Goal: Task Accomplishment & Management: Complete application form

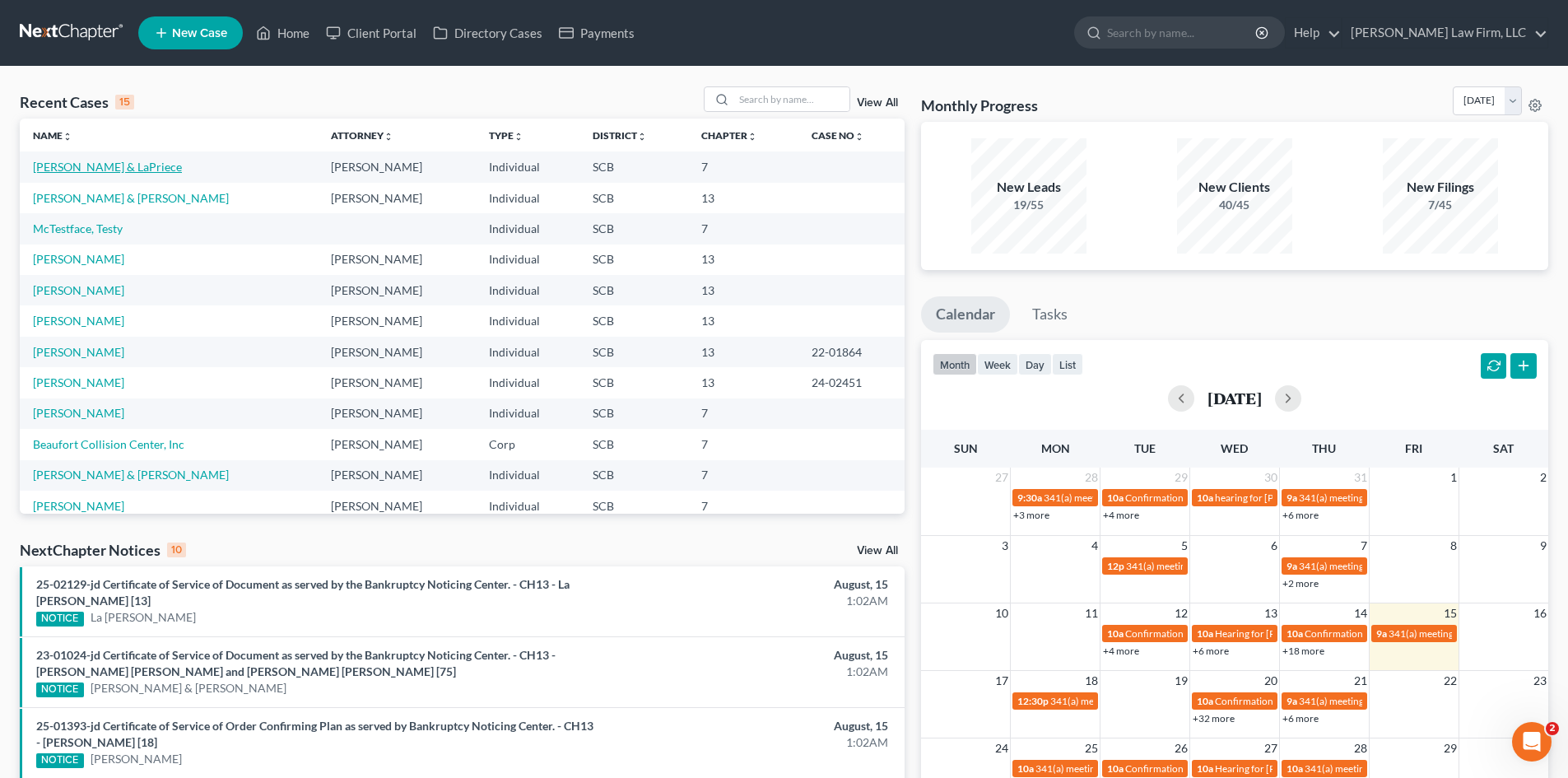
click at [116, 164] on link "[PERSON_NAME] & LaPriece" at bounding box center [107, 167] width 149 height 14
select select "0"
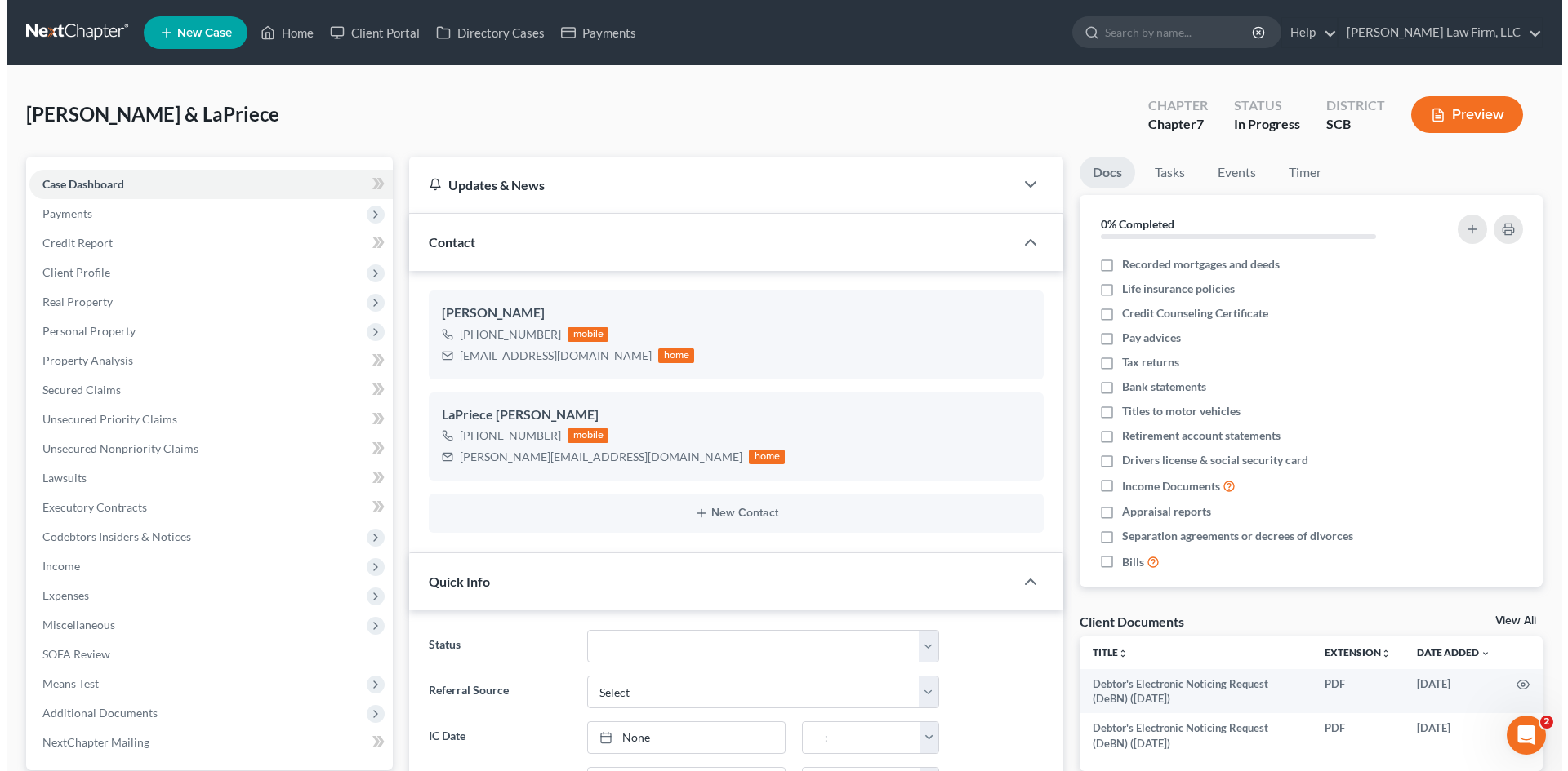
scroll to position [1229, 0]
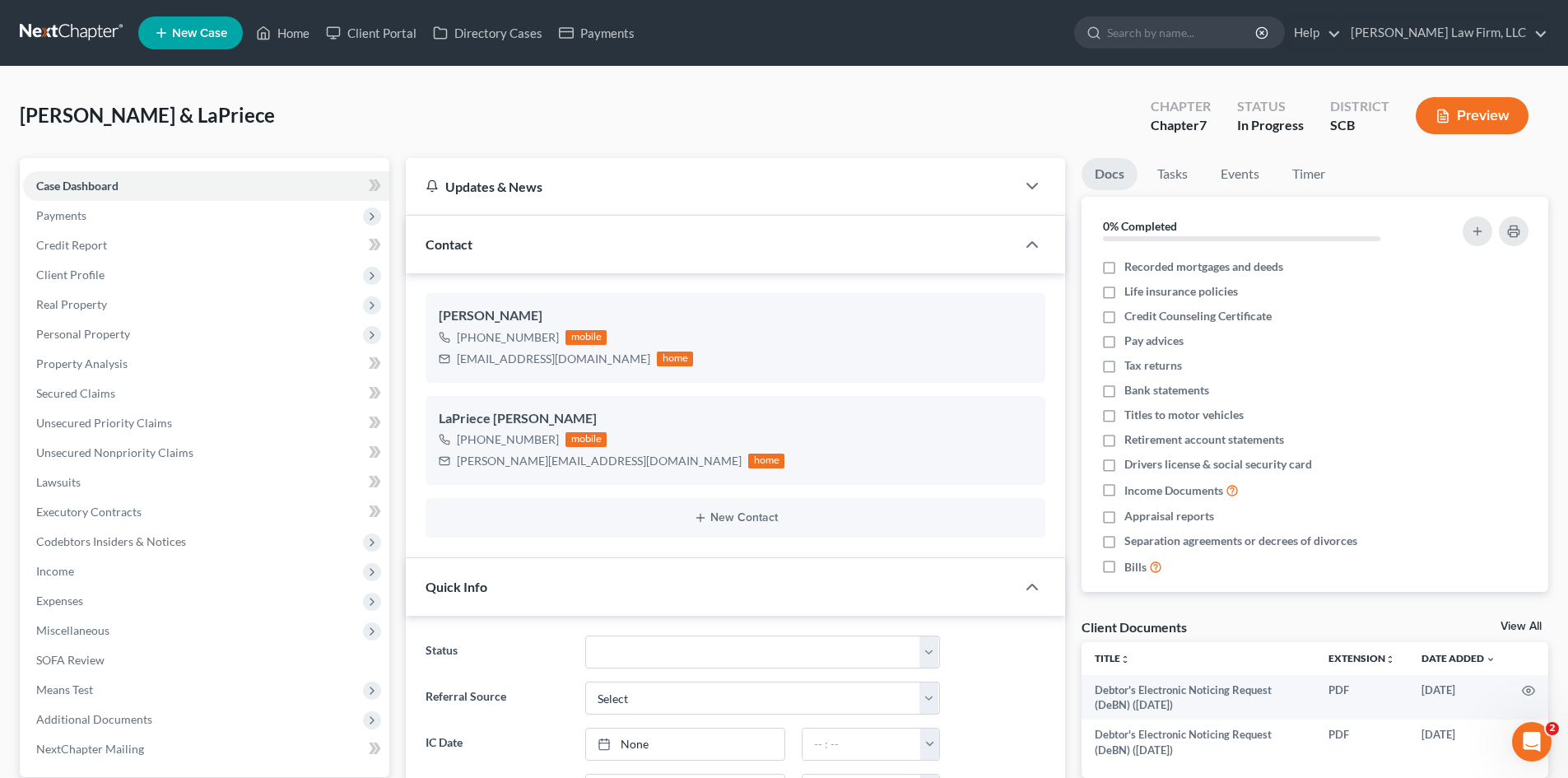
click at [1469, 118] on button "Preview" at bounding box center [1472, 116] width 113 height 37
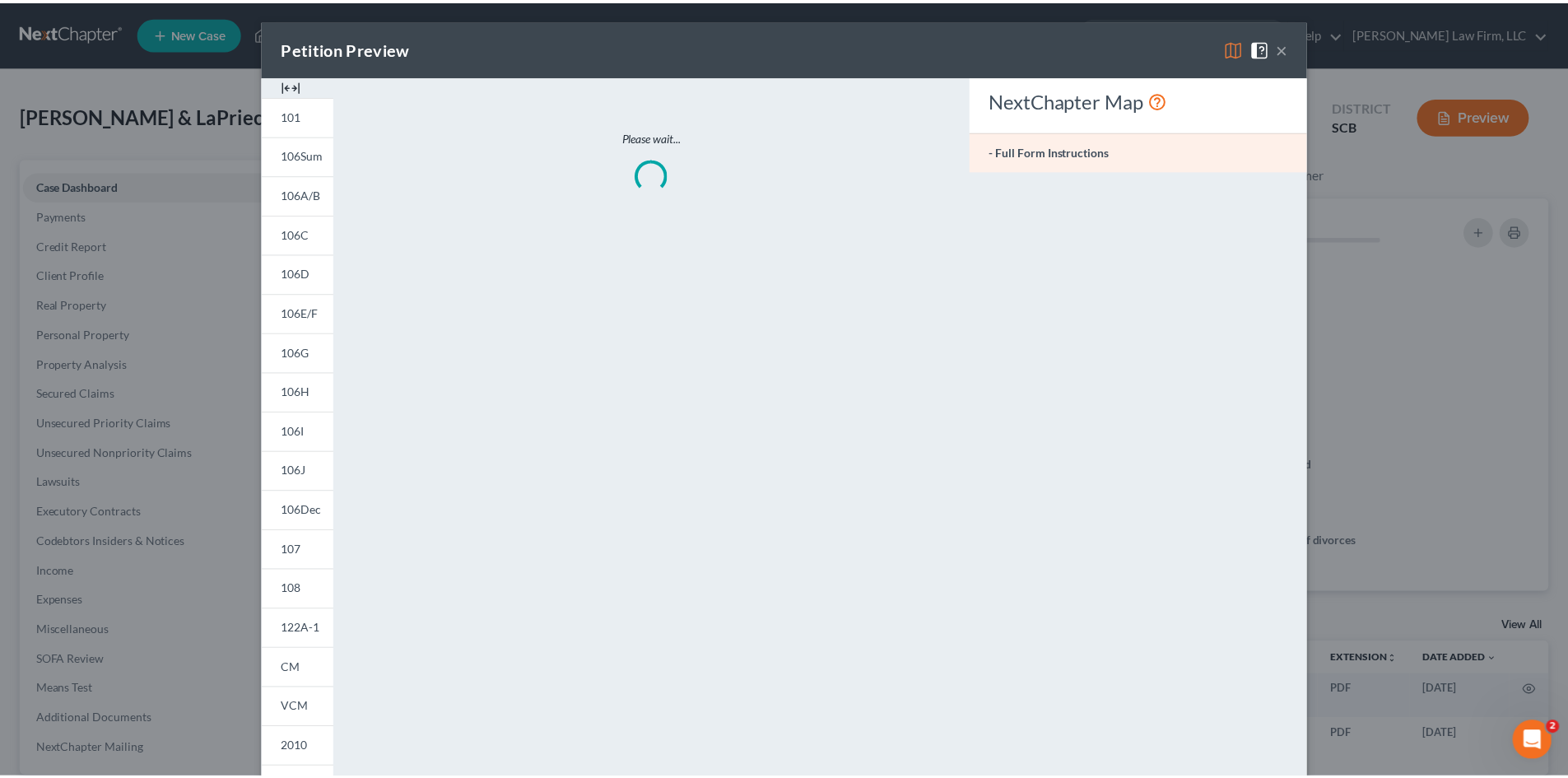
scroll to position [1224, 0]
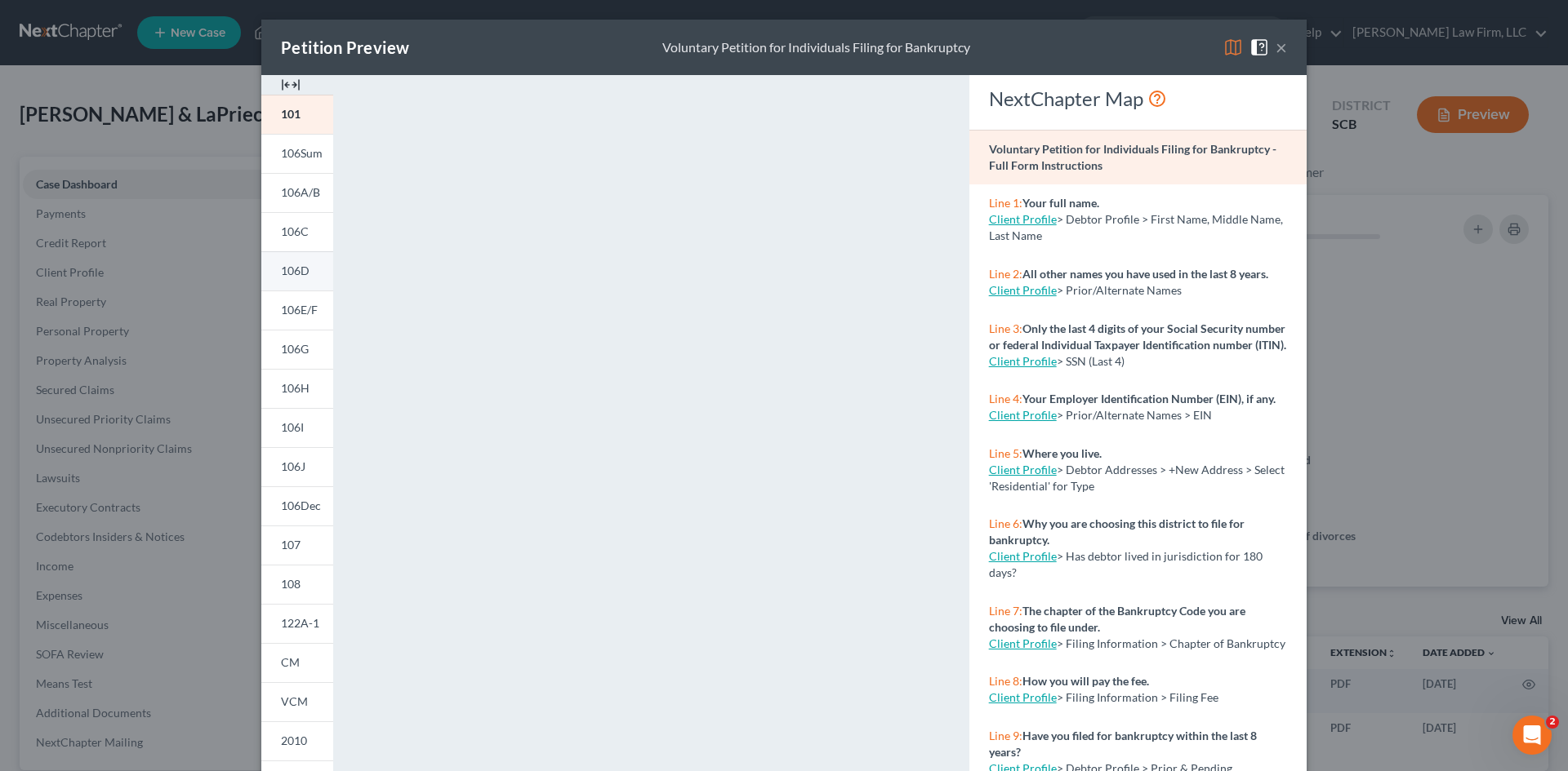
click at [291, 270] on span "106D" at bounding box center [295, 270] width 29 height 14
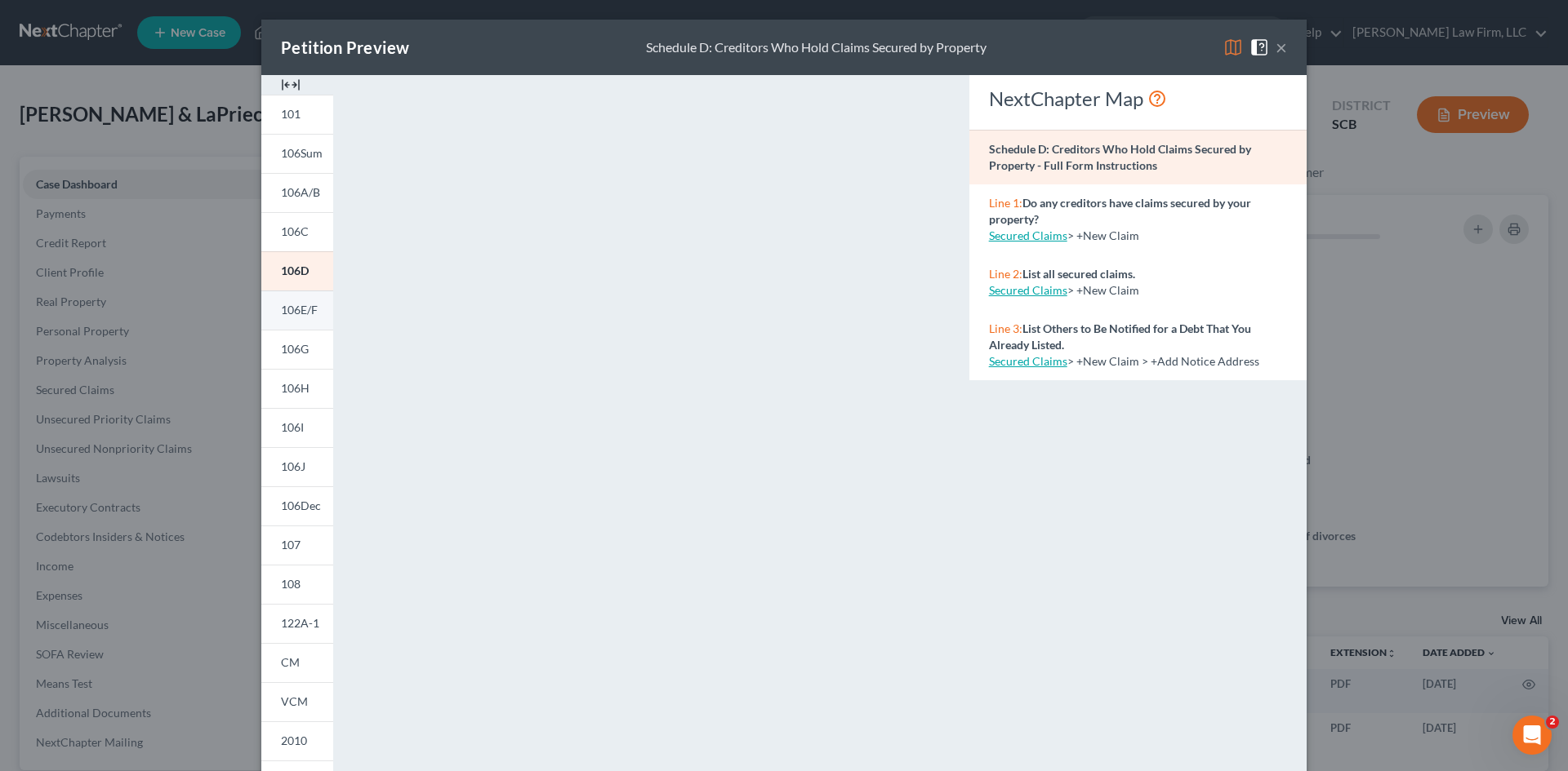
click at [304, 305] on span "106E/F" at bounding box center [300, 310] width 37 height 14
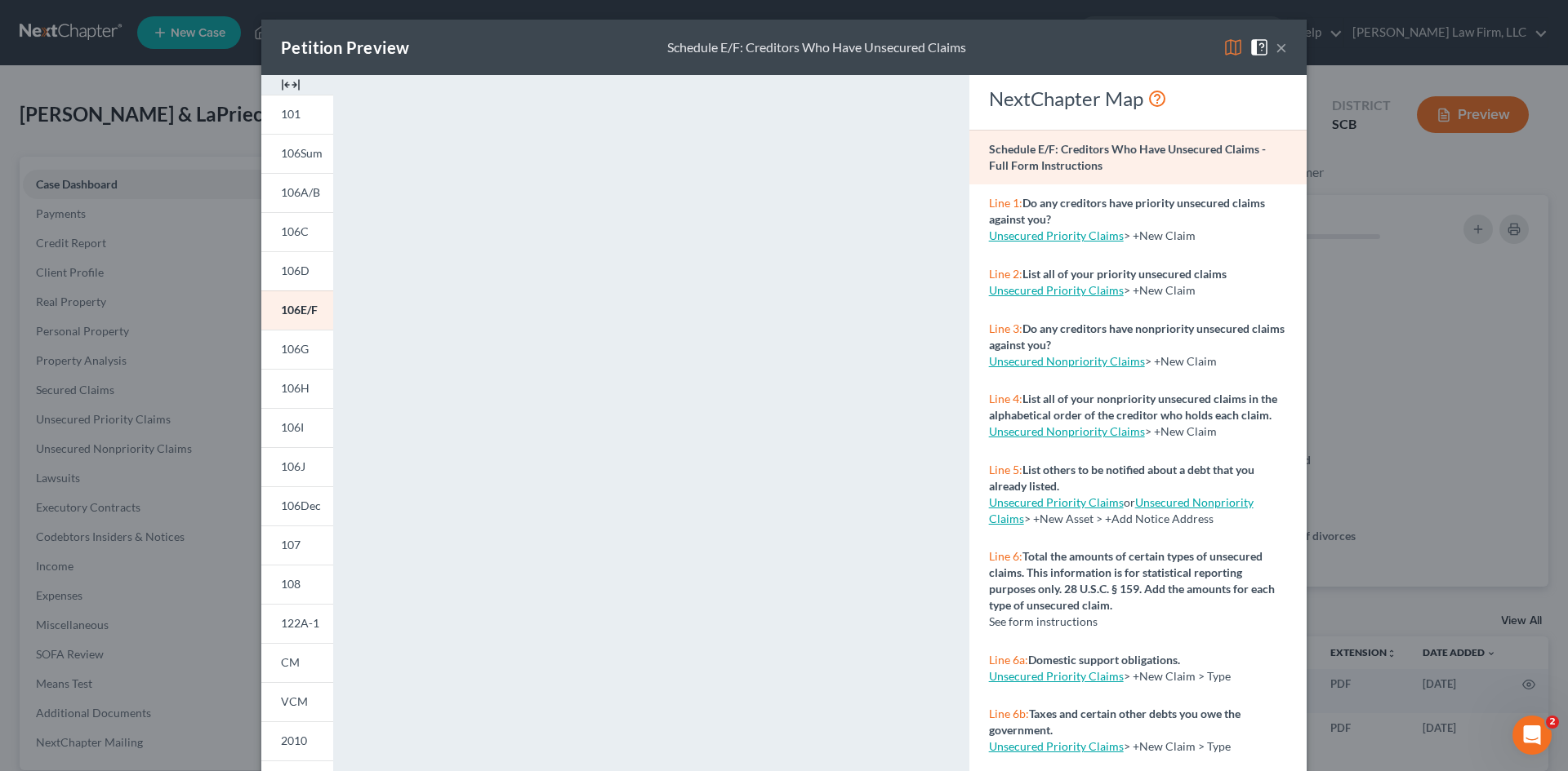
click at [1276, 49] on button "×" at bounding box center [1282, 47] width 12 height 19
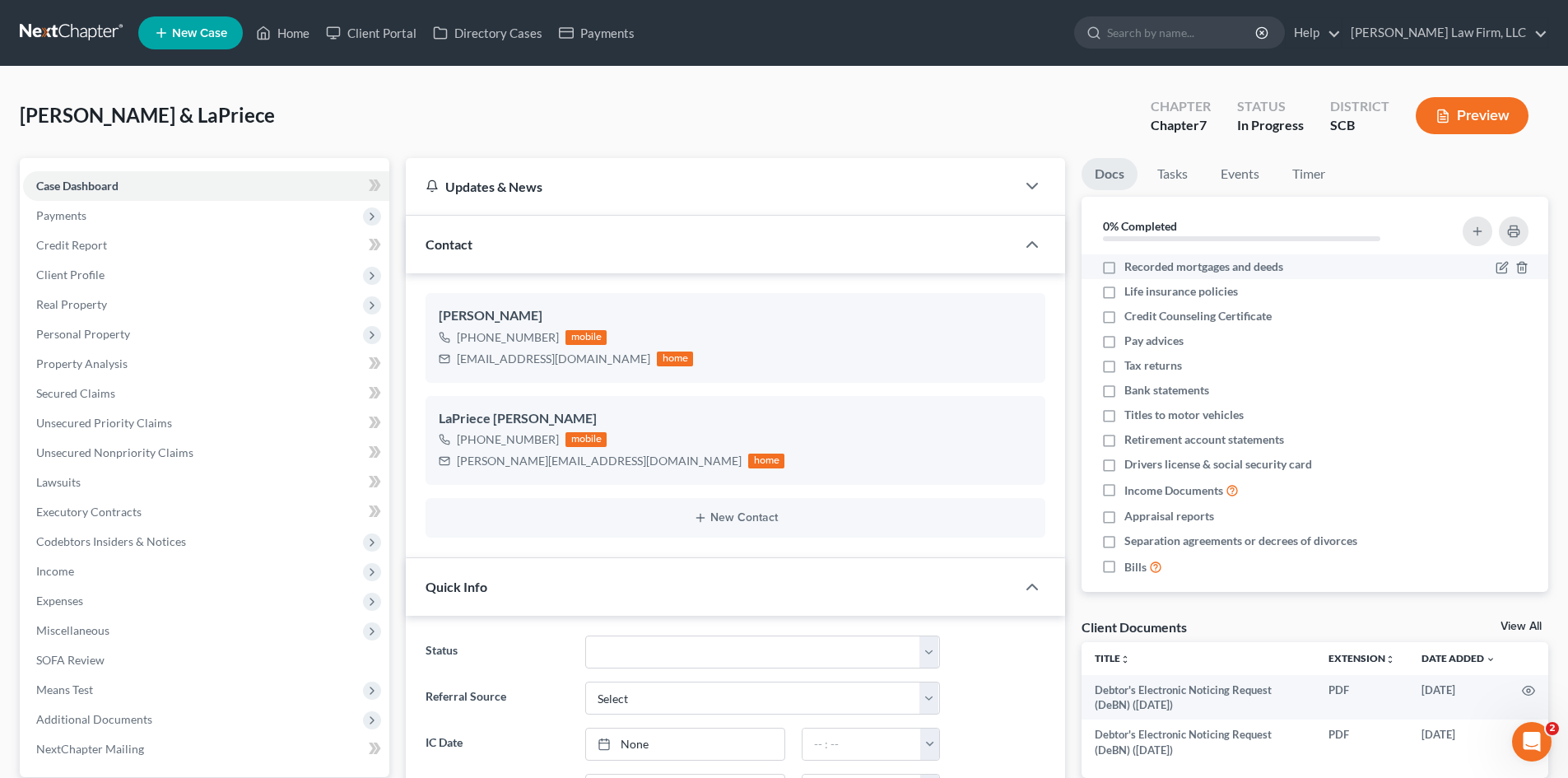
scroll to position [1240, 0]
click at [73, 390] on span "Secured Claims" at bounding box center [75, 393] width 79 height 14
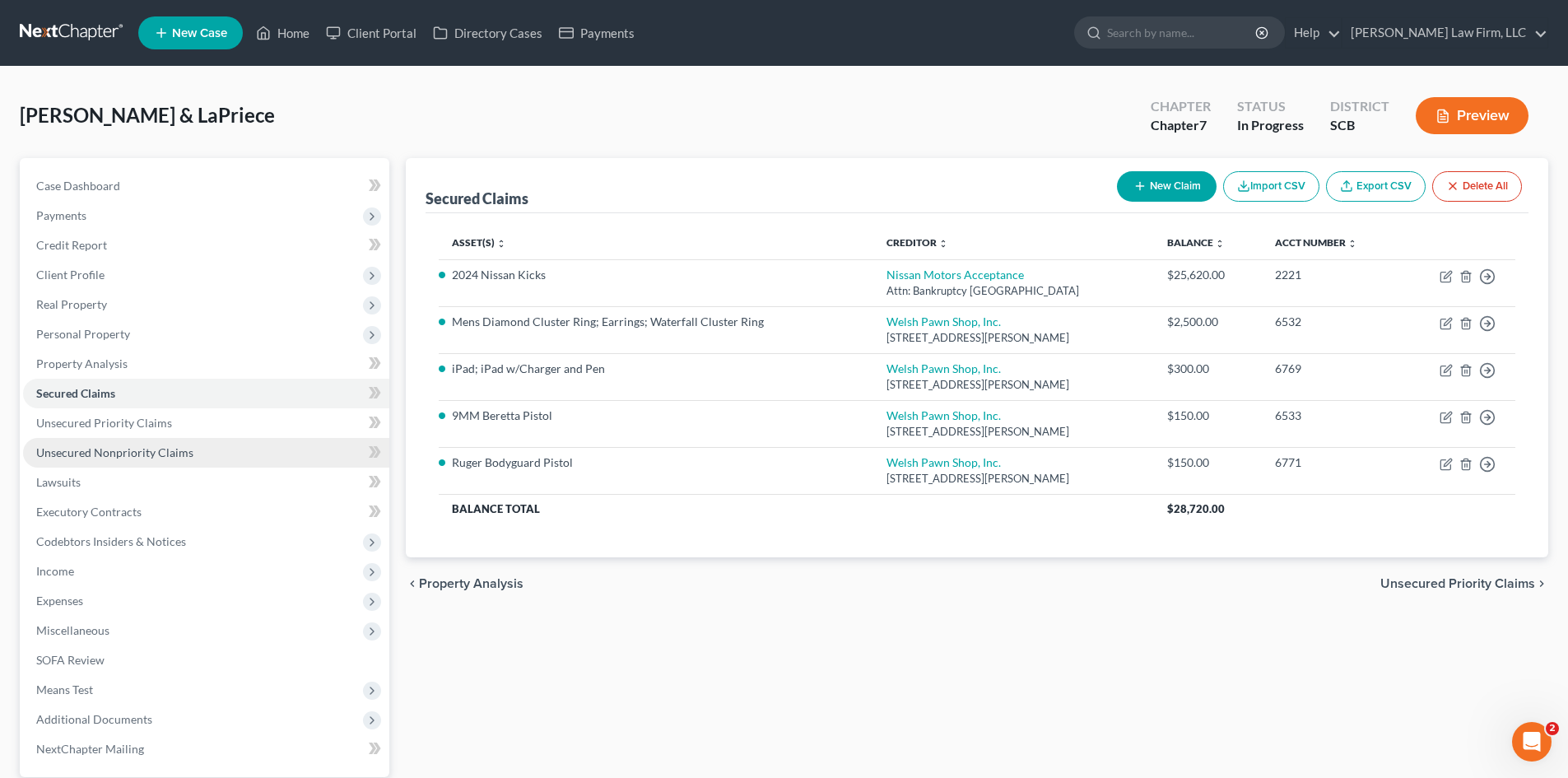
click at [102, 452] on span "Unsecured Nonpriority Claims" at bounding box center [115, 452] width 157 height 14
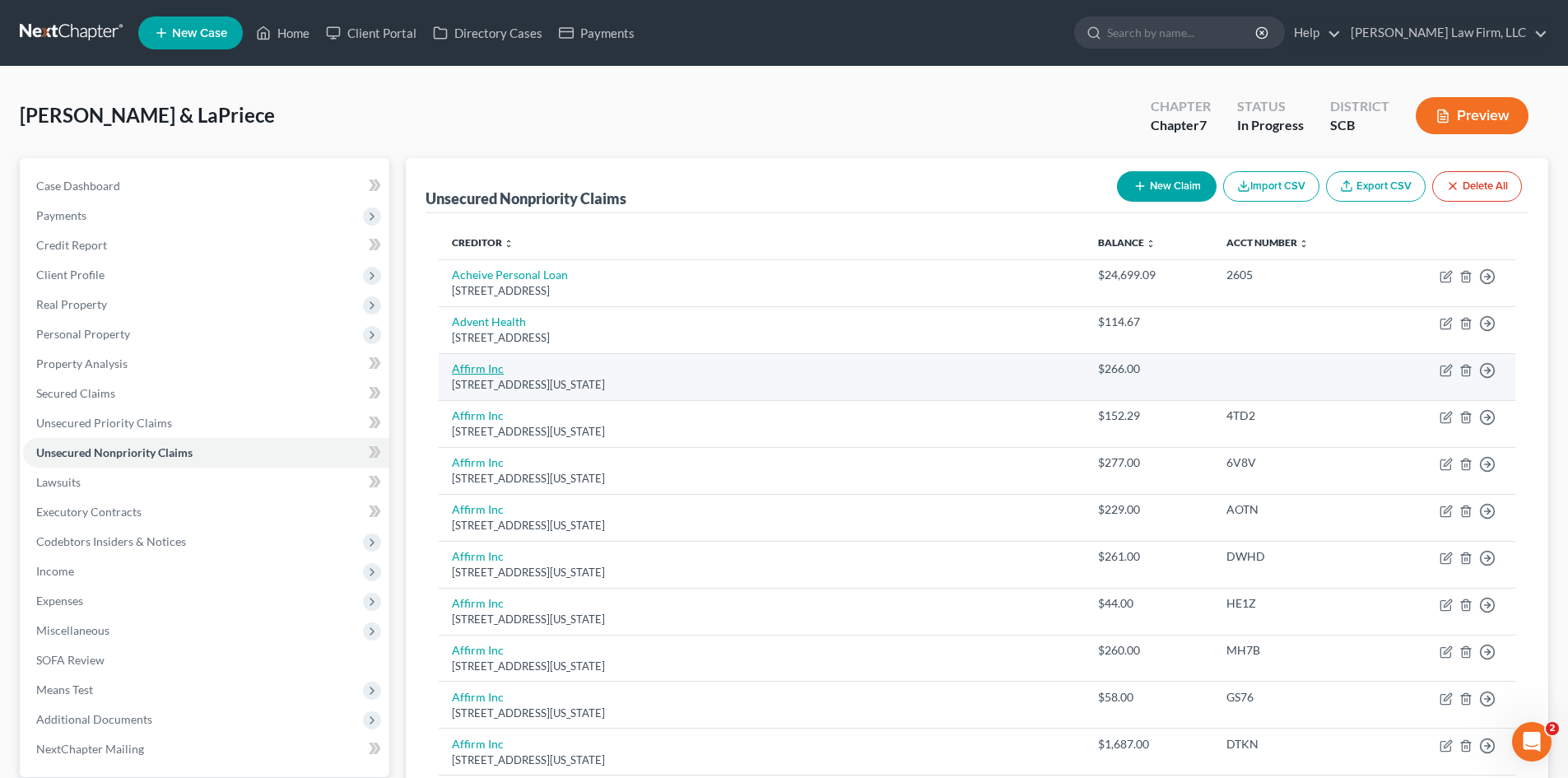
click at [499, 368] on link "Affirm Inc" at bounding box center [477, 368] width 52 height 14
select select "4"
select select "14"
select select "0"
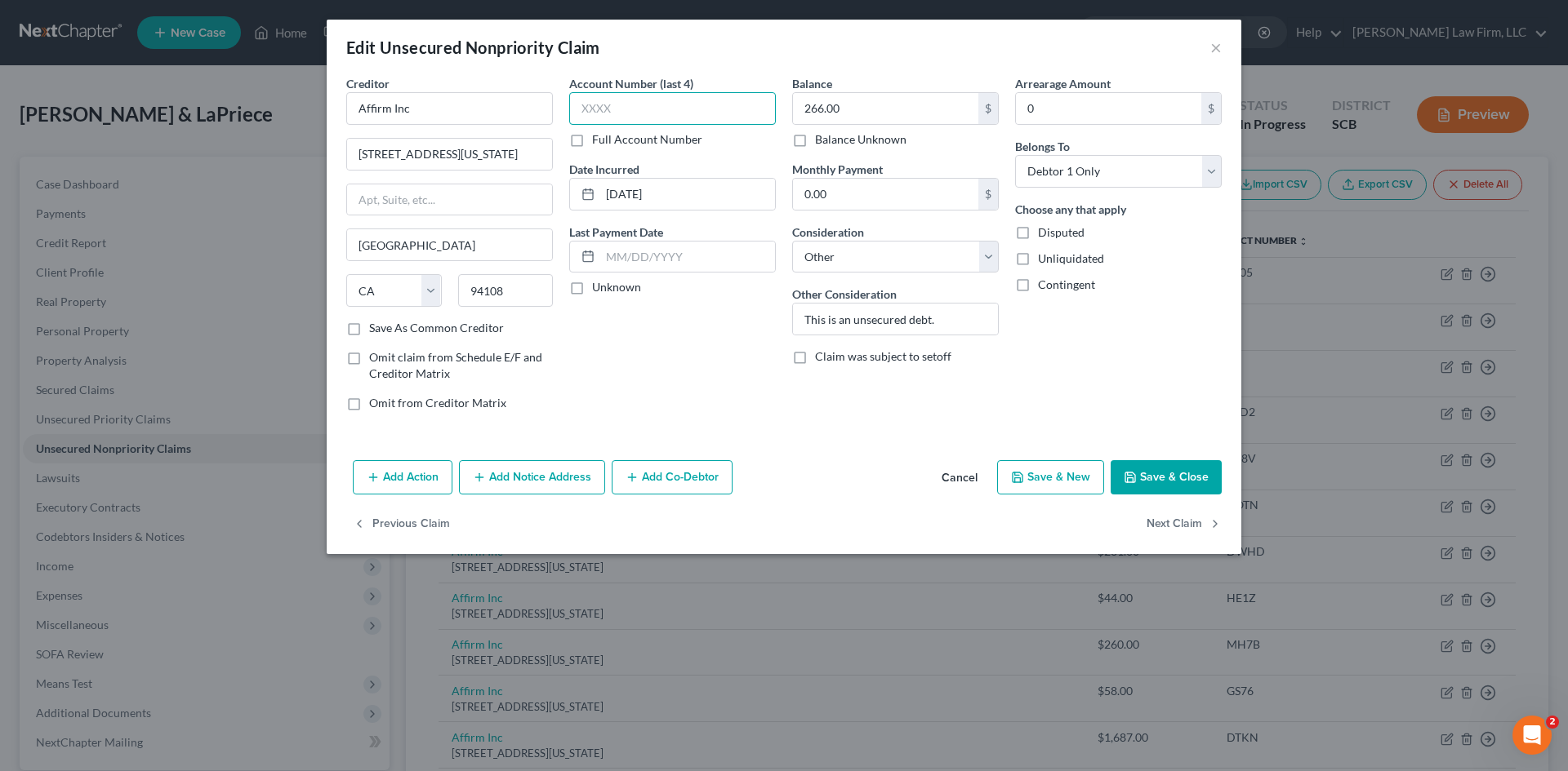
click at [643, 116] on input "text" at bounding box center [672, 108] width 206 height 33
type input "XLOK"
click at [1130, 477] on polyline "button" at bounding box center [1131, 479] width 6 height 4
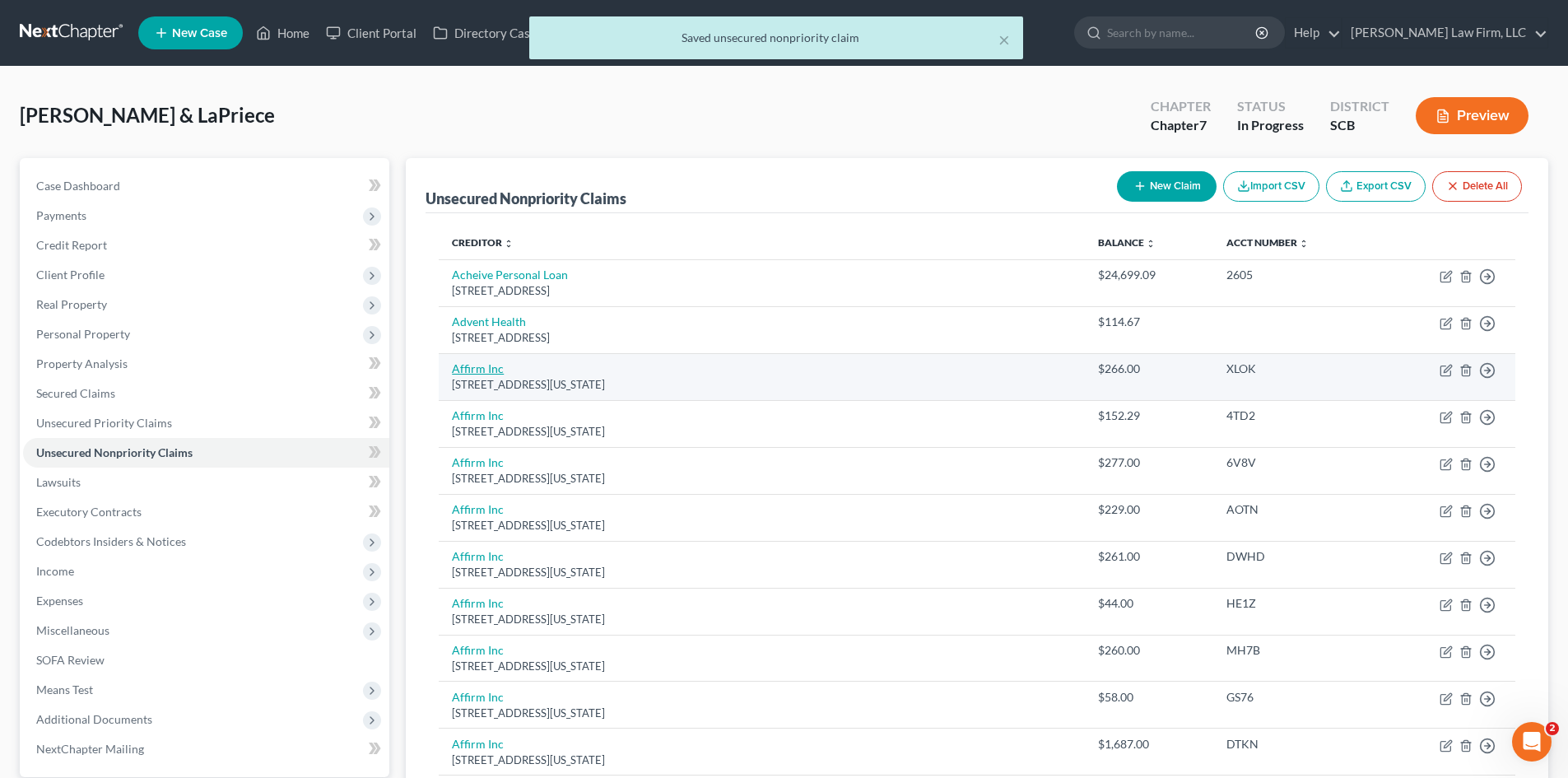
click at [489, 371] on link "Affirm Inc" at bounding box center [477, 368] width 52 height 14
select select "4"
select select "14"
select select "0"
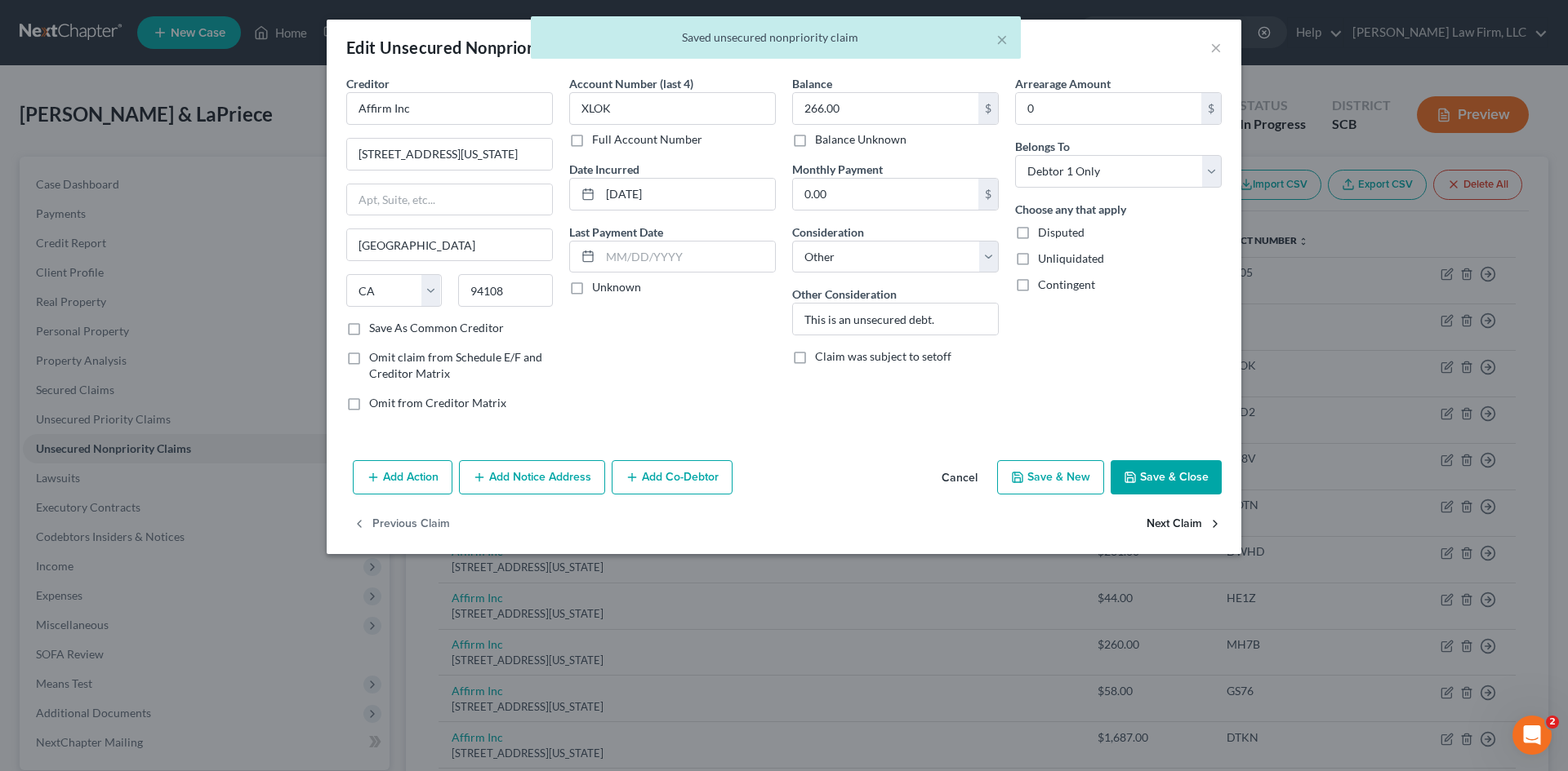
click at [1149, 524] on button "Next Claim" at bounding box center [1184, 524] width 76 height 34
select select "4"
select select "14"
select select "0"
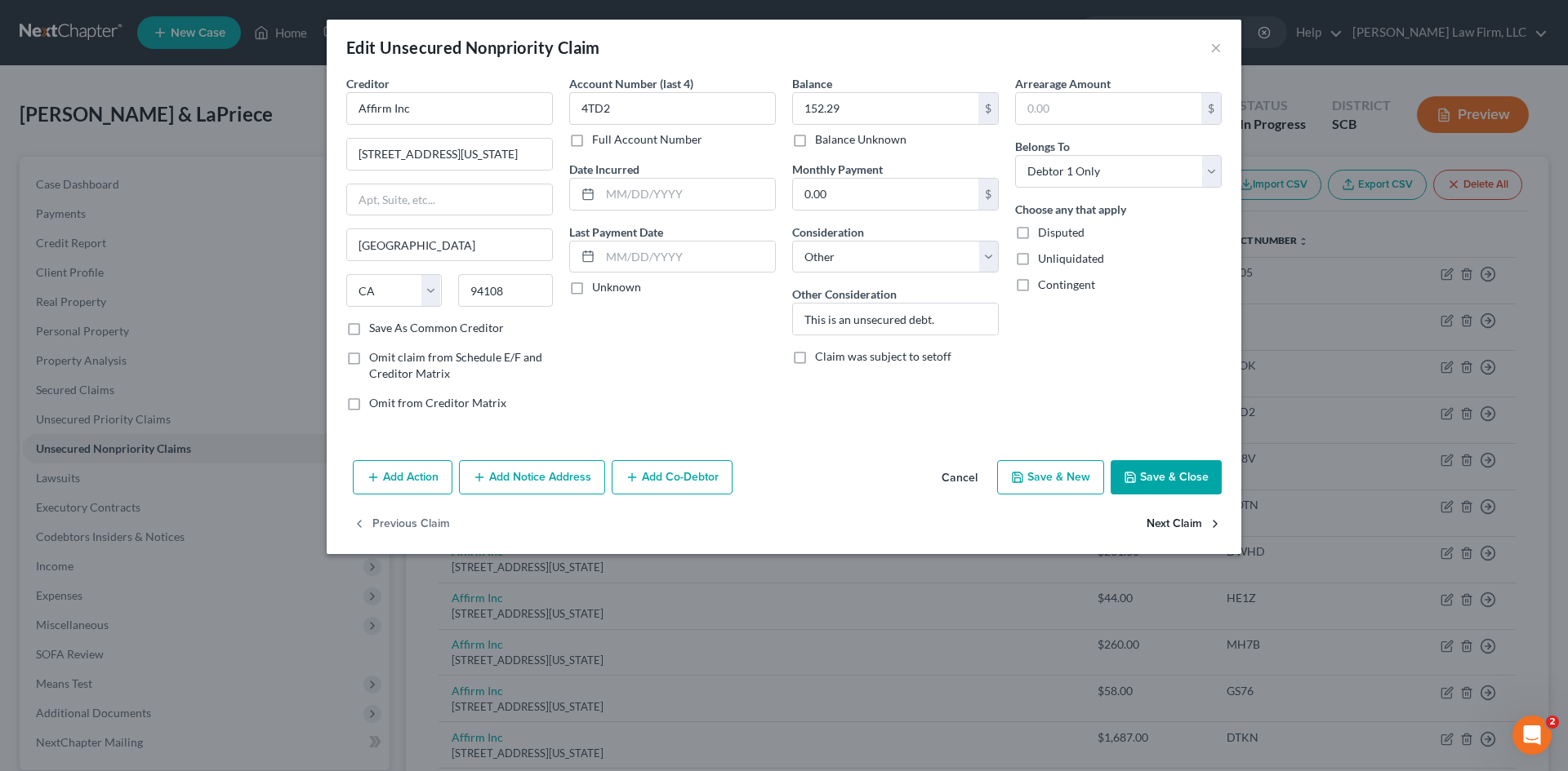
click at [1193, 522] on button "Next Claim" at bounding box center [1184, 524] width 76 height 34
select select "4"
select select "14"
select select "1"
click at [1193, 522] on button "Next Claim" at bounding box center [1184, 524] width 76 height 34
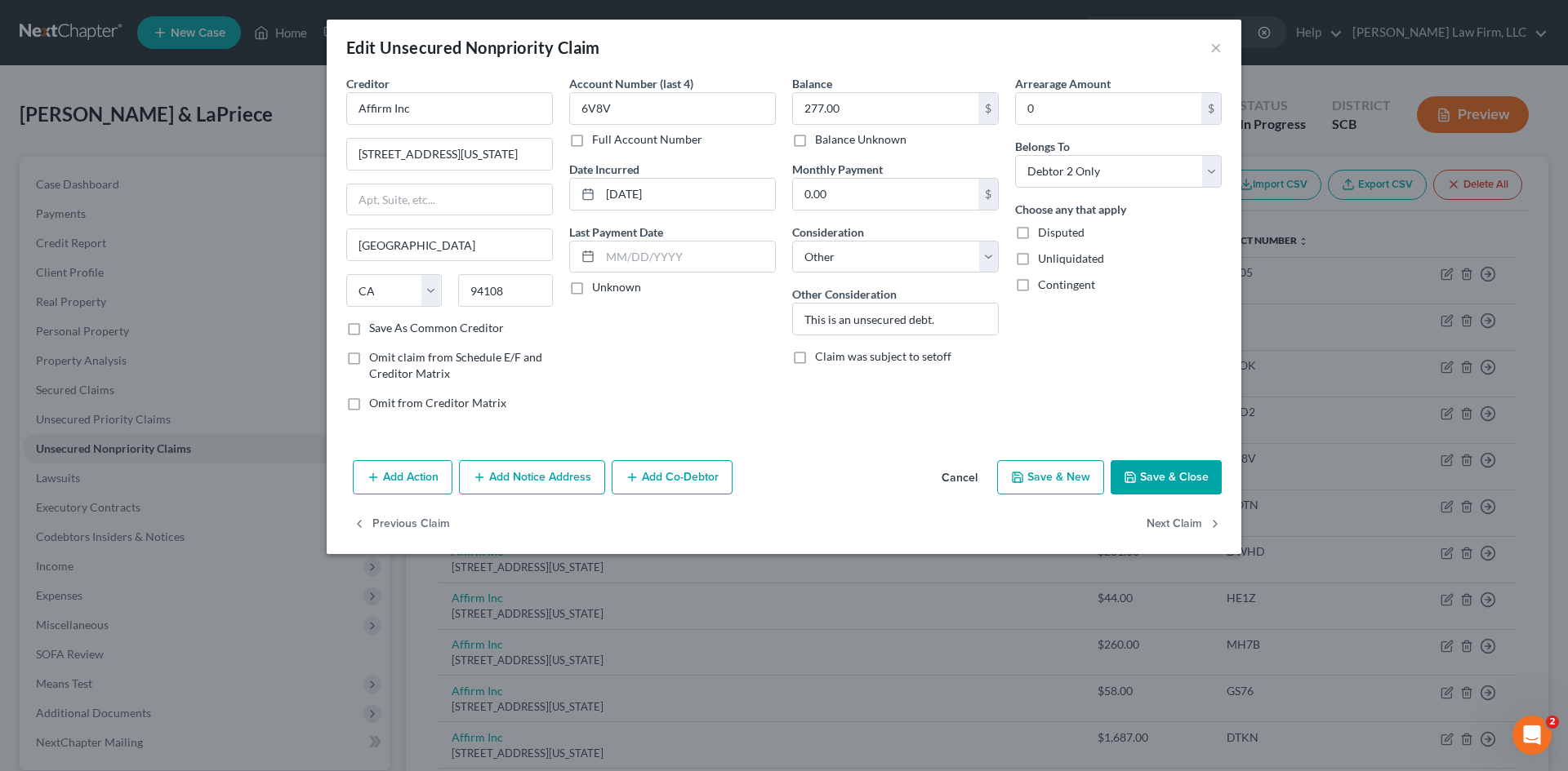
select select "4"
select select "14"
select select "0"
click at [1193, 522] on button "Next Claim" at bounding box center [1184, 524] width 76 height 34
select select "4"
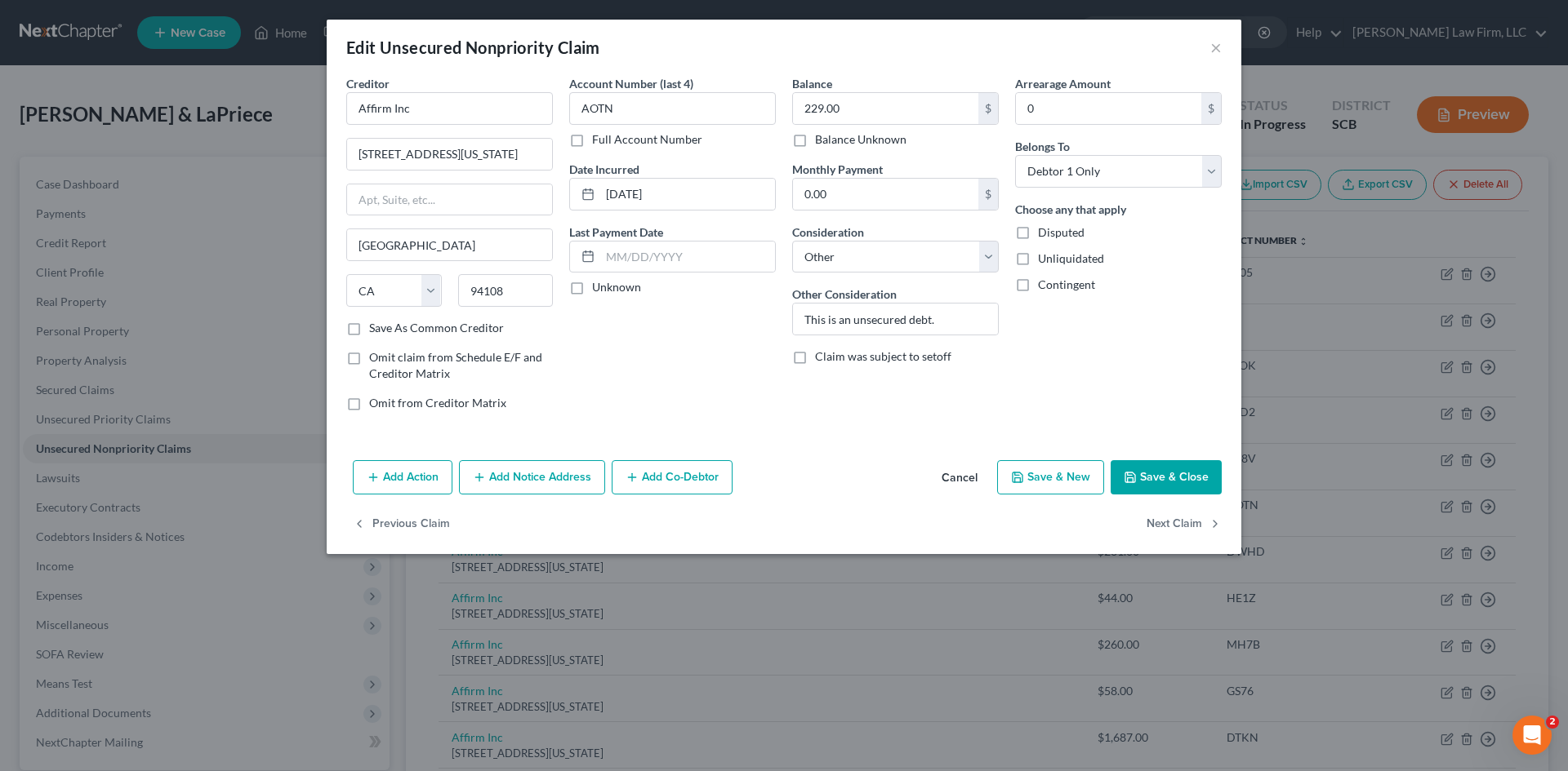
select select "14"
select select "0"
click at [1193, 522] on button "Next Claim" at bounding box center [1184, 524] width 76 height 34
select select "4"
select select "14"
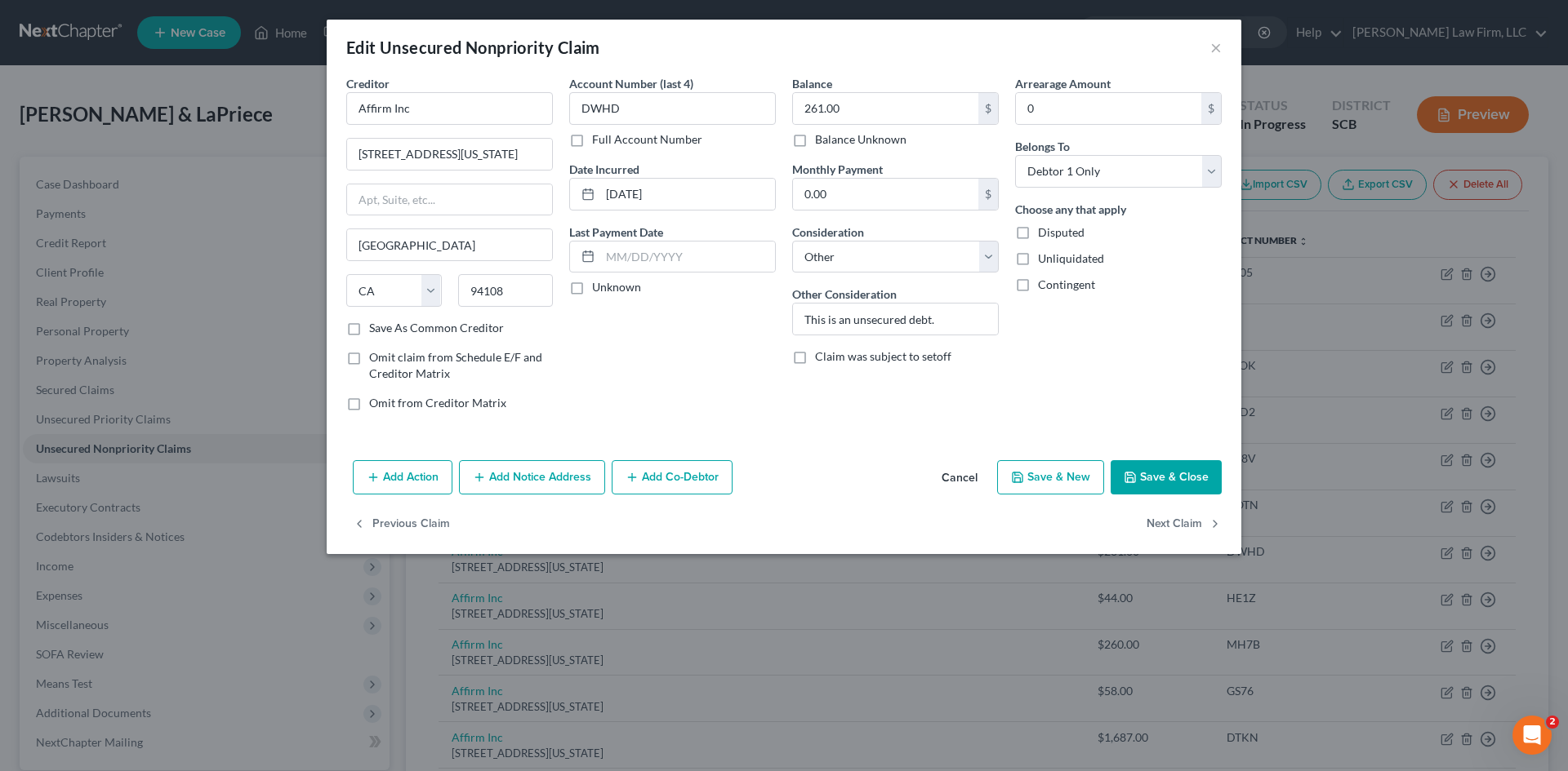
select select "0"
click at [1193, 522] on button "Next Claim" at bounding box center [1184, 524] width 76 height 34
select select "4"
select select "14"
select select "0"
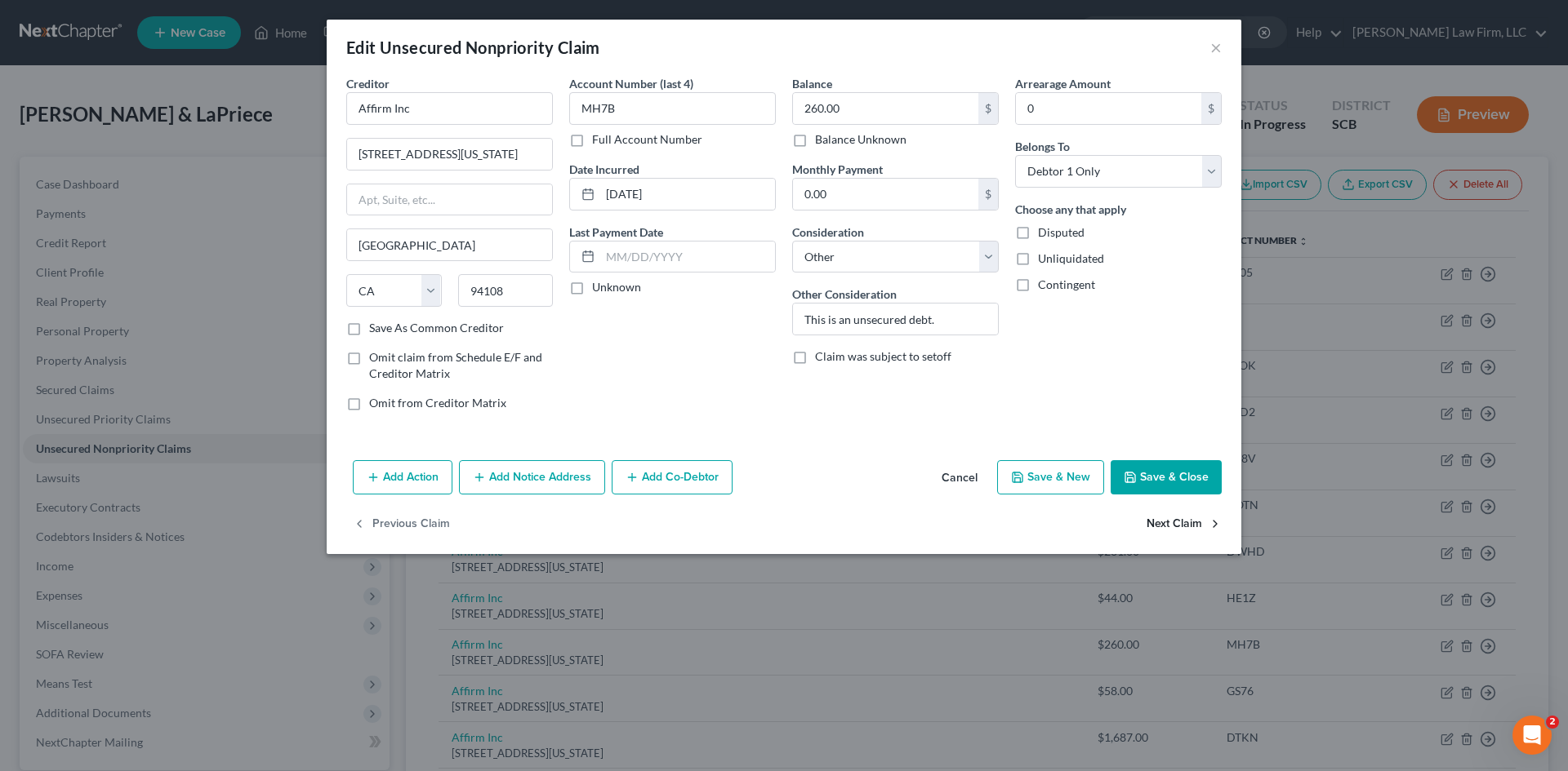
click at [1193, 522] on button "Next Claim" at bounding box center [1184, 524] width 76 height 34
select select "4"
select select "14"
select select "0"
click at [1193, 522] on button "Next Claim" at bounding box center [1184, 524] width 76 height 34
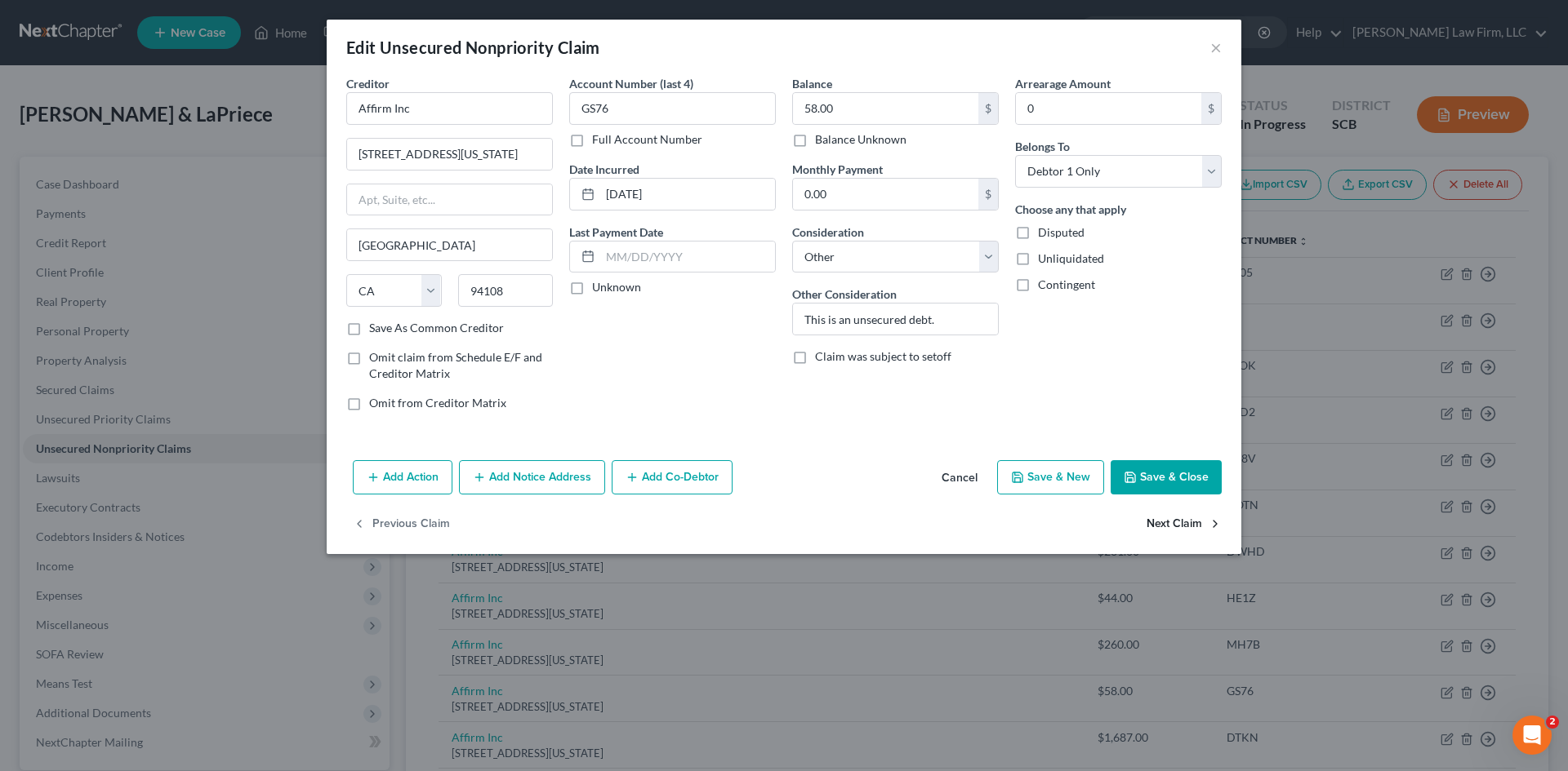
select select "4"
select select "14"
select select "1"
click at [1193, 522] on button "Next Claim" at bounding box center [1184, 524] width 76 height 34
select select "4"
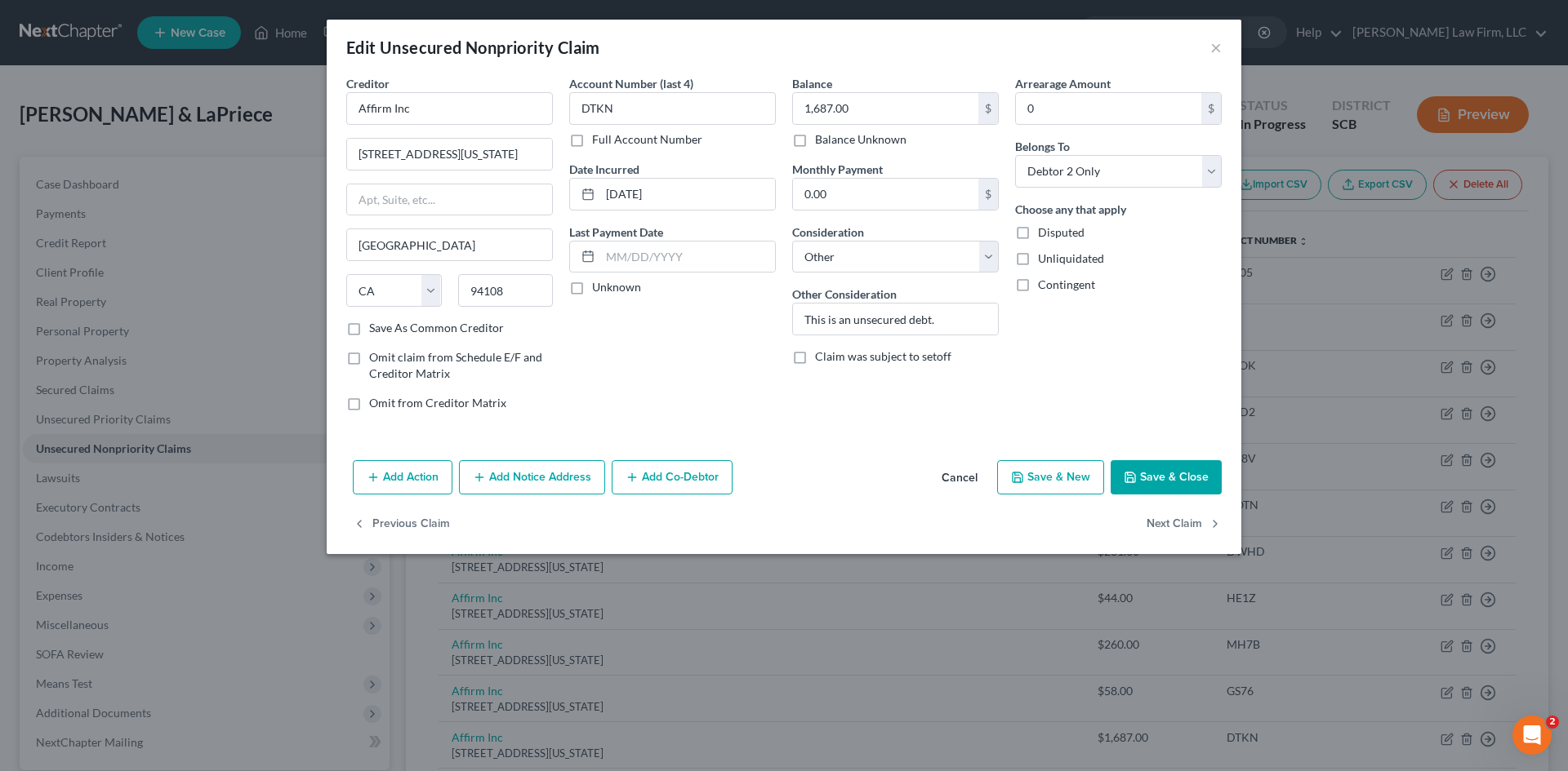
select select "14"
select select "0"
click at [1193, 522] on button "Next Claim" at bounding box center [1184, 524] width 76 height 34
select select "4"
select select "14"
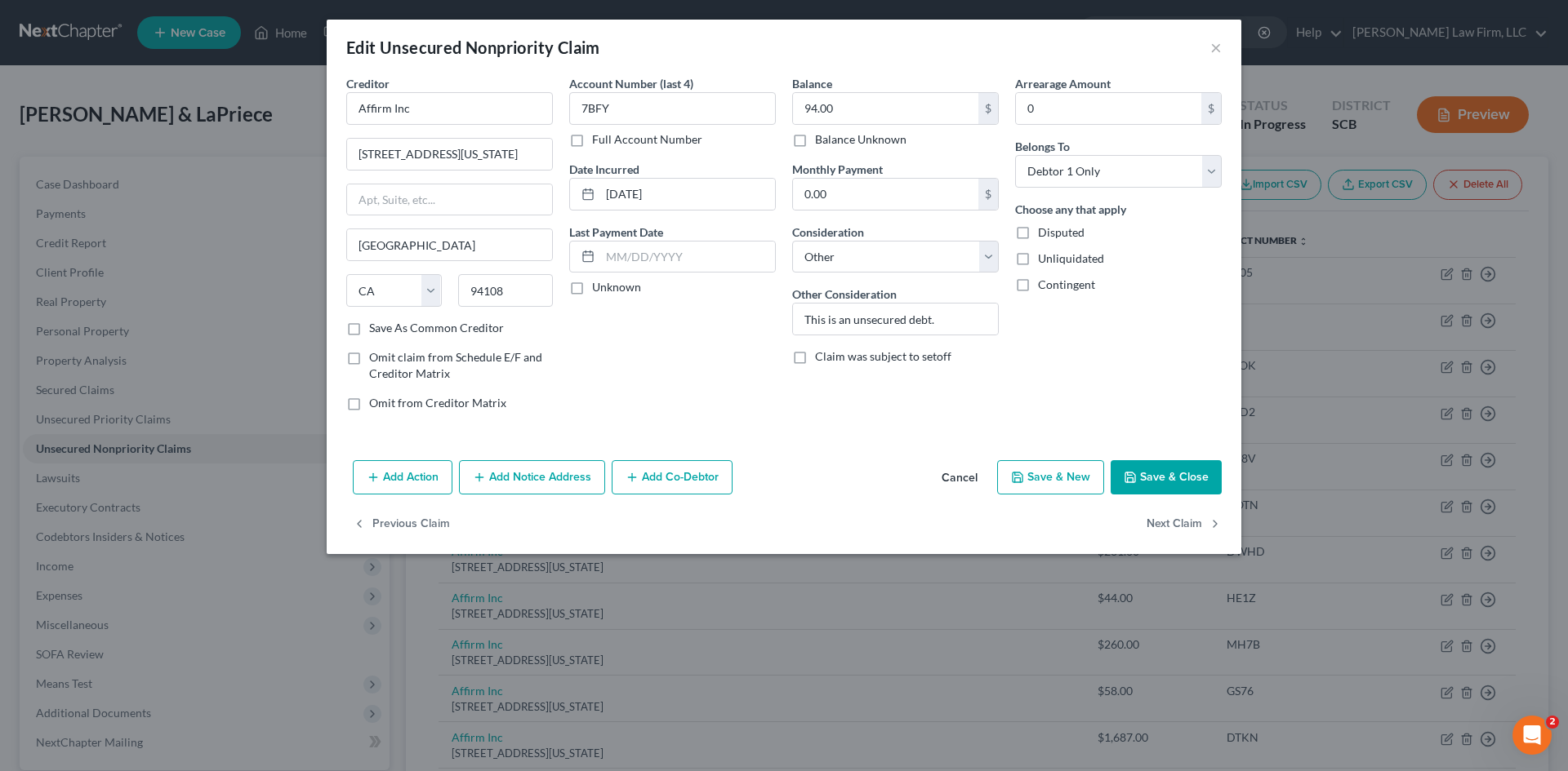
select select "1"
click at [1193, 522] on button "Next Claim" at bounding box center [1184, 524] width 76 height 34
select select "4"
select select "14"
select select "0"
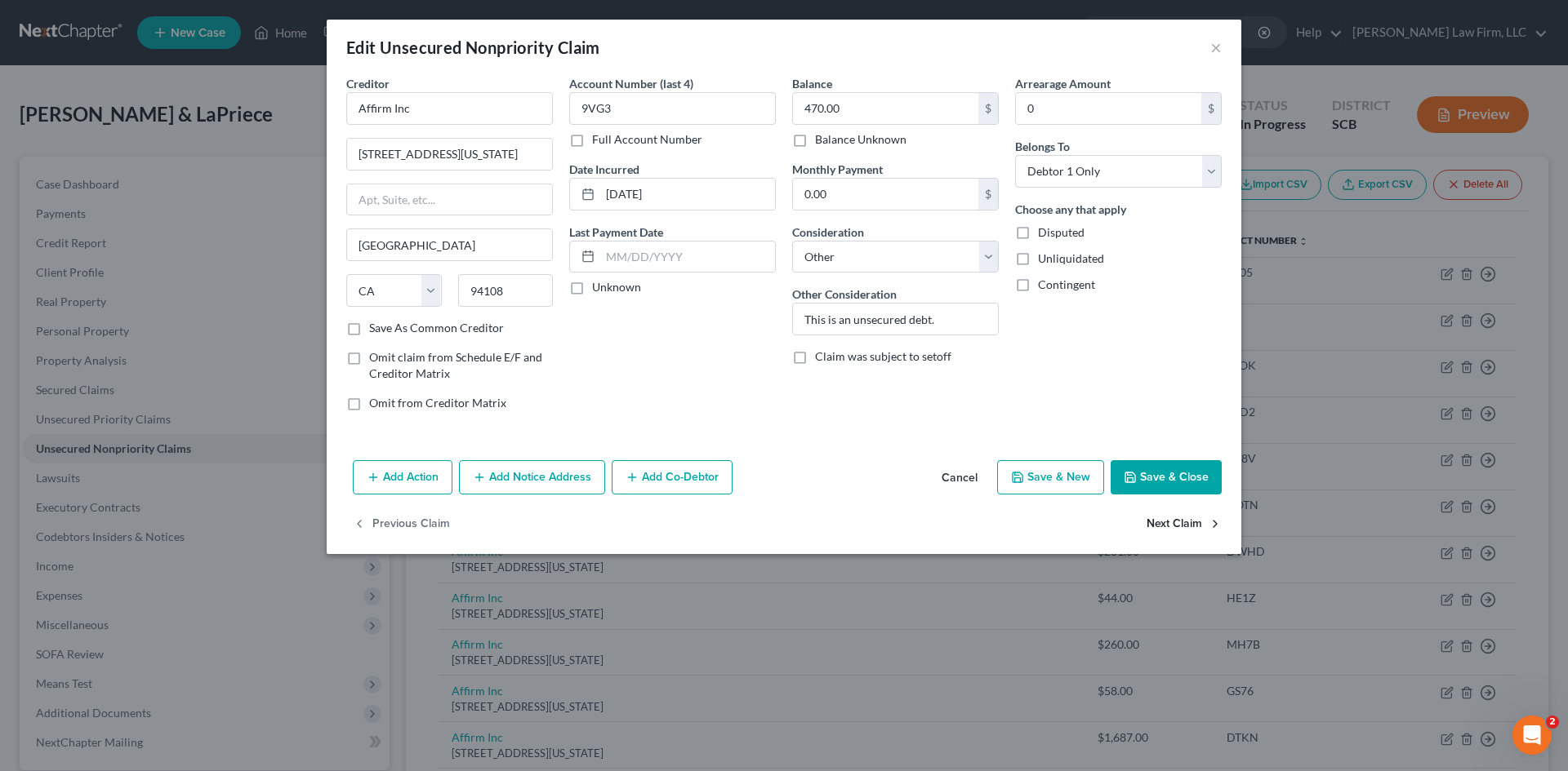
click at [1189, 520] on button "Next Claim" at bounding box center [1184, 524] width 76 height 34
select select "4"
select select "14"
select select "1"
click at [1185, 518] on button "Next Claim" at bounding box center [1184, 524] width 76 height 34
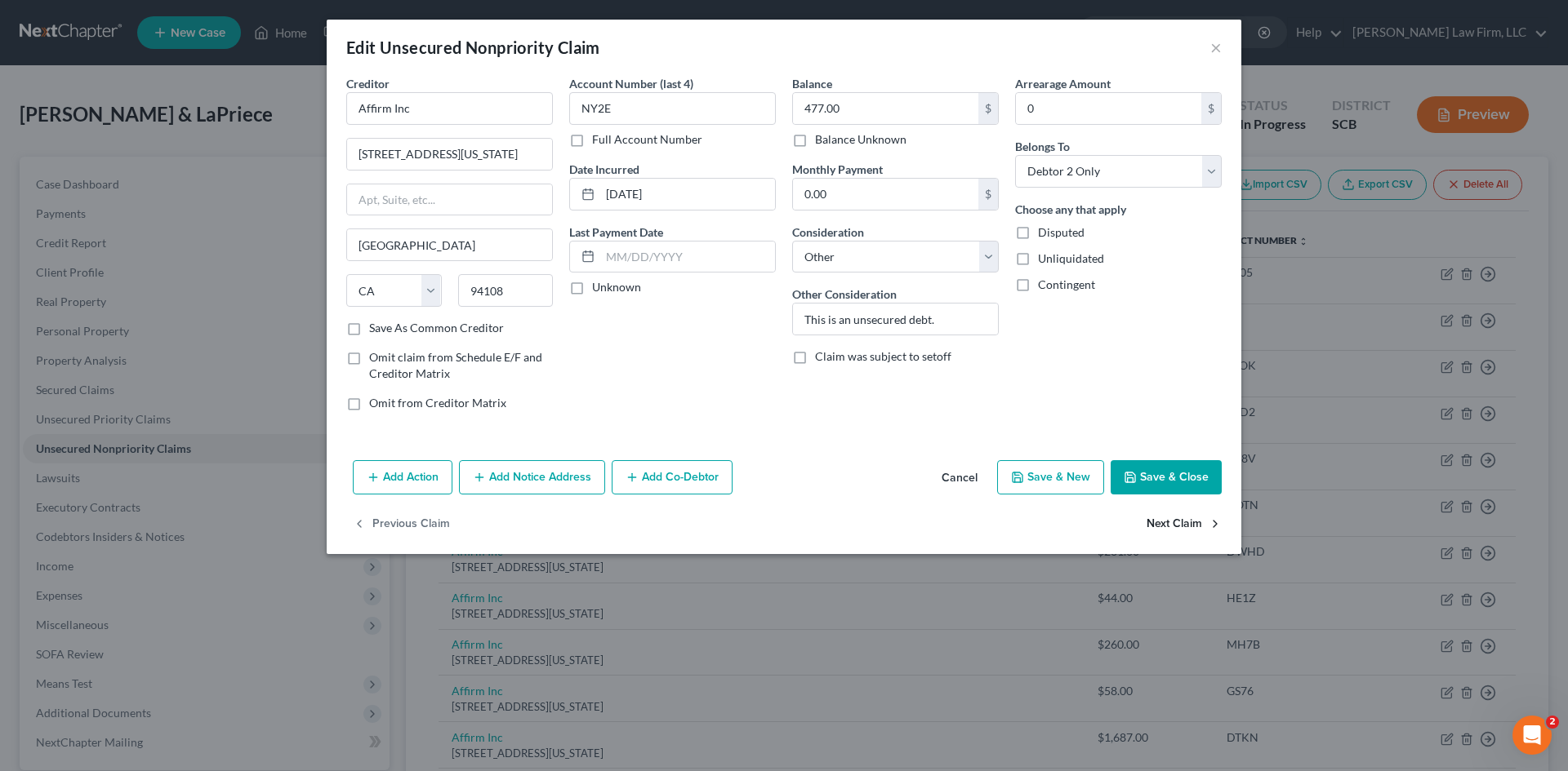
select select "4"
select select "14"
select select "1"
click at [1184, 518] on button "Next Claim" at bounding box center [1184, 524] width 76 height 34
select select "4"
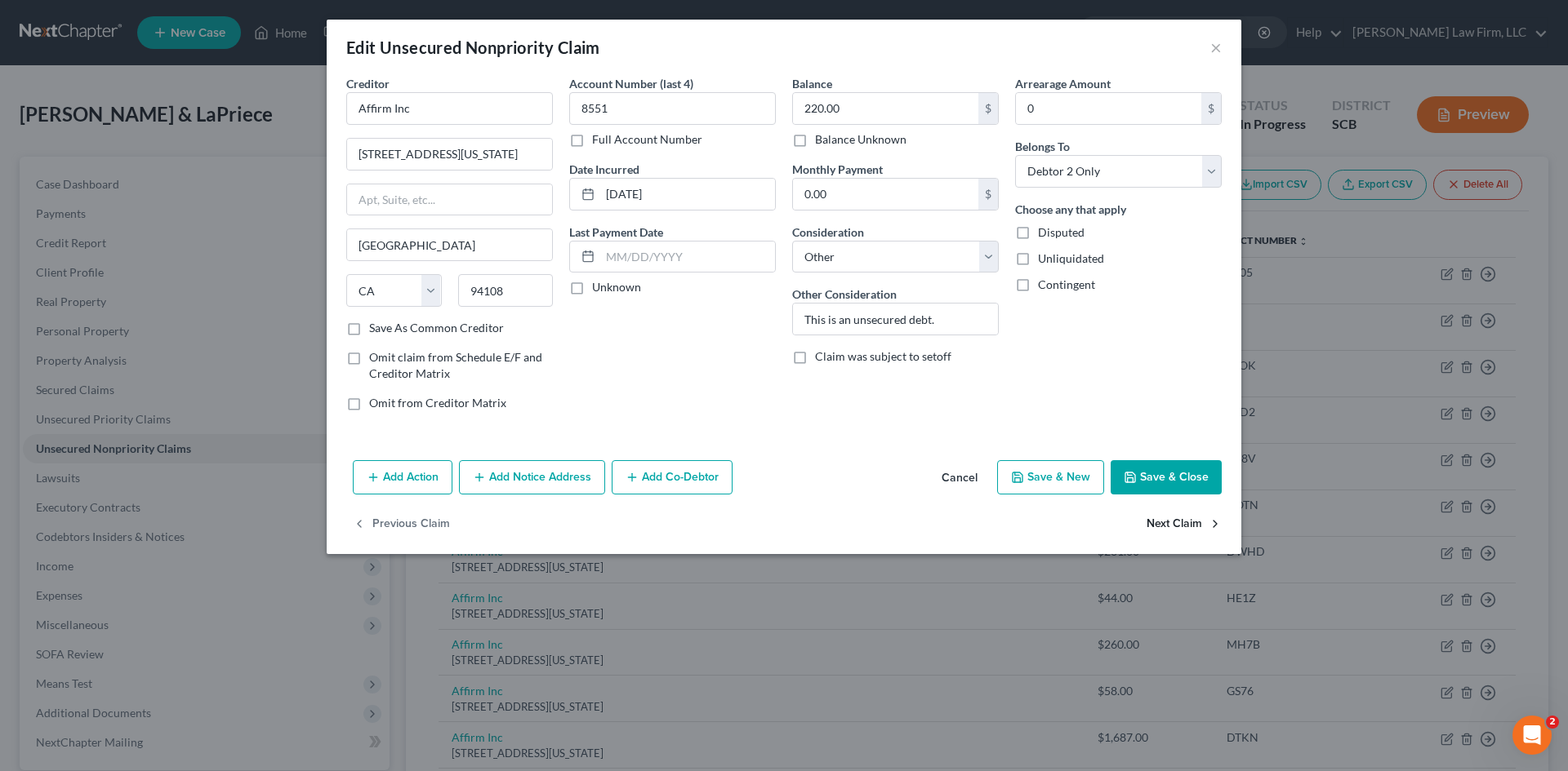
select select "14"
select select "0"
click at [1184, 518] on button "Next Claim" at bounding box center [1184, 524] width 76 height 34
select select "4"
select select "14"
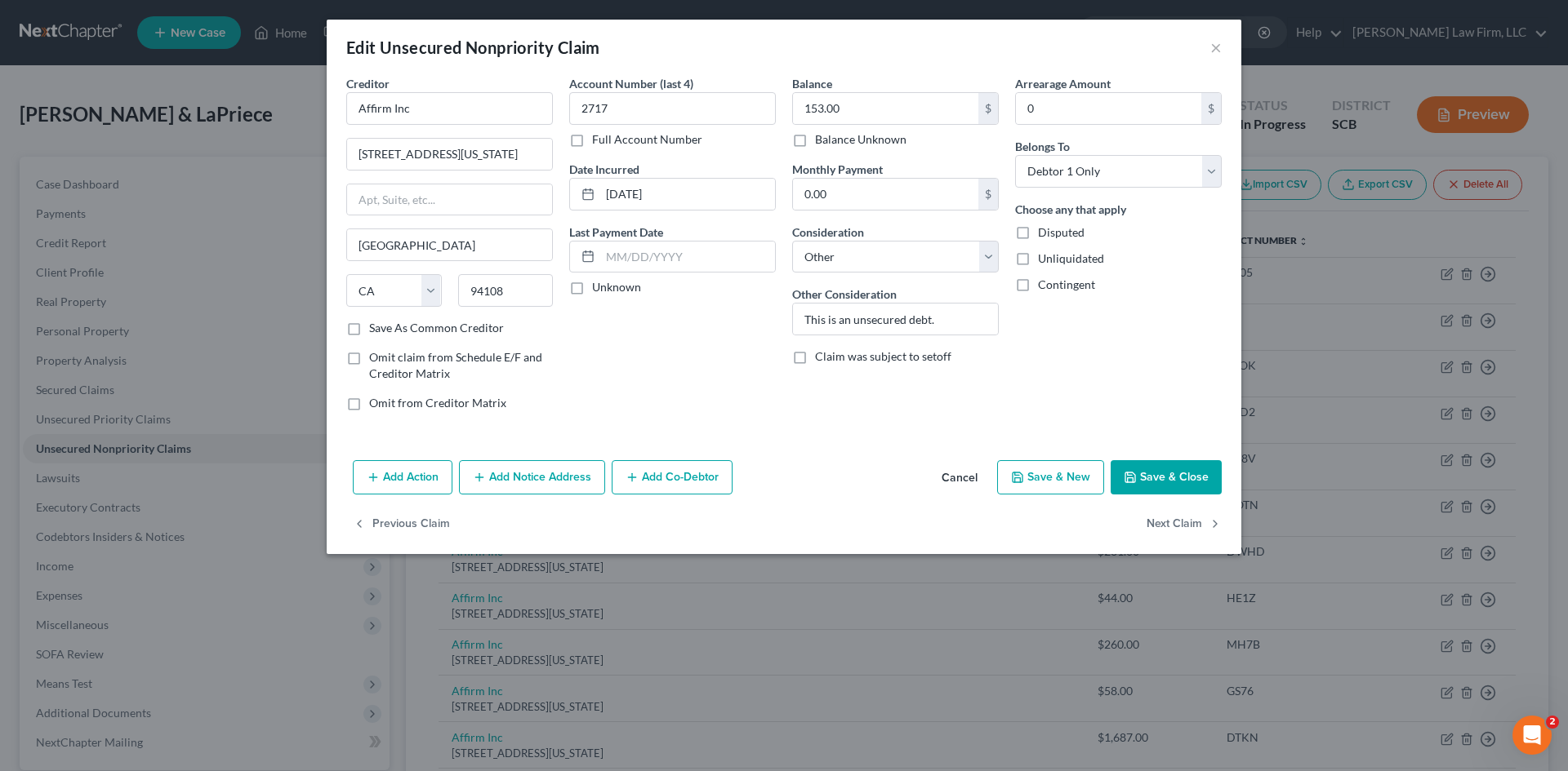
select select "0"
click at [1184, 518] on button "Next Claim" at bounding box center [1184, 524] width 76 height 34
select select "4"
select select "14"
select select "1"
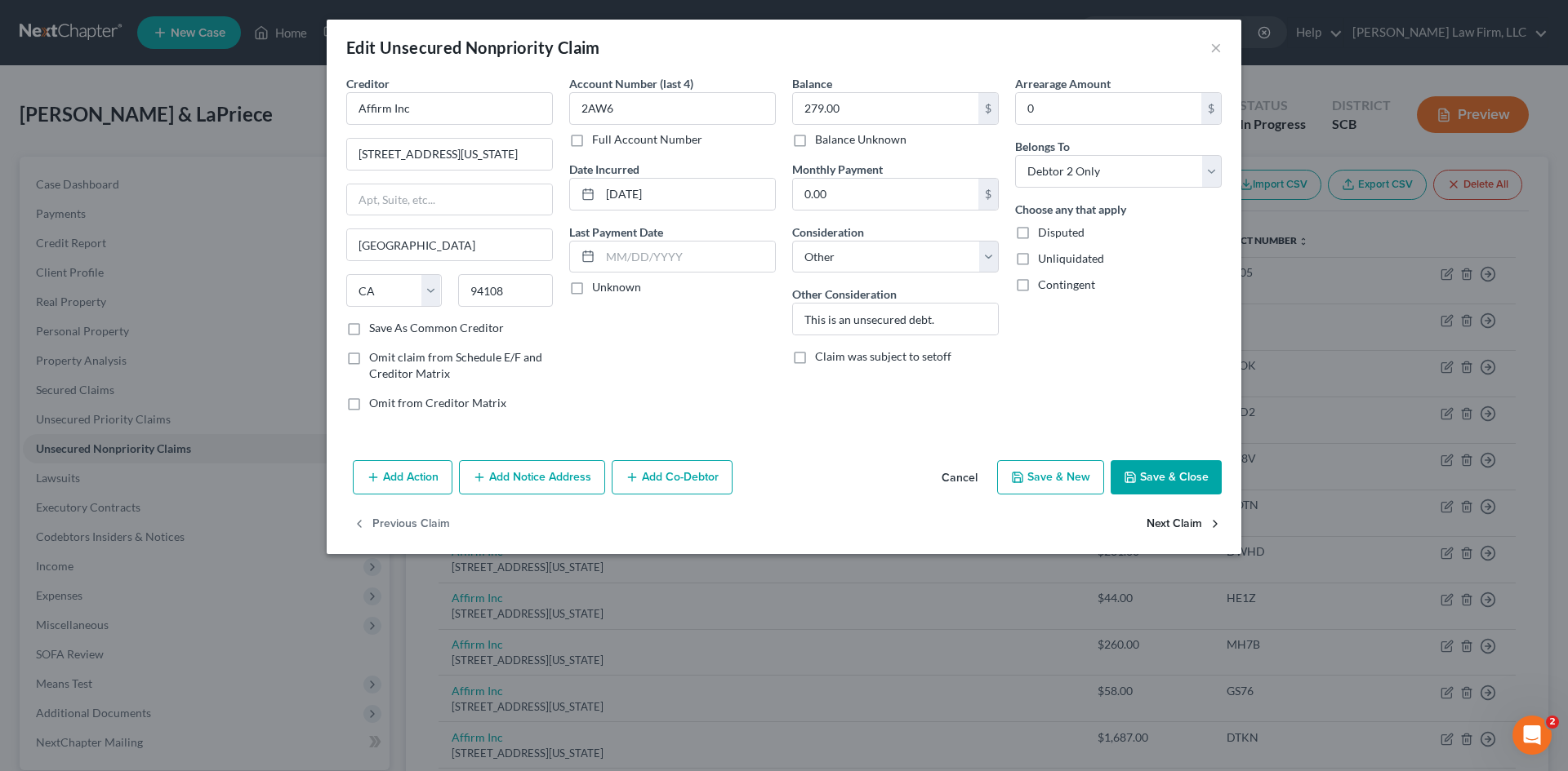
click at [1184, 518] on button "Next Claim" at bounding box center [1184, 524] width 76 height 34
select select "4"
select select "14"
select select "0"
click at [1184, 518] on button "Next Claim" at bounding box center [1184, 524] width 76 height 34
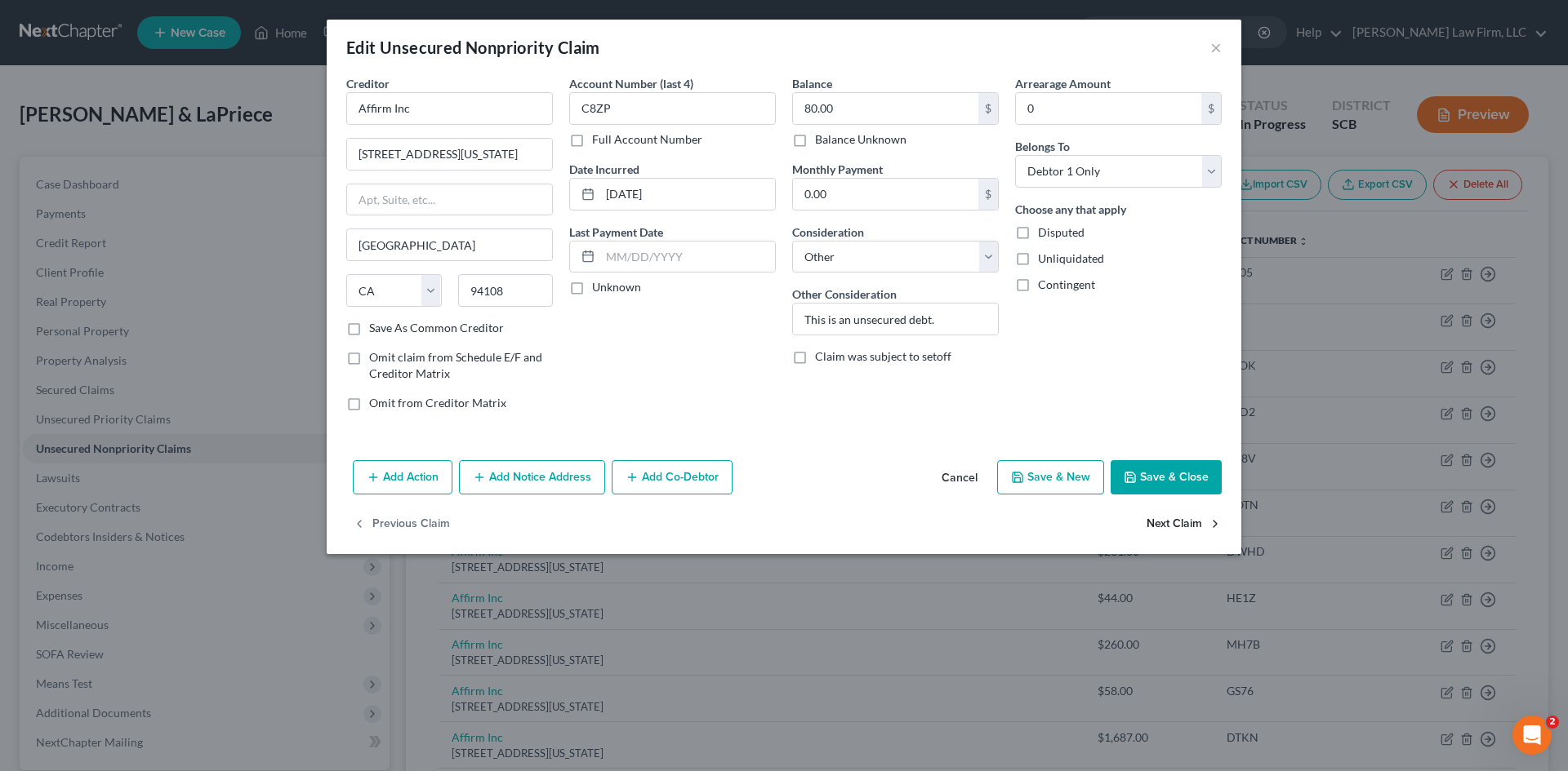
select select "4"
select select "14"
select select "0"
click at [1184, 518] on button "Next Claim" at bounding box center [1184, 524] width 76 height 34
select select "4"
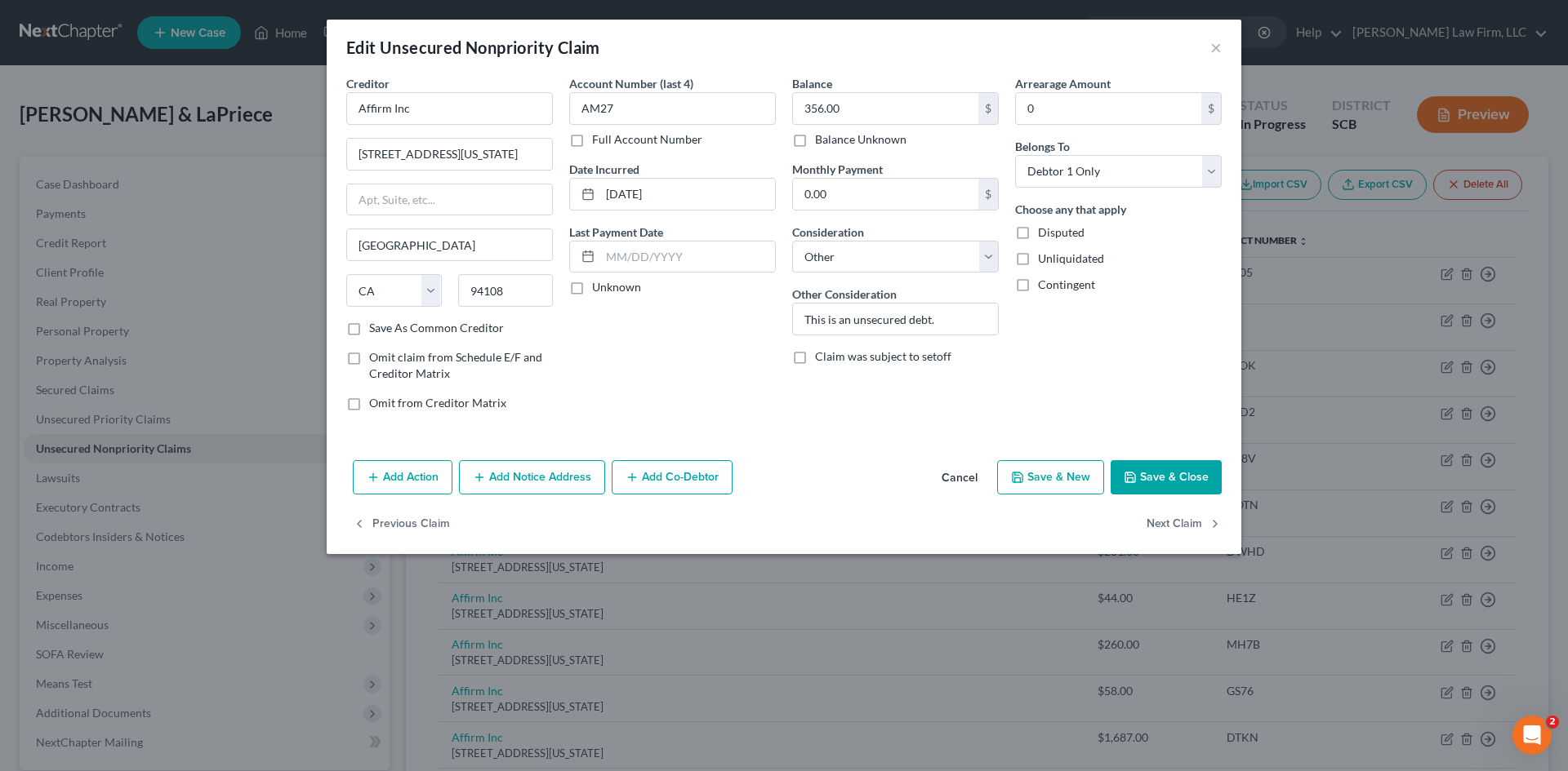
select select "14"
select select "0"
click at [1184, 518] on button "Next Claim" at bounding box center [1184, 524] width 76 height 34
select select "4"
select select "14"
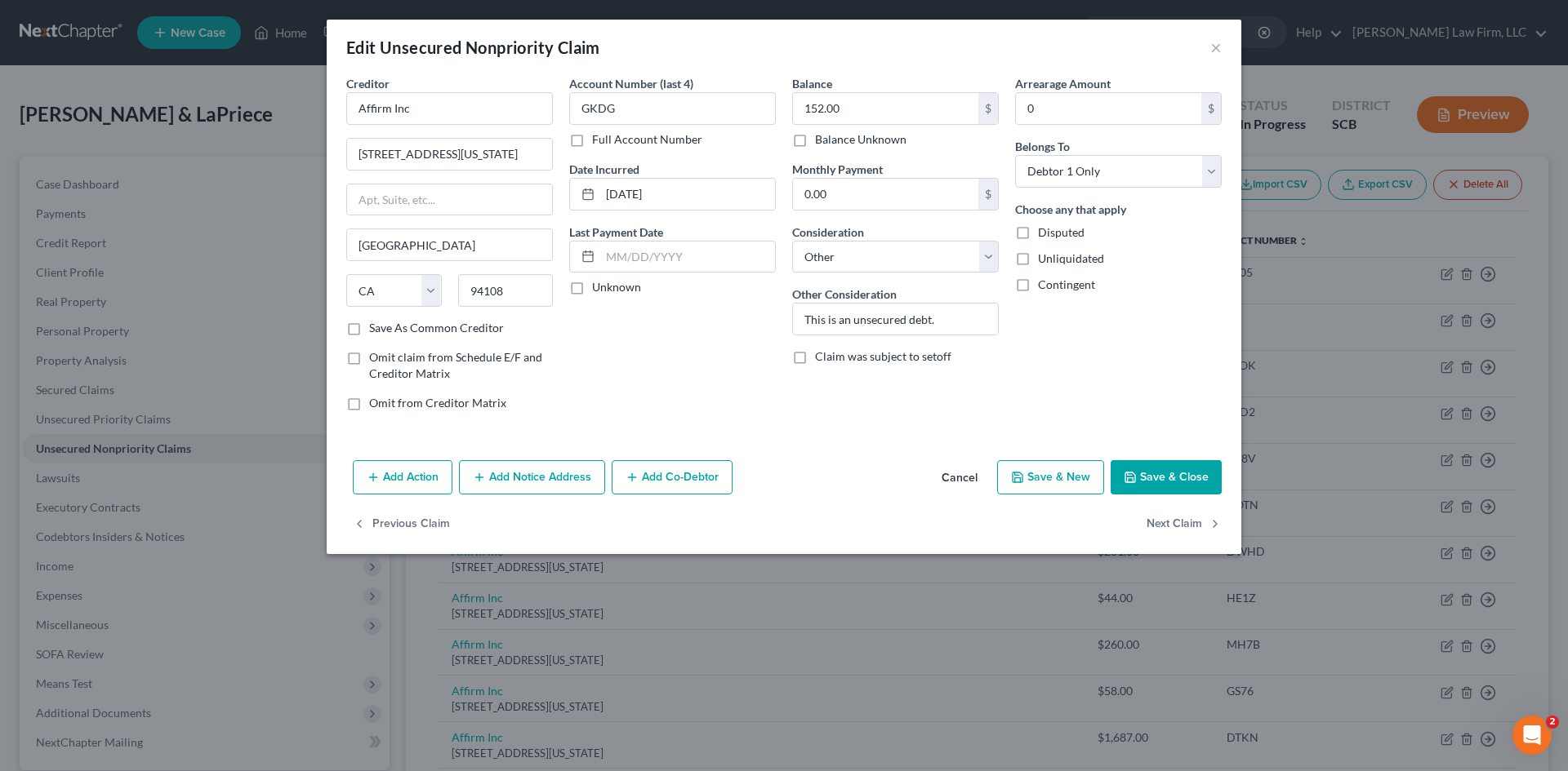
select select "1"
click at [1184, 517] on button "Next Claim" at bounding box center [1184, 524] width 76 height 34
select select "4"
select select "14"
select select "0"
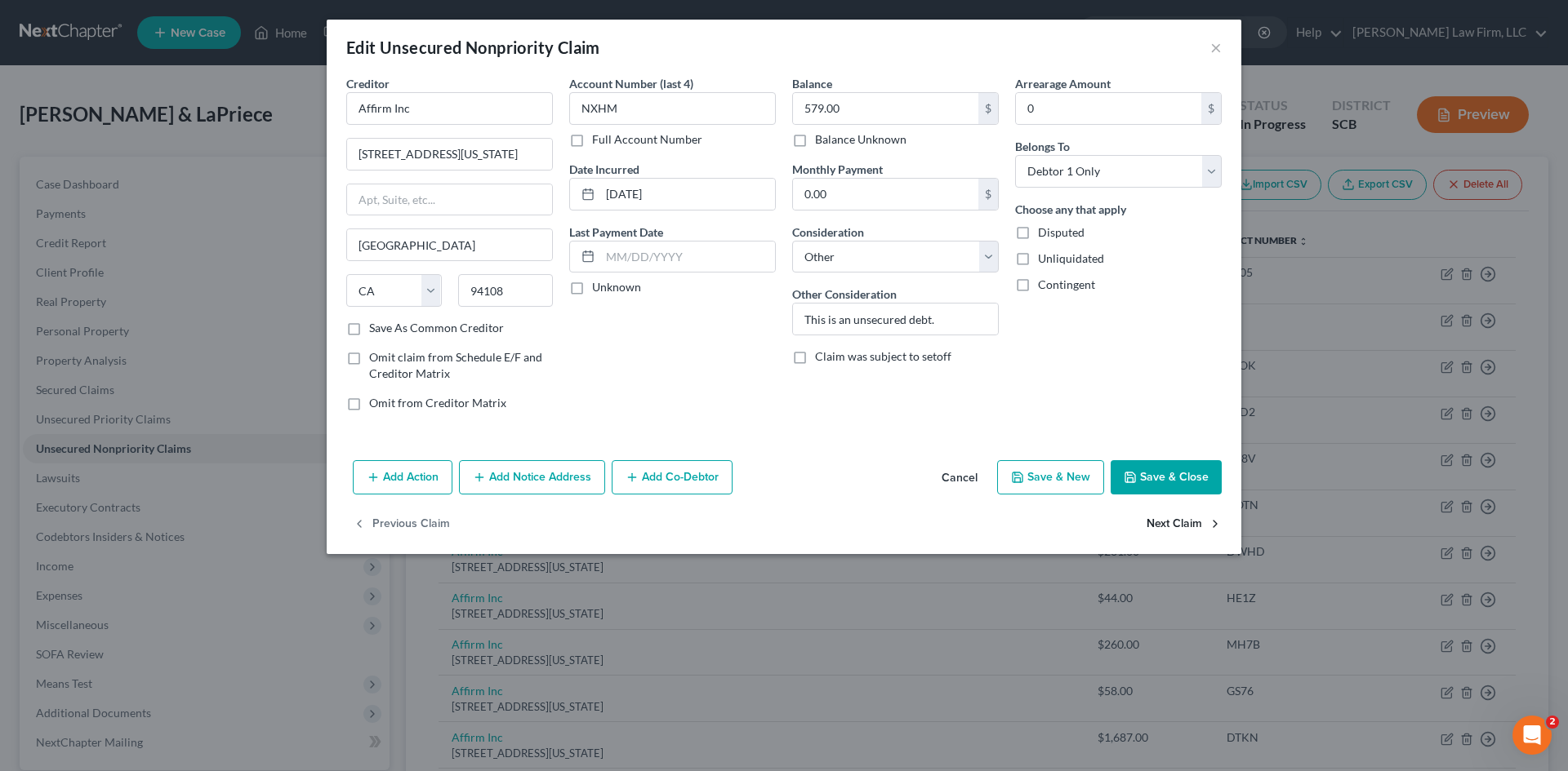
click at [1184, 517] on button "Next Claim" at bounding box center [1184, 524] width 76 height 34
select select "4"
select select "14"
select select "1"
click at [1184, 517] on button "Next Claim" at bounding box center [1184, 524] width 76 height 34
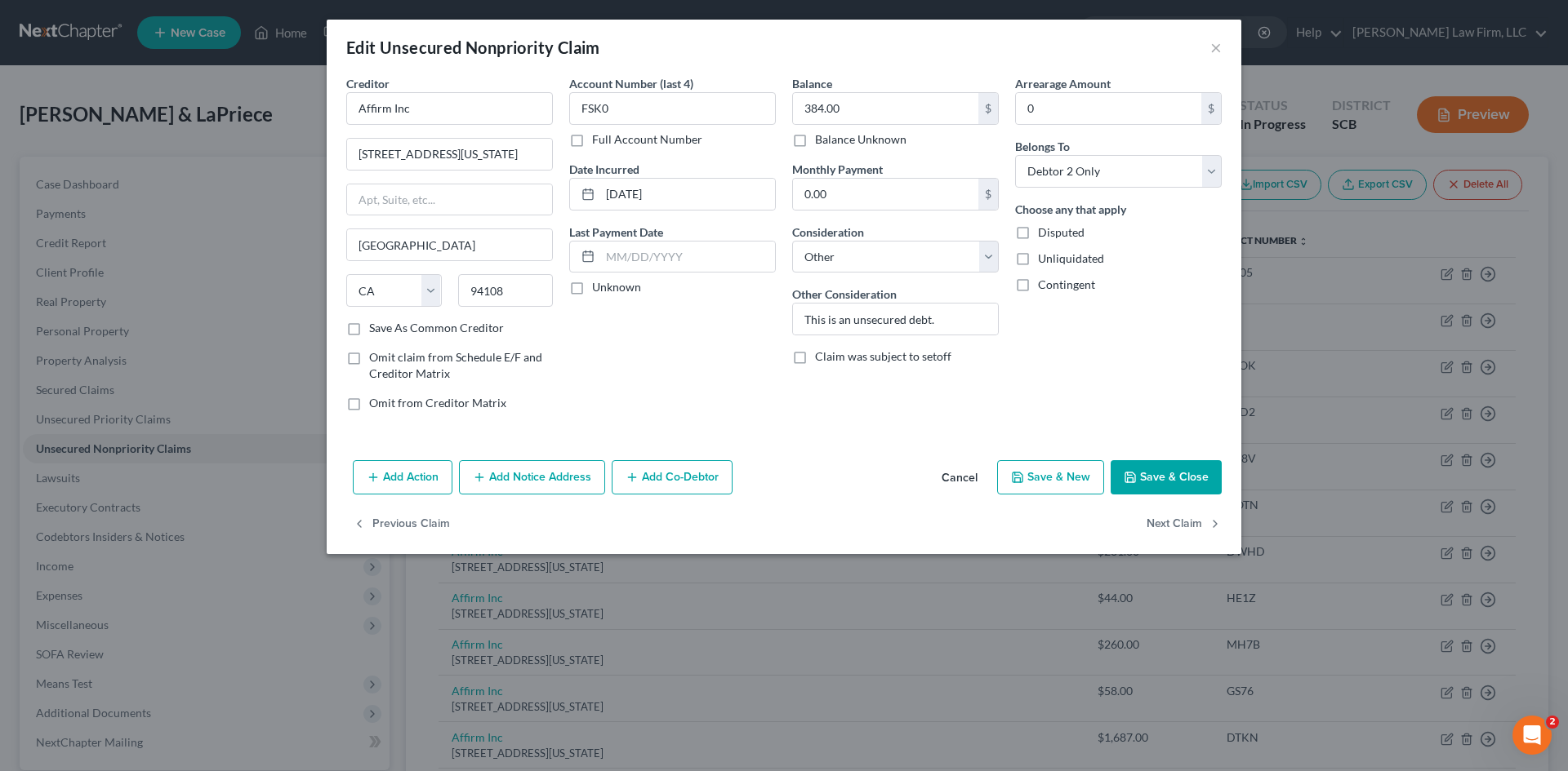
select select "4"
select select "14"
select select "1"
click at [1184, 517] on button "Next Claim" at bounding box center [1184, 524] width 76 height 34
select select "4"
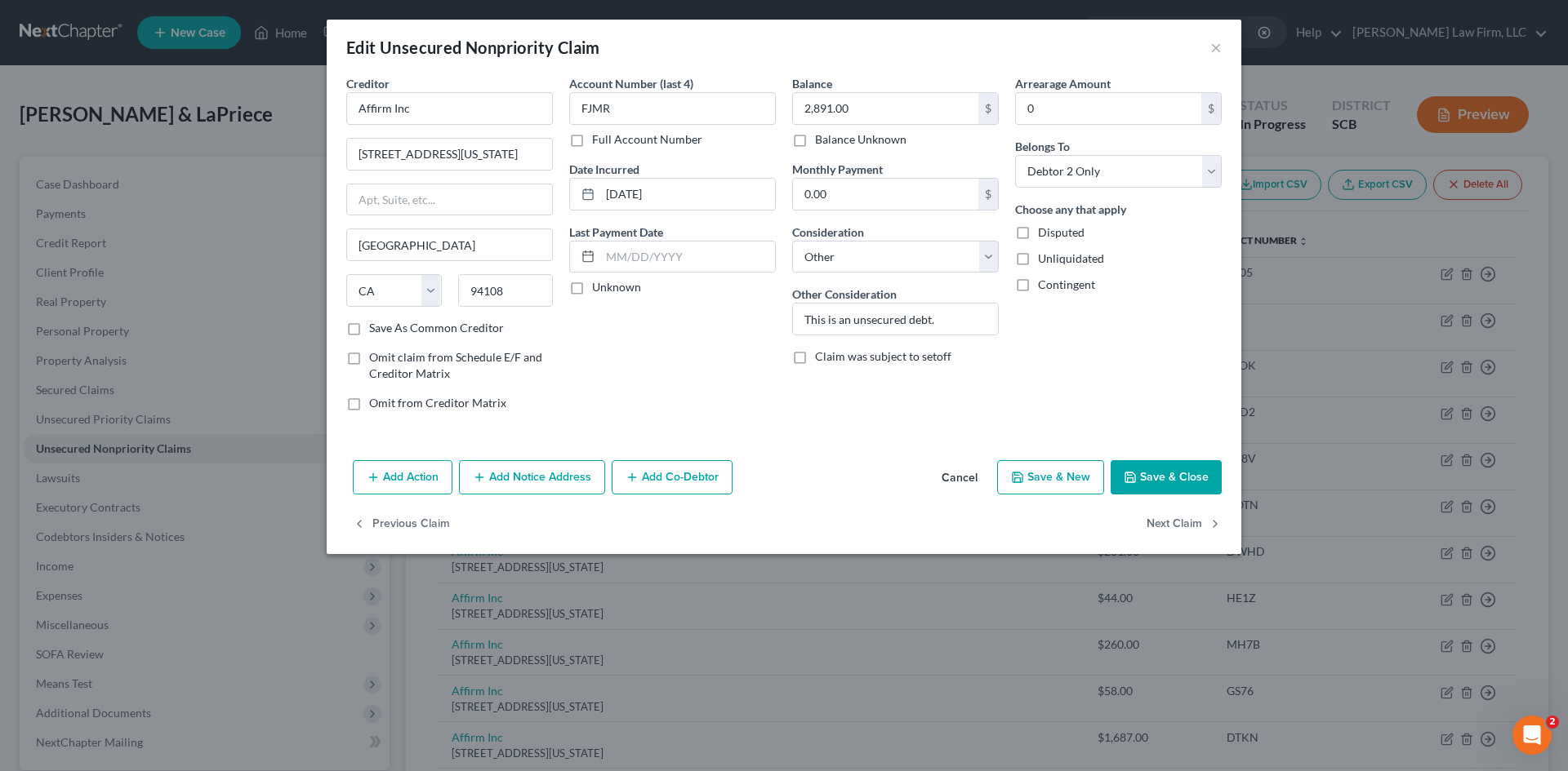
select select "14"
select select "0"
click at [1184, 517] on button "Next Claim" at bounding box center [1184, 524] width 76 height 34
select select "4"
select select "14"
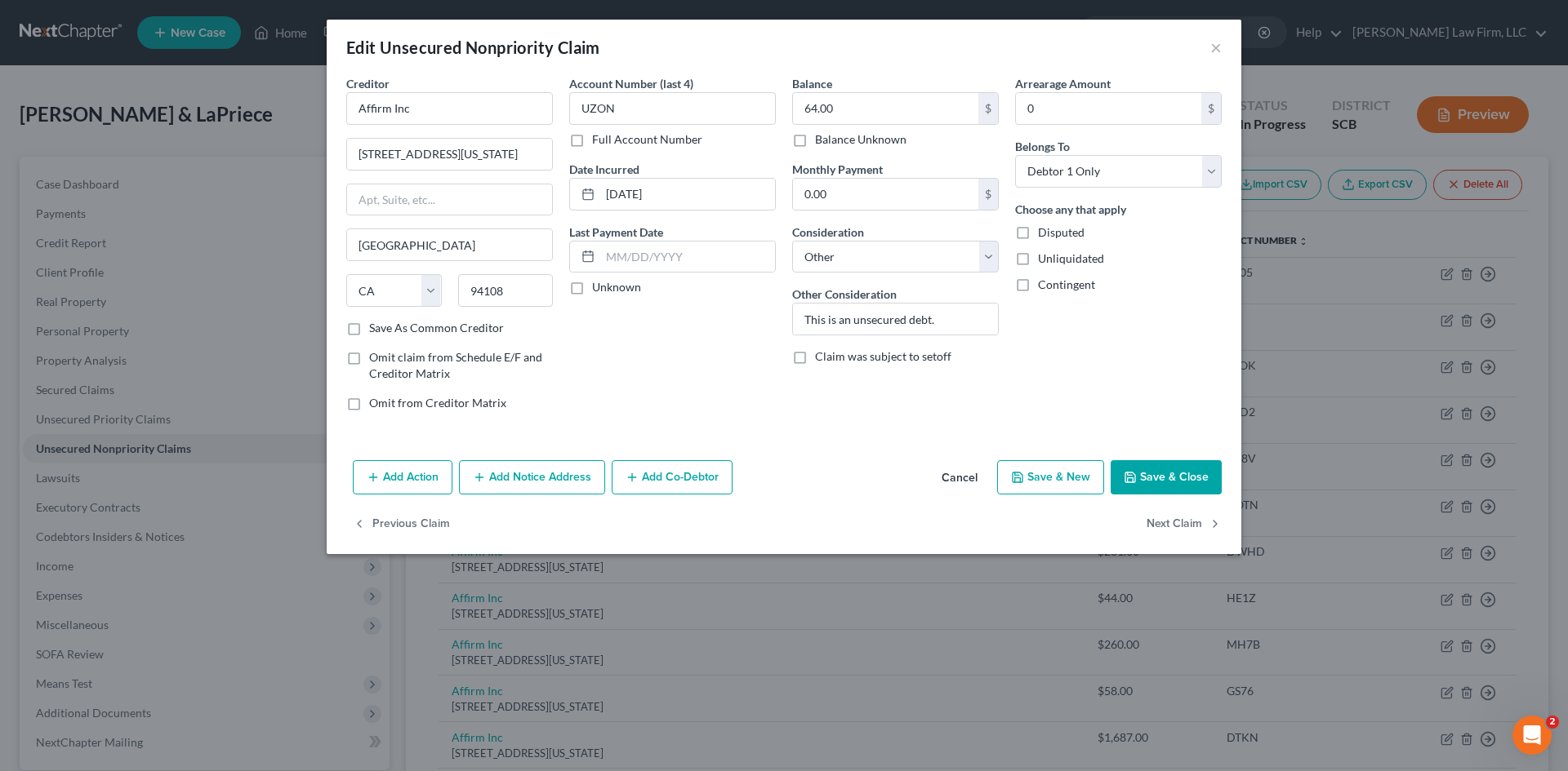
select select "0"
click at [1184, 517] on button "Next Claim" at bounding box center [1184, 524] width 76 height 34
select select "24"
select select "9"
select select "0"
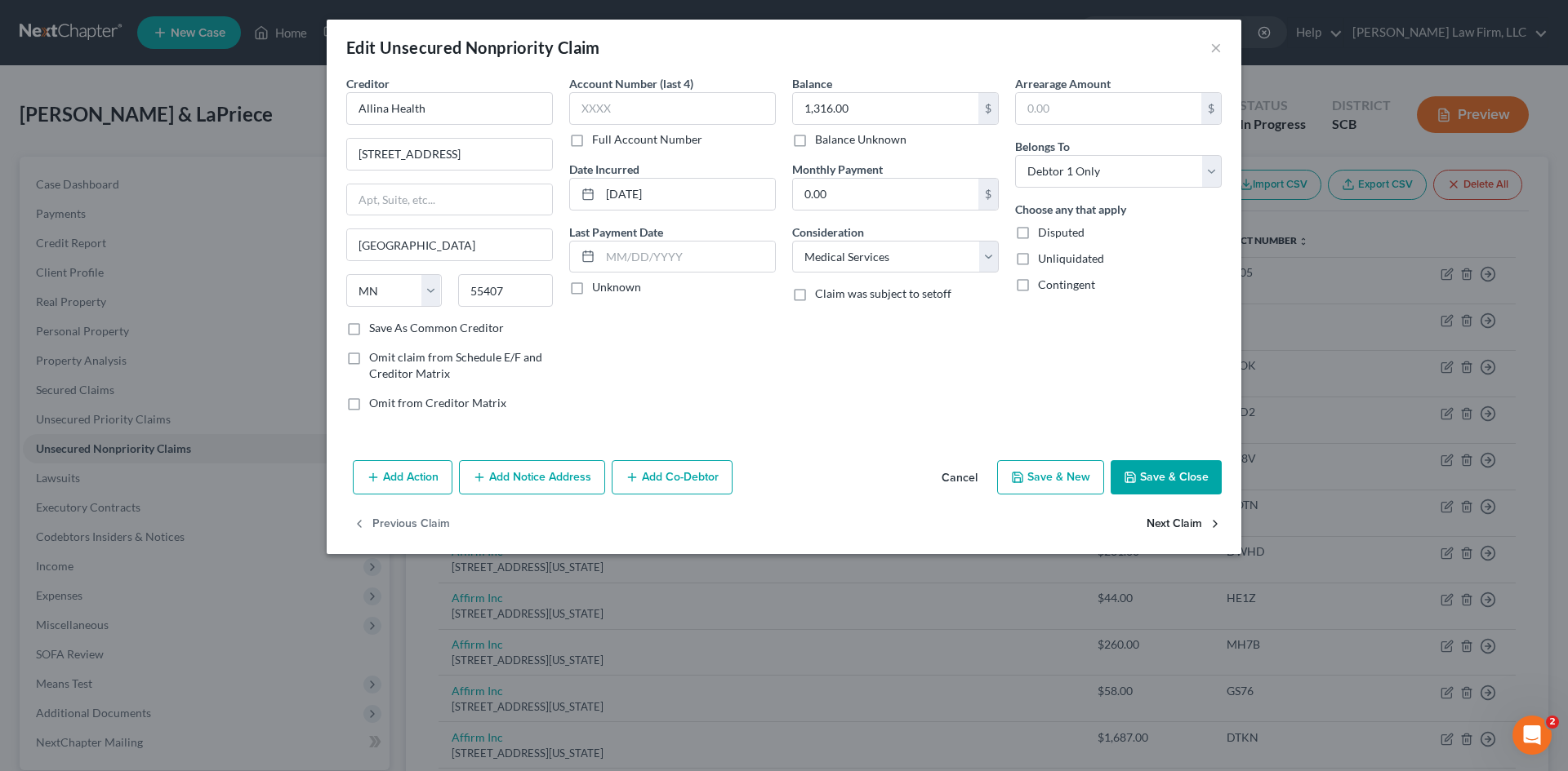
click at [1184, 517] on button "Next Claim" at bounding box center [1184, 524] width 76 height 34
select select "39"
select select "2"
select select "0"
click at [1184, 516] on div "Previous Claim" at bounding box center [784, 531] width 915 height 47
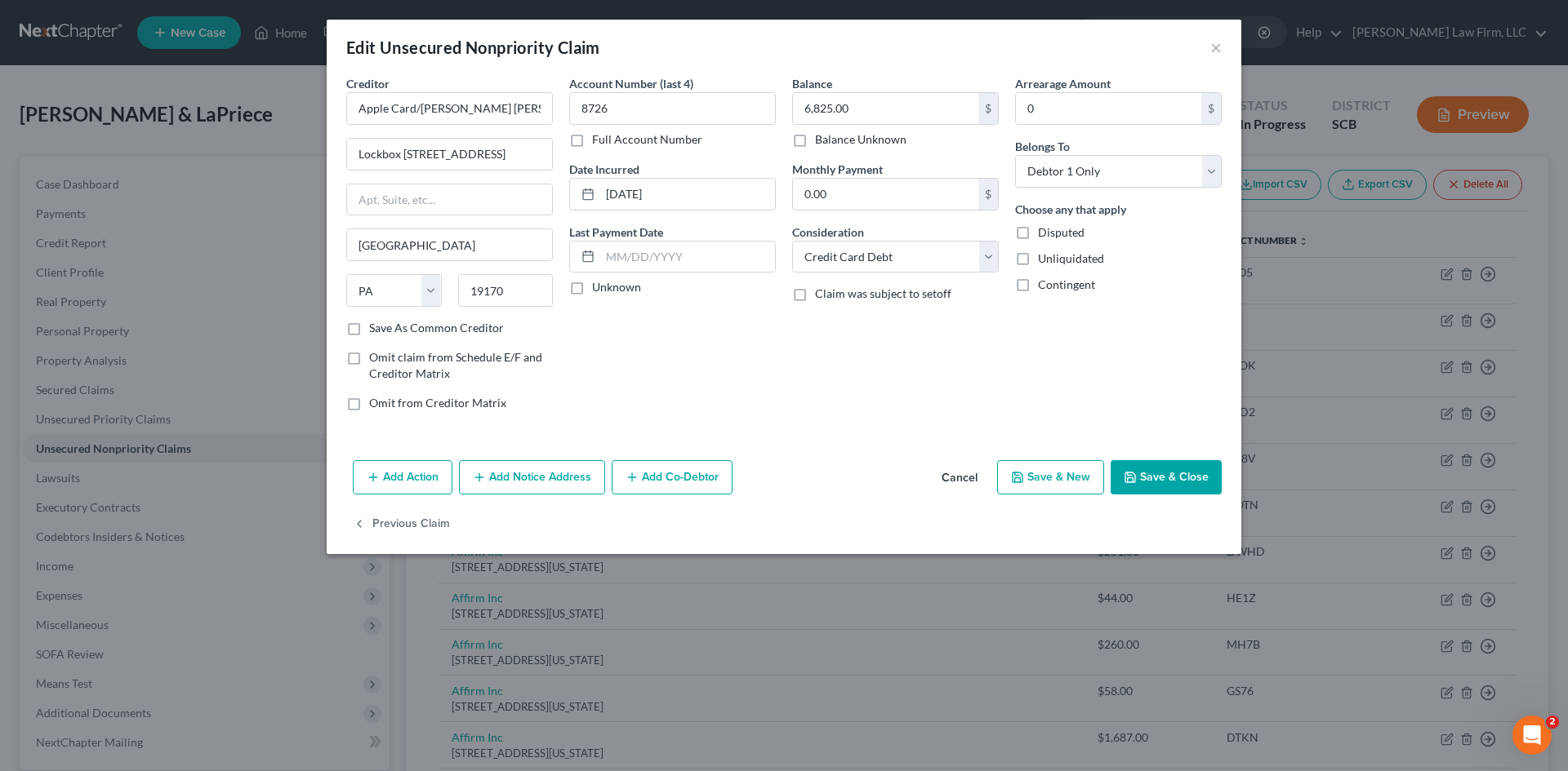
click at [1184, 516] on div "Previous Claim" at bounding box center [784, 531] width 915 height 47
click at [1168, 476] on button "Save & Close" at bounding box center [1166, 477] width 111 height 34
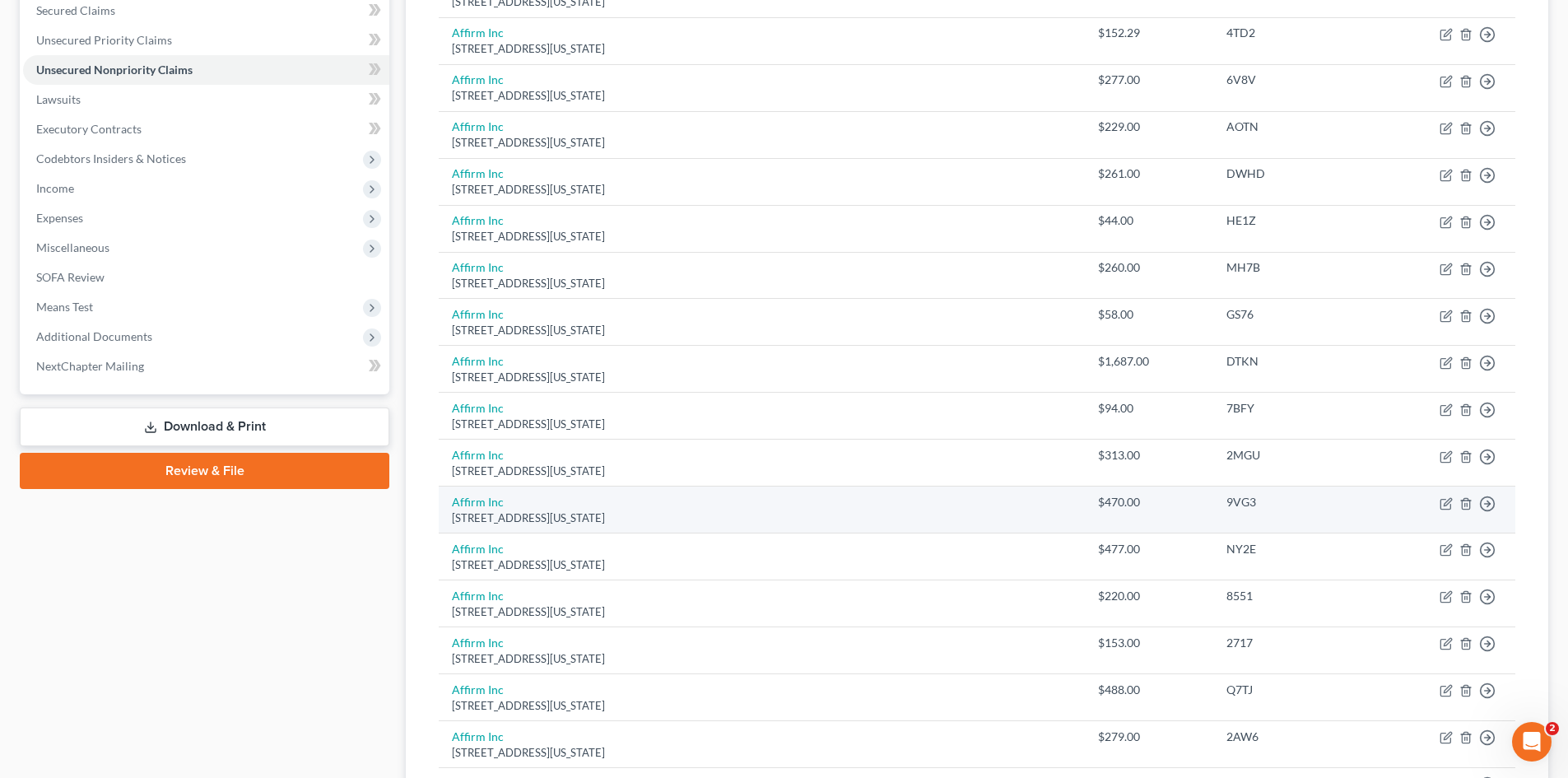
scroll to position [411, 0]
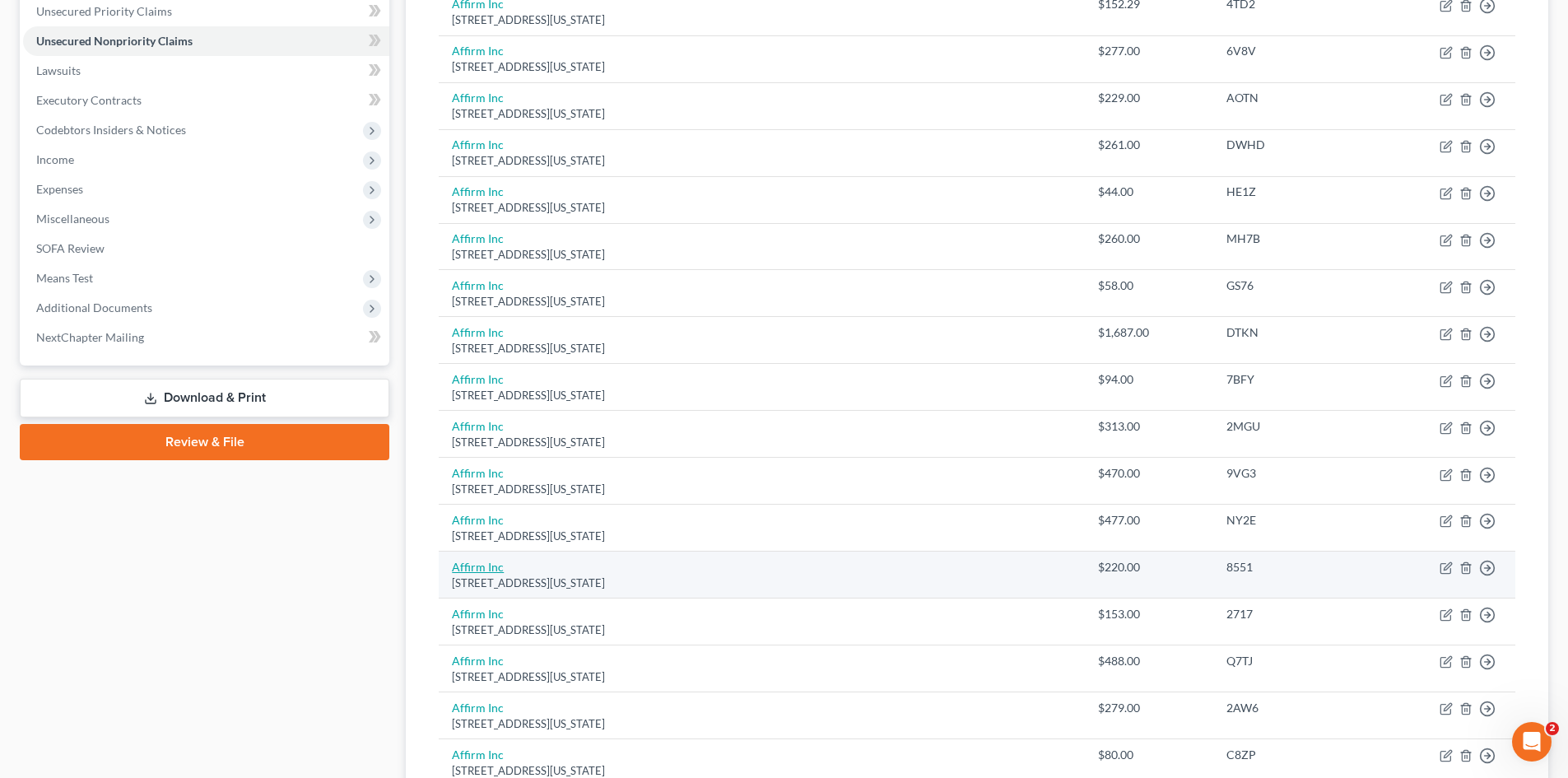
click at [483, 568] on link "Affirm Inc" at bounding box center [477, 567] width 52 height 14
select select "4"
select select "14"
select select "1"
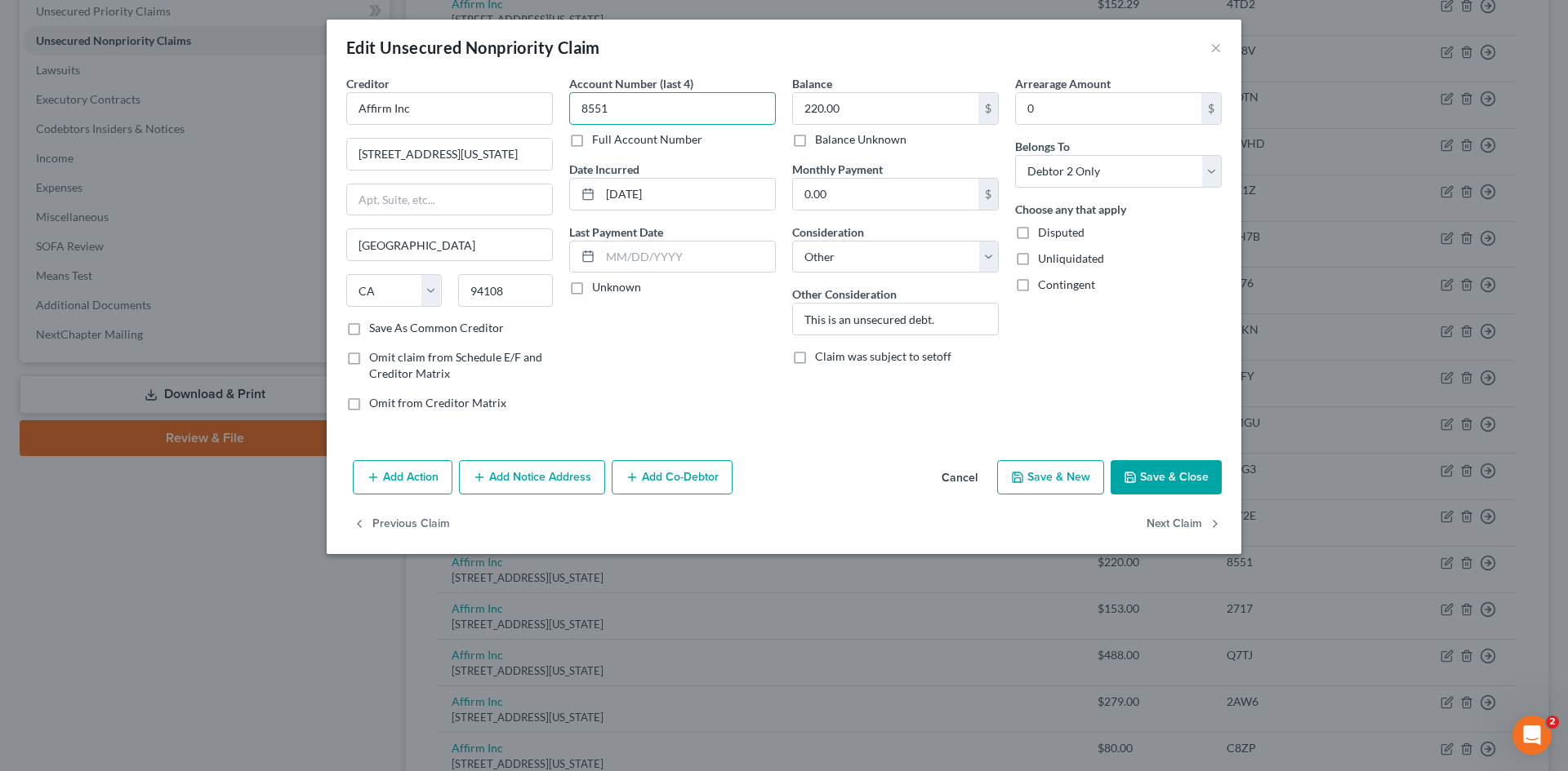
click at [635, 117] on input "8551" at bounding box center [672, 108] width 206 height 33
drag, startPoint x: 632, startPoint y: 114, endPoint x: 552, endPoint y: 122, distance: 80.4
click at [552, 122] on div "Creditor * Affirm Inc 650 California St Fl 12 San Francisco State AL AK AR AZ C…" at bounding box center [784, 250] width 891 height 349
type input "d"
type input "DGPA"
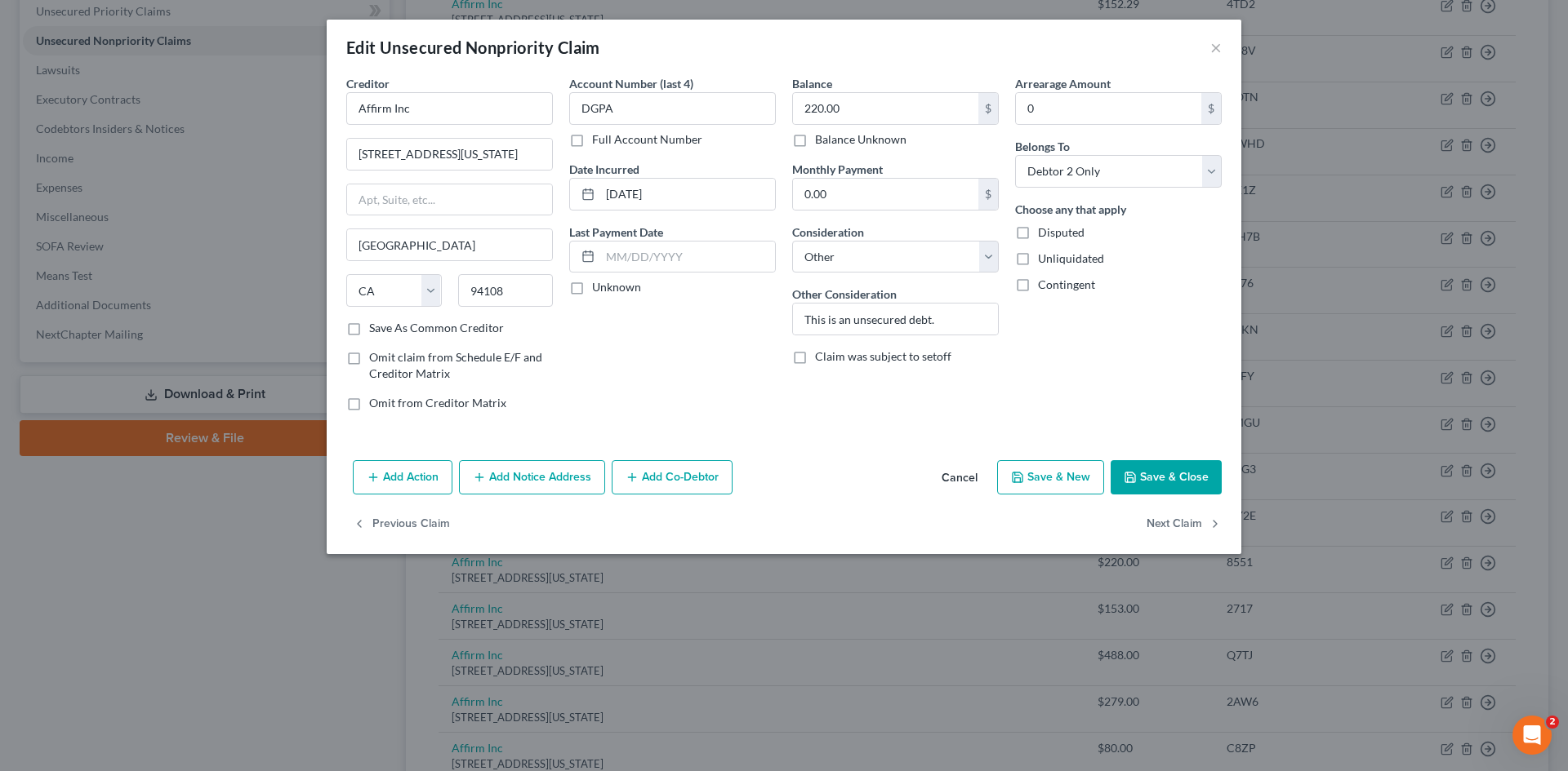
click at [1141, 477] on button "Save & Close" at bounding box center [1166, 477] width 111 height 34
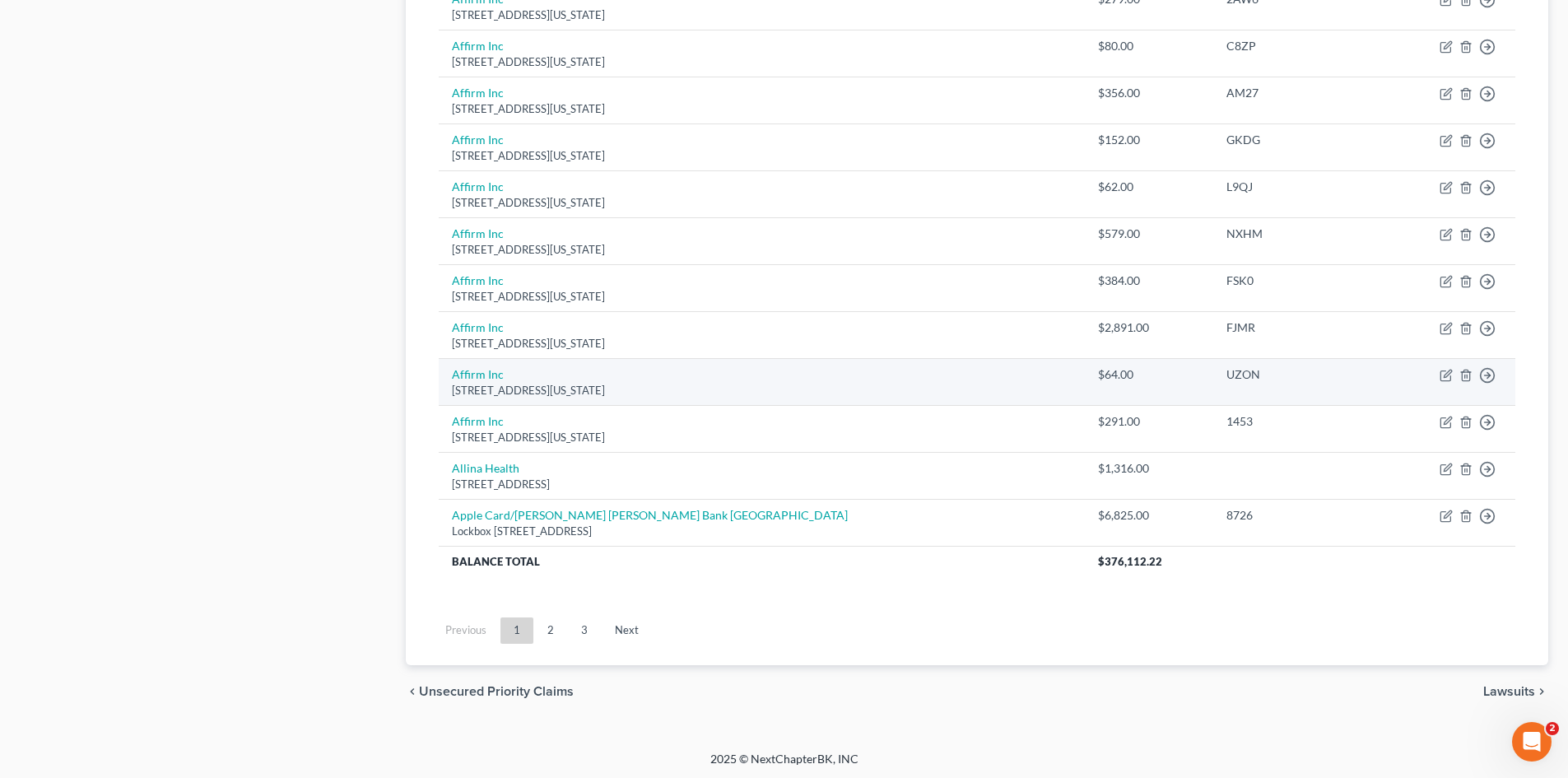
scroll to position [1123, 0]
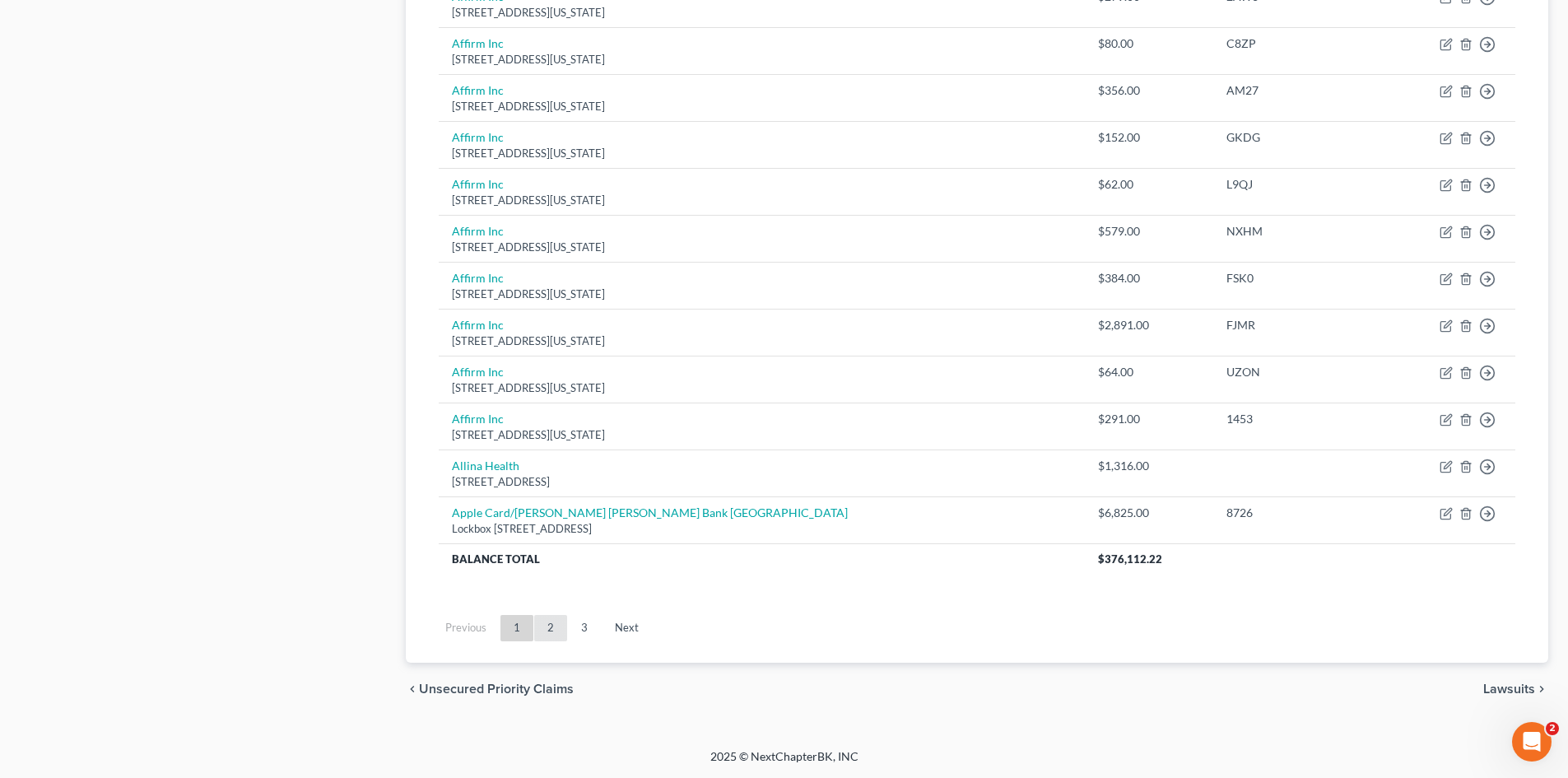
click at [545, 620] on link "2" at bounding box center [550, 628] width 33 height 26
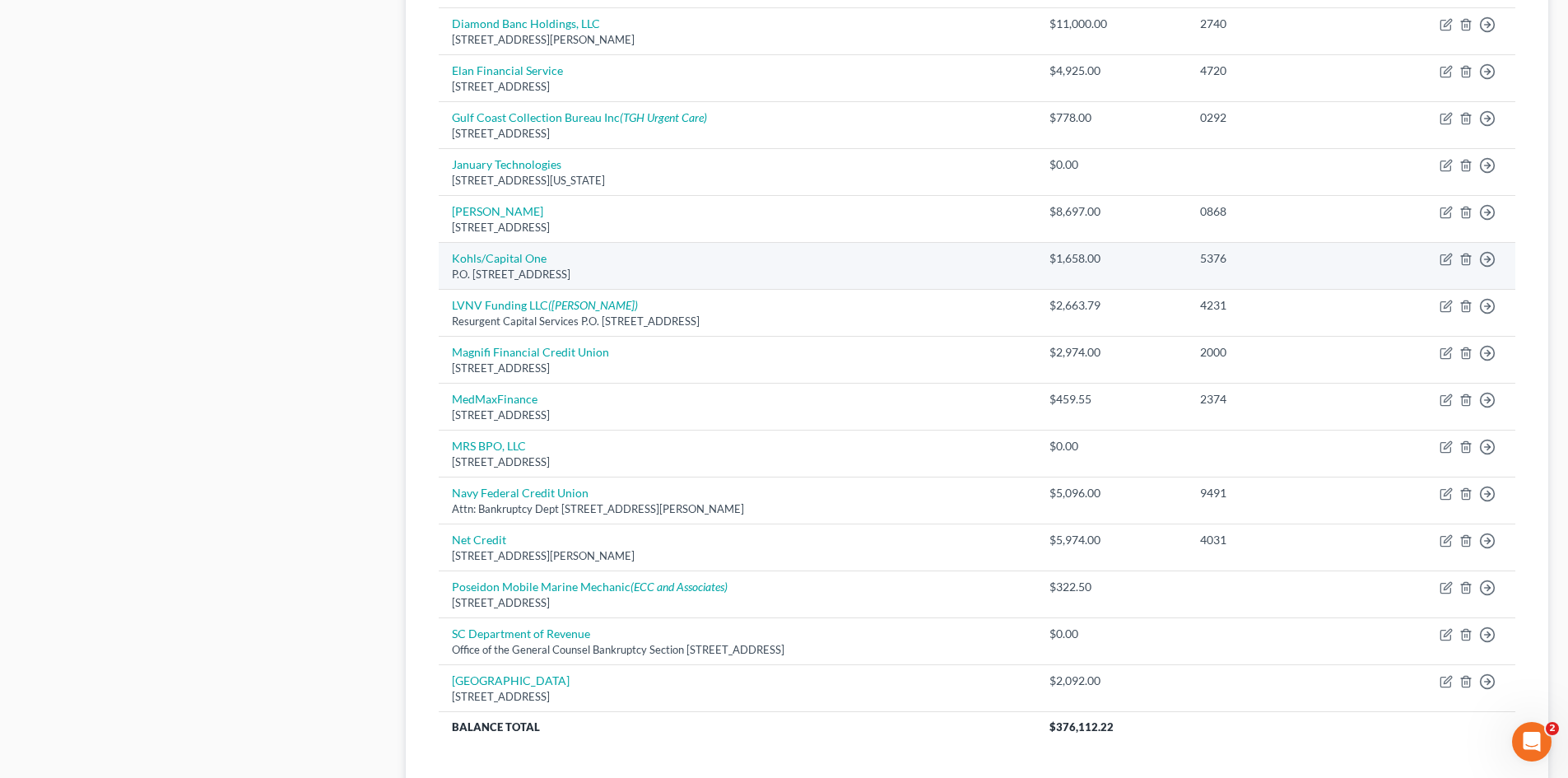
scroll to position [958, 0]
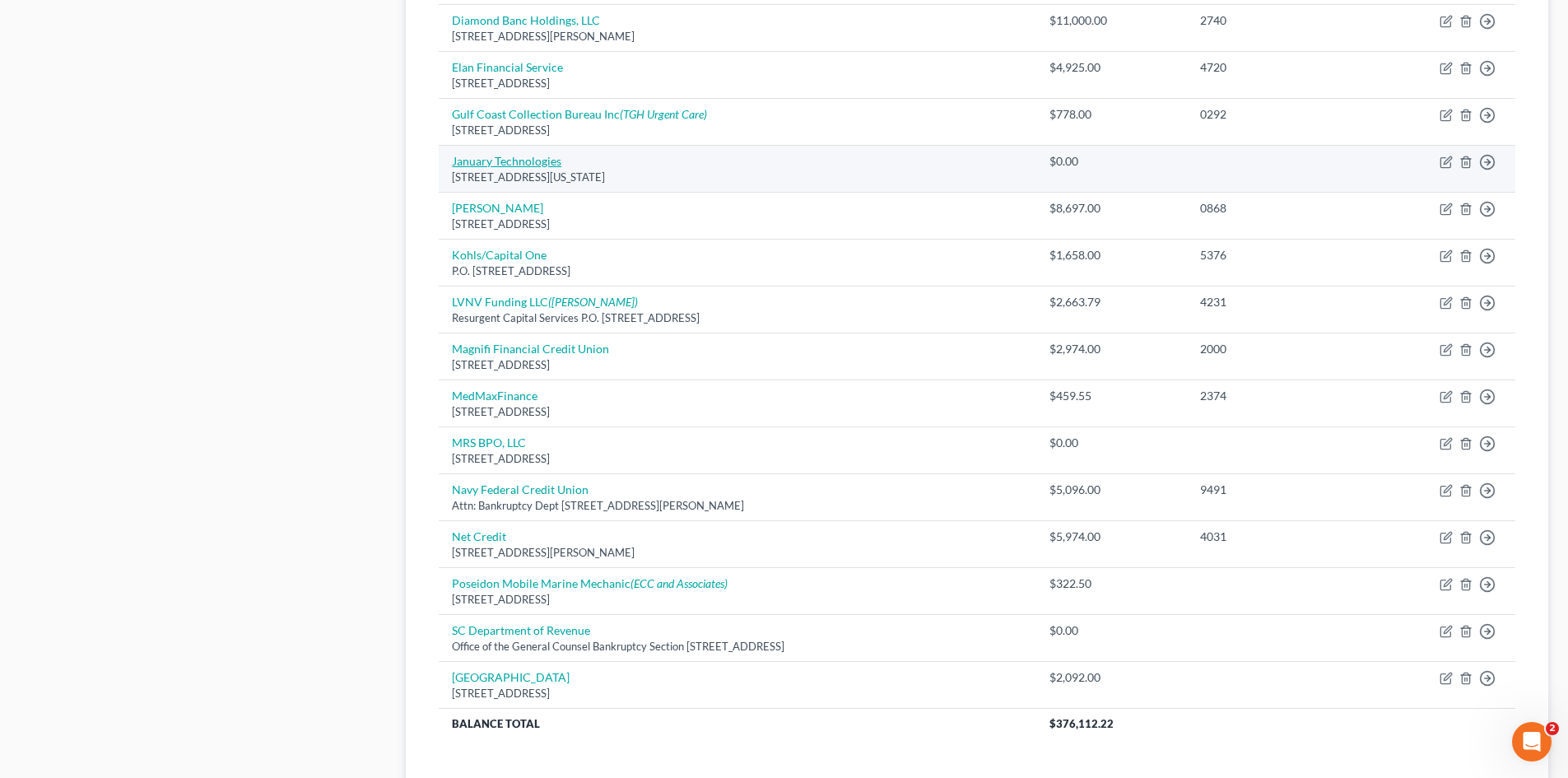
click at [517, 164] on link "January Technologies" at bounding box center [506, 161] width 109 height 14
select select "35"
select select "1"
select select "2"
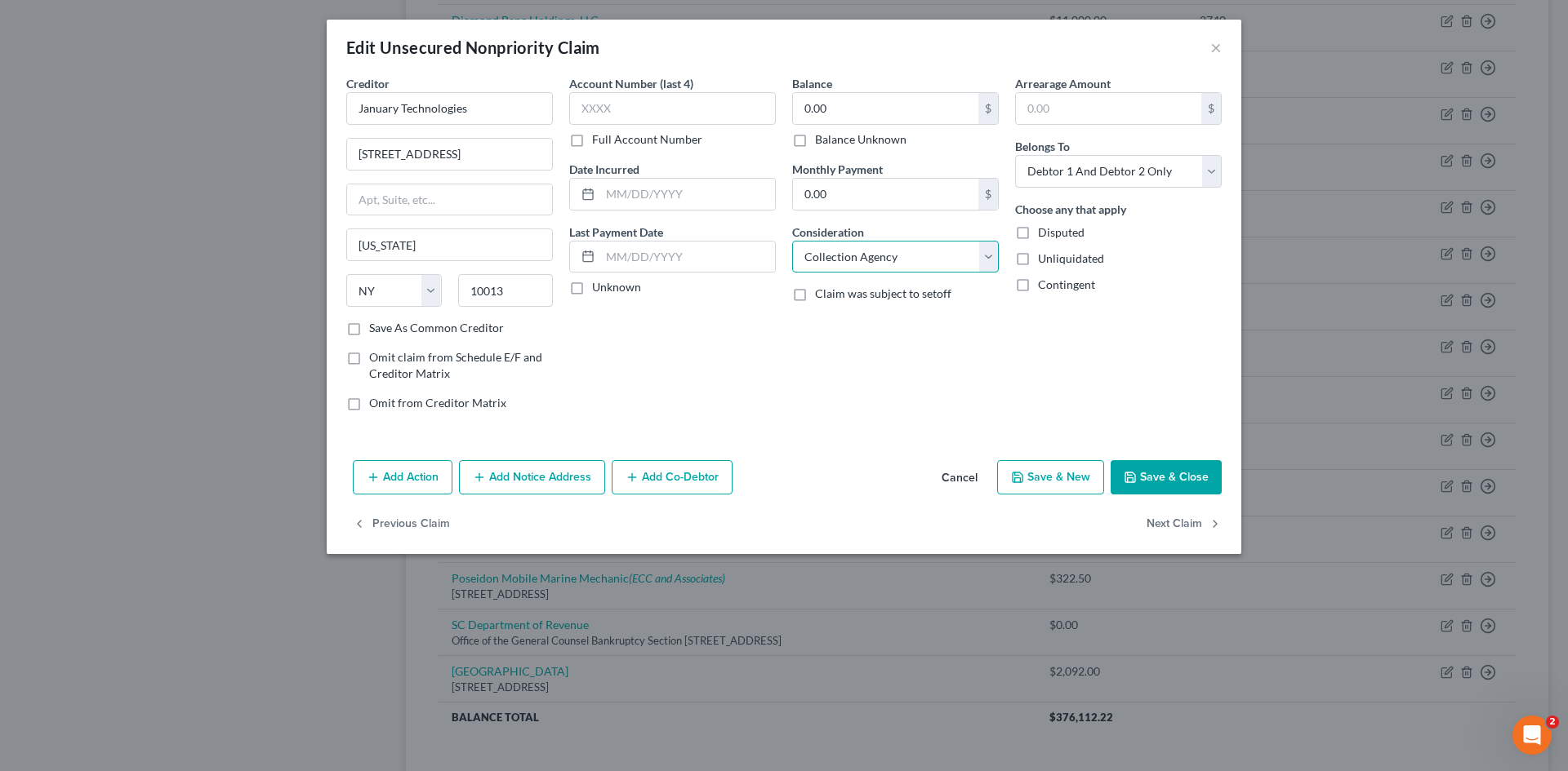
click at [926, 256] on select "Select Cable / Satellite Services Collection Agency Credit Card Debt Debt Couns…" at bounding box center [896, 257] width 206 height 33
select select "14"
click at [792, 241] on select "Select Cable / Satellite Services Collection Agency Credit Card Debt Debt Couns…" at bounding box center [896, 257] width 206 height 33
click at [848, 335] on input "text" at bounding box center [896, 319] width 205 height 31
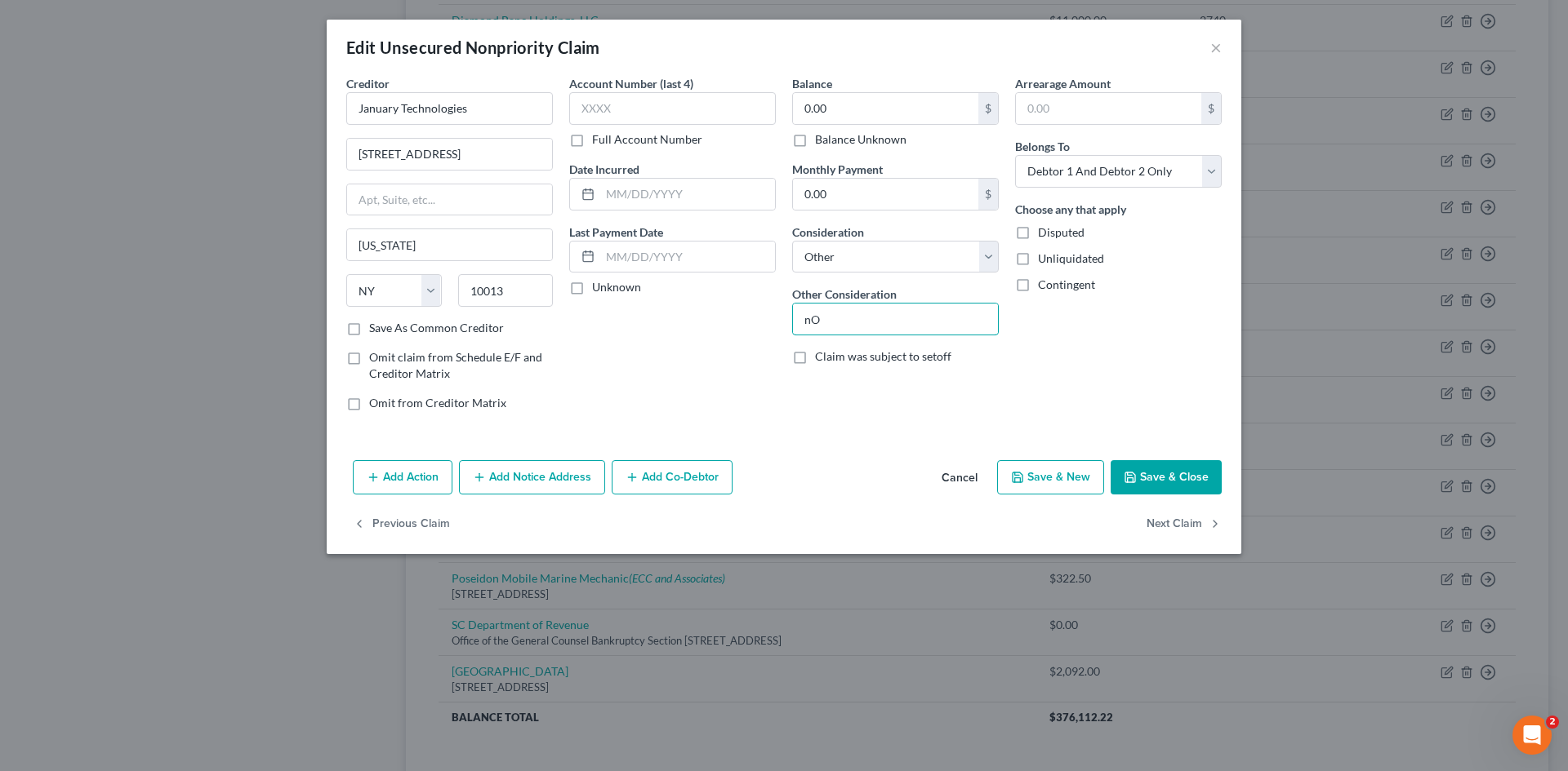
type input "n"
drag, startPoint x: 970, startPoint y: 318, endPoint x: 782, endPoint y: 322, distance: 188.0
click at [782, 322] on div "Creditor * January Technologies 176 Grand Street, 4th Floor New York State AL A…" at bounding box center [784, 250] width 891 height 349
type input "Notice Only Collection Agency"
click at [1189, 480] on button "Save & Close" at bounding box center [1166, 477] width 111 height 34
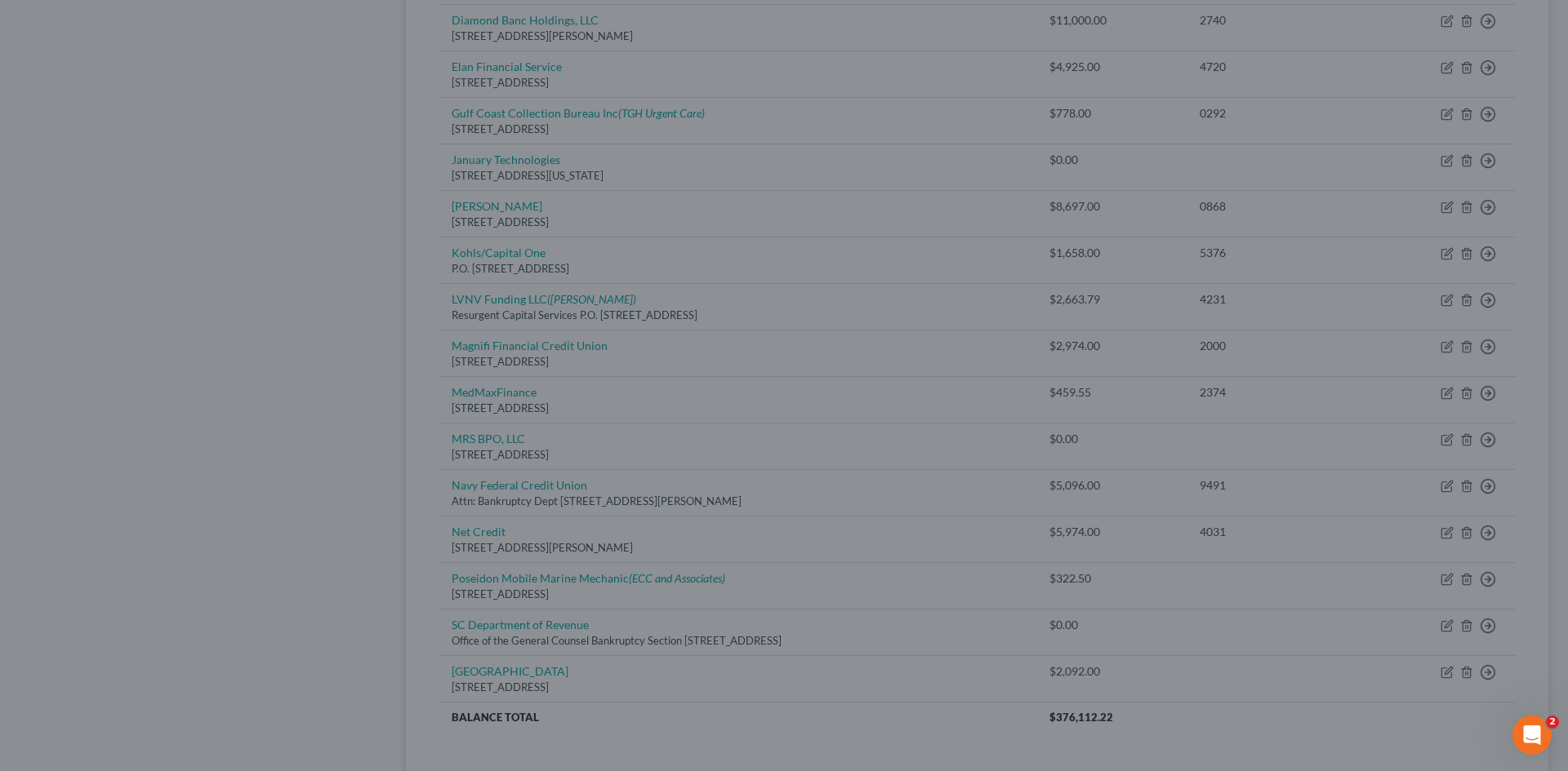
type input "0"
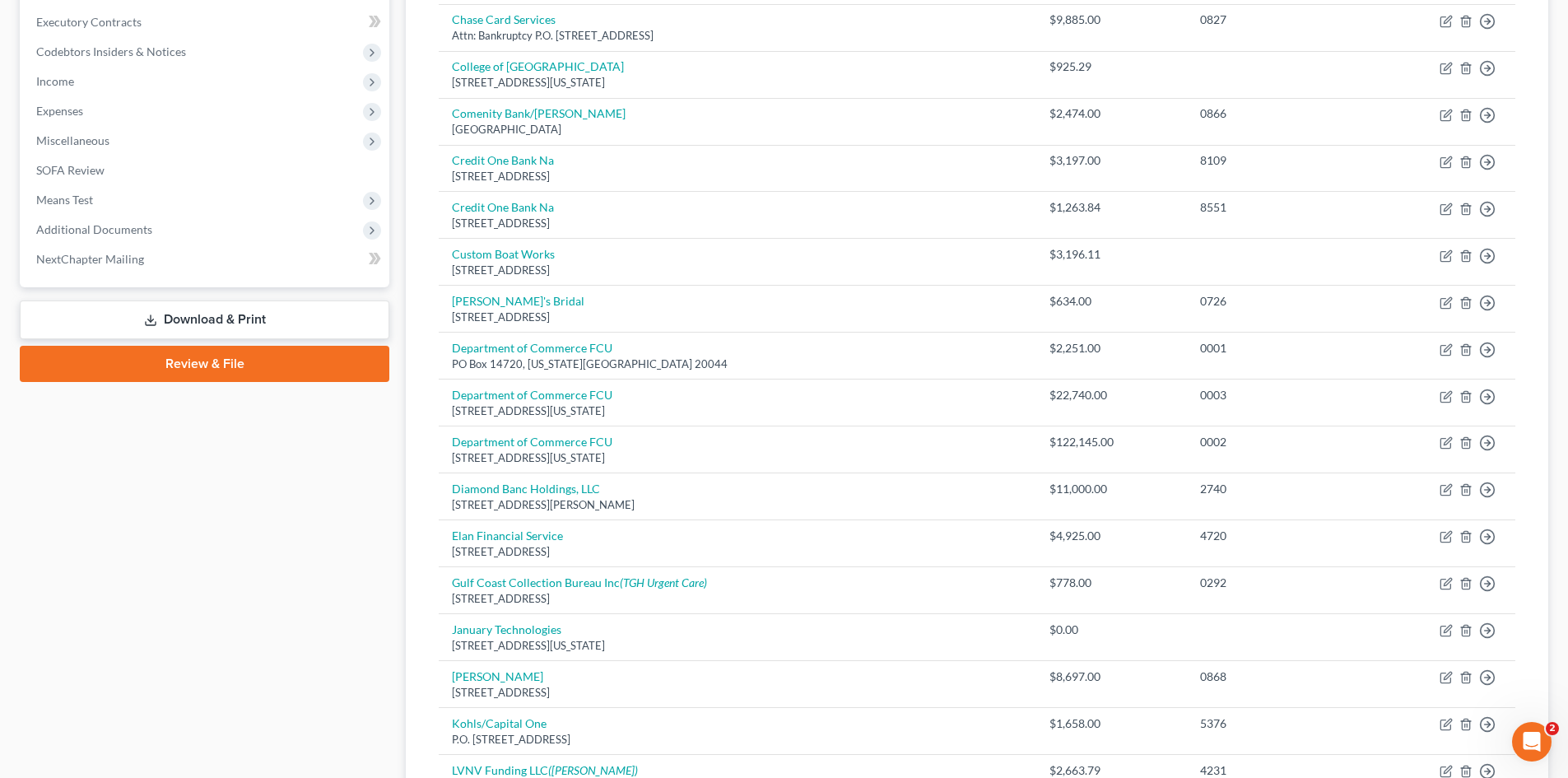
scroll to position [465, 0]
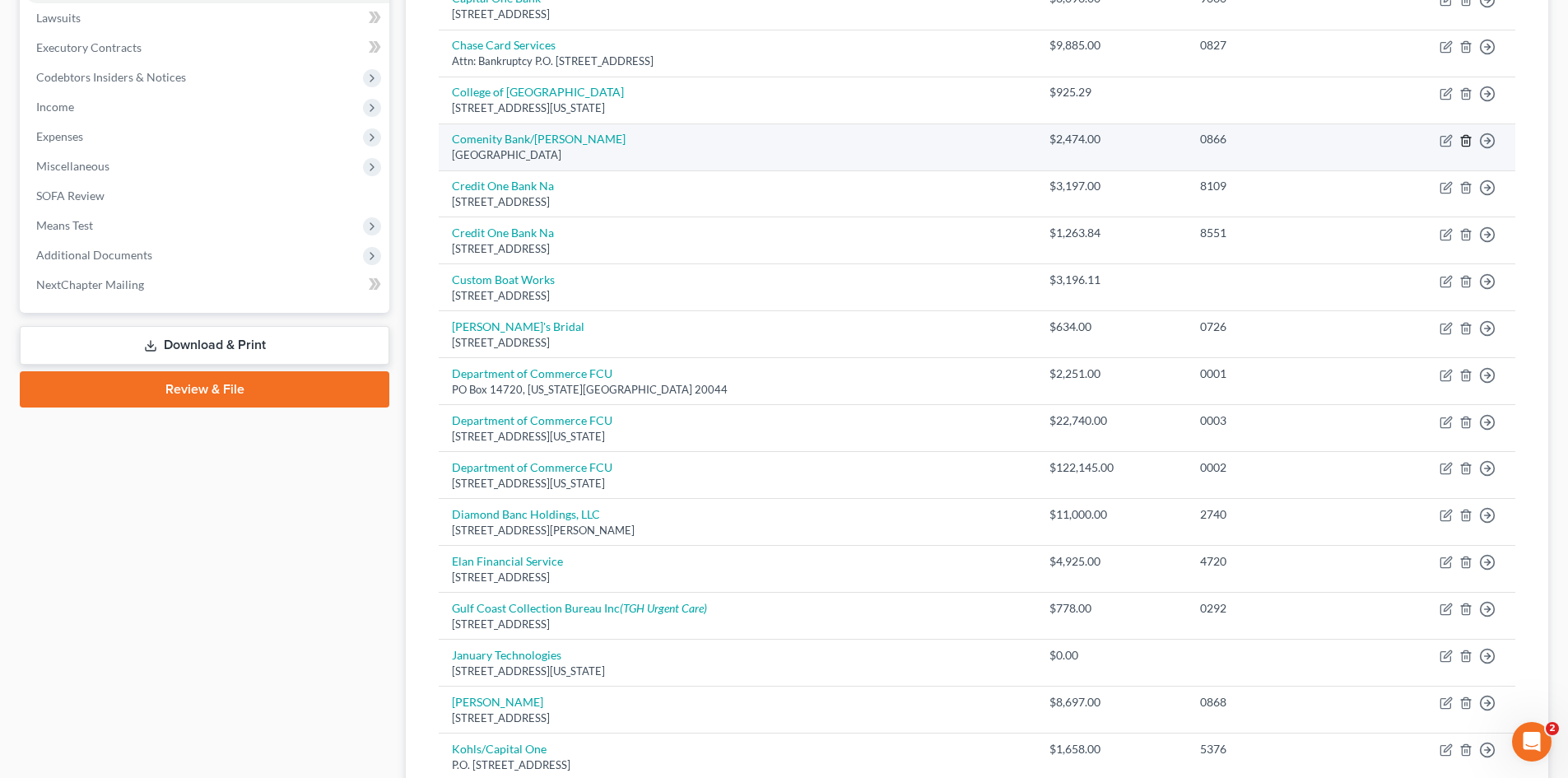
click at [1469, 143] on icon "button" at bounding box center [1466, 141] width 14 height 14
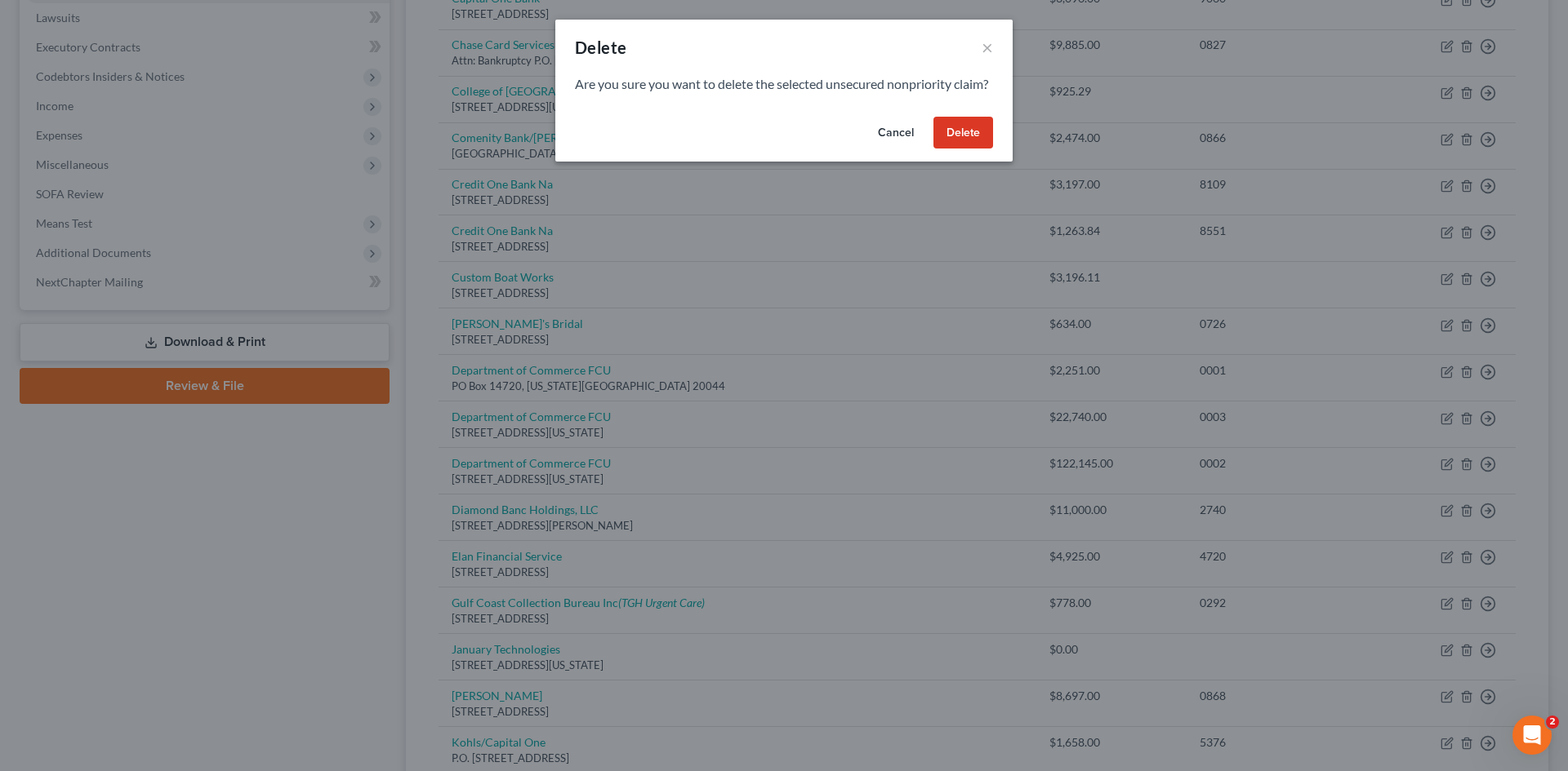
click at [966, 149] on button "Delete" at bounding box center [963, 133] width 60 height 33
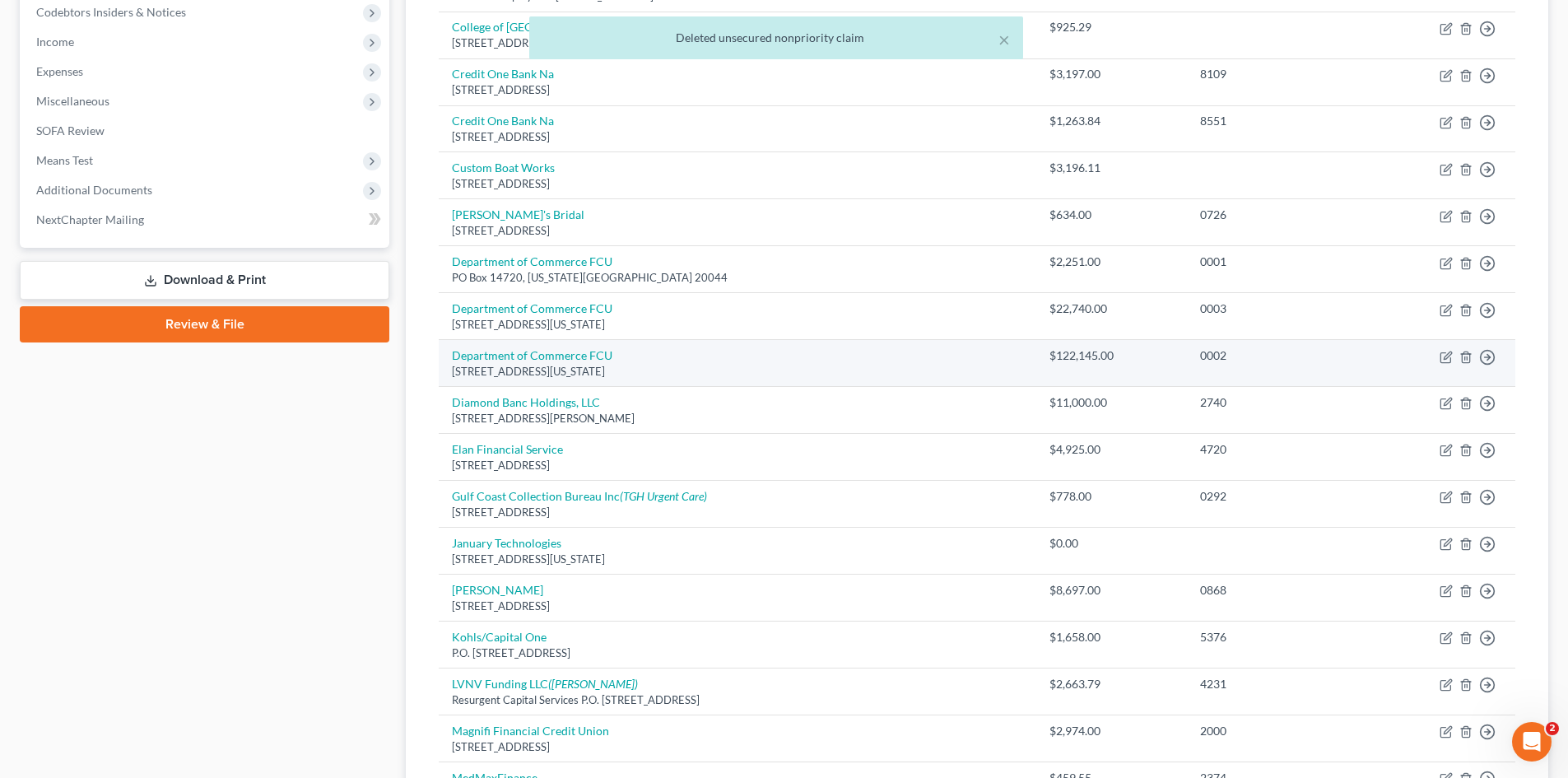
scroll to position [712, 0]
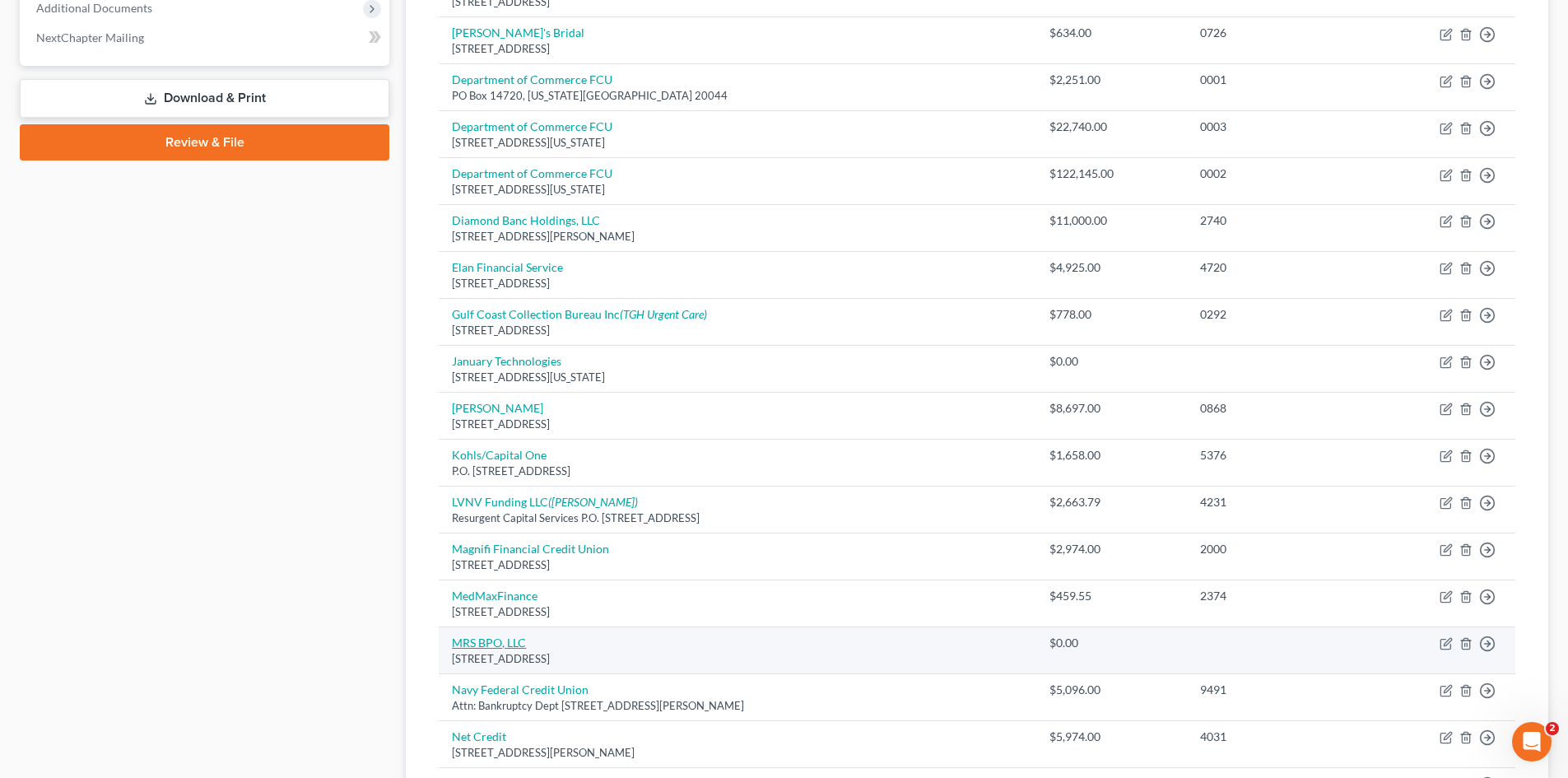
click at [470, 638] on link "MRS BPO, LLC" at bounding box center [489, 643] width 74 height 14
select select "33"
select select "1"
select select "2"
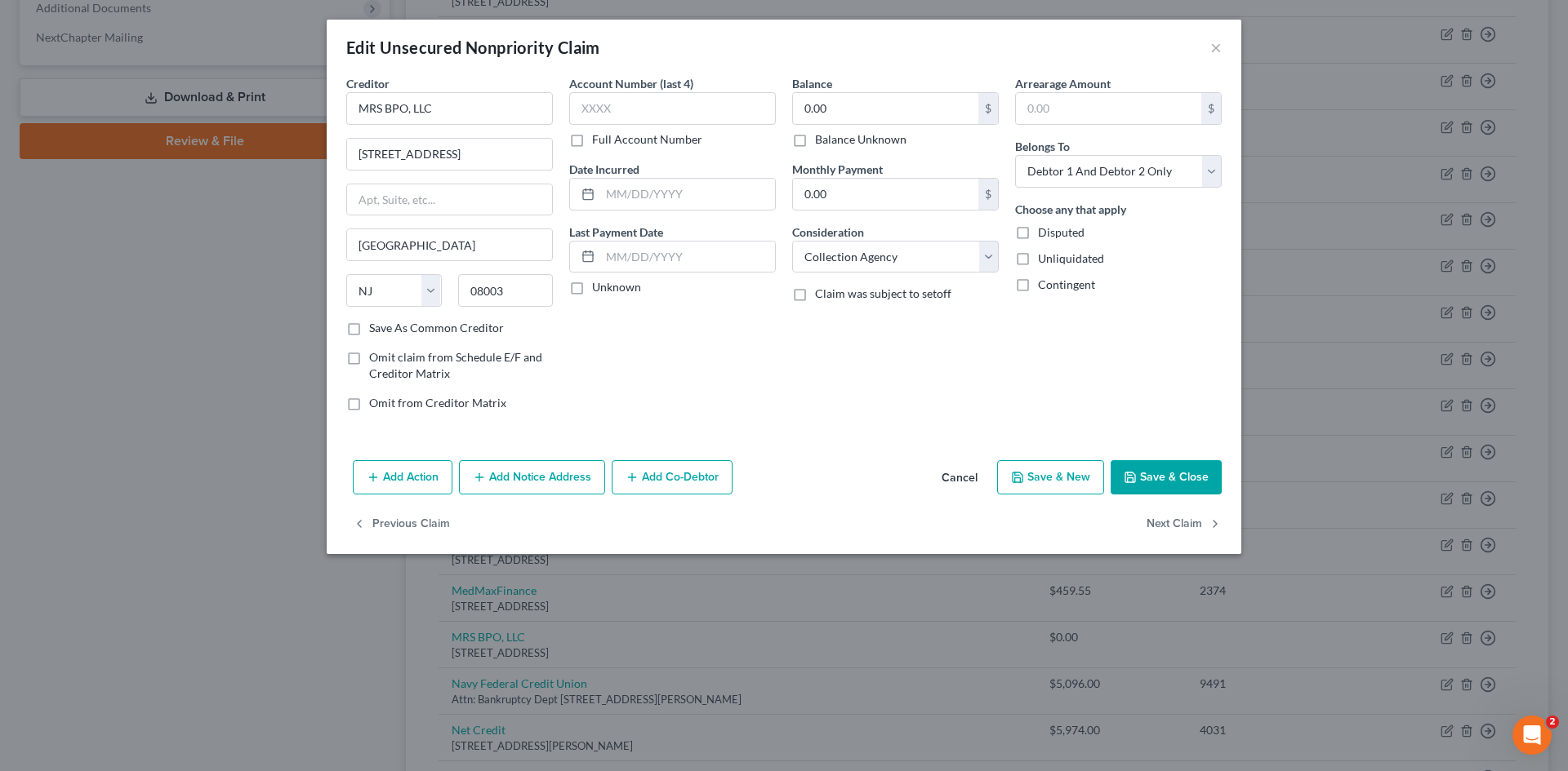
click at [467, 634] on div "Edit Unsecured Nonpriority Claim × Creditor * MRS BPO, LLC 1930 Olney Ave Cherr…" at bounding box center [784, 385] width 1568 height 771
click at [865, 241] on select "Select Cable / Satellite Services Collection Agency Credit Card Debt Debt Couns…" at bounding box center [896, 257] width 206 height 33
select select "14"
click at [792, 241] on select "Select Cable / Satellite Services Collection Agency Credit Card Debt Debt Couns…" at bounding box center [896, 257] width 206 height 33
click at [892, 316] on input "text" at bounding box center [896, 319] width 205 height 31
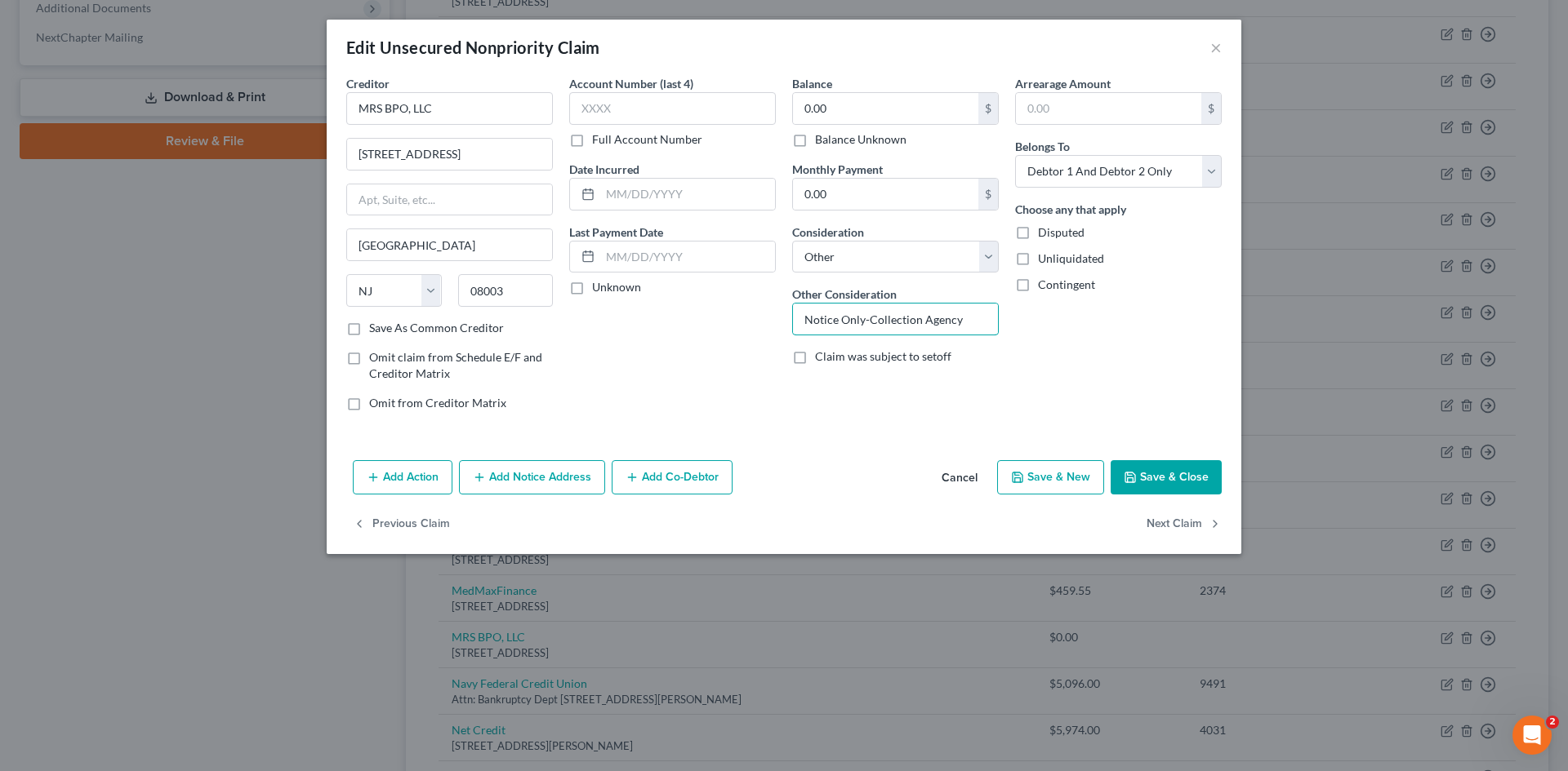
type input "Notice Only-Collection Agency"
click at [1127, 478] on icon "button" at bounding box center [1131, 477] width 10 height 10
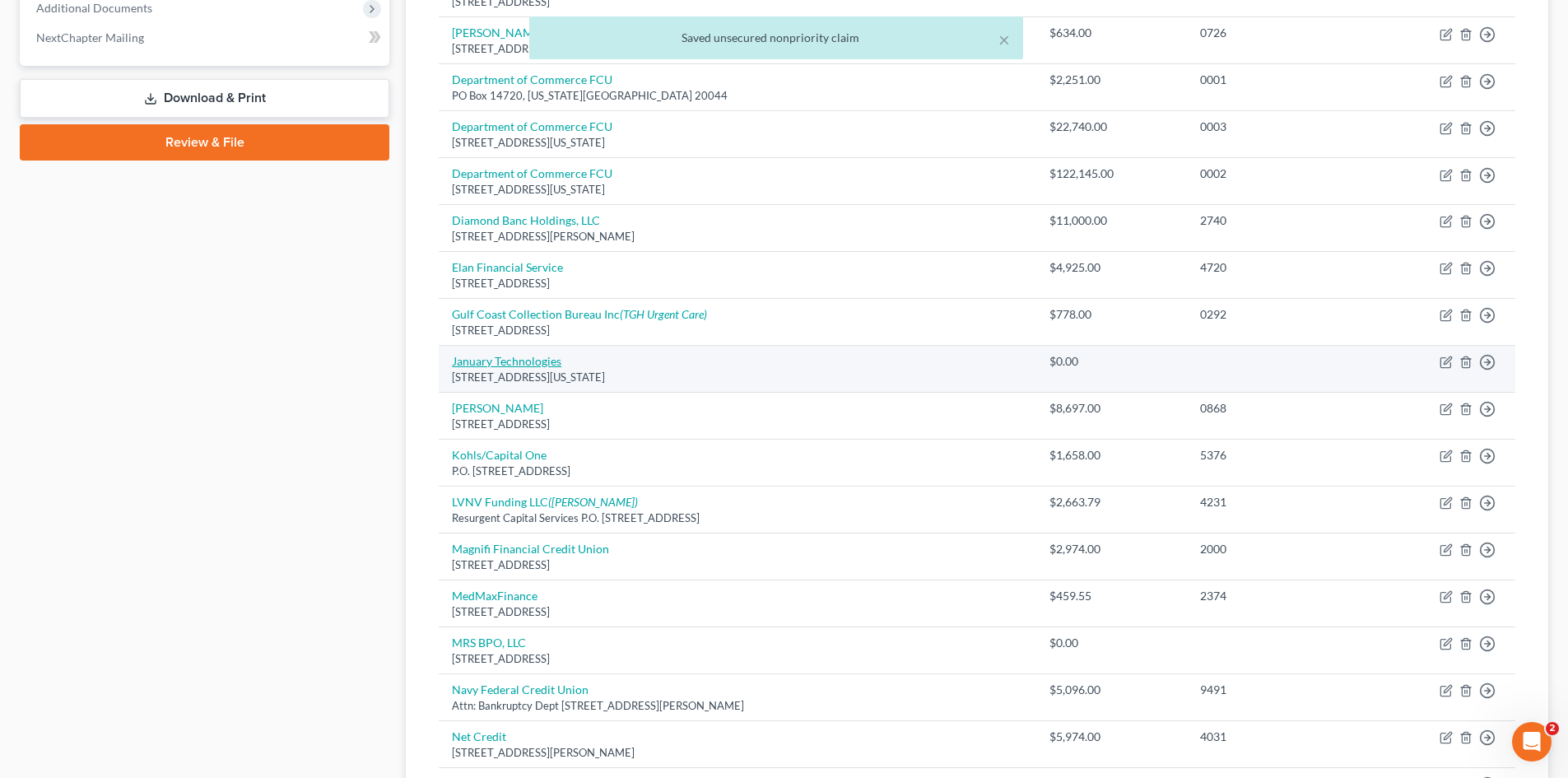
click at [525, 356] on link "January Technologies" at bounding box center [506, 361] width 109 height 14
select select "35"
select select "14"
select select "2"
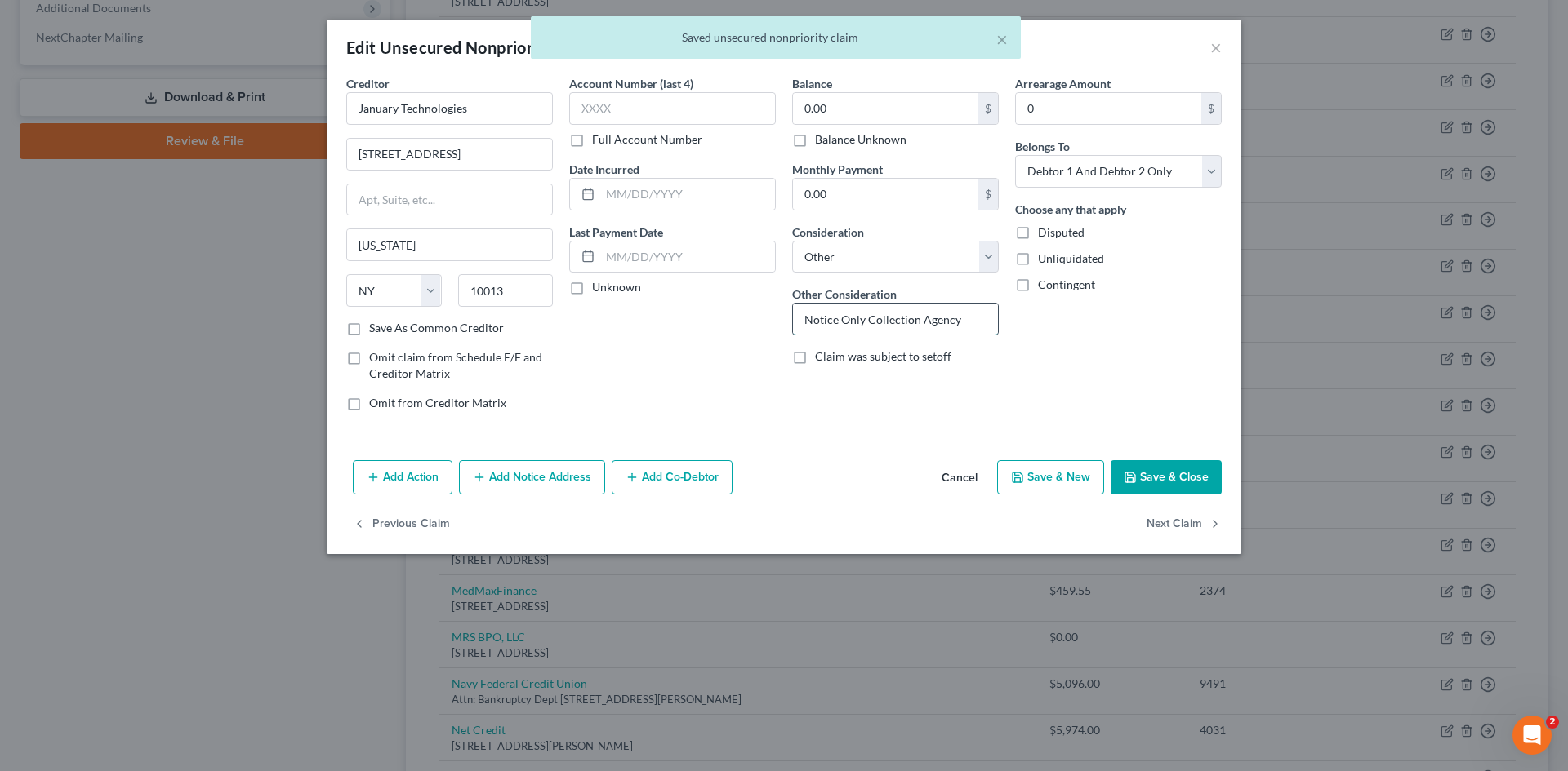
drag, startPoint x: 973, startPoint y: 316, endPoint x: 800, endPoint y: 334, distance: 173.9
click at [802, 332] on input "Notice Only Collection Agency" at bounding box center [896, 319] width 205 height 31
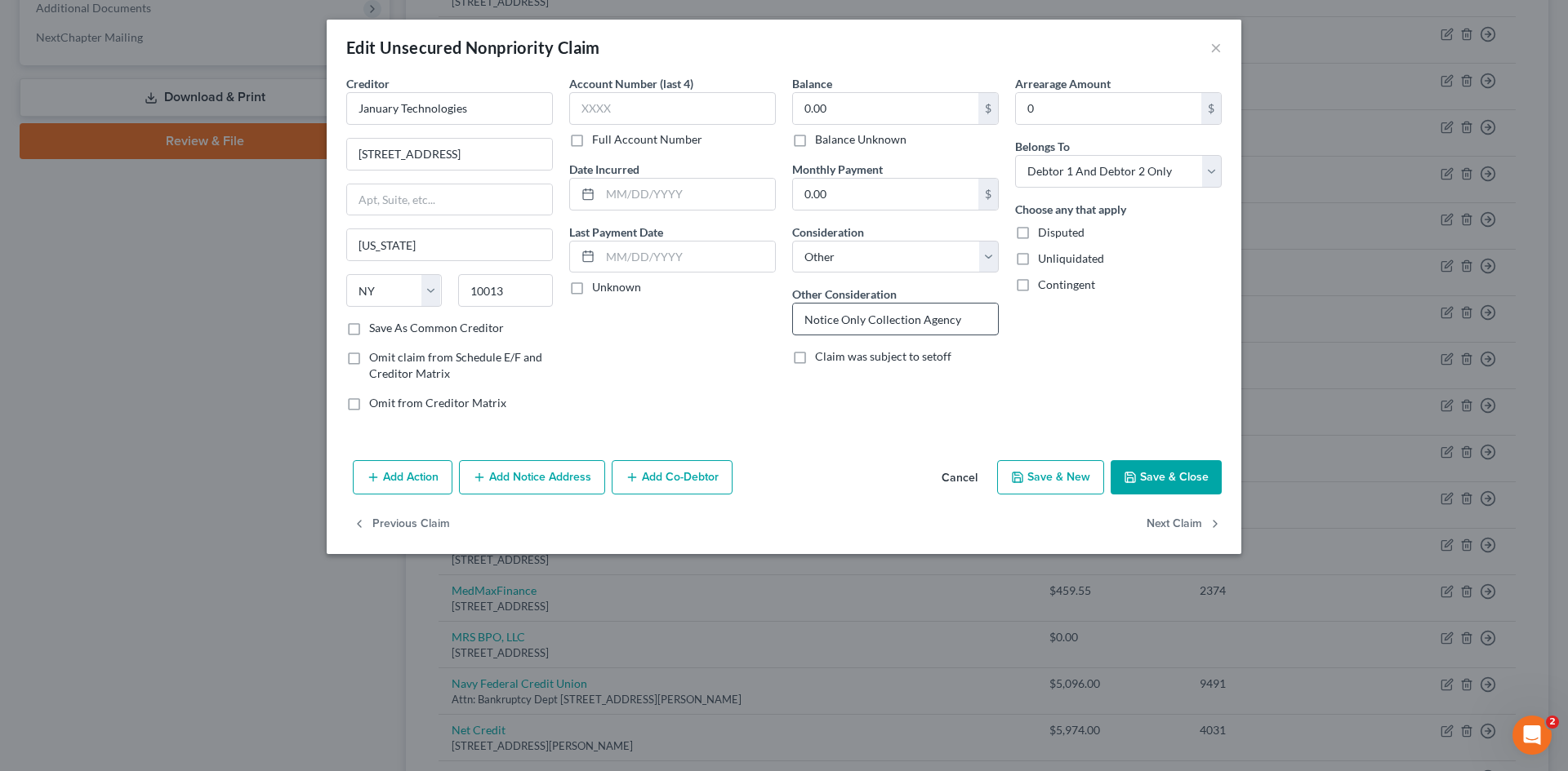
click at [943, 286] on div "Balance 0.00 $ Balance Unknown Balance Undetermined 0.00 $ Balance Unknown Mont…" at bounding box center [896, 250] width 223 height 349
click at [866, 320] on input "Notice Only Collection Agency" at bounding box center [896, 319] width 205 height 31
type input "Notice Only-Collection Agency"
click at [1174, 483] on button "Save & Close" at bounding box center [1166, 477] width 111 height 34
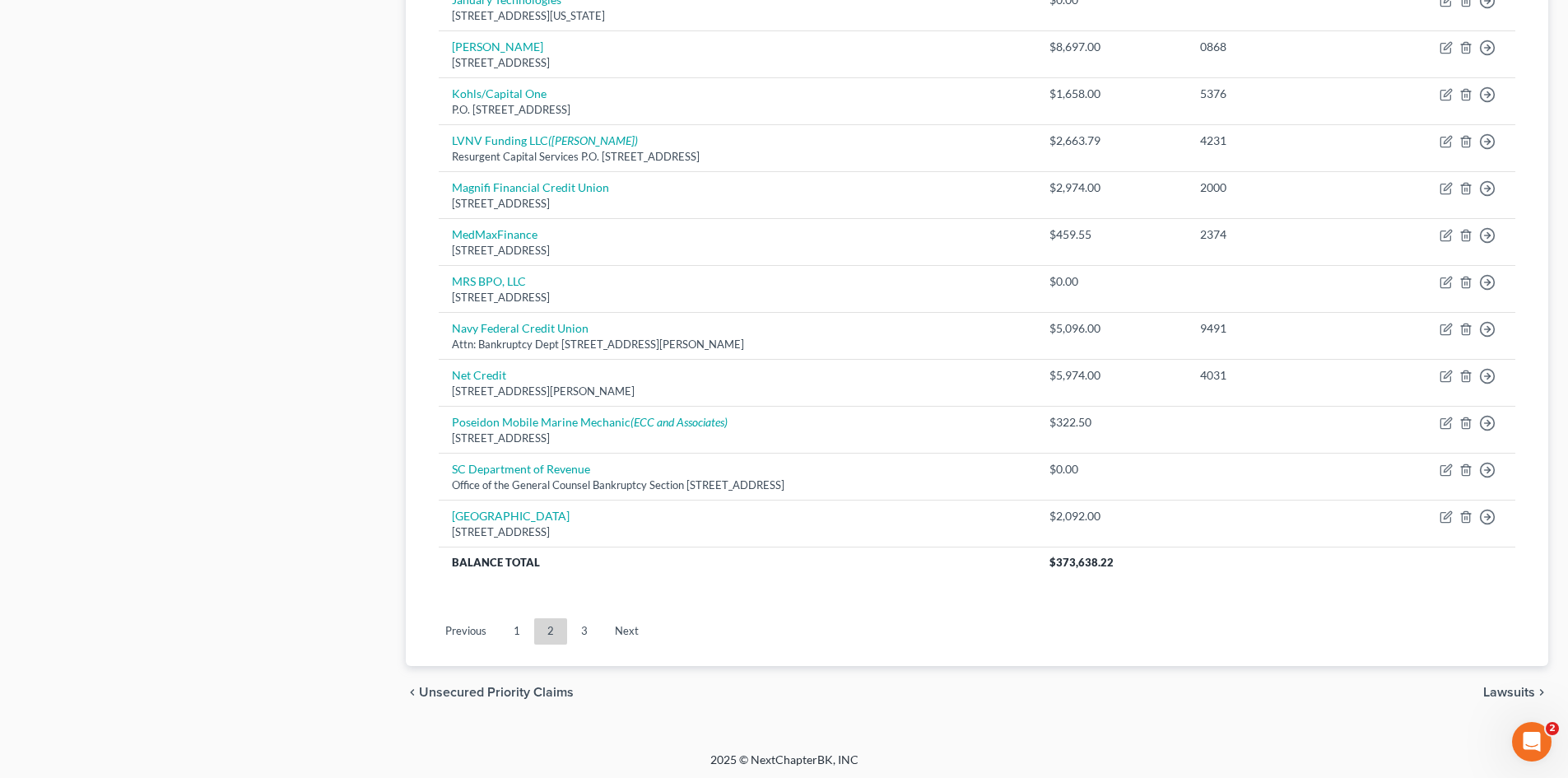
scroll to position [1077, 0]
click at [591, 631] on link "3" at bounding box center [584, 628] width 33 height 26
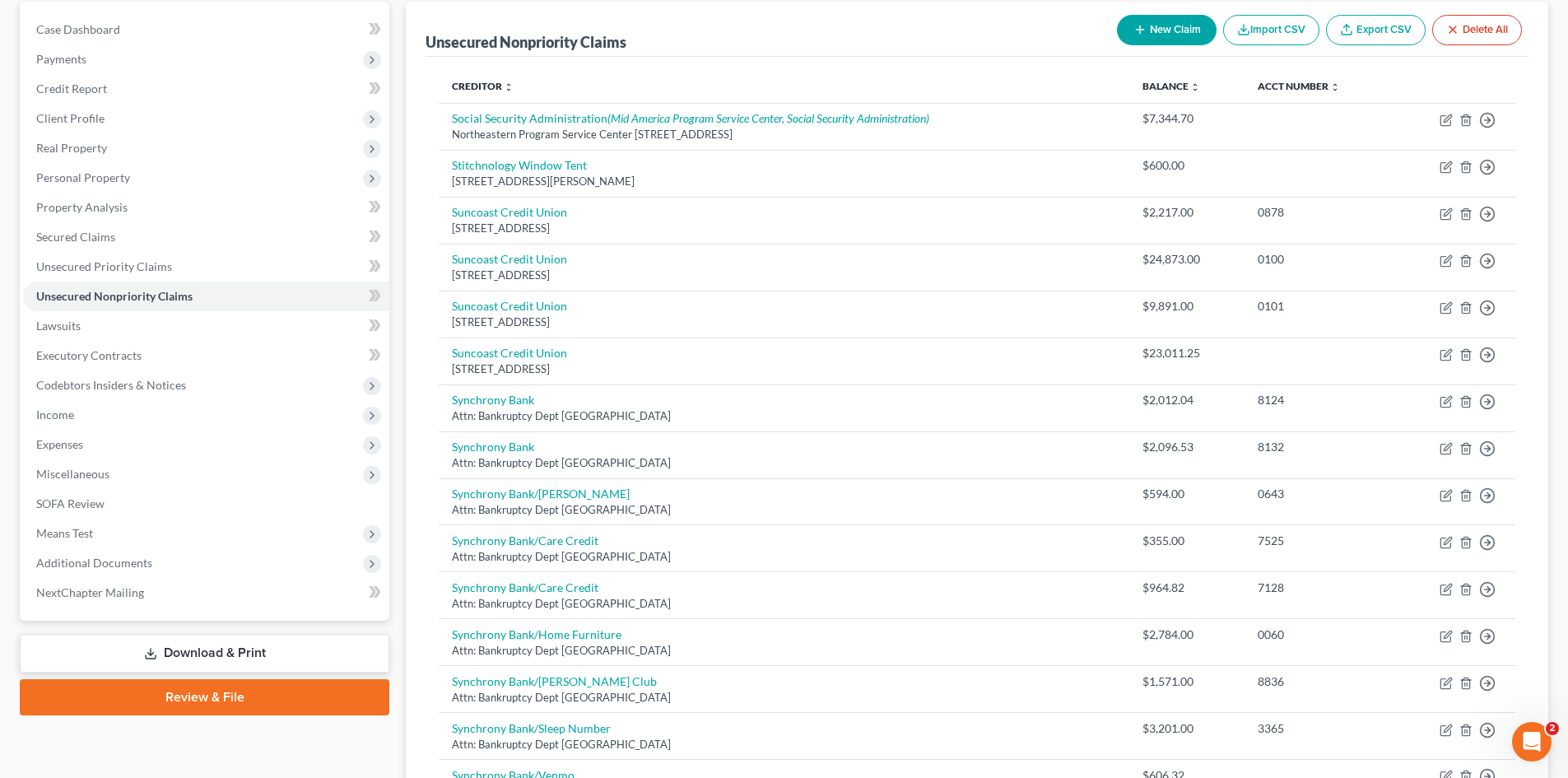
scroll to position [701, 0]
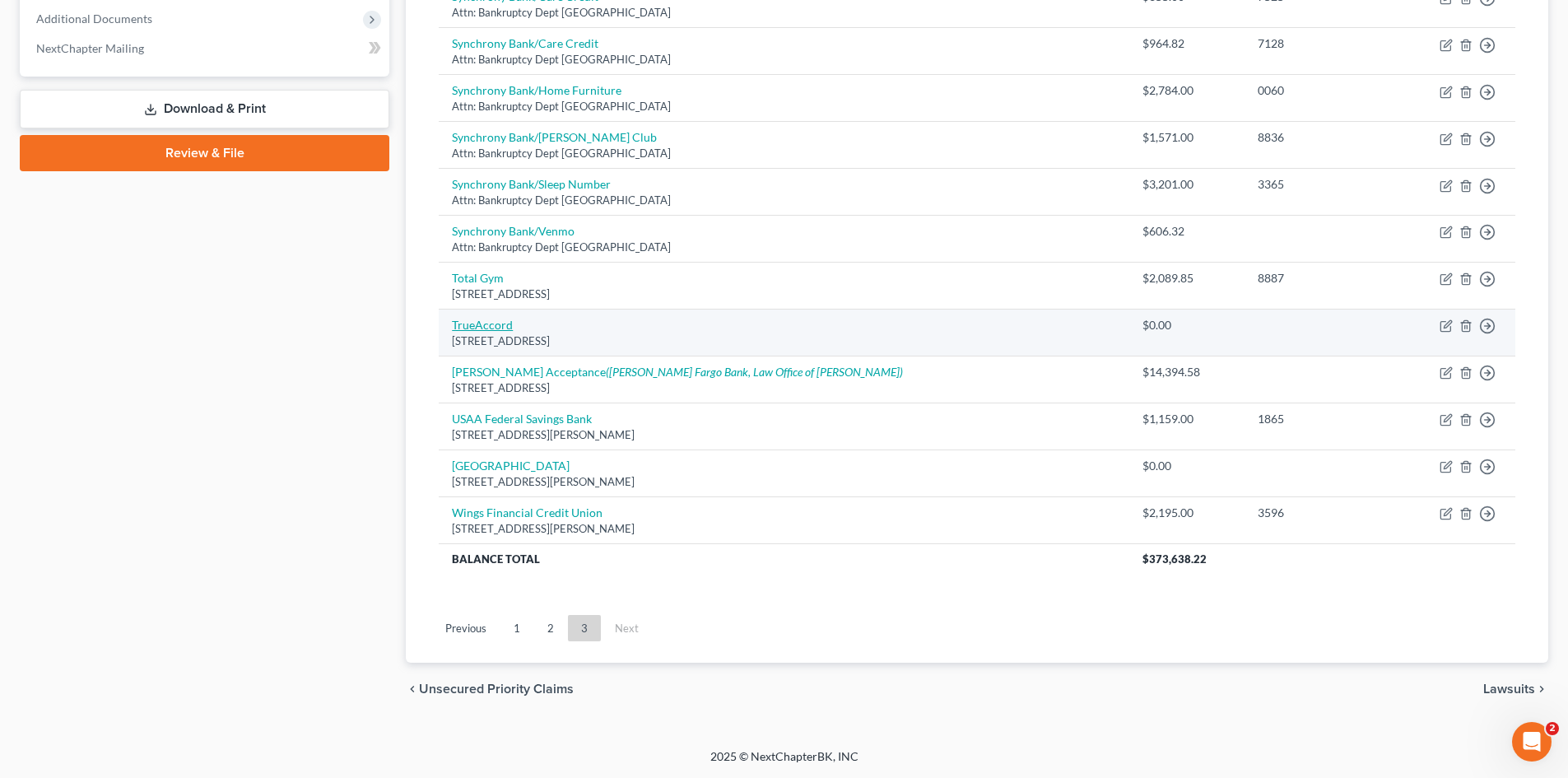
click at [505, 324] on link "TrueAccord" at bounding box center [482, 325] width 61 height 14
select select "17"
select select "1"
select select "2"
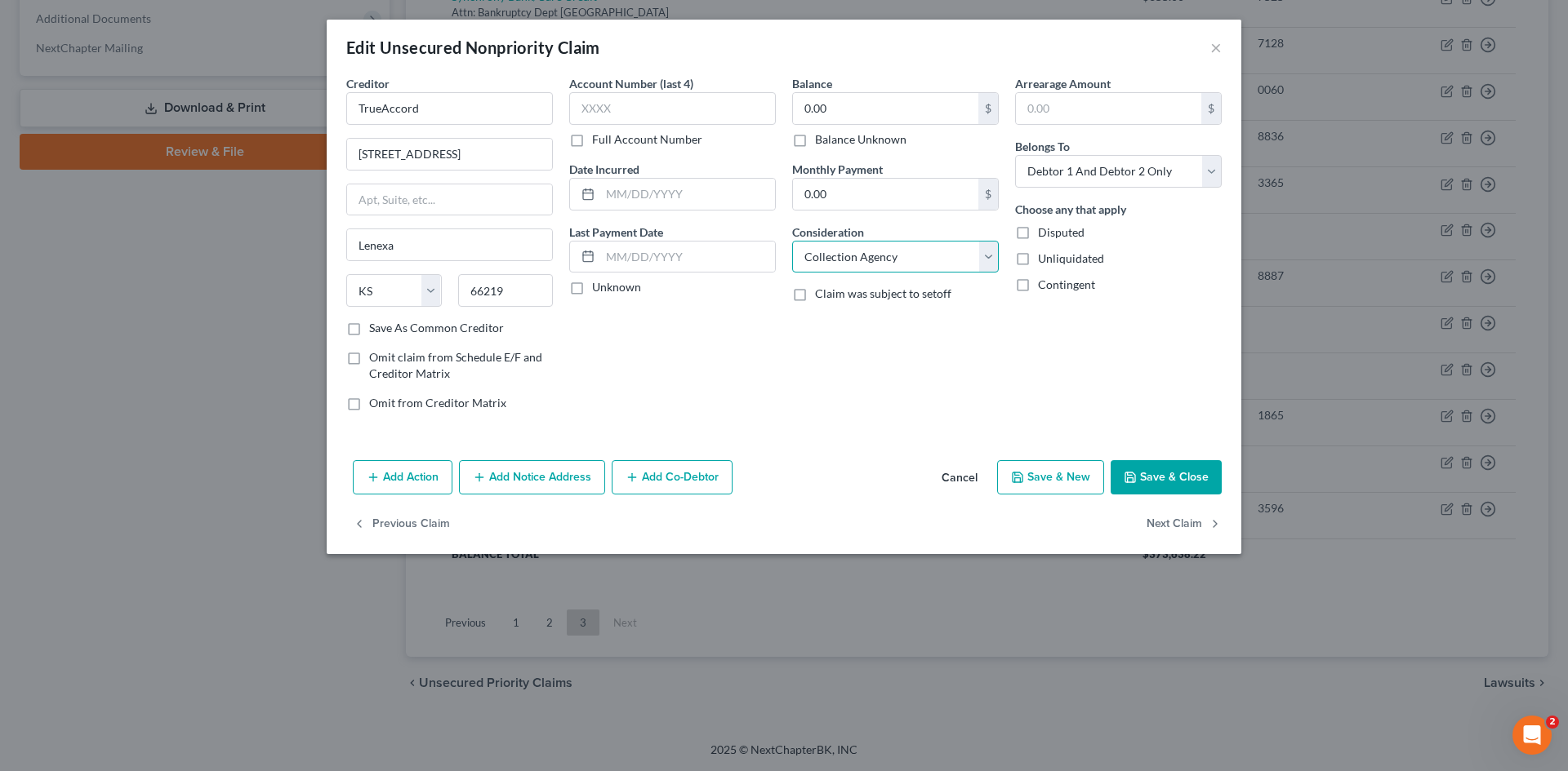
click at [903, 252] on select "Select Cable / Satellite Services Collection Agency Credit Card Debt Debt Couns…" at bounding box center [896, 257] width 206 height 33
select select "14"
click at [792, 241] on select "Select Cable / Satellite Services Collection Agency Credit Card Debt Debt Couns…" at bounding box center [896, 257] width 206 height 33
click at [886, 327] on input "text" at bounding box center [896, 319] width 205 height 31
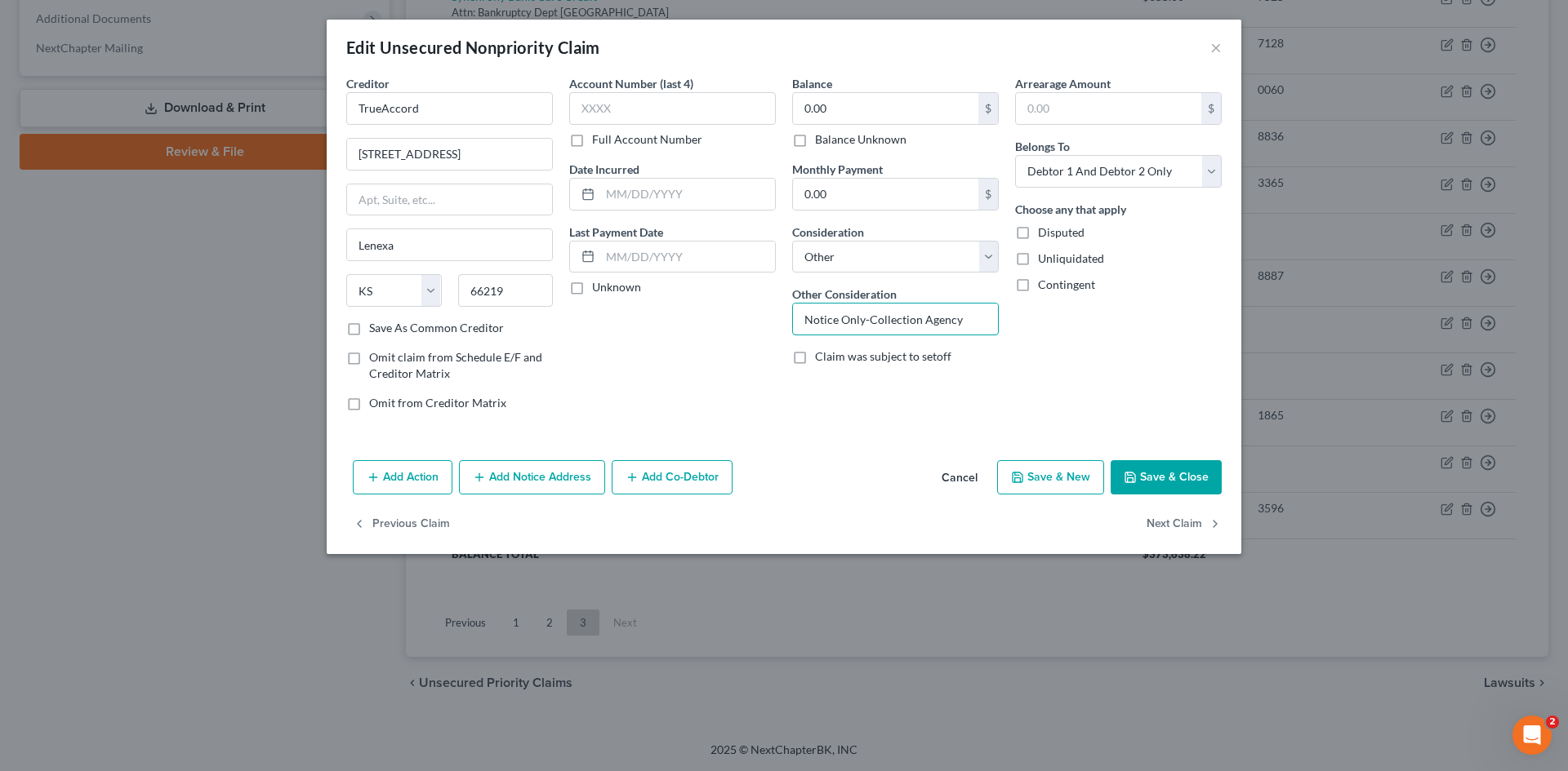
type input "Notice Only-Collection Agency"
click at [1138, 477] on button "Save & Close" at bounding box center [1166, 477] width 111 height 34
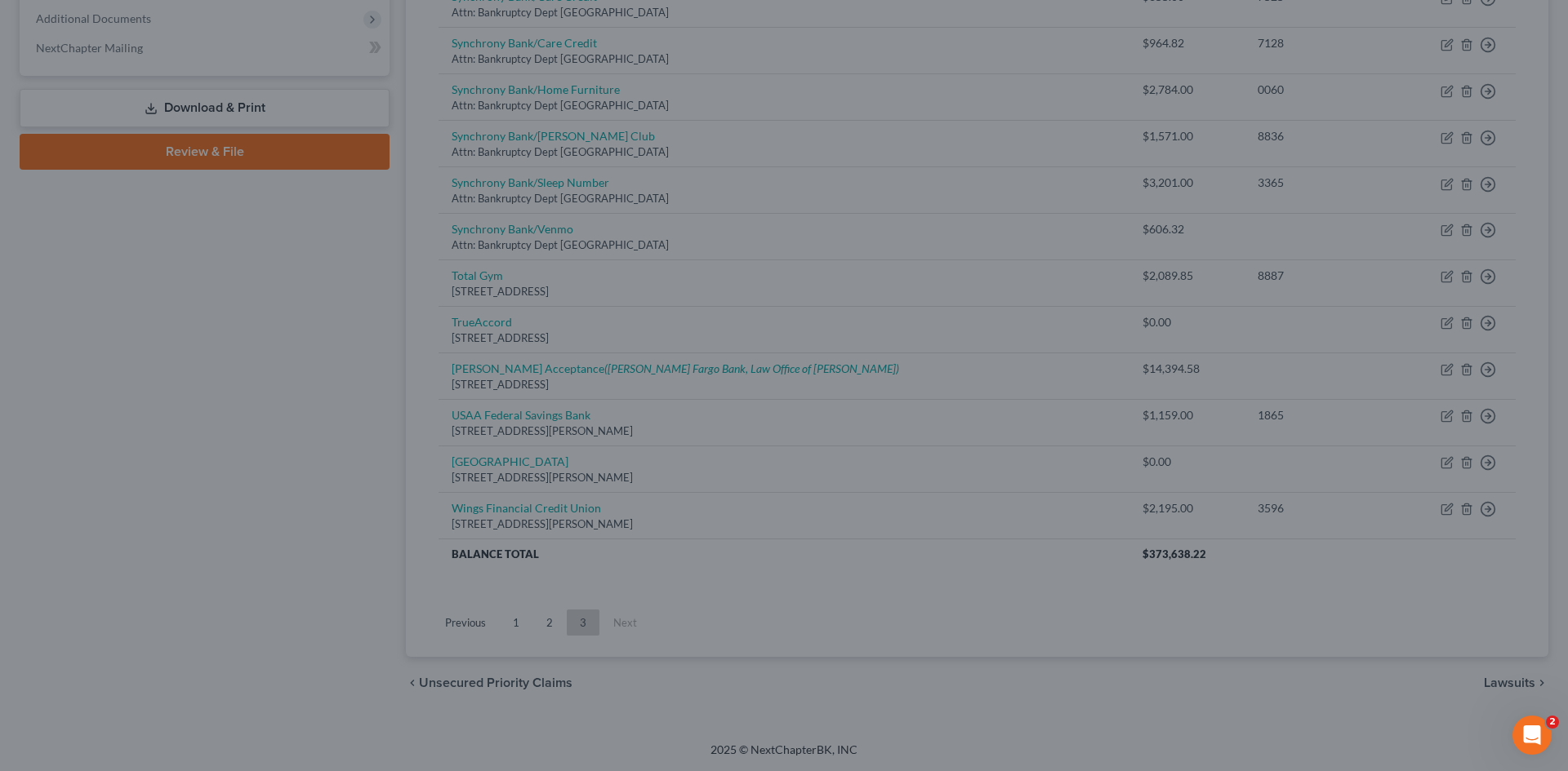
type input "0"
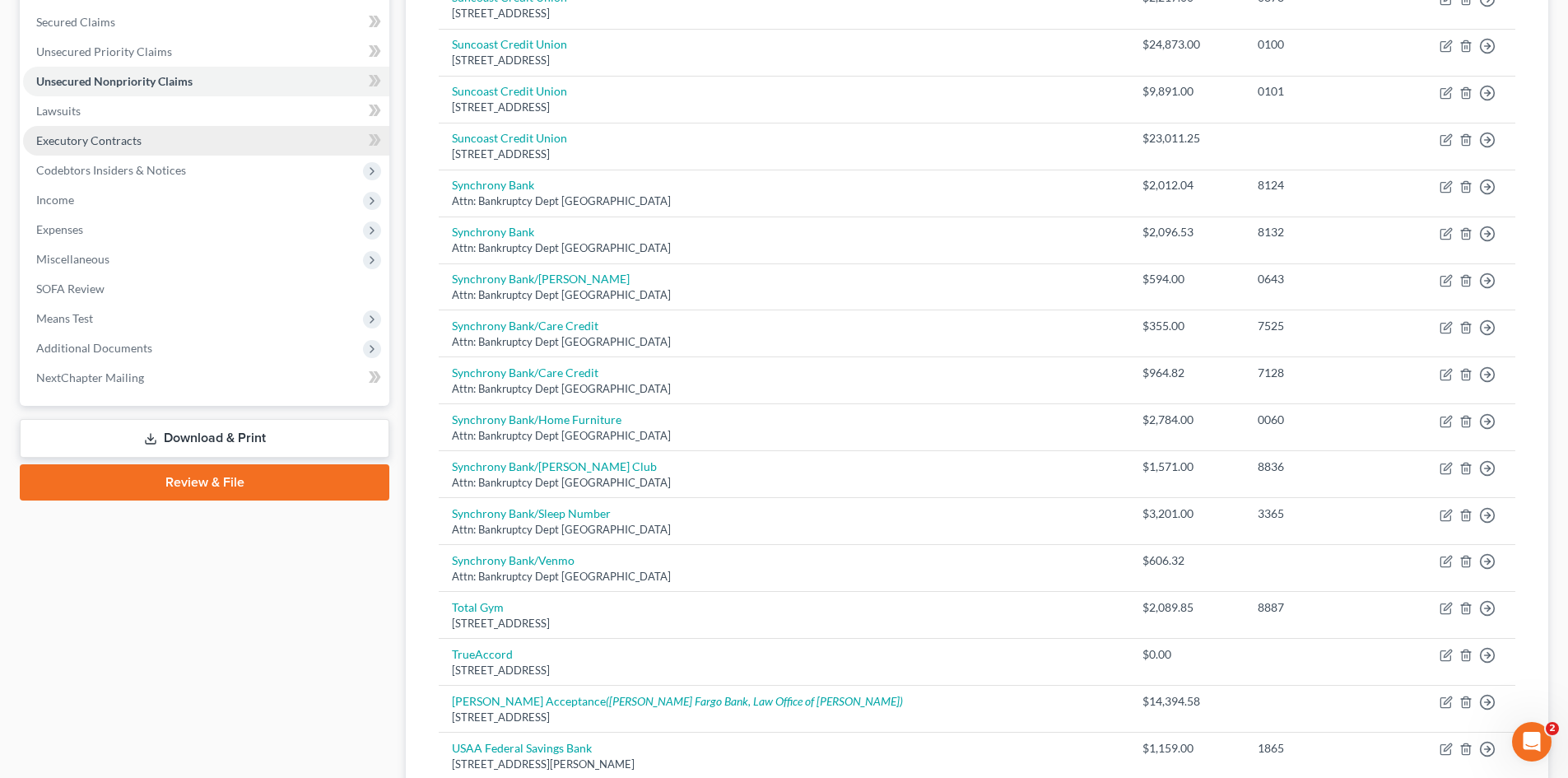
scroll to position [124, 0]
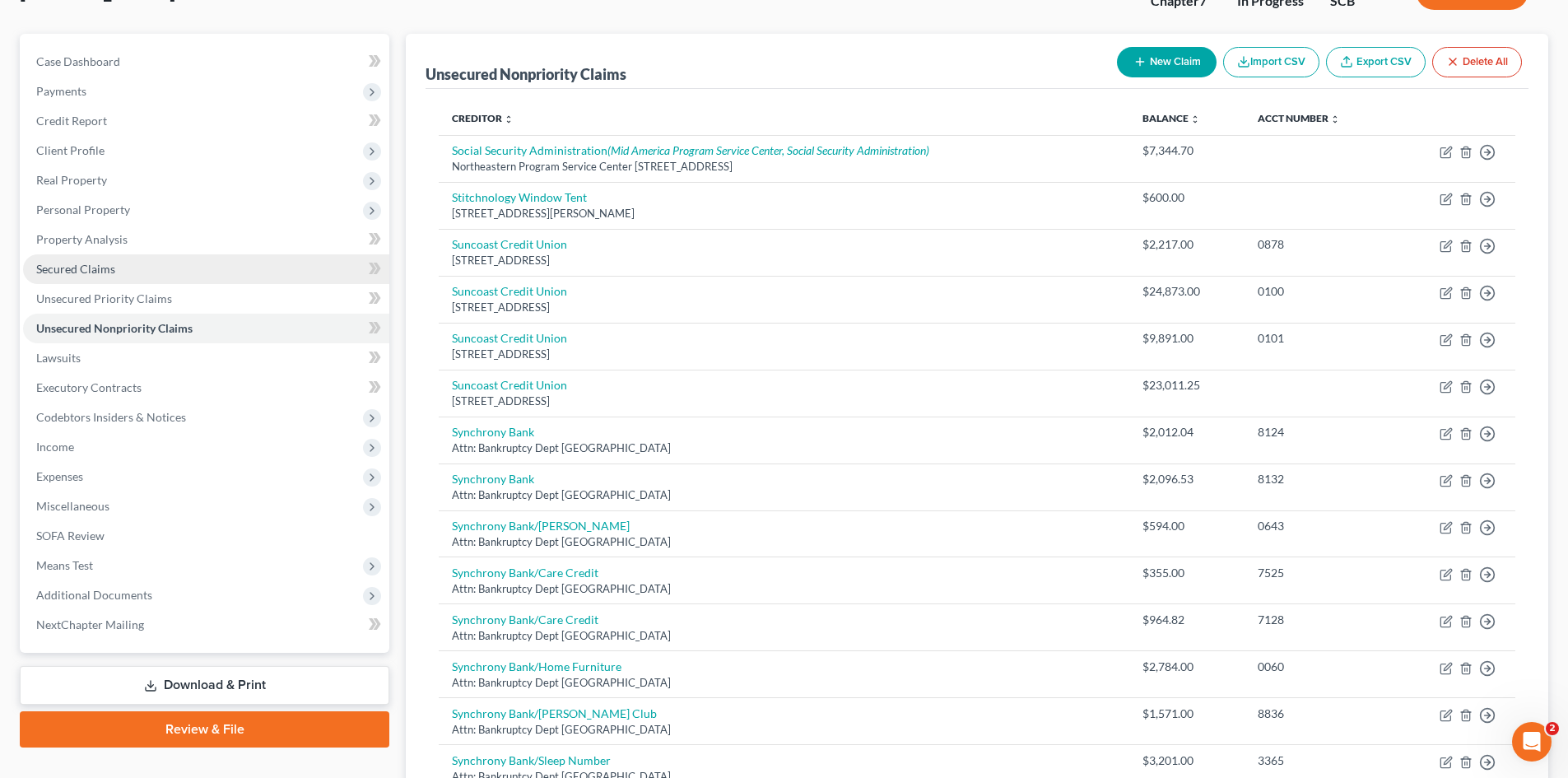
click at [84, 273] on span "Secured Claims" at bounding box center [75, 268] width 79 height 14
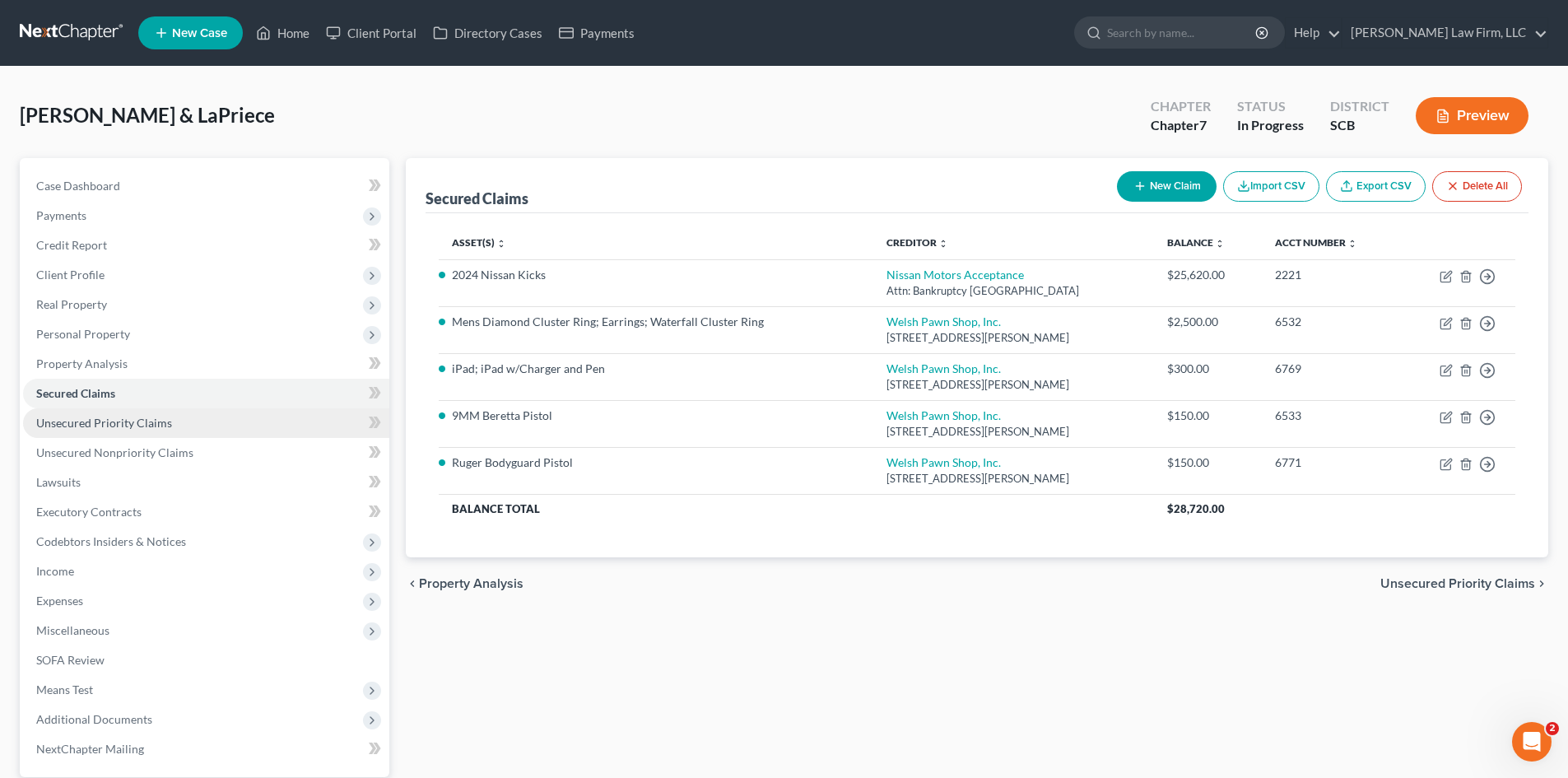
click at [122, 422] on span "Unsecured Priority Claims" at bounding box center [104, 422] width 136 height 14
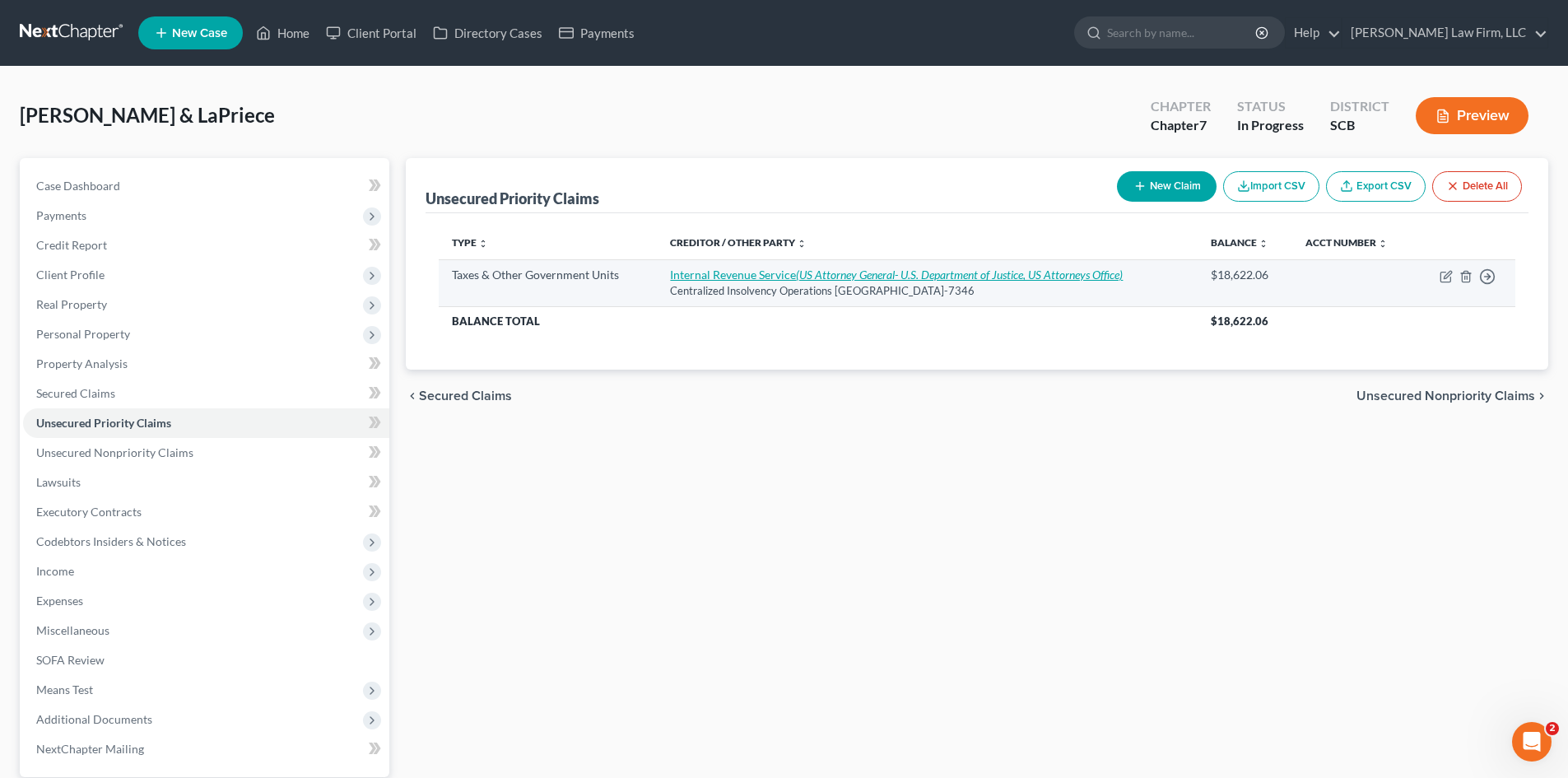
click at [866, 277] on icon "(US Attorney General- U.S. Department of Justice, US Attorneys Office)" at bounding box center [960, 274] width 327 height 14
select select "0"
select select "39"
select select "2"
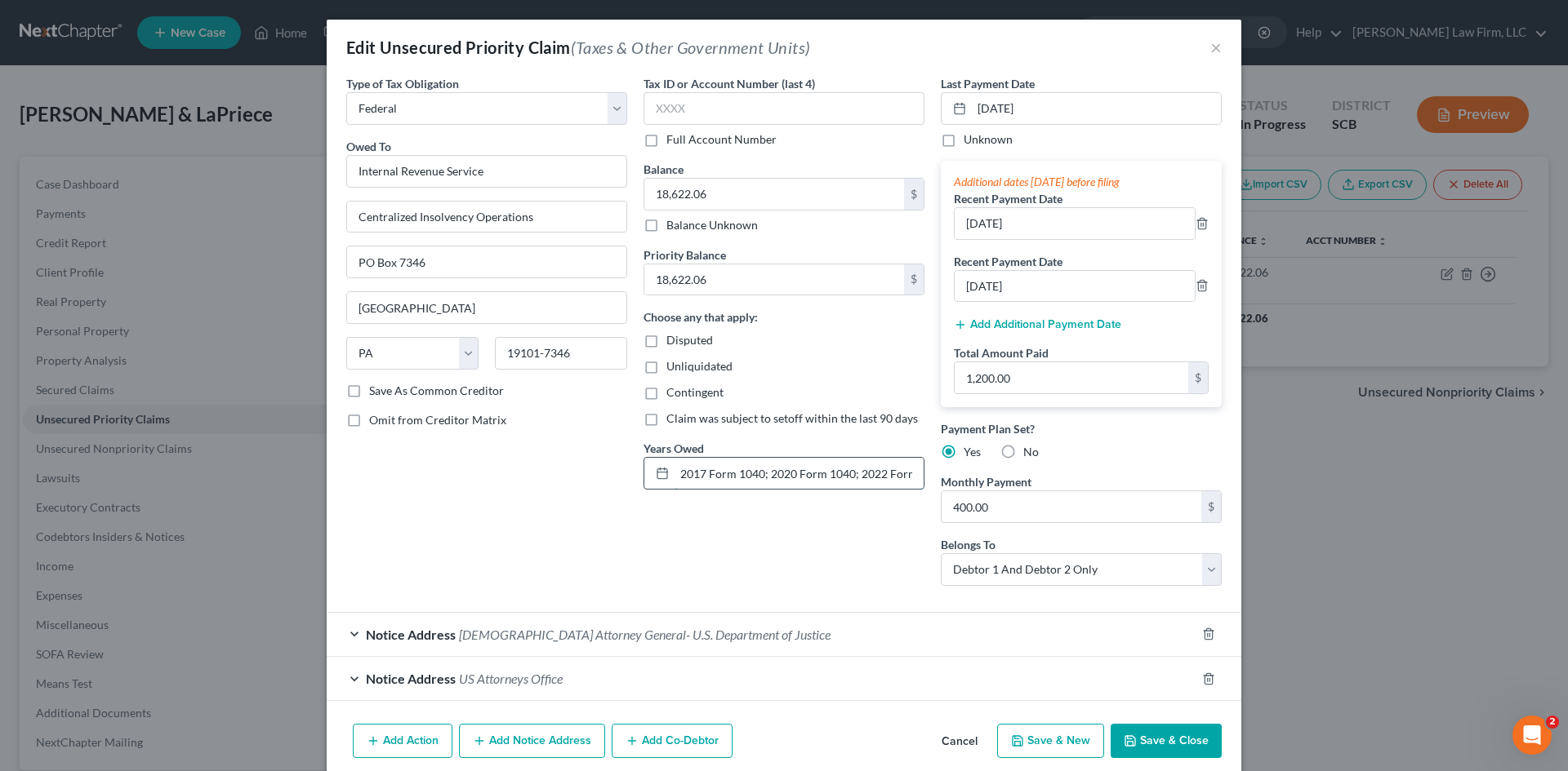
drag, startPoint x: 675, startPoint y: 474, endPoint x: 856, endPoint y: 474, distance: 181.0
click at [857, 474] on input "2017 Form 1040; 2020 Form 1040; 2022 Form 1040; 2023 Form 1040; 2024 Form 1040" at bounding box center [799, 473] width 249 height 31
drag, startPoint x: 856, startPoint y: 474, endPoint x: 839, endPoint y: 475, distance: 17.0
click at [855, 474] on input "2017 Form 1040; 2020 Form 1040; 2022 Form 1040; 2023 Form 1040; 2024 Form 1040" at bounding box center [799, 473] width 249 height 31
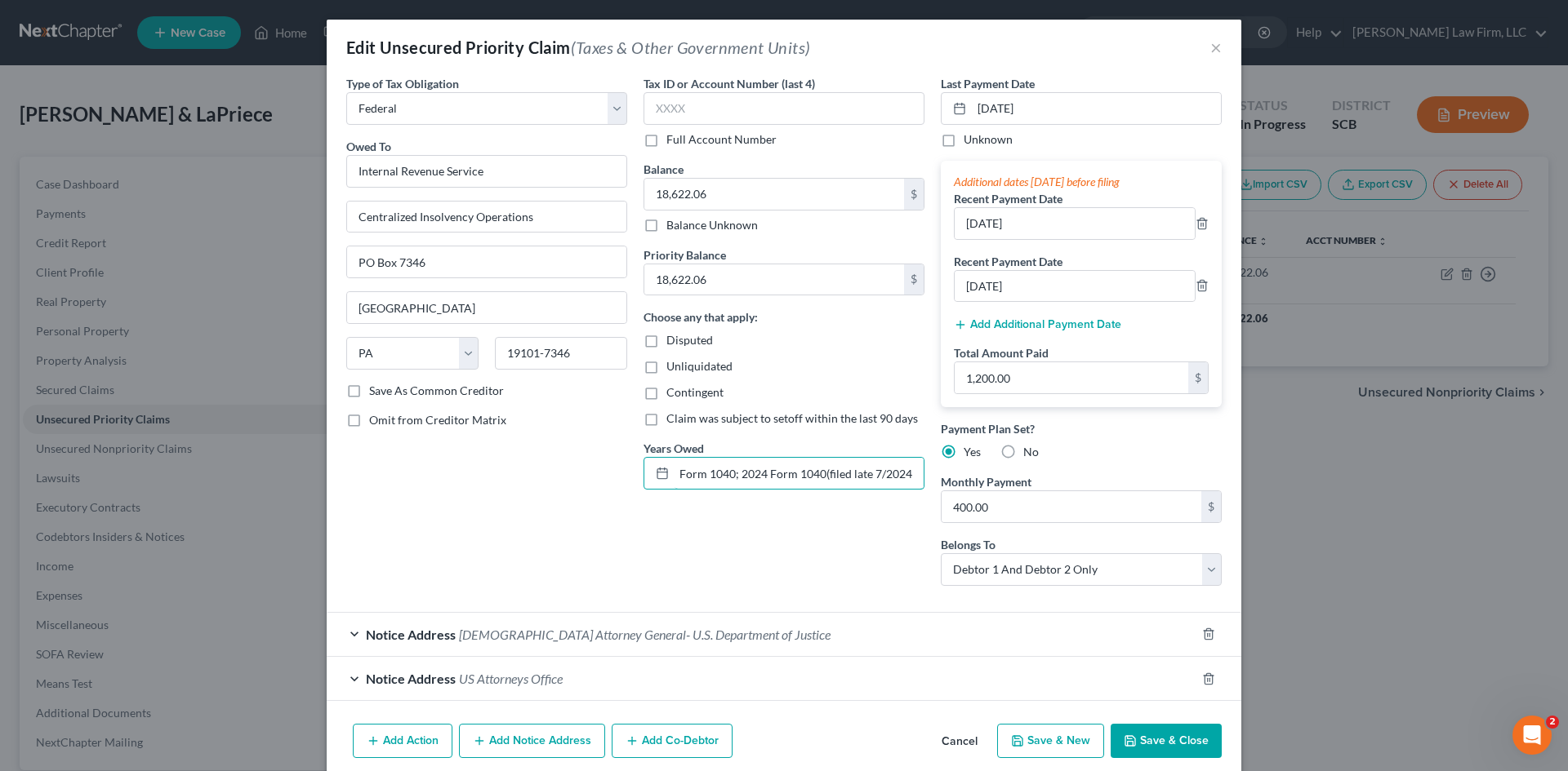
type input "2022 Form 1040;(filed late 5/2023) 2023 Form 1040; 2024 Form 1040(filed late 7/…"
click at [1143, 733] on button "Save & Close" at bounding box center [1166, 741] width 111 height 34
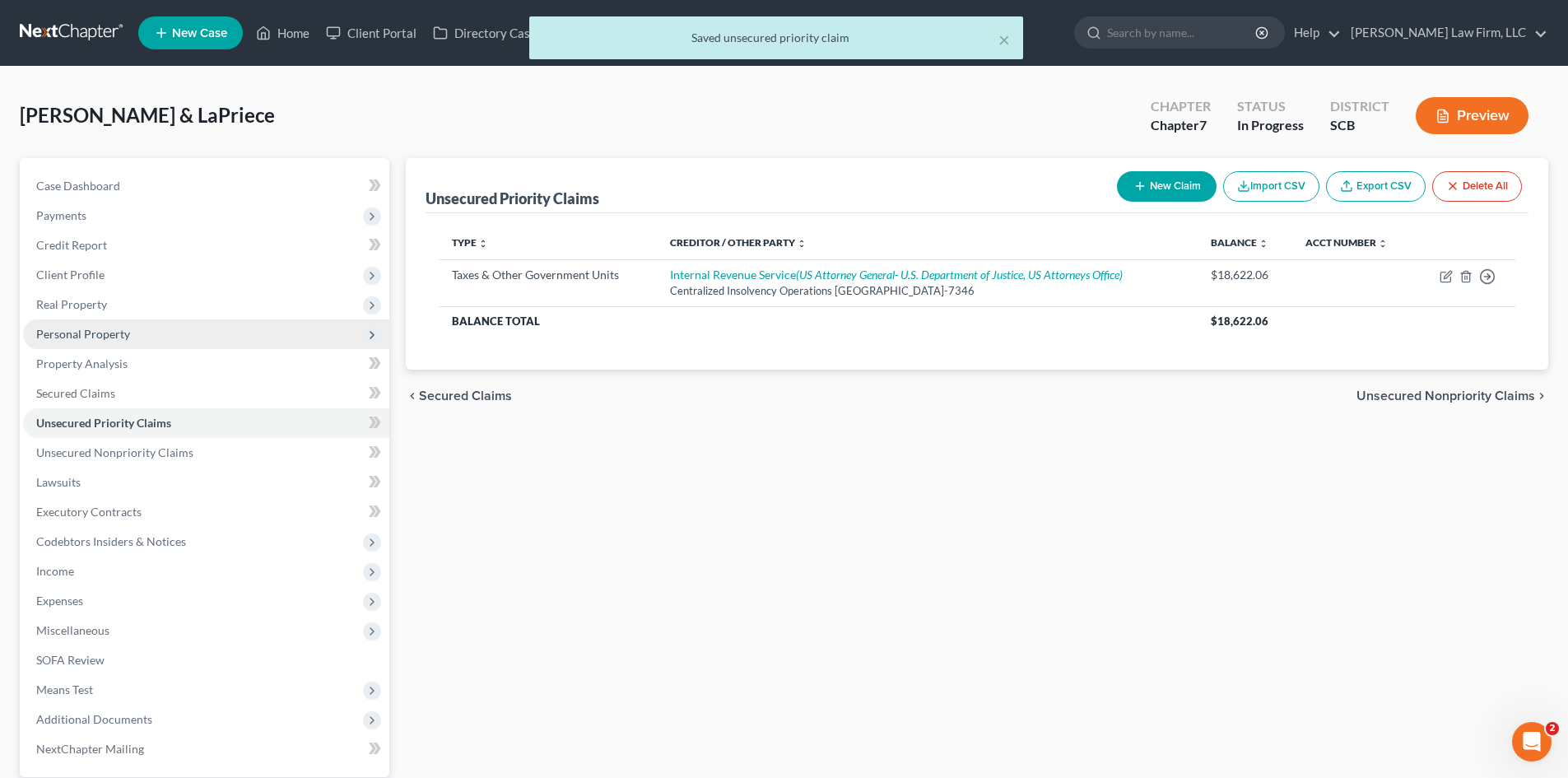
click at [107, 327] on span "Personal Property" at bounding box center [83, 334] width 94 height 14
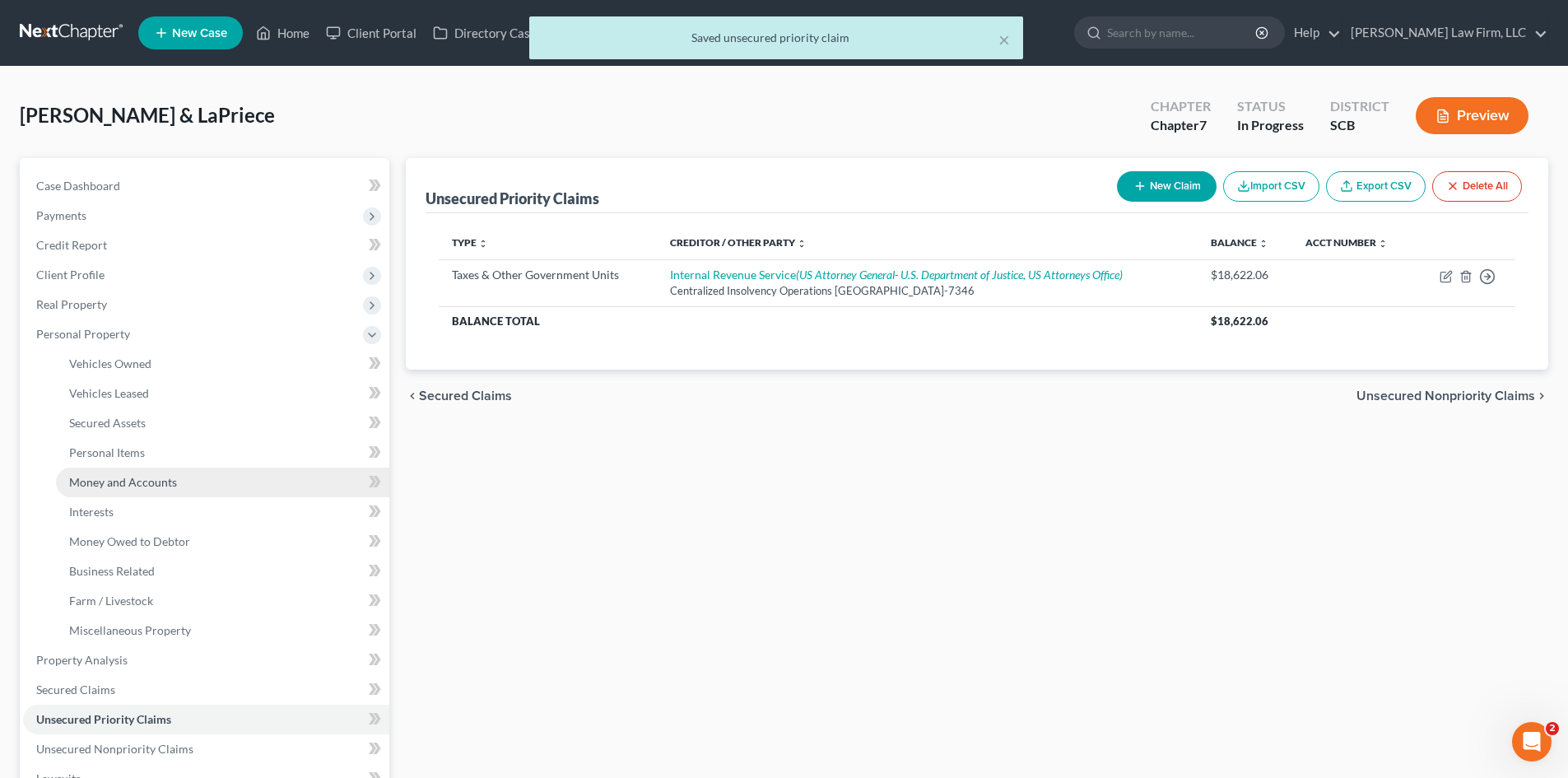
click at [101, 472] on link "Money and Accounts" at bounding box center [223, 483] width 333 height 30
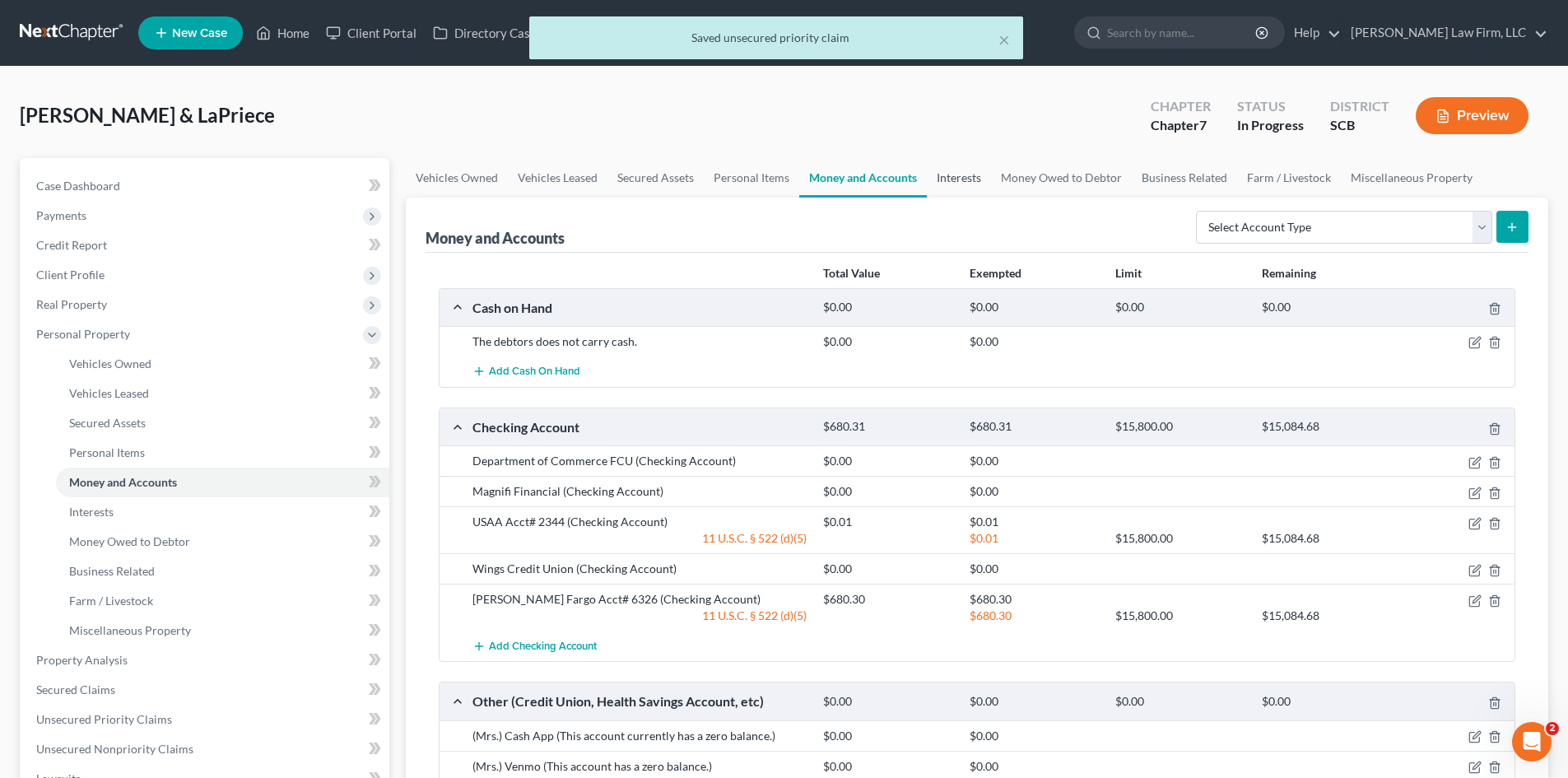
click at [968, 190] on link "Interests" at bounding box center [959, 178] width 64 height 40
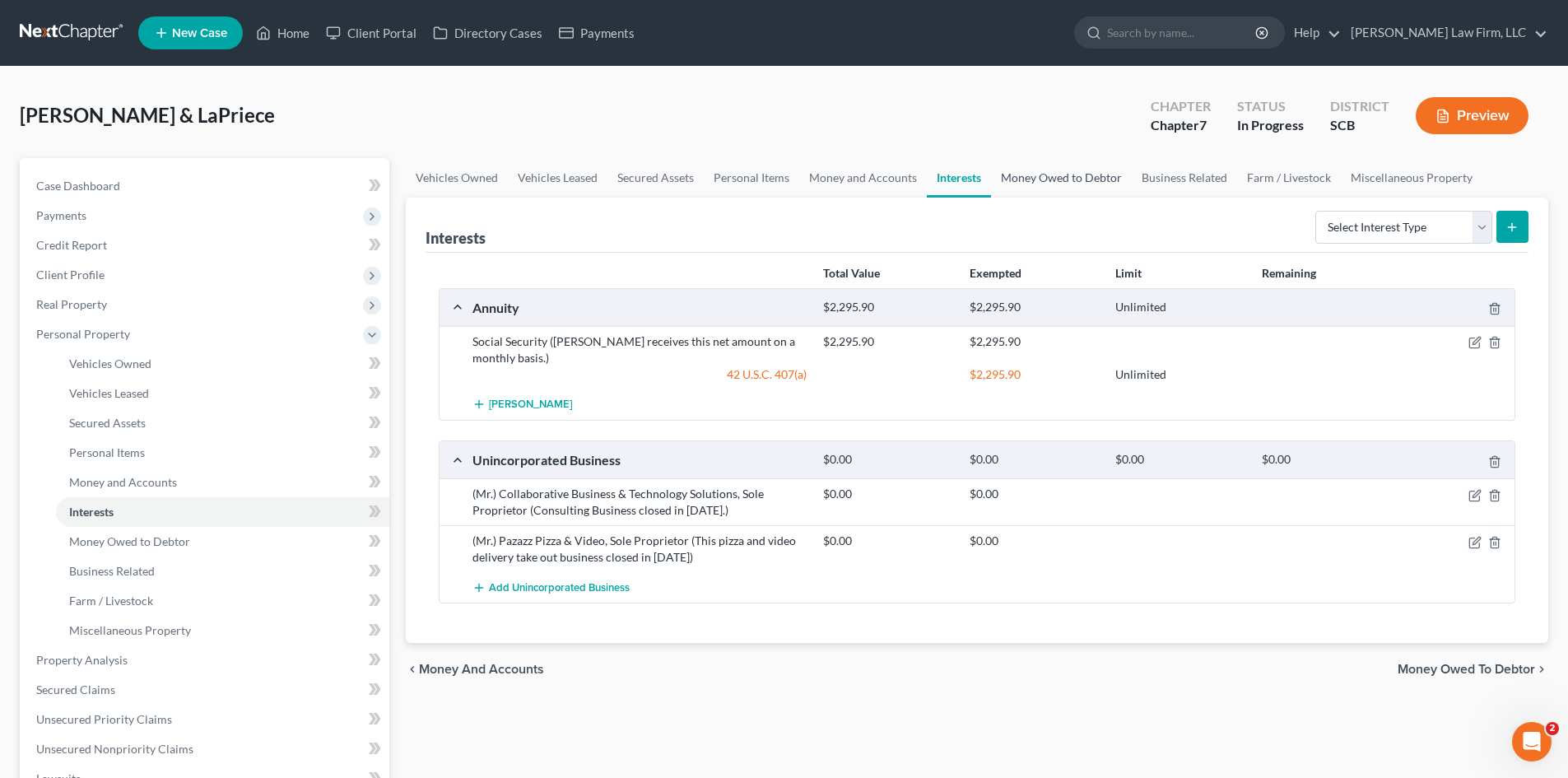
click at [1044, 189] on link "Money Owed to Debtor" at bounding box center [1061, 178] width 140 height 40
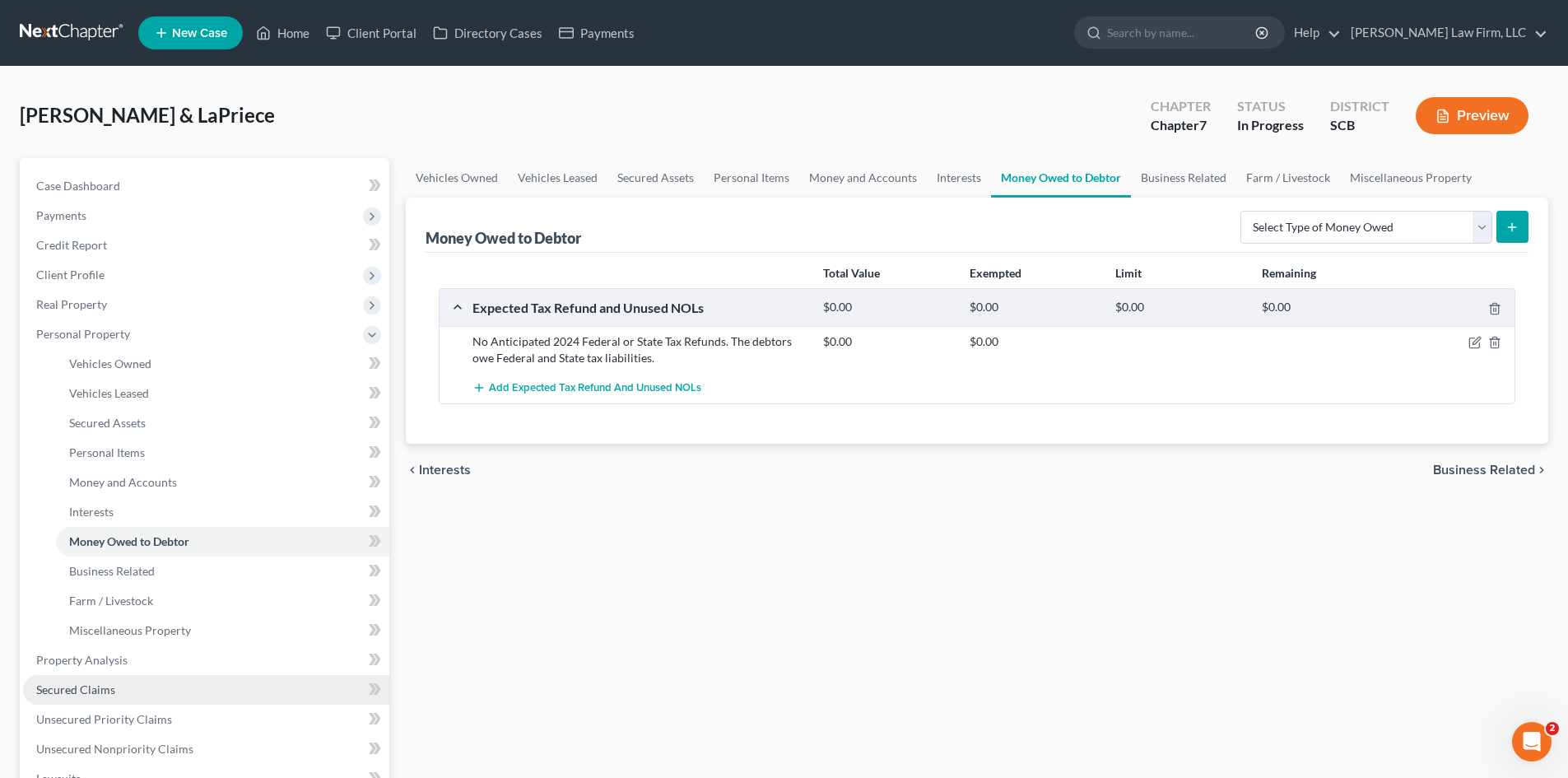
click at [84, 691] on span "Secured Claims" at bounding box center [75, 690] width 79 height 14
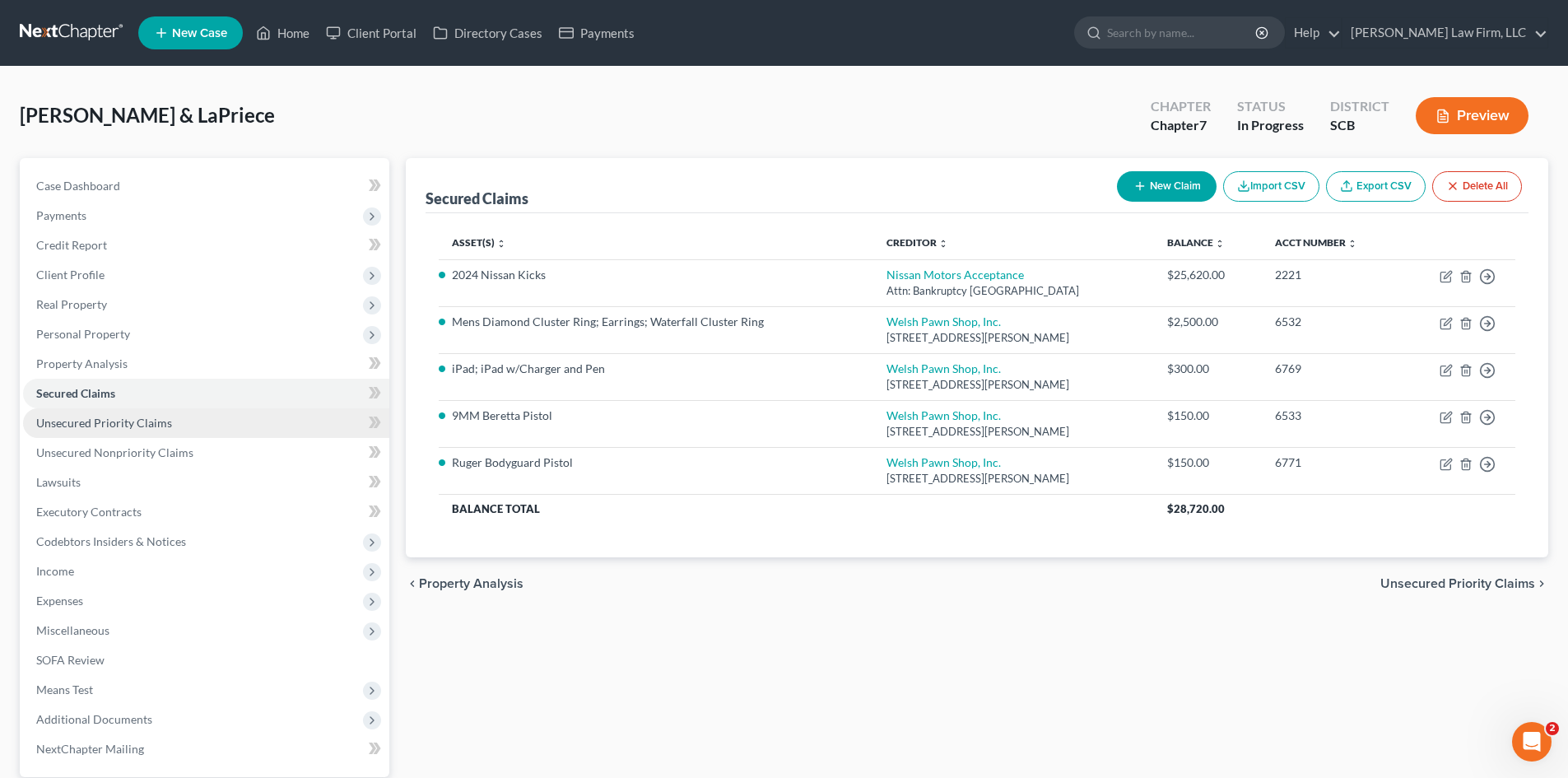
click at [130, 426] on span "Unsecured Priority Claims" at bounding box center [104, 422] width 136 height 14
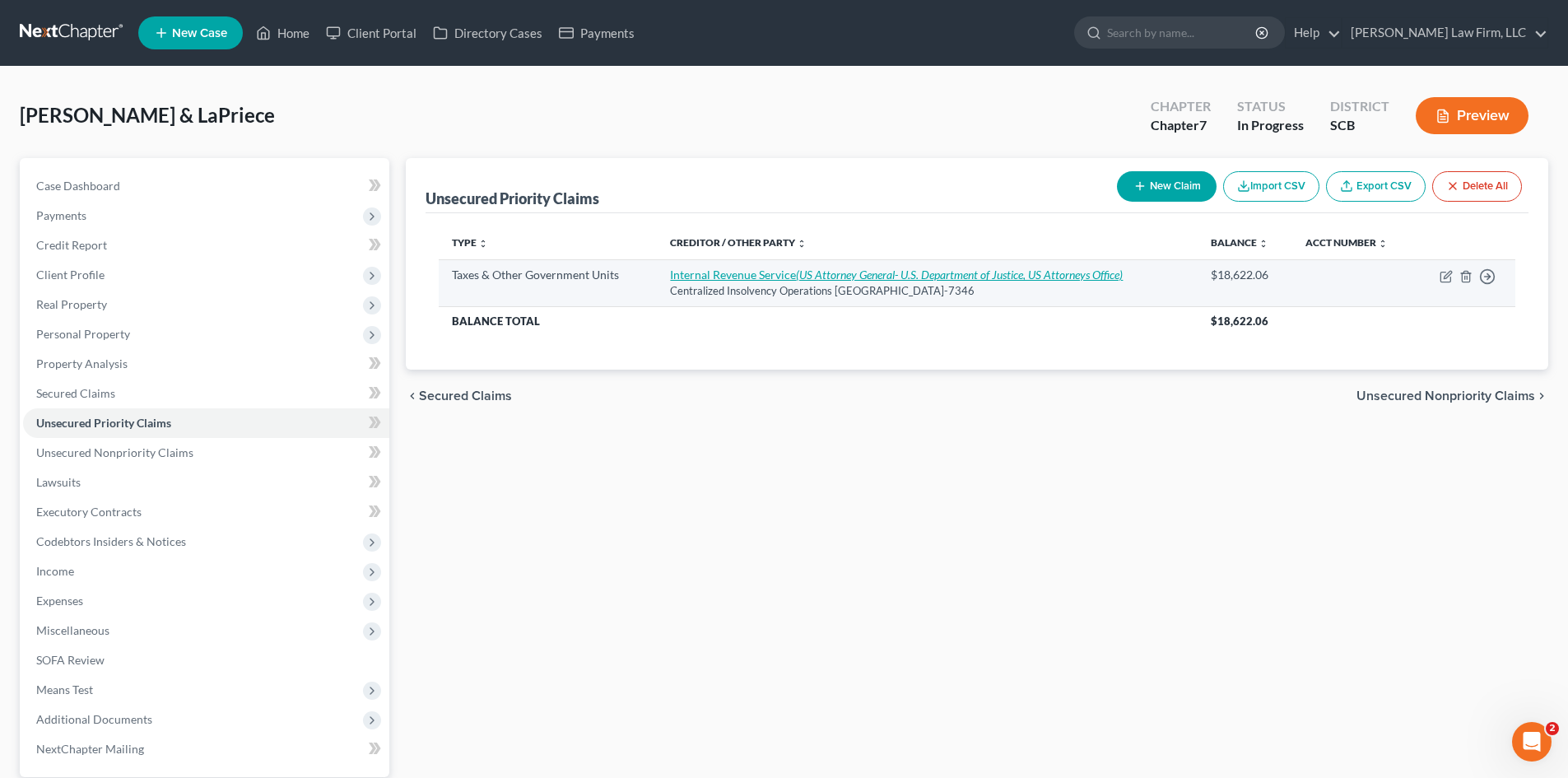
click at [847, 277] on icon "(US Attorney General- U.S. Department of Justice, US Attorneys Office)" at bounding box center [960, 274] width 327 height 14
select select "0"
select select "39"
select select "2"
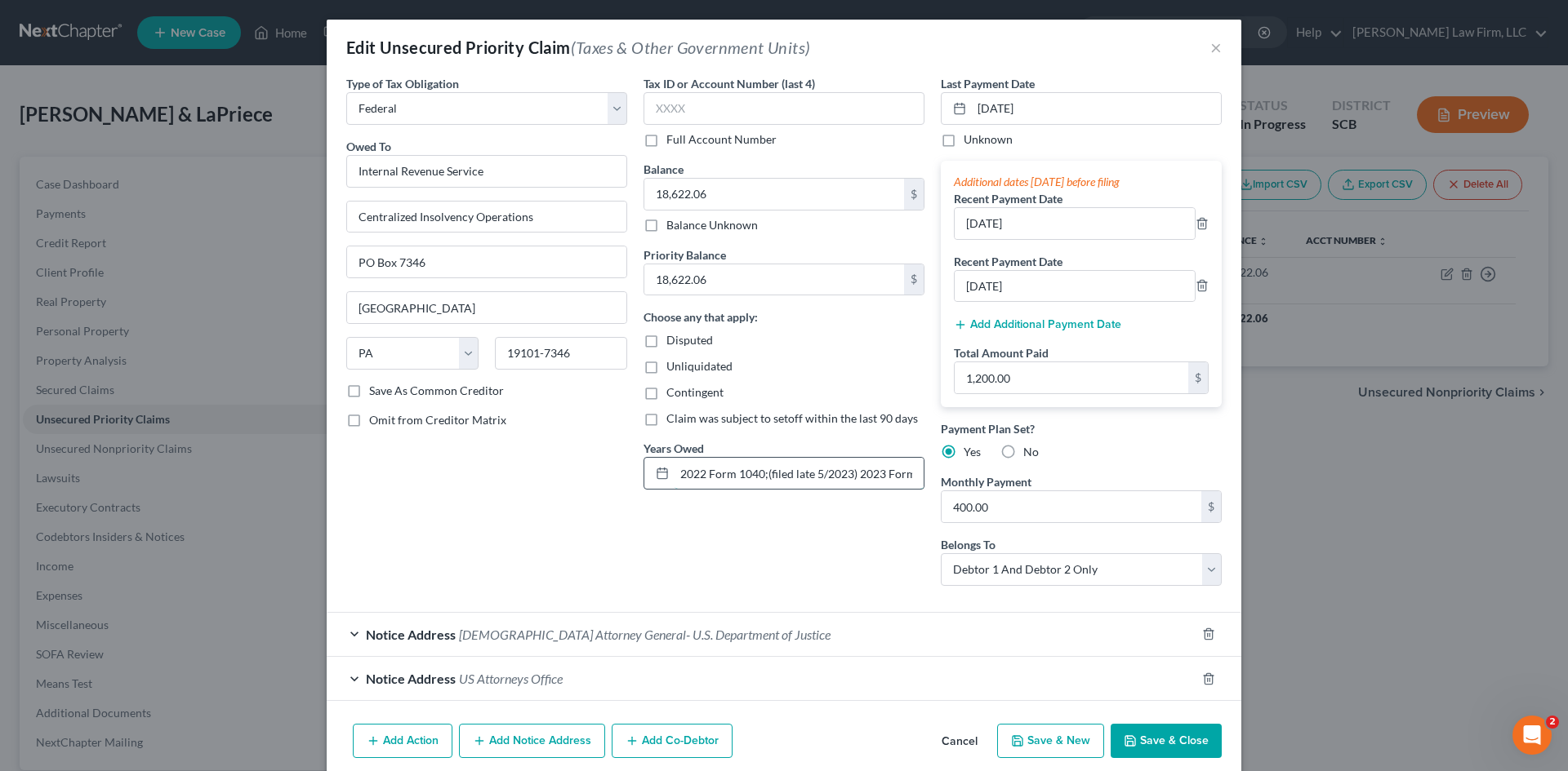
click at [860, 474] on input "2022 Form 1040;(filed late 5/2023) 2023 Form 1040; 2024 Form 1040(filed late 7/…" at bounding box center [799, 473] width 249 height 31
click at [894, 475] on input "2022 Form 1040;(filed late 5/2023) 2023 Form 1040; 2024 Form 1040(filed late 7/…" at bounding box center [799, 473] width 249 height 31
type input "2022 Form 1040;(filed late 5/2023) 2023 Form 1040(filed late 7/2024); 2024 Form…"
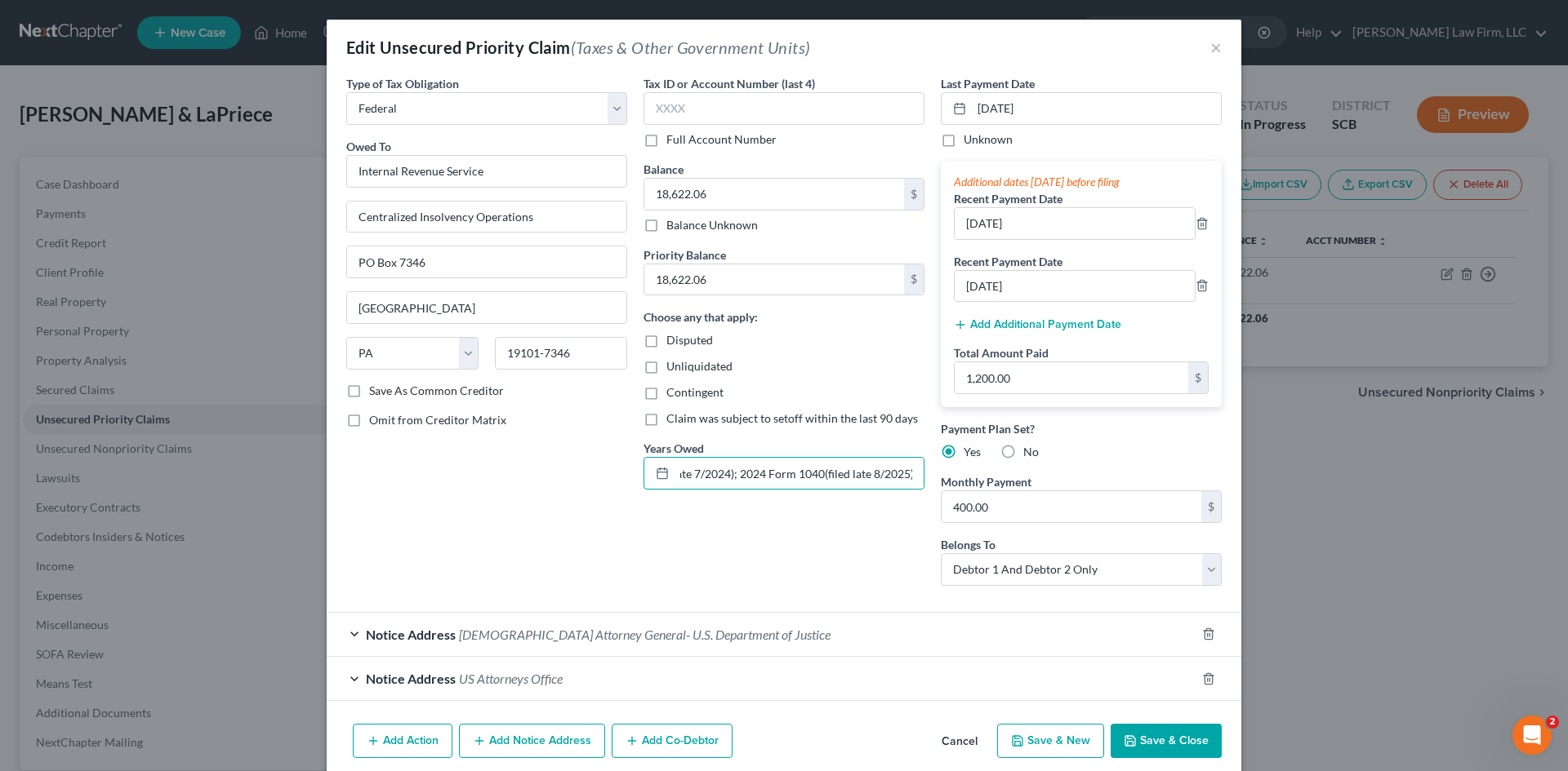
scroll to position [0, 0]
click at [661, 209] on input "18,622.06" at bounding box center [774, 194] width 259 height 31
paste input "2545.34"
type input "12,545.34"
click at [715, 279] on input "18,622.06" at bounding box center [774, 279] width 259 height 31
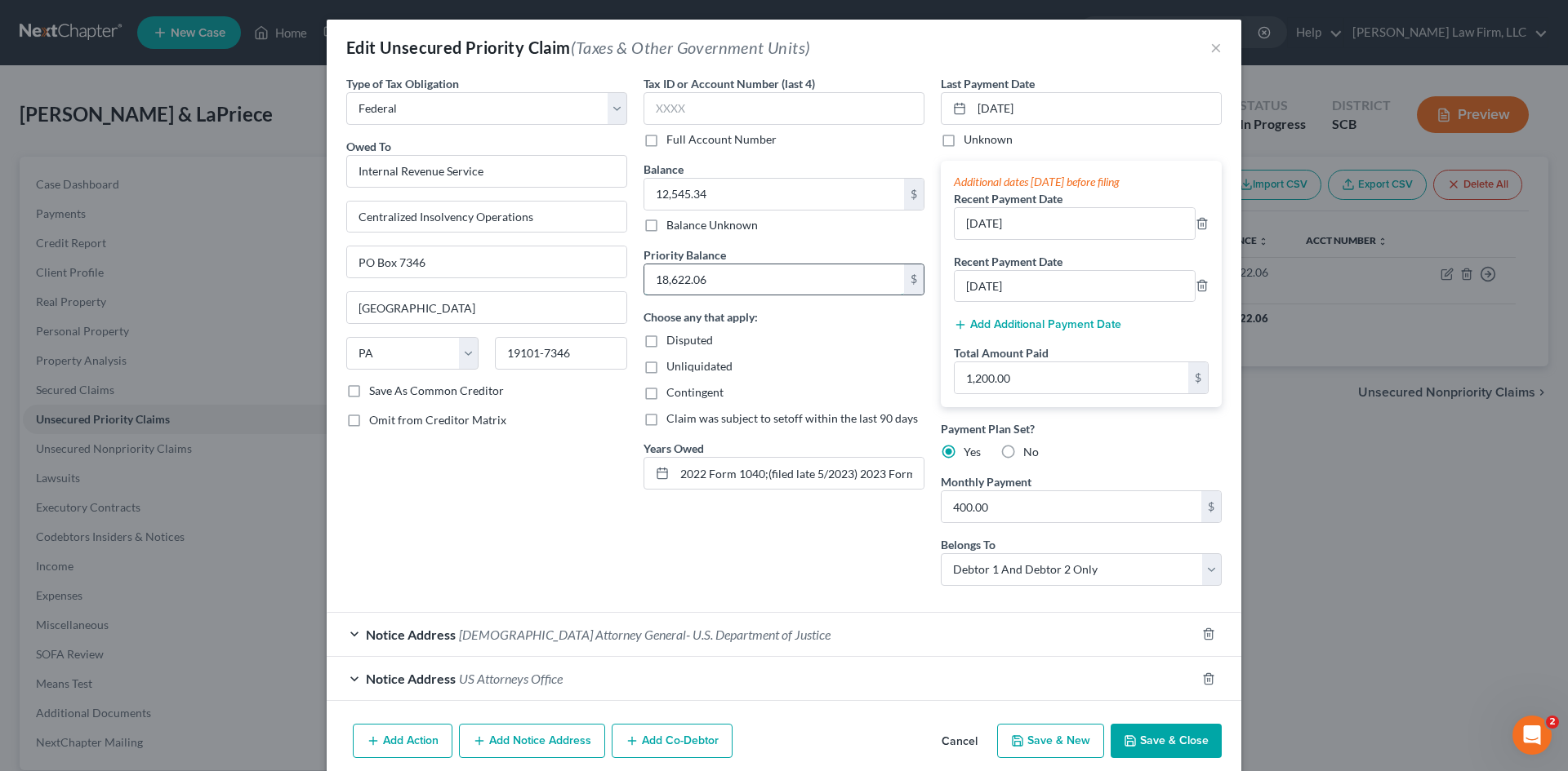
paste input "2545.34"
type input "12,545.34"
click at [1182, 734] on button "Save & Close" at bounding box center [1166, 741] width 111 height 34
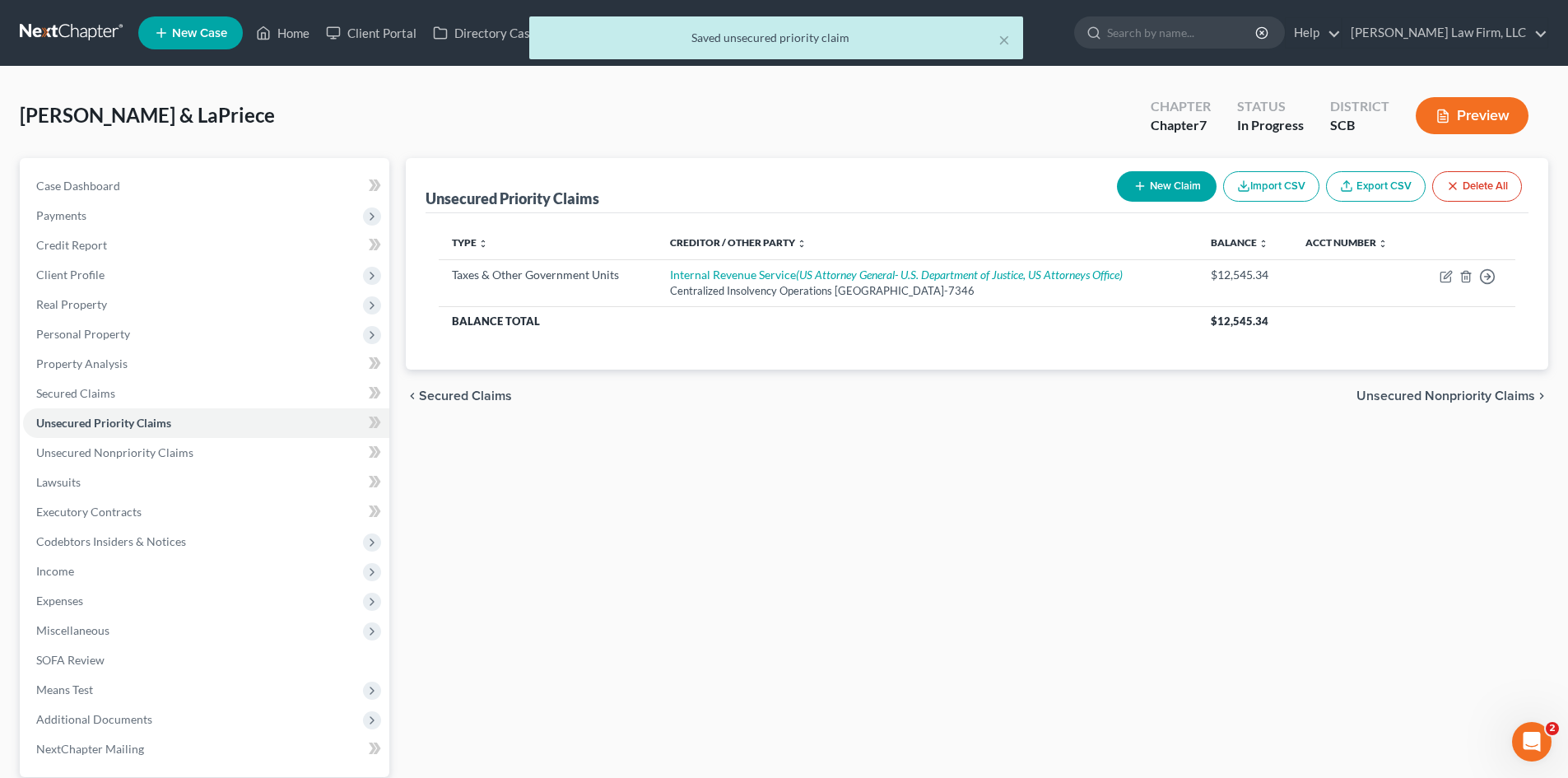
click at [1408, 391] on span "Unsecured Nonpriority Claims" at bounding box center [1445, 396] width 179 height 14
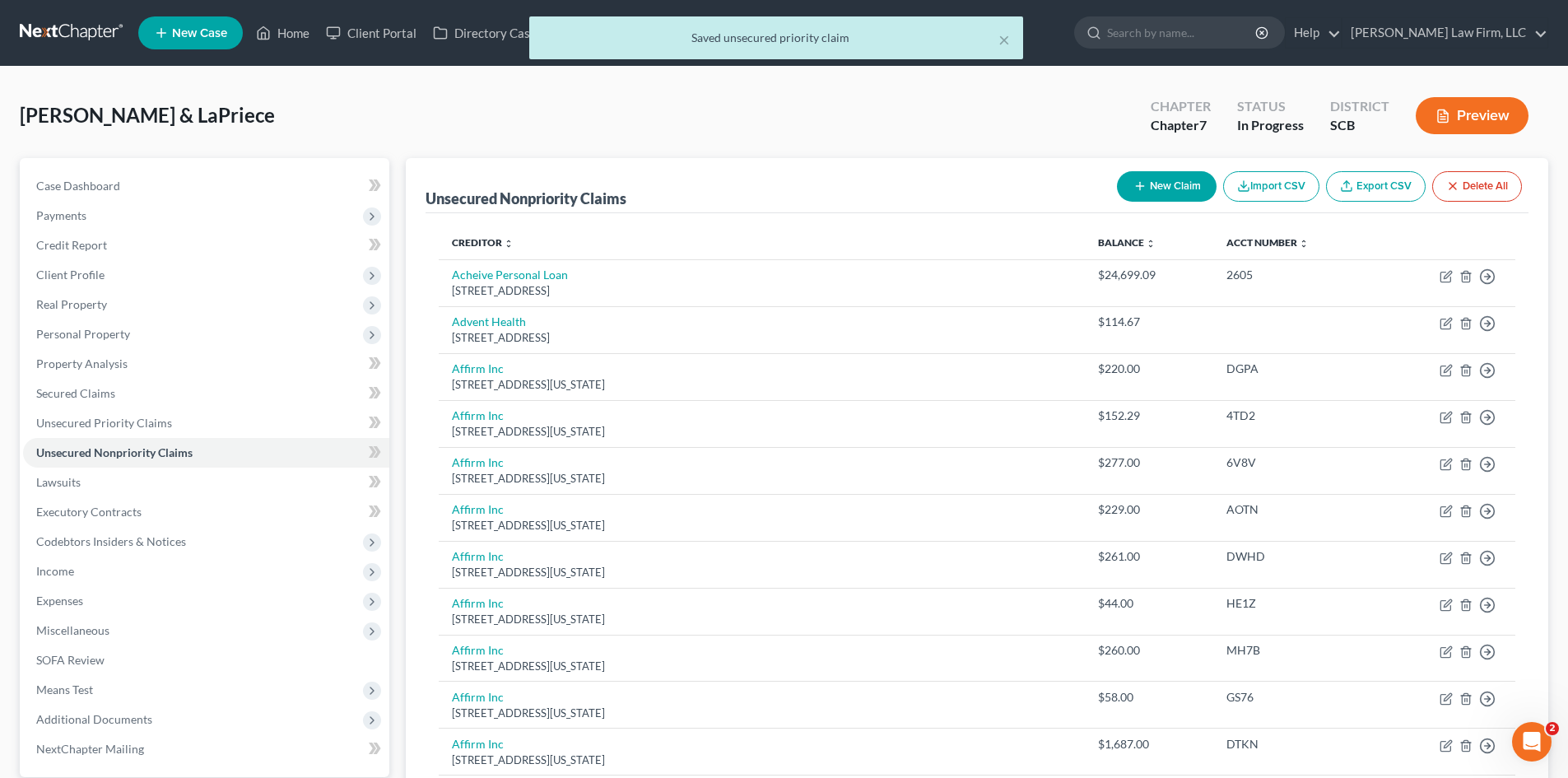
click at [1152, 186] on button "New Claim" at bounding box center [1167, 186] width 100 height 30
select select "2"
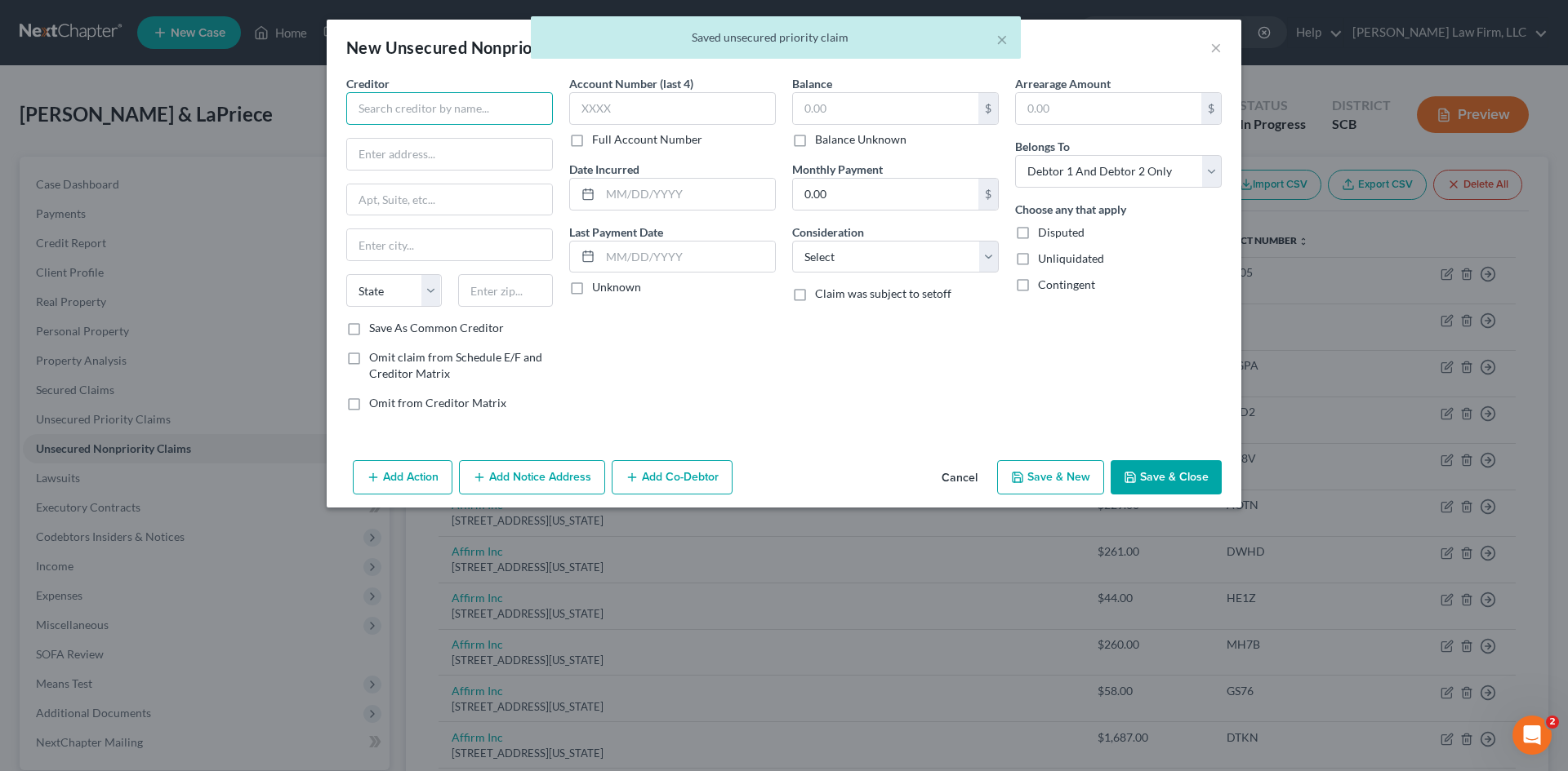
click at [421, 109] on input "text" at bounding box center [450, 108] width 206 height 33
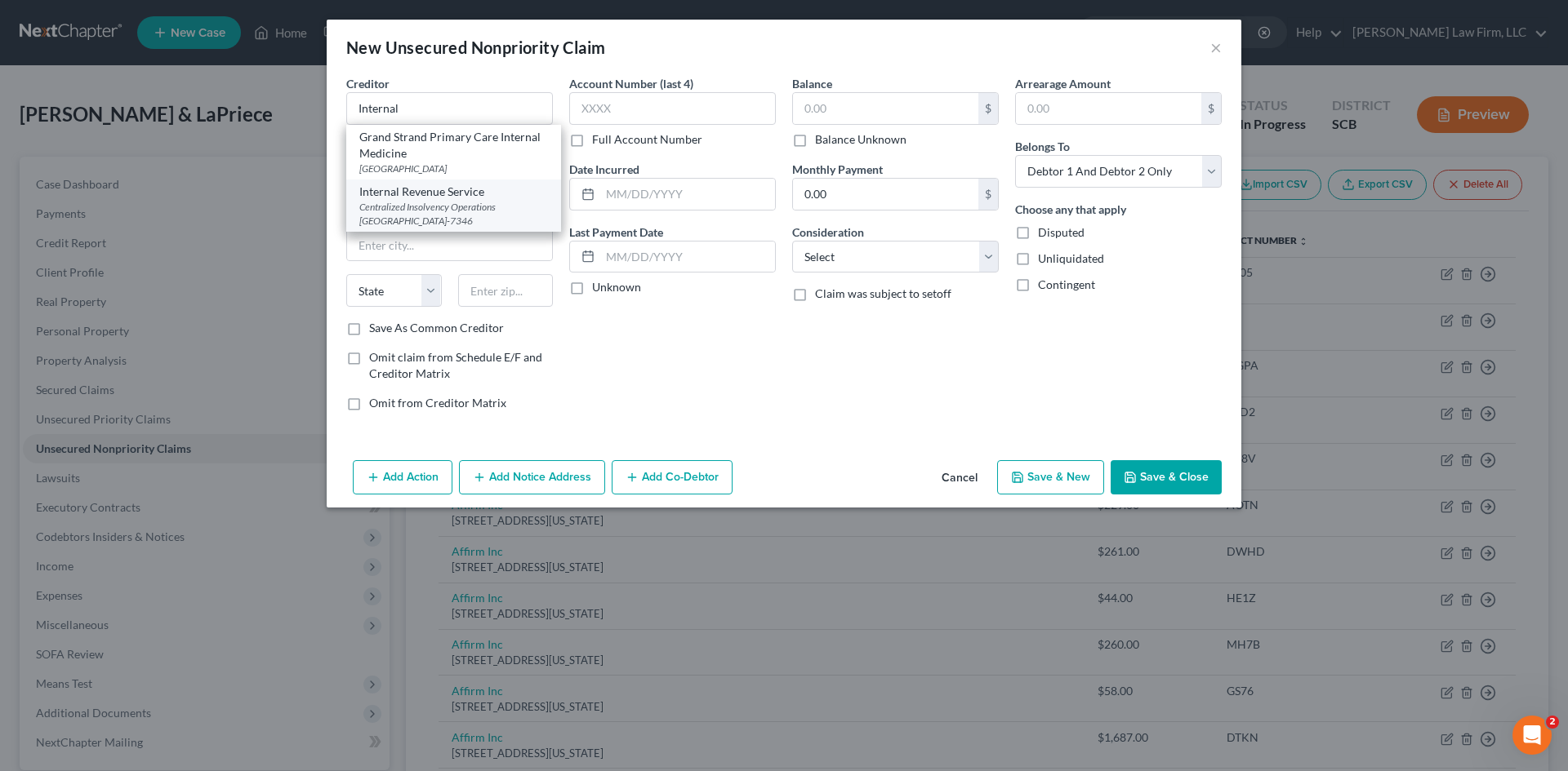
click at [421, 201] on div "Centralized Insolvency Operations PO Box 7346, Philadelphia, PA 19101-7346" at bounding box center [453, 213] width 189 height 28
type input "Internal Revenue Service"
type input "Centralized Insolvency Operations"
type input "PO Box 7346"
type input "Philadelphia"
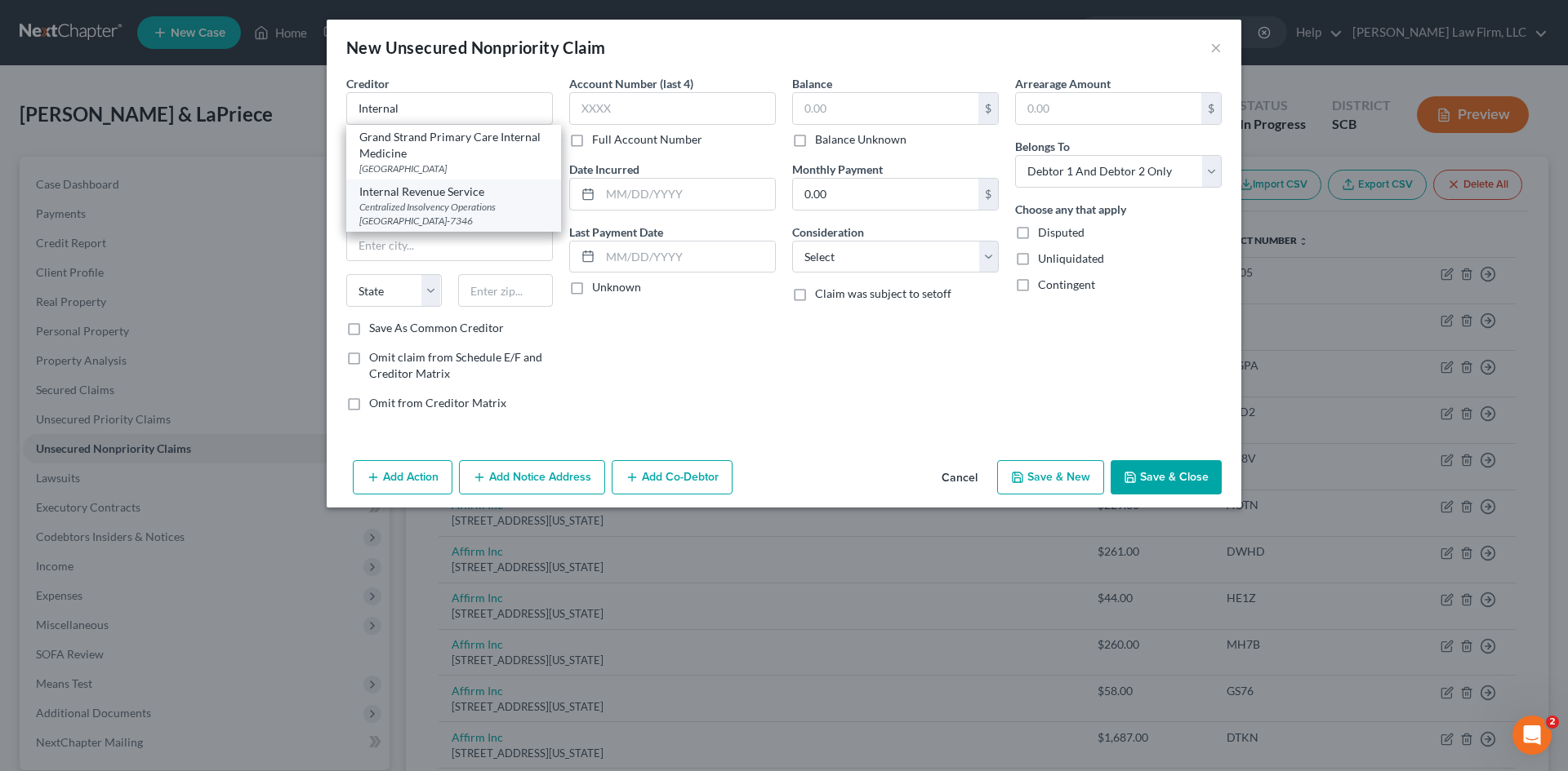
select select "39"
type input "19101-7346"
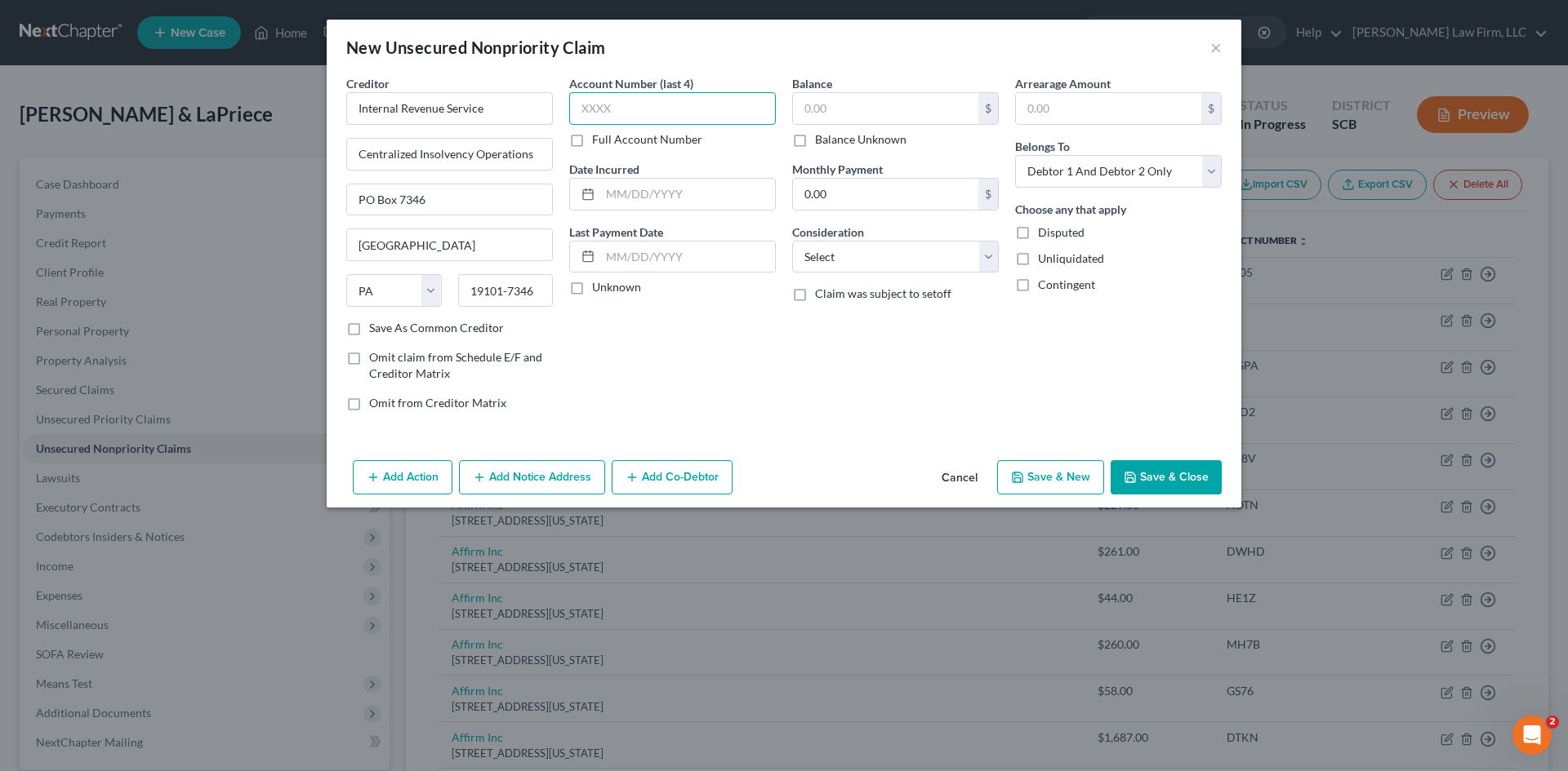
click at [718, 121] on input "text" at bounding box center [672, 108] width 206 height 33
type input "1880"
drag, startPoint x: 873, startPoint y: 252, endPoint x: 871, endPoint y: 261, distance: 9.2
click at [873, 253] on select "Select Cable / Satellite Services Collection Agency Credit Card Debt Debt Couns…" at bounding box center [896, 257] width 206 height 33
select select "14"
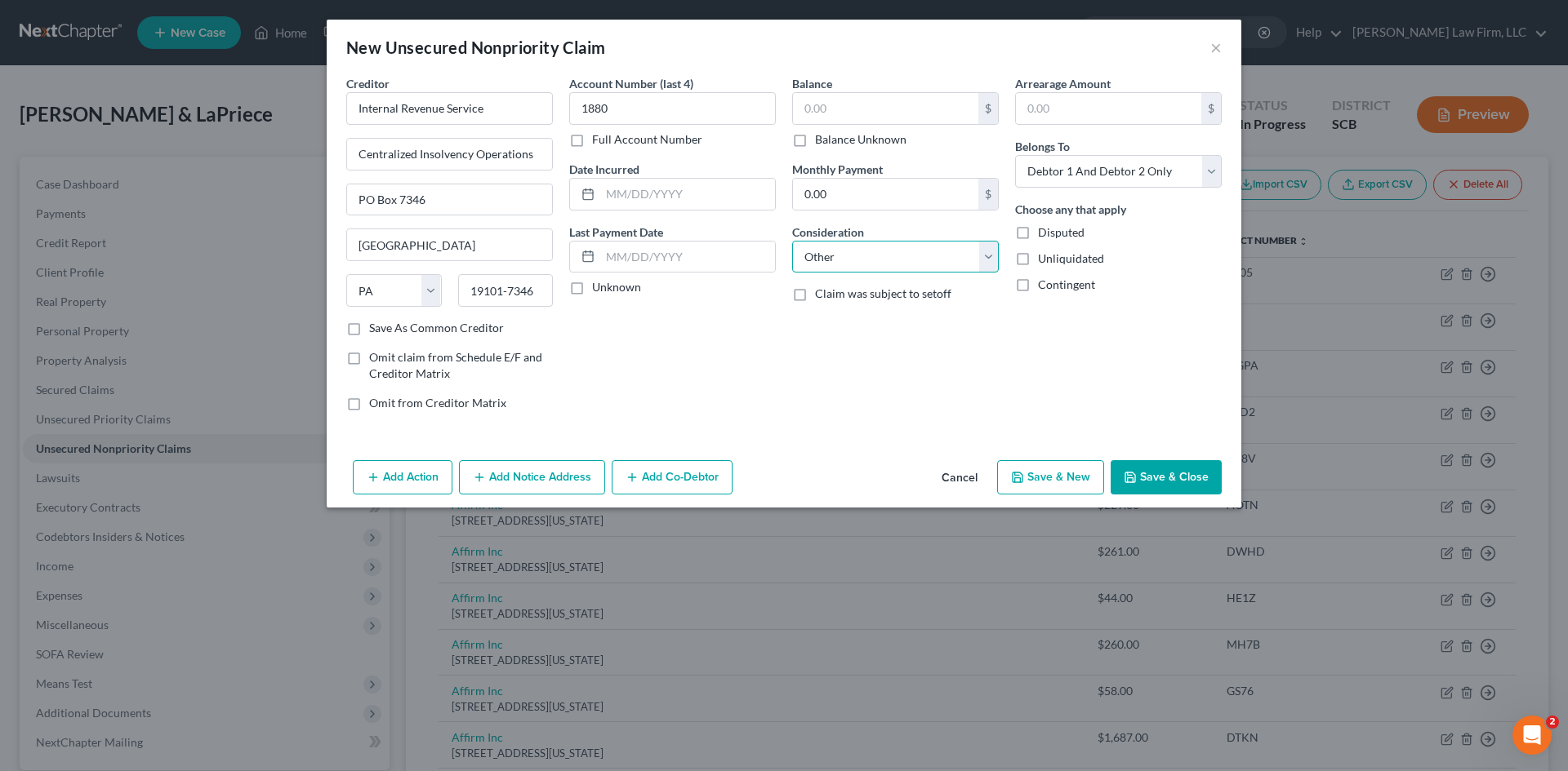
click at [792, 241] on select "Select Cable / Satellite Services Collection Agency Credit Card Debt Debt Couns…" at bounding box center [896, 257] width 206 height 33
click at [855, 332] on input "text" at bounding box center [896, 319] width 205 height 31
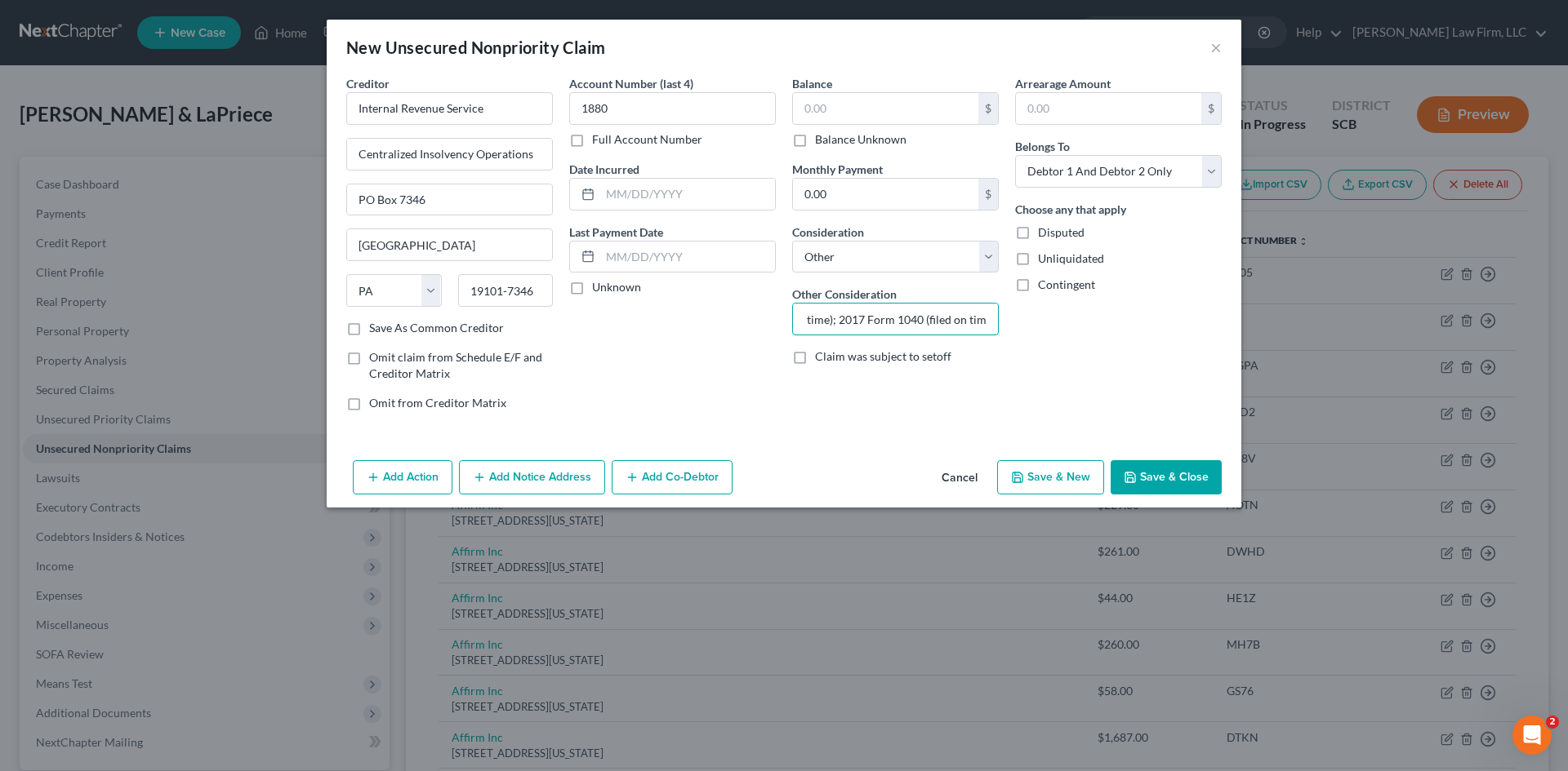
scroll to position [0, 132]
type input "2020 Form 1040 (filed on time); 2017 Form 1040 (filed on time)"
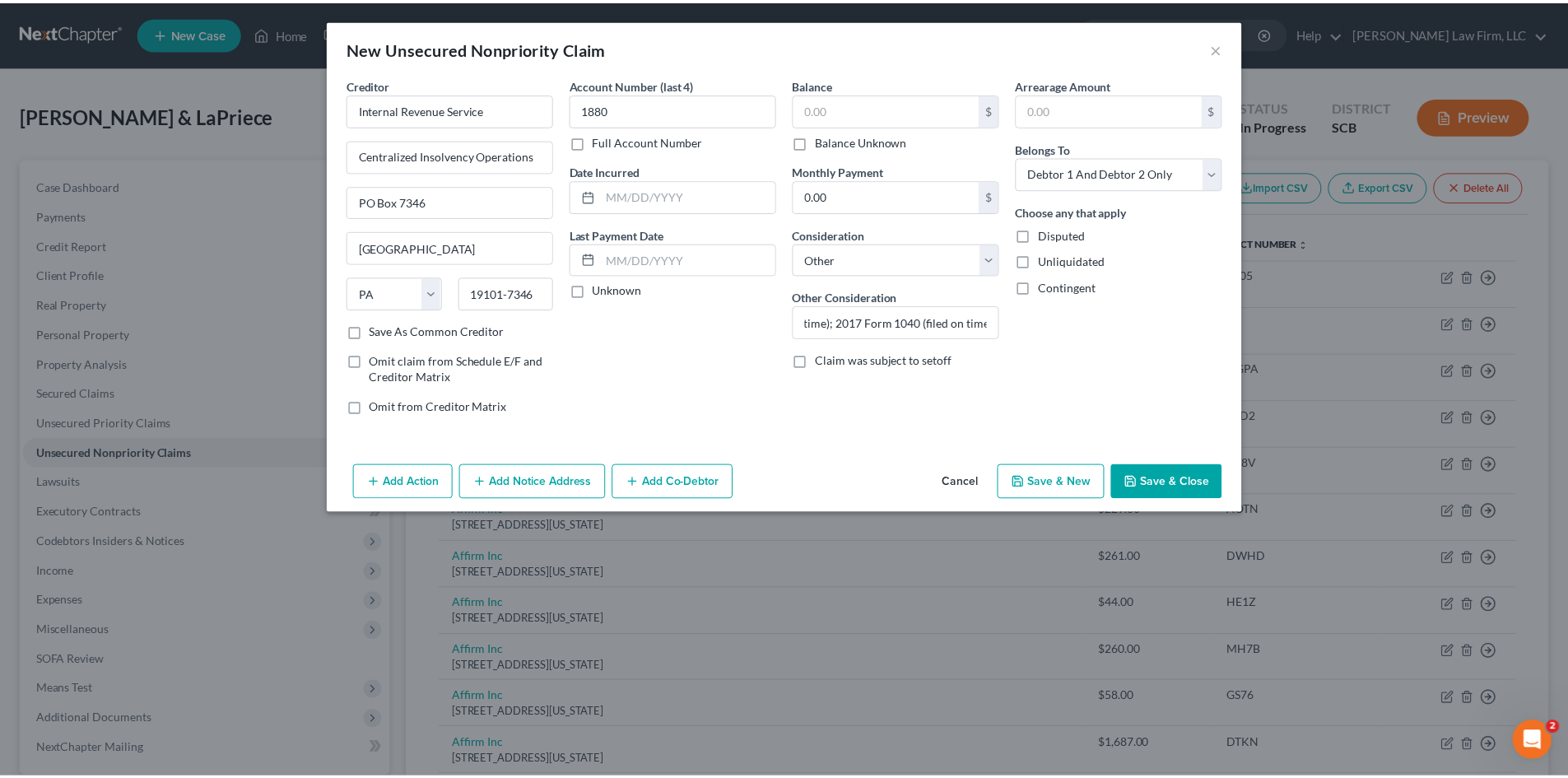
scroll to position [0, 0]
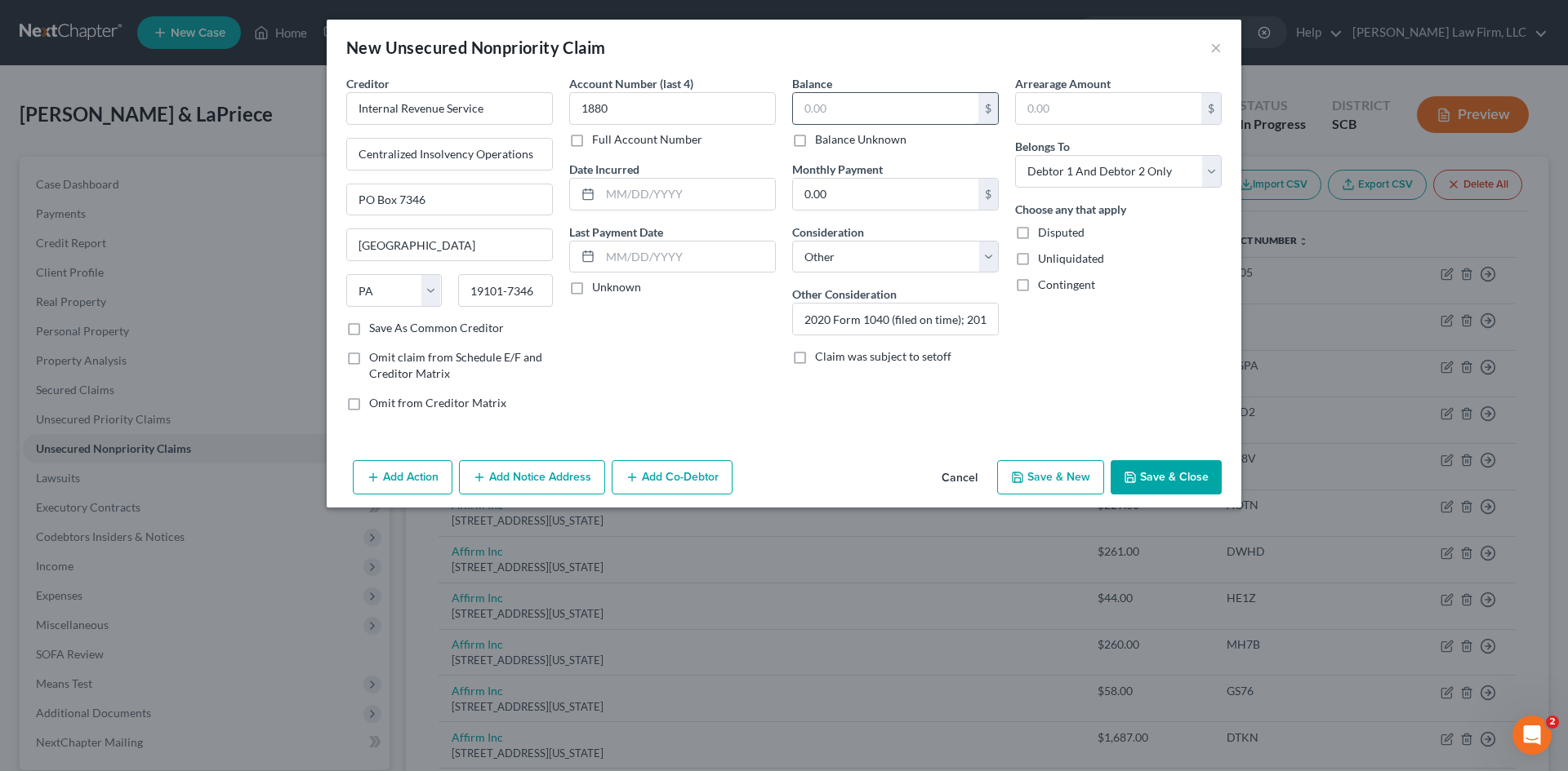
click at [836, 104] on input "text" at bounding box center [886, 108] width 186 height 31
paste input "6076.72"
type input "6,076.72"
click at [1130, 466] on button "Save & Close" at bounding box center [1166, 477] width 111 height 34
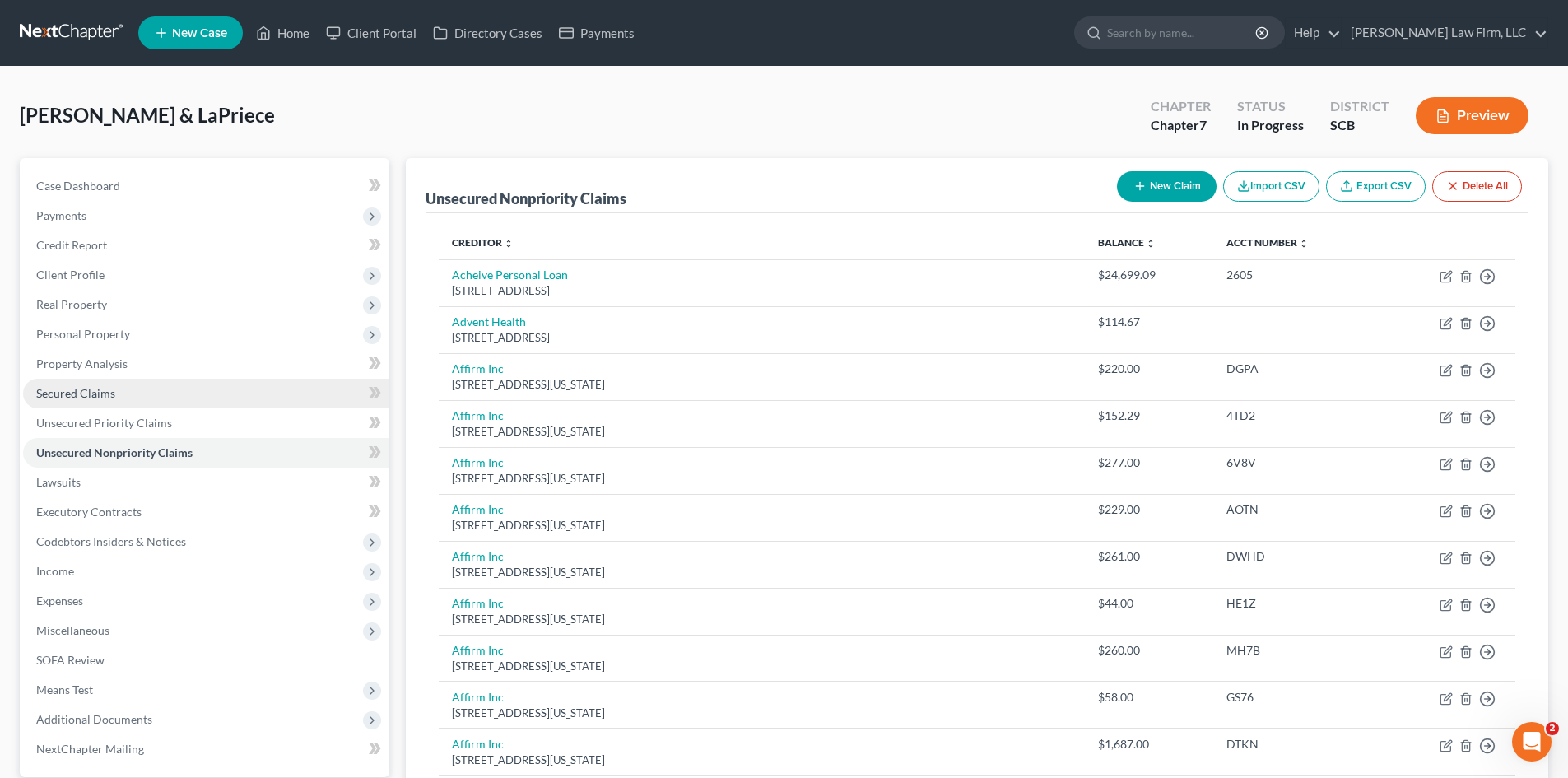
click at [120, 396] on link "Secured Claims" at bounding box center [206, 394] width 366 height 30
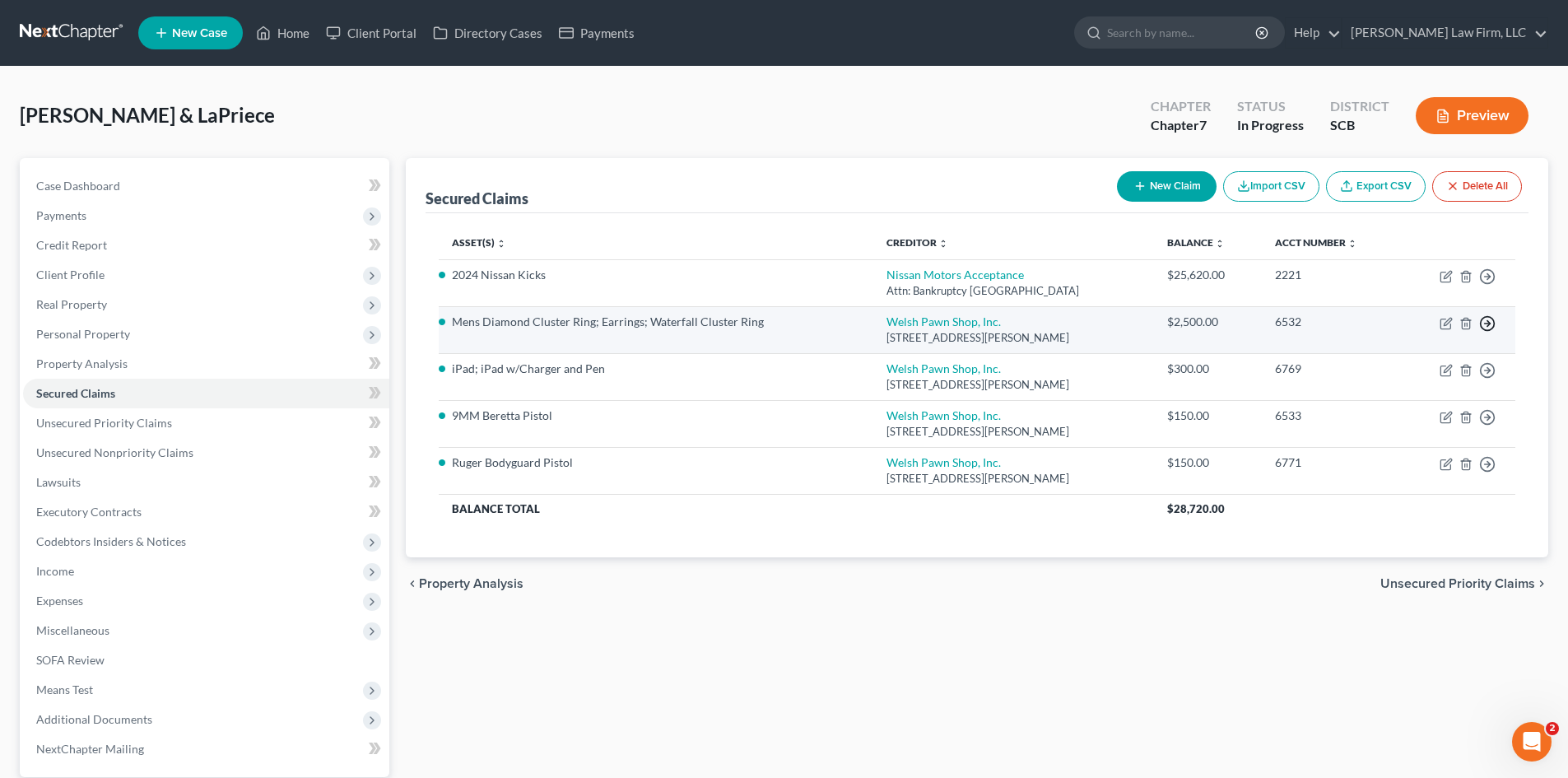
click at [1491, 285] on icon "button" at bounding box center [1487, 276] width 16 height 16
click at [1398, 361] on link "Move to F" at bounding box center [1412, 363] width 137 height 28
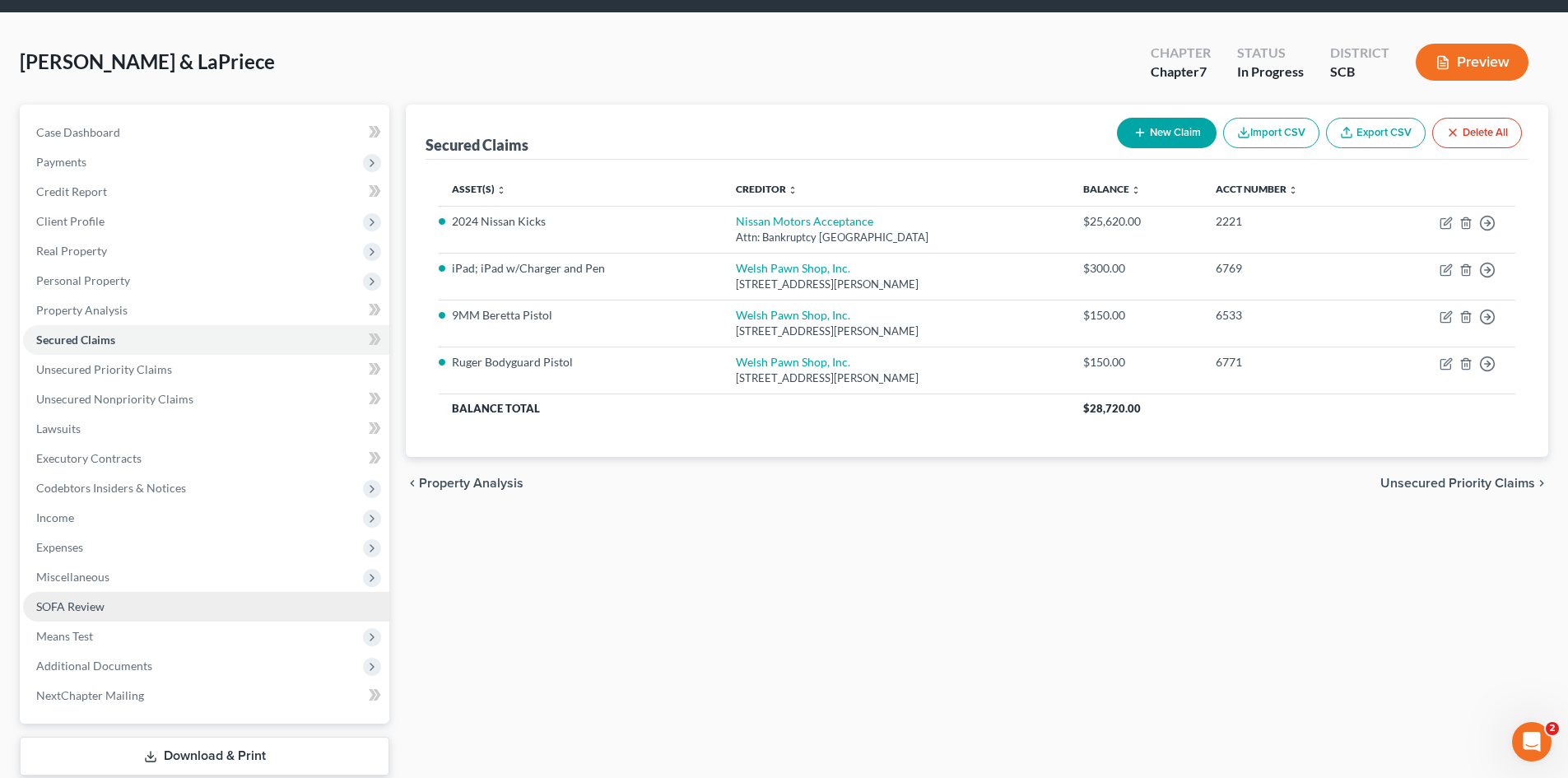
scroll to position [82, 0]
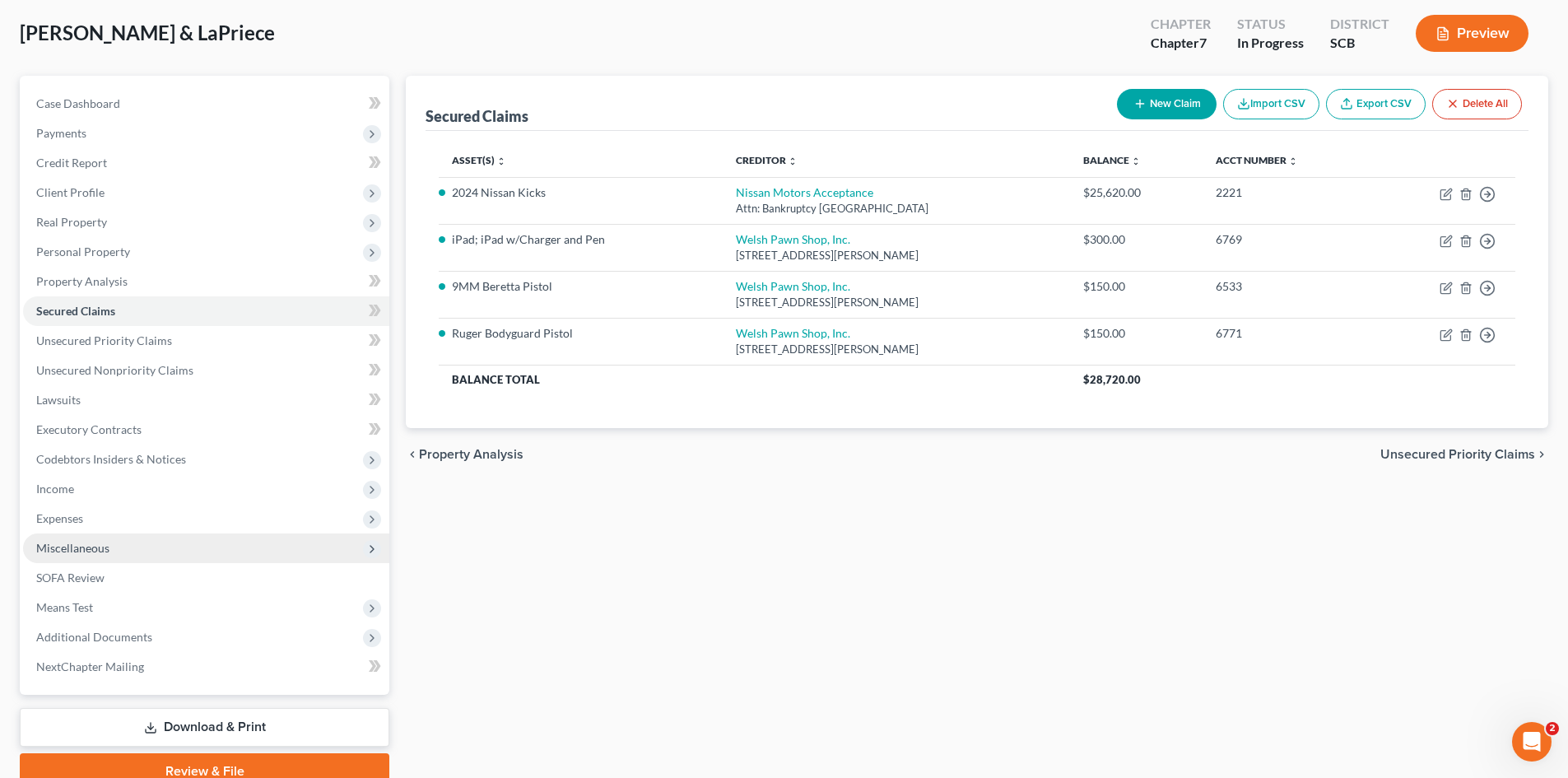
click at [89, 555] on span "Miscellaneous" at bounding box center [206, 548] width 366 height 30
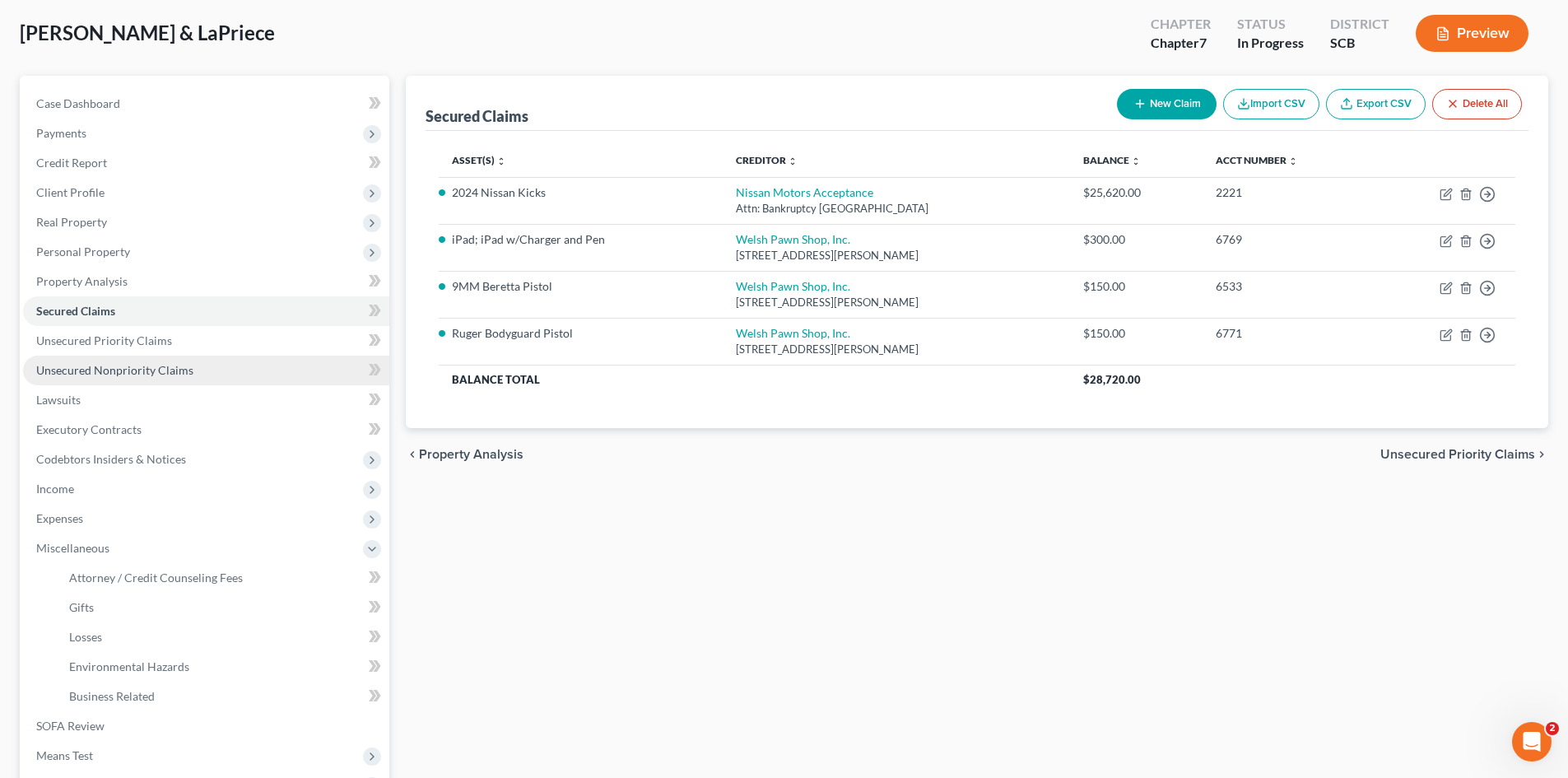
click at [124, 369] on span "Unsecured Nonpriority Claims" at bounding box center [115, 370] width 157 height 14
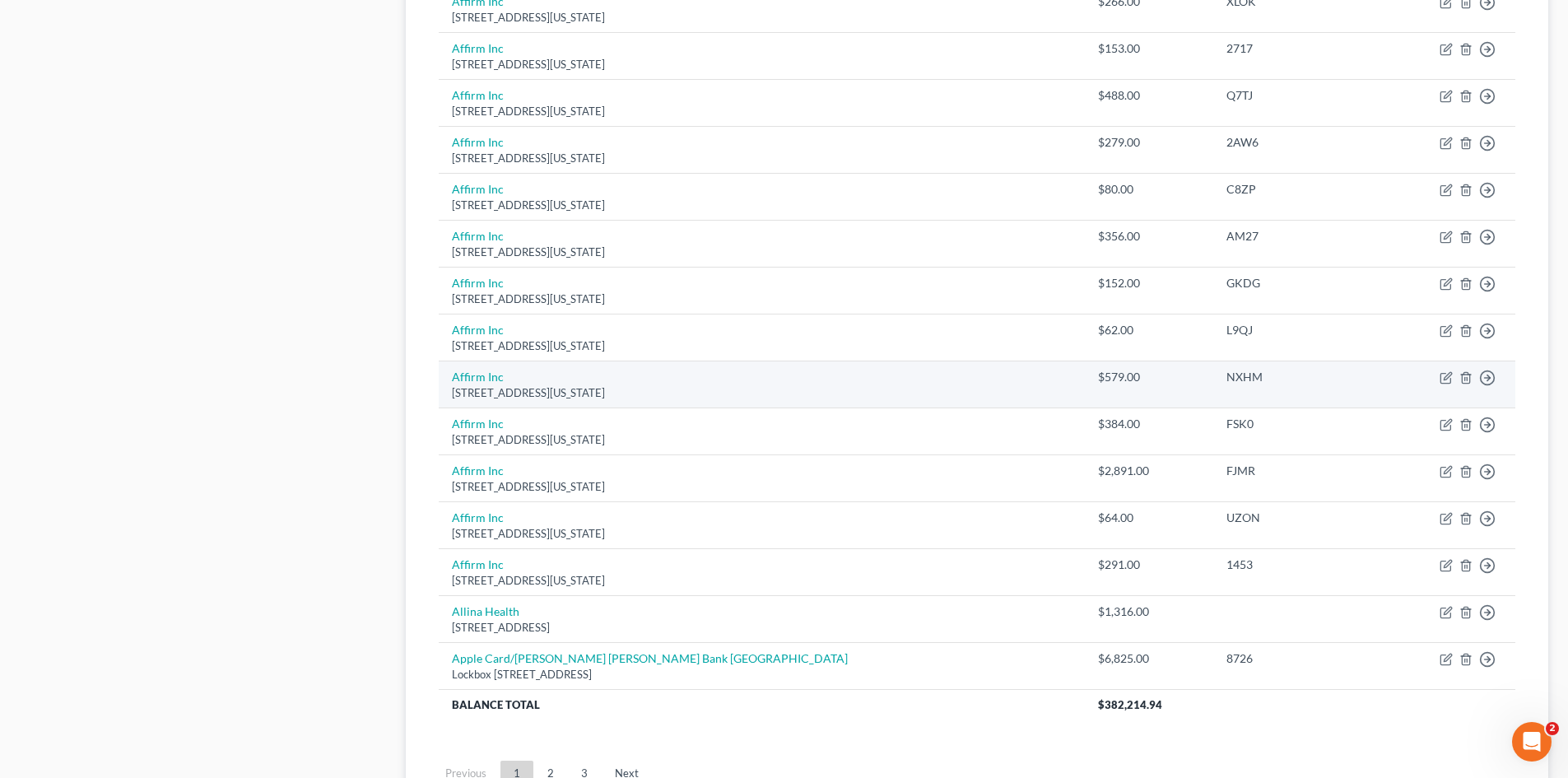
scroll to position [1123, 0]
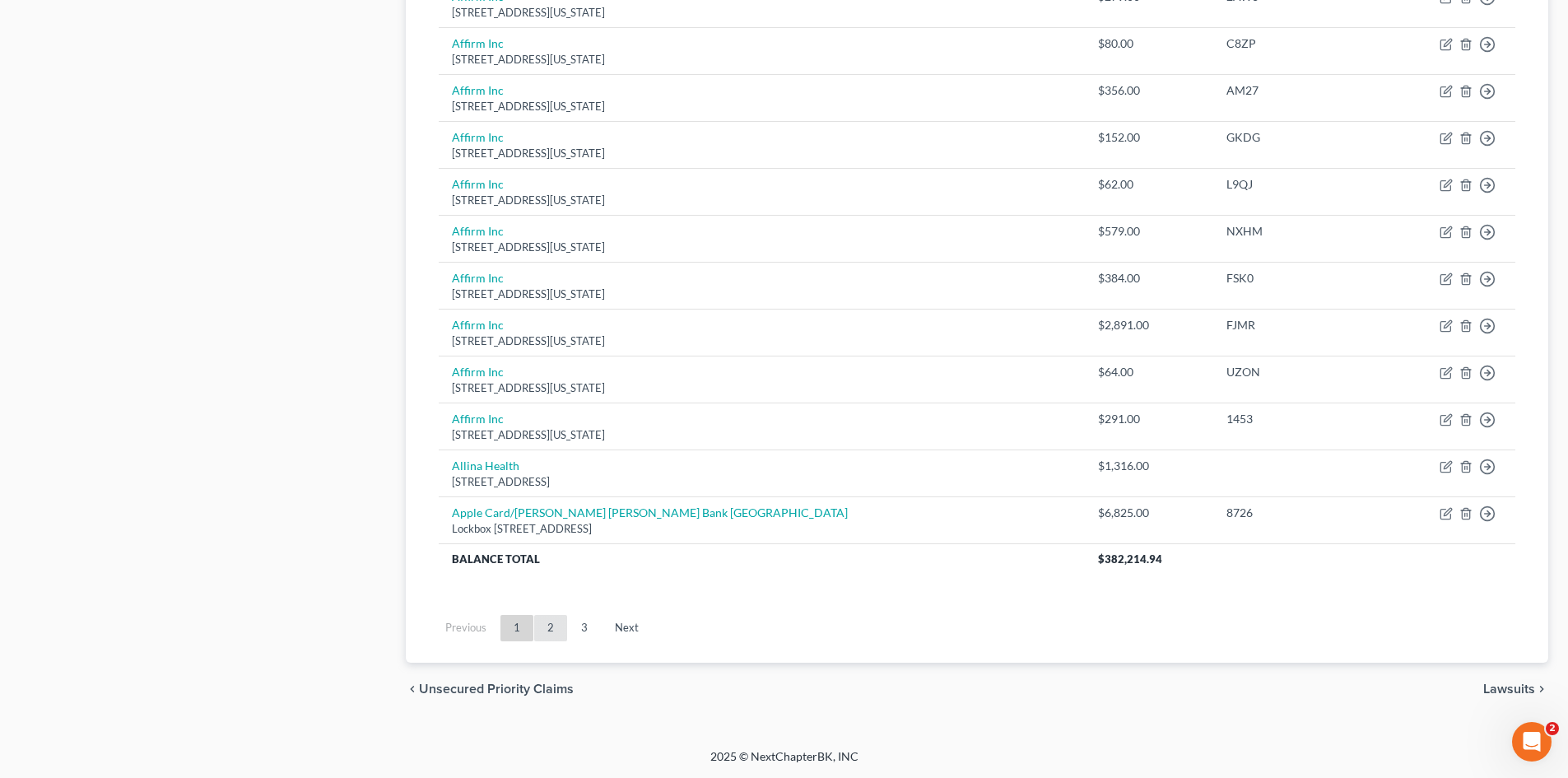
click at [552, 632] on link "2" at bounding box center [550, 628] width 33 height 26
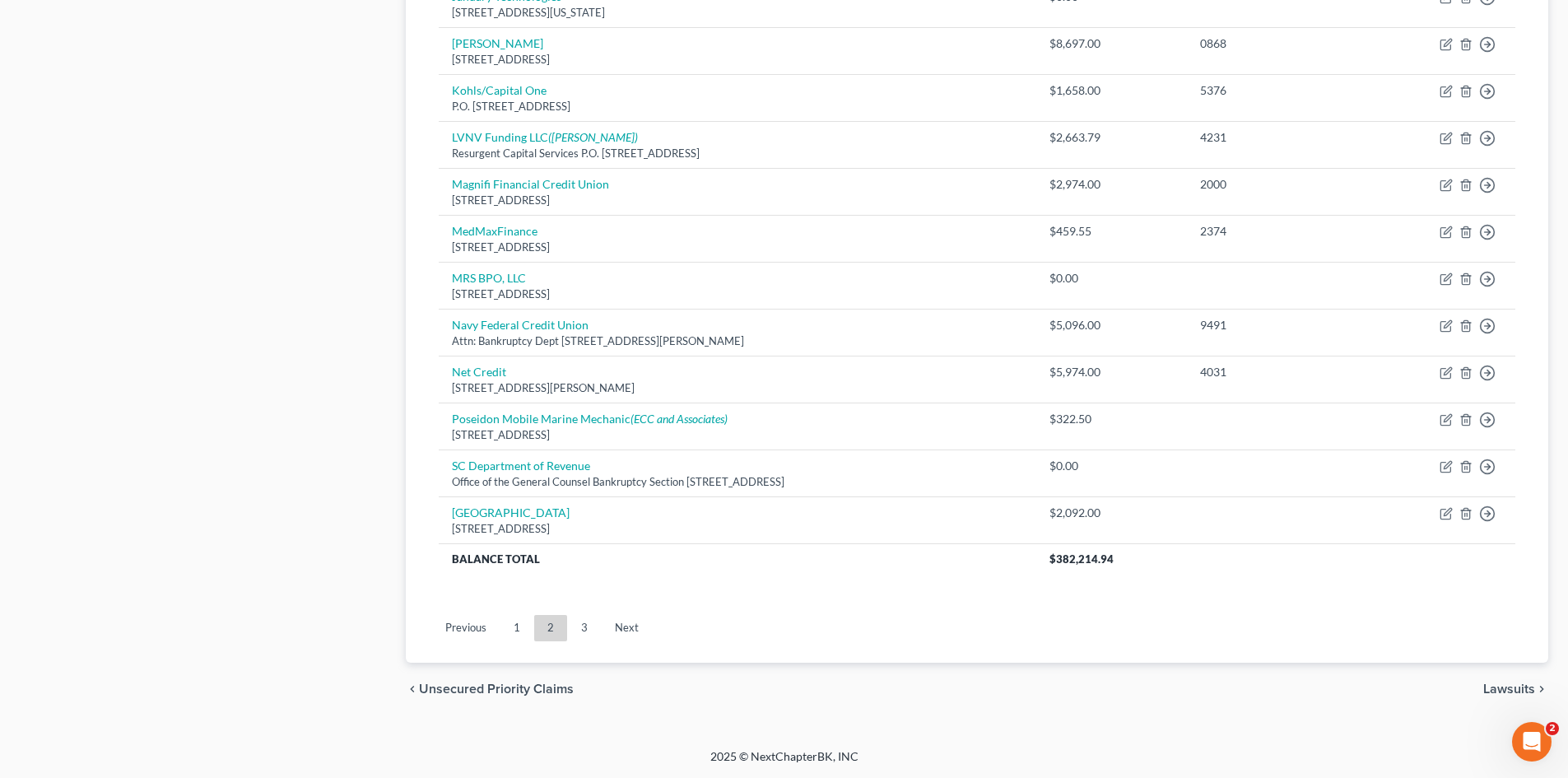
click at [579, 633] on link "3" at bounding box center [584, 628] width 33 height 26
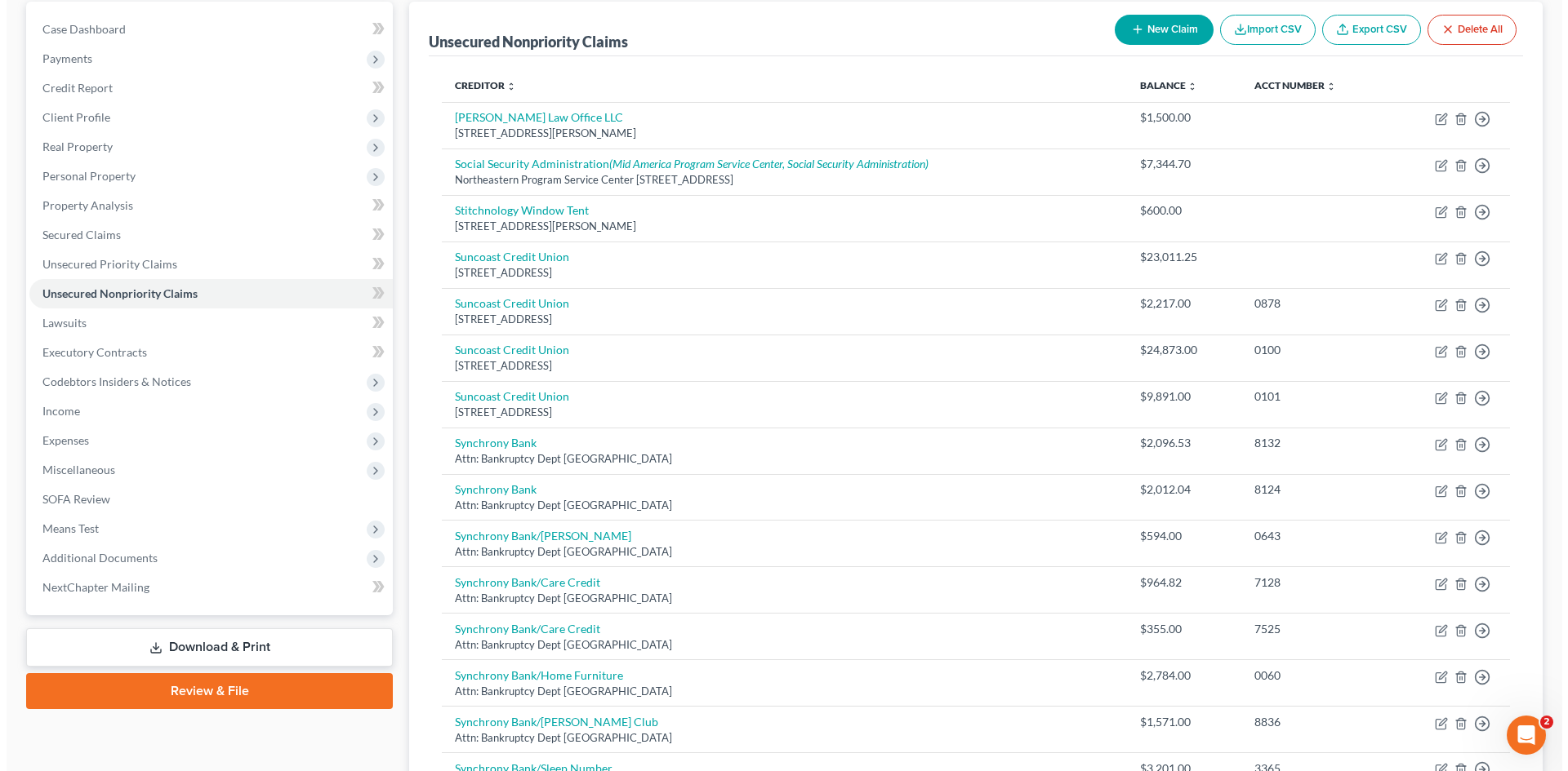
scroll to position [788, 0]
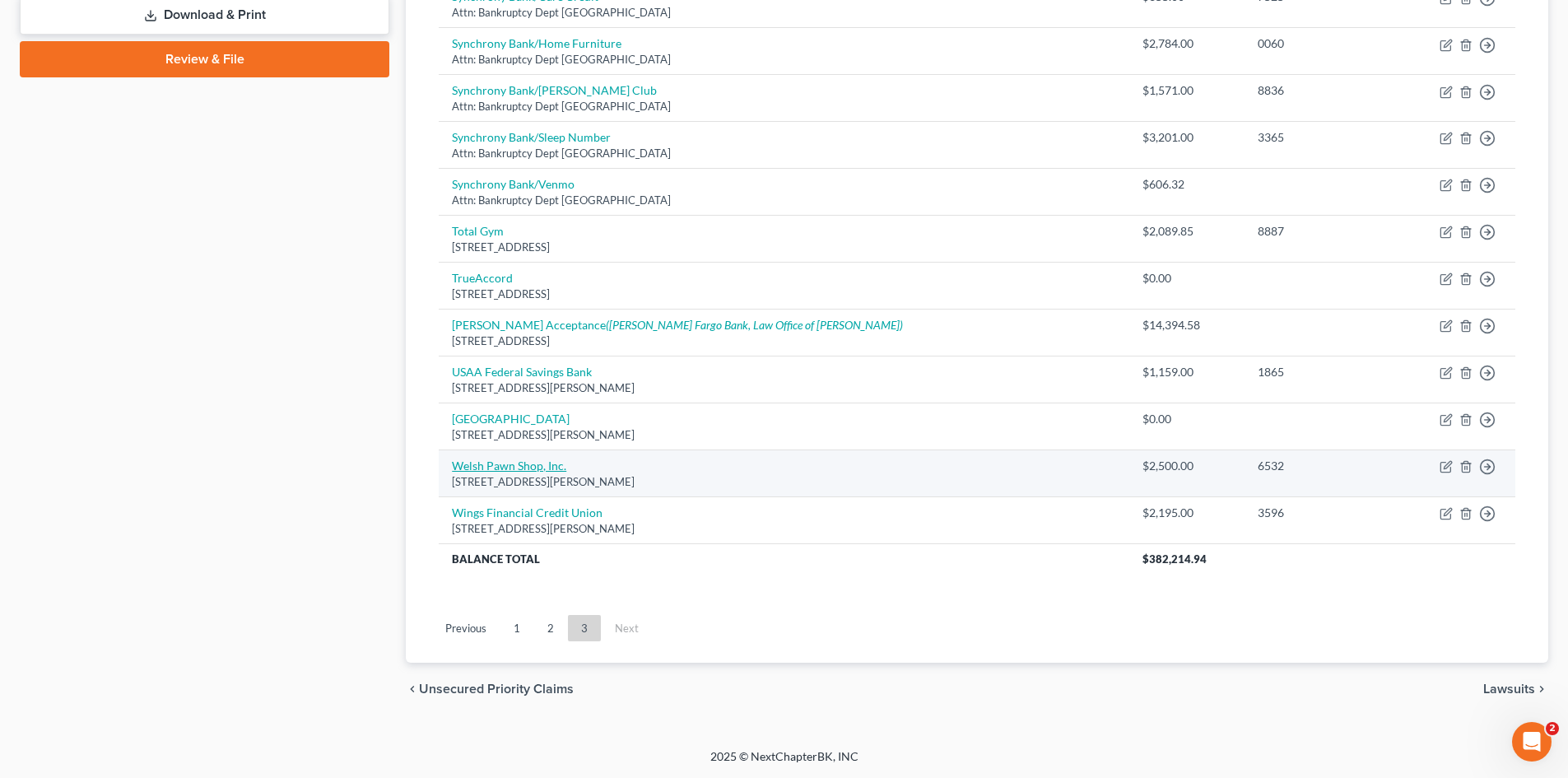
click at [518, 466] on link "Welsh Pawn Shop, Inc." at bounding box center [509, 466] width 114 height 14
select select "10"
select select "2"
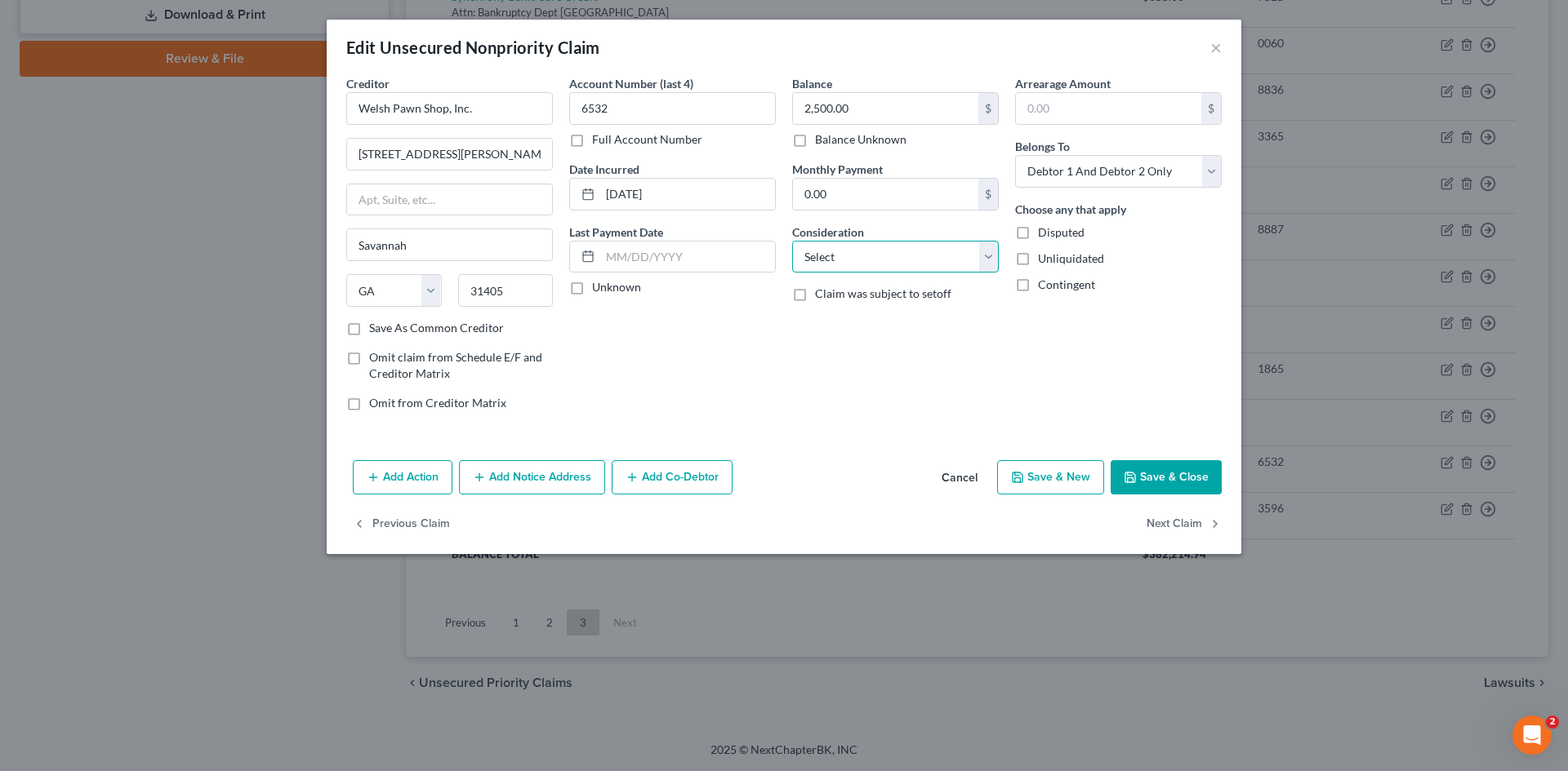
click at [912, 272] on select "Select Cable / Satellite Services Collection Agency Credit Card Debt Debt Couns…" at bounding box center [896, 257] width 206 height 33
select select "14"
click at [792, 241] on select "Select Cable / Satellite Services Collection Agency Credit Card Debt Debt Couns…" at bounding box center [896, 257] width 206 height 33
click at [896, 331] on input "text" at bounding box center [896, 319] width 205 height 31
type input "repossession deficiency"
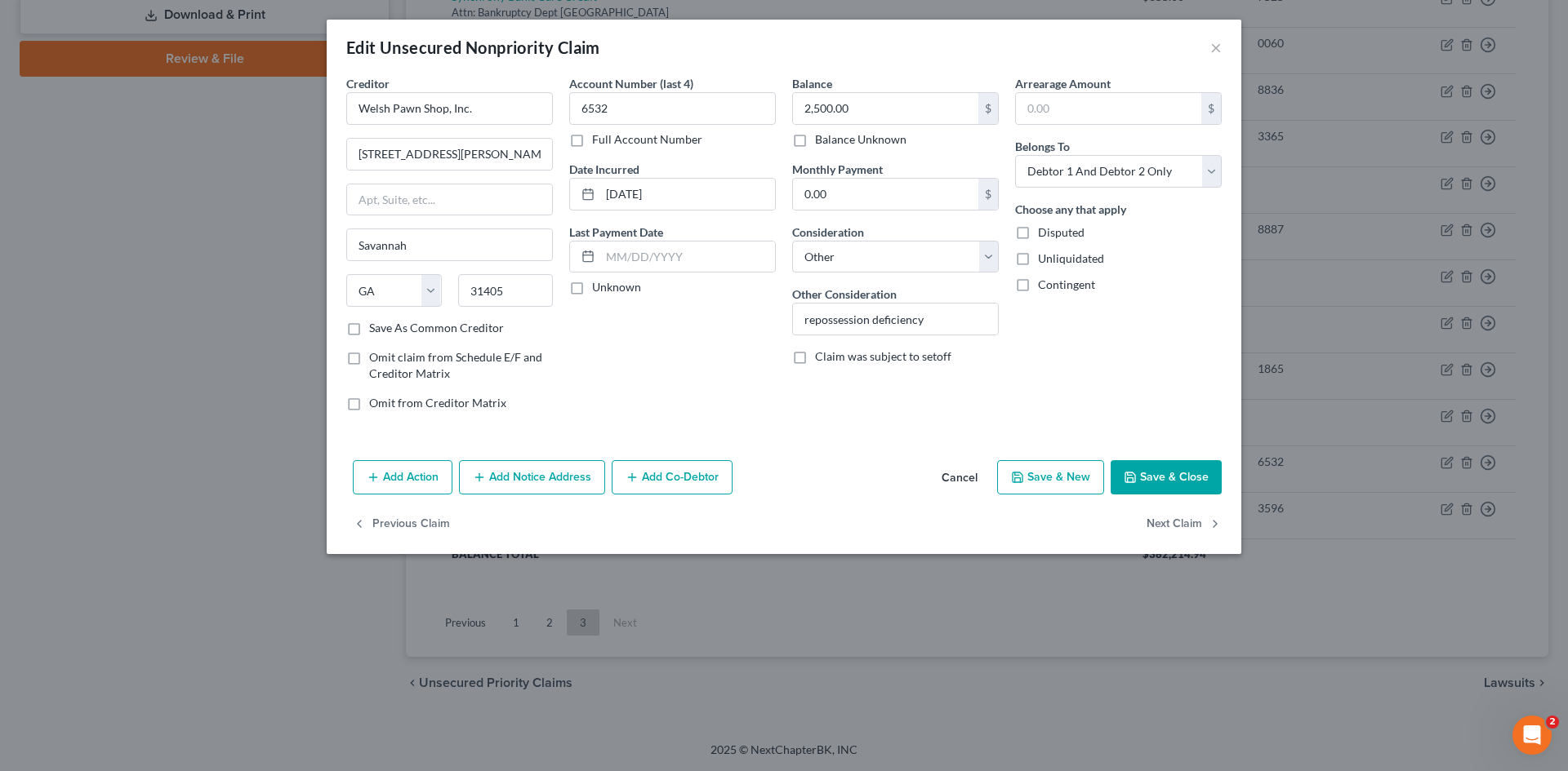
click at [436, 490] on button "Add Action" at bounding box center [402, 477] width 100 height 34
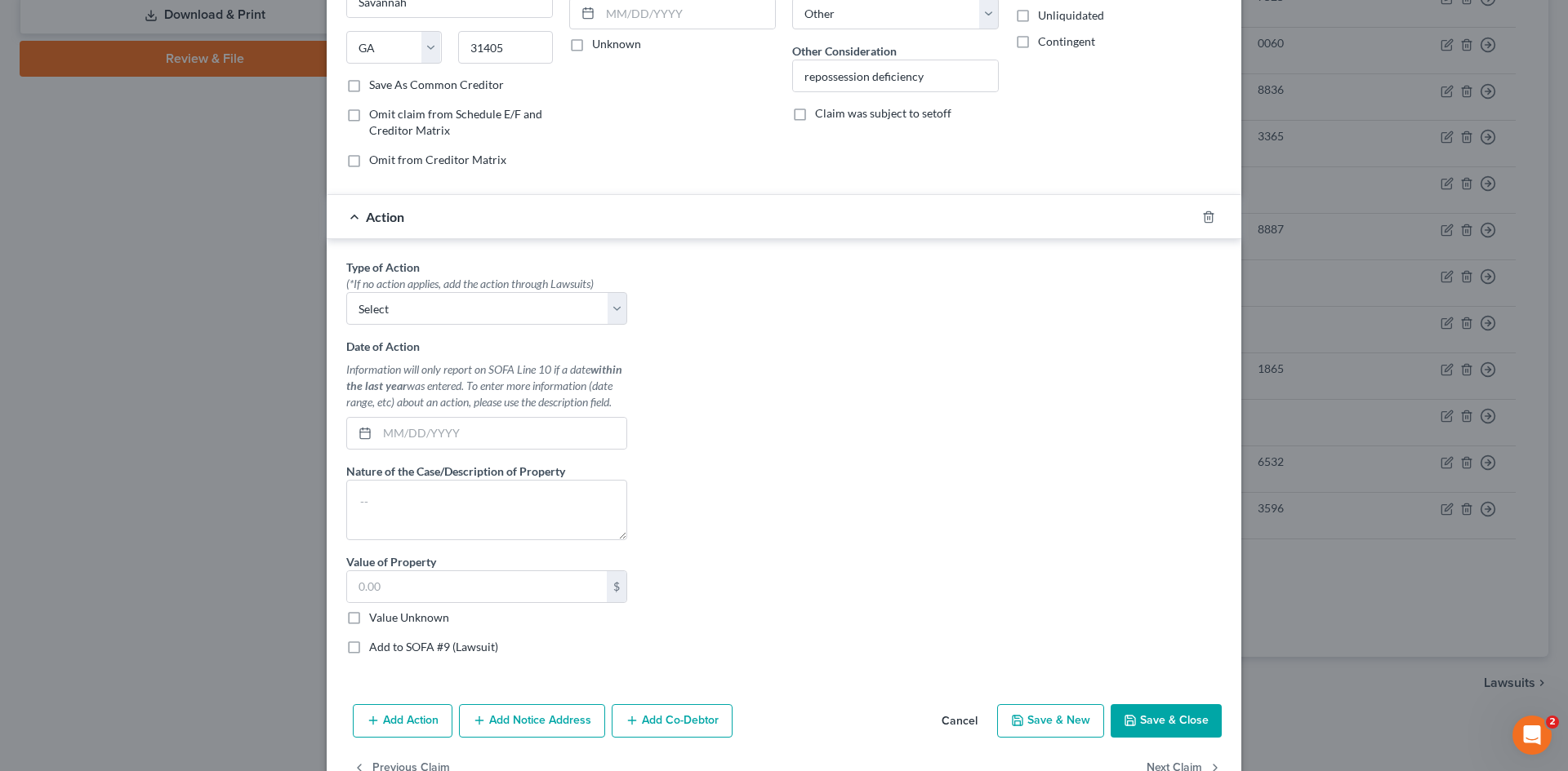
scroll to position [245, 0]
click at [451, 318] on select "Select Repossession Garnishment Foreclosure Personal Injury Attached, Seized, O…" at bounding box center [487, 306] width 281 height 33
select select "0"
click at [347, 290] on select "Select Repossession Garnishment Foreclosure Personal Injury Attached, Seized, O…" at bounding box center [487, 306] width 281 height 33
click at [475, 421] on input "text" at bounding box center [501, 431] width 249 height 31
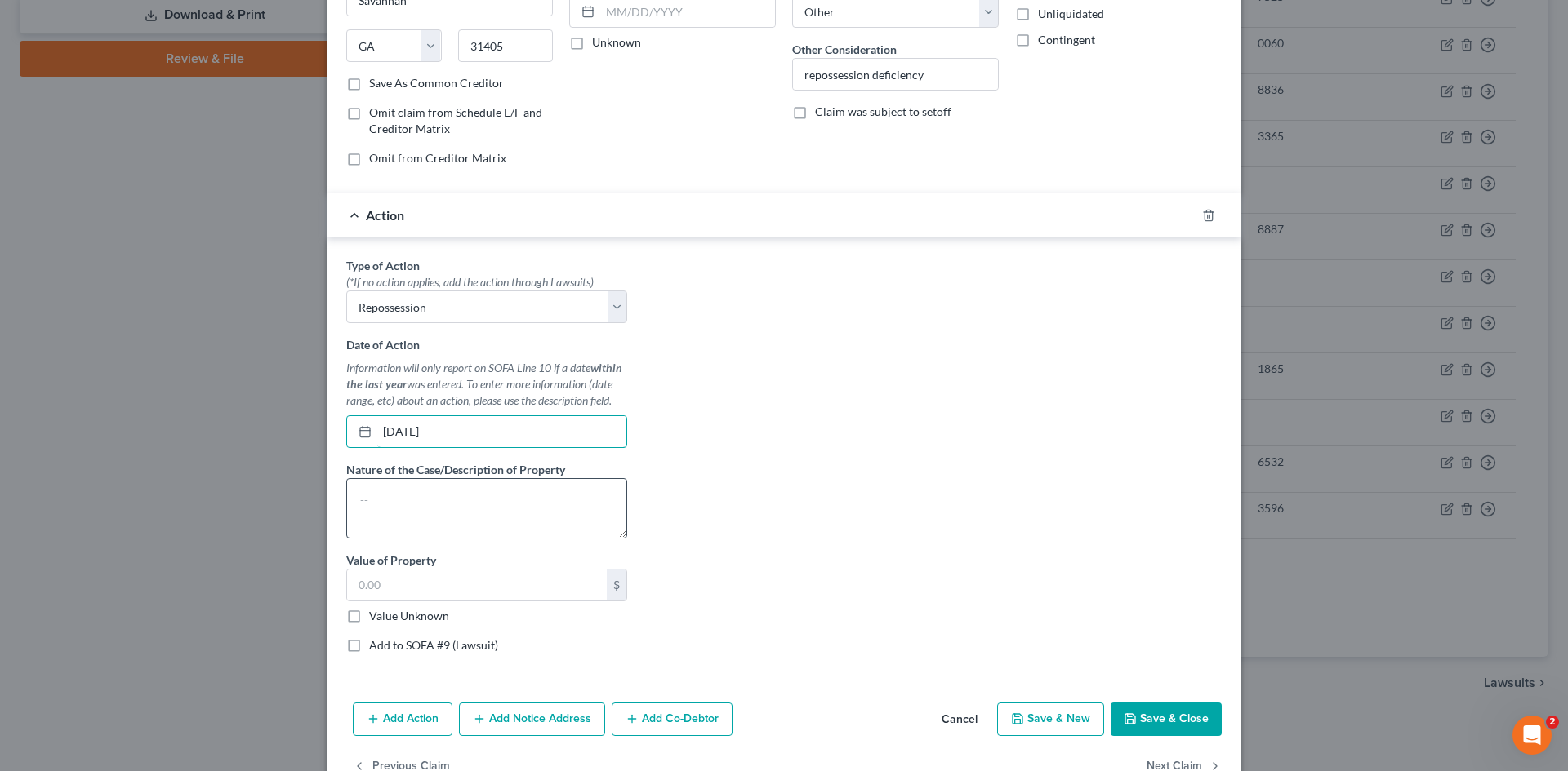
type input "10/16/2024"
click at [497, 507] on textarea at bounding box center [487, 508] width 281 height 60
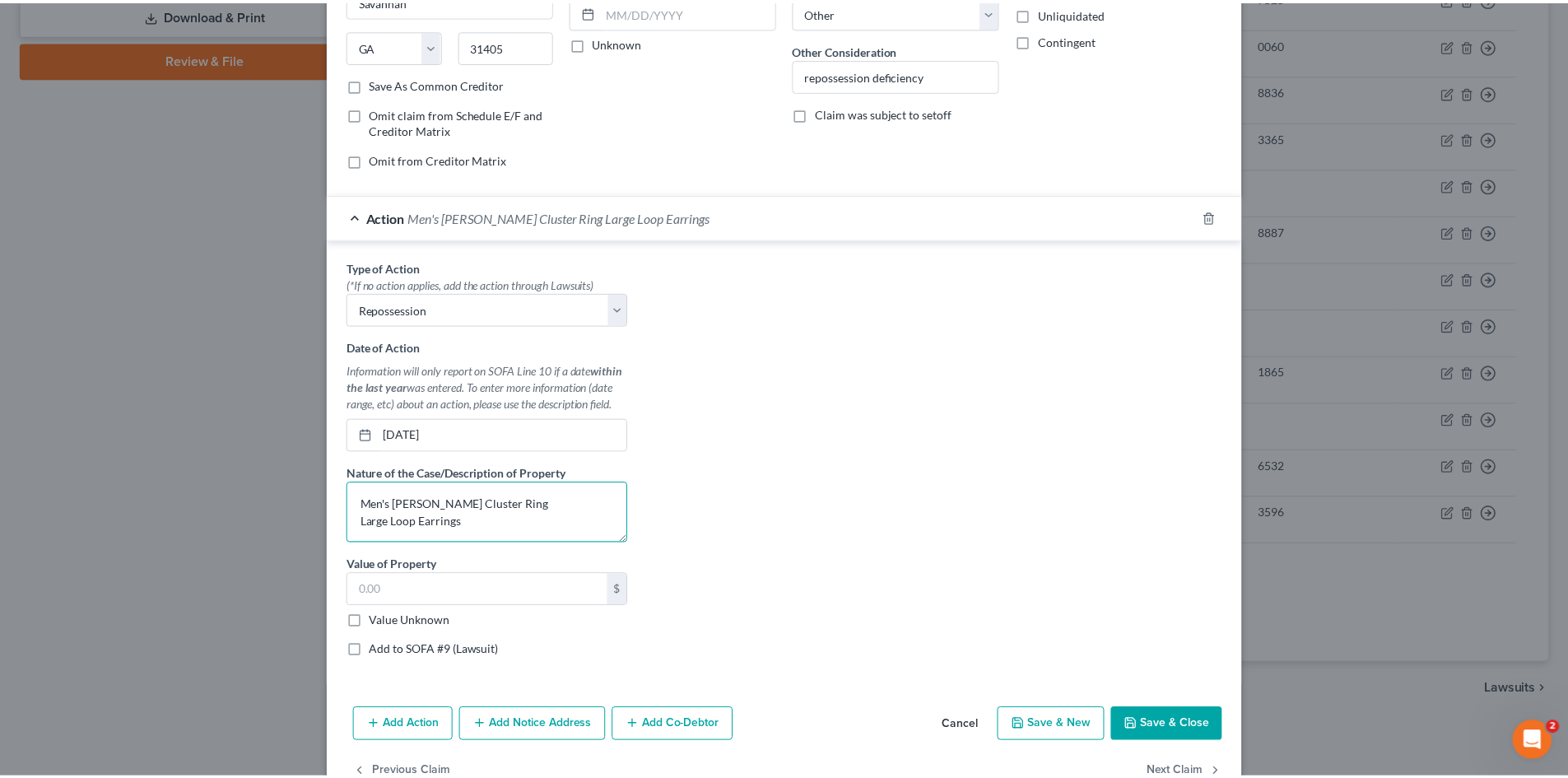
scroll to position [3, 0]
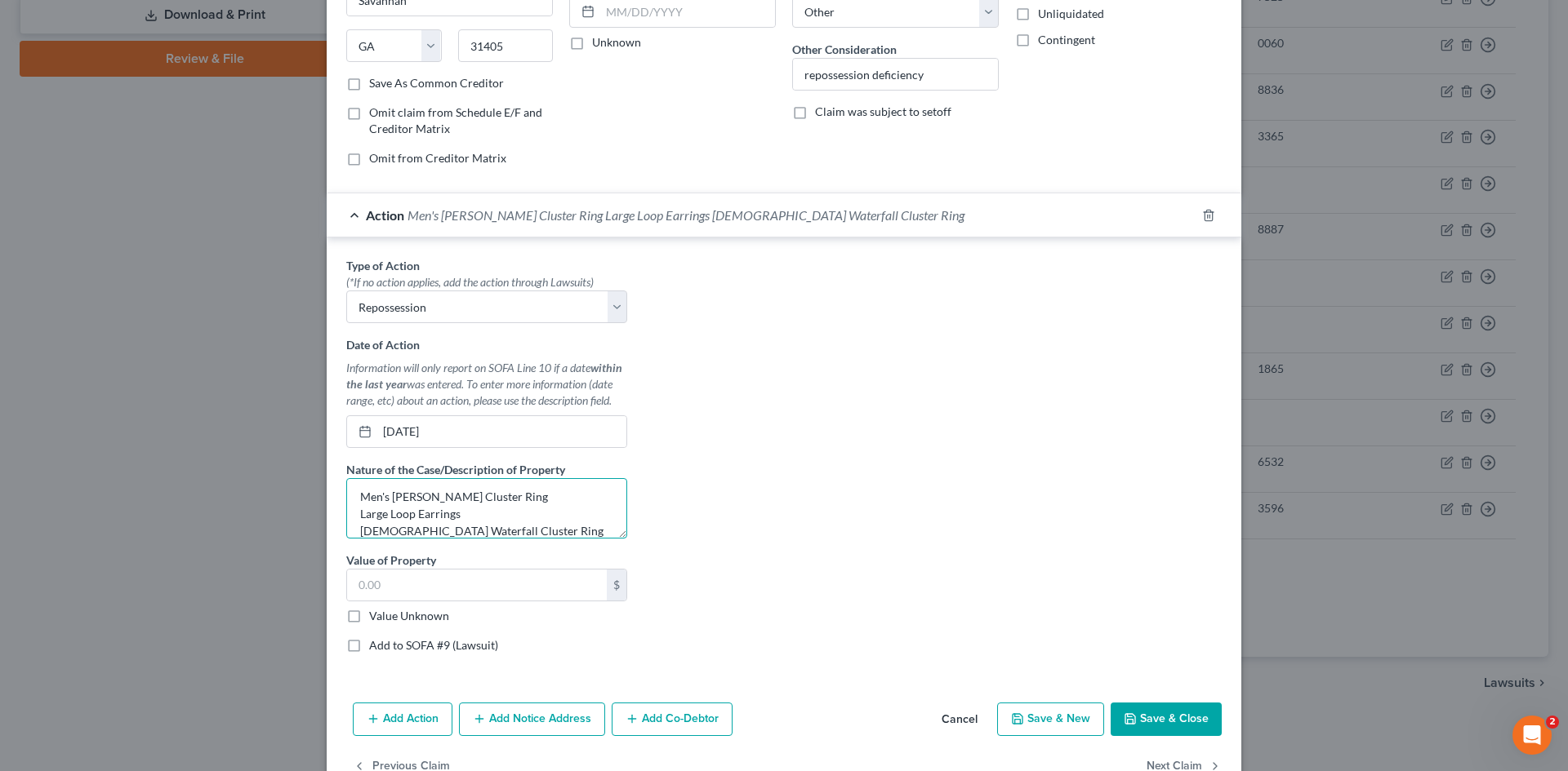
type textarea "Men's Dimond Cluster Ring Large Loop Earrings Ladies Waterfall Cluster Ring"
type input "2,500"
click at [1128, 716] on polyline "button" at bounding box center [1130, 715] width 4 height 3
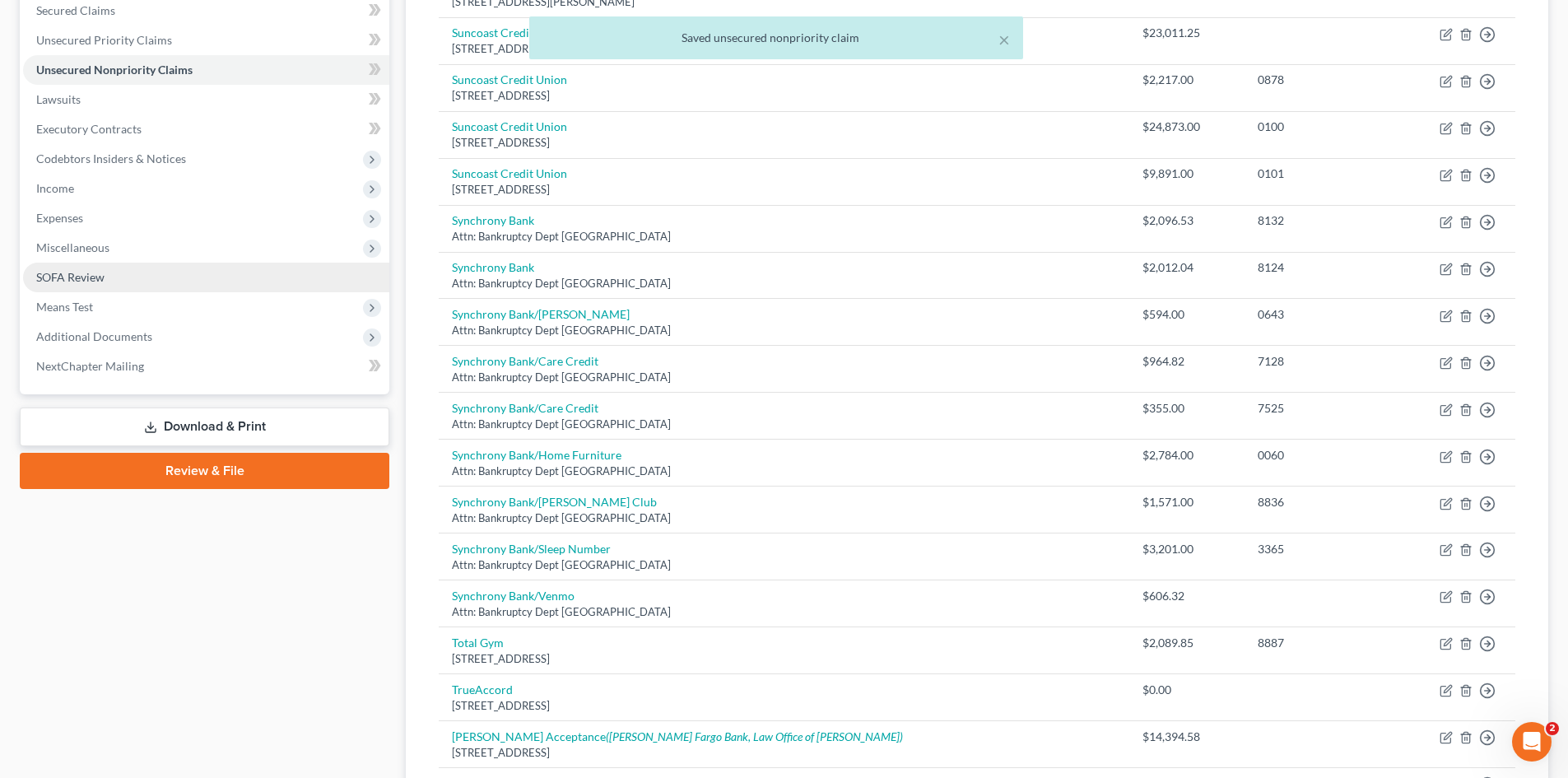
scroll to position [53, 0]
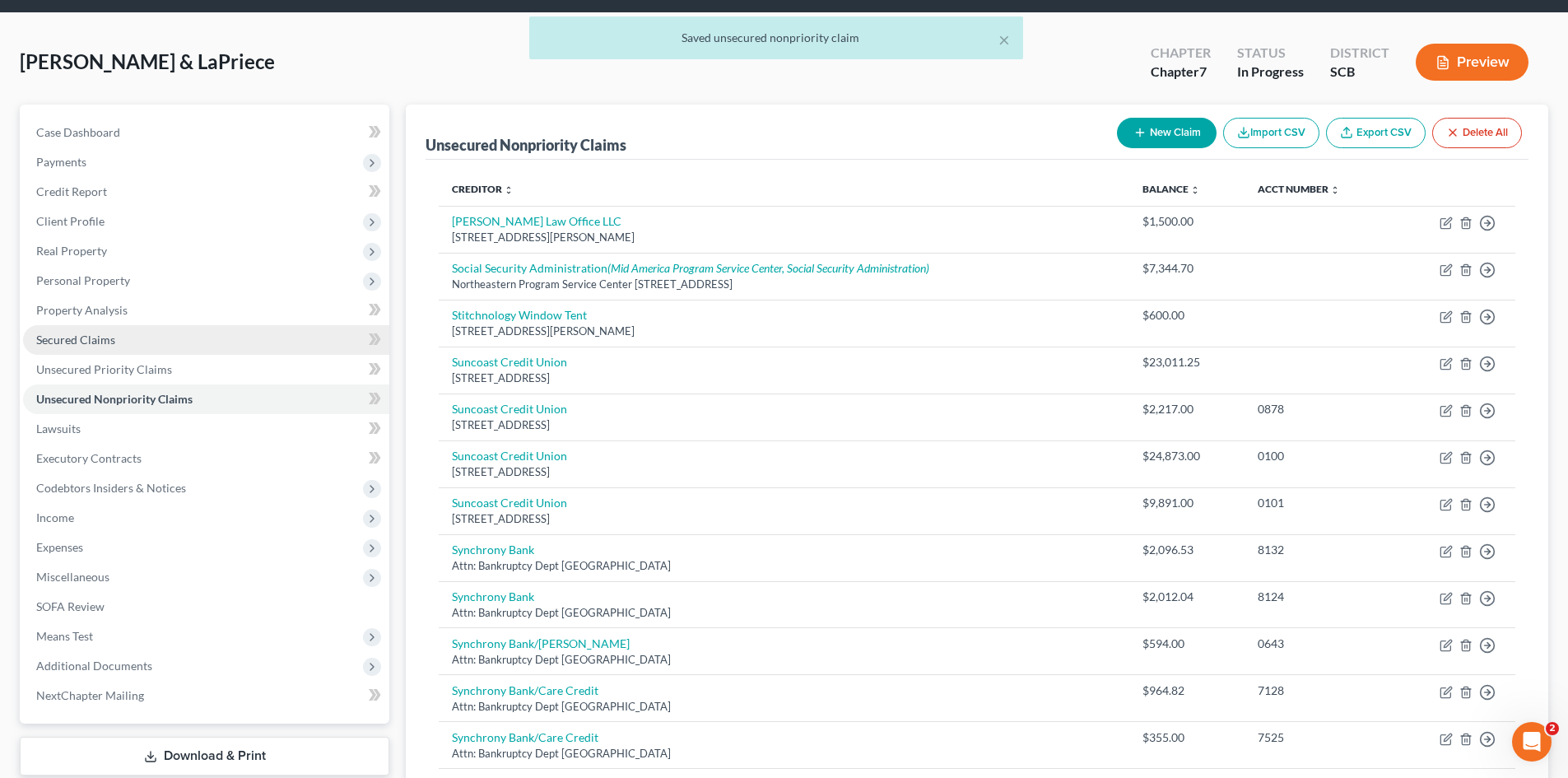
click at [92, 339] on span "Secured Claims" at bounding box center [75, 339] width 79 height 14
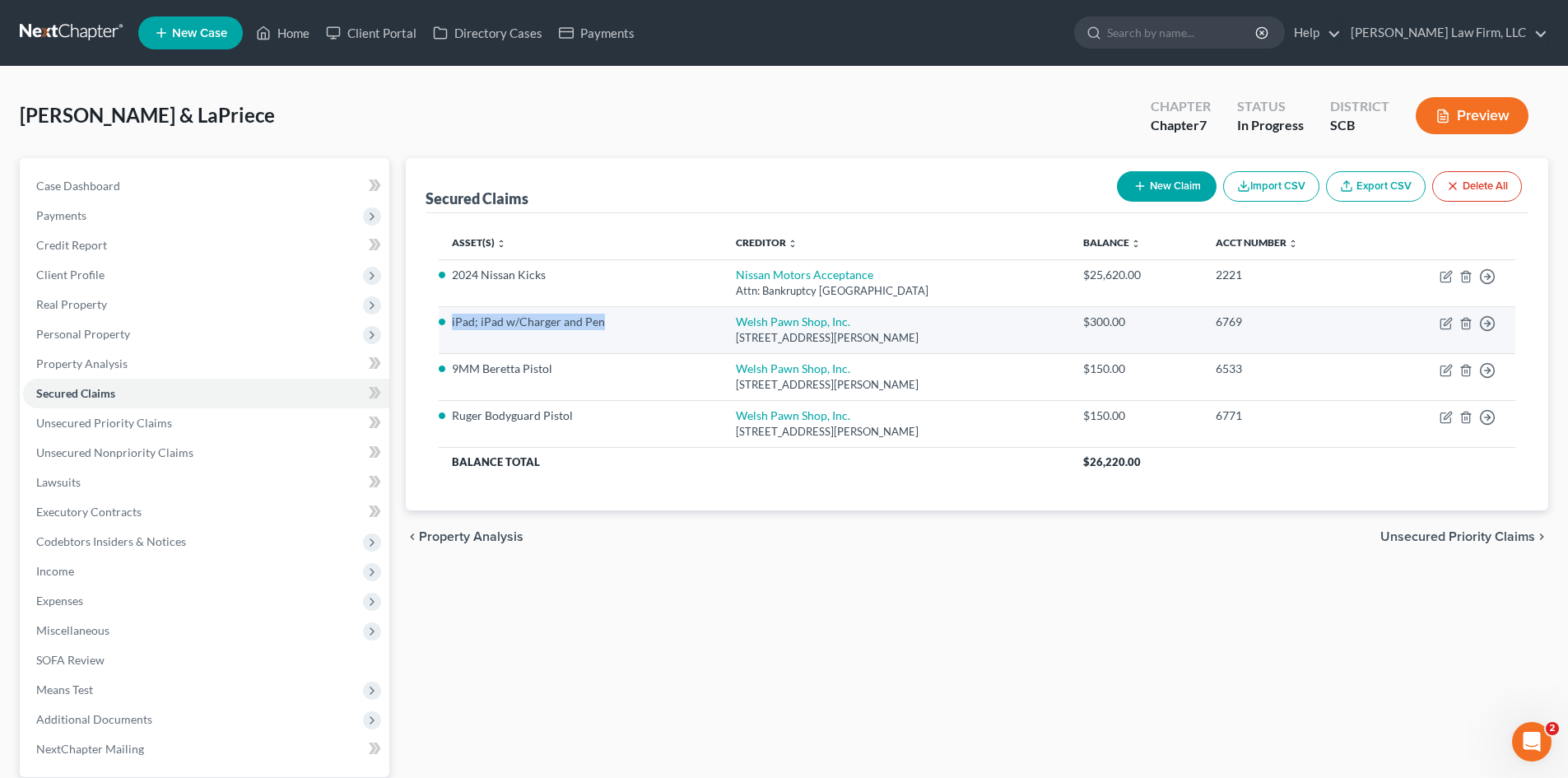
drag, startPoint x: 453, startPoint y: 323, endPoint x: 600, endPoint y: 326, distance: 147.0
click at [602, 326] on li "iPad; iPad w/Charger and Pen" at bounding box center [580, 322] width 258 height 16
copy li "iPad; iPad w/Charger and Pen"
click at [1488, 280] on polyline "button" at bounding box center [1488, 277] width 3 height 6
click at [1409, 360] on link "Move to F" at bounding box center [1412, 363] width 137 height 28
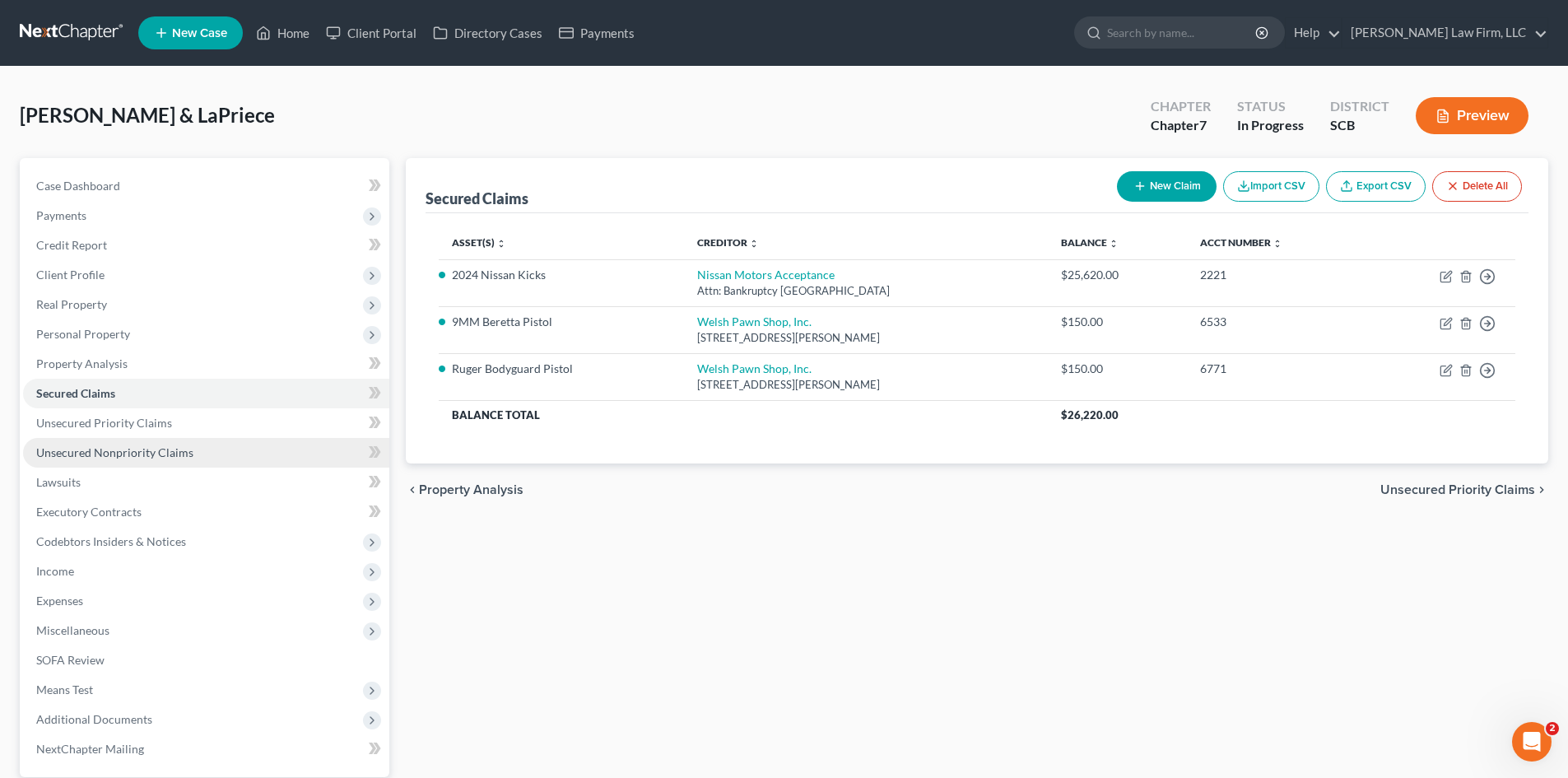
drag, startPoint x: 52, startPoint y: 457, endPoint x: 91, endPoint y: 457, distance: 39.0
click at [52, 457] on span "Unsecured Nonpriority Claims" at bounding box center [115, 452] width 157 height 14
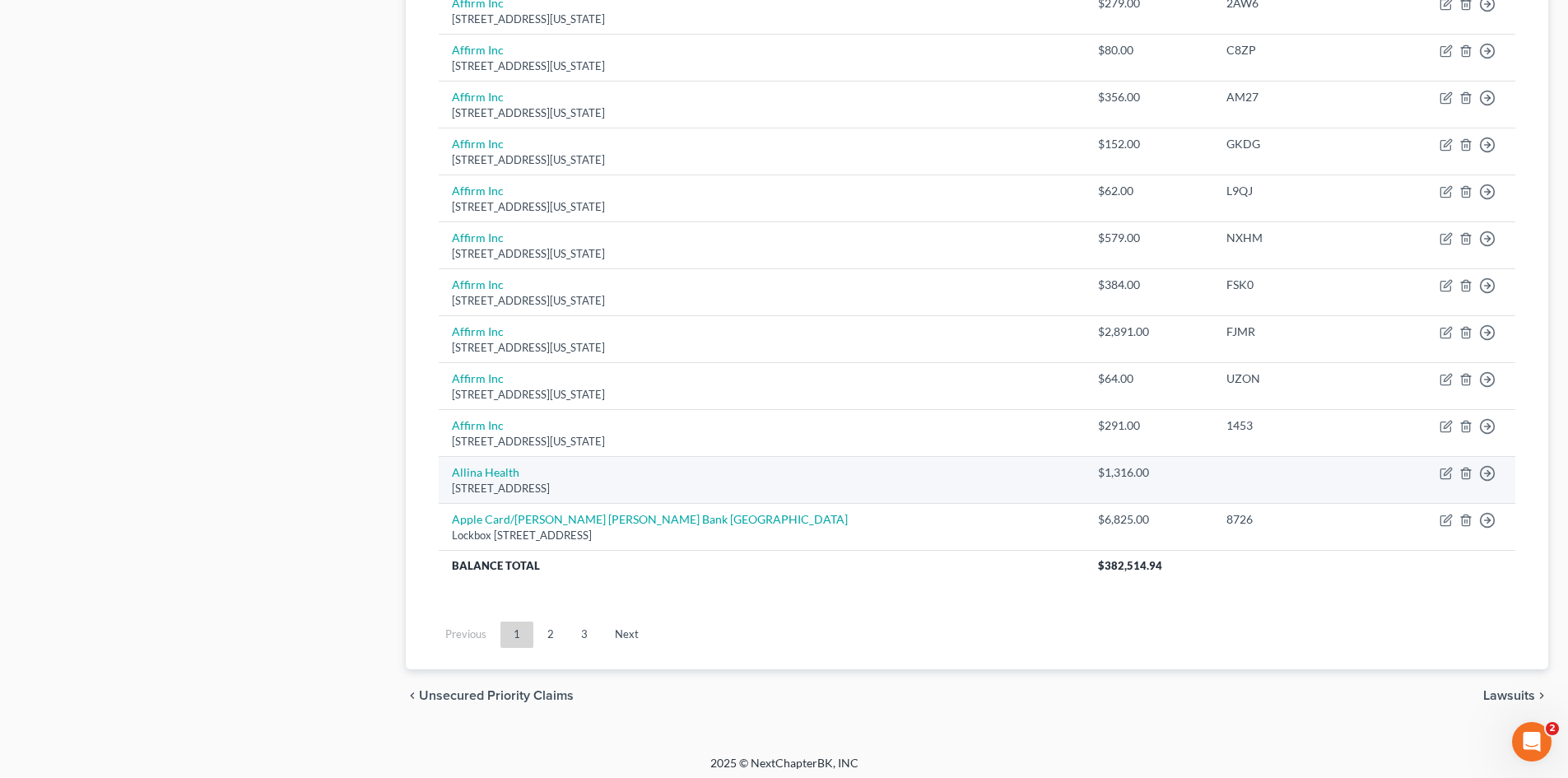
scroll to position [1123, 0]
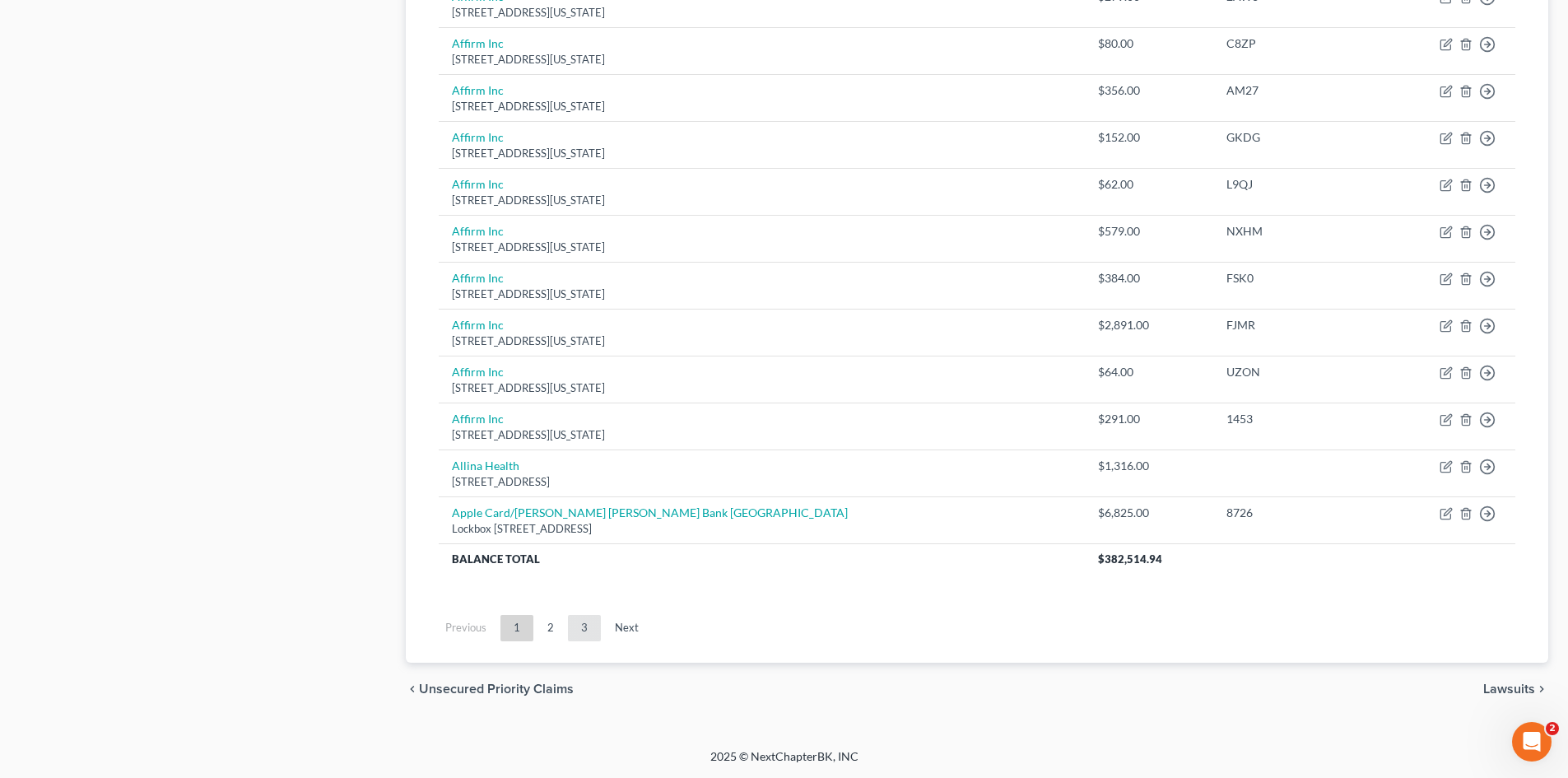
click at [594, 628] on link "3" at bounding box center [584, 628] width 33 height 26
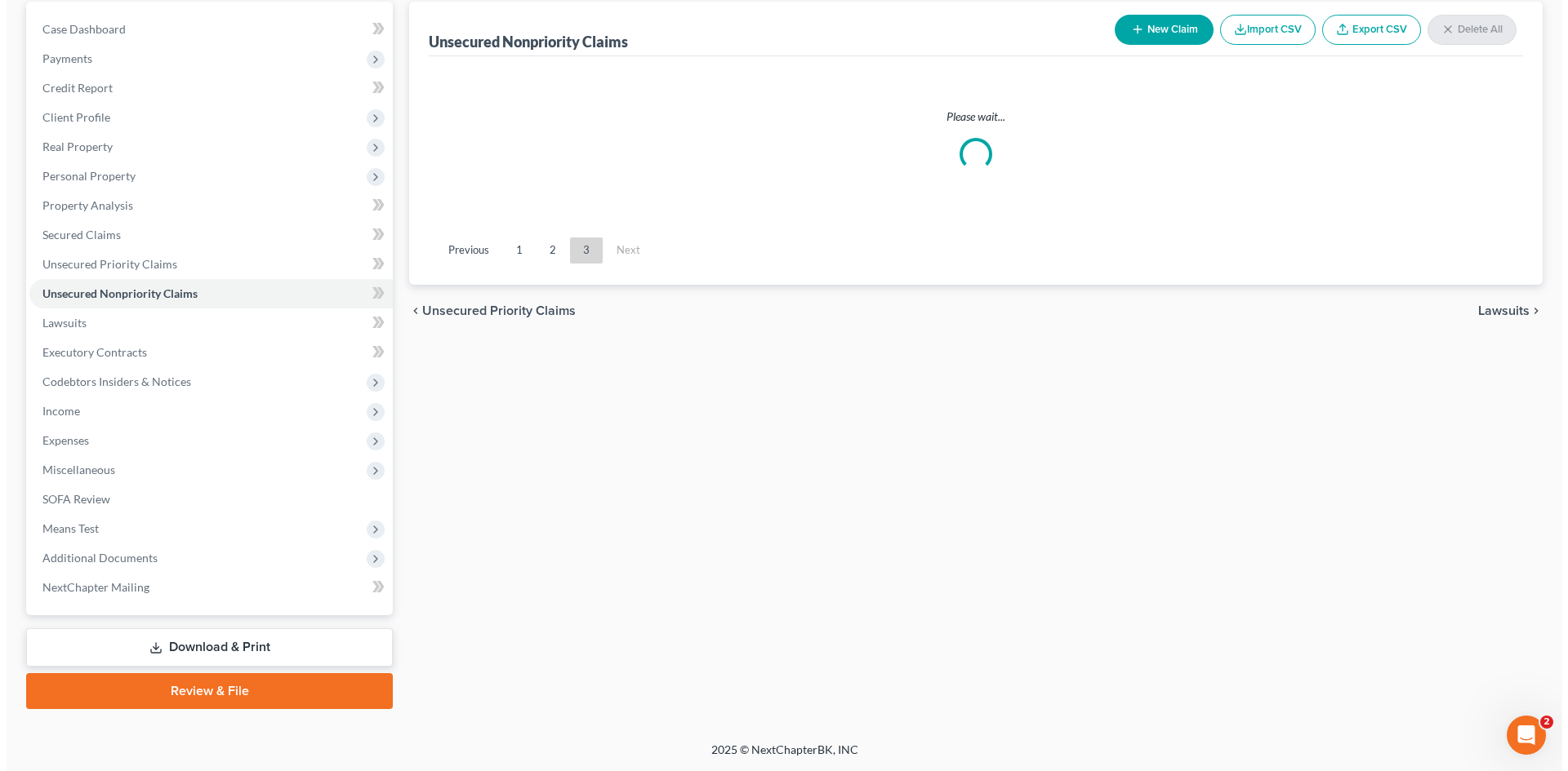
scroll to position [834, 0]
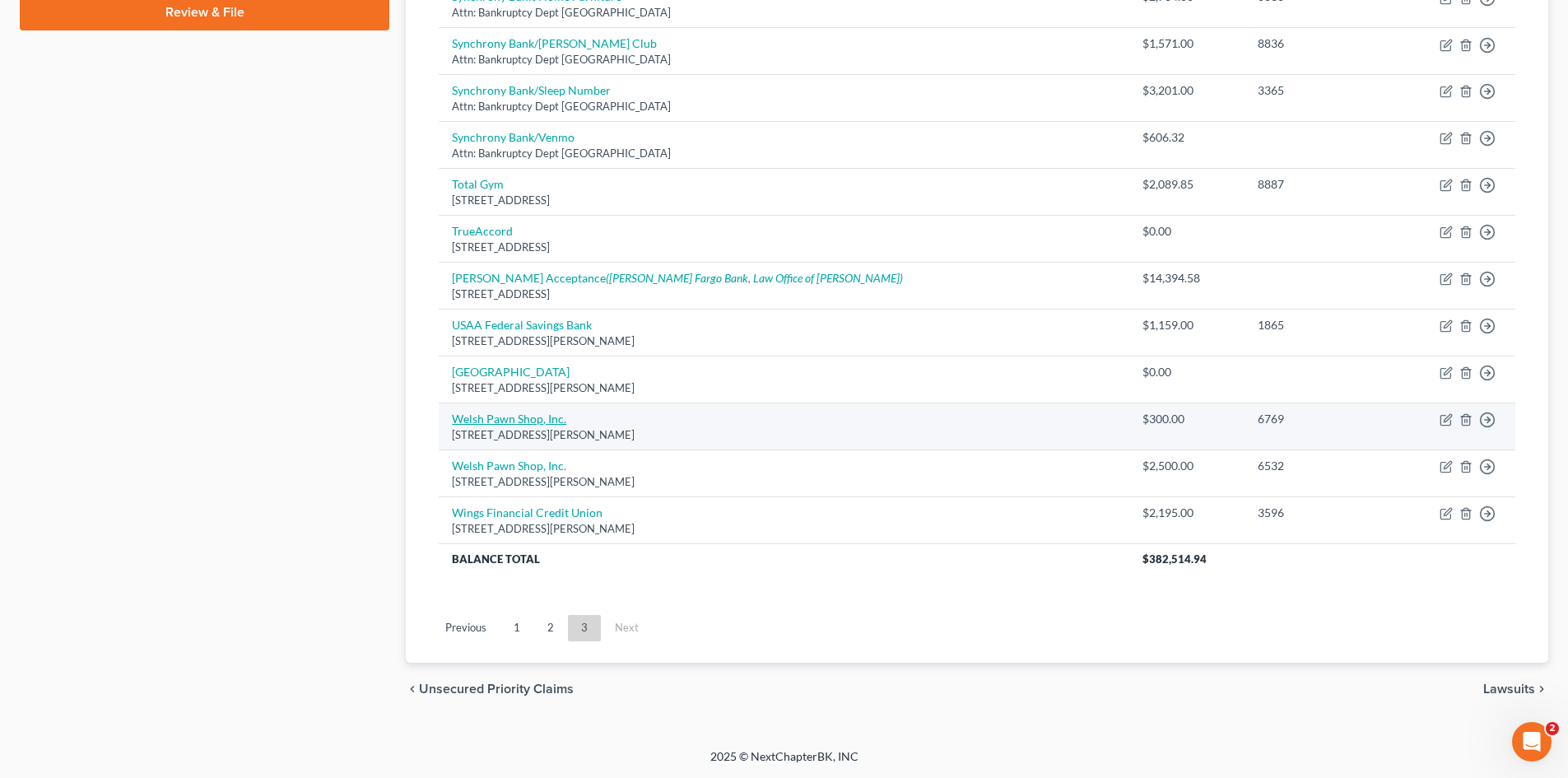
click at [520, 421] on link "Welsh Pawn Shop, Inc." at bounding box center [509, 418] width 114 height 14
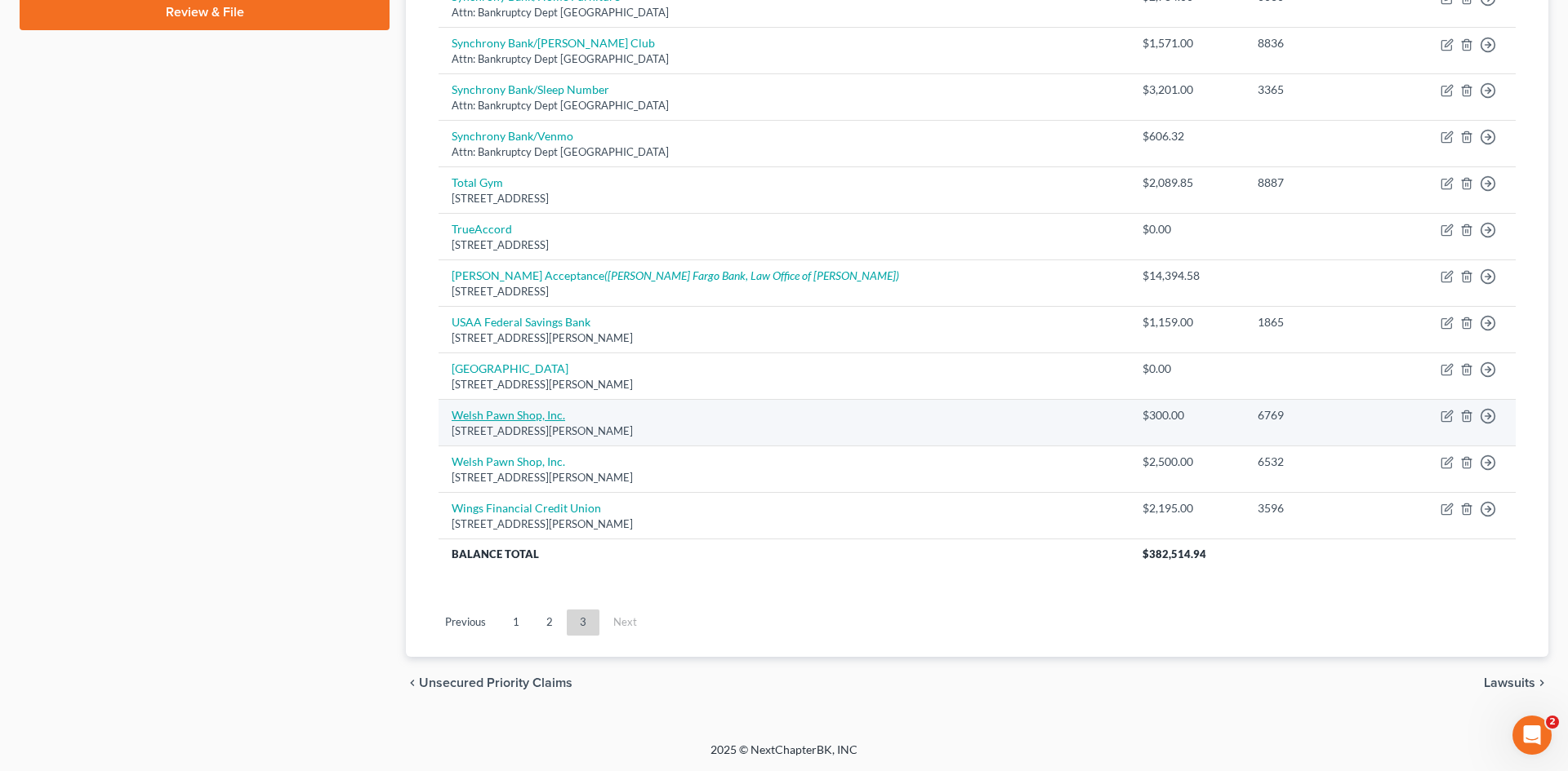
select select "10"
select select "0"
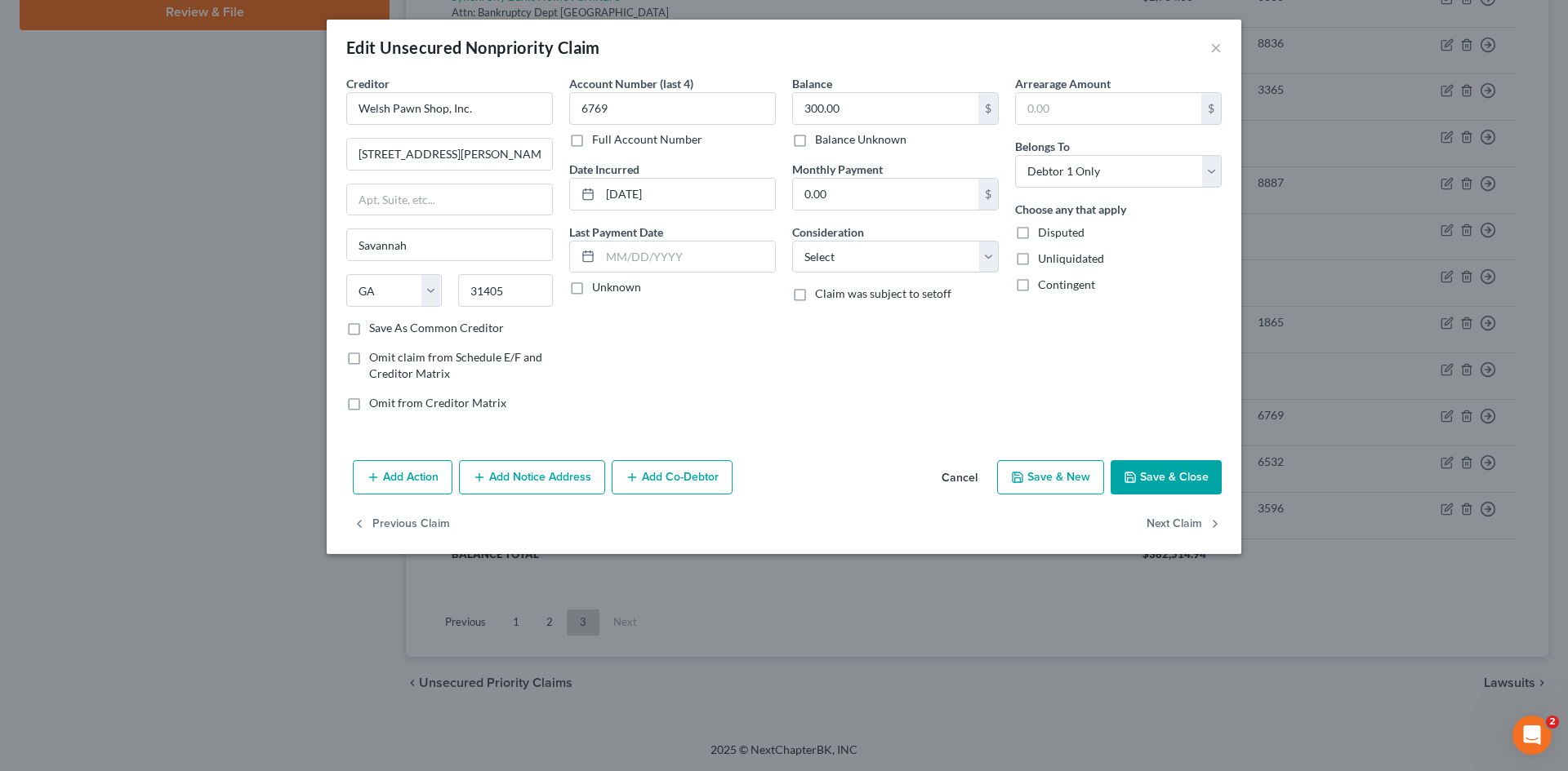
click at [430, 467] on button "Add Action" at bounding box center [402, 477] width 100 height 34
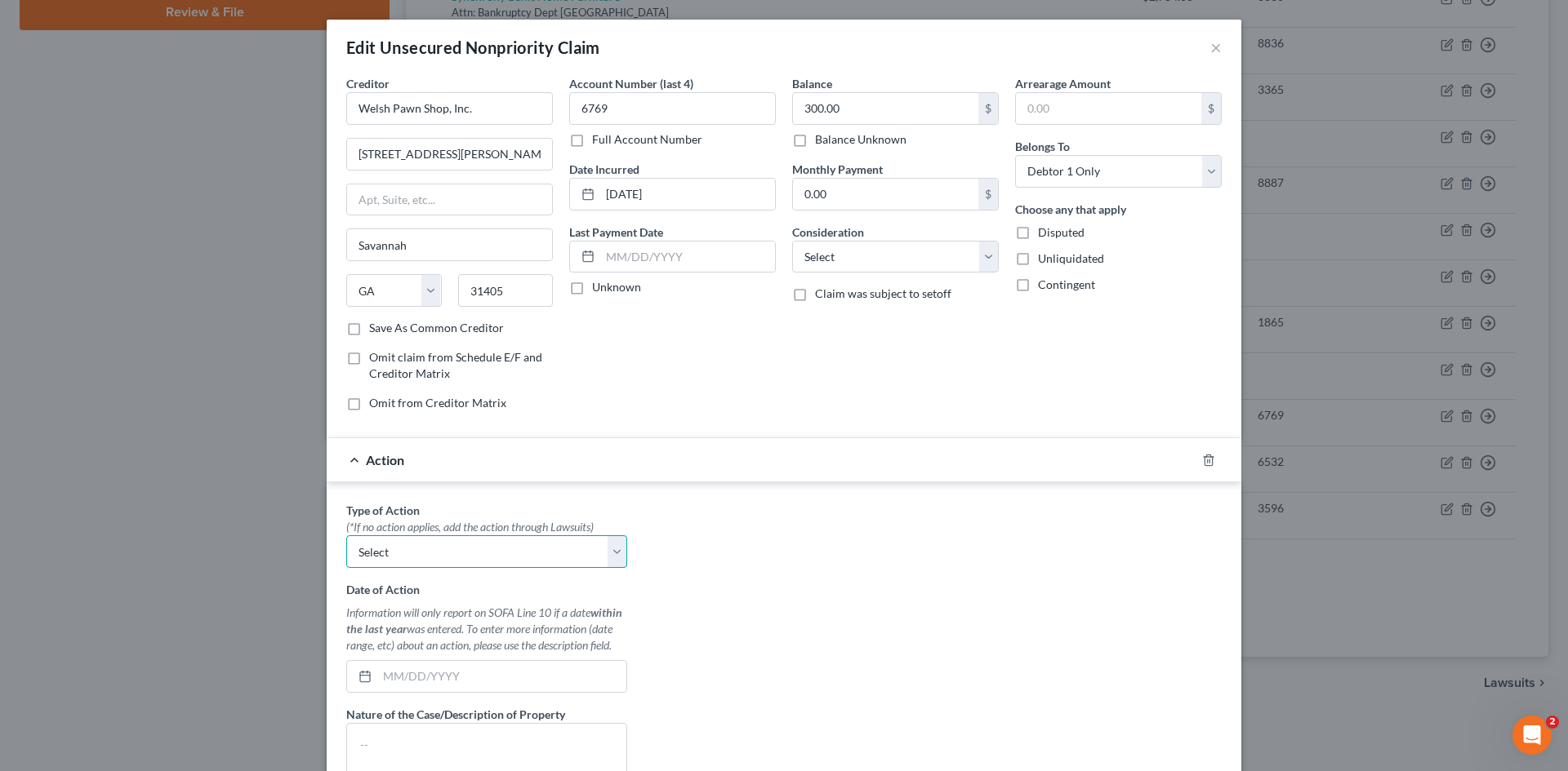
drag, startPoint x: 426, startPoint y: 544, endPoint x: 422, endPoint y: 555, distance: 11.7
click at [426, 545] on select "Select Repossession Garnishment Foreclosure Personal Injury Attached, Seized, O…" at bounding box center [487, 551] width 281 height 33
select select "0"
click at [347, 535] on select "Select Repossession Garnishment Foreclosure Personal Injury Attached, Seized, O…" at bounding box center [487, 551] width 281 height 33
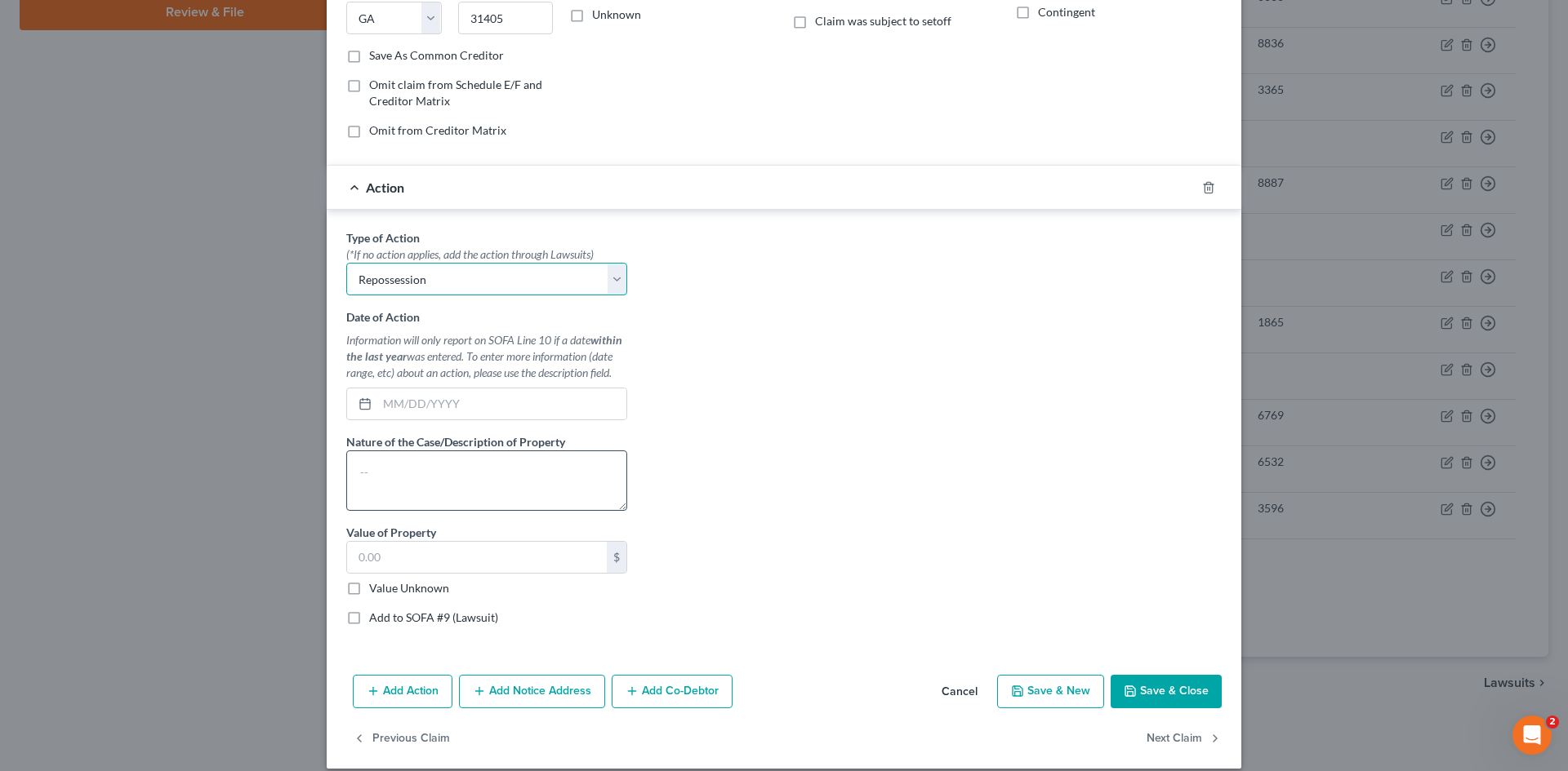
scroll to position [289, 0]
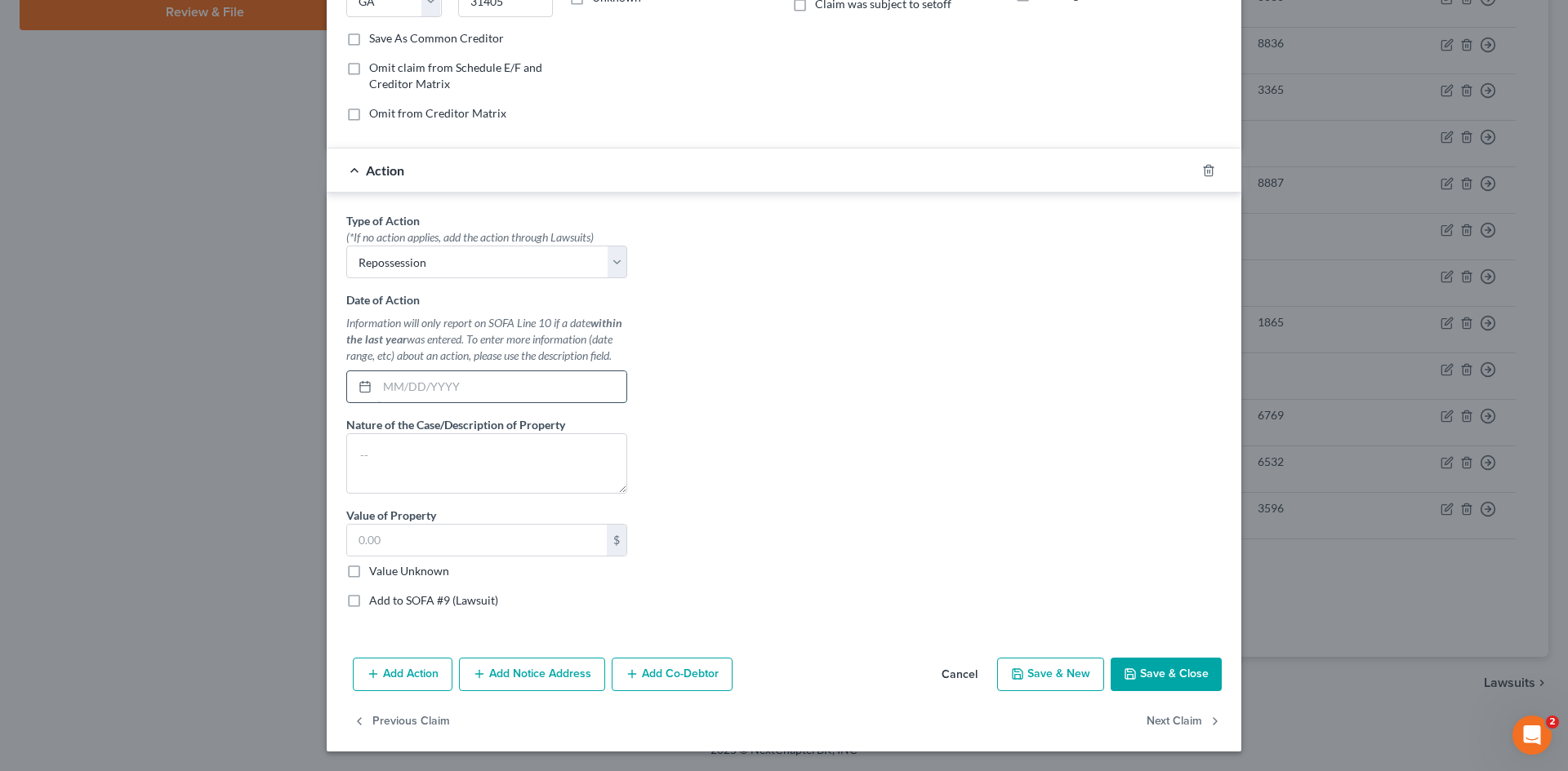
click at [463, 385] on input "text" at bounding box center [501, 387] width 249 height 31
type input "11/18/2024"
paste textarea "iPad; iPad w/Charger and Pen"
click at [379, 460] on textarea "iPad; iPad w/Charger and Pen" at bounding box center [487, 464] width 281 height 60
type textarea "iPad iPad w/Charger and Pen"
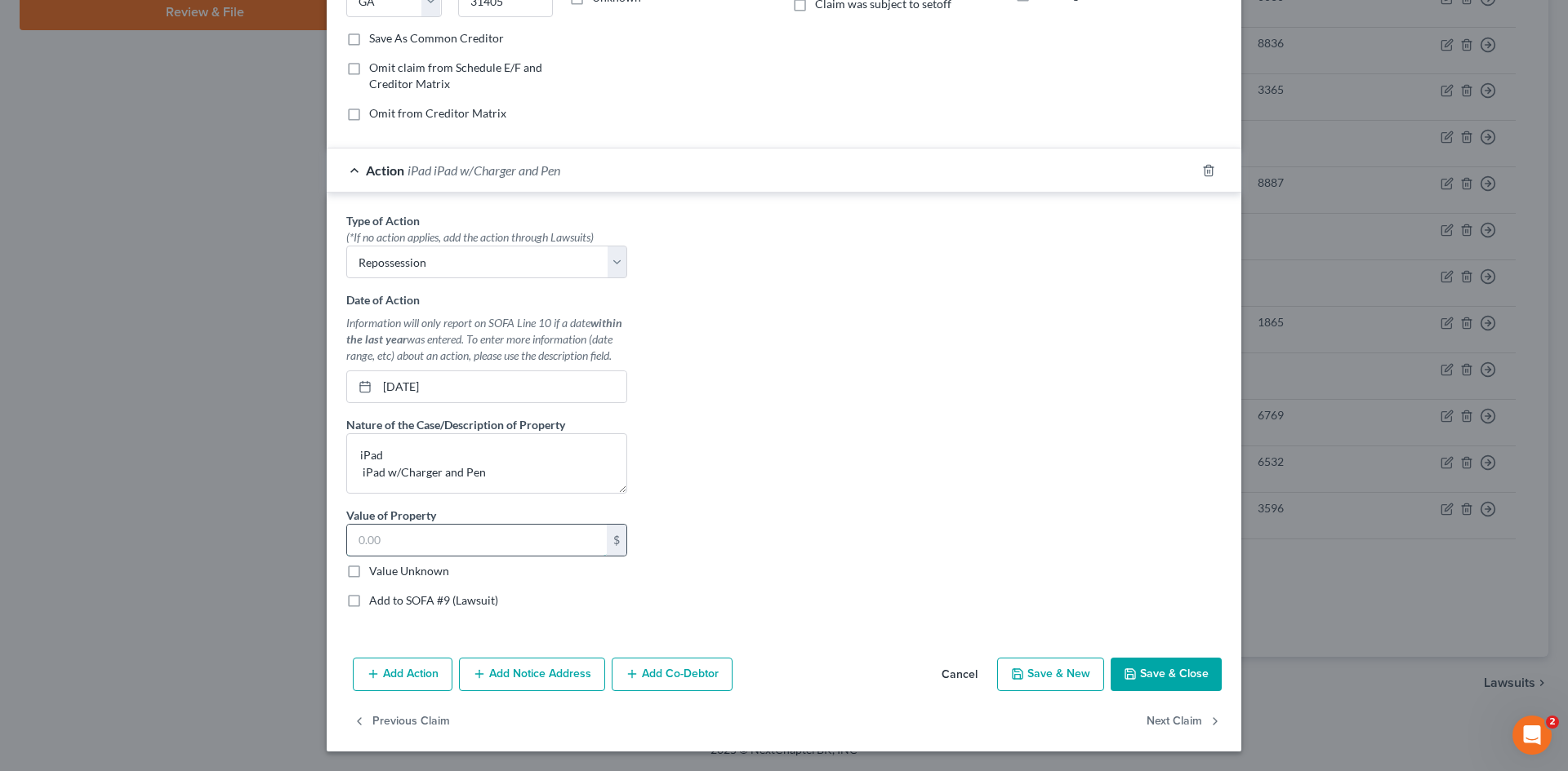
click at [515, 536] on input "text" at bounding box center [476, 540] width 259 height 31
type input "300"
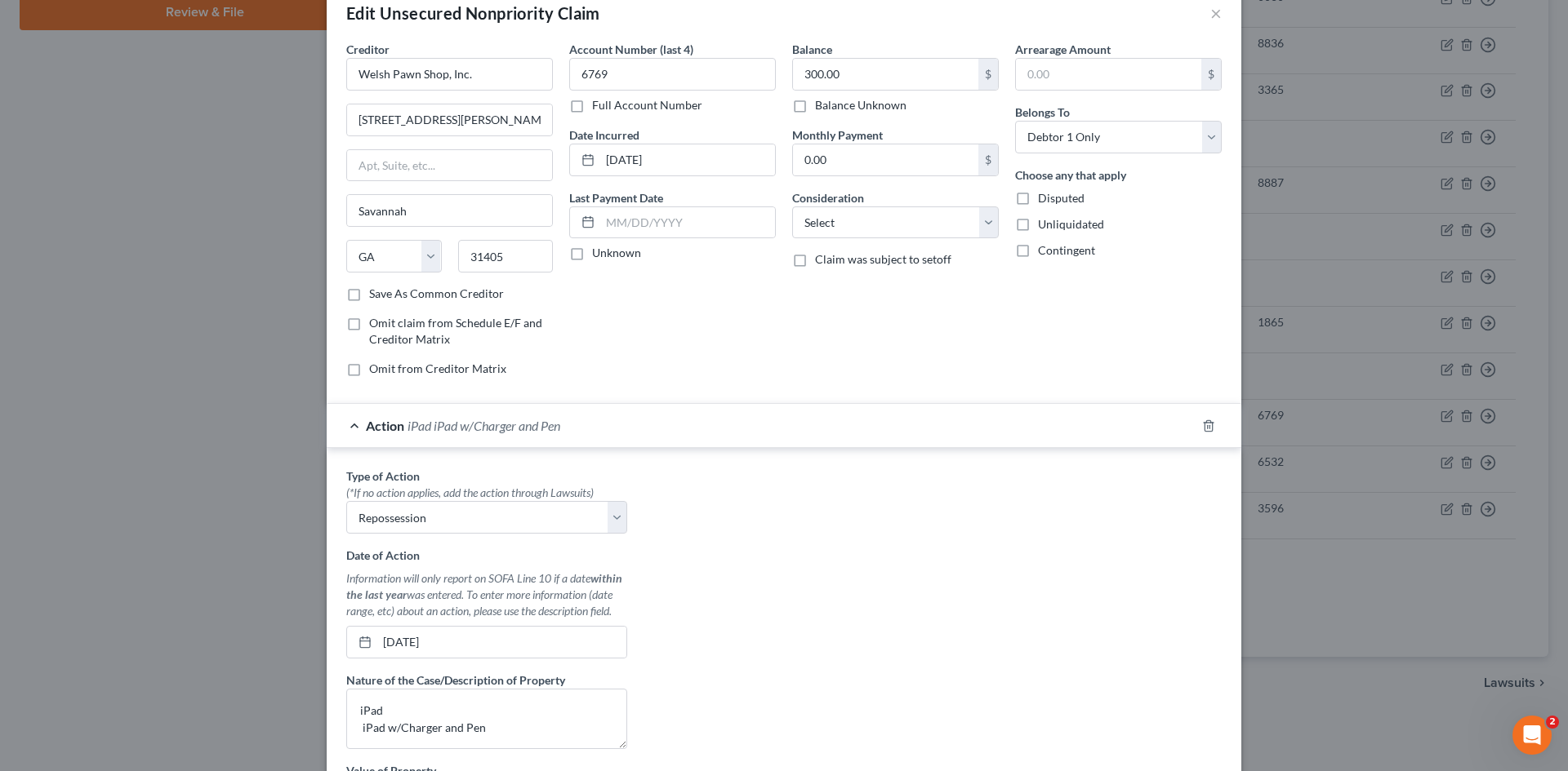
scroll to position [0, 0]
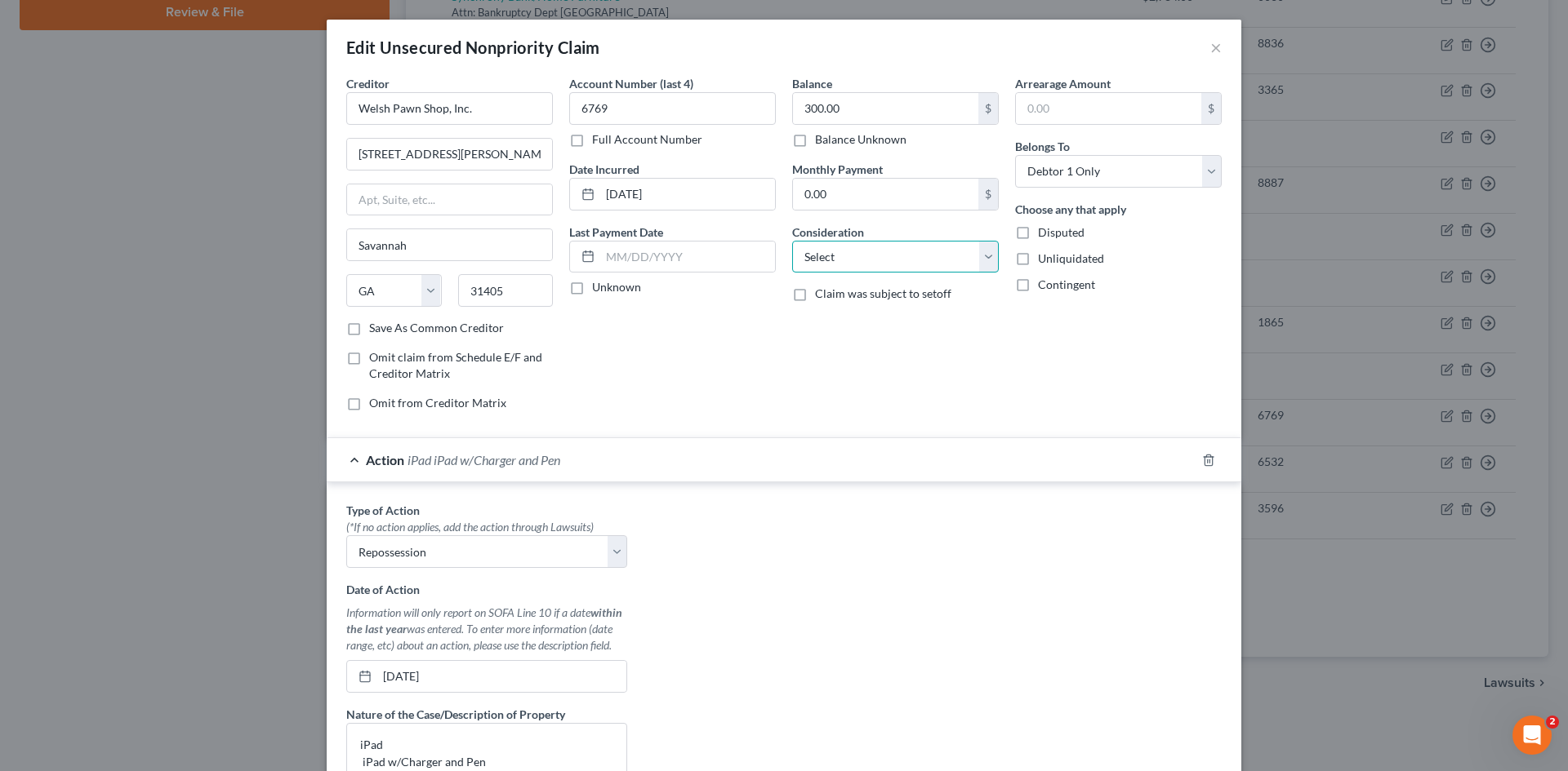
click at [887, 262] on select "Select Cable / Satellite Services Collection Agency Credit Card Debt Debt Couns…" at bounding box center [896, 257] width 206 height 33
select select "14"
click at [792, 241] on select "Select Cable / Satellite Services Collection Agency Credit Card Debt Debt Couns…" at bounding box center [896, 257] width 206 height 33
click at [870, 319] on input "text" at bounding box center [896, 319] width 205 height 31
type input "repossession deficiency"
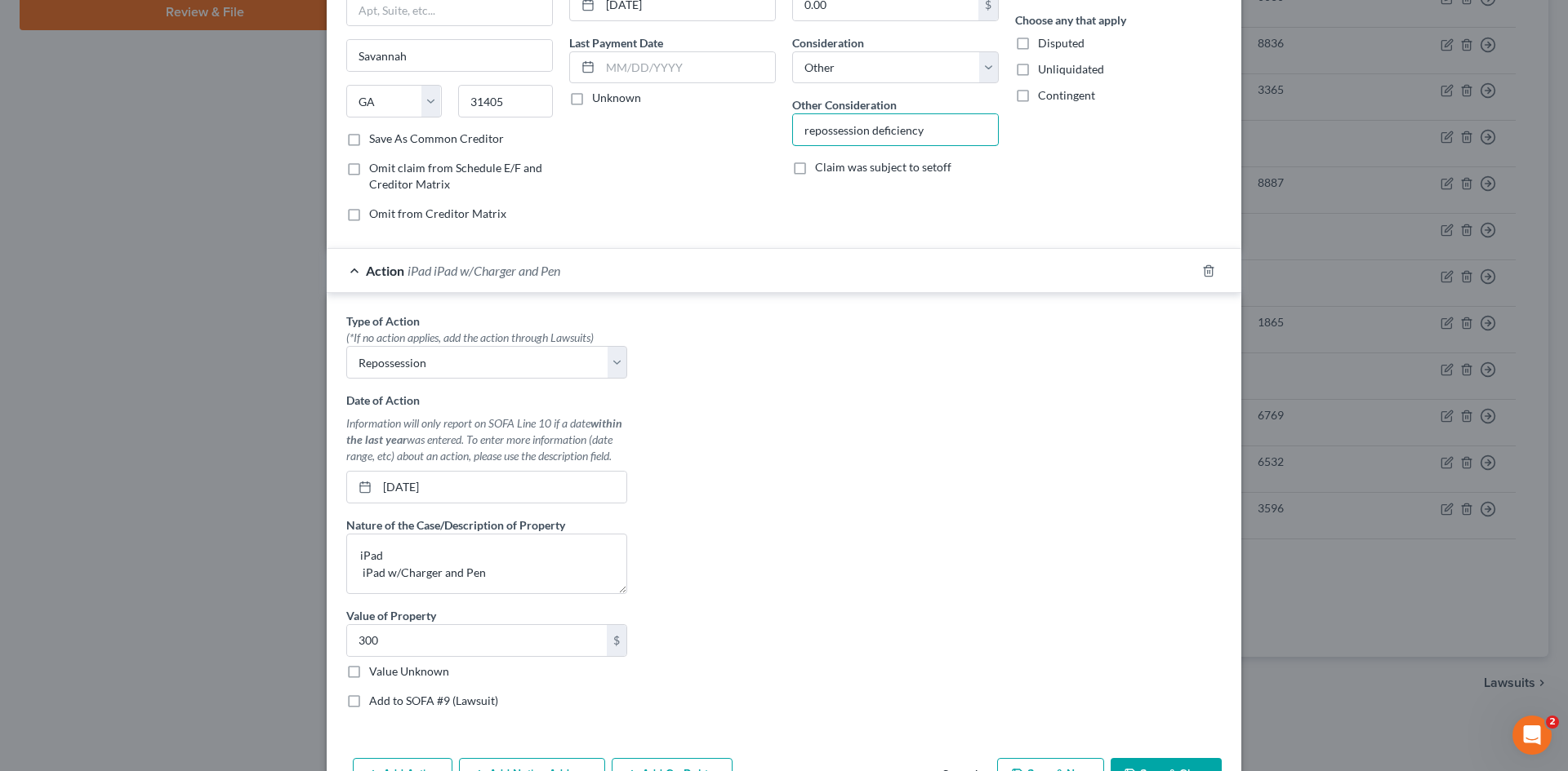
scroll to position [289, 0]
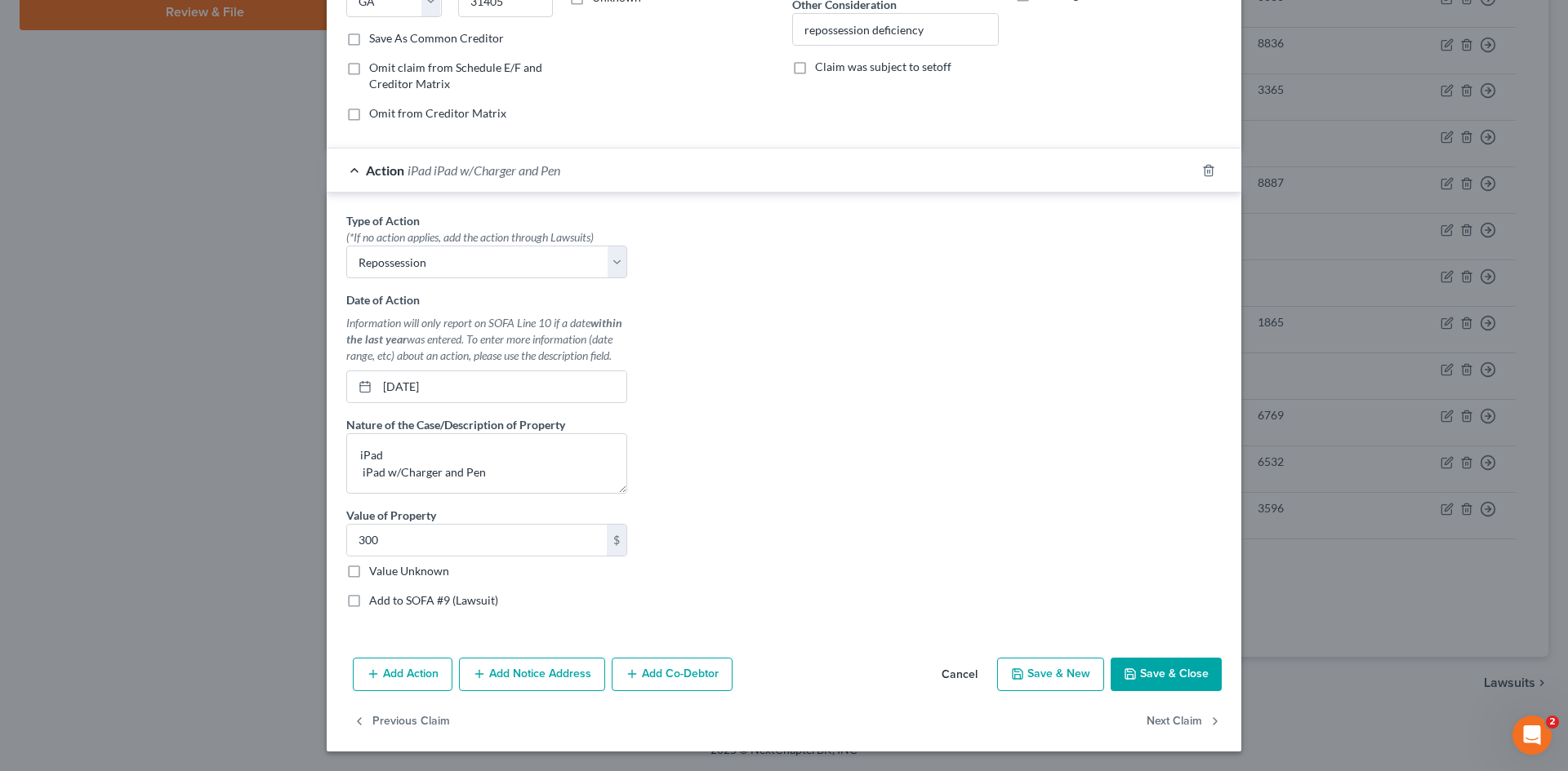
click at [1163, 672] on button "Save & Close" at bounding box center [1166, 675] width 111 height 34
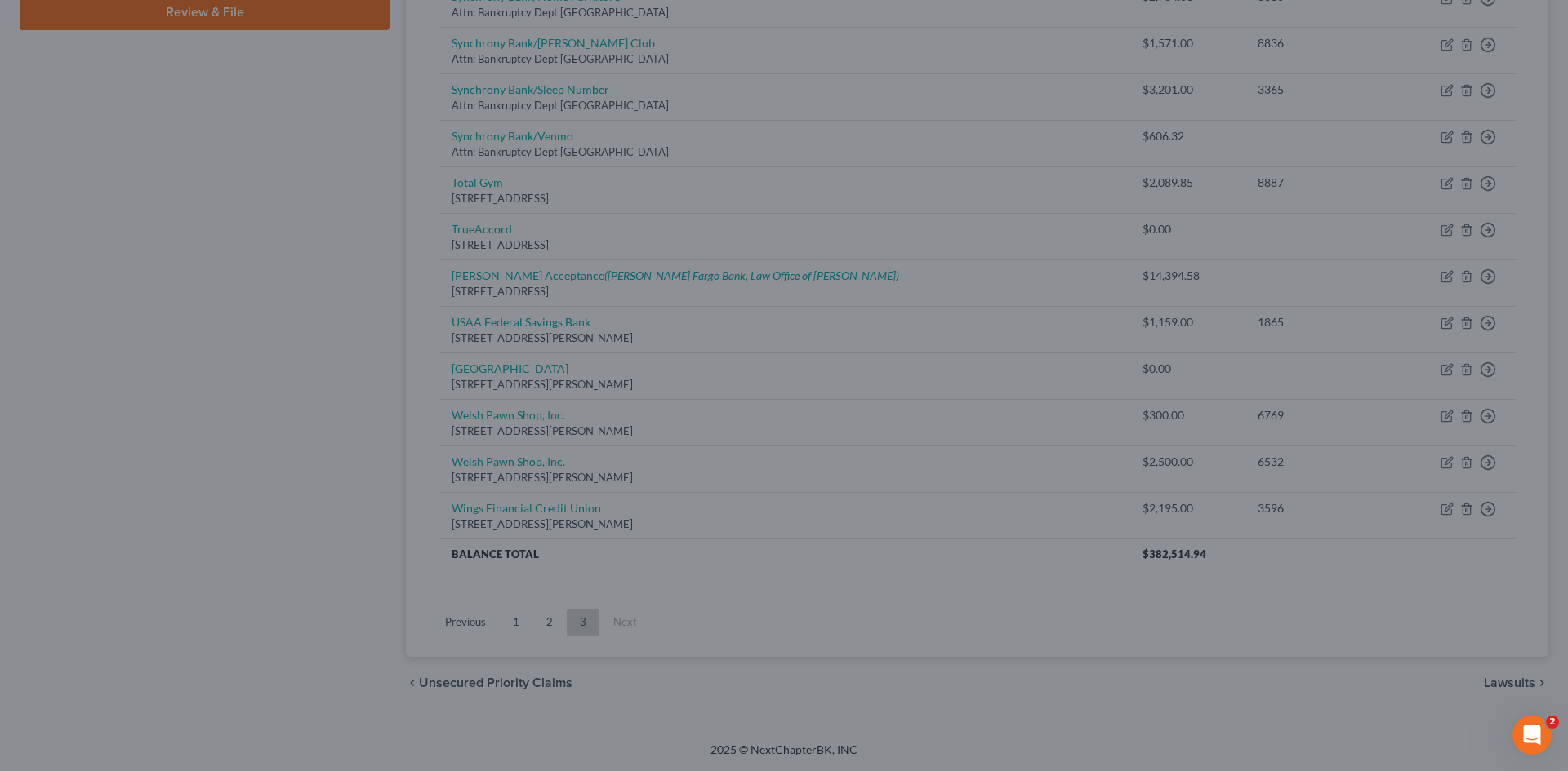
type input "0"
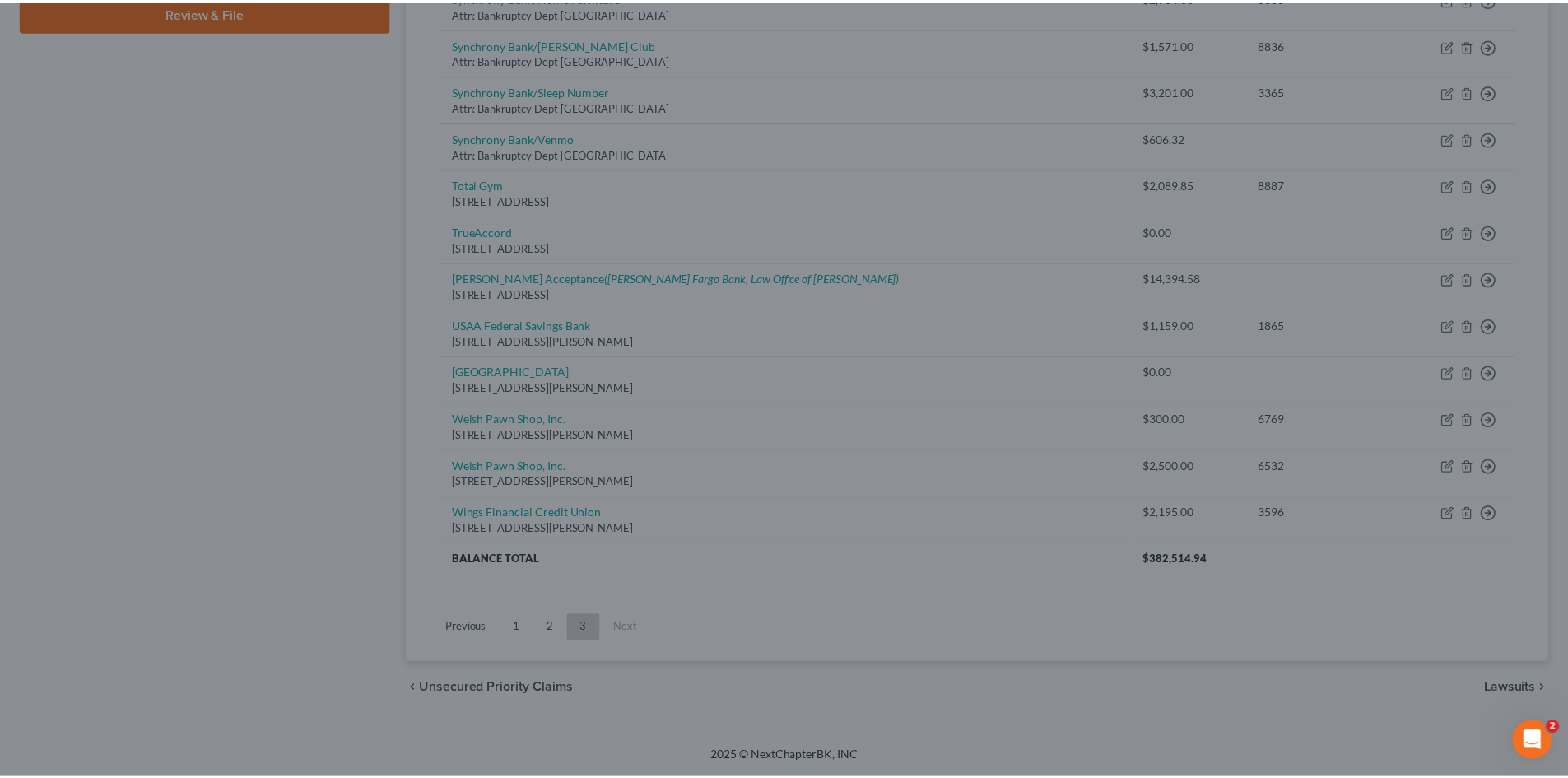
scroll to position [0, 0]
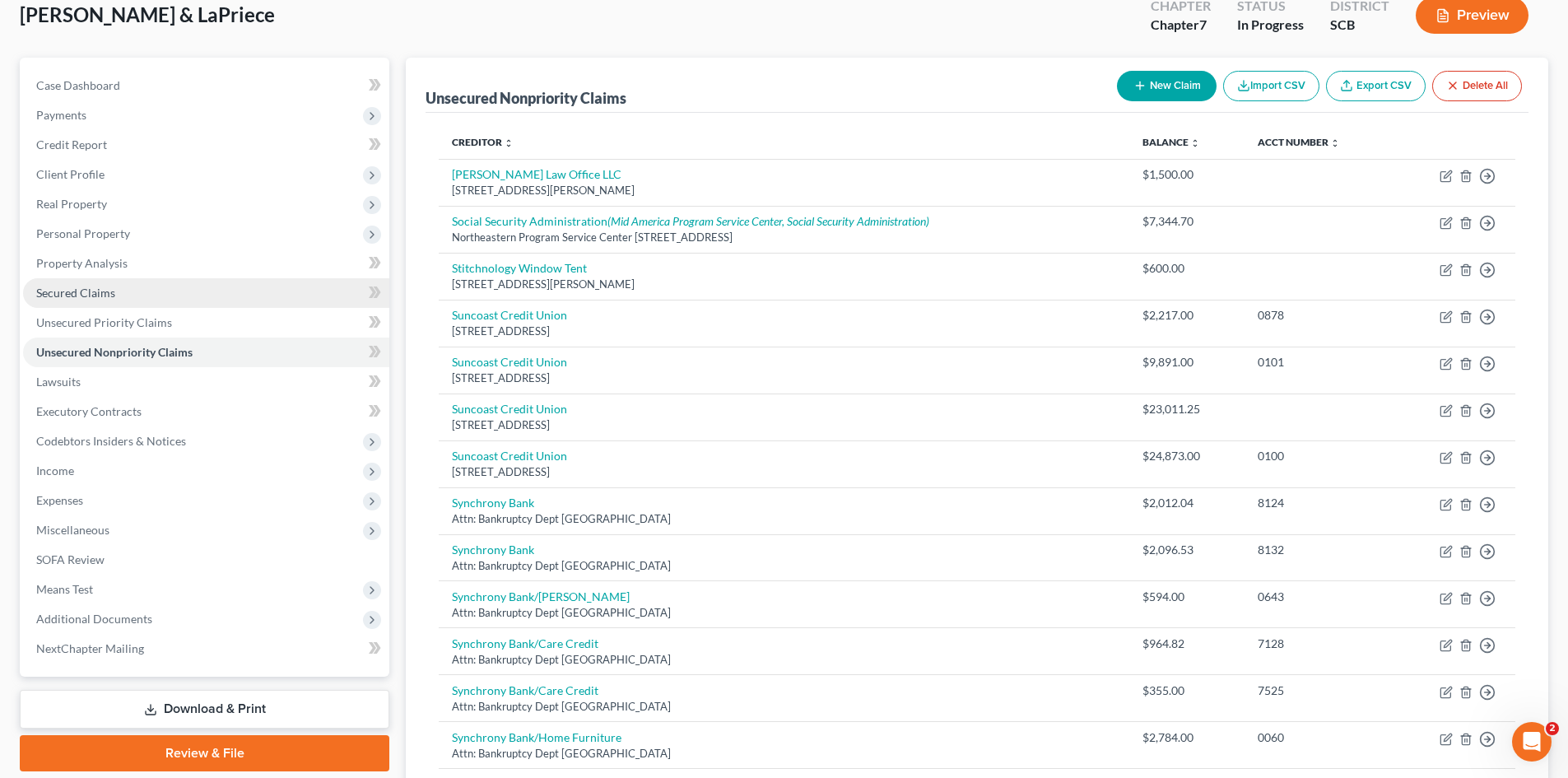
click at [109, 294] on span "Secured Claims" at bounding box center [75, 293] width 79 height 14
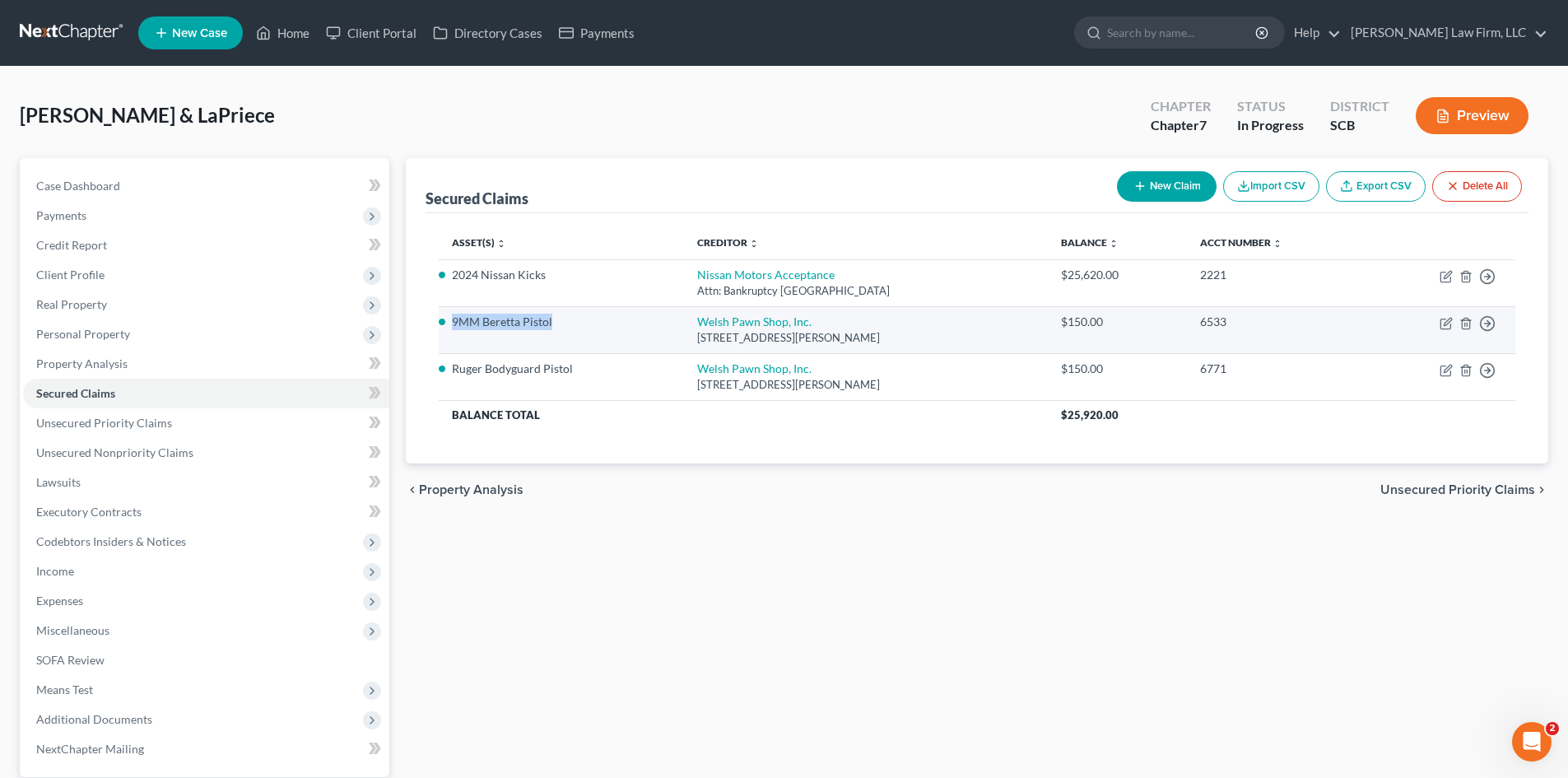
drag, startPoint x: 562, startPoint y: 318, endPoint x: 450, endPoint y: 329, distance: 112.5
click at [450, 329] on td "9MM Beretta Pistol" at bounding box center [561, 329] width 245 height 47
copy li "9MM Beretta Pistol"
click at [1484, 285] on icon "button" at bounding box center [1487, 276] width 16 height 16
click at [1395, 361] on link "Move to F" at bounding box center [1412, 363] width 137 height 28
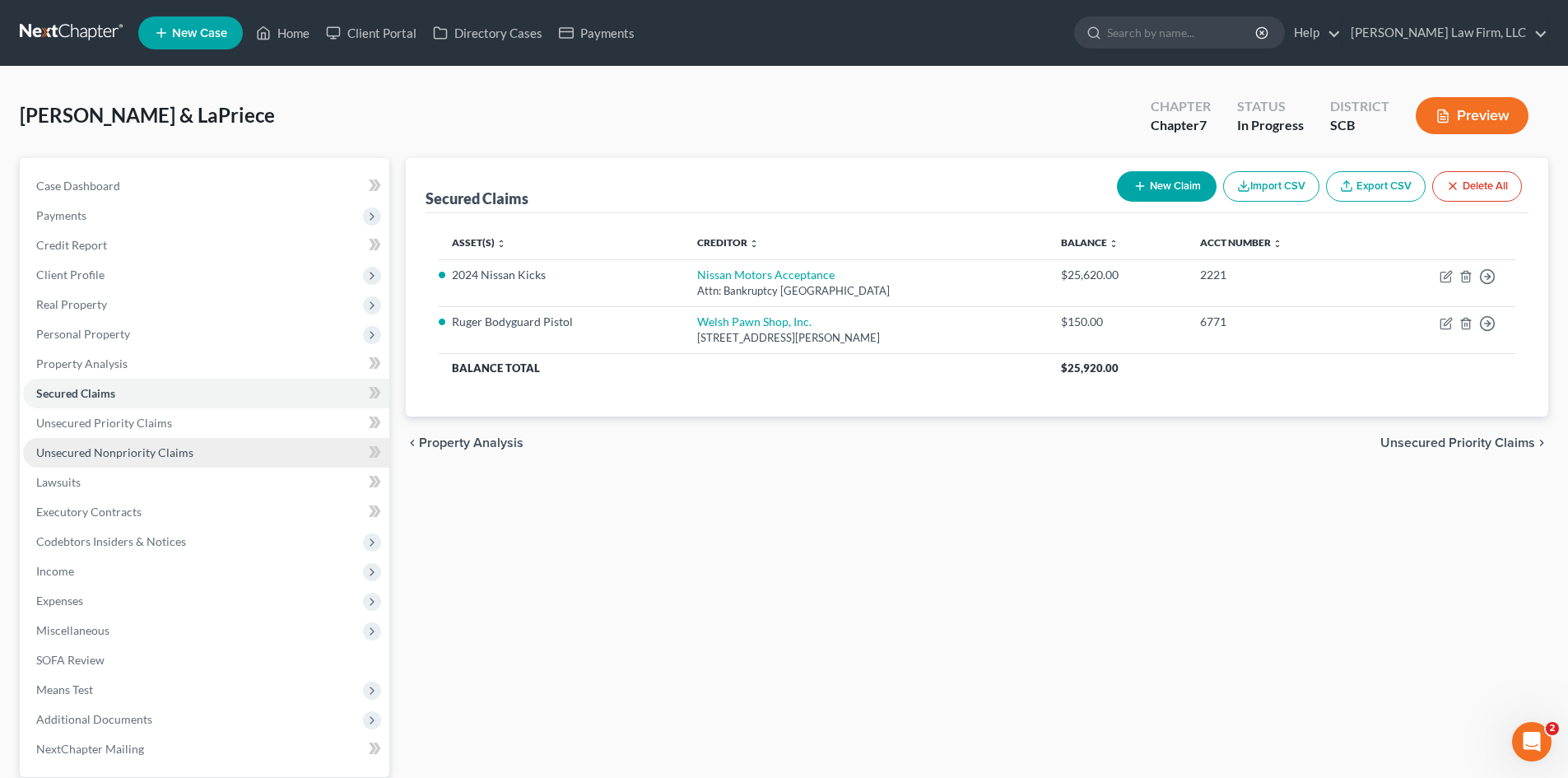
click at [67, 447] on span "Unsecured Nonpriority Claims" at bounding box center [115, 452] width 157 height 14
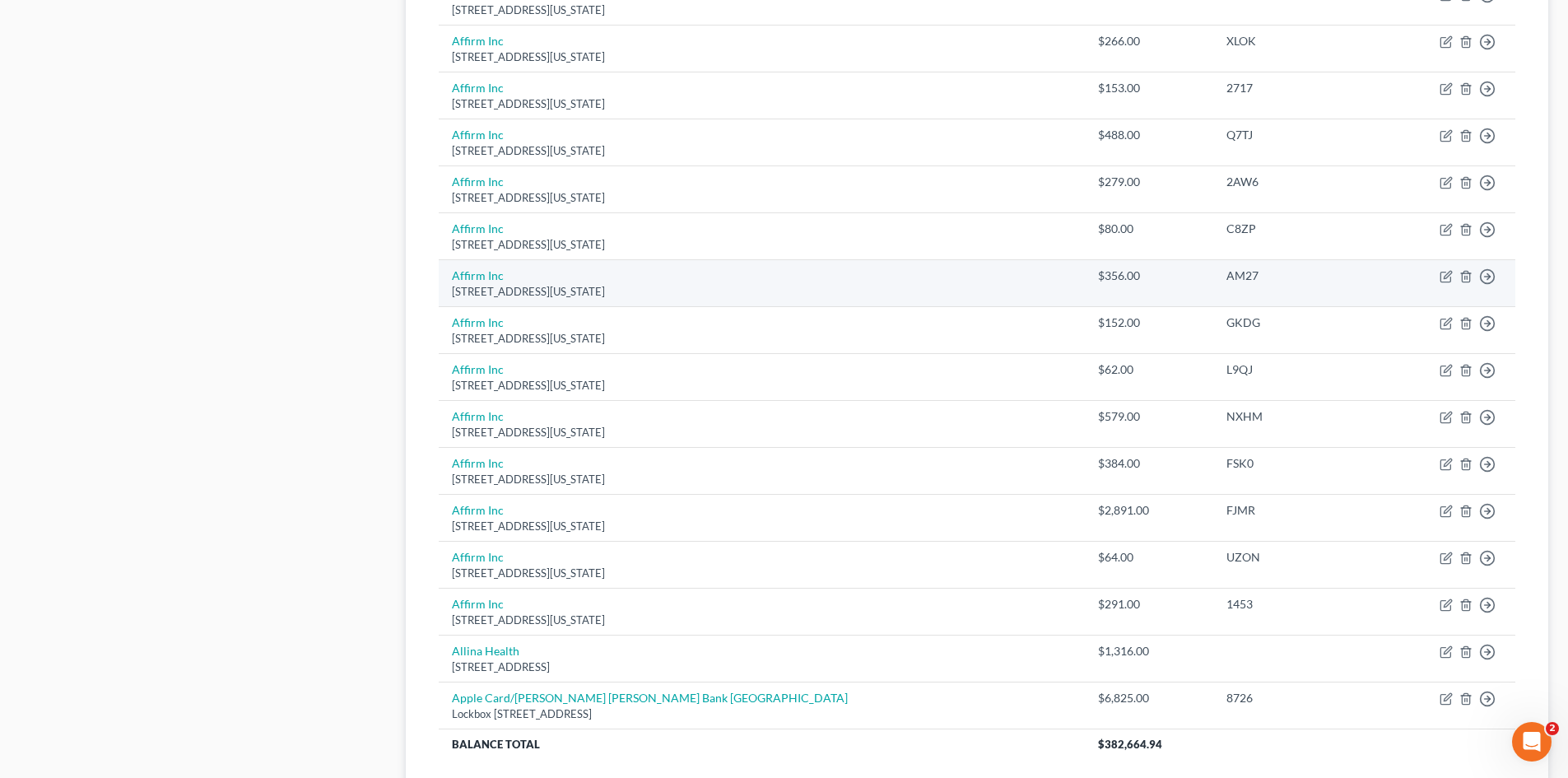
scroll to position [1123, 0]
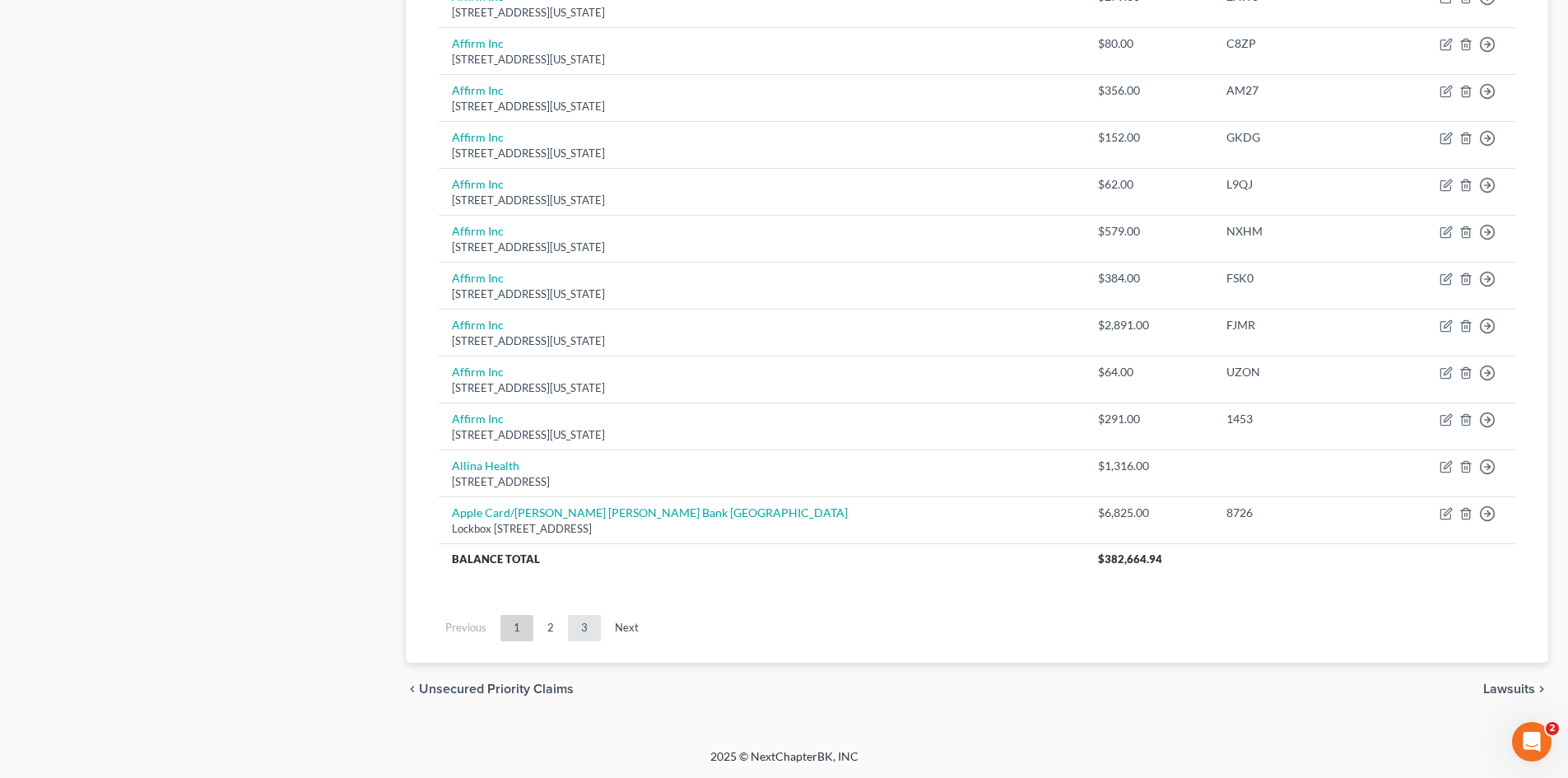
click at [591, 631] on link "3" at bounding box center [584, 628] width 33 height 26
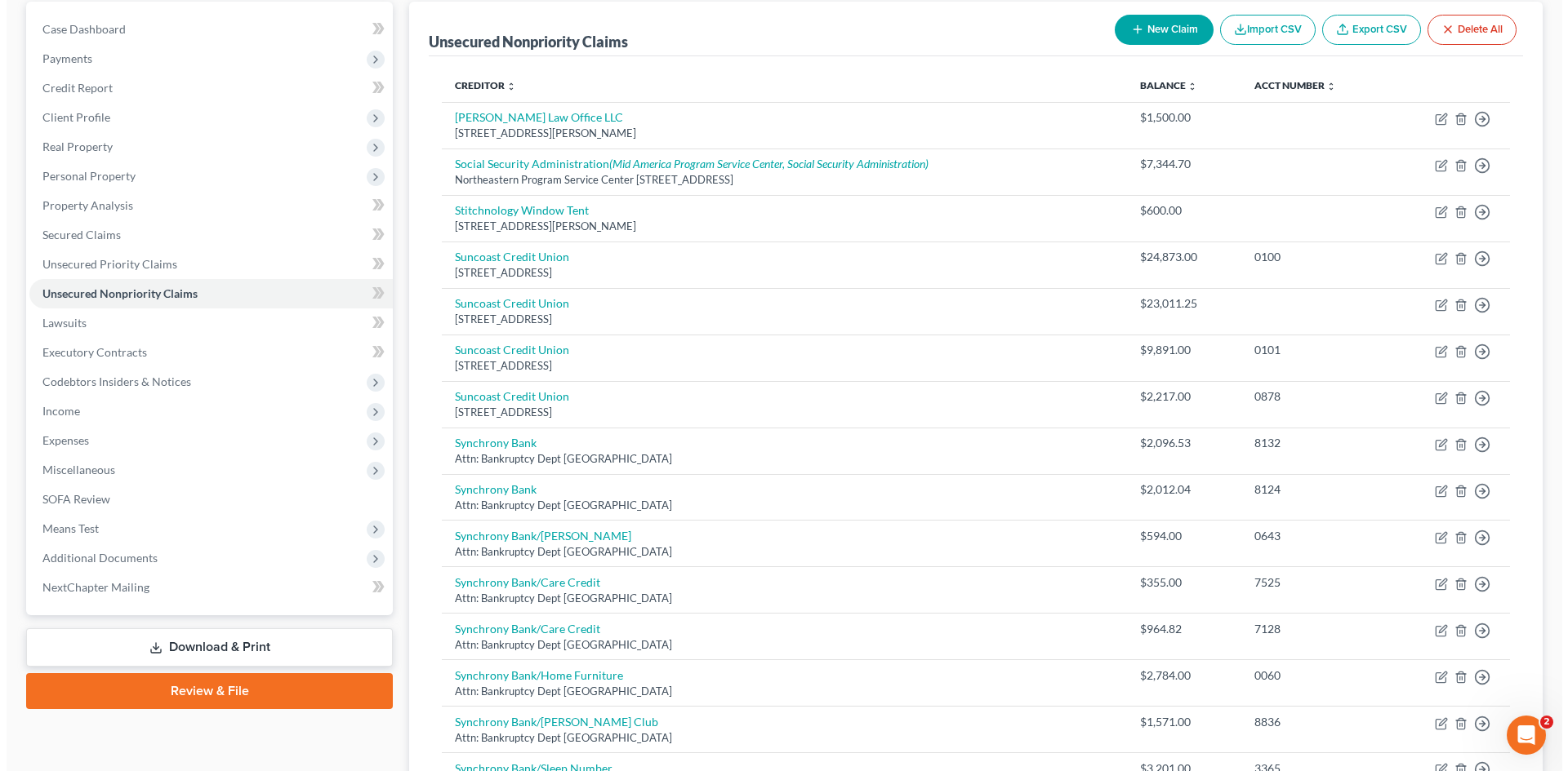
scroll to position [881, 0]
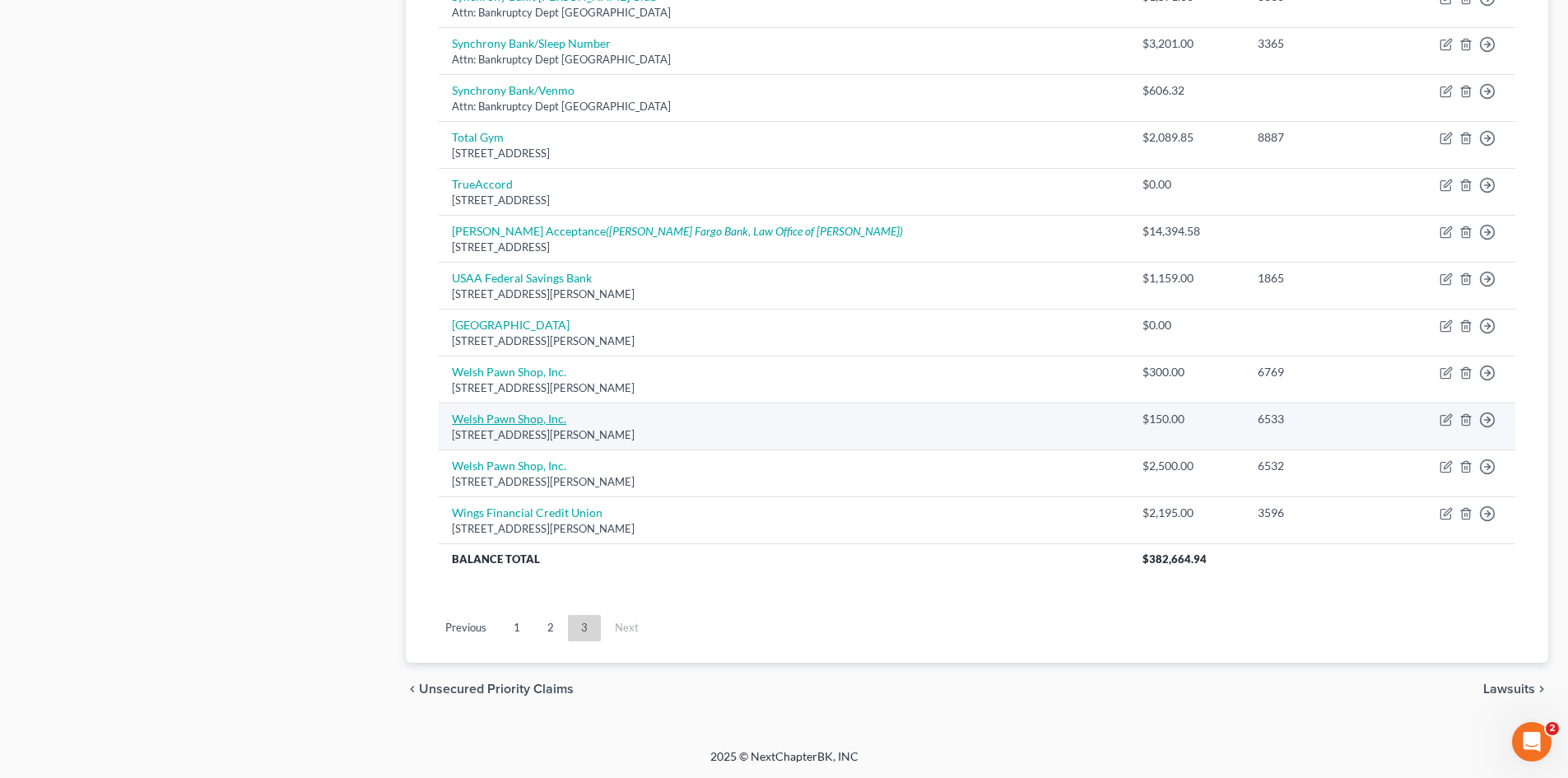
click at [484, 422] on link "Welsh Pawn Shop, Inc." at bounding box center [509, 418] width 114 height 14
select select "10"
select select "1"
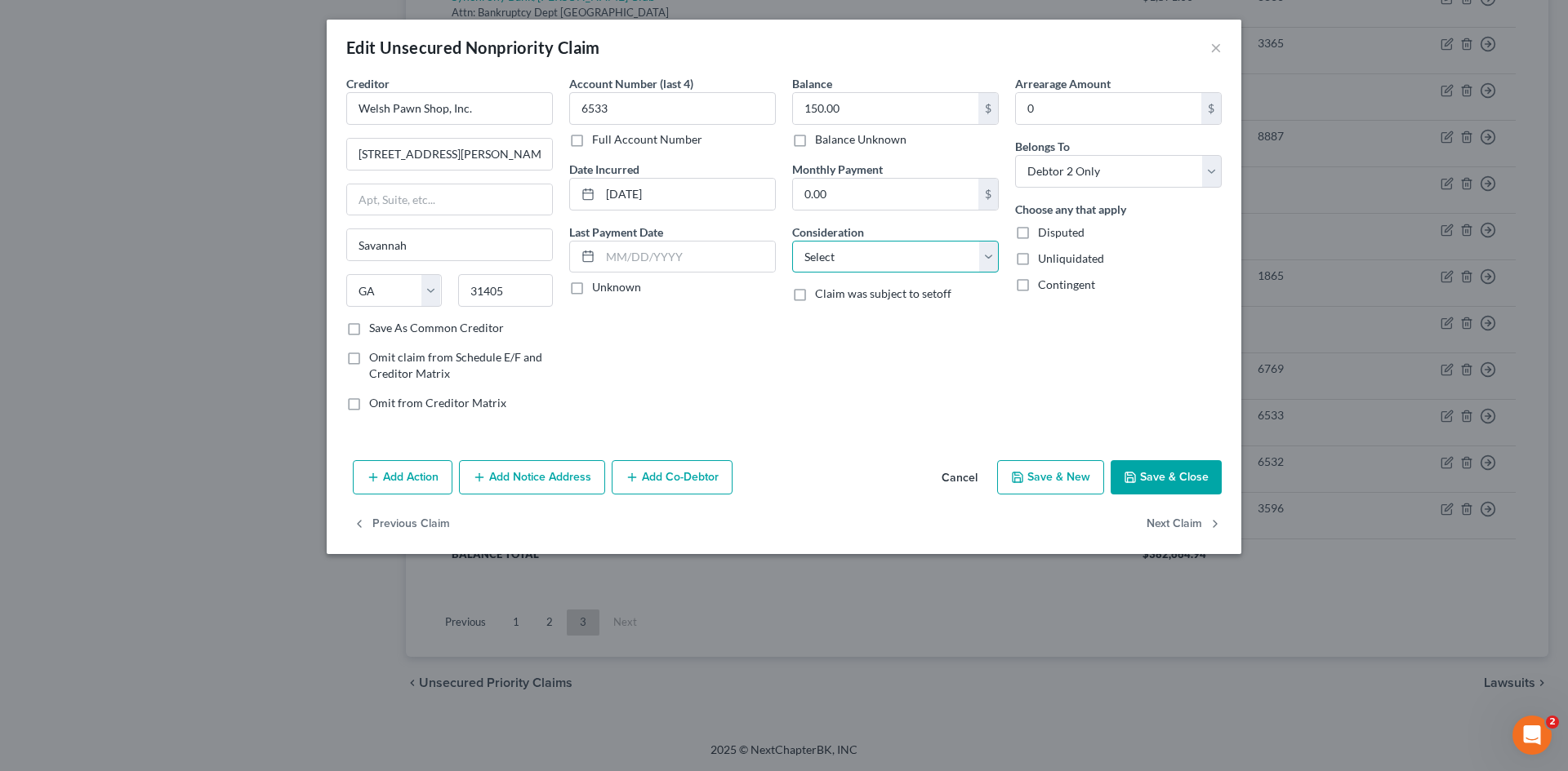
click at [857, 263] on select "Select Cable / Satellite Services Collection Agency Credit Card Debt Debt Couns…" at bounding box center [896, 257] width 206 height 33
click at [792, 241] on select "Select Cable / Satellite Services Collection Agency Credit Card Debt Debt Couns…" at bounding box center [896, 257] width 206 height 33
click at [881, 253] on select "Select Cable / Satellite Services Collection Agency Credit Card Debt Debt Couns…" at bounding box center [896, 257] width 206 height 33
select select "14"
click at [792, 241] on select "Select Cable / Satellite Services Collection Agency Credit Card Debt Debt Couns…" at bounding box center [896, 257] width 206 height 33
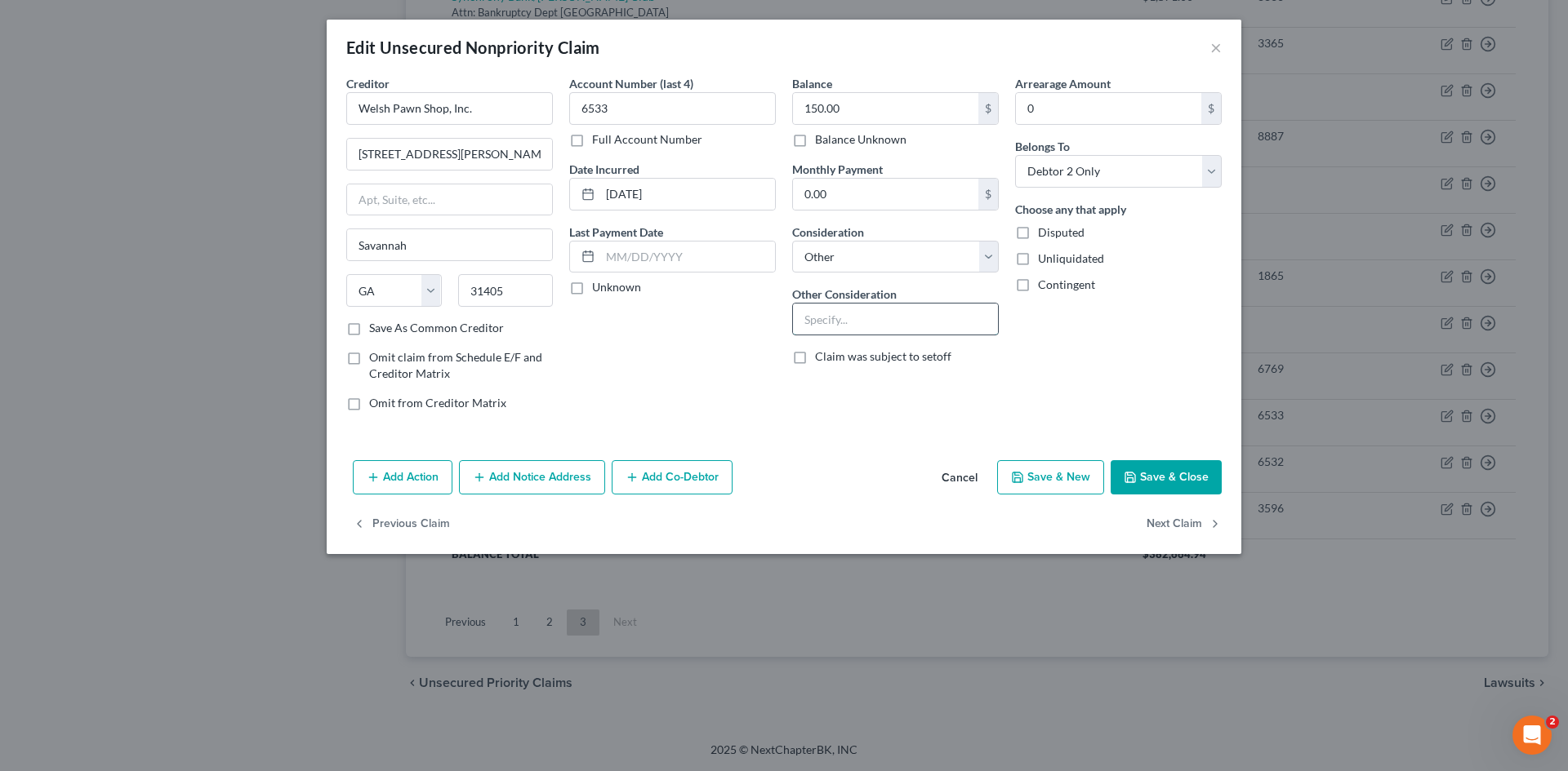
click at [858, 321] on input "text" at bounding box center [896, 319] width 205 height 31
type input "repossession deficiency"
click at [426, 479] on button "Add Action" at bounding box center [402, 477] width 100 height 34
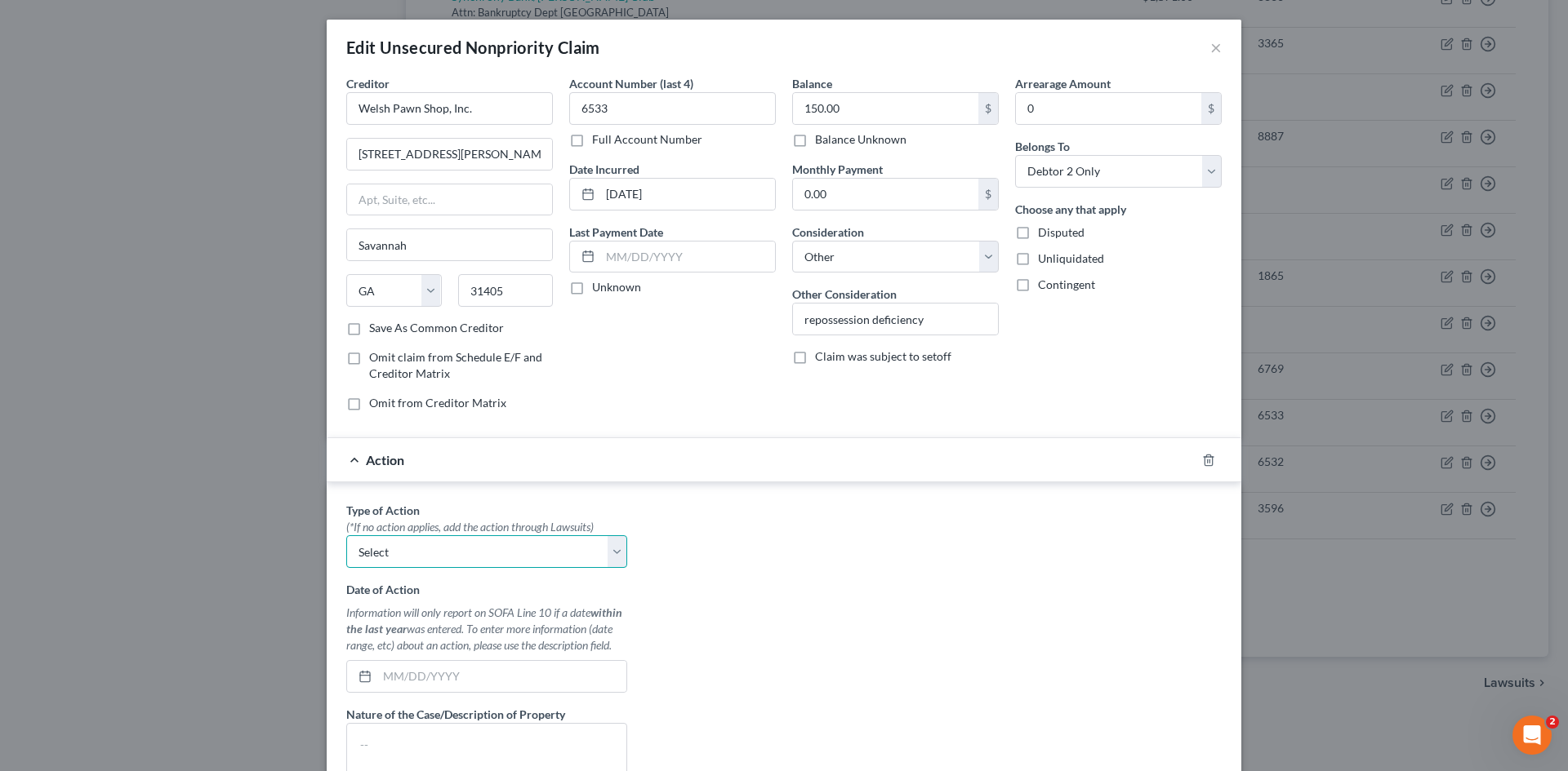
click at [411, 556] on select "Select Repossession Garnishment Foreclosure Personal Injury Attached, Seized, O…" at bounding box center [487, 551] width 281 height 33
select select "0"
click at [347, 535] on select "Select Repossession Garnishment Foreclosure Personal Injury Attached, Seized, O…" at bounding box center [487, 551] width 281 height 33
click at [388, 664] on div "Date of Action Information will only report on SOFA Line 10 if a date within th…" at bounding box center [487, 637] width 281 height 112
click at [573, 679] on input "text" at bounding box center [501, 676] width 249 height 31
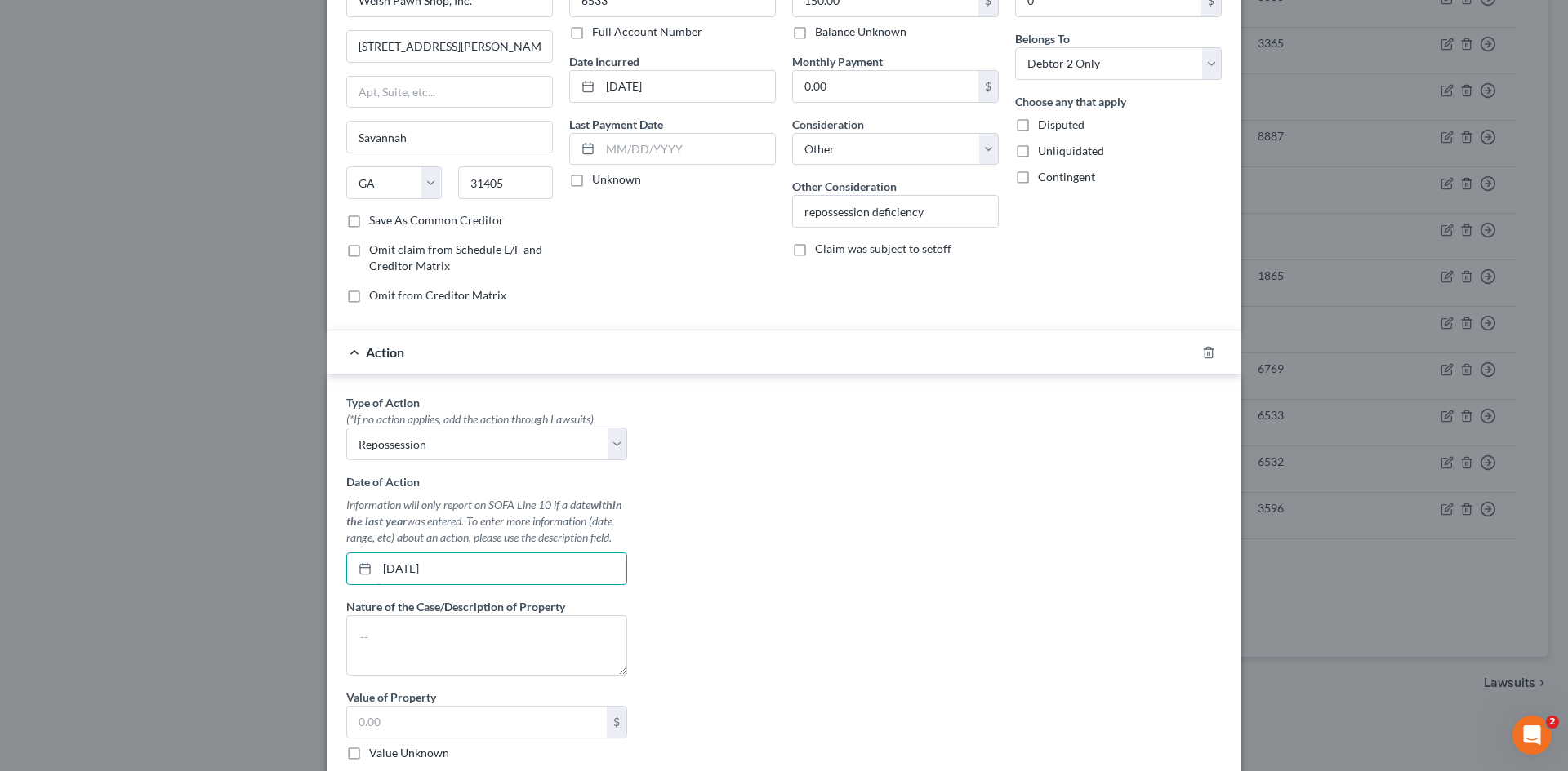
scroll to position [245, 0]
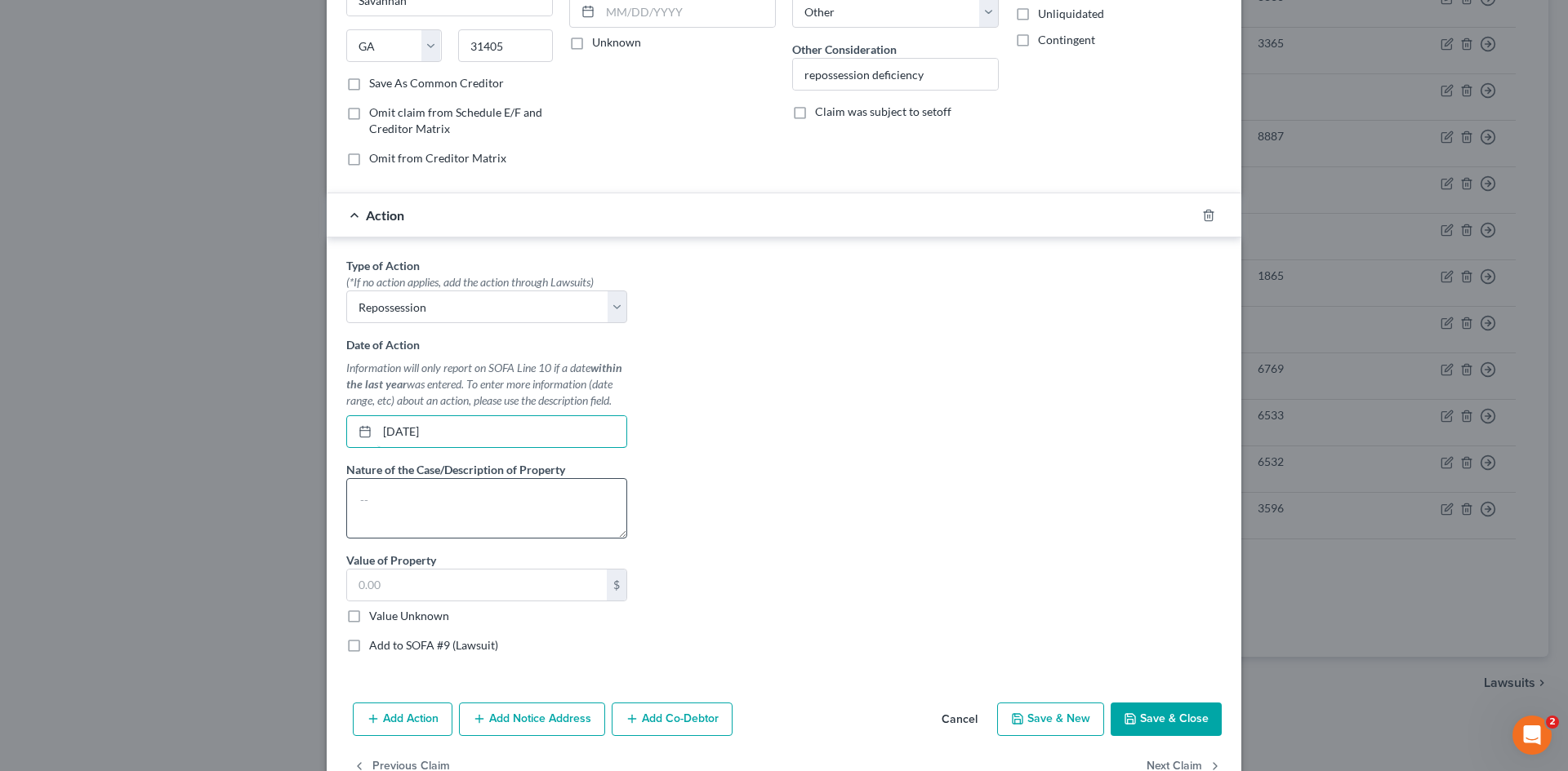
type input "10/16/2024"
click at [383, 520] on textarea at bounding box center [487, 508] width 281 height 60
paste textarea "9MM Beretta Pistol"
type textarea "9MM Beretta Pistol"
click at [524, 579] on input "text" at bounding box center [476, 585] width 259 height 31
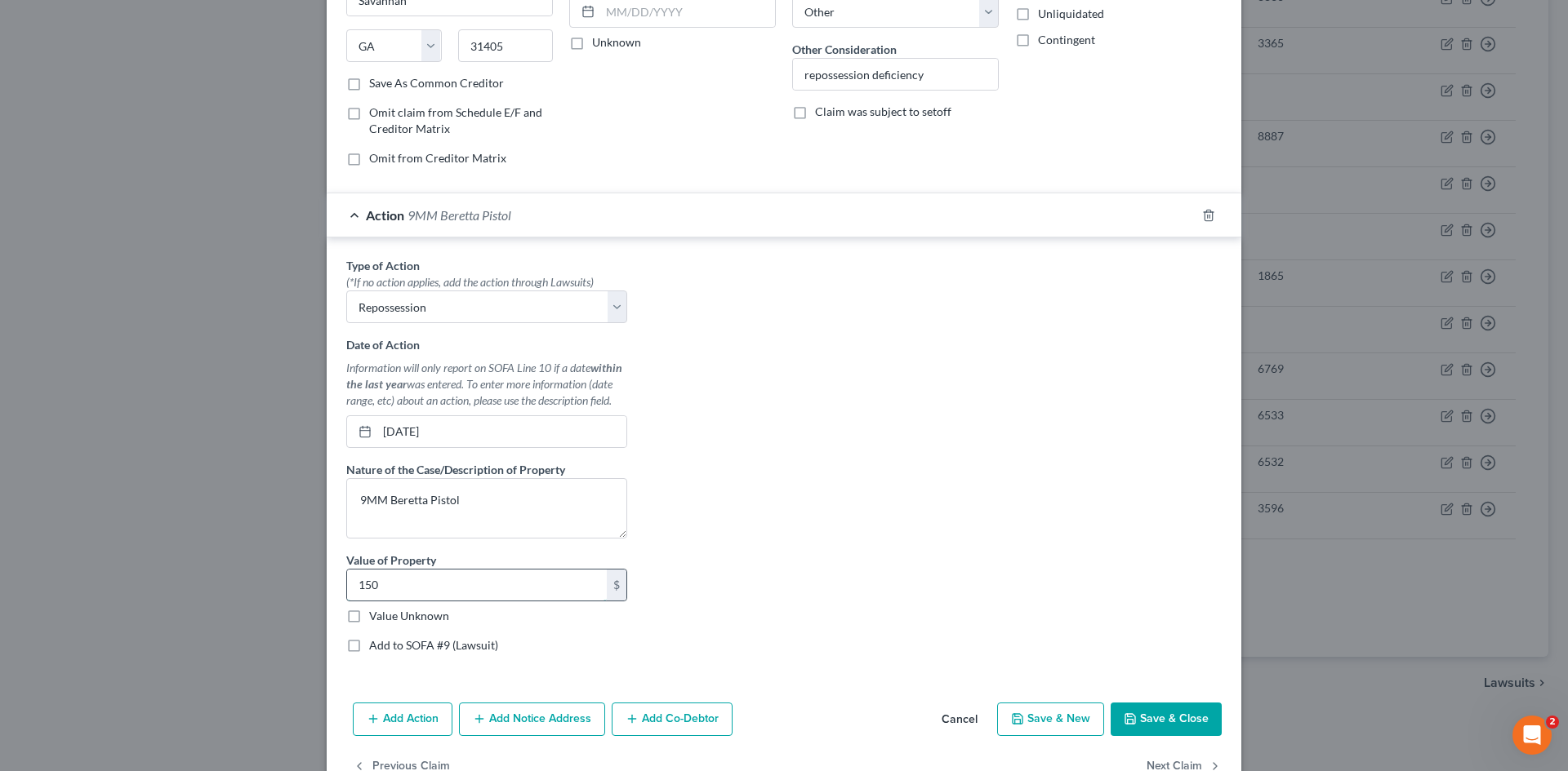
type input "150"
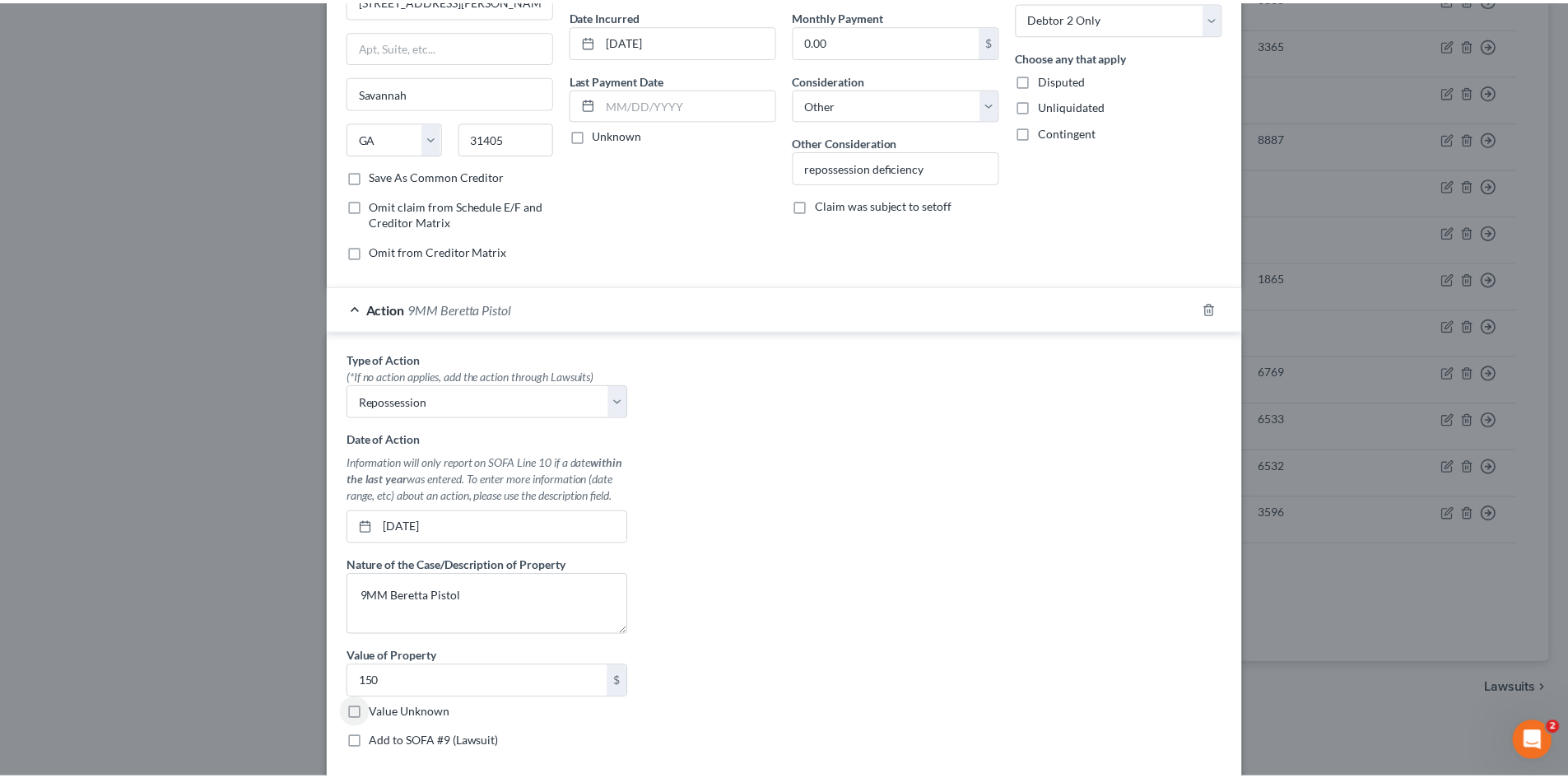
scroll to position [292, 0]
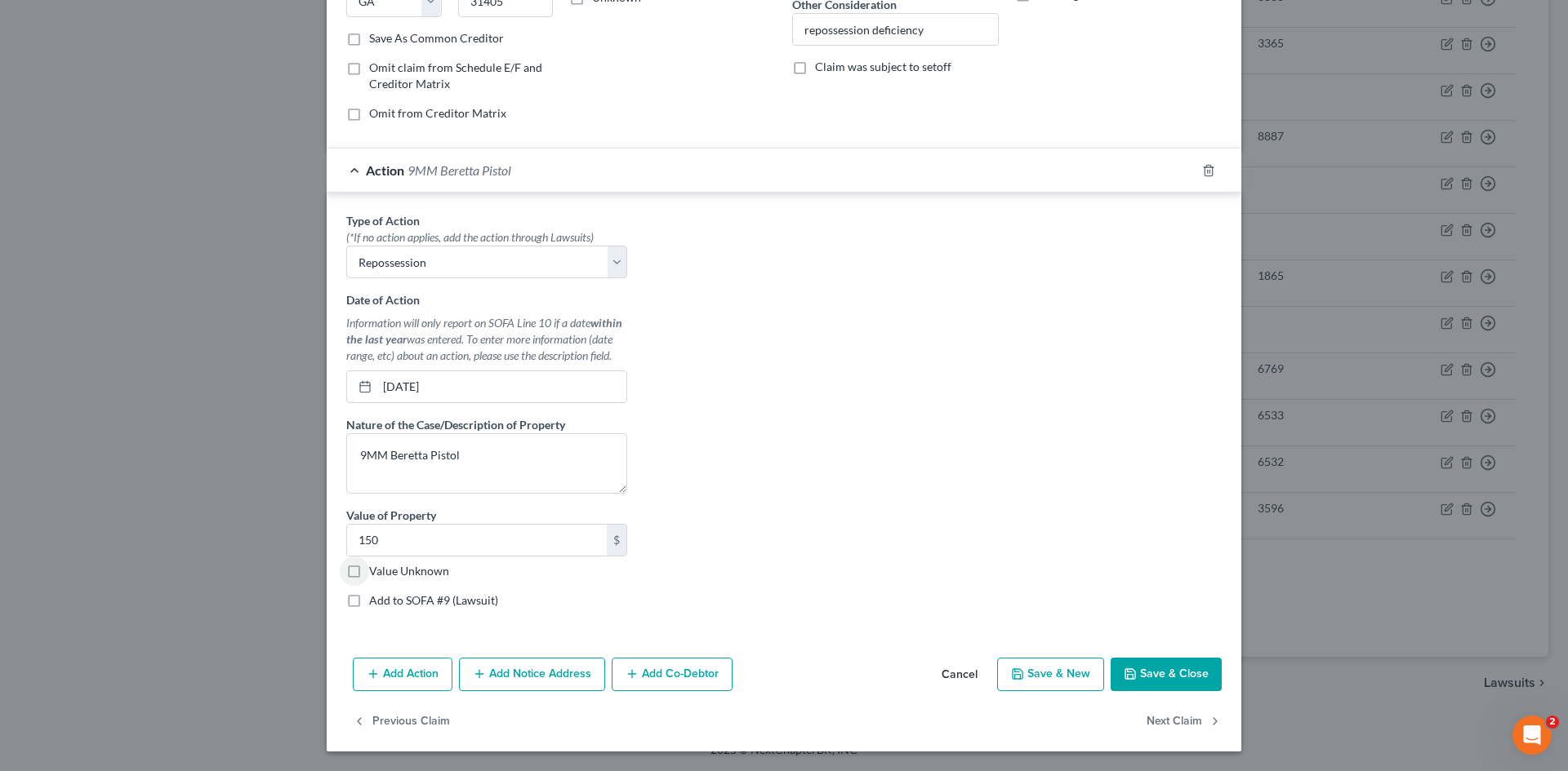
click at [1159, 673] on button "Save & Close" at bounding box center [1166, 675] width 111 height 34
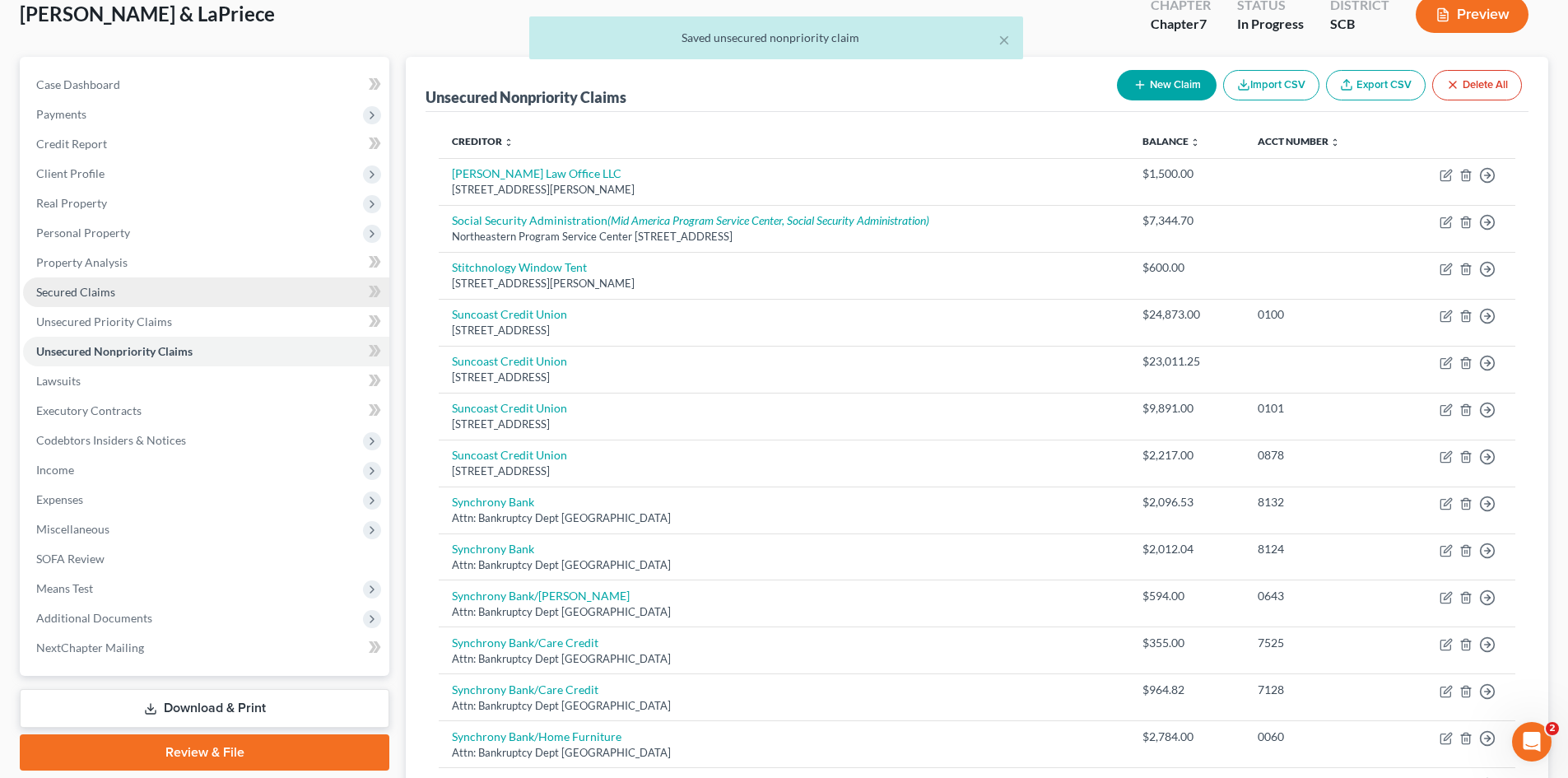
scroll to position [0, 0]
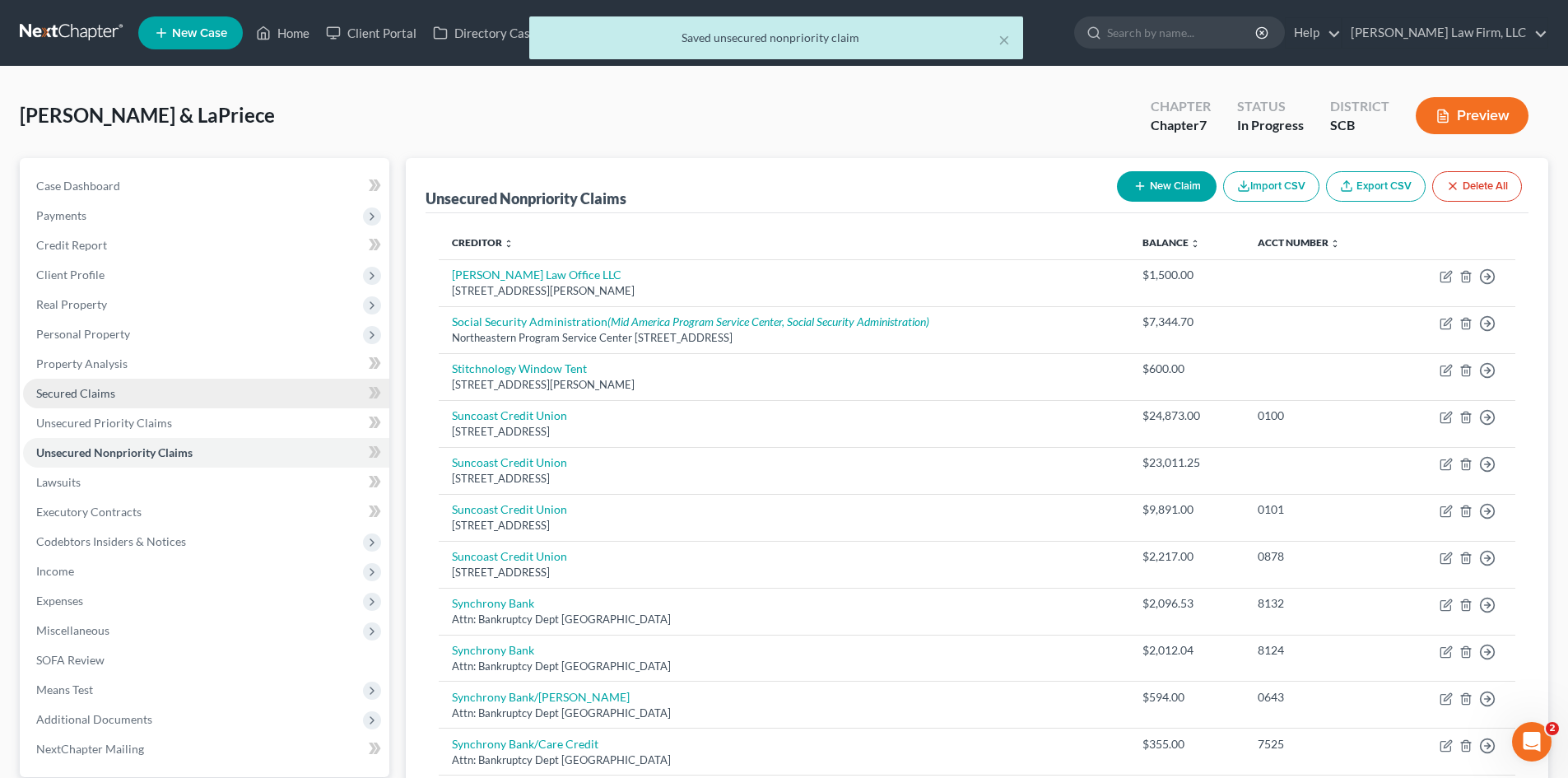
click at [87, 386] on span "Secured Claims" at bounding box center [75, 393] width 79 height 14
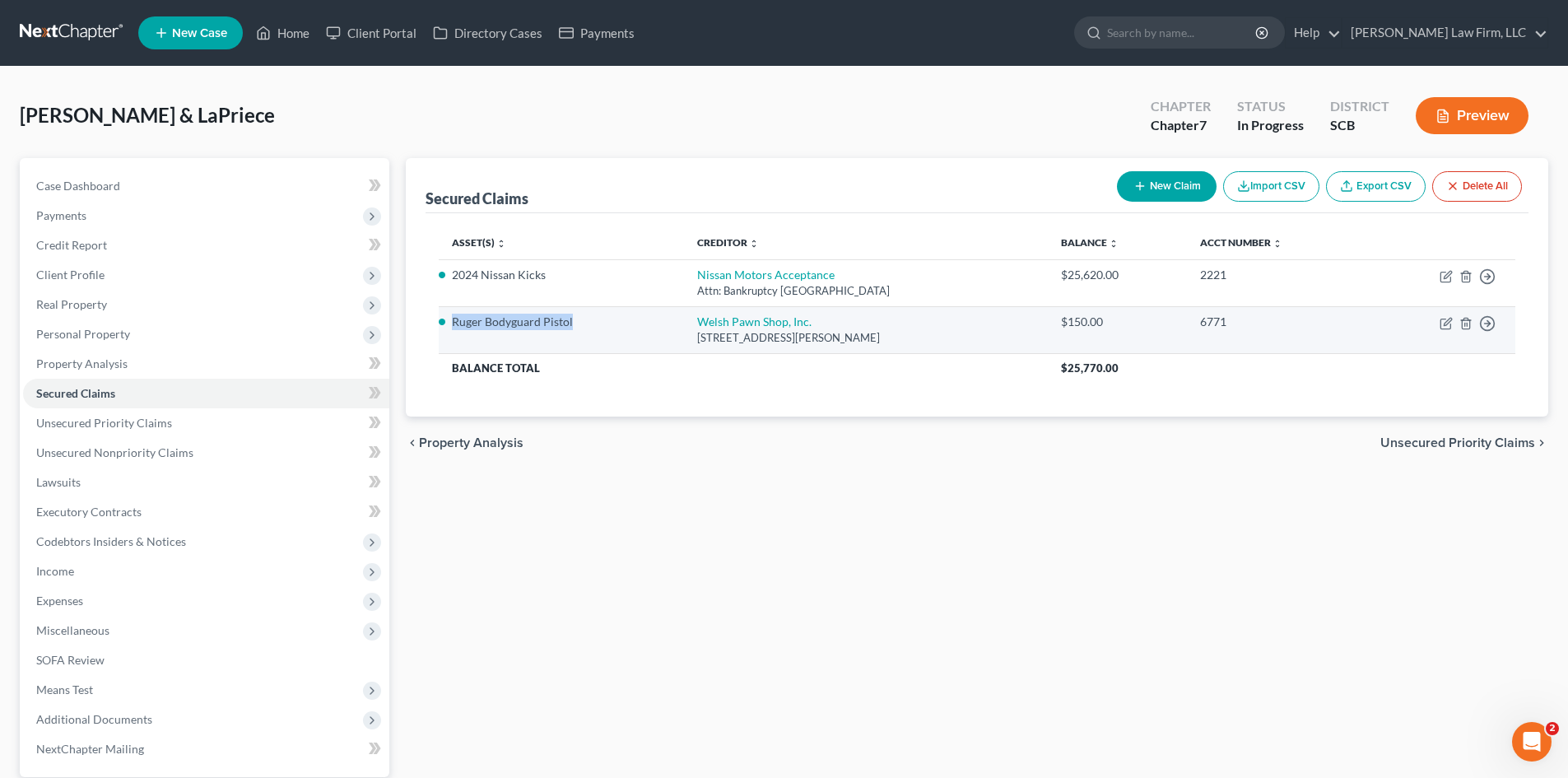
drag, startPoint x: 455, startPoint y: 322, endPoint x: 569, endPoint y: 316, distance: 114.2
click at [570, 318] on li "Ruger Bodyguard Pistol" at bounding box center [561, 322] width 218 height 16
copy li "Ruger Bodyguard Pistol"
click at [1491, 285] on icon "button" at bounding box center [1487, 276] width 16 height 16
click at [1373, 364] on link "Move to F" at bounding box center [1412, 363] width 137 height 28
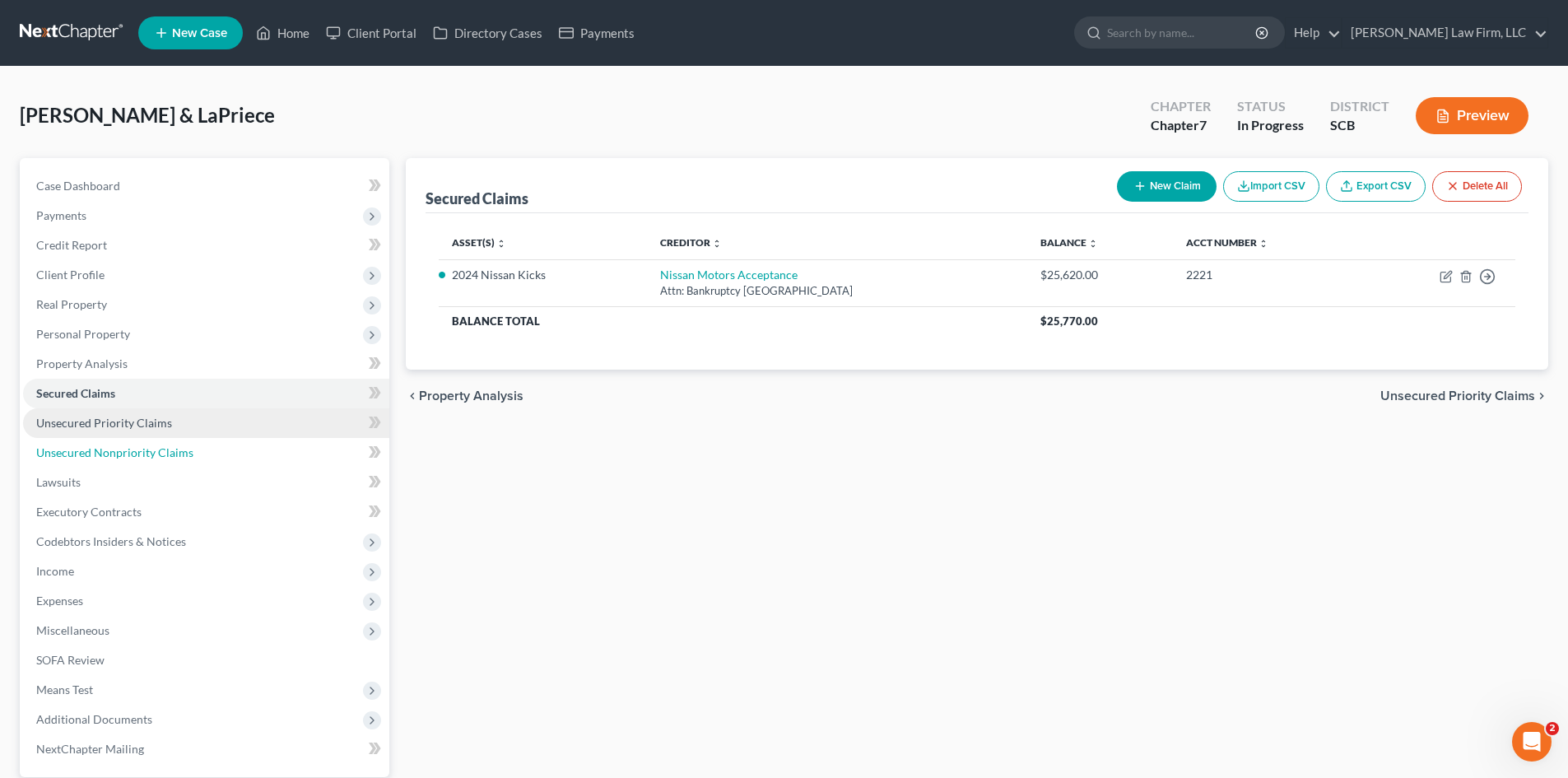
drag, startPoint x: 72, startPoint y: 443, endPoint x: 118, endPoint y: 435, distance: 46.7
click at [74, 444] on link "Unsecured Nonpriority Claims" at bounding box center [206, 453] width 366 height 30
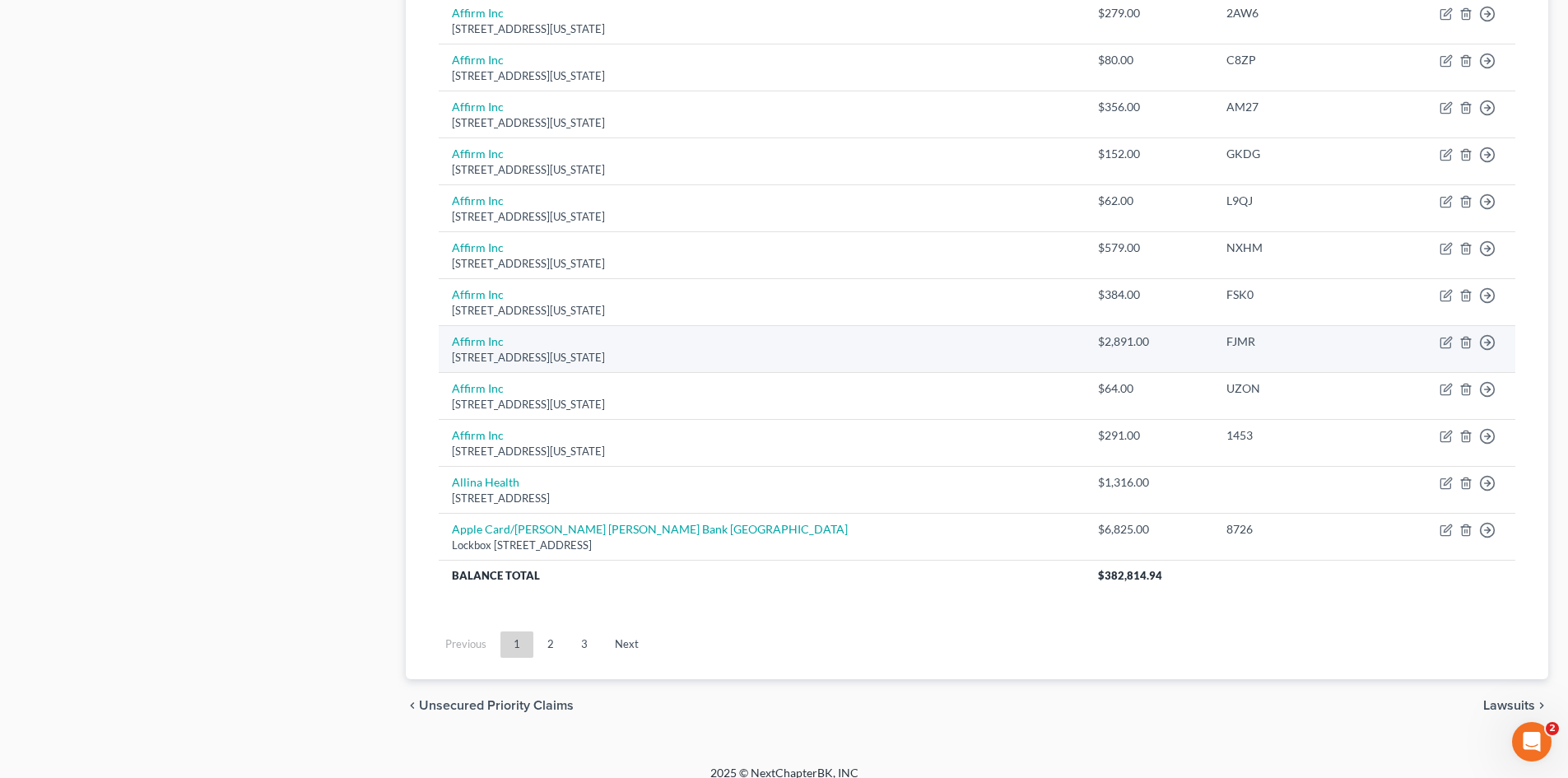
scroll to position [1123, 0]
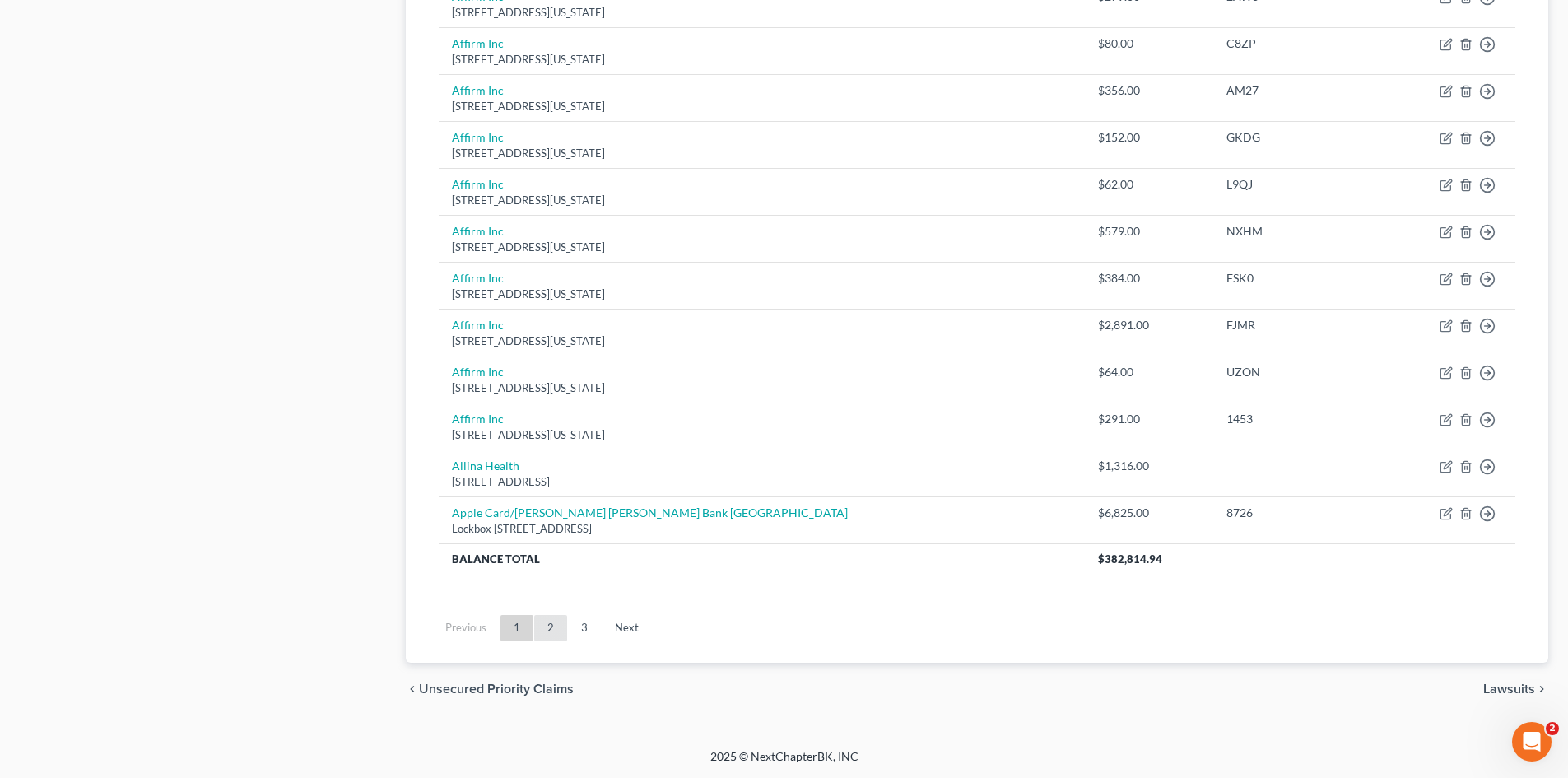
click at [554, 632] on link "2" at bounding box center [550, 628] width 33 height 26
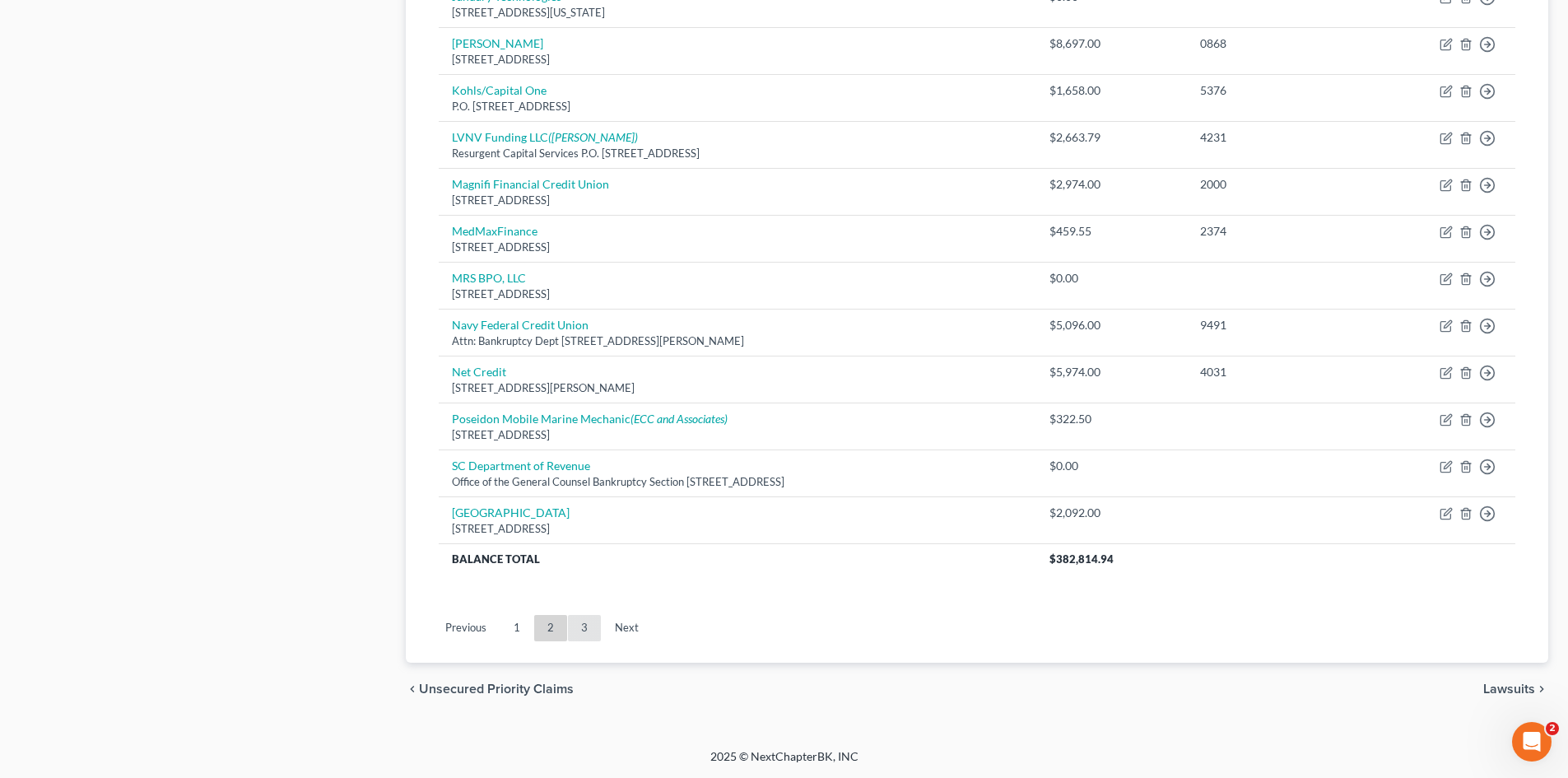
click at [585, 632] on link "3" at bounding box center [584, 628] width 33 height 26
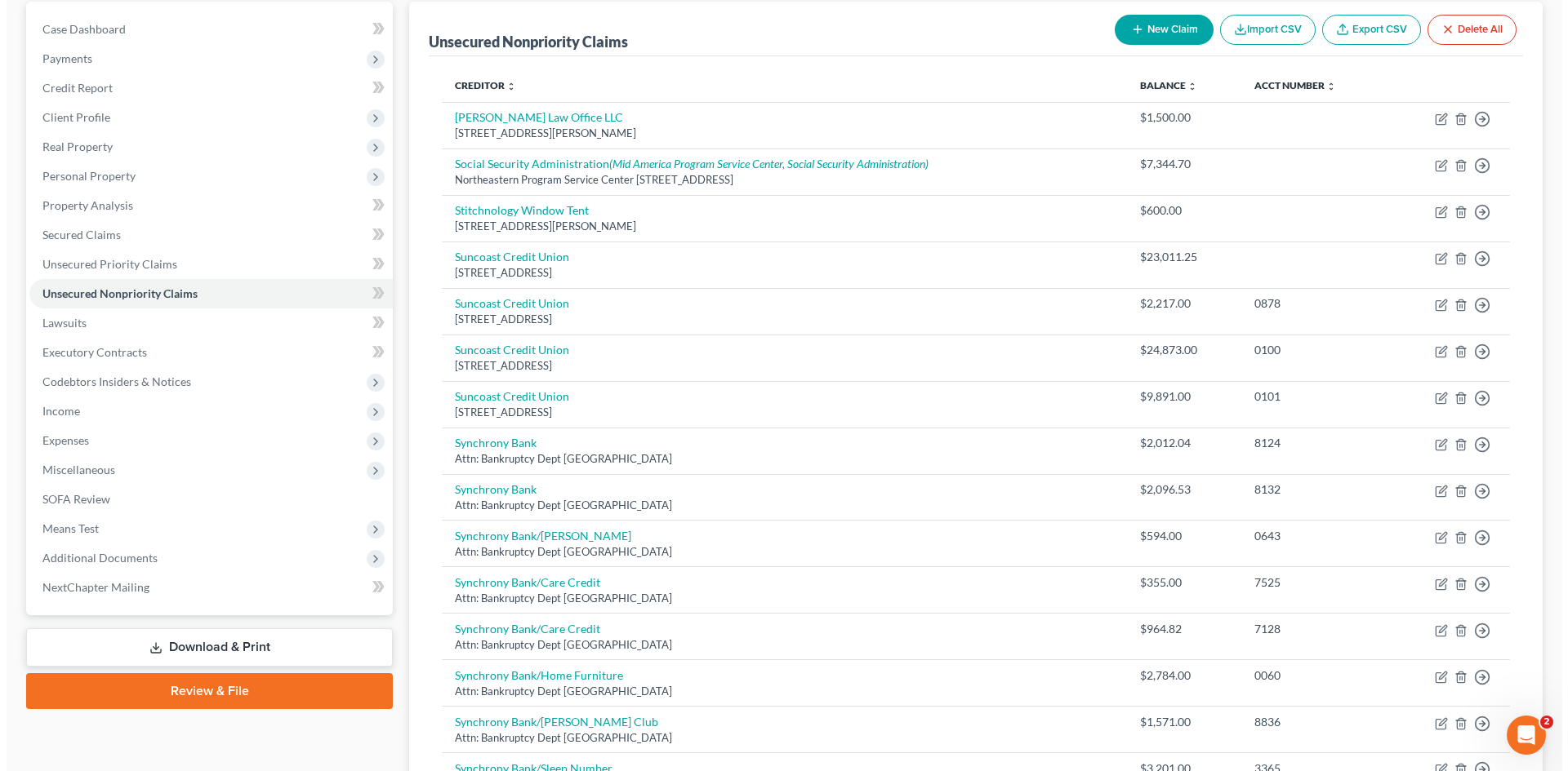
scroll to position [927, 0]
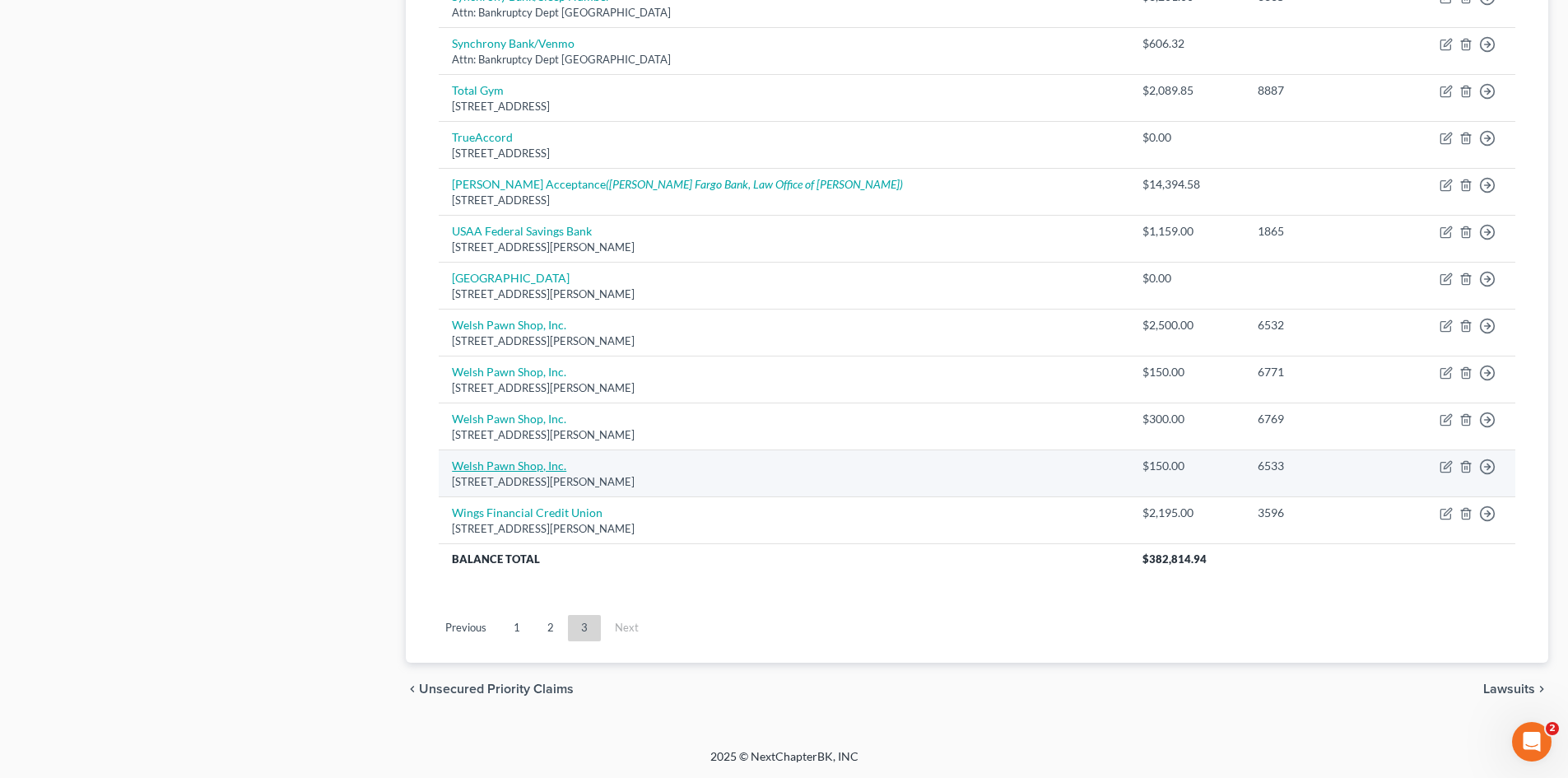
click at [544, 462] on link "Welsh Pawn Shop, Inc." at bounding box center [509, 466] width 114 height 14
select select "10"
select select "14"
select select "1"
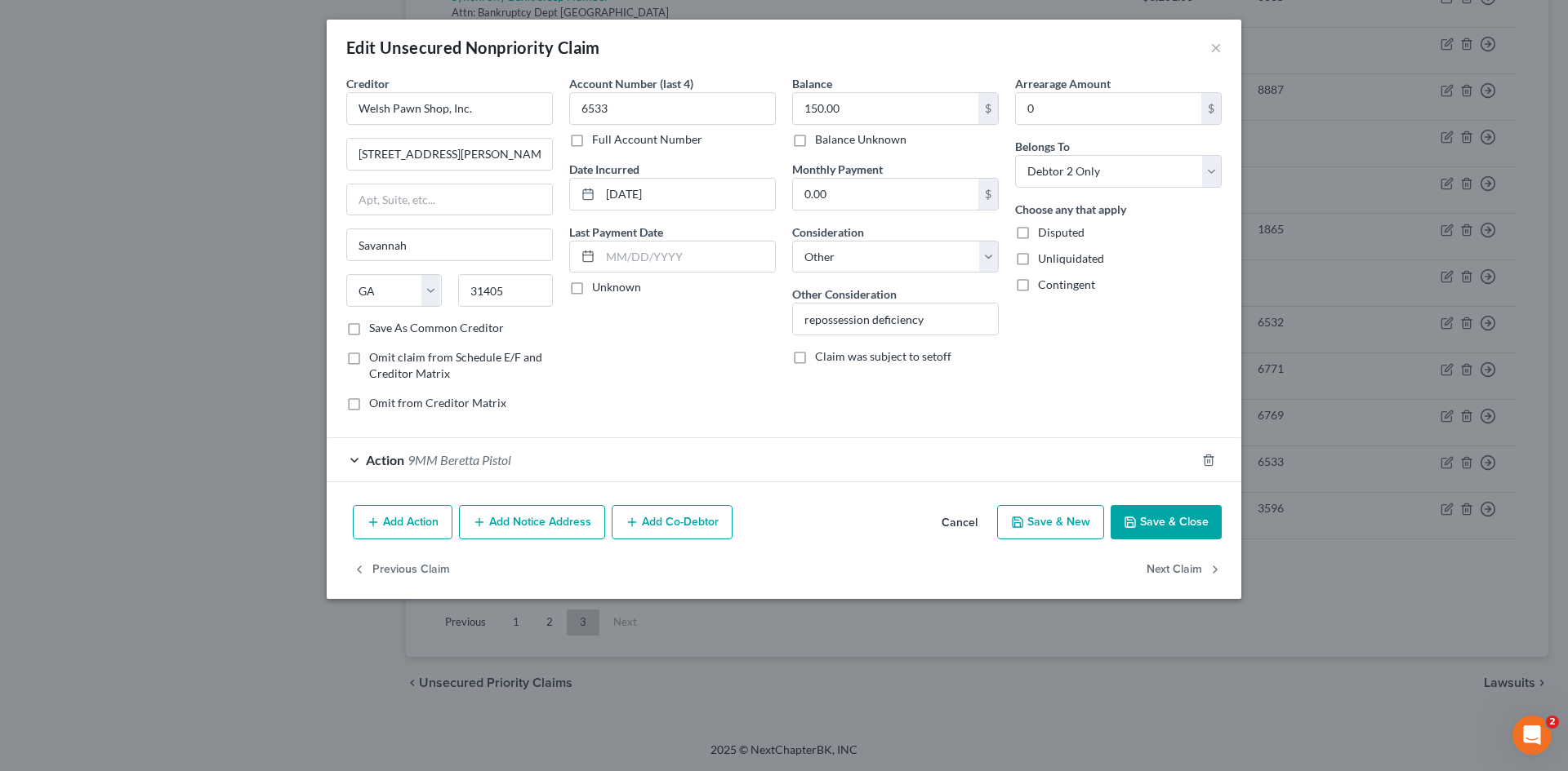
click at [967, 527] on button "Cancel" at bounding box center [959, 523] width 62 height 33
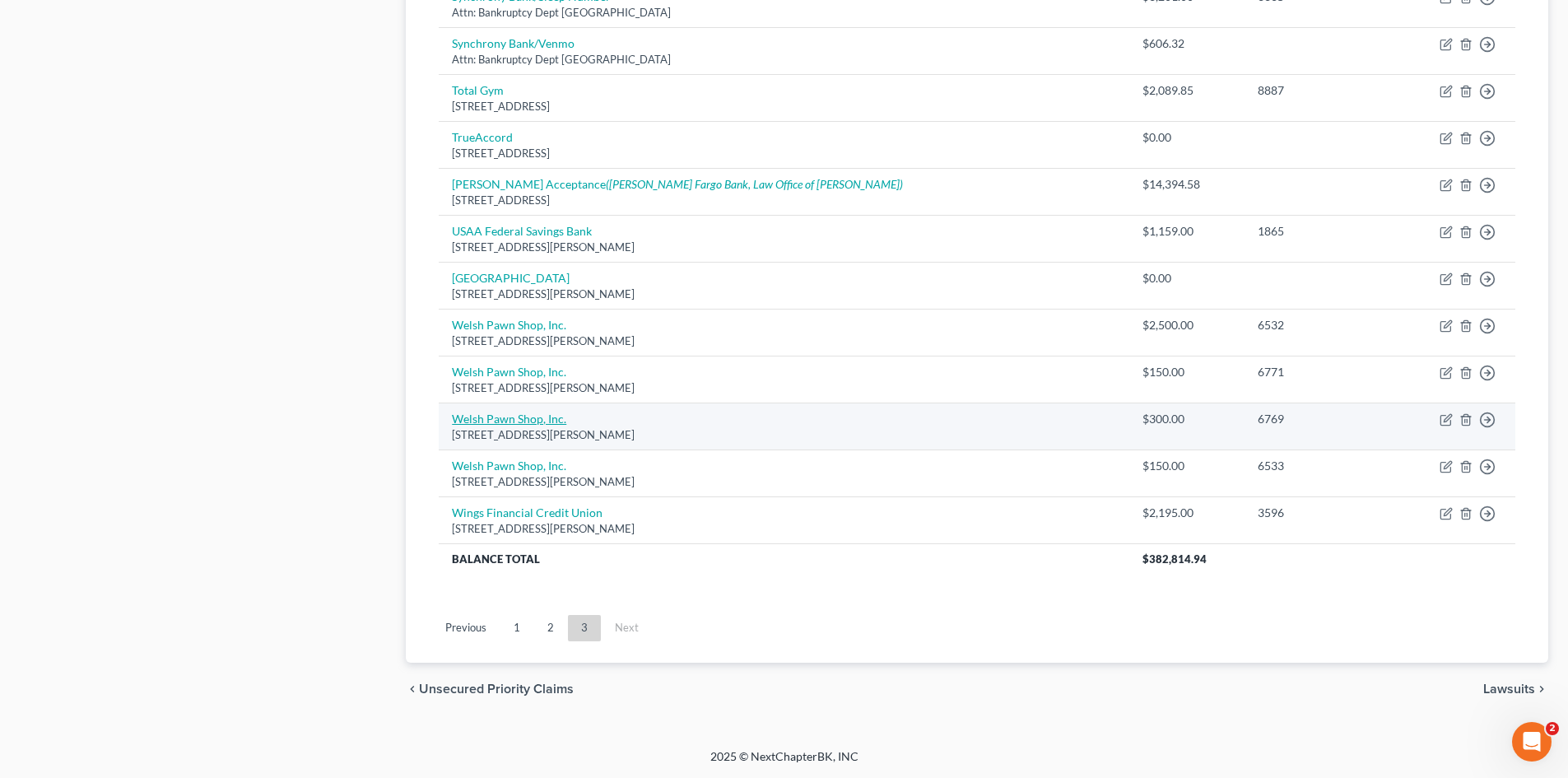
click at [521, 422] on link "Welsh Pawn Shop, Inc." at bounding box center [509, 418] width 114 height 14
select select "10"
select select "14"
select select "0"
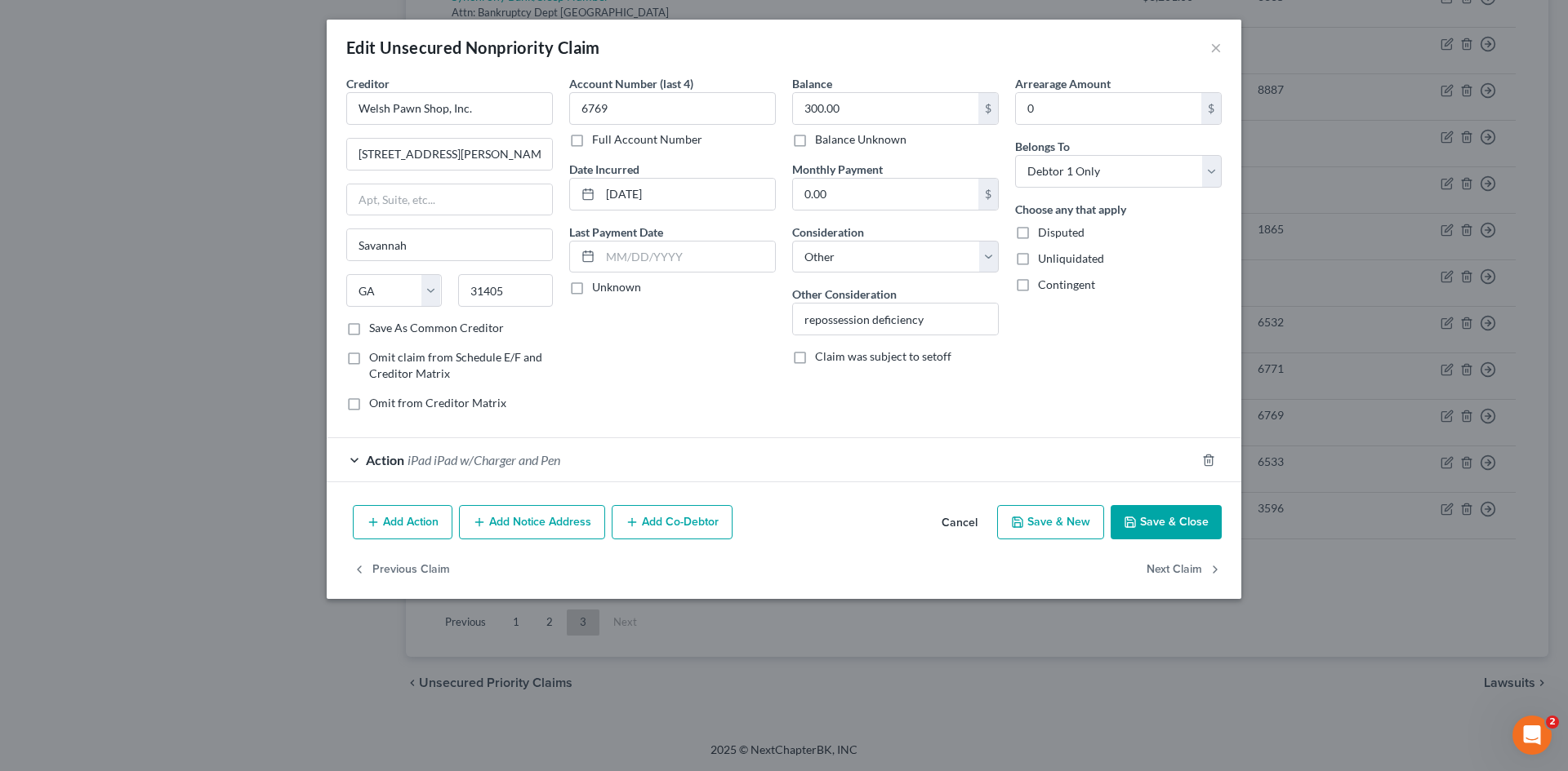
click at [969, 506] on div "Add Action Add Notice Address Add Co-Debtor Cancel Save & New Save & Close" at bounding box center [784, 525] width 915 height 54
click at [972, 523] on button "Cancel" at bounding box center [959, 523] width 62 height 33
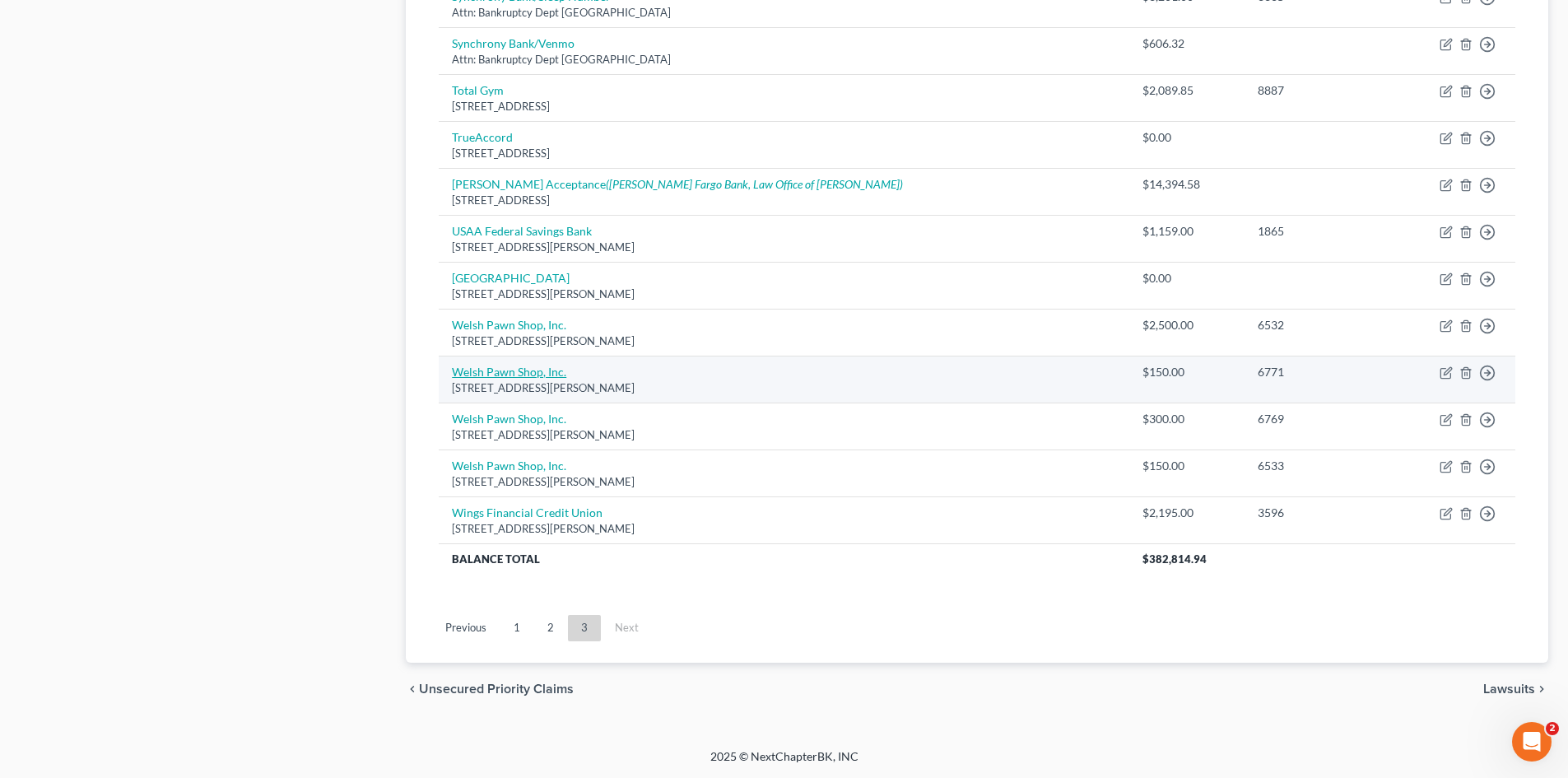
click at [492, 372] on link "Welsh Pawn Shop, Inc." at bounding box center [509, 372] width 114 height 14
select select "10"
select select "0"
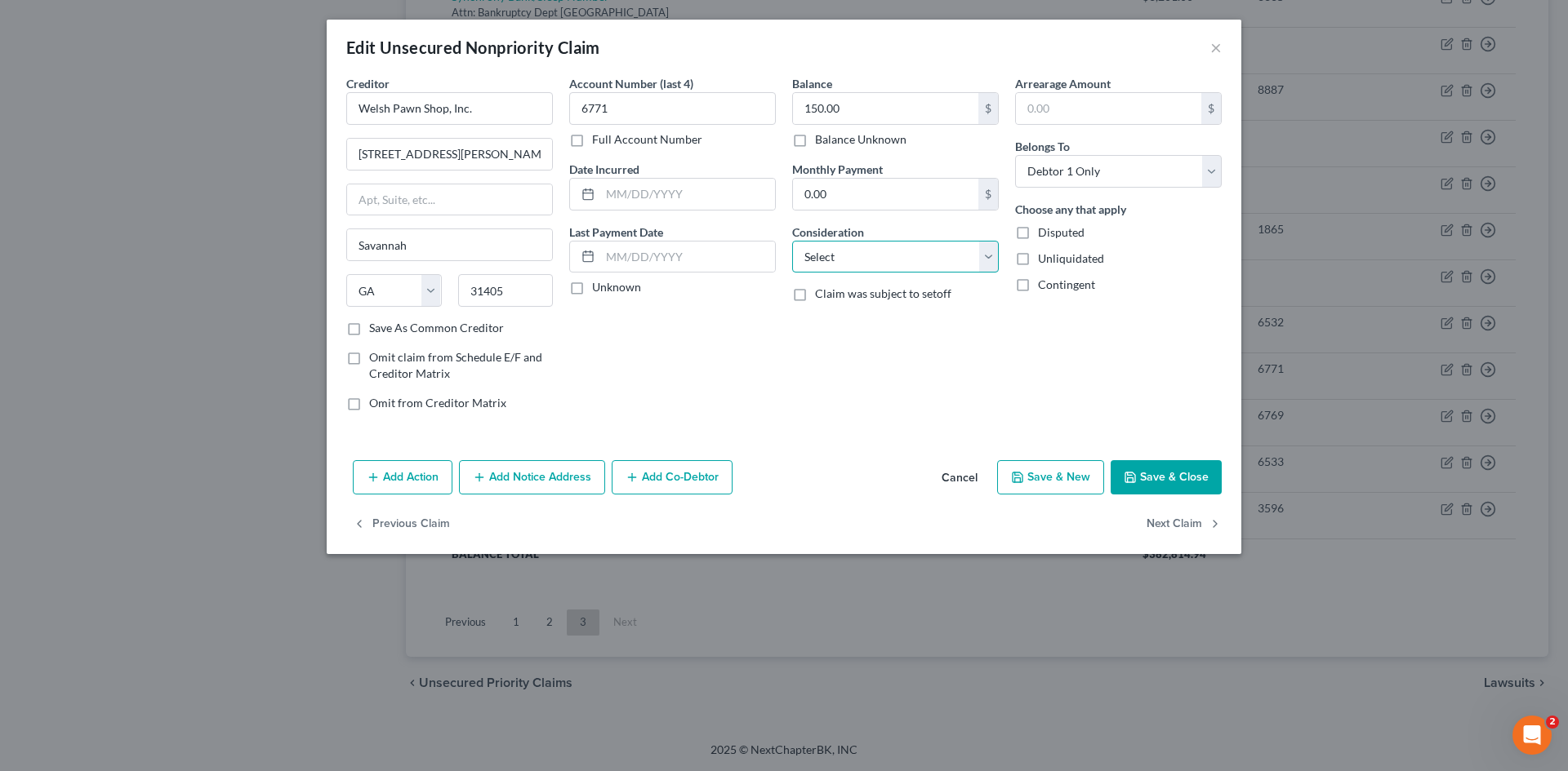
click at [870, 273] on select "Select Cable / Satellite Services Collection Agency Credit Card Debt Debt Couns…" at bounding box center [896, 257] width 206 height 33
select select "14"
click at [792, 241] on select "Select Cable / Satellite Services Collection Agency Credit Card Debt Debt Couns…" at bounding box center [896, 257] width 206 height 33
click at [844, 314] on input "text" at bounding box center [896, 319] width 205 height 31
type input "repossession deficiency"
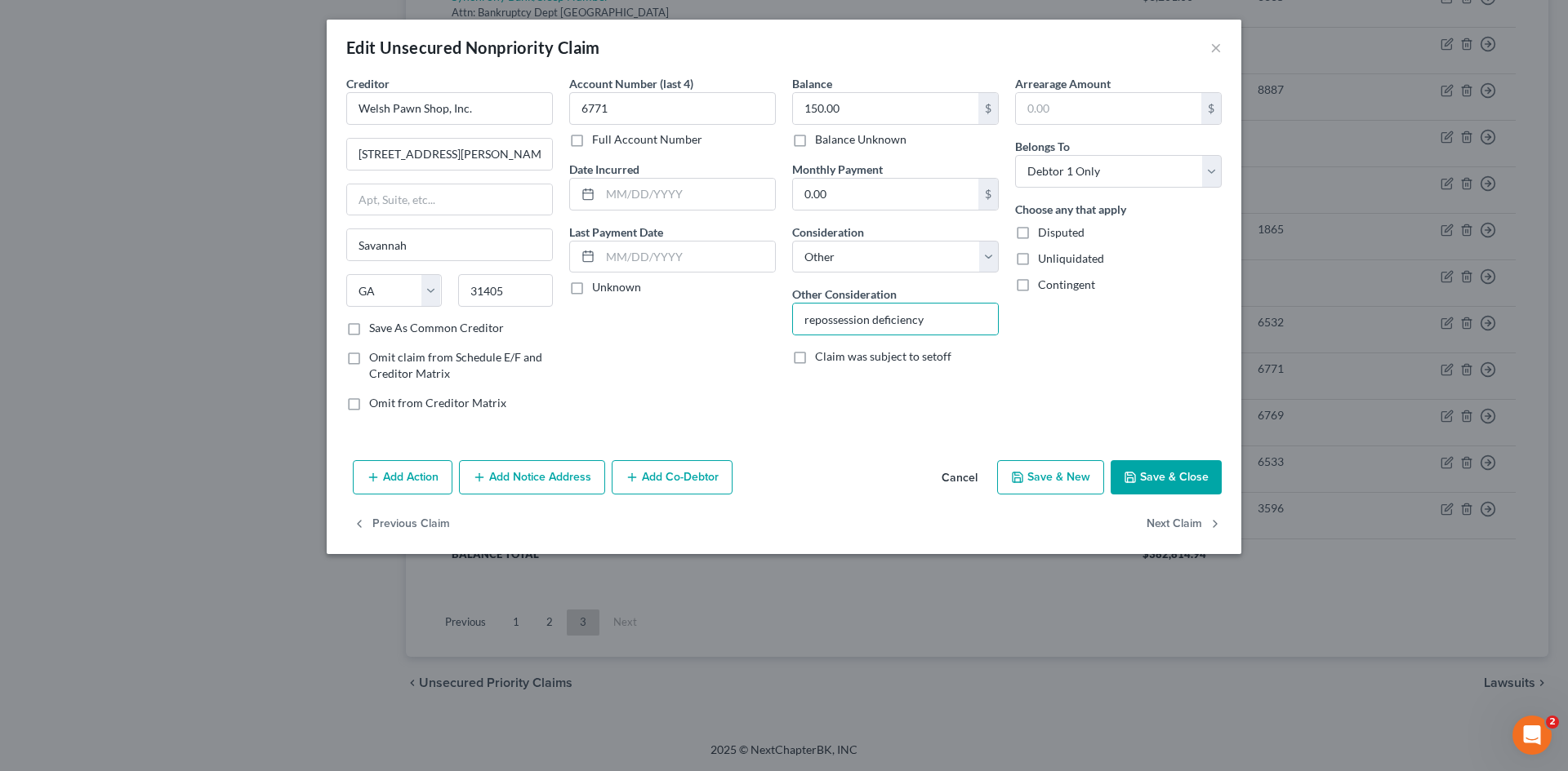
click at [395, 471] on button "Add Action" at bounding box center [402, 477] width 100 height 34
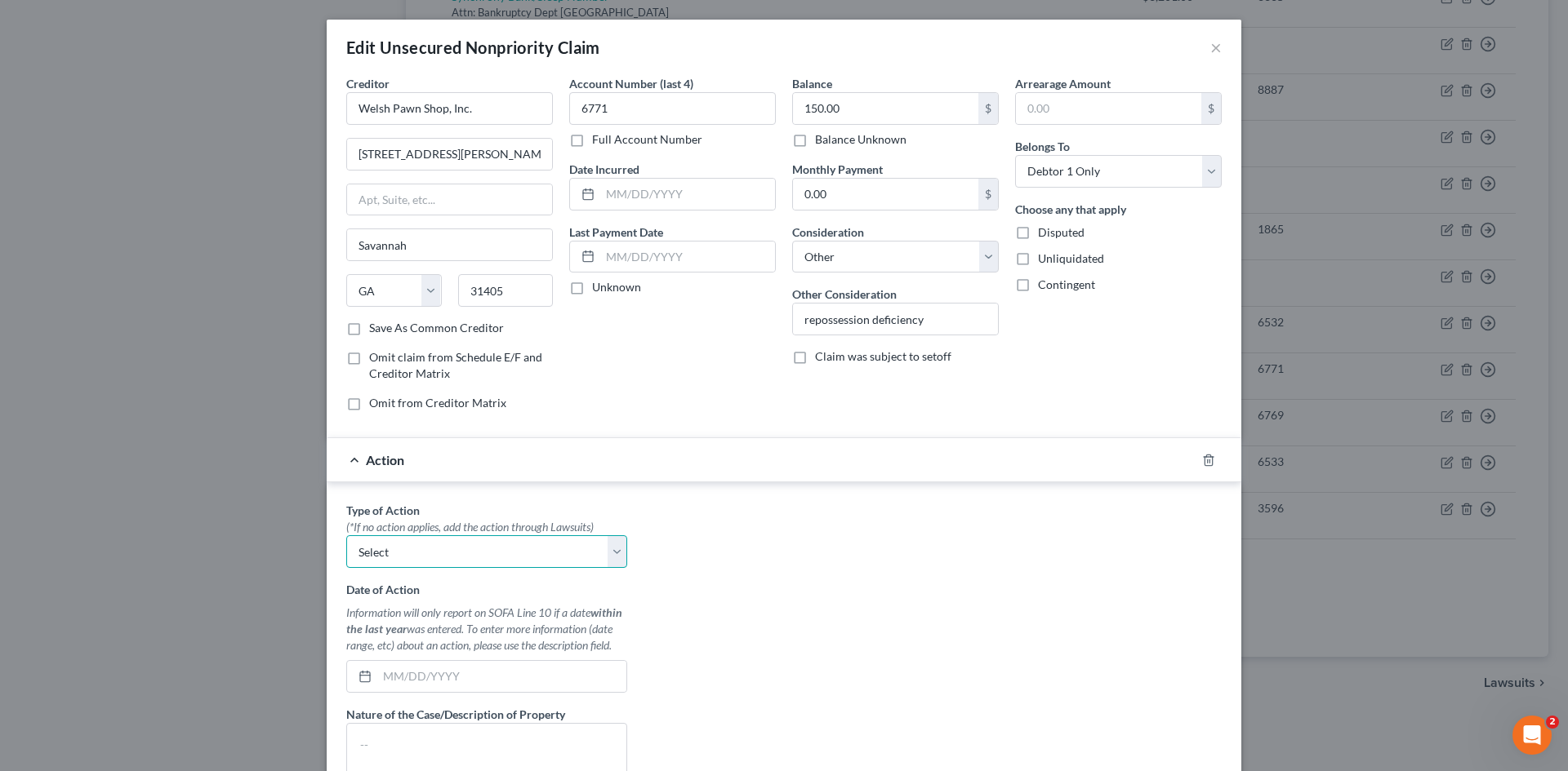
drag, startPoint x: 410, startPoint y: 550, endPoint x: 408, endPoint y: 565, distance: 15.1
click at [410, 551] on select "Select Repossession Garnishment Foreclosure Personal Injury Attached, Seized, O…" at bounding box center [487, 551] width 281 height 33
select select "0"
click at [347, 535] on select "Select Repossession Garnishment Foreclosure Personal Injury Attached, Seized, O…" at bounding box center [487, 551] width 281 height 33
click at [385, 675] on input "text" at bounding box center [501, 676] width 249 height 31
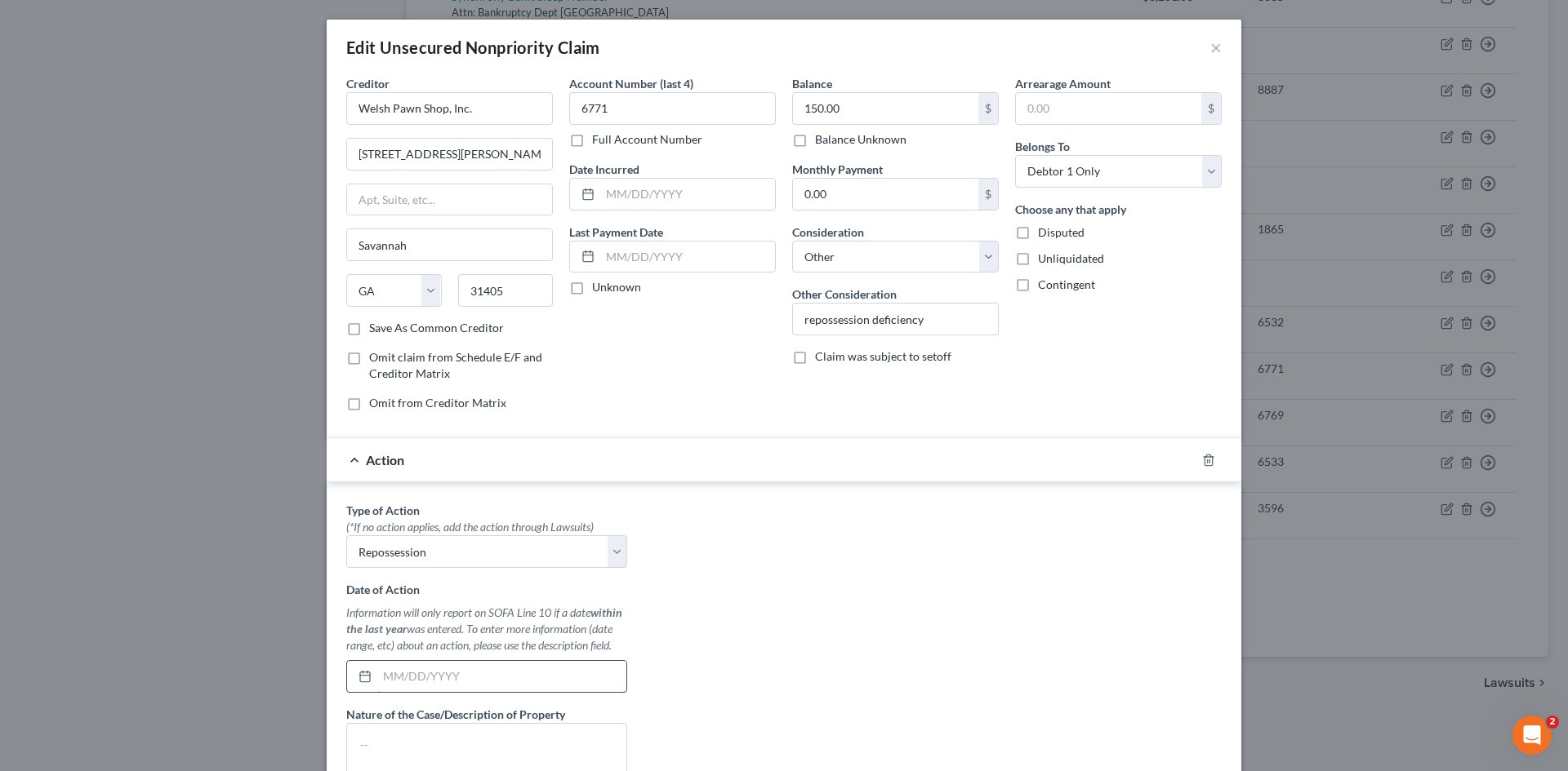
drag, startPoint x: 430, startPoint y: 682, endPoint x: 480, endPoint y: 665, distance: 52.8
click at [430, 682] on input "text" at bounding box center [501, 676] width 249 height 31
type input "11/18/2024"
paste textarea "Ruger Bodyguard Pistol"
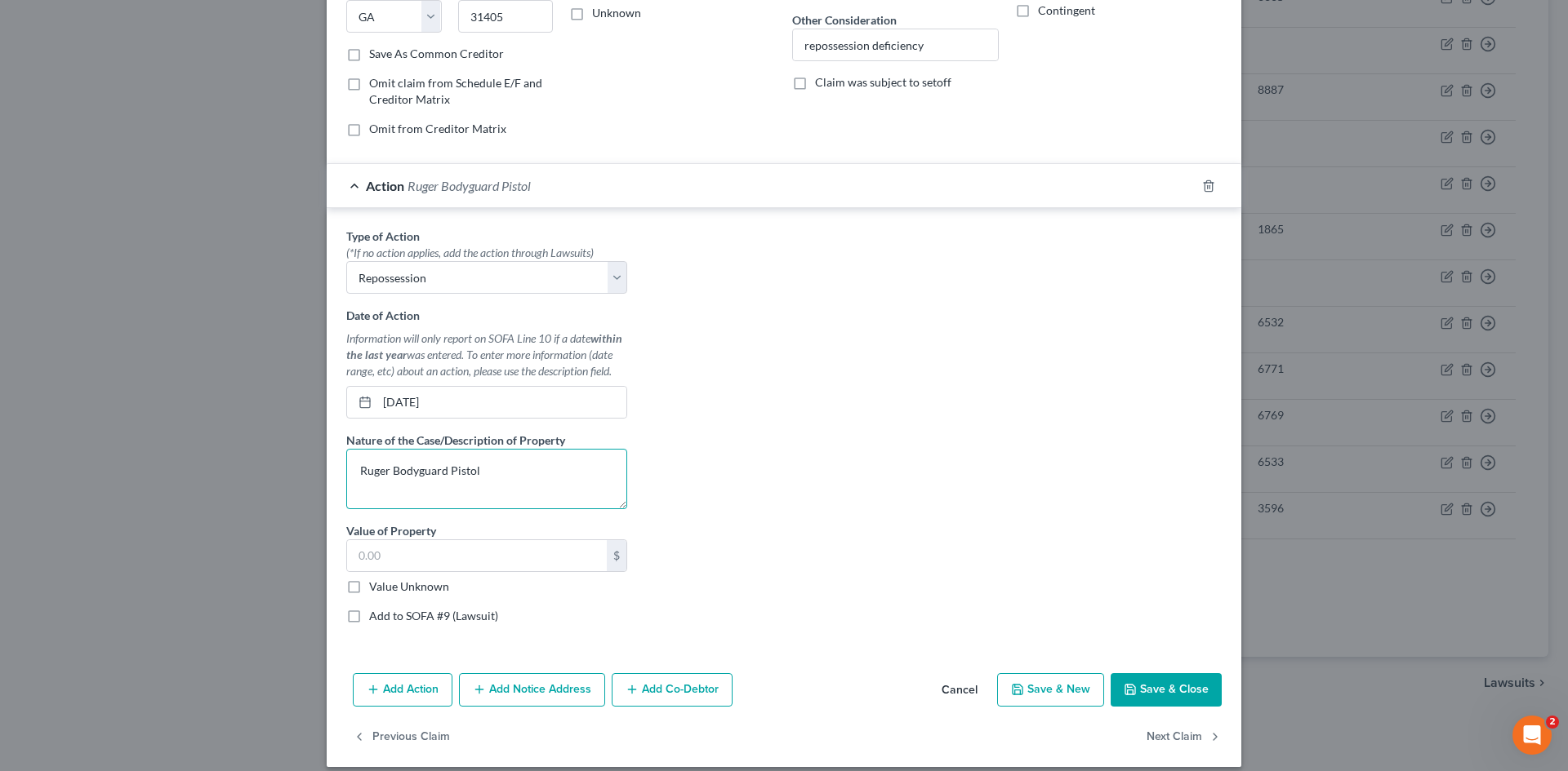
scroll to position [289, 0]
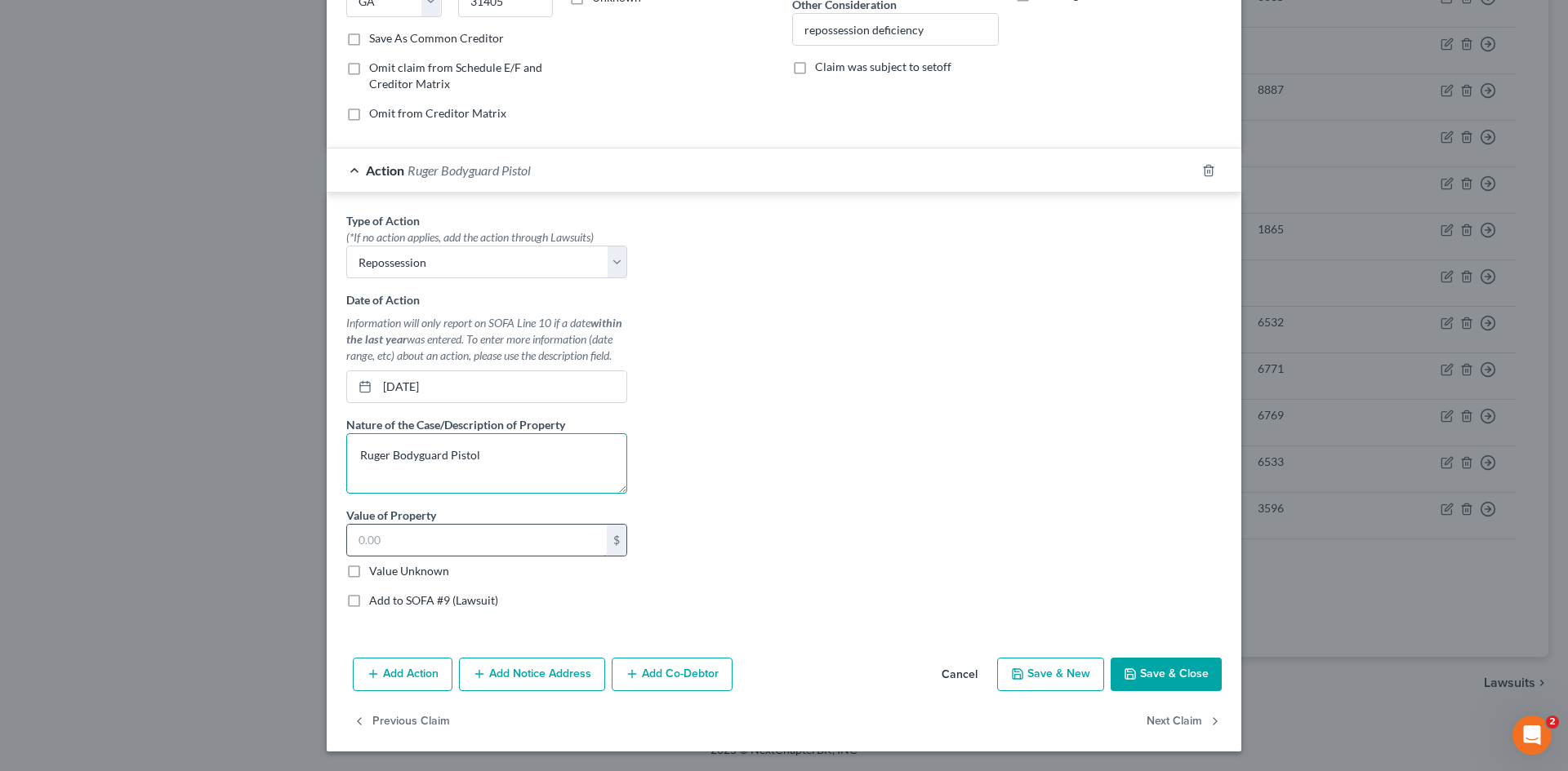
type textarea "Ruger Bodyguard Pistol"
click at [541, 533] on input "text" at bounding box center [476, 540] width 259 height 31
type input "150"
click at [1152, 686] on button "Save & Close" at bounding box center [1166, 675] width 111 height 34
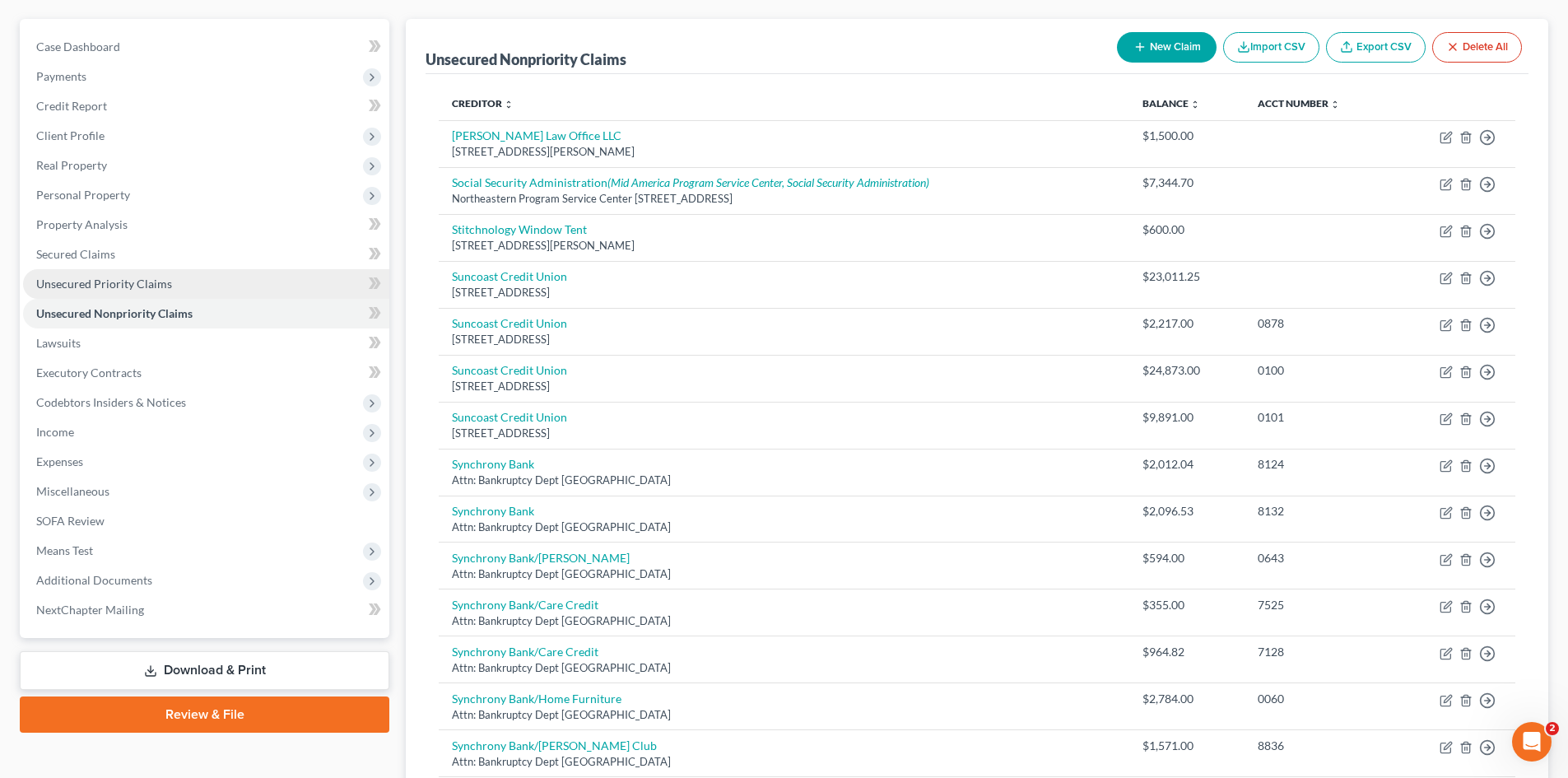
scroll to position [112, 0]
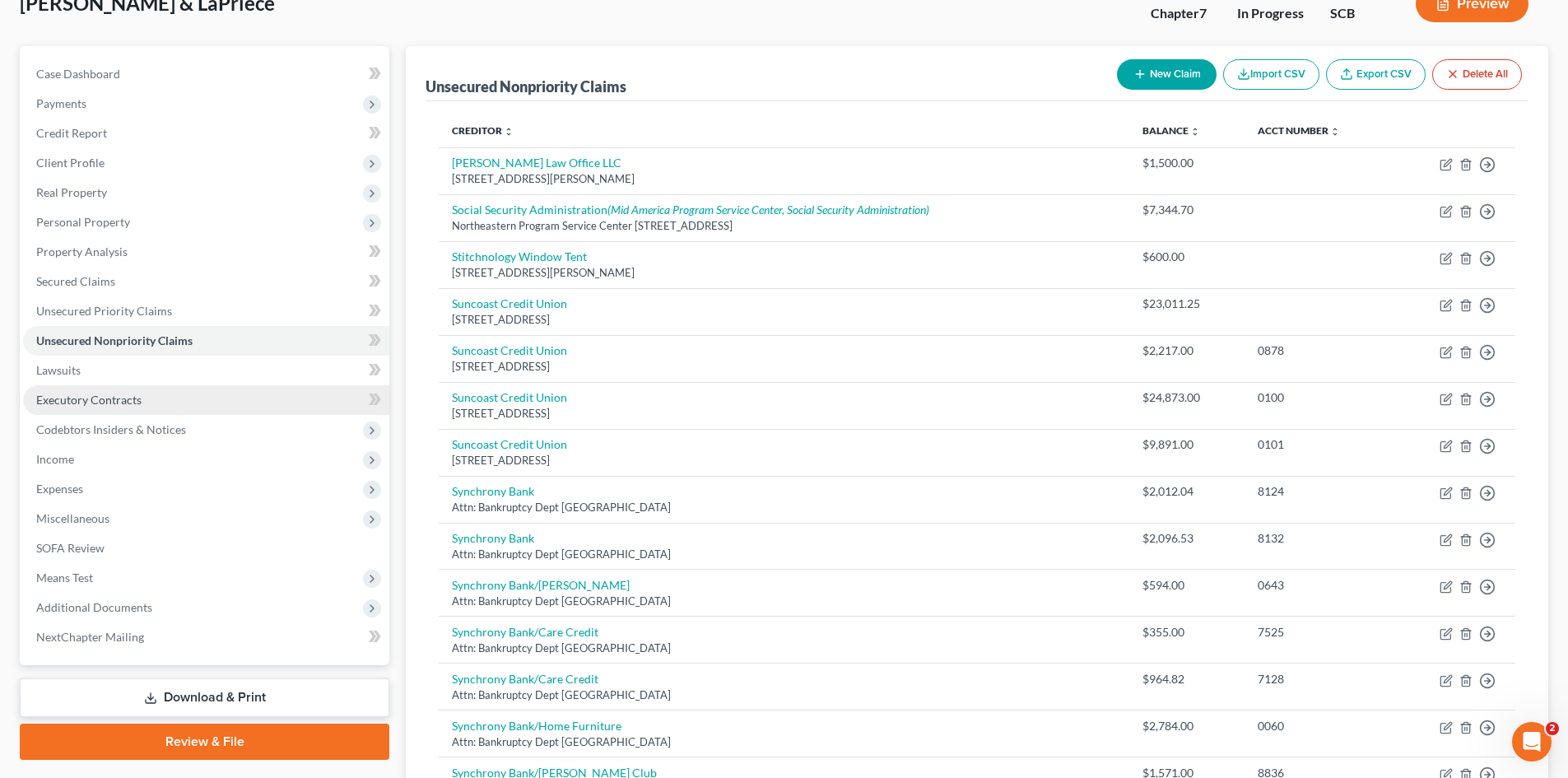
click at [68, 393] on span "Executory Contracts" at bounding box center [89, 400] width 106 height 14
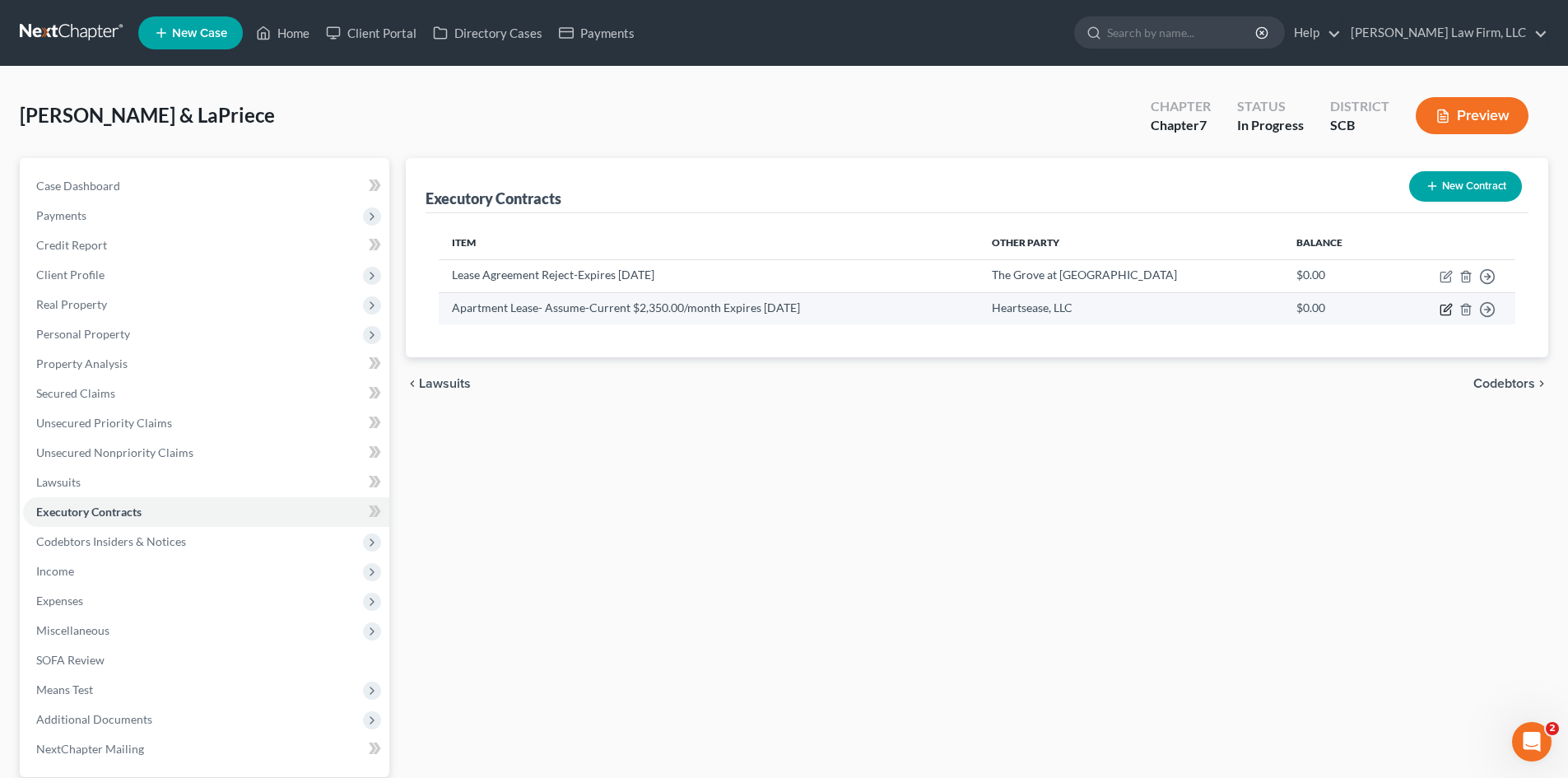
click at [1451, 309] on icon "button" at bounding box center [1447, 310] width 14 height 14
select select "3"
select select "2"
select select "0"
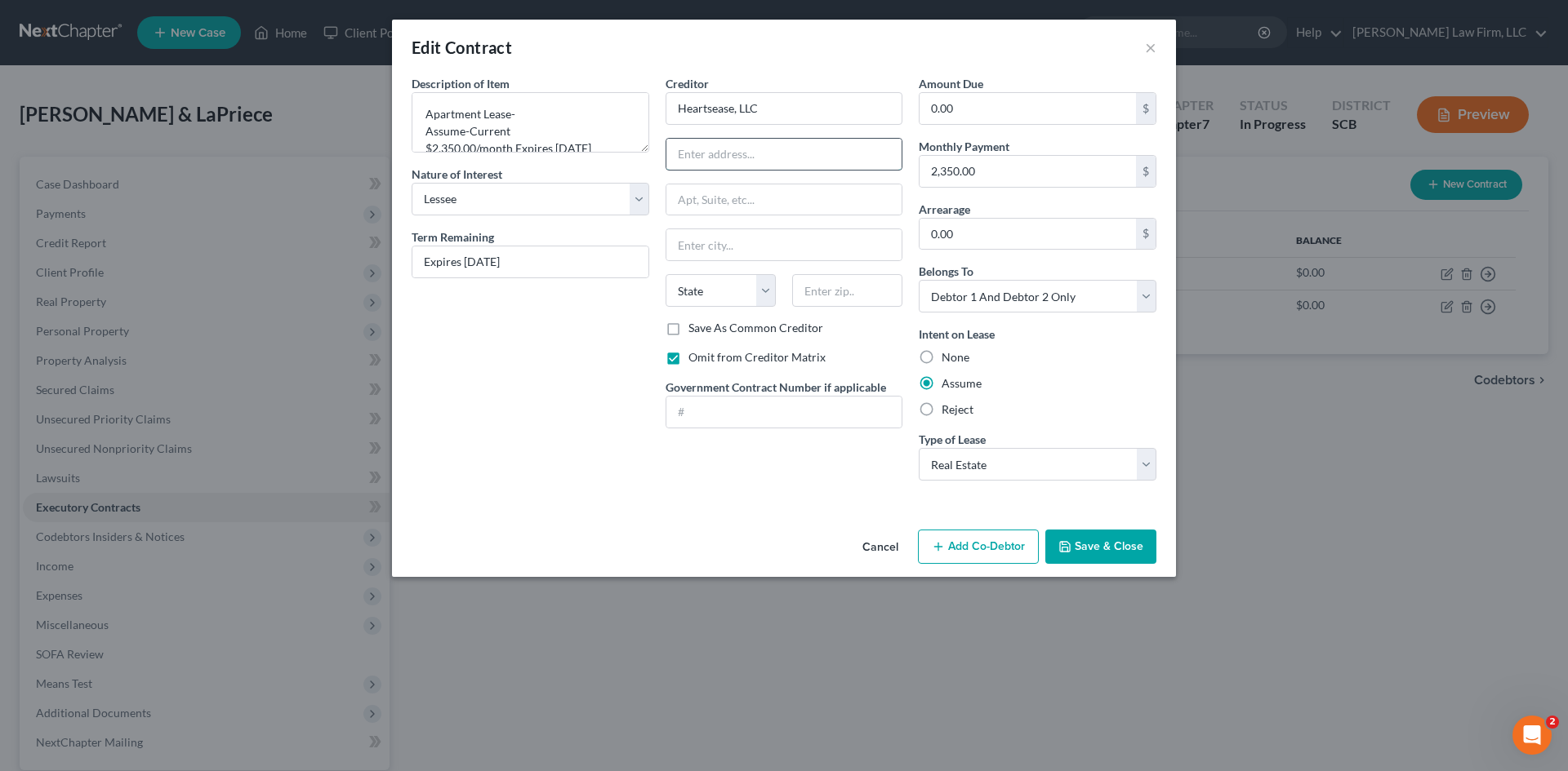
click at [760, 163] on input "text" at bounding box center [784, 154] width 236 height 31
type input "1035 Brightwater Way"
type input "28467"
type input "Calabash"
select select "28"
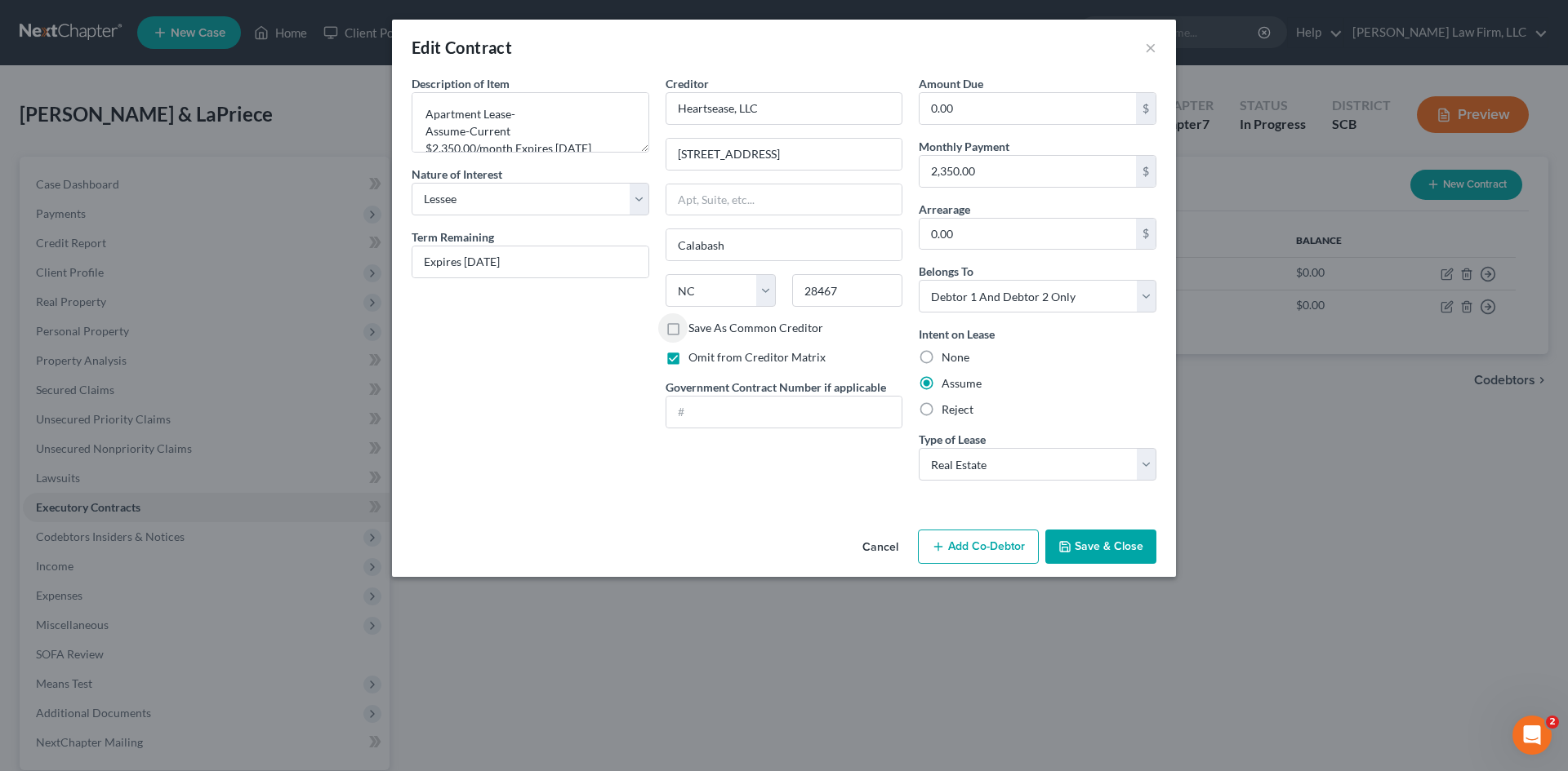
click at [1131, 539] on button "Save & Close" at bounding box center [1100, 546] width 111 height 34
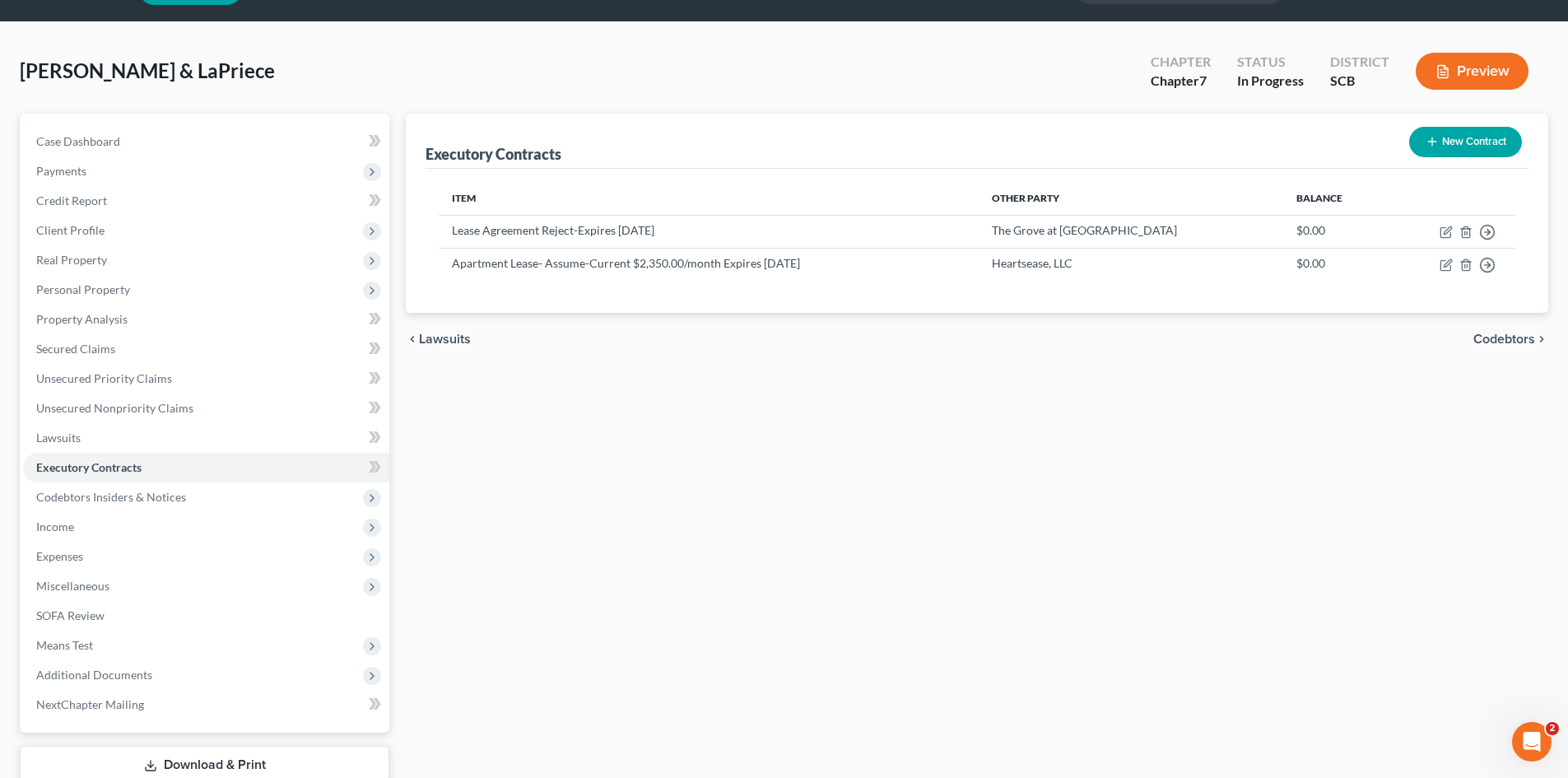
scroll to position [82, 0]
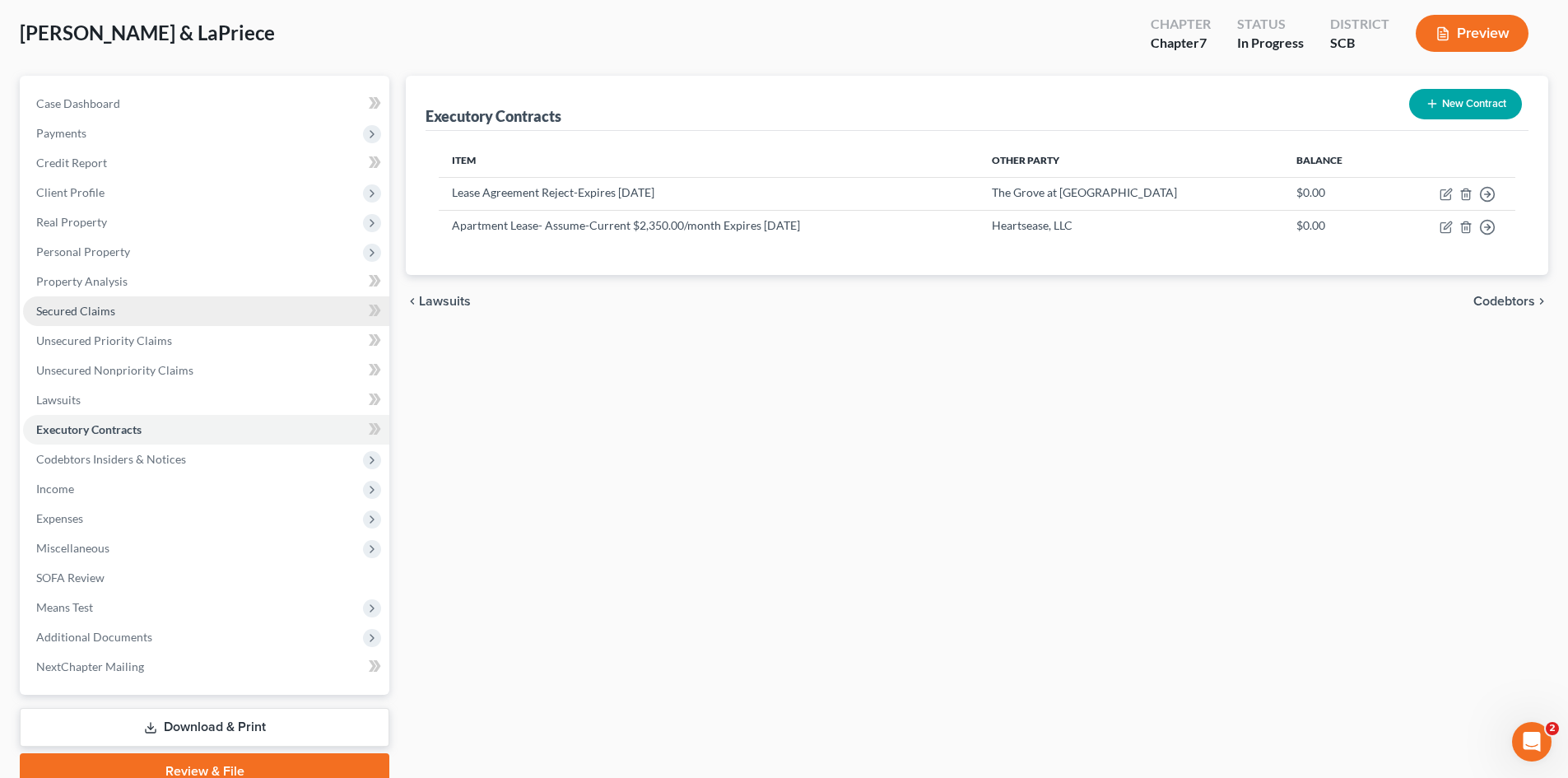
click at [64, 315] on span "Secured Claims" at bounding box center [75, 311] width 79 height 14
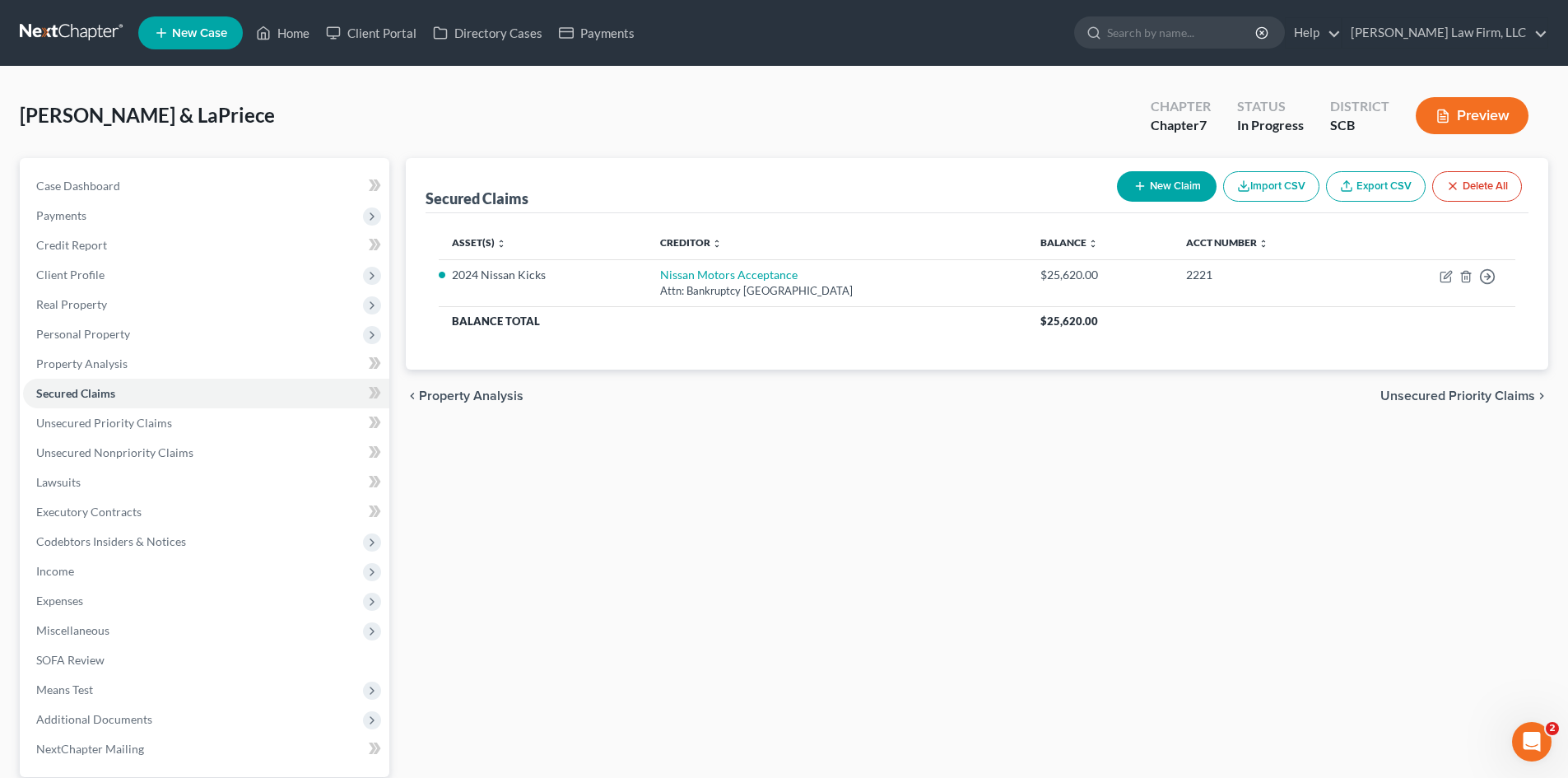
click at [1416, 403] on span "Unsecured Priority Claims" at bounding box center [1458, 396] width 155 height 14
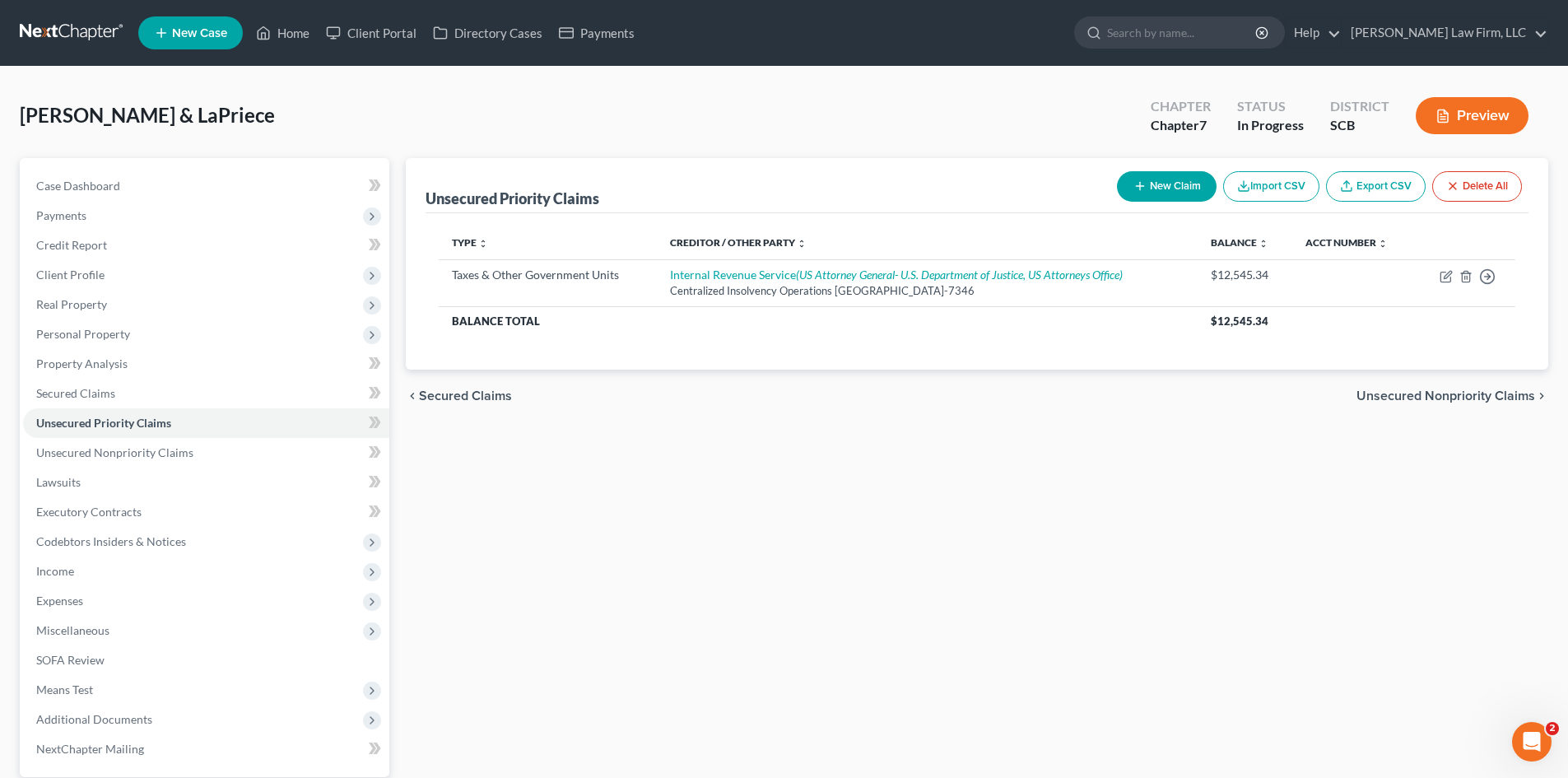
click at [1418, 400] on span "Unsecured Nonpriority Claims" at bounding box center [1445, 396] width 179 height 14
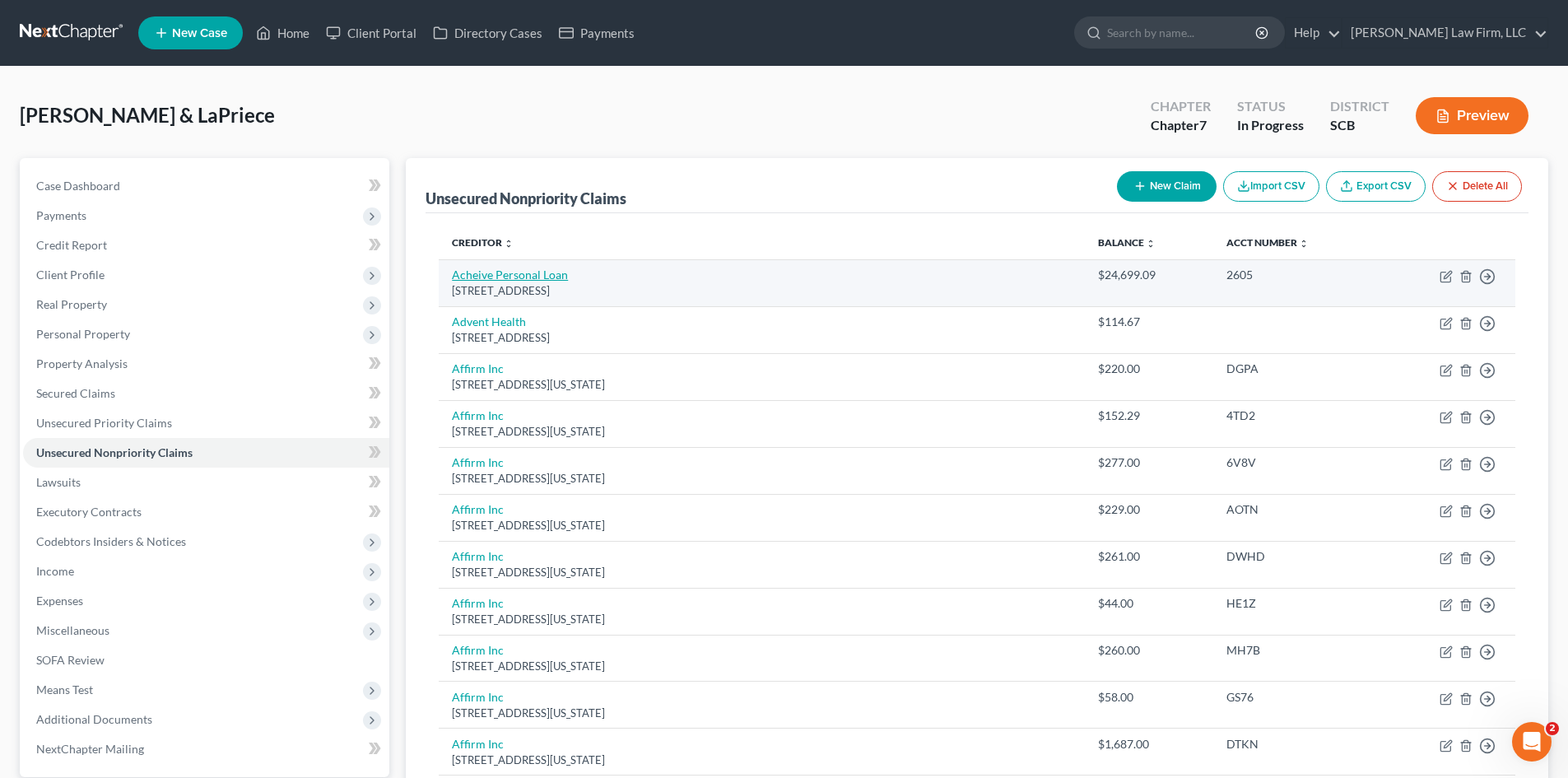
click at [532, 274] on link "Acheive Personal Loan" at bounding box center [509, 274] width 116 height 14
select select "3"
select select "14"
select select "0"
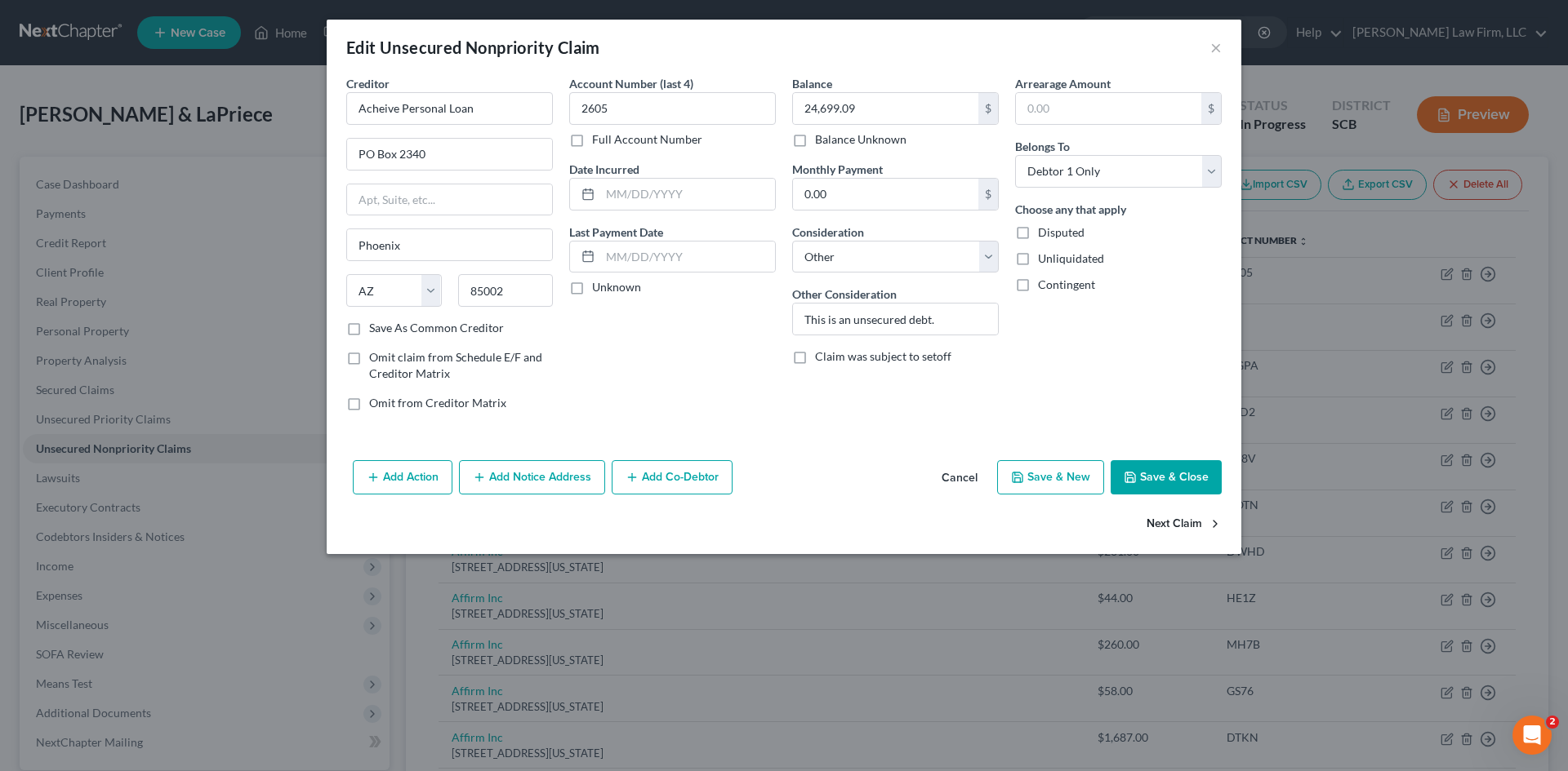
click at [1169, 524] on button "Next Claim" at bounding box center [1184, 524] width 76 height 34
select select "9"
select select "0"
click at [1172, 526] on button "Next Claim" at bounding box center [1184, 524] width 76 height 34
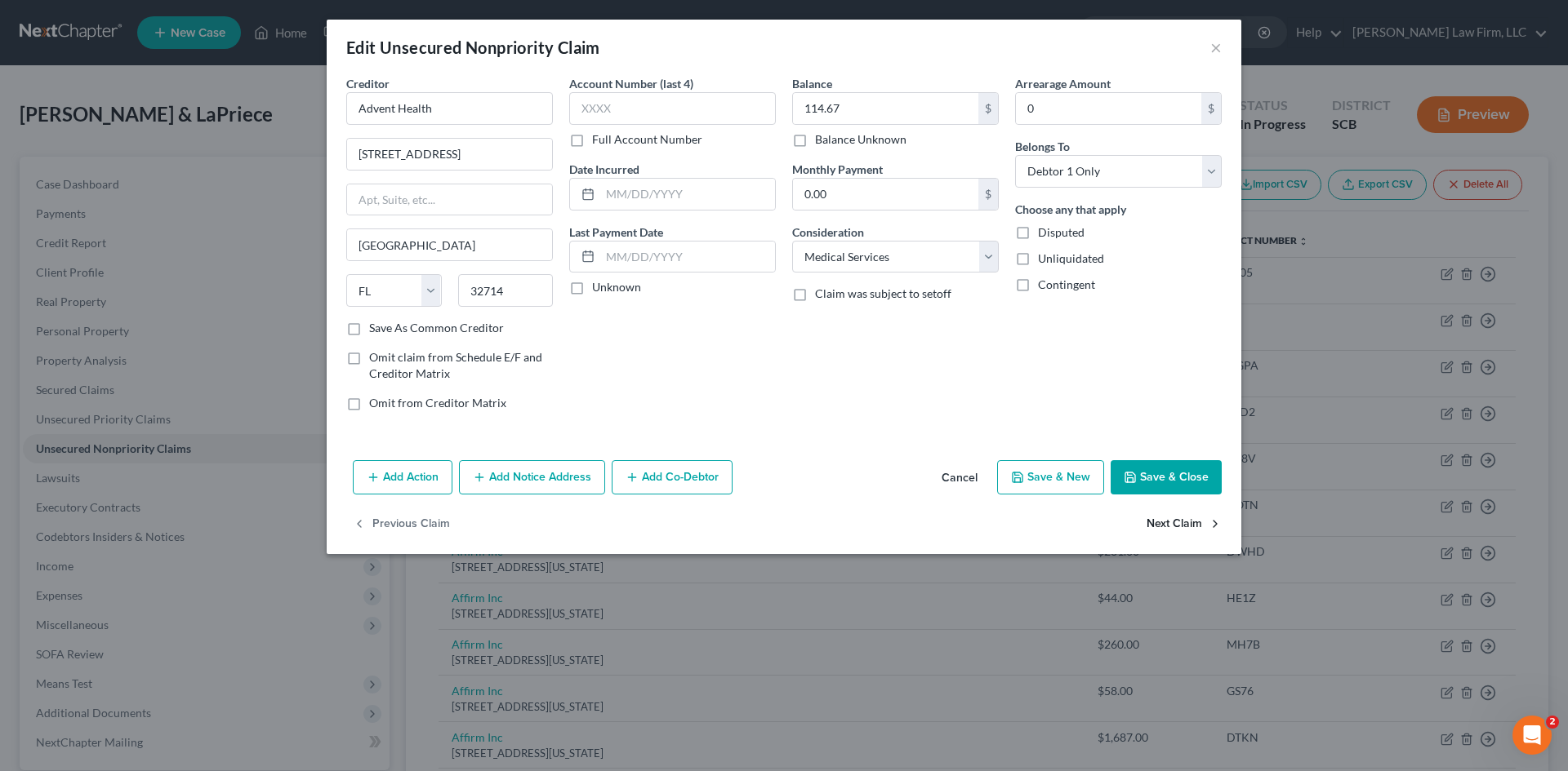
select select "4"
select select "14"
select select "1"
click at [1173, 528] on button "Next Claim" at bounding box center [1184, 524] width 76 height 34
select select "4"
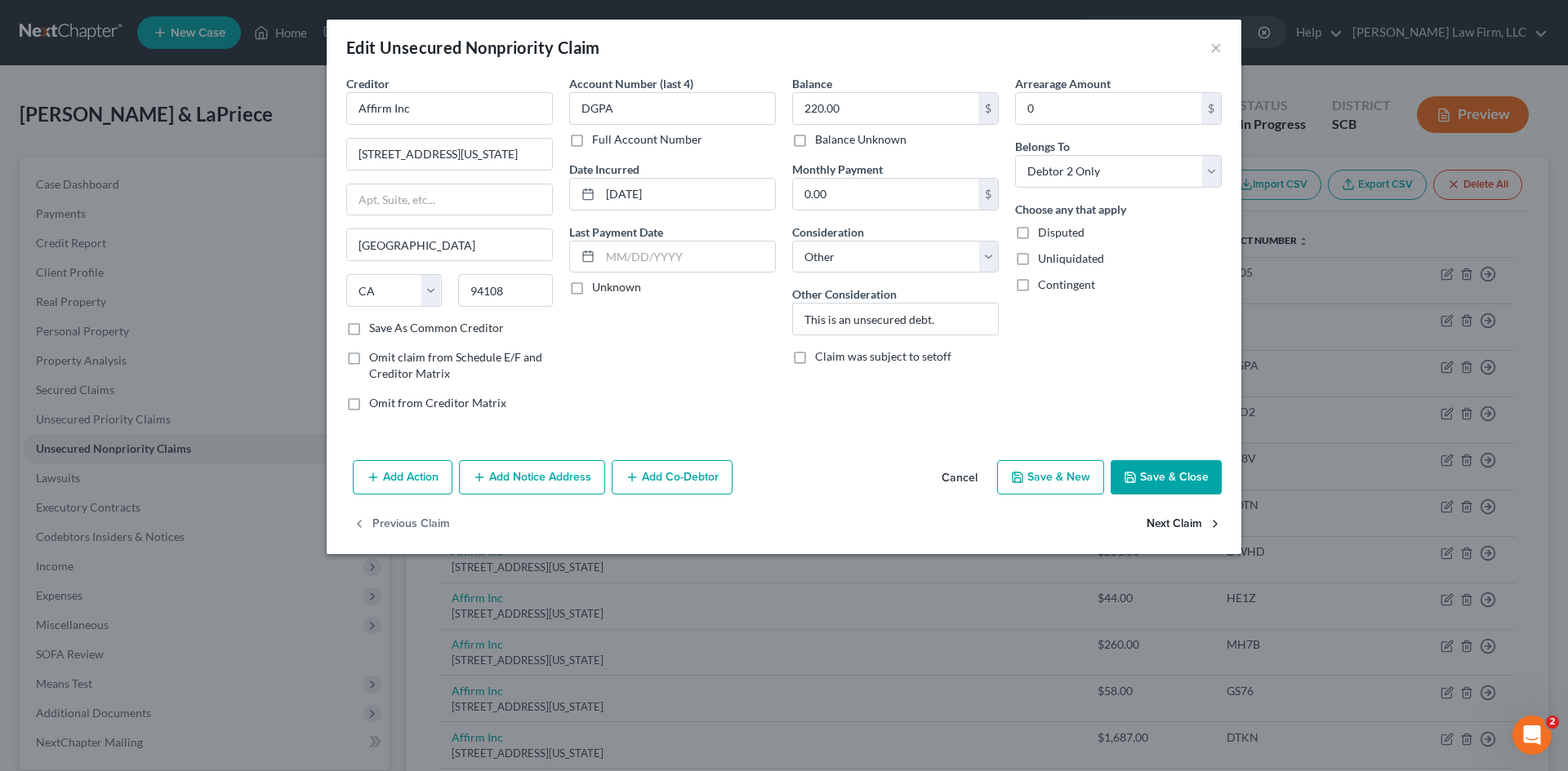
select select "14"
select select "0"
click at [1173, 528] on button "Next Claim" at bounding box center [1184, 524] width 76 height 34
select select "4"
select select "14"
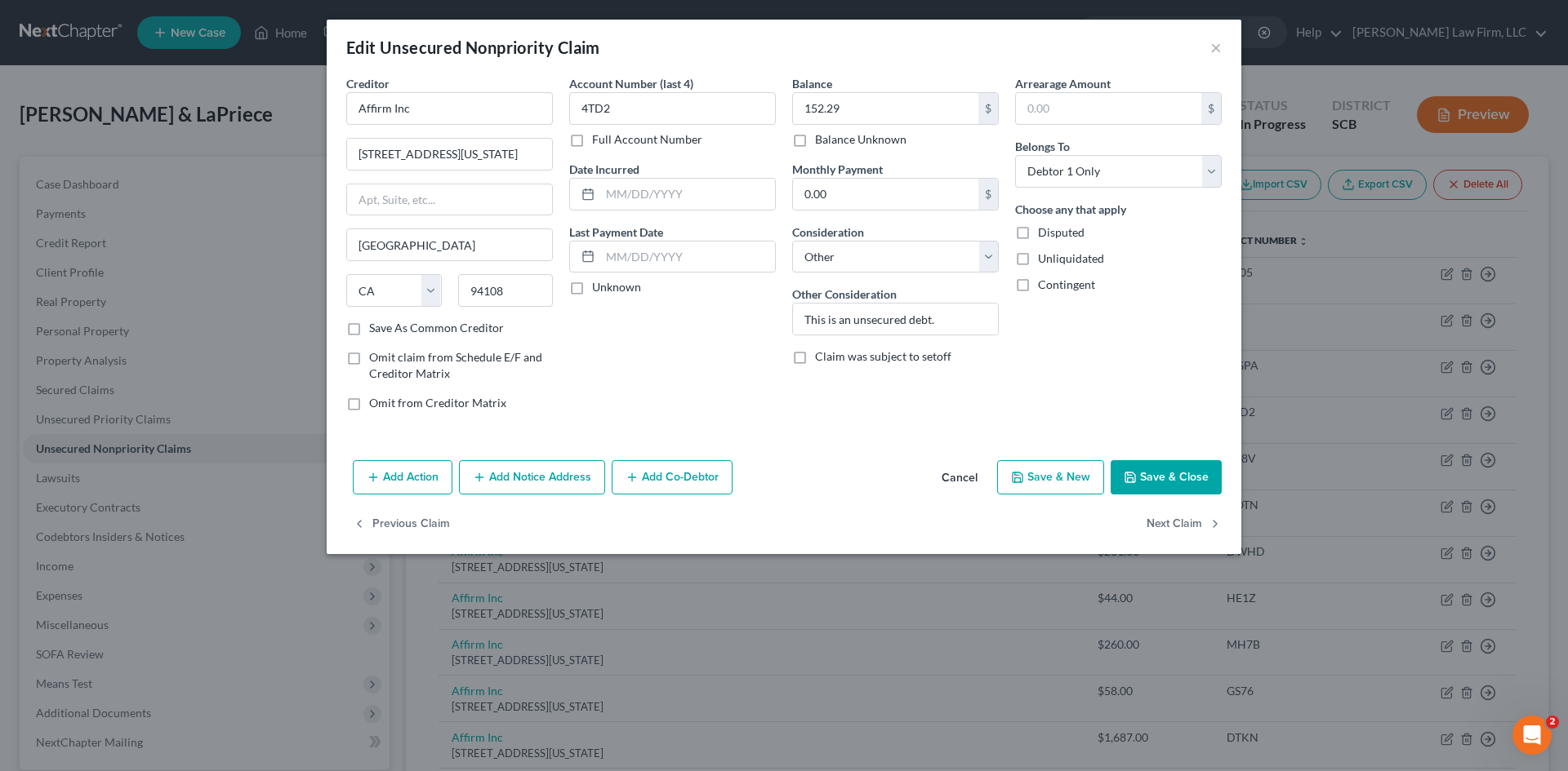
select select "1"
click at [1173, 528] on button "Next Claim" at bounding box center [1184, 524] width 76 height 34
select select "4"
select select "14"
click at [1173, 529] on button "Next Claim" at bounding box center [1184, 524] width 76 height 34
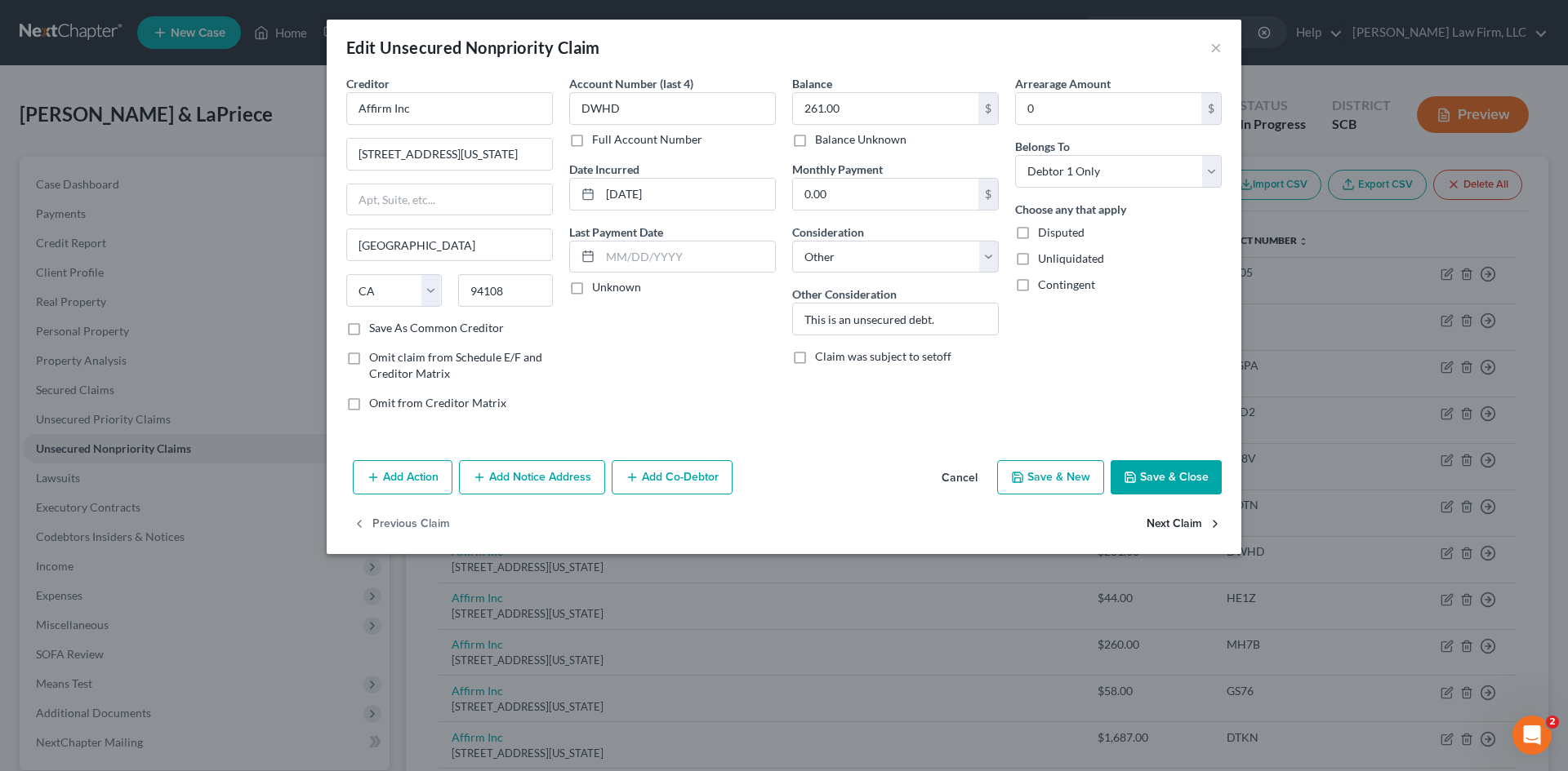
click at [1173, 529] on button "Next Claim" at bounding box center [1184, 524] width 76 height 34
click at [1173, 529] on button "Next Claim" at bounding box center [1184, 524] width 76 height 34
click at [1174, 531] on button "Next Claim" at bounding box center [1184, 524] width 76 height 34
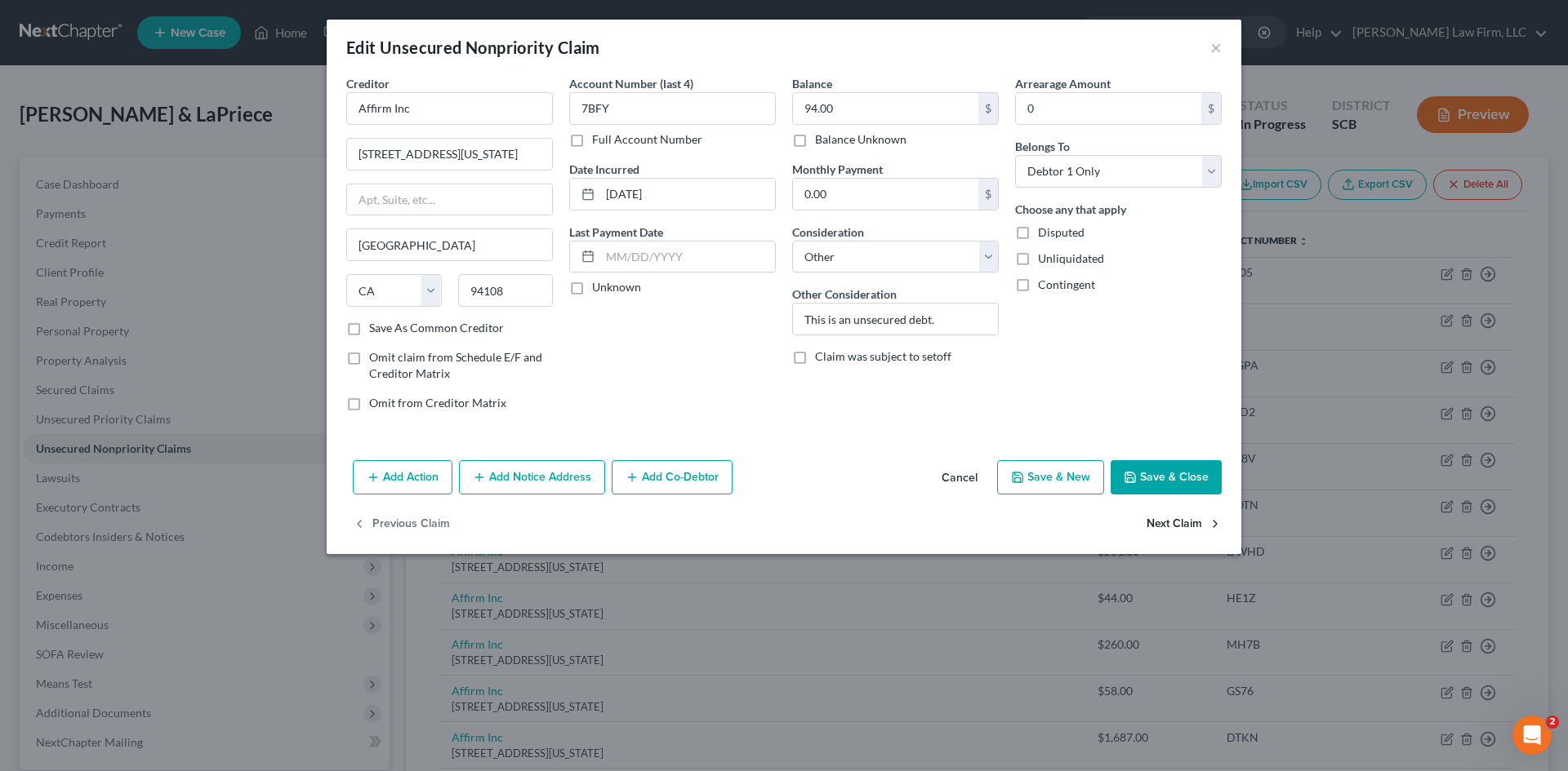
click at [1174, 531] on button "Next Claim" at bounding box center [1184, 524] width 76 height 34
click at [1177, 534] on button "Next Claim" at bounding box center [1184, 524] width 76 height 34
click at [1177, 534] on button "Next Claim" at bounding box center [1184, 524] width 76 height 34
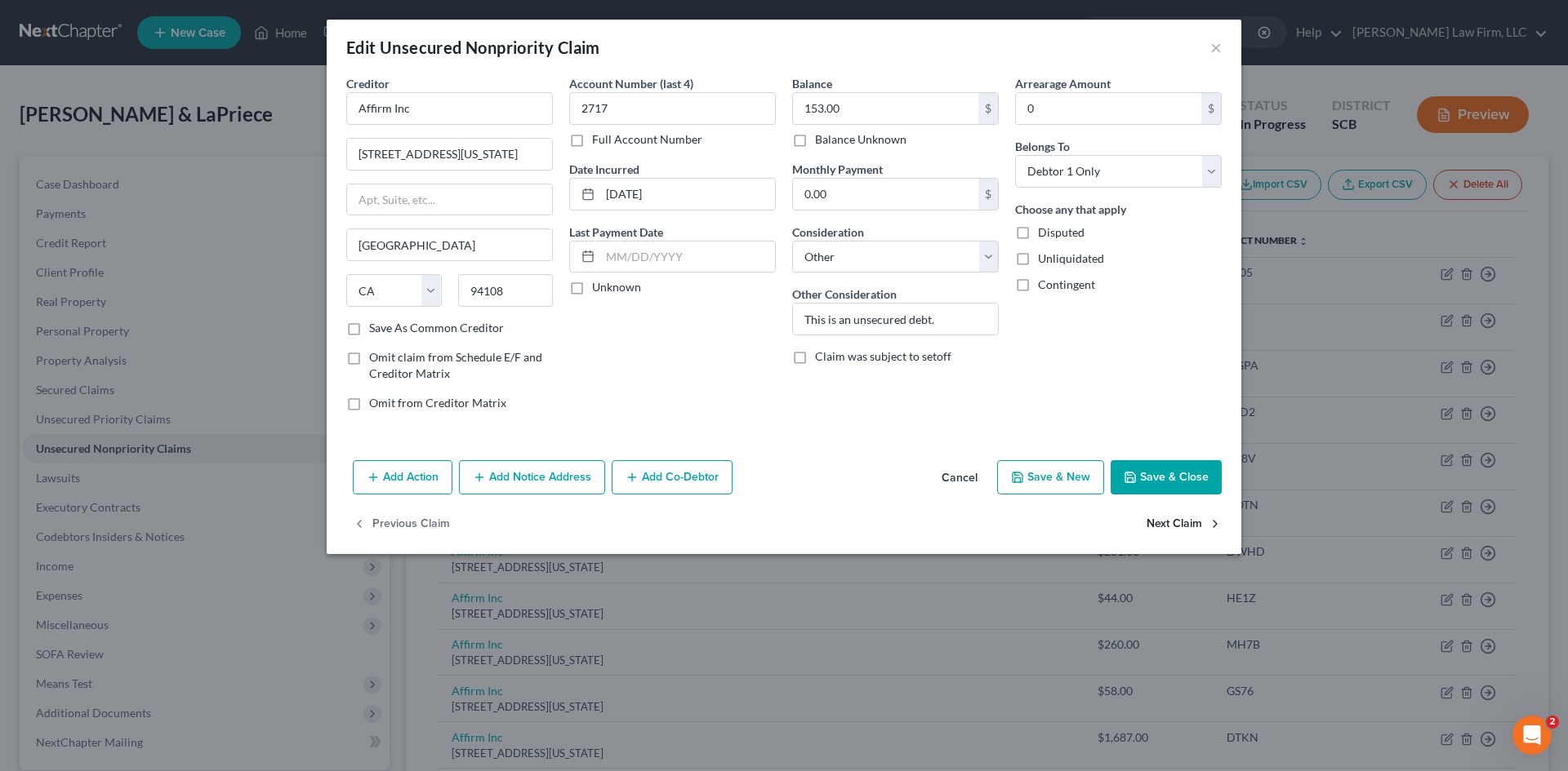
click at [1179, 536] on button "Next Claim" at bounding box center [1184, 524] width 76 height 34
click at [1182, 538] on button "Next Claim" at bounding box center [1184, 524] width 76 height 34
click at [1186, 539] on button "Next Claim" at bounding box center [1184, 524] width 76 height 34
click at [1187, 540] on button "Next Claim" at bounding box center [1184, 524] width 76 height 34
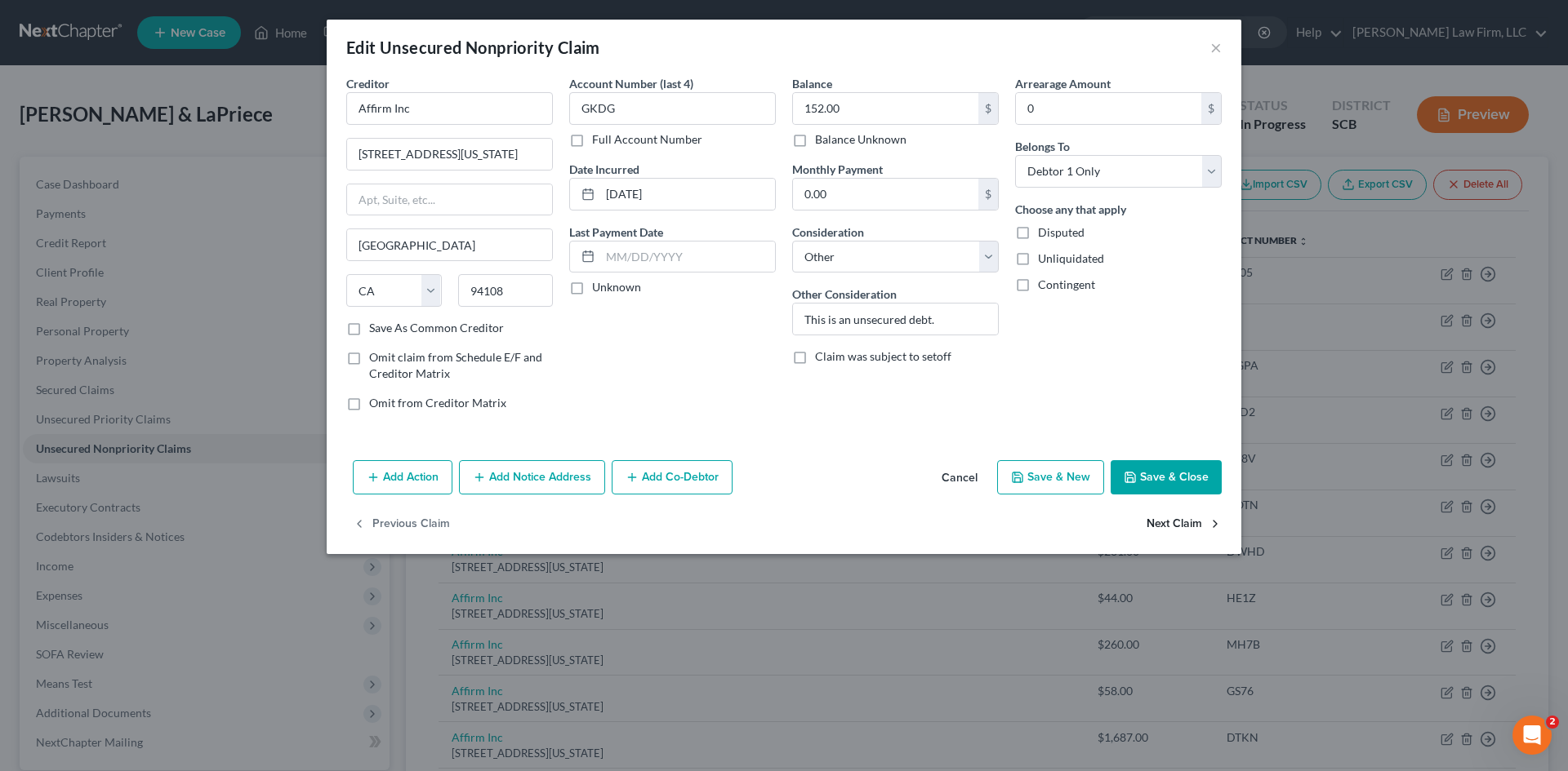
click at [1188, 539] on button "Next Claim" at bounding box center [1184, 524] width 76 height 34
click at [1190, 538] on button "Next Claim" at bounding box center [1184, 524] width 76 height 34
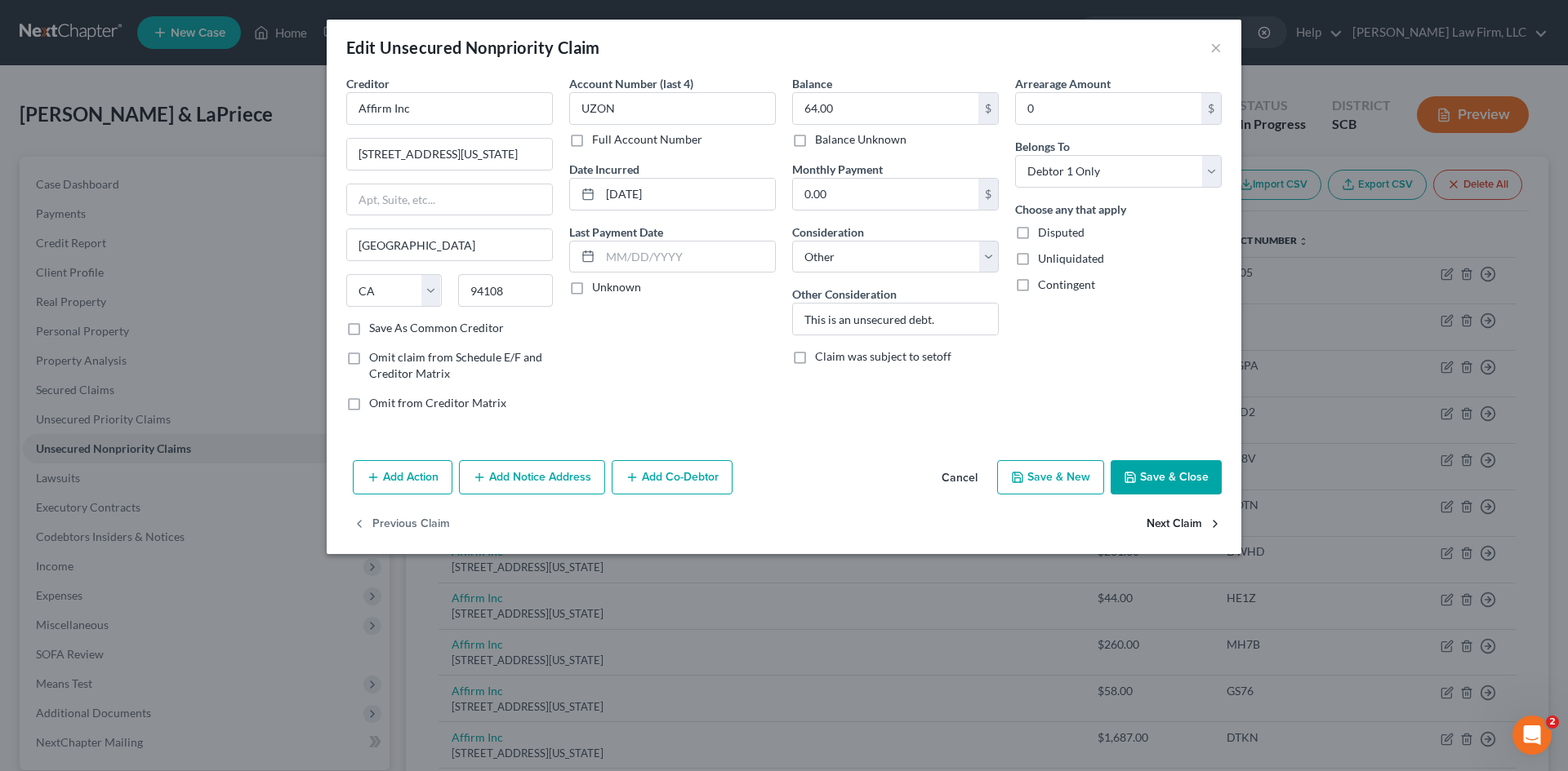
click at [1181, 528] on button "Next Claim" at bounding box center [1184, 524] width 76 height 34
click at [1182, 528] on button "Next Claim" at bounding box center [1184, 524] width 76 height 34
click at [1183, 528] on button "Next Claim" at bounding box center [1184, 524] width 76 height 34
click at [1183, 528] on div "Previous Claim" at bounding box center [784, 531] width 915 height 47
click at [1162, 477] on button "Save & Close" at bounding box center [1166, 477] width 111 height 34
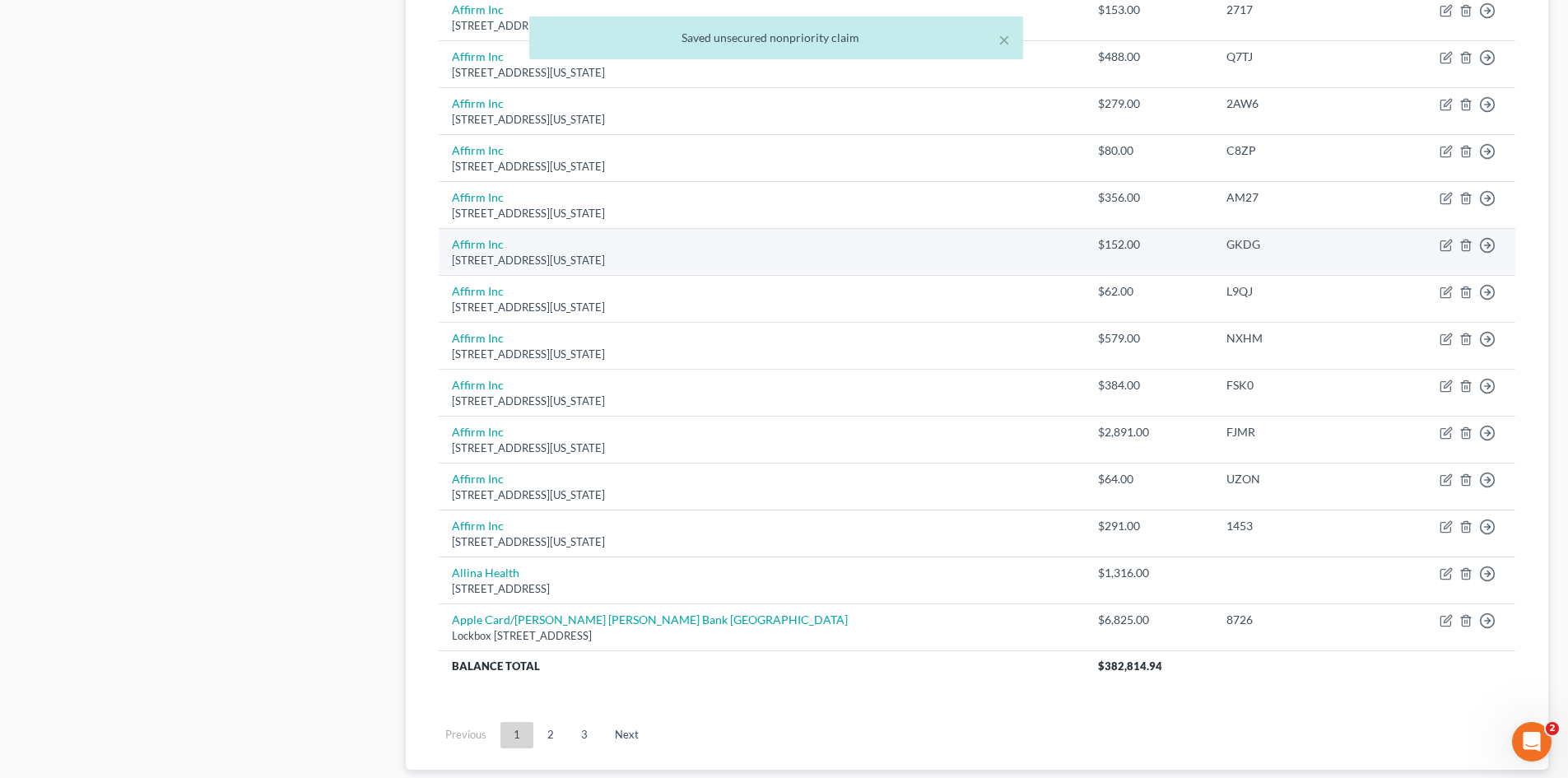
scroll to position [1123, 0]
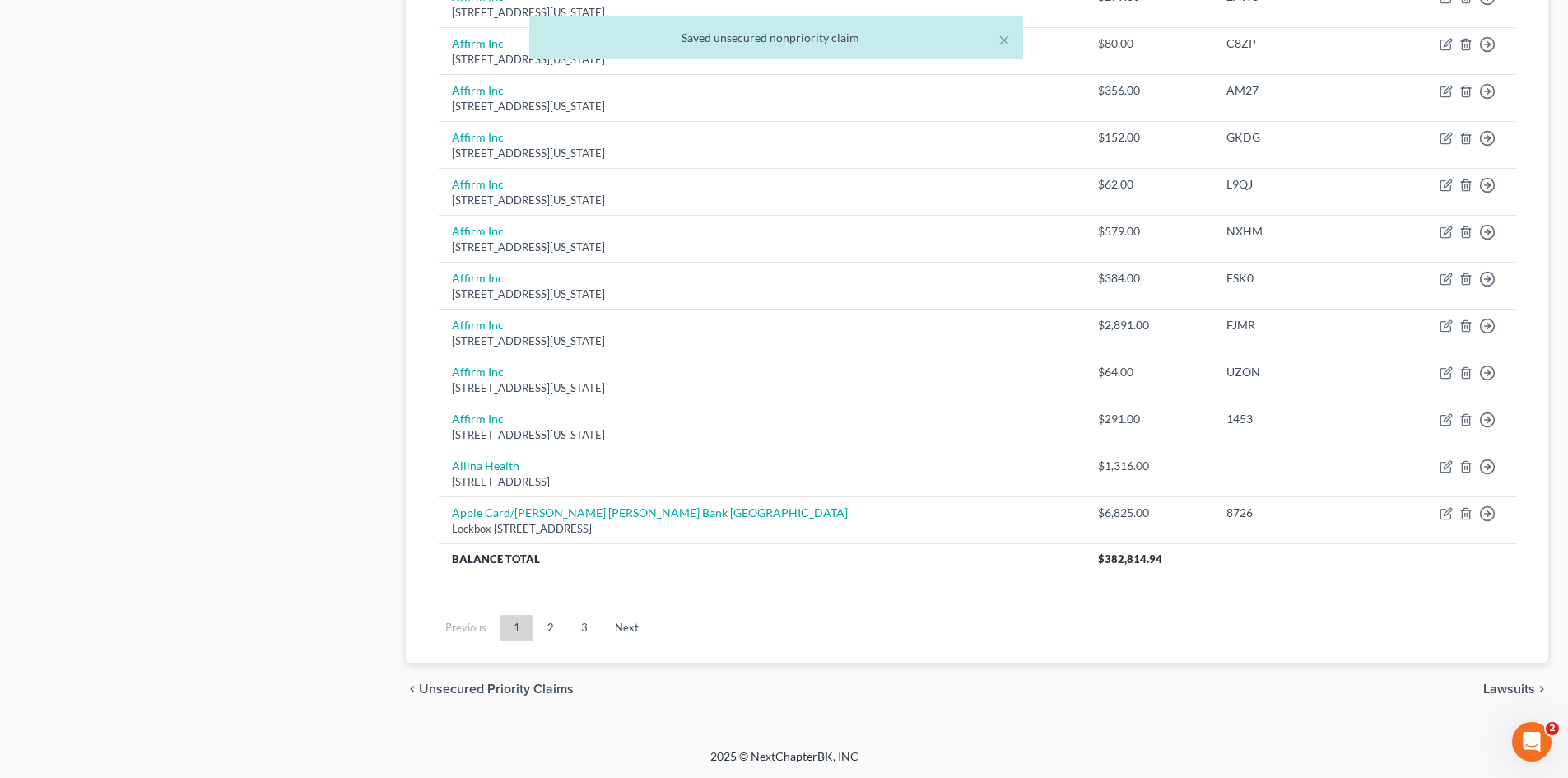
click at [557, 623] on link "2" at bounding box center [550, 628] width 33 height 26
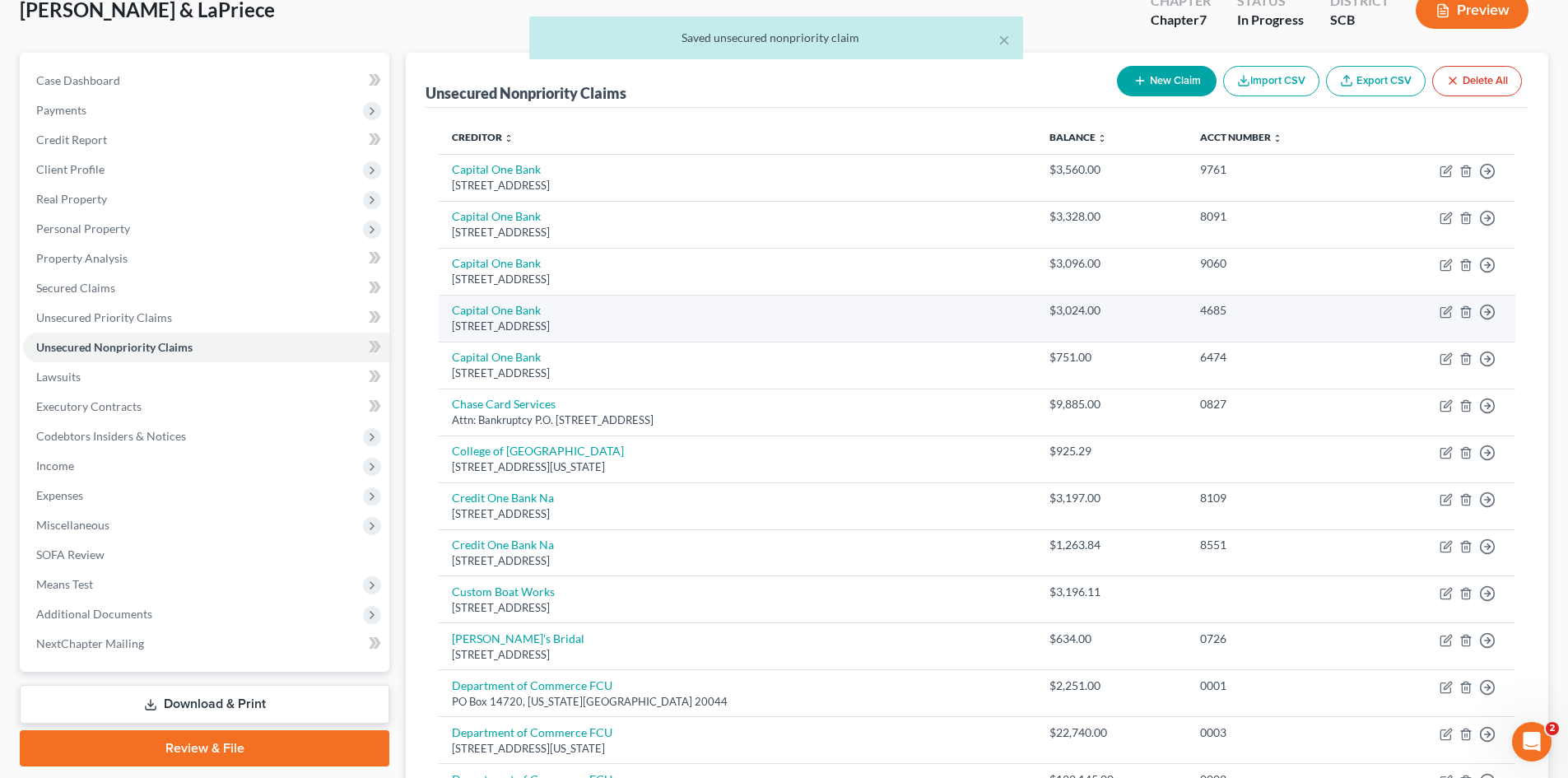
scroll to position [0, 0]
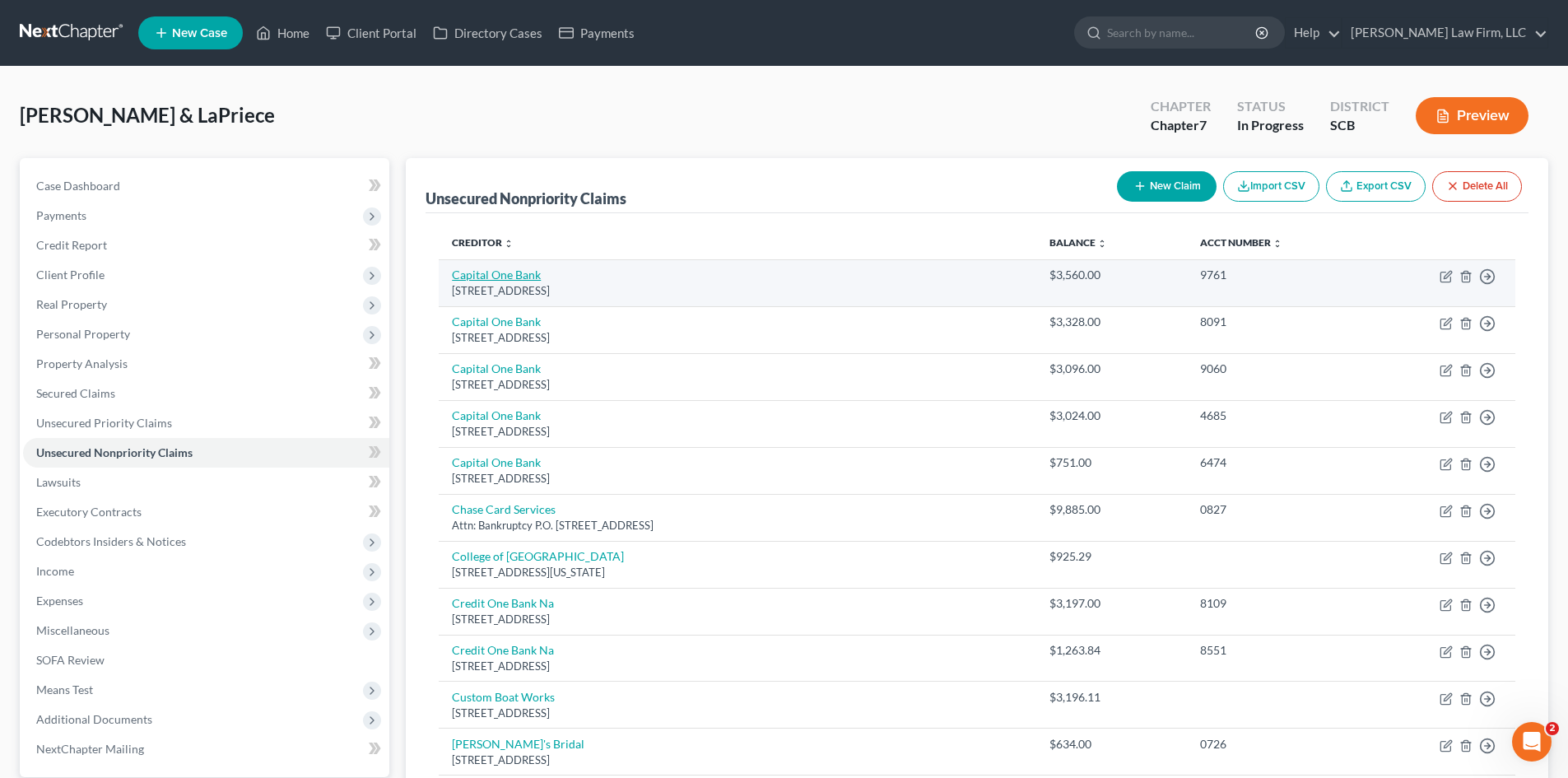
click at [511, 272] on link "Capital One Bank" at bounding box center [496, 274] width 89 height 14
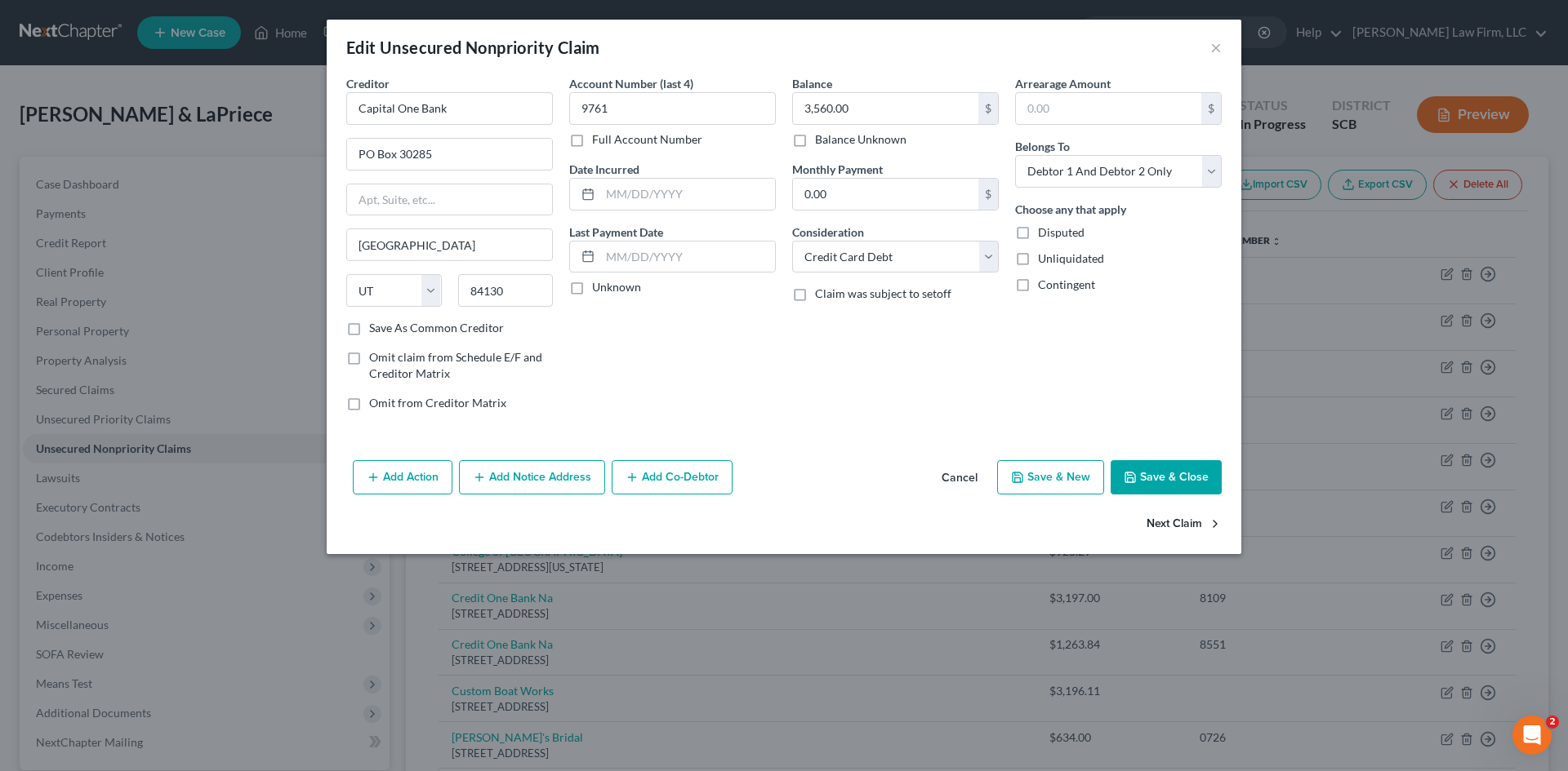
click at [1175, 518] on button "Next Claim" at bounding box center [1184, 524] width 76 height 34
click at [1175, 517] on button "Next Claim" at bounding box center [1184, 524] width 76 height 34
click at [1179, 516] on button "Next Claim" at bounding box center [1184, 524] width 76 height 34
click at [1176, 523] on button "Next Claim" at bounding box center [1184, 524] width 76 height 34
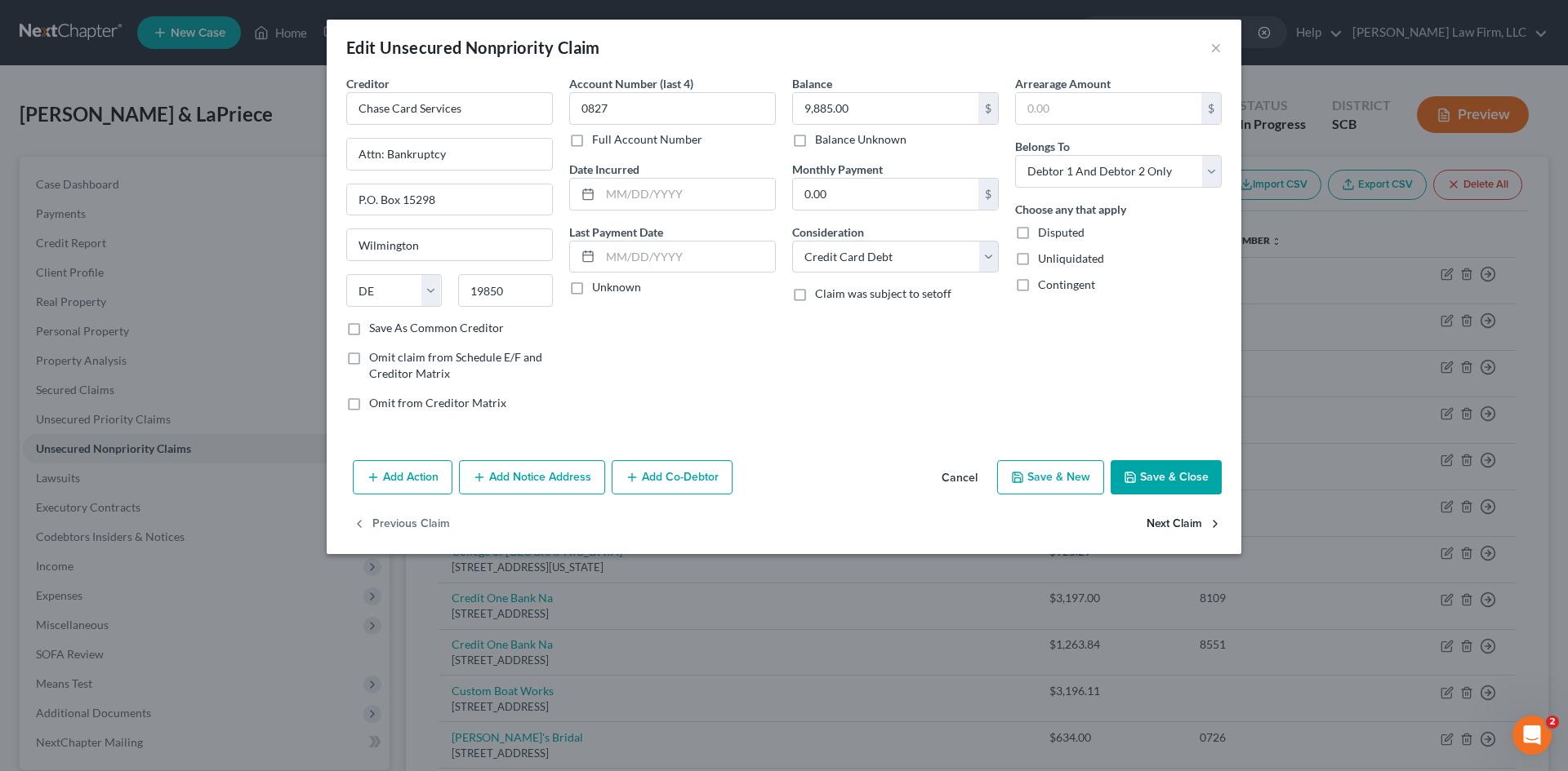
click at [1176, 523] on button "Next Claim" at bounding box center [1184, 524] width 76 height 34
click at [1174, 524] on button "Next Claim" at bounding box center [1184, 524] width 76 height 34
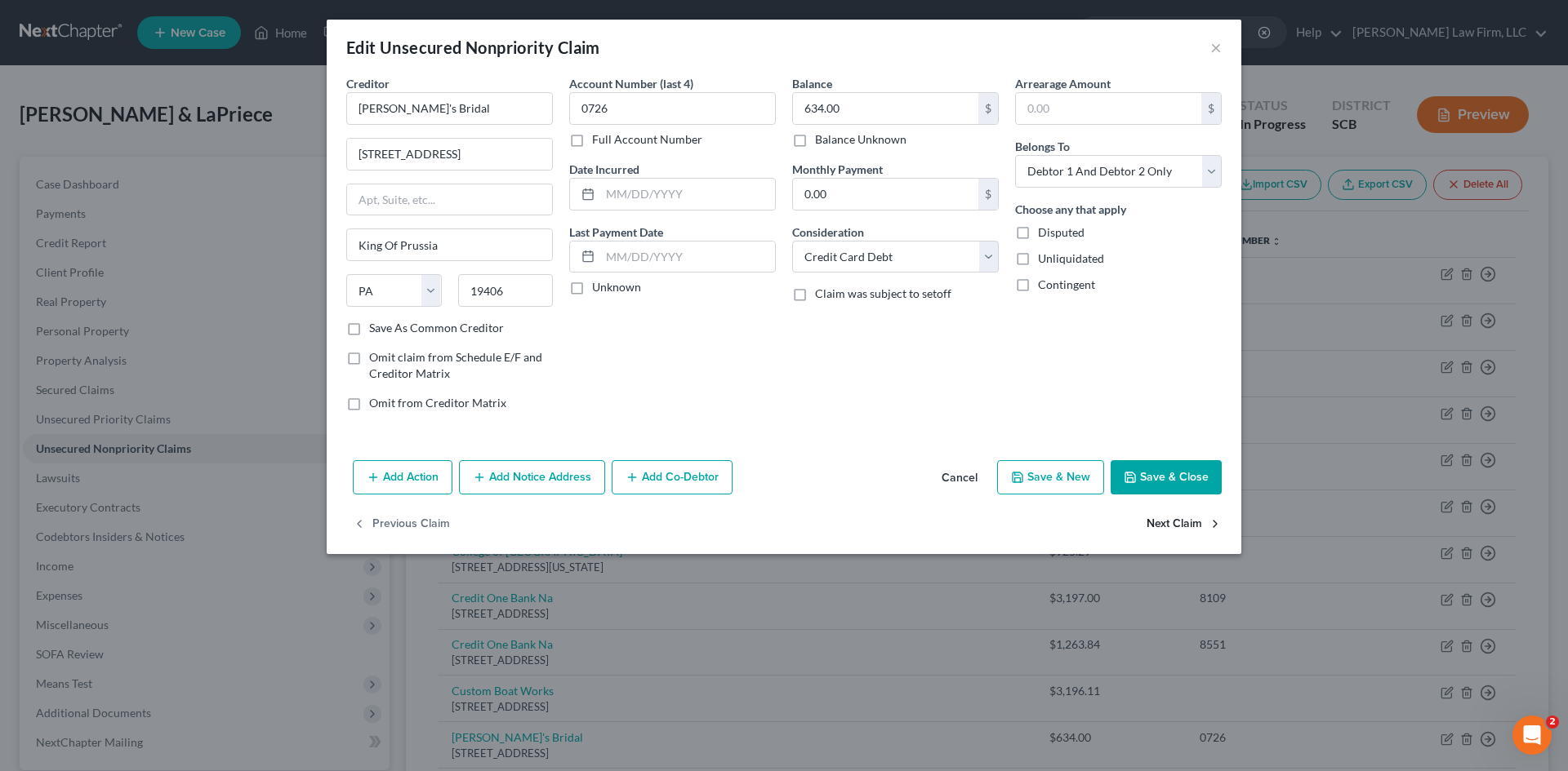
click at [1174, 524] on button "Next Claim" at bounding box center [1184, 524] width 76 height 34
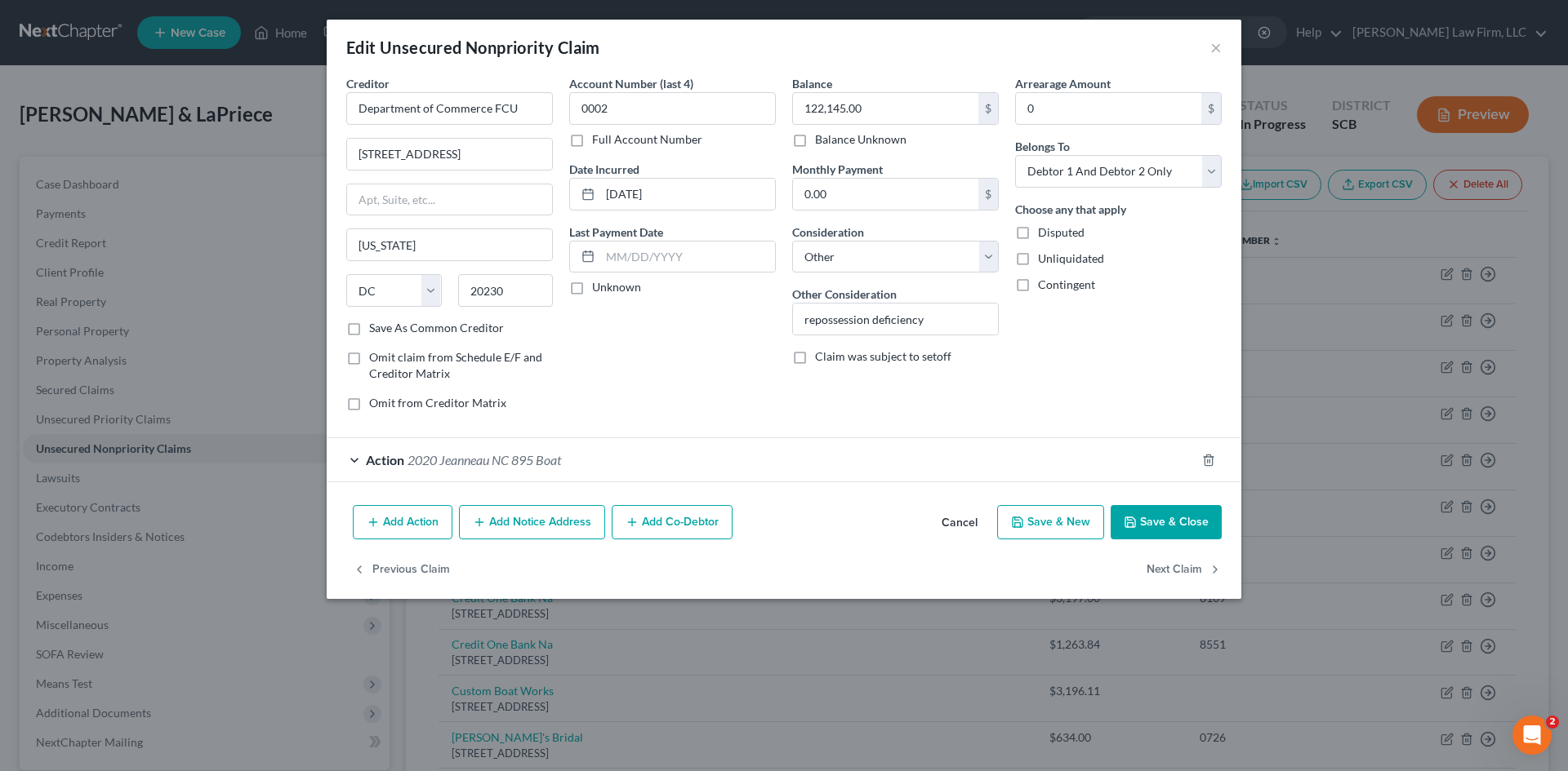
click at [1174, 524] on button "Save & Close" at bounding box center [1166, 522] width 111 height 34
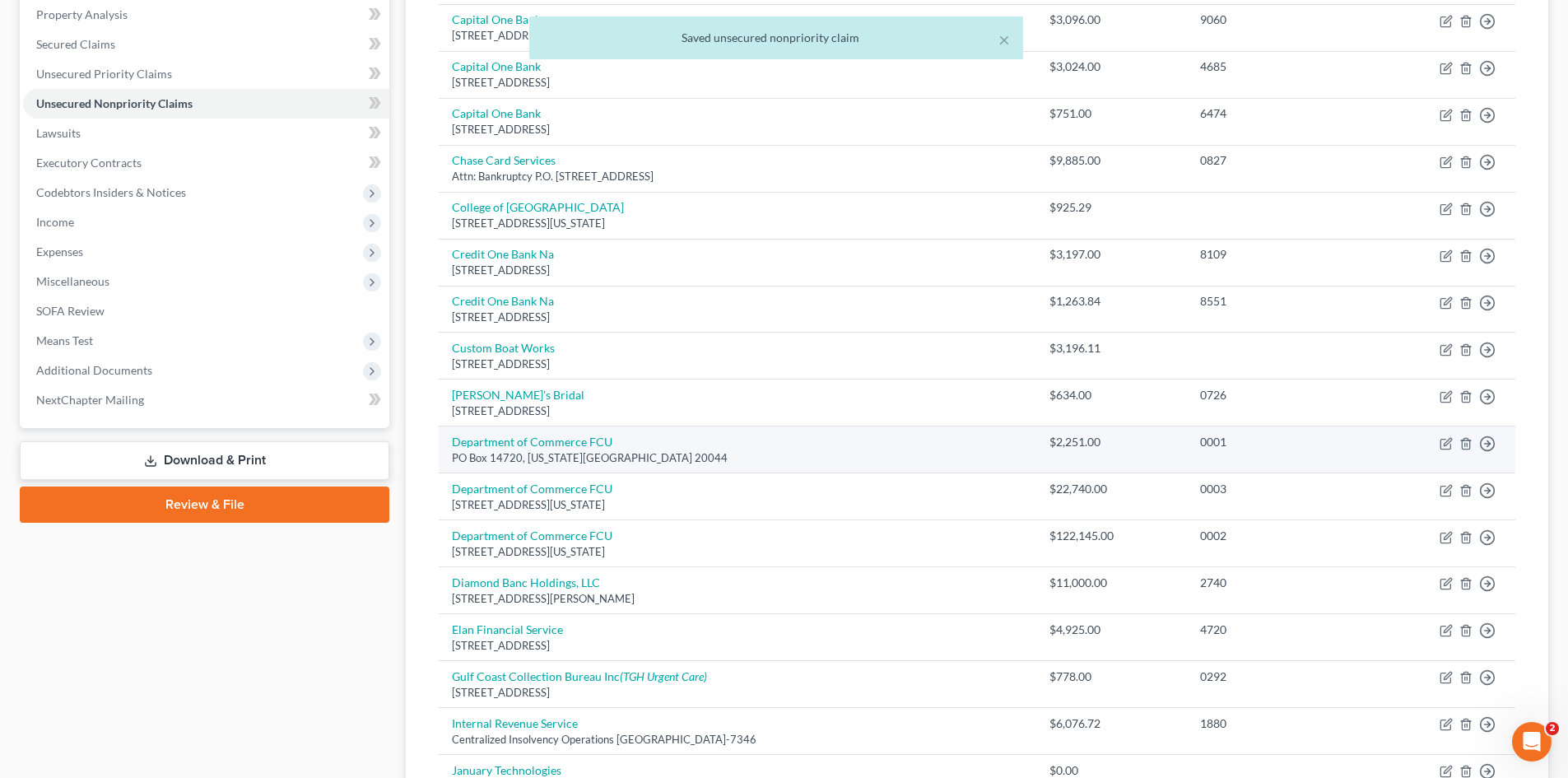
scroll to position [329, 0]
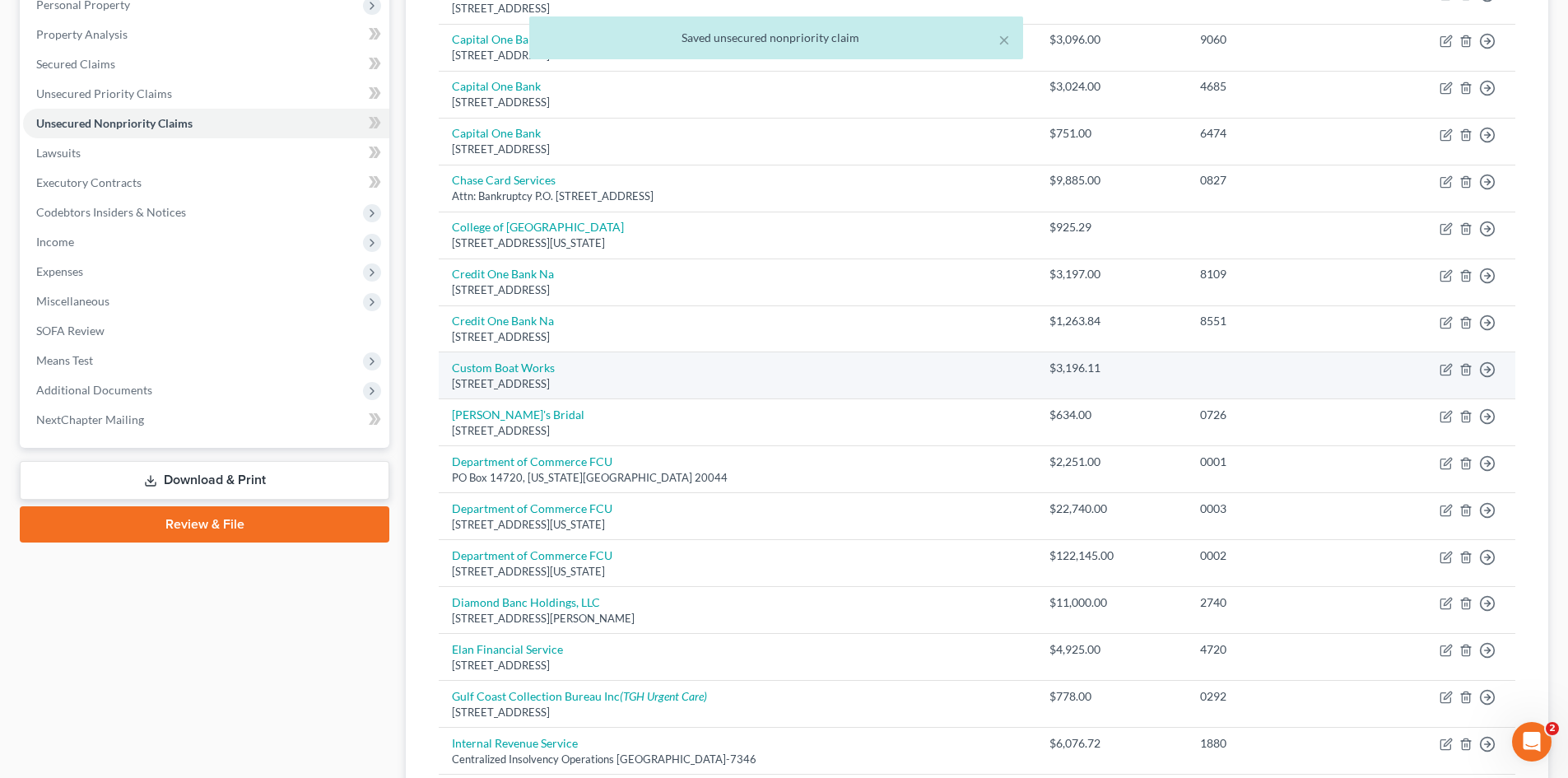
click at [511, 359] on td "Custom Boat Works 3533 57th Avenue Dr W, Bradenton, FL 34210" at bounding box center [737, 375] width 597 height 47
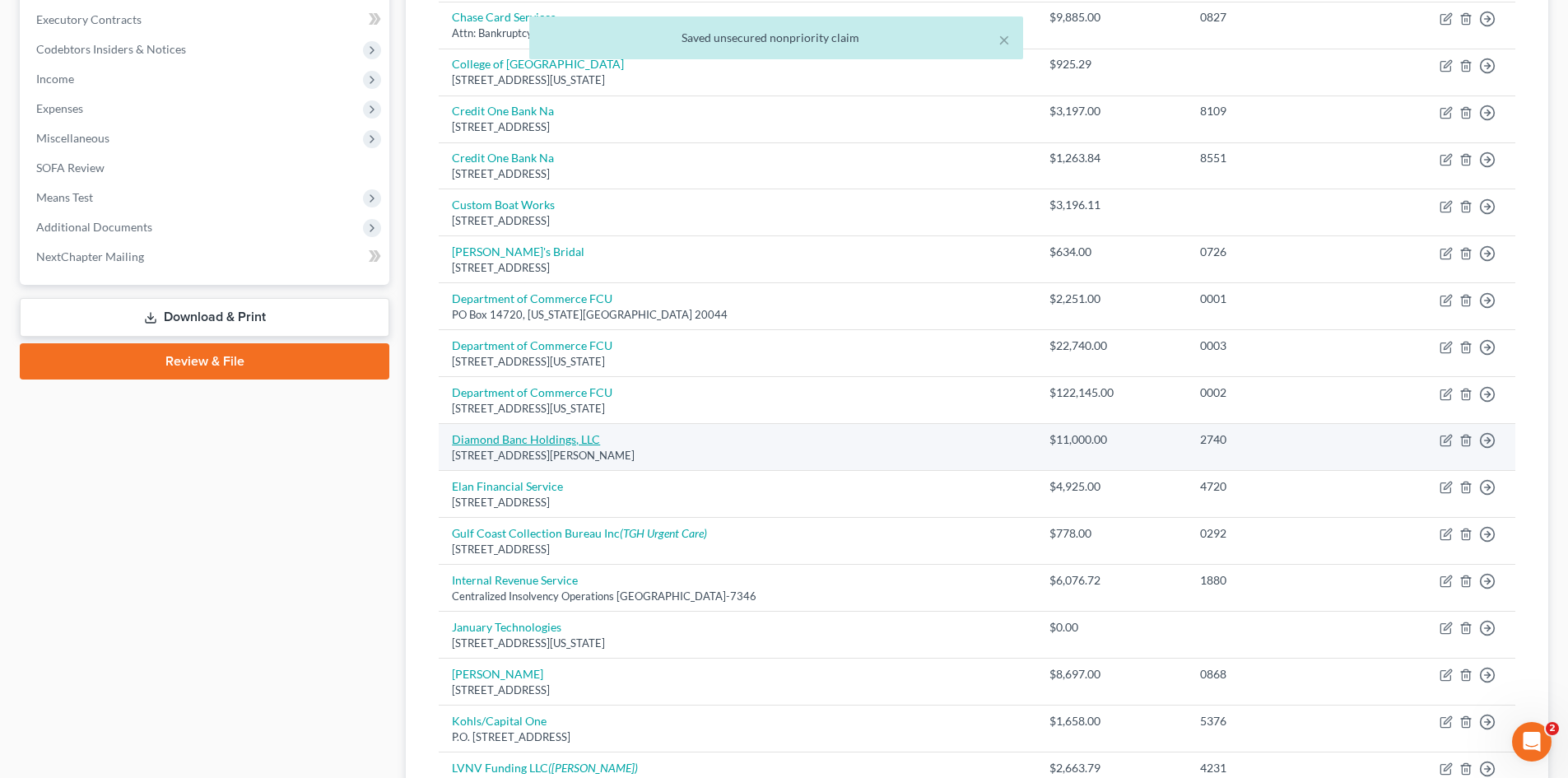
scroll to position [494, 0]
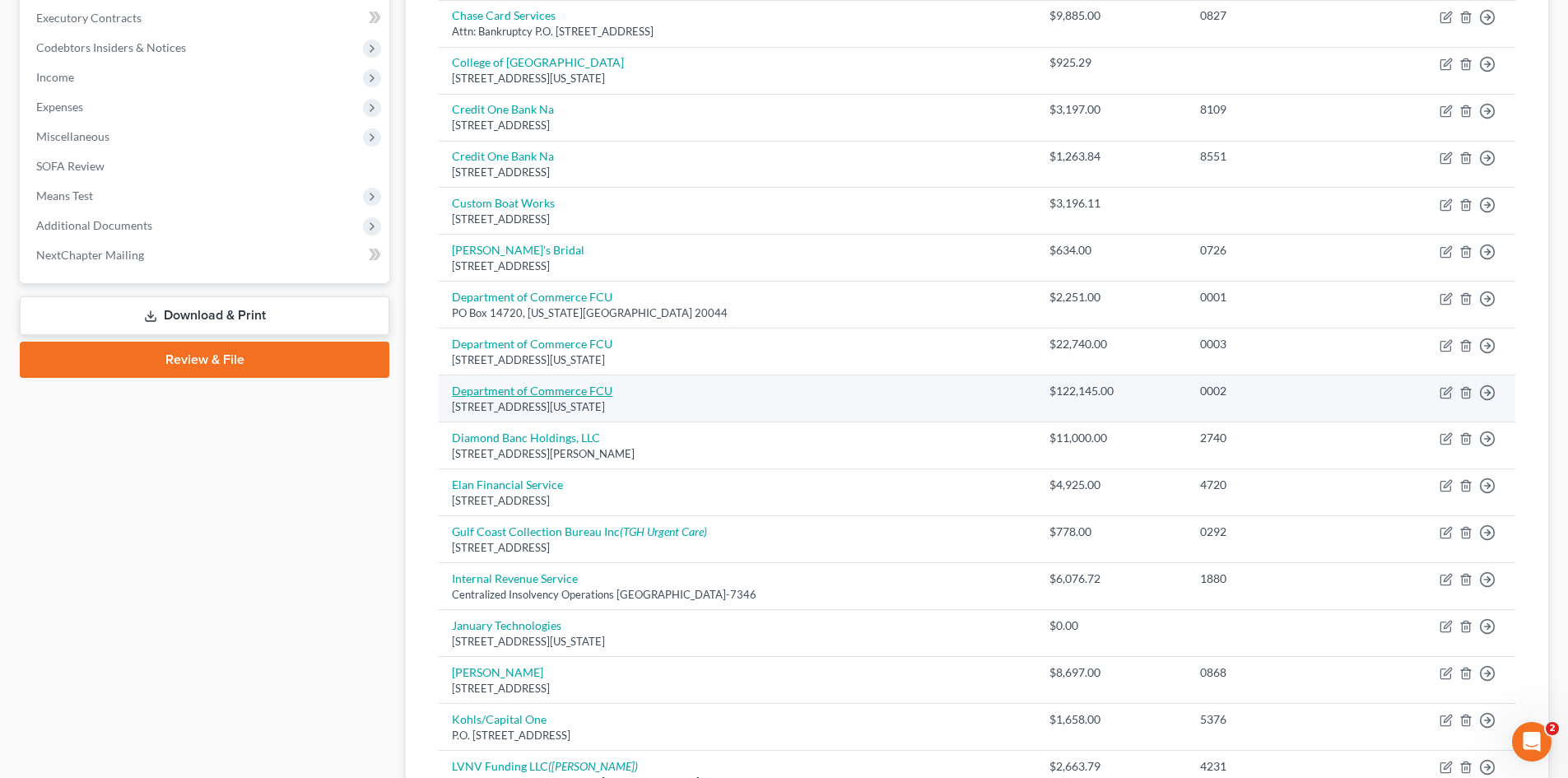
click at [521, 393] on link "Department of Commerce FCU" at bounding box center [532, 390] width 161 height 14
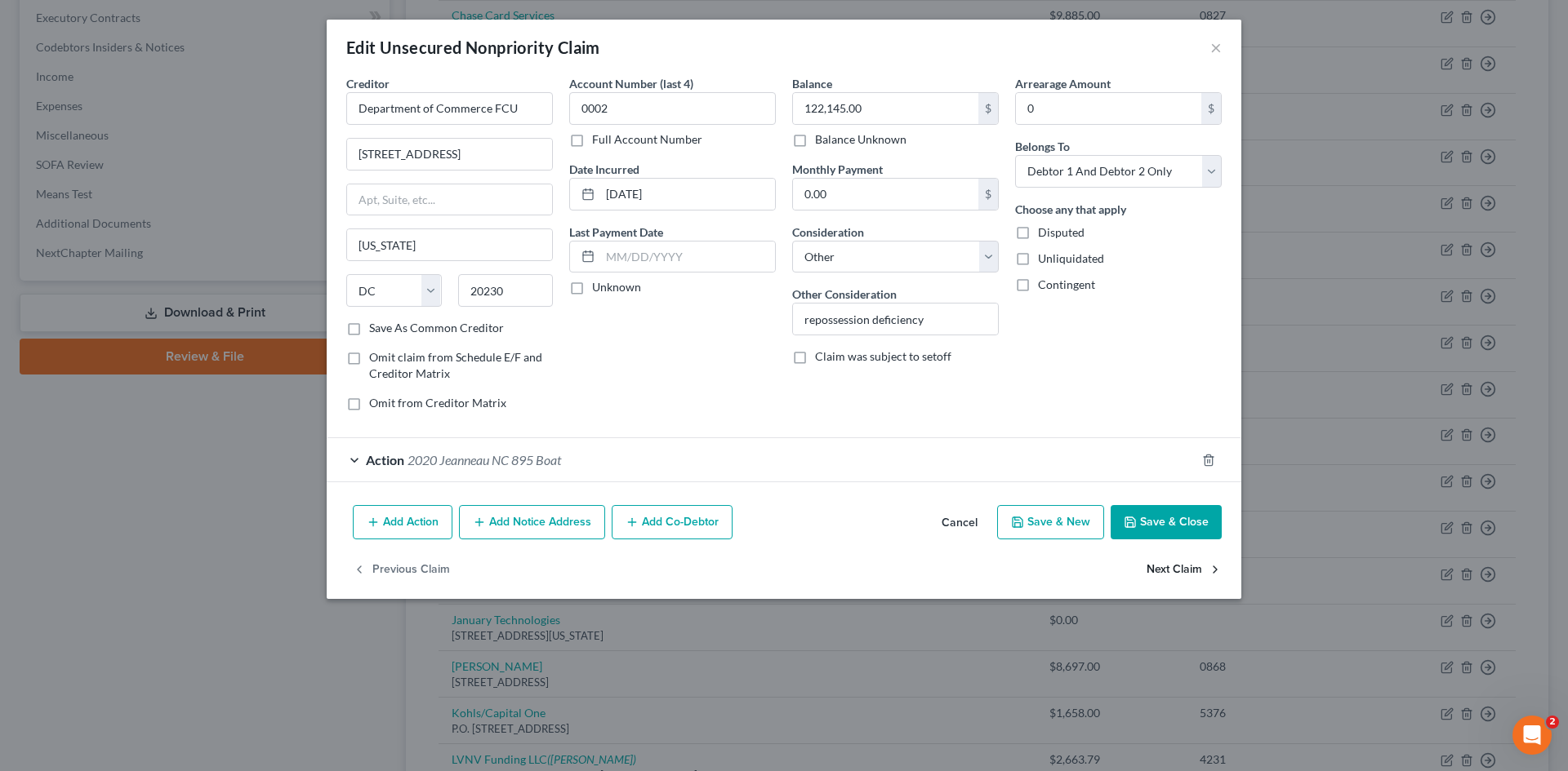
click at [1154, 568] on button "Next Claim" at bounding box center [1184, 570] width 76 height 34
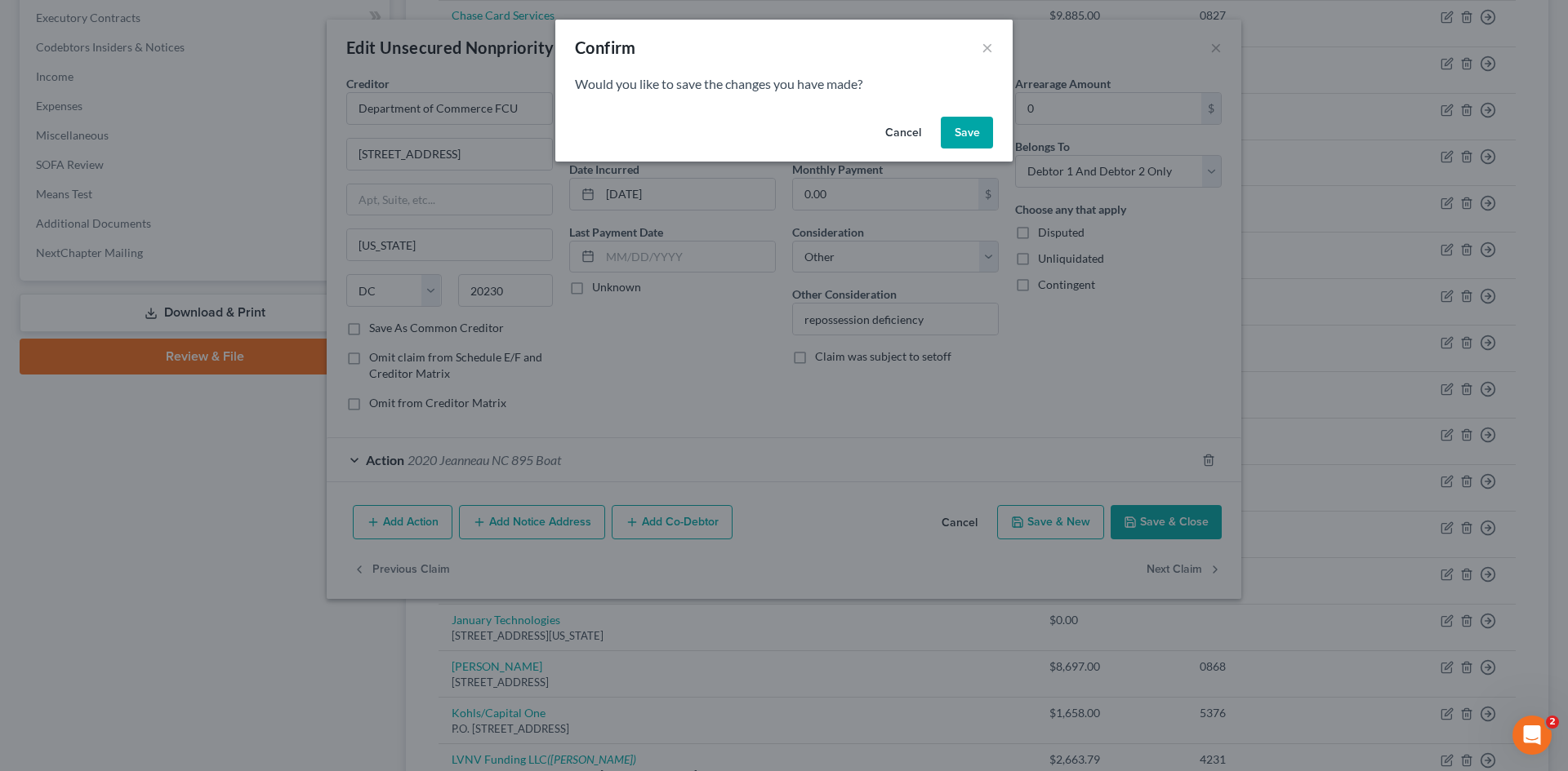
click at [957, 124] on button "Save" at bounding box center [967, 133] width 52 height 33
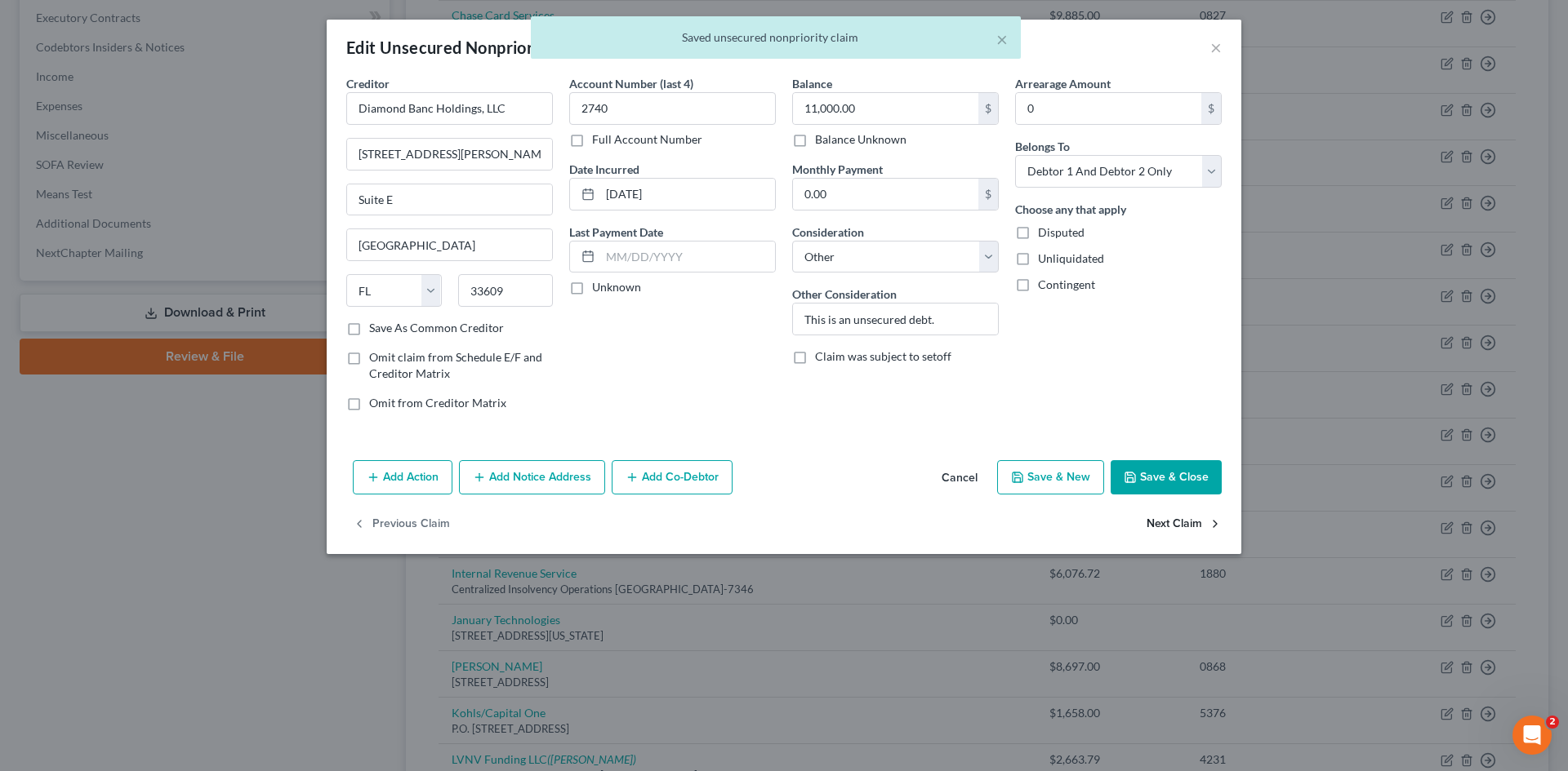
click at [1187, 515] on button "Next Claim" at bounding box center [1184, 524] width 76 height 34
click at [1184, 525] on button "Next Claim" at bounding box center [1184, 524] width 76 height 34
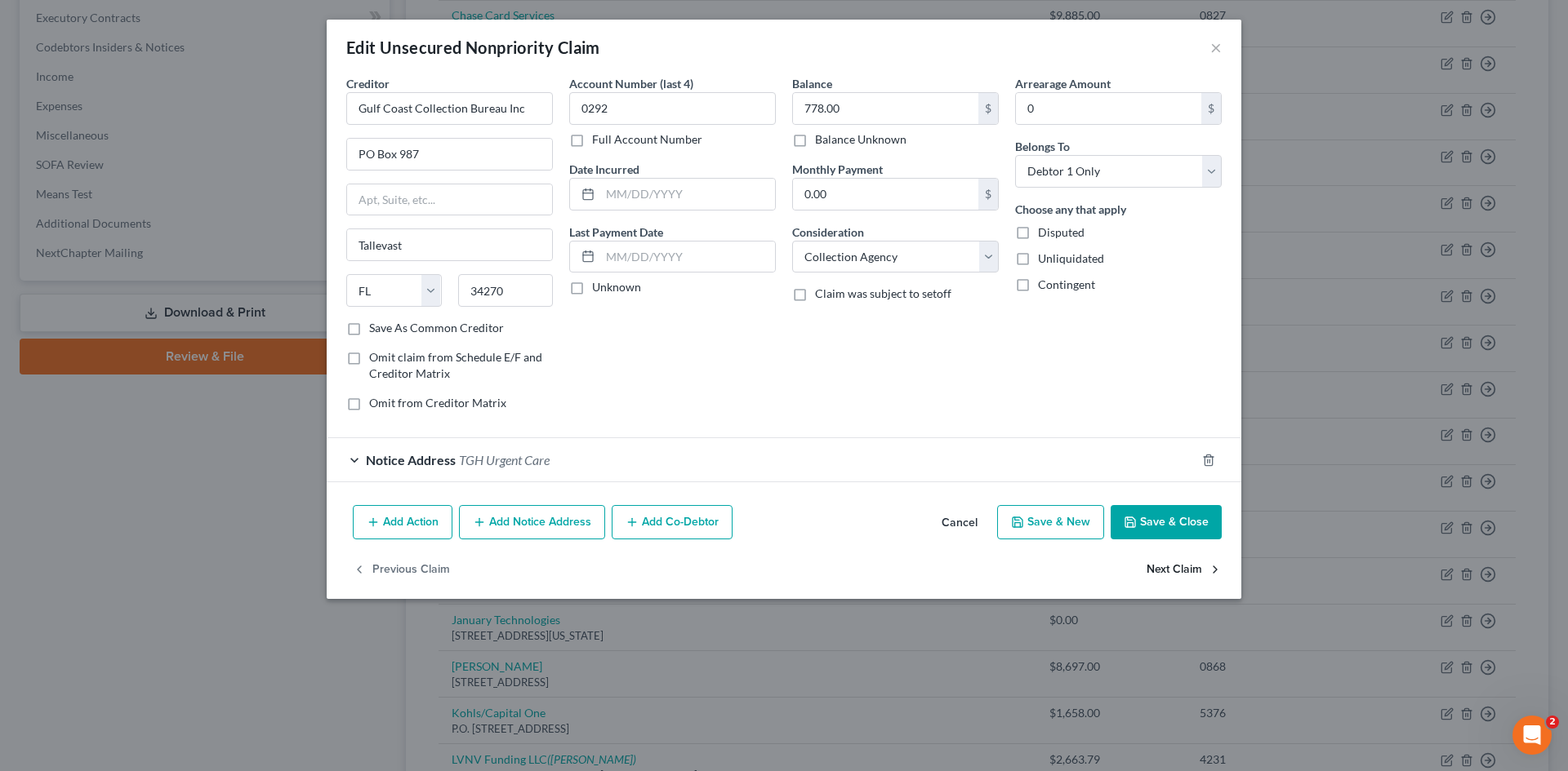
click at [1187, 574] on button "Next Claim" at bounding box center [1184, 570] width 76 height 34
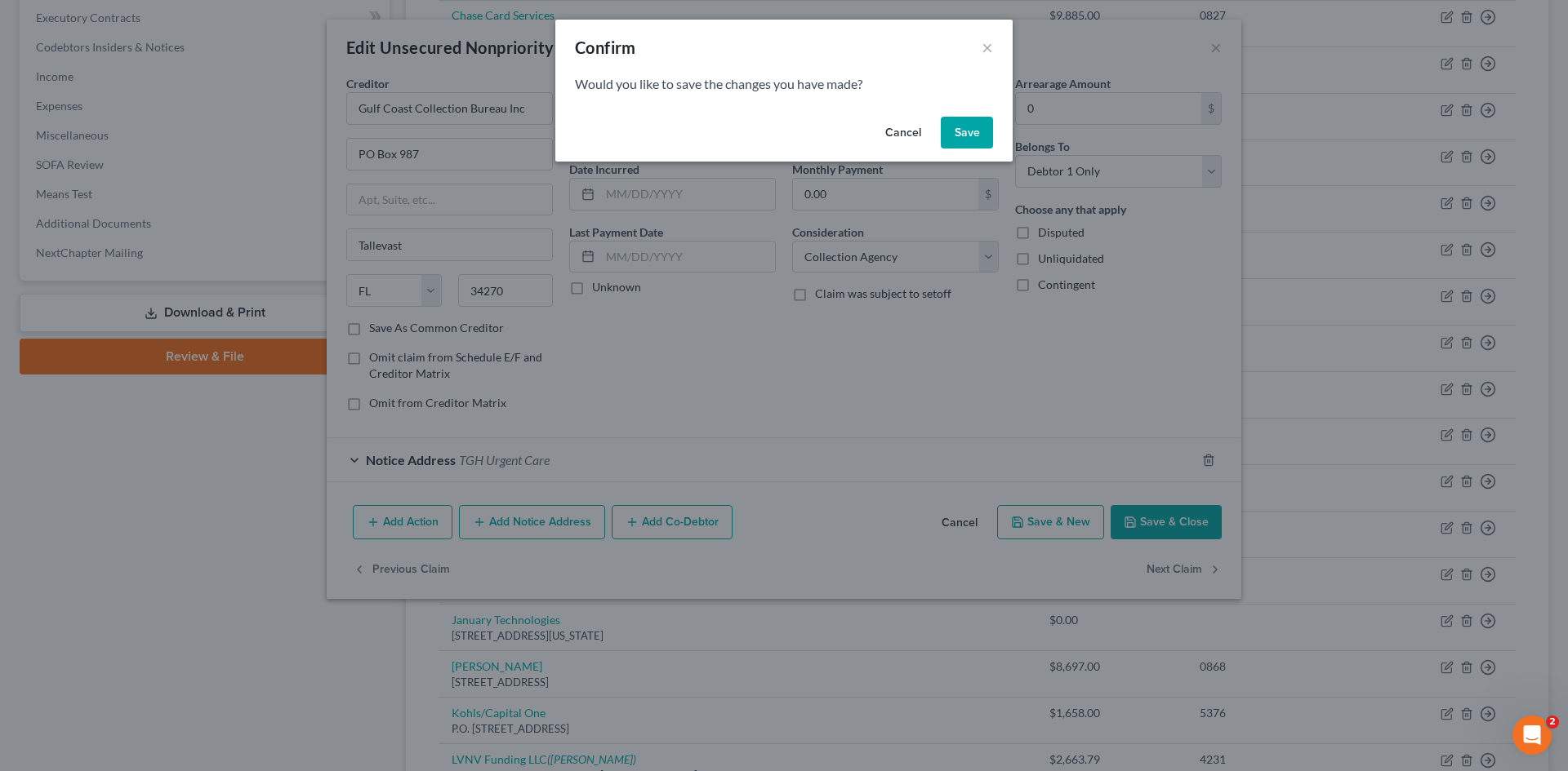
click at [969, 139] on button "Save" at bounding box center [967, 133] width 52 height 33
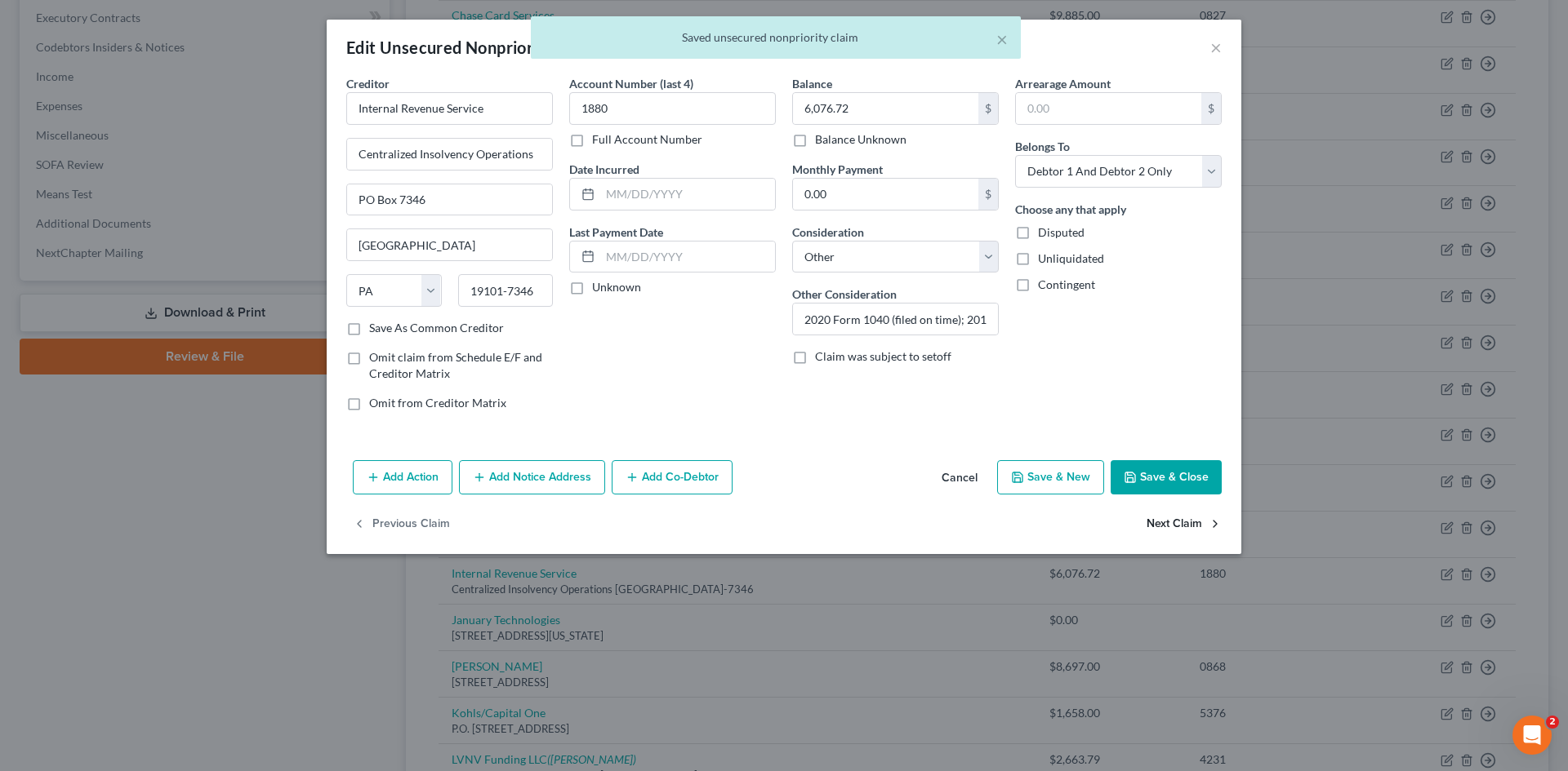
click at [1177, 529] on button "Next Claim" at bounding box center [1184, 524] width 76 height 34
click at [1177, 526] on button "Next Claim" at bounding box center [1184, 524] width 76 height 34
click at [1177, 528] on button "Next Claim" at bounding box center [1184, 524] width 76 height 34
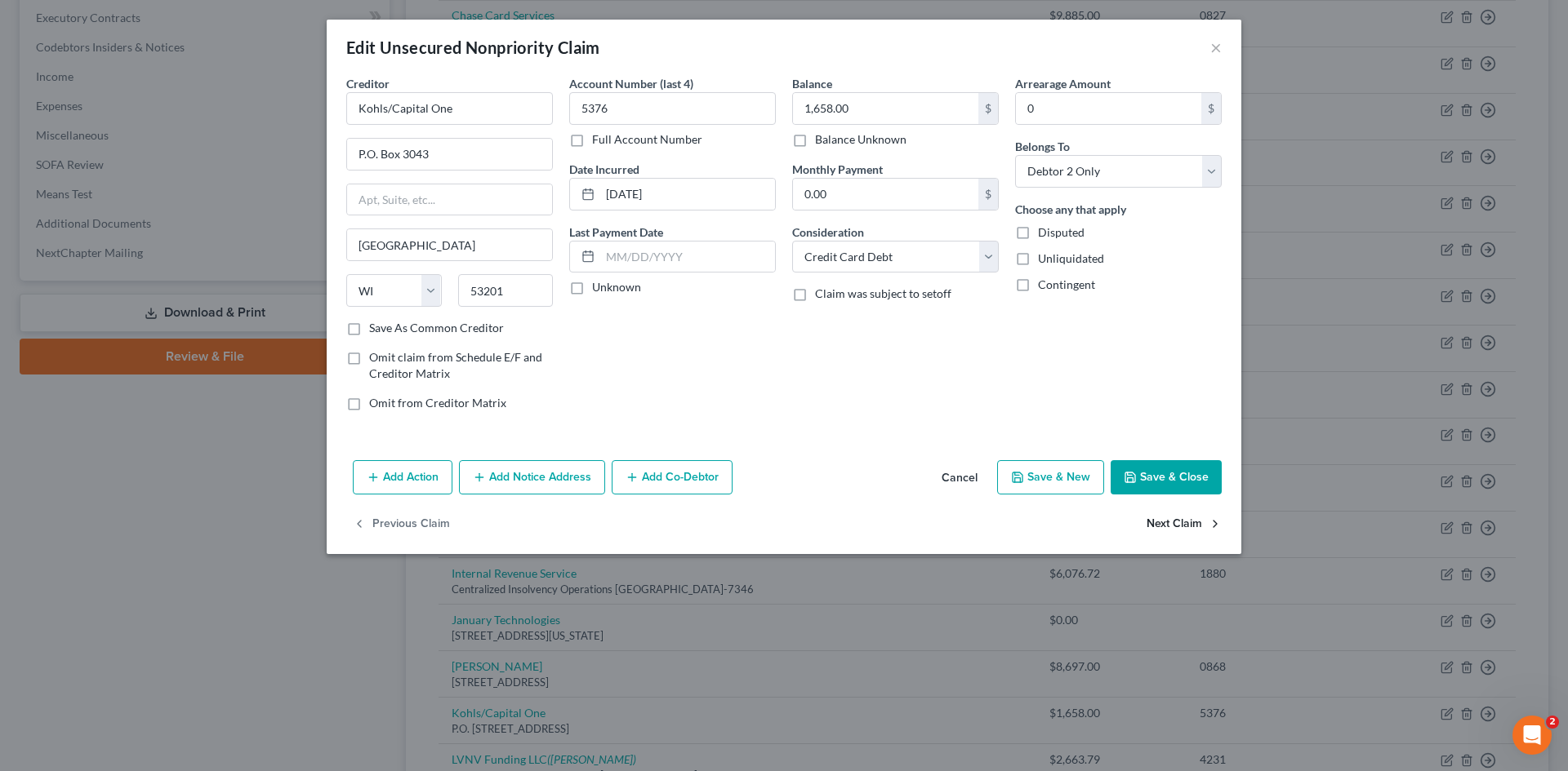
click at [1177, 528] on button "Next Claim" at bounding box center [1184, 524] width 76 height 34
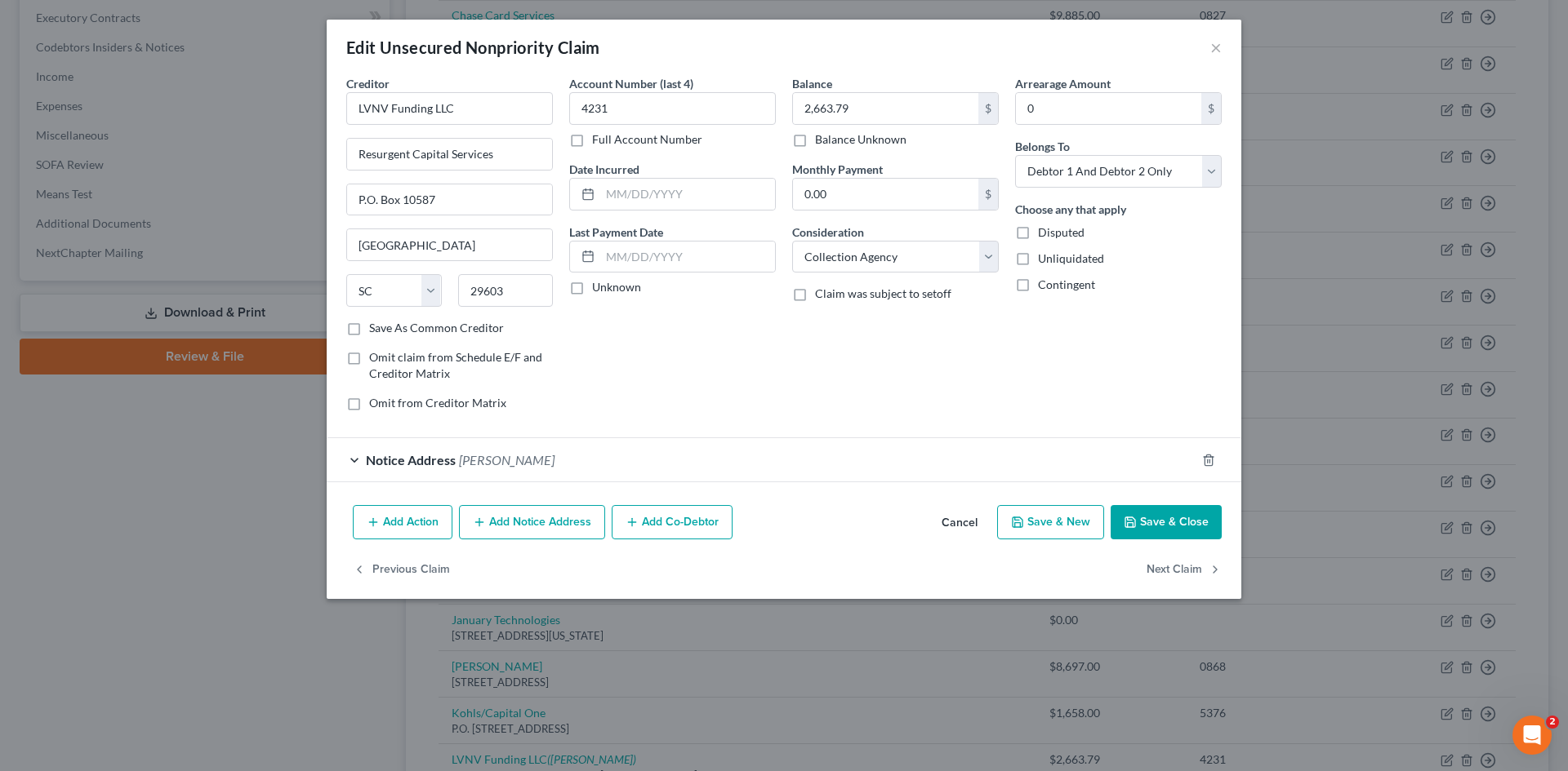
click at [1177, 528] on button "Save & Close" at bounding box center [1166, 522] width 111 height 34
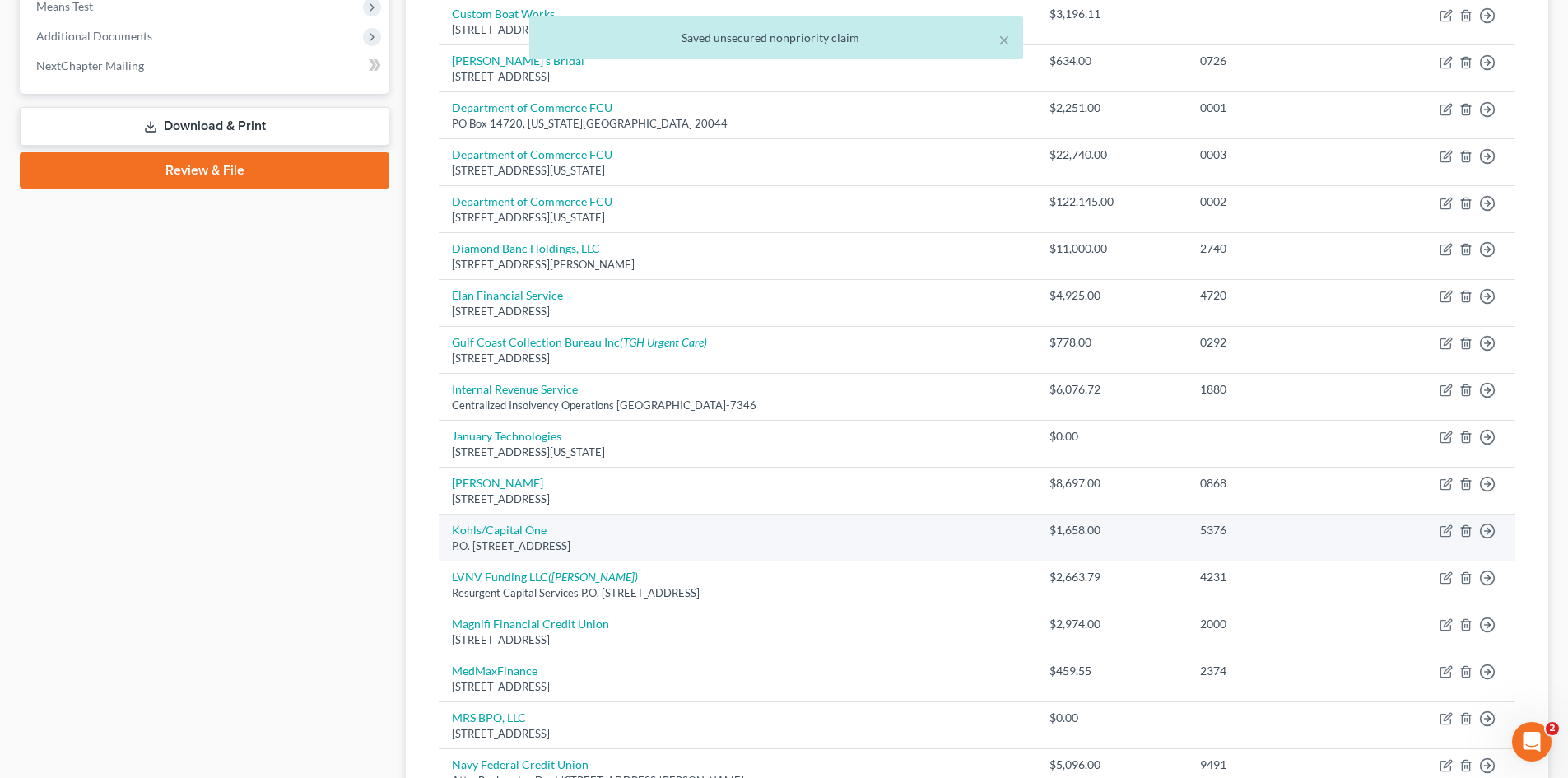
scroll to position [742, 0]
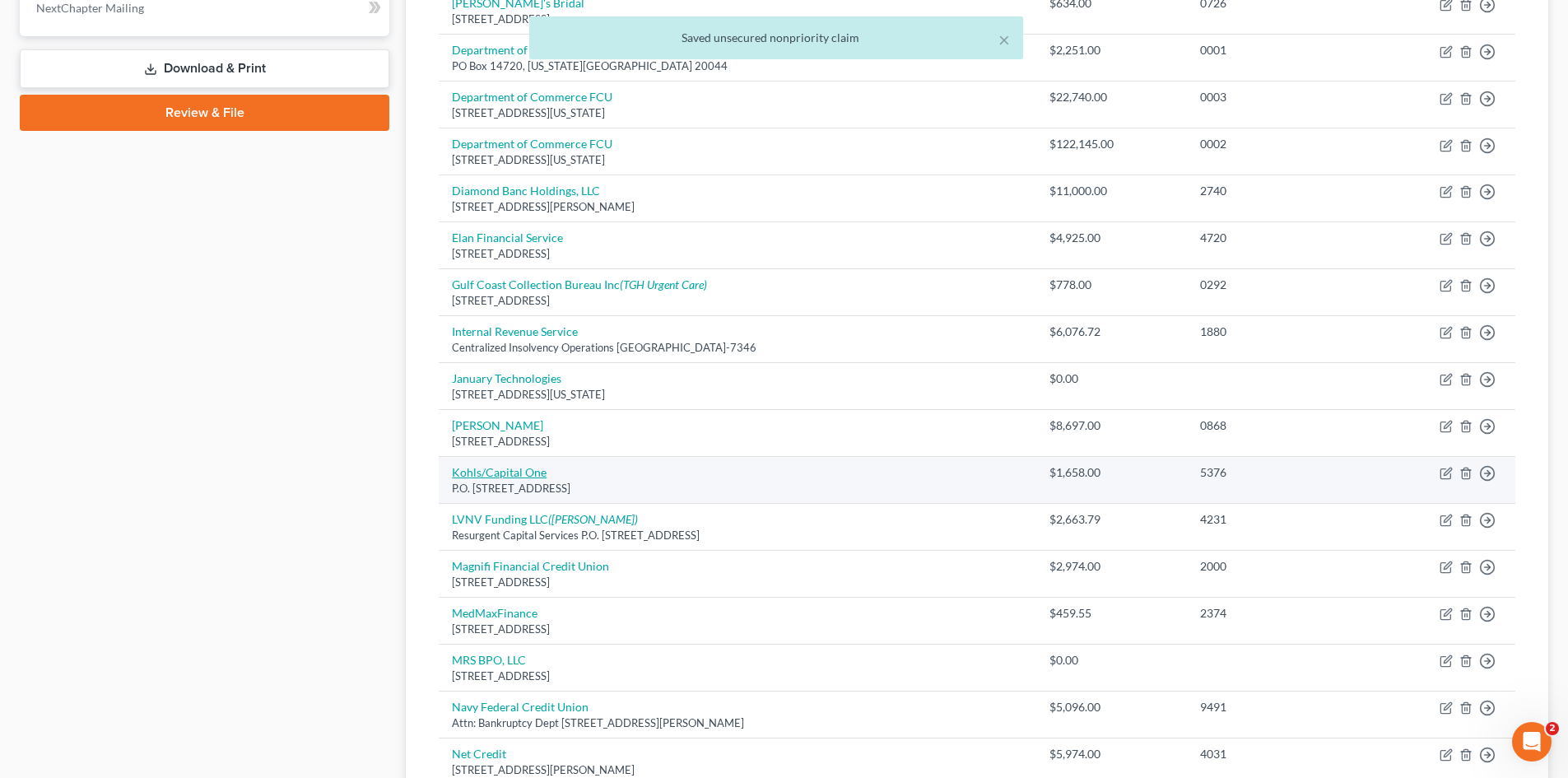
click at [482, 466] on link "Kohls/Capital One" at bounding box center [499, 472] width 95 height 14
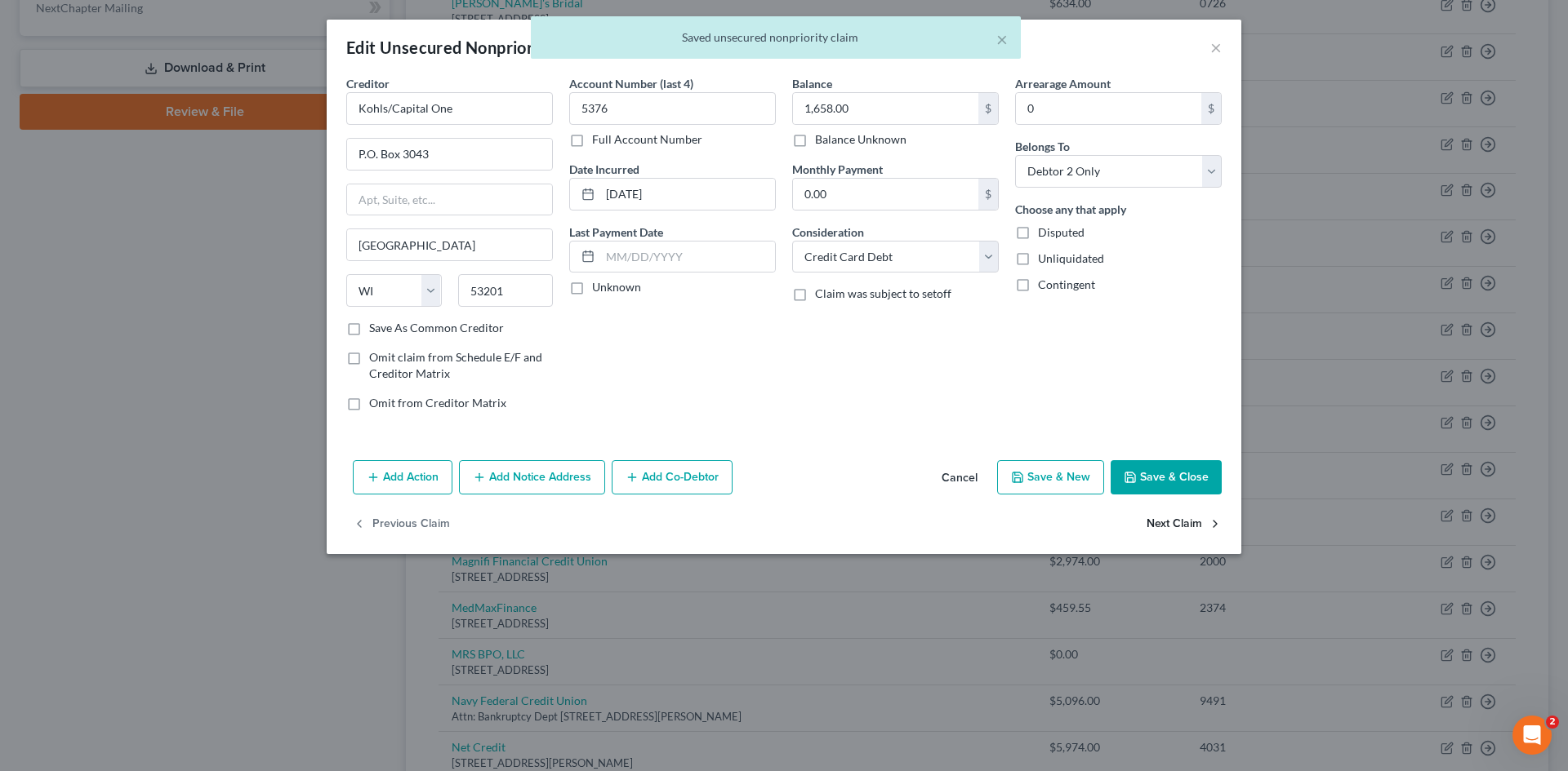
click at [1177, 518] on button "Next Claim" at bounding box center [1184, 524] width 76 height 34
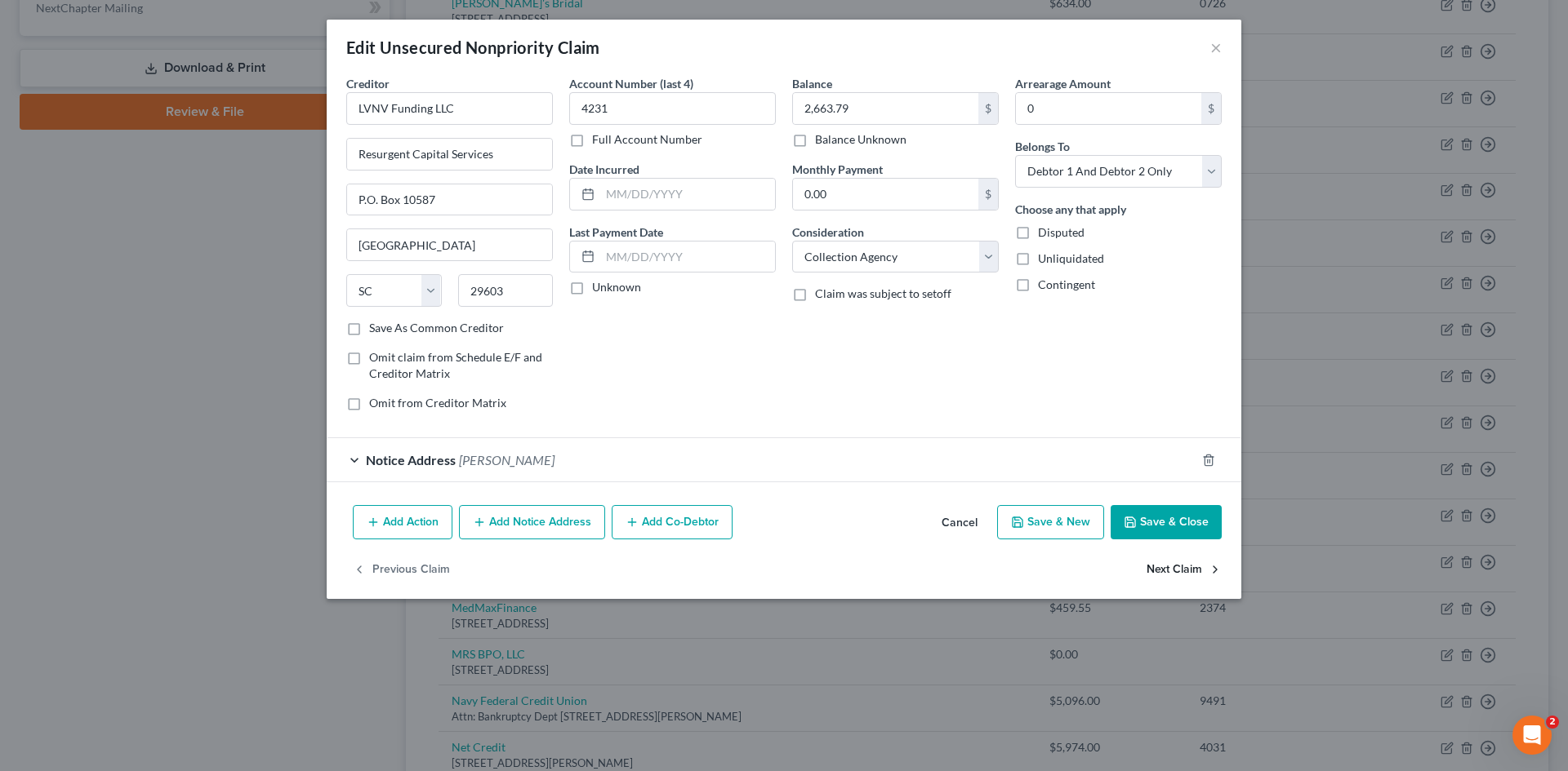
click at [1188, 570] on button "Next Claim" at bounding box center [1184, 570] width 76 height 34
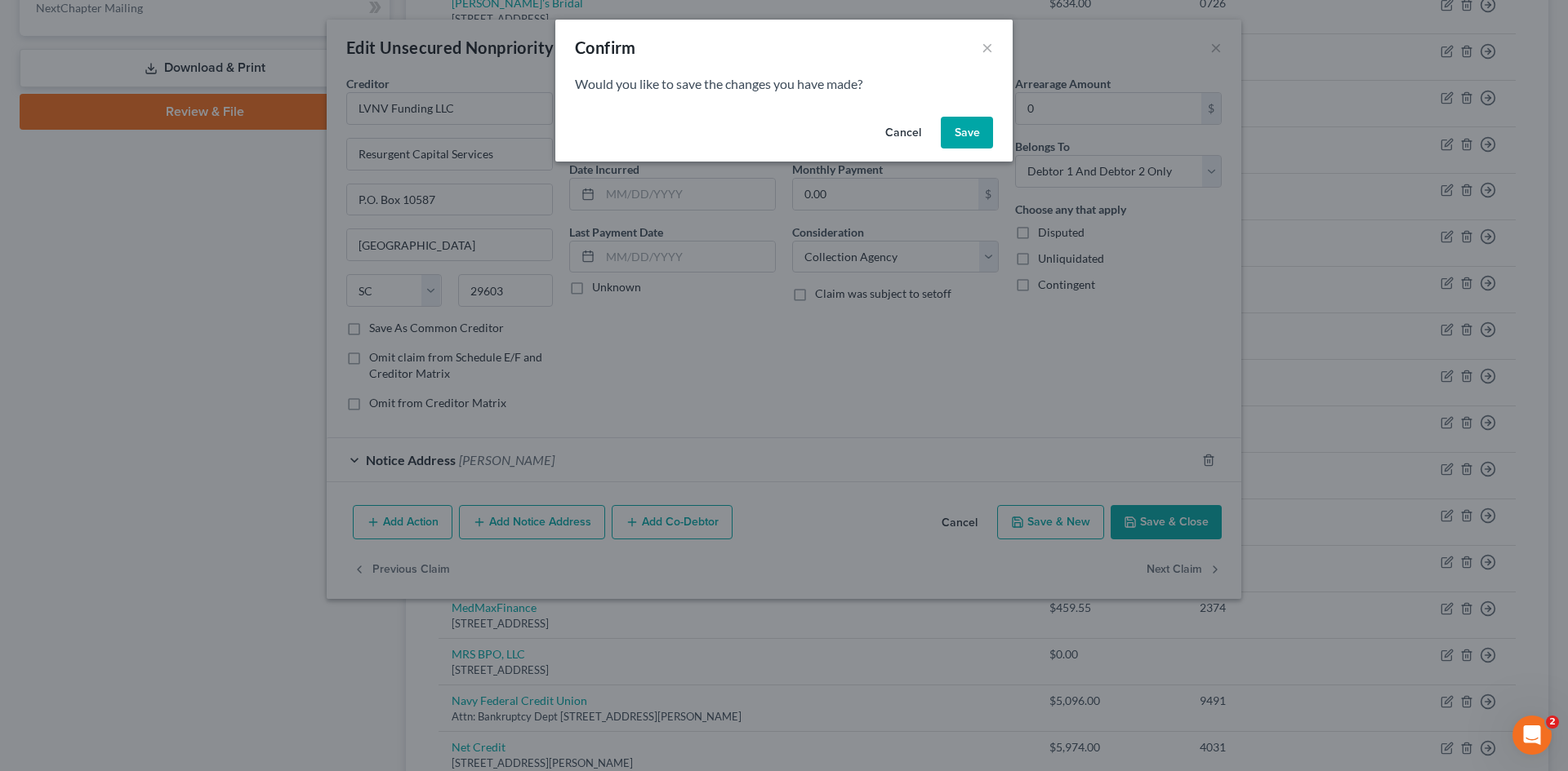
click at [970, 134] on button "Save" at bounding box center [967, 133] width 52 height 33
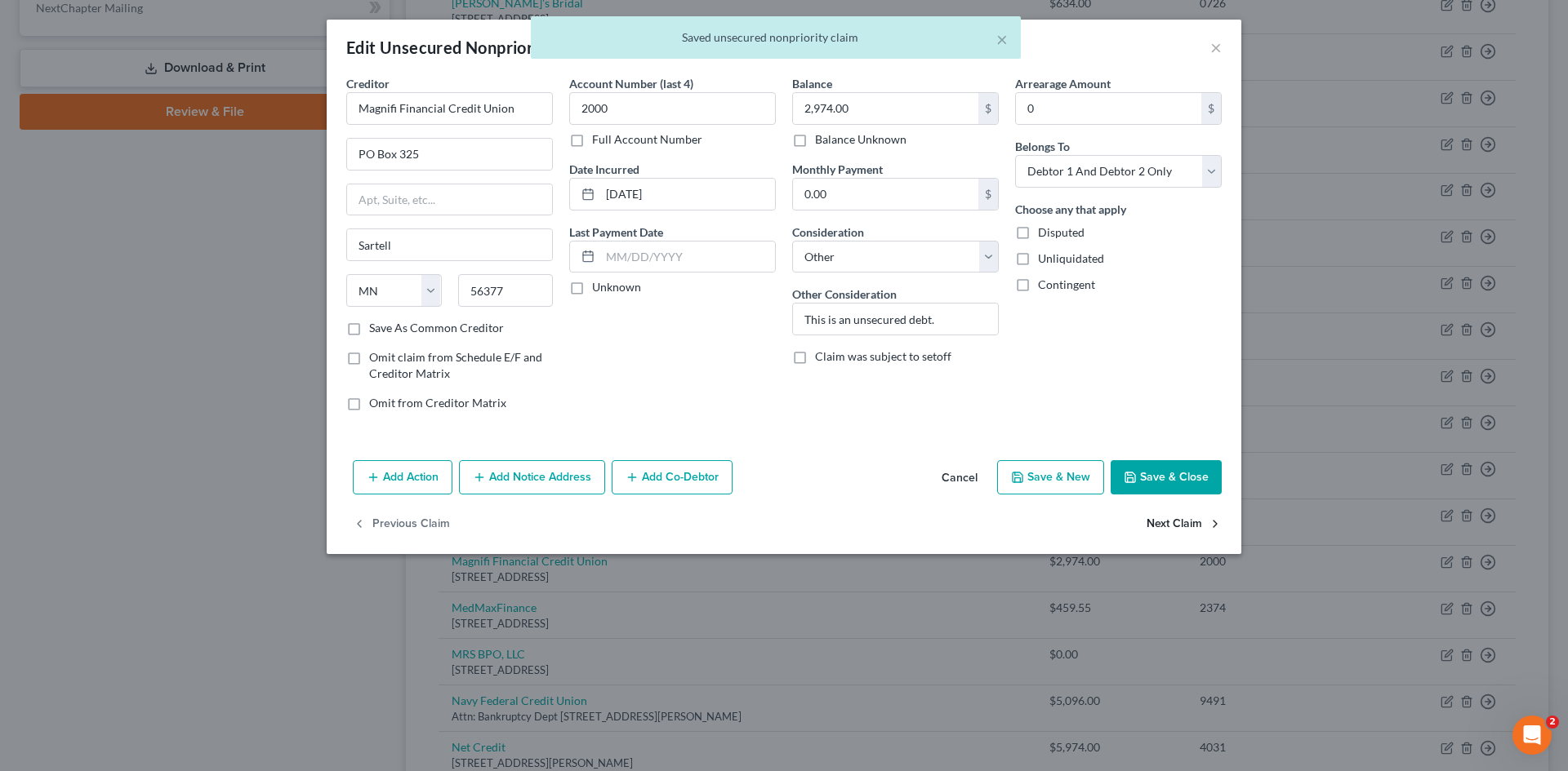
click at [1169, 512] on button "Next Claim" at bounding box center [1184, 524] width 76 height 34
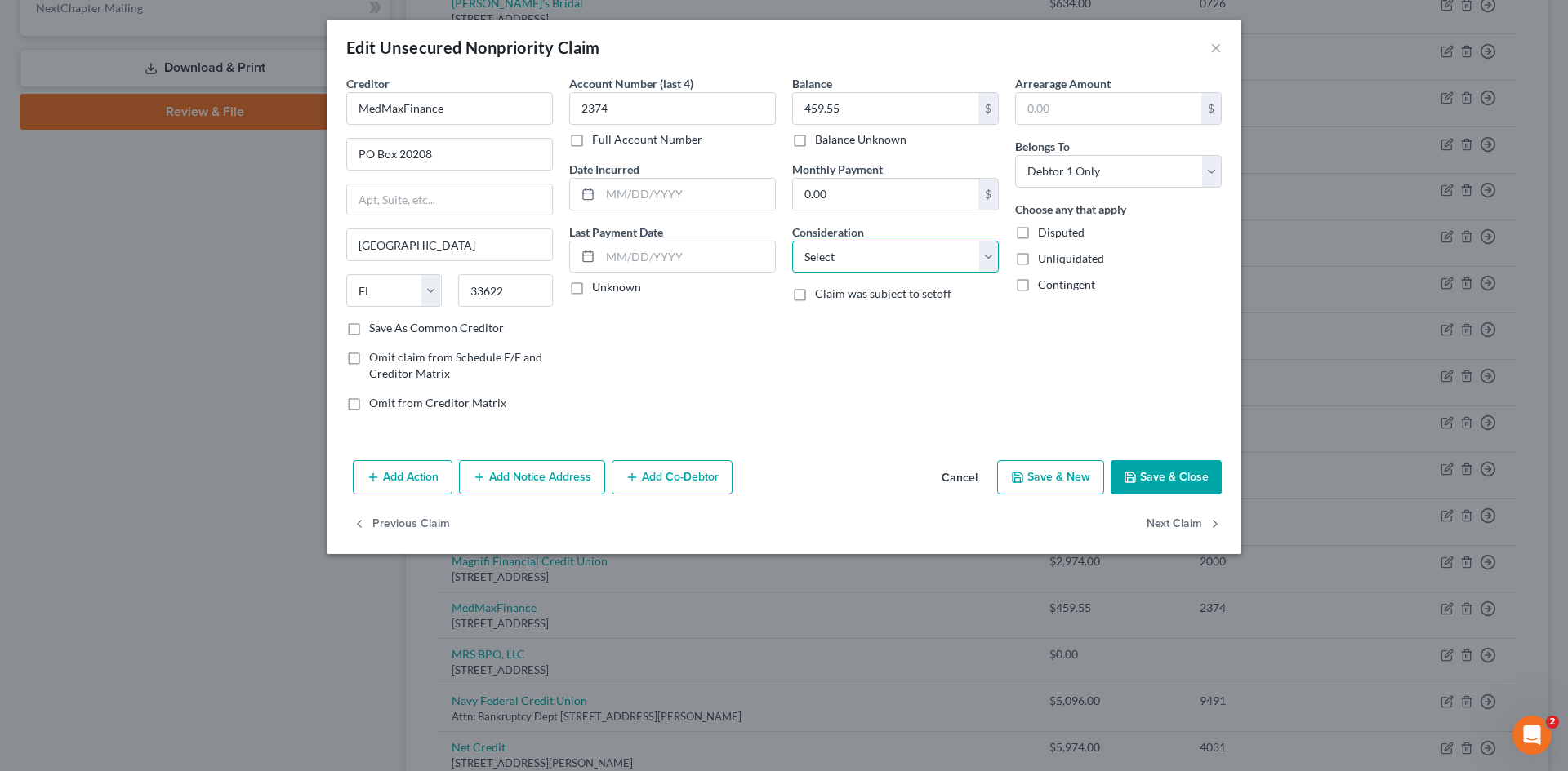
click at [901, 260] on select "Select Cable / Satellite Services Collection Agency Credit Card Debt Debt Couns…" at bounding box center [896, 257] width 206 height 33
drag, startPoint x: 923, startPoint y: 253, endPoint x: 914, endPoint y: 268, distance: 17.5
click at [923, 253] on select "Select Cable / Satellite Services Collection Agency Credit Card Debt Debt Couns…" at bounding box center [896, 257] width 206 height 33
click at [792, 241] on select "Select Cable / Satellite Services Collection Agency Credit Card Debt Debt Couns…" at bounding box center [896, 257] width 206 height 33
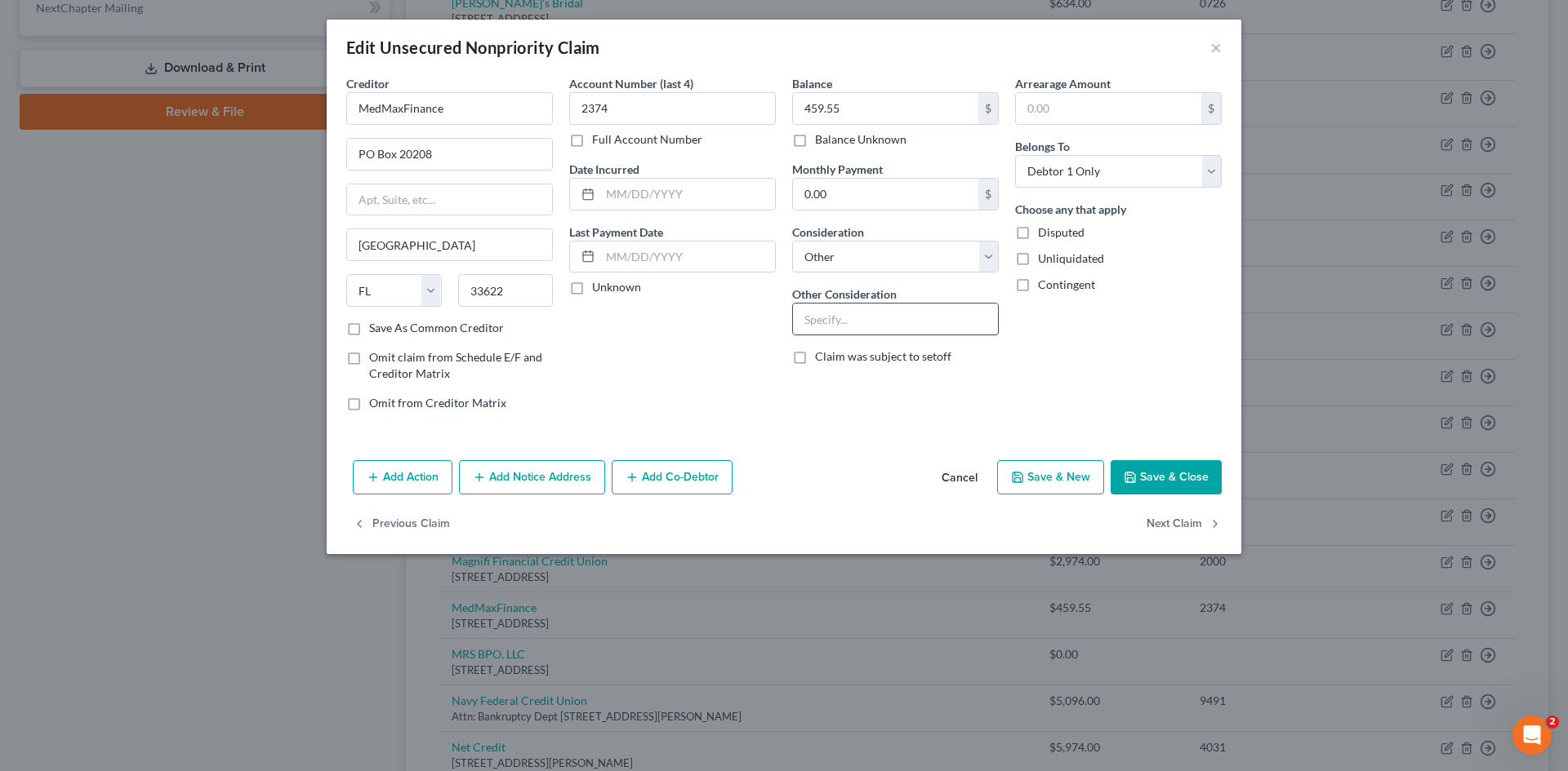
click at [839, 331] on input "text" at bounding box center [896, 319] width 205 height 31
click at [1144, 472] on button "Save & Close" at bounding box center [1166, 477] width 111 height 34
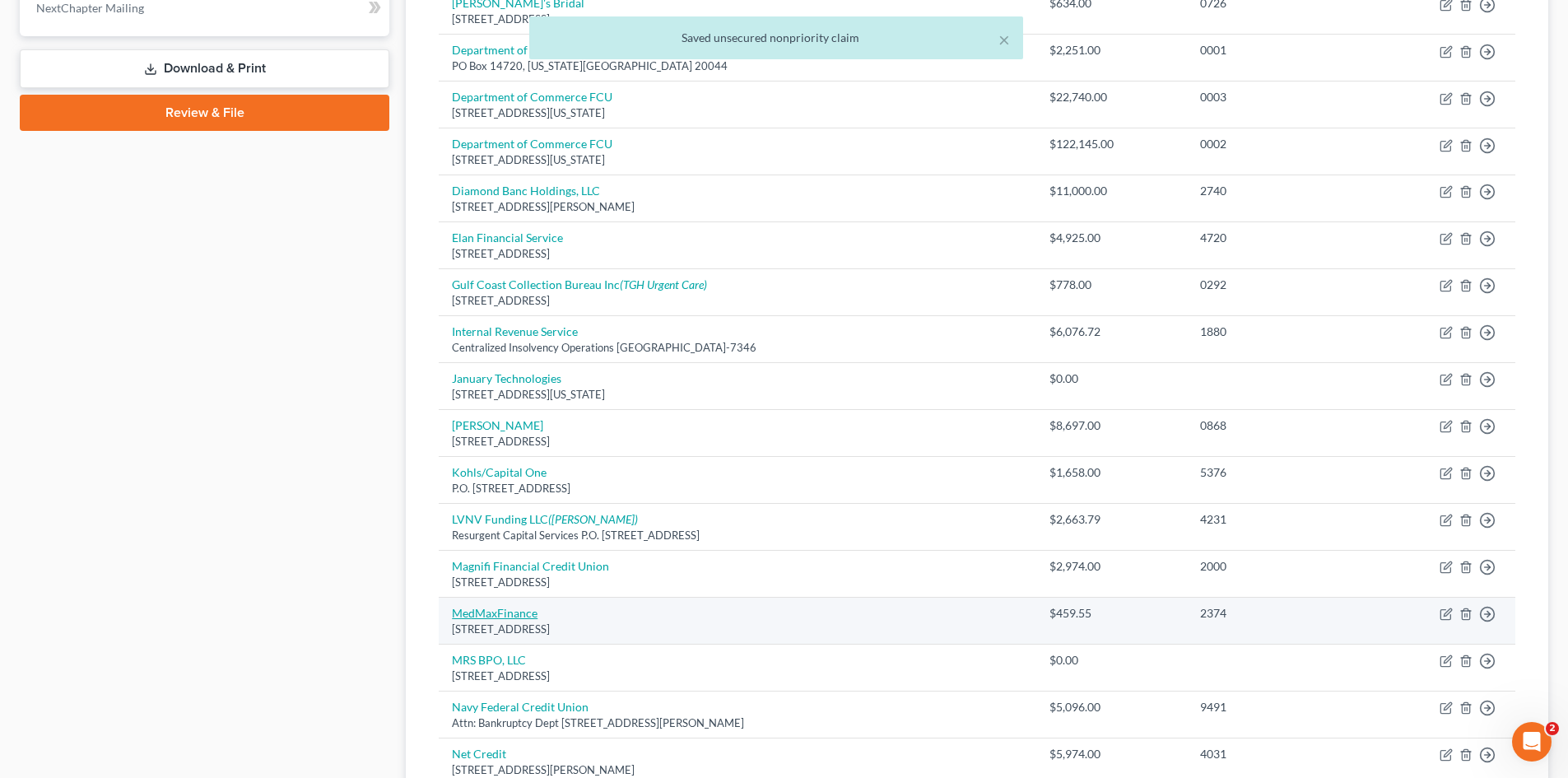
click at [497, 612] on link "MedMaxFinance" at bounding box center [494, 613] width 85 height 14
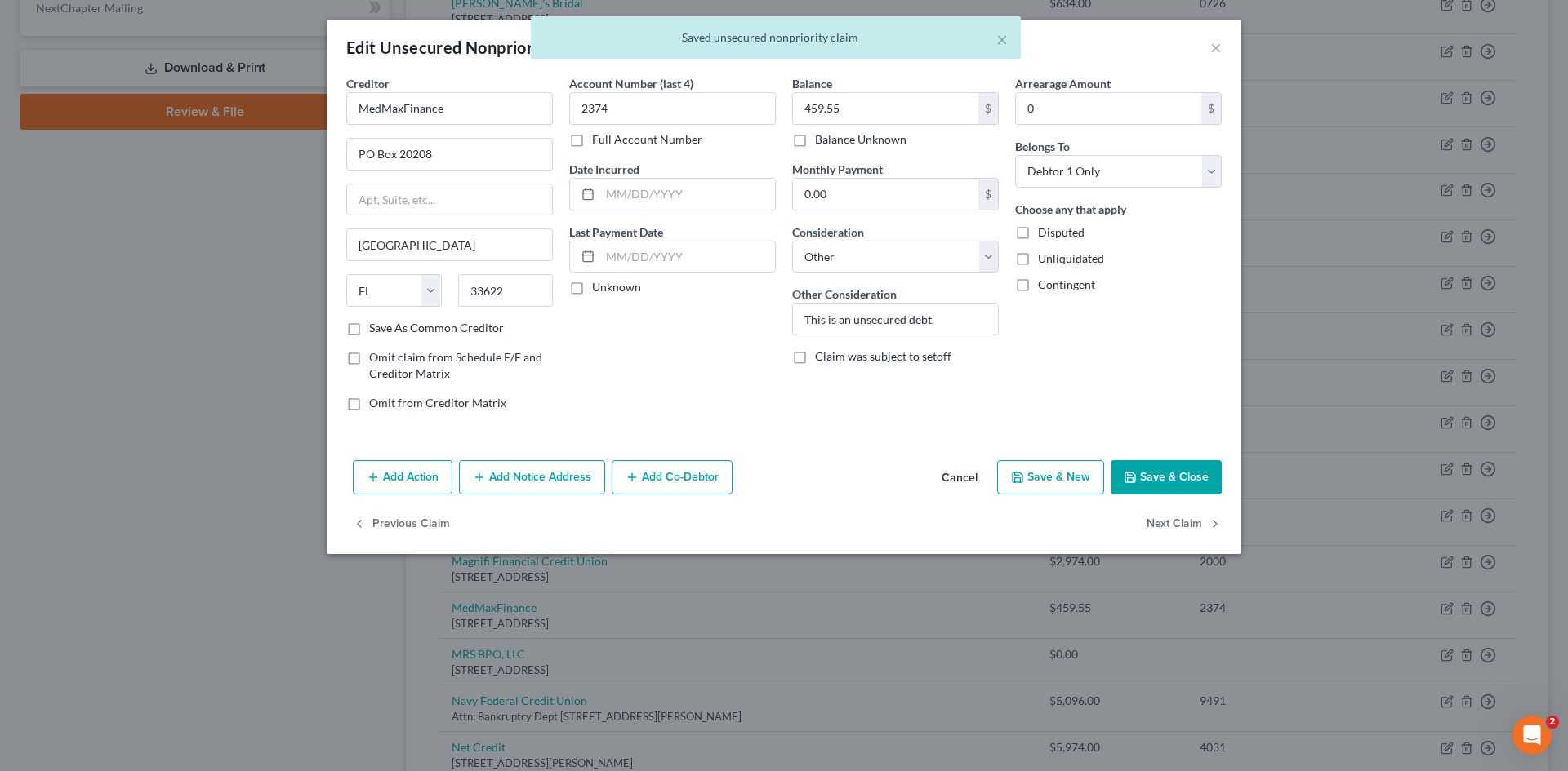
drag, startPoint x: 1183, startPoint y: 484, endPoint x: 1017, endPoint y: 521, distance: 170.1
click at [1182, 484] on button "Save & Close" at bounding box center [1166, 477] width 111 height 34
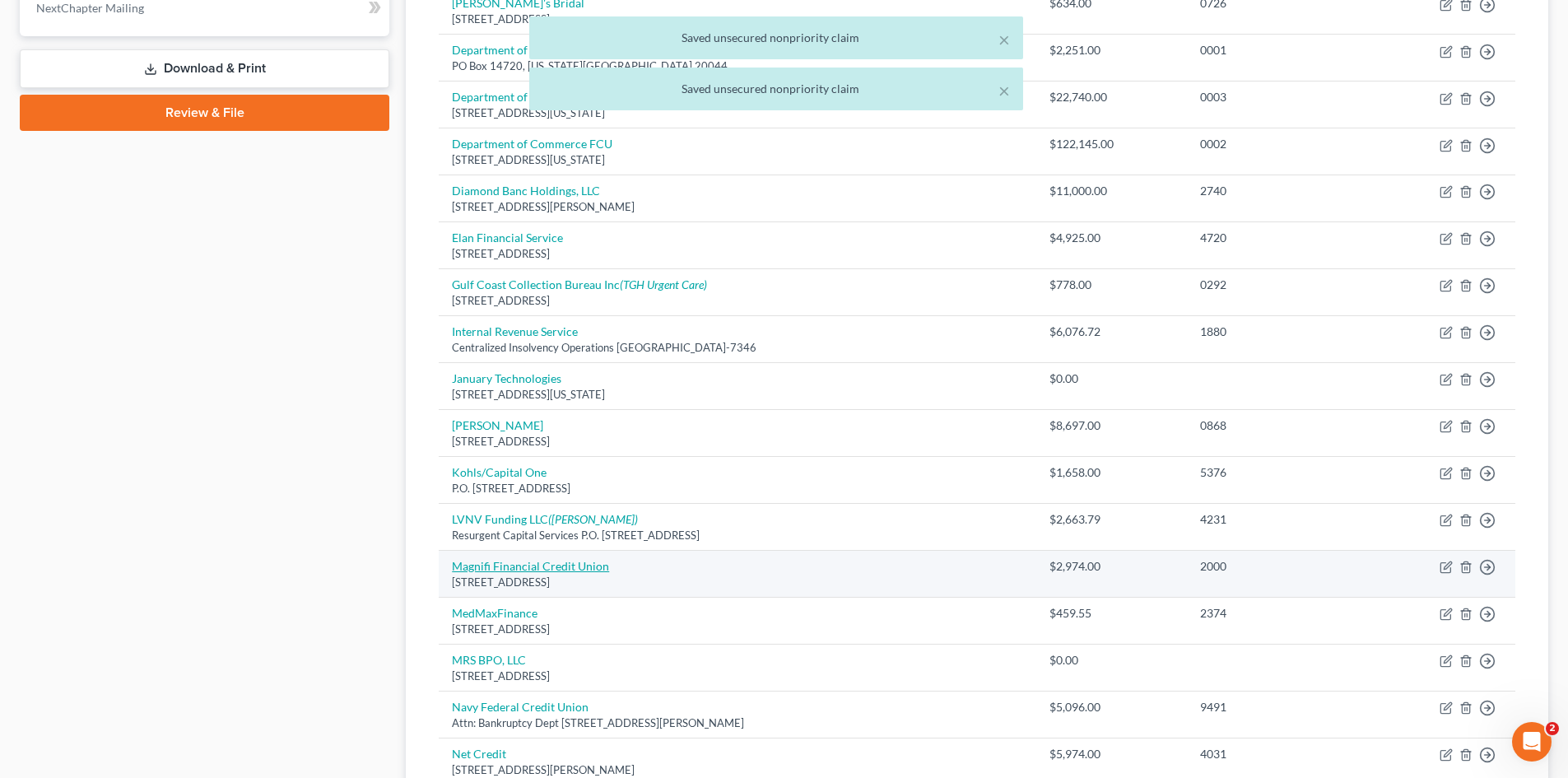
click at [547, 565] on link "Magnifi Financial Credit Union" at bounding box center [531, 566] width 157 height 14
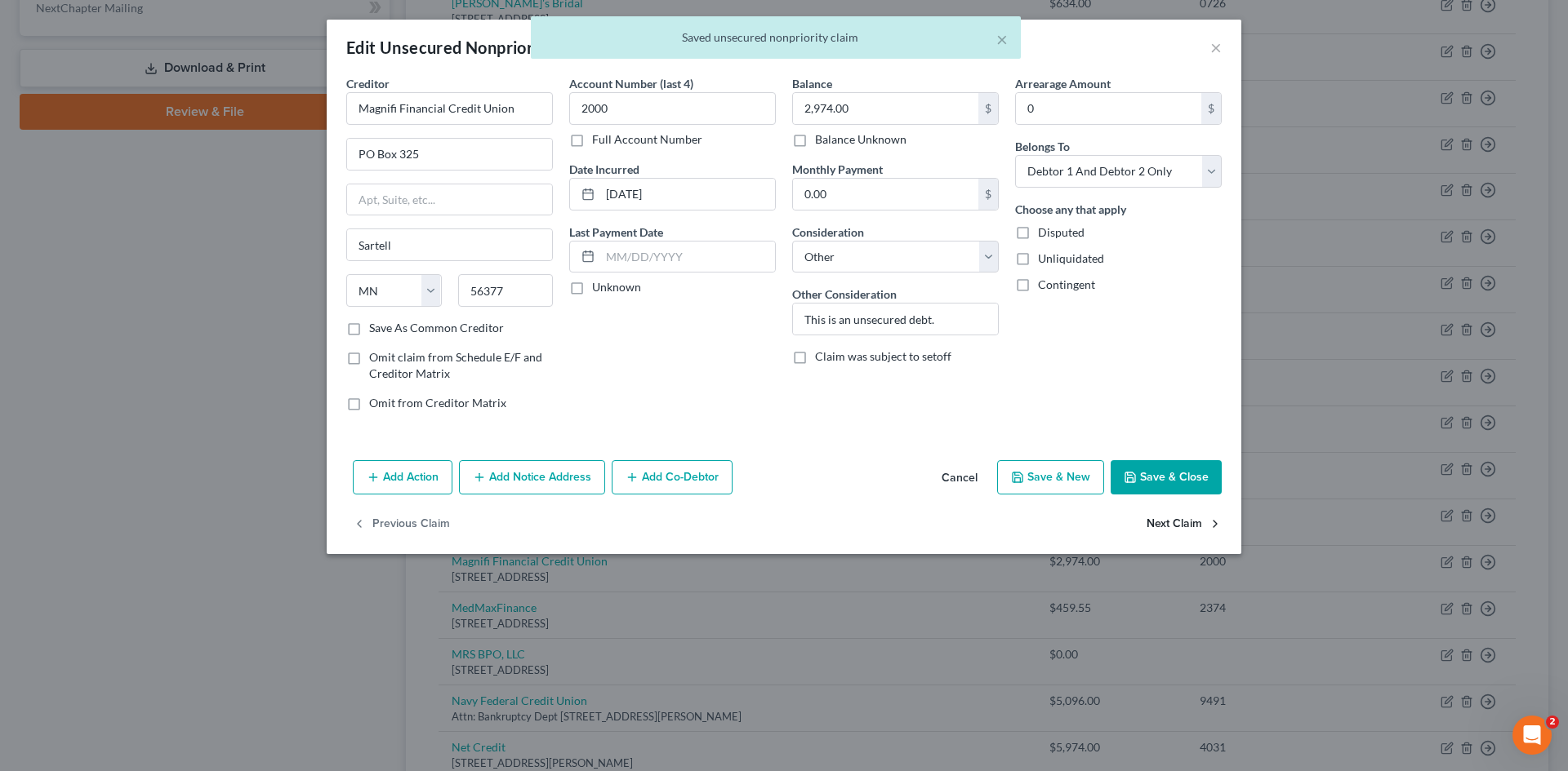
click at [1158, 522] on button "Next Claim" at bounding box center [1184, 524] width 76 height 34
click at [1158, 524] on button "Next Claim" at bounding box center [1184, 524] width 76 height 34
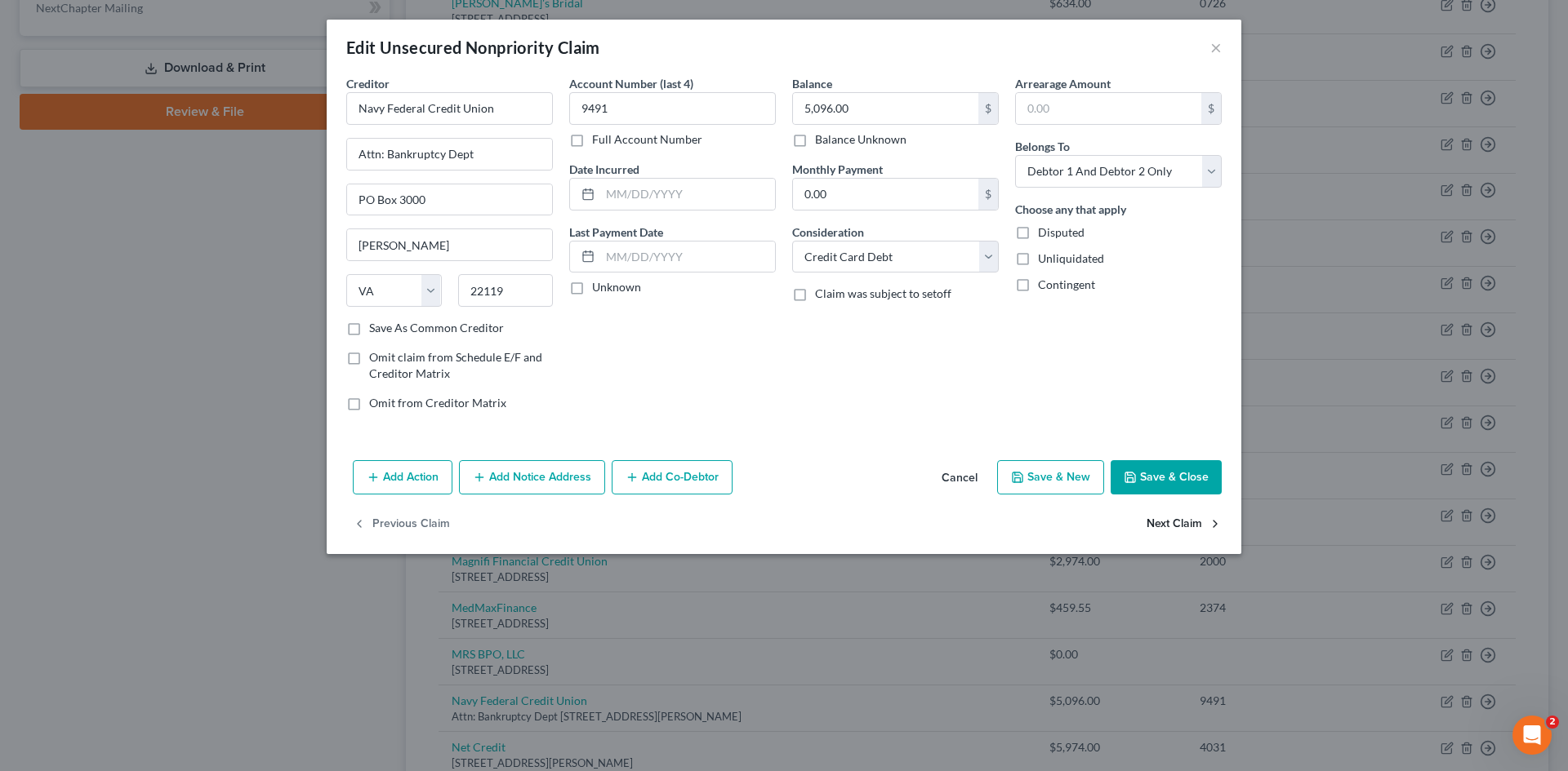
click at [1158, 524] on button "Next Claim" at bounding box center [1184, 524] width 76 height 34
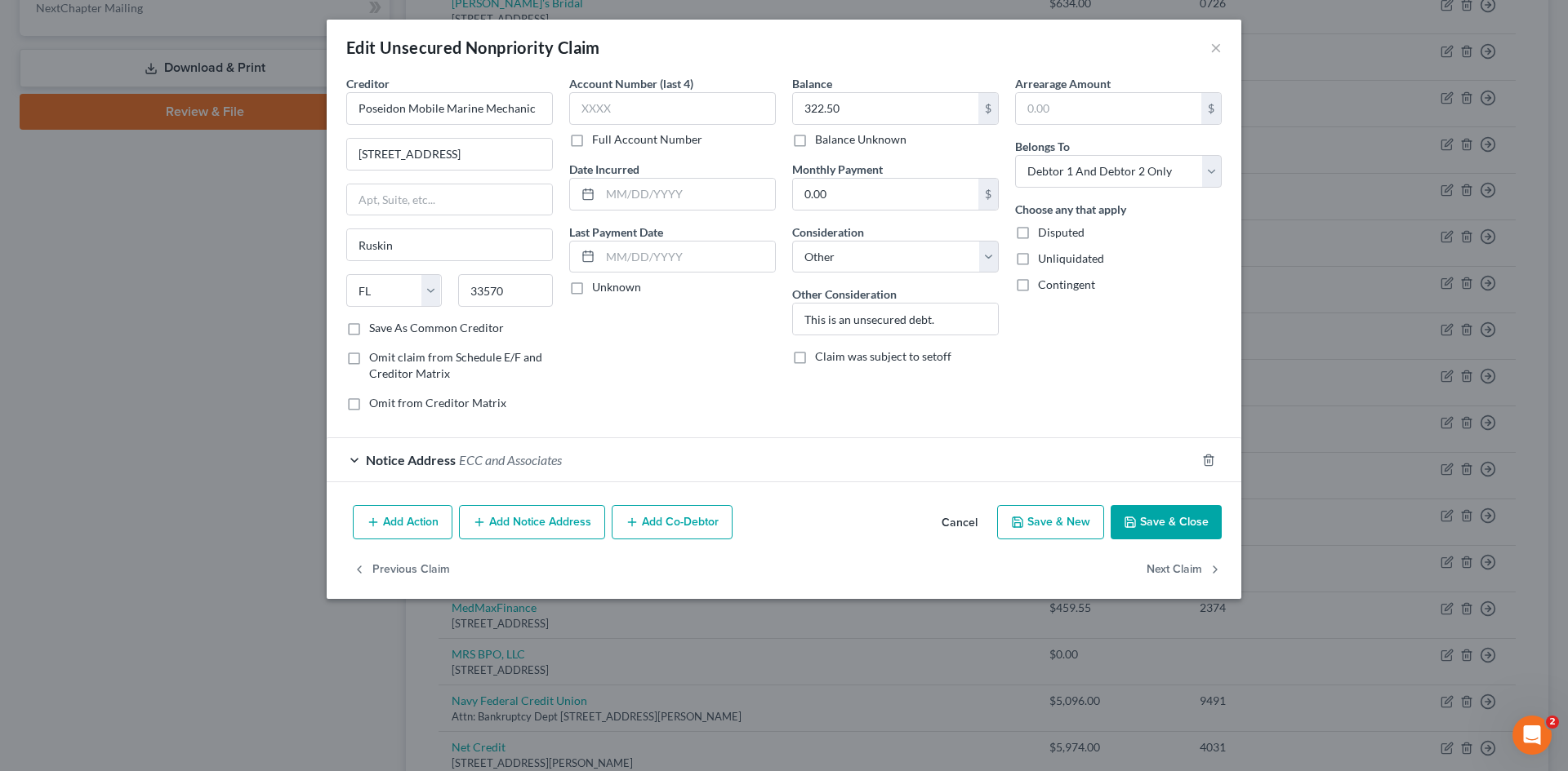
click at [1158, 524] on button "Save & Close" at bounding box center [1166, 522] width 111 height 34
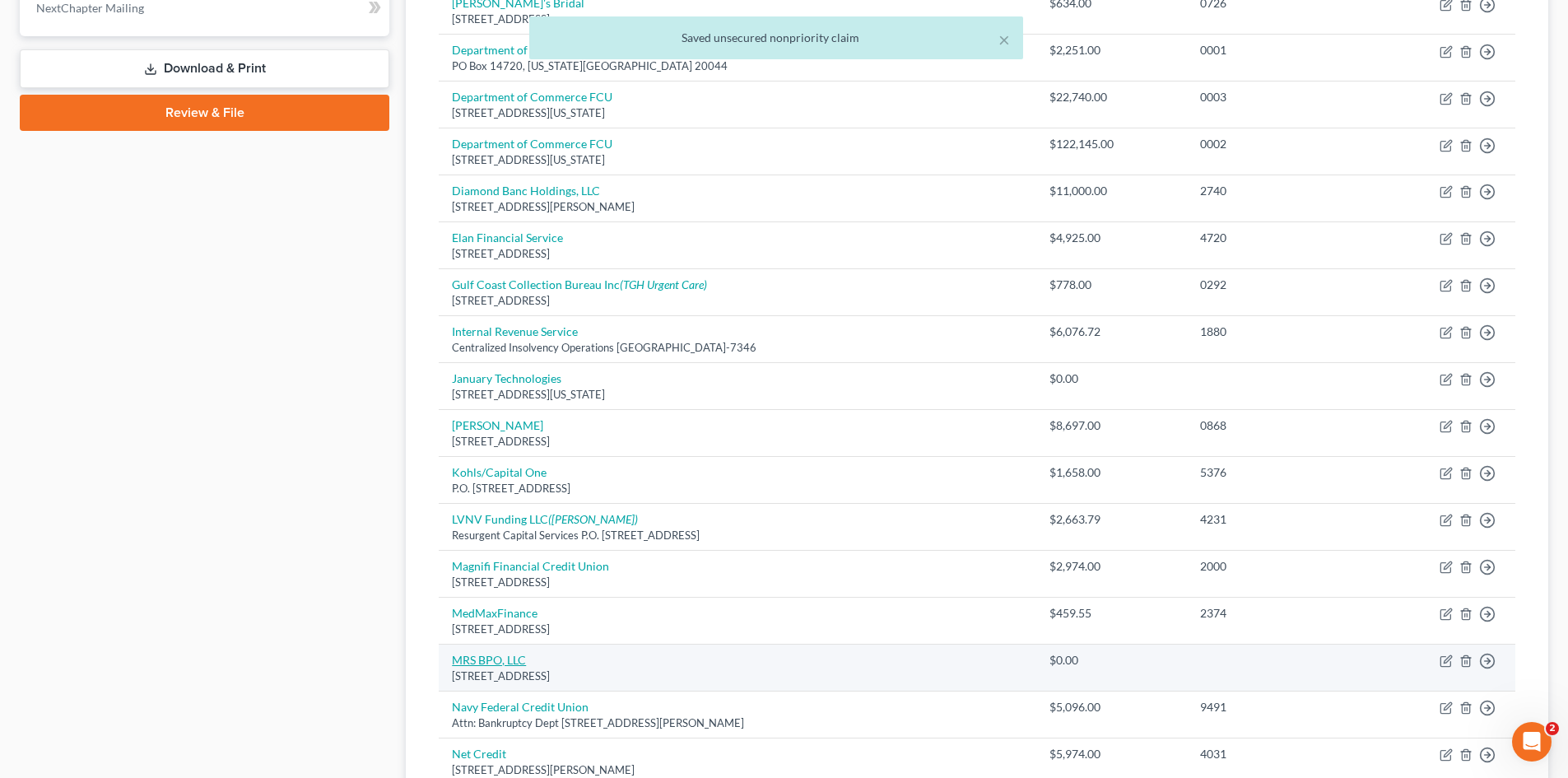
click at [492, 660] on link "MRS BPO, LLC" at bounding box center [489, 659] width 74 height 14
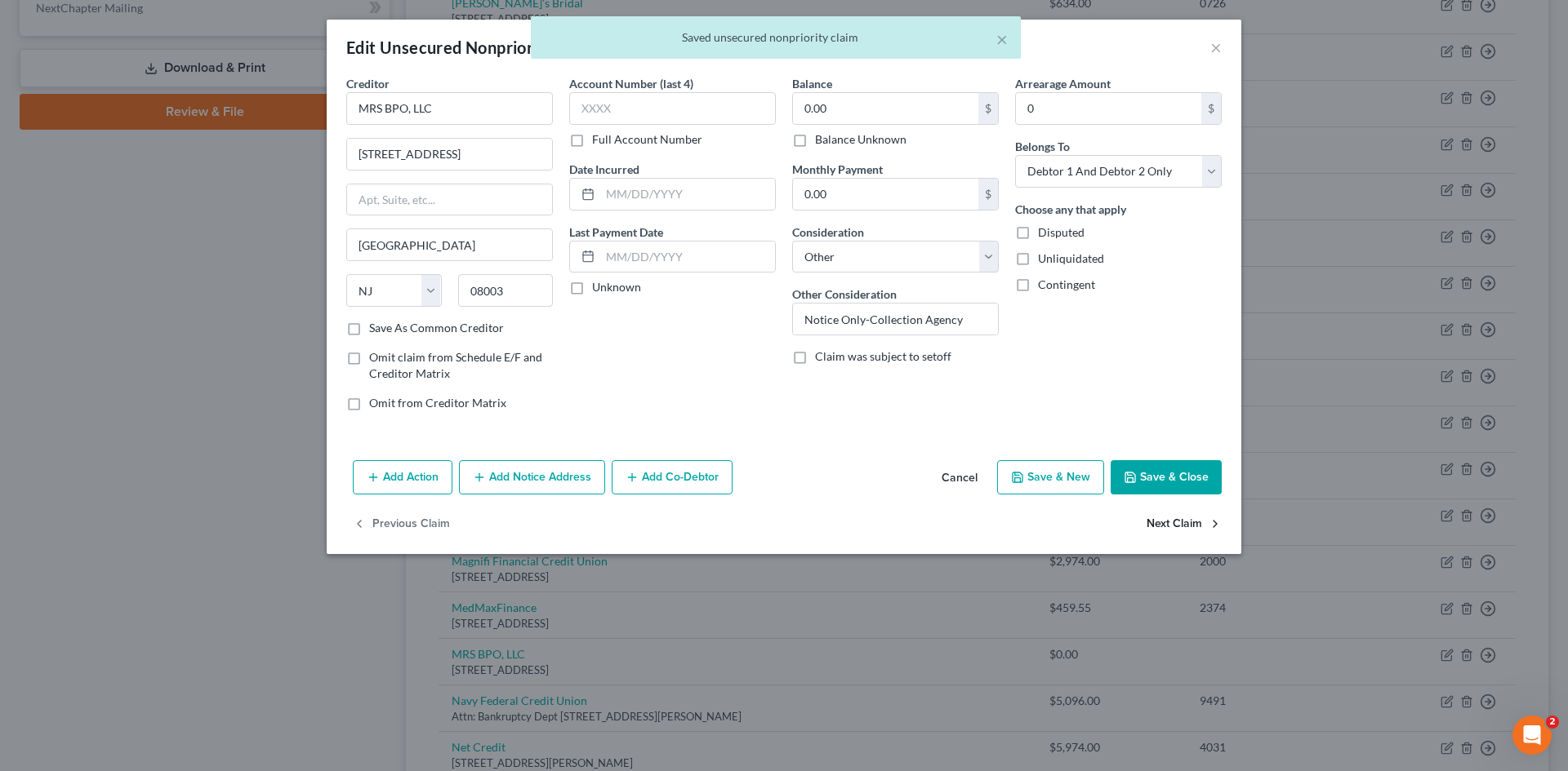
click at [1189, 527] on button "Next Claim" at bounding box center [1184, 524] width 76 height 34
click at [1188, 527] on button "Next Claim" at bounding box center [1184, 524] width 76 height 34
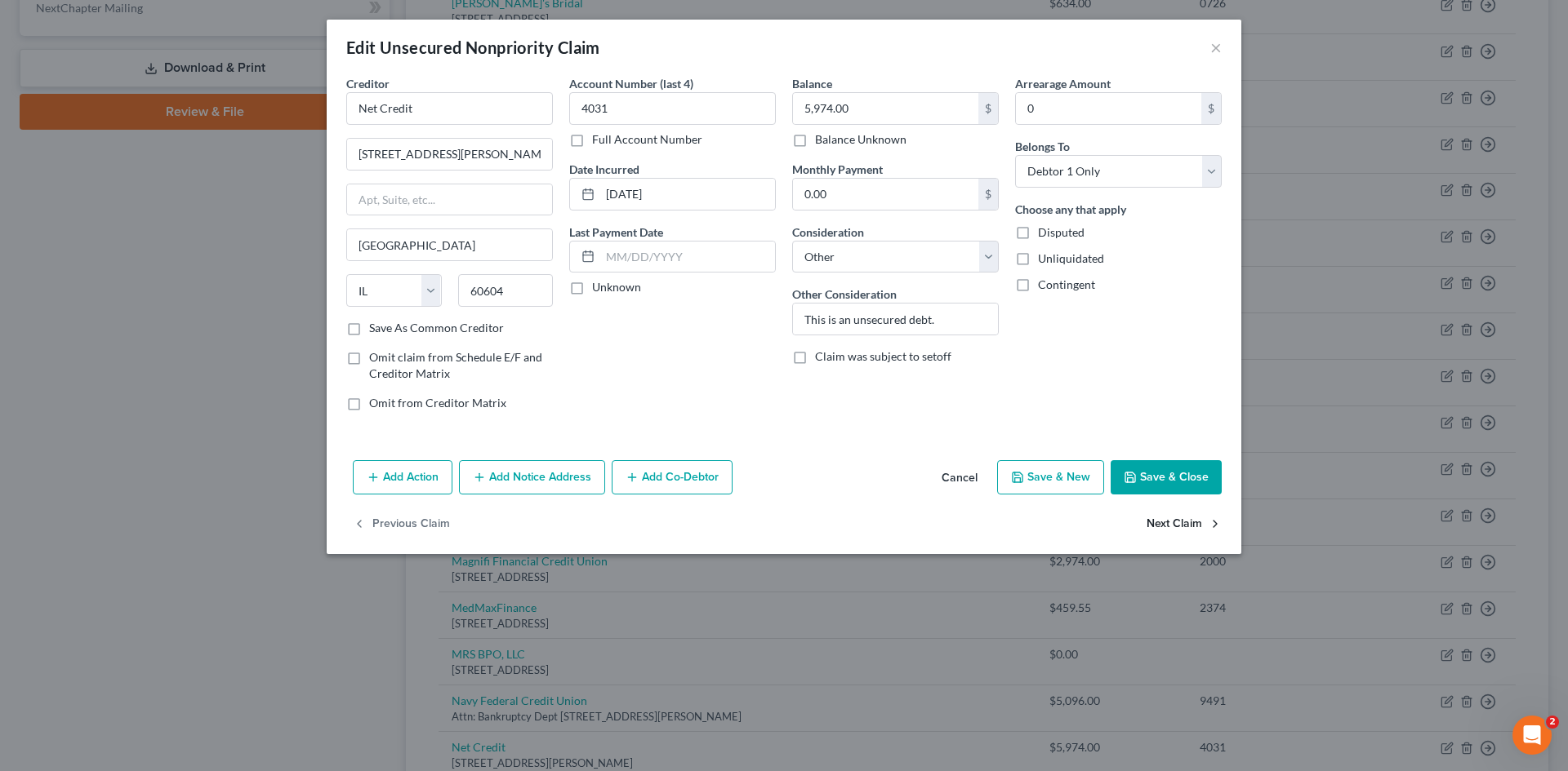
click at [1178, 529] on button "Next Claim" at bounding box center [1184, 524] width 76 height 34
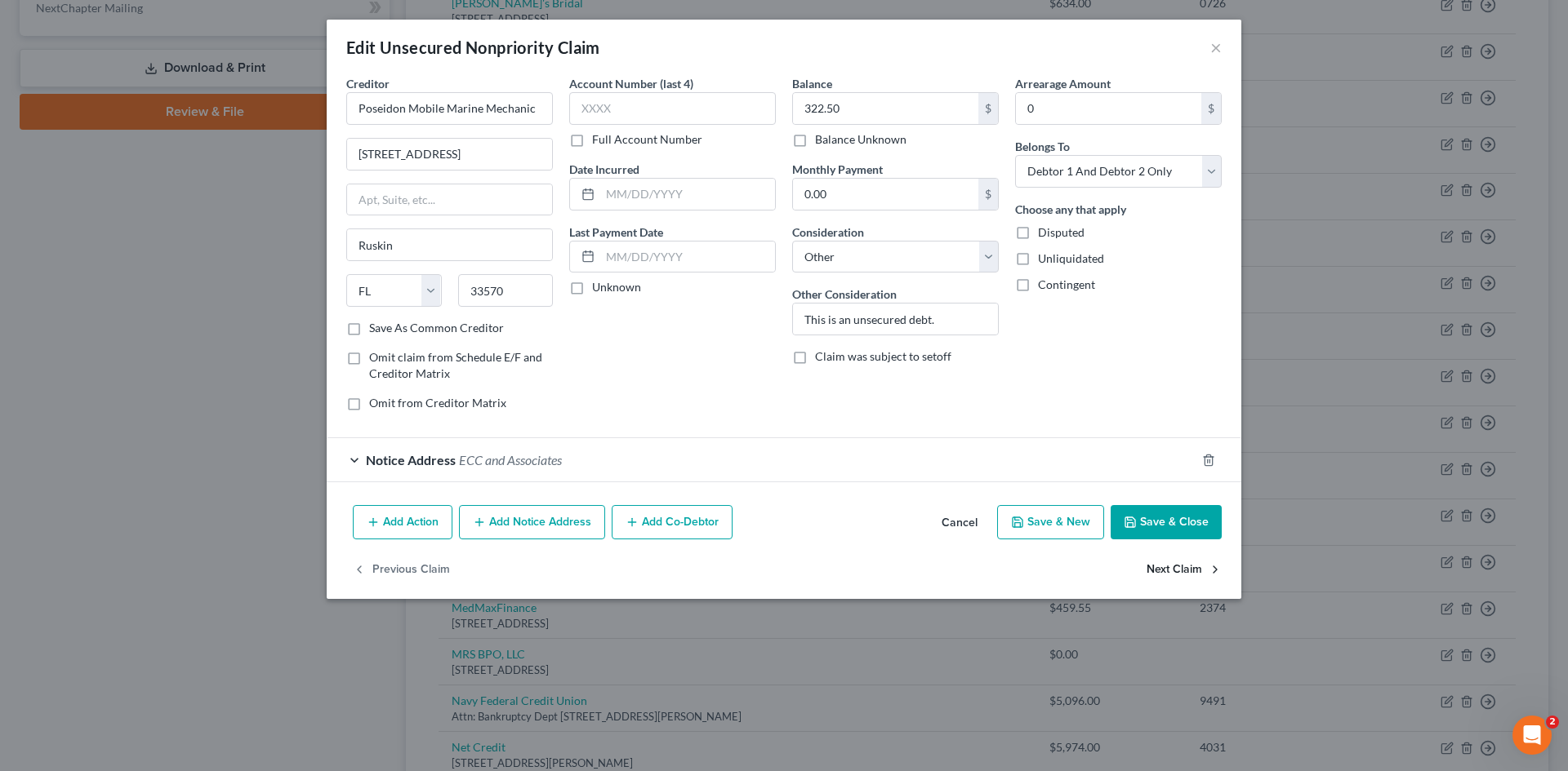
click at [1173, 566] on button "Next Claim" at bounding box center [1184, 570] width 76 height 34
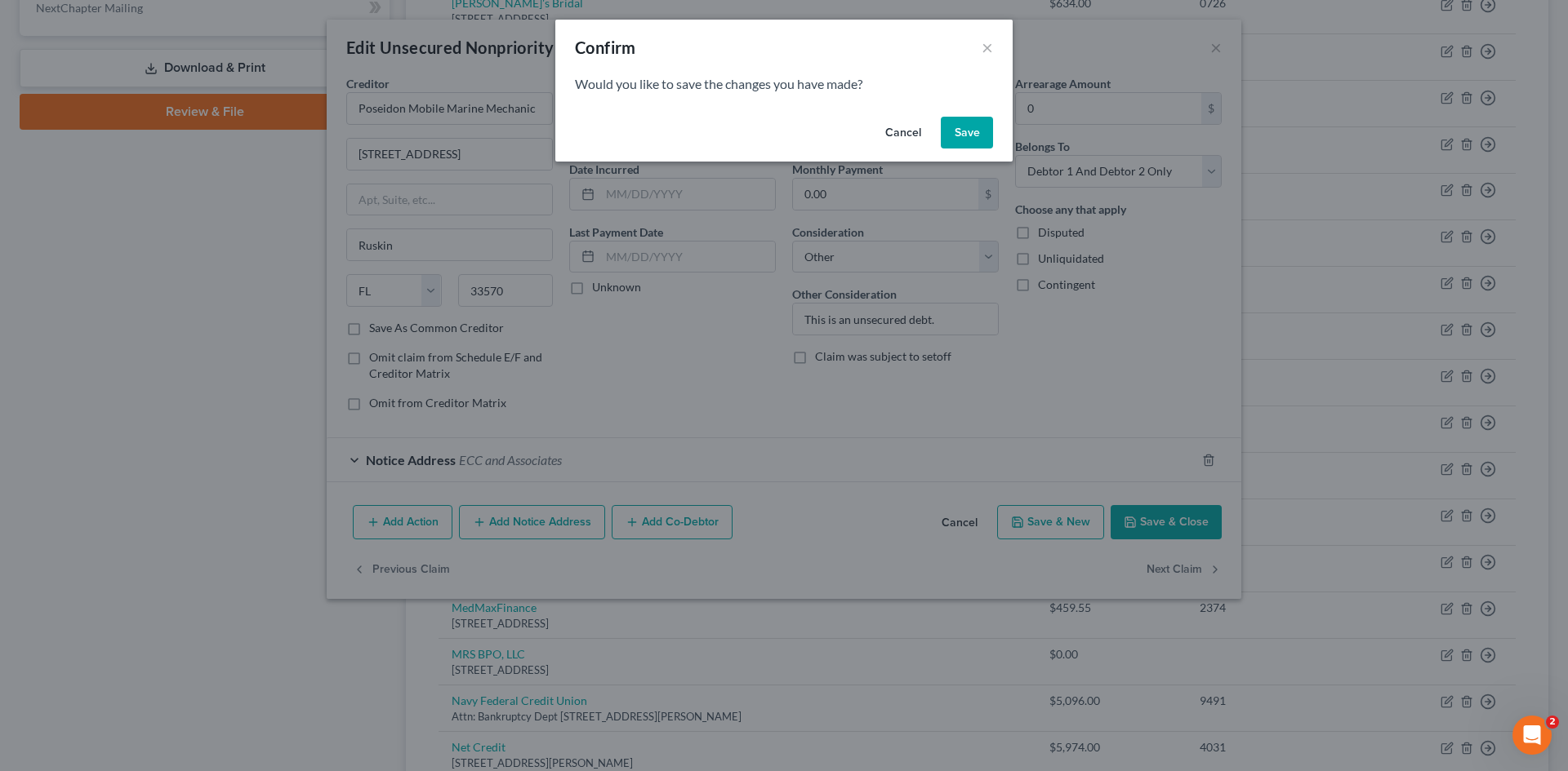
click at [956, 135] on button "Save" at bounding box center [967, 133] width 52 height 33
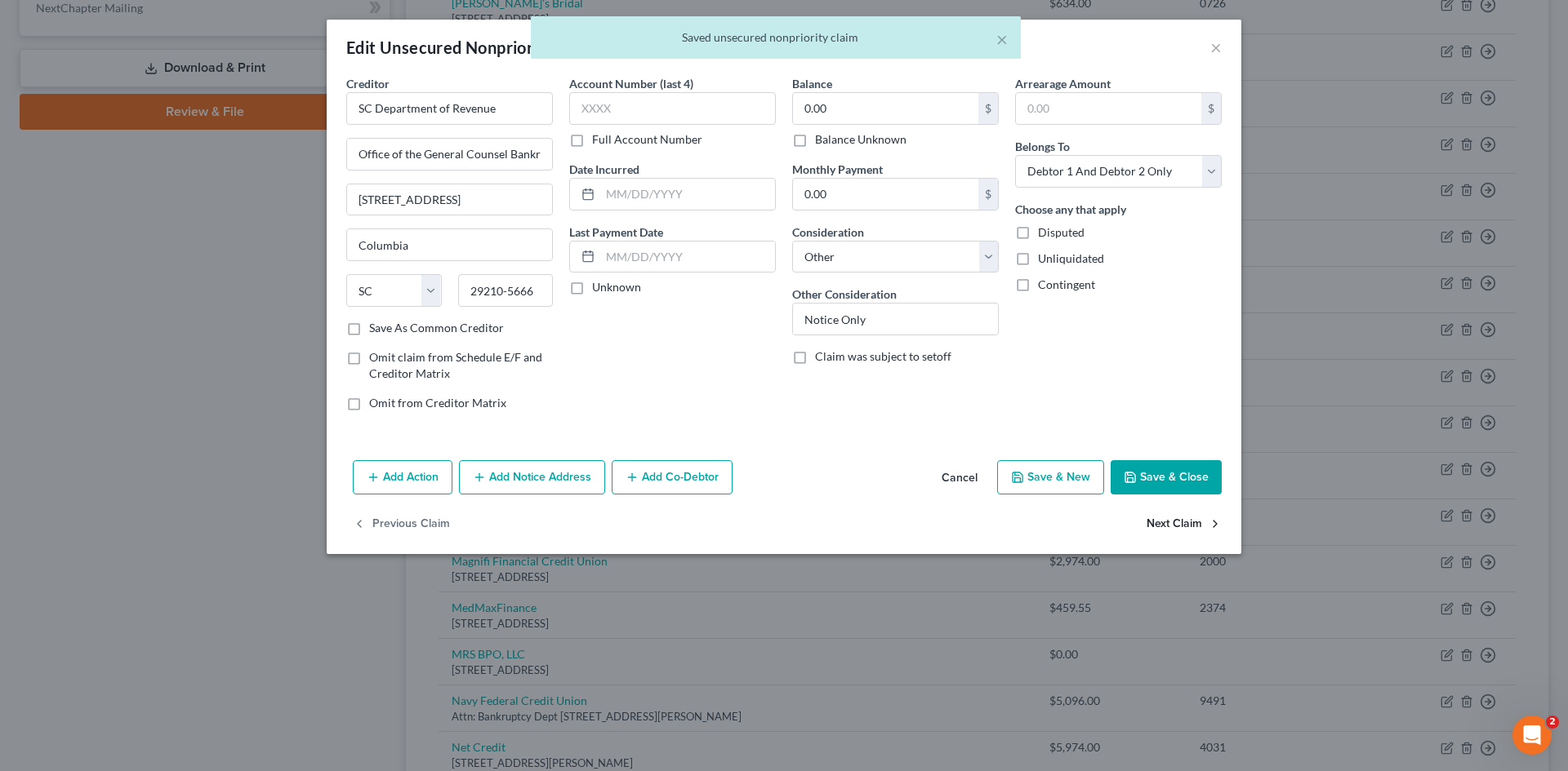
click at [1158, 526] on button "Next Claim" at bounding box center [1184, 524] width 76 height 34
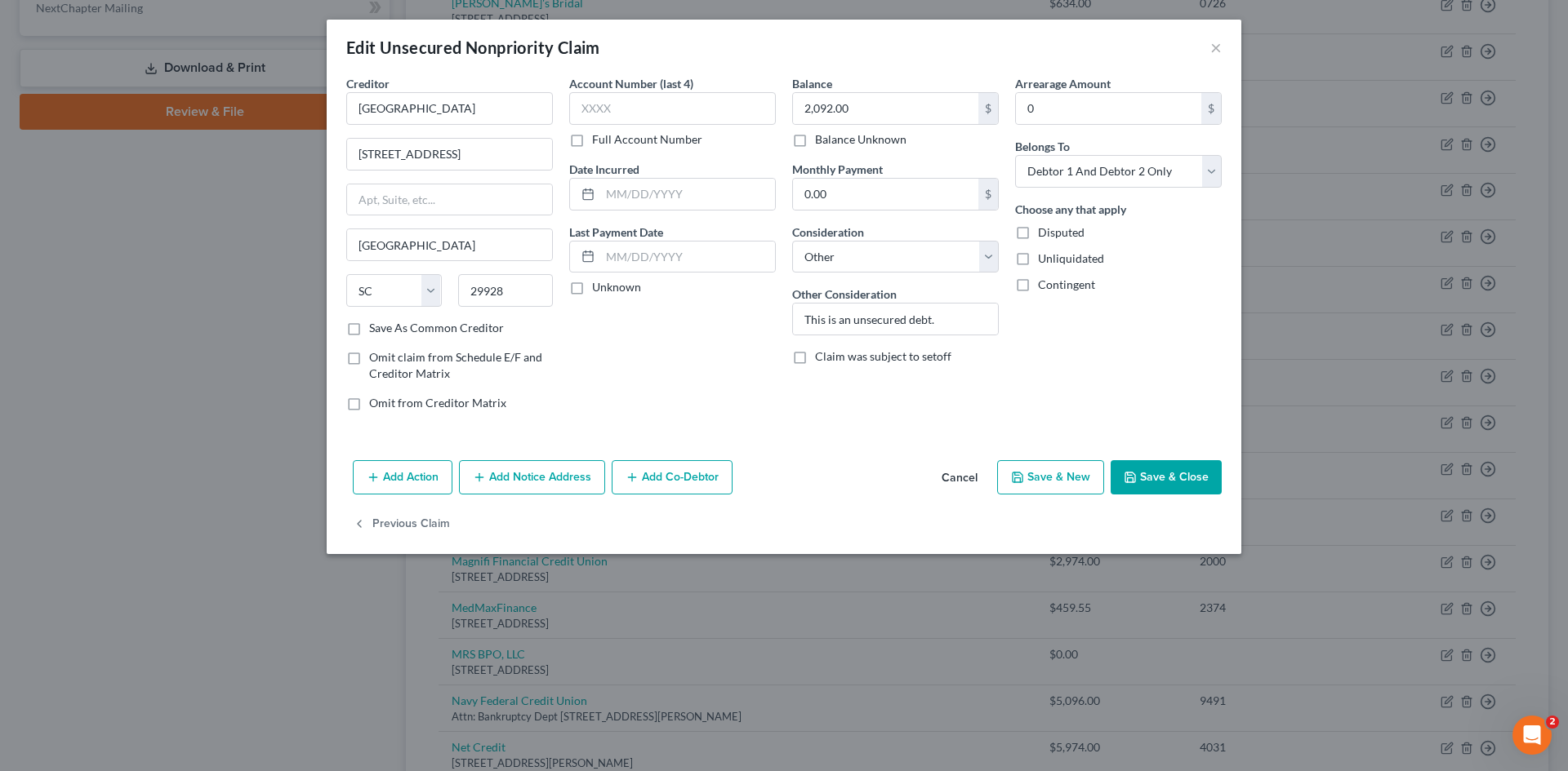
click at [1168, 469] on button "Save & Close" at bounding box center [1166, 477] width 111 height 34
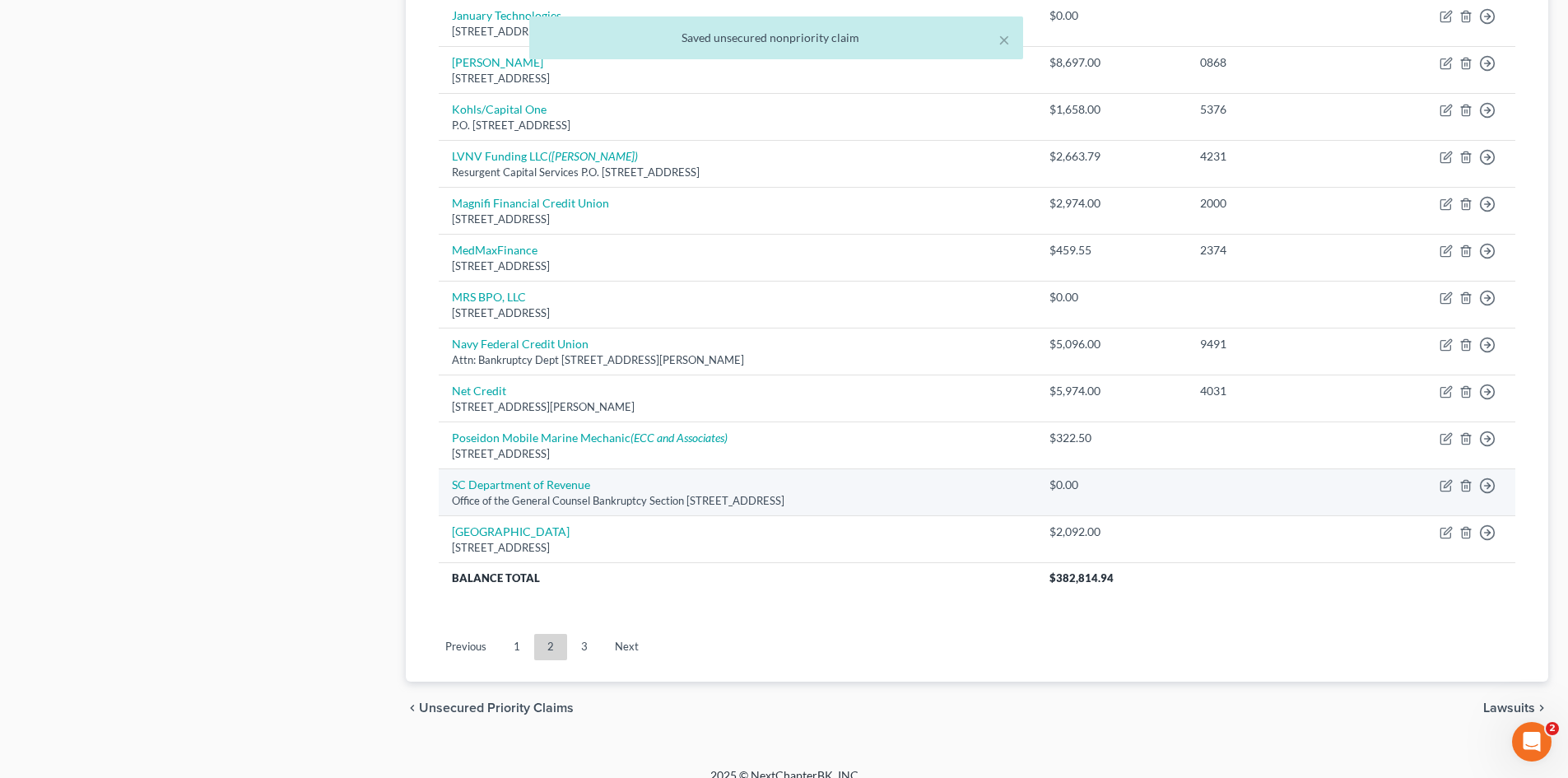
scroll to position [1123, 0]
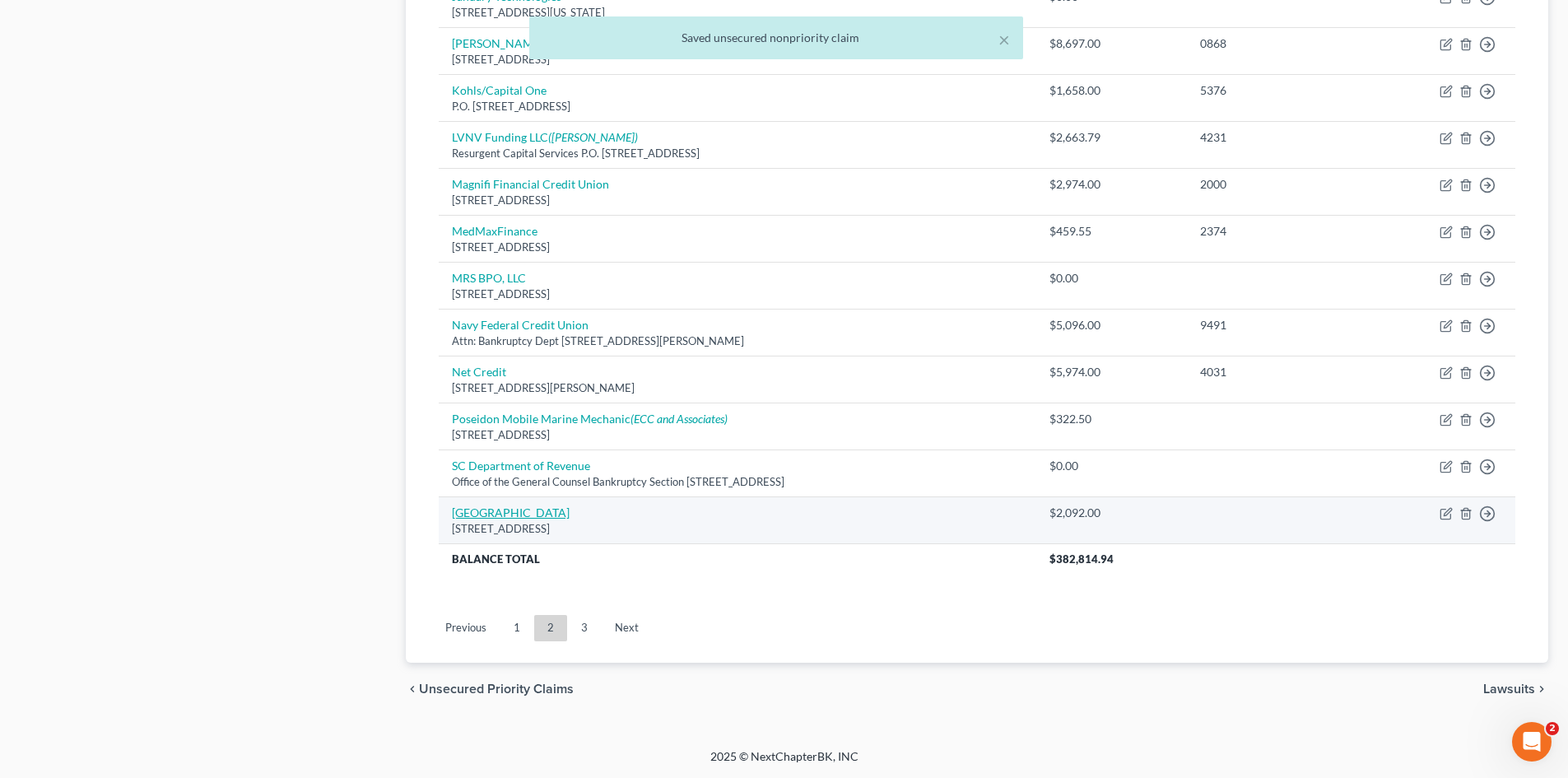
click at [475, 510] on link "Shelter Cove Harbour & Marina" at bounding box center [510, 512] width 118 height 14
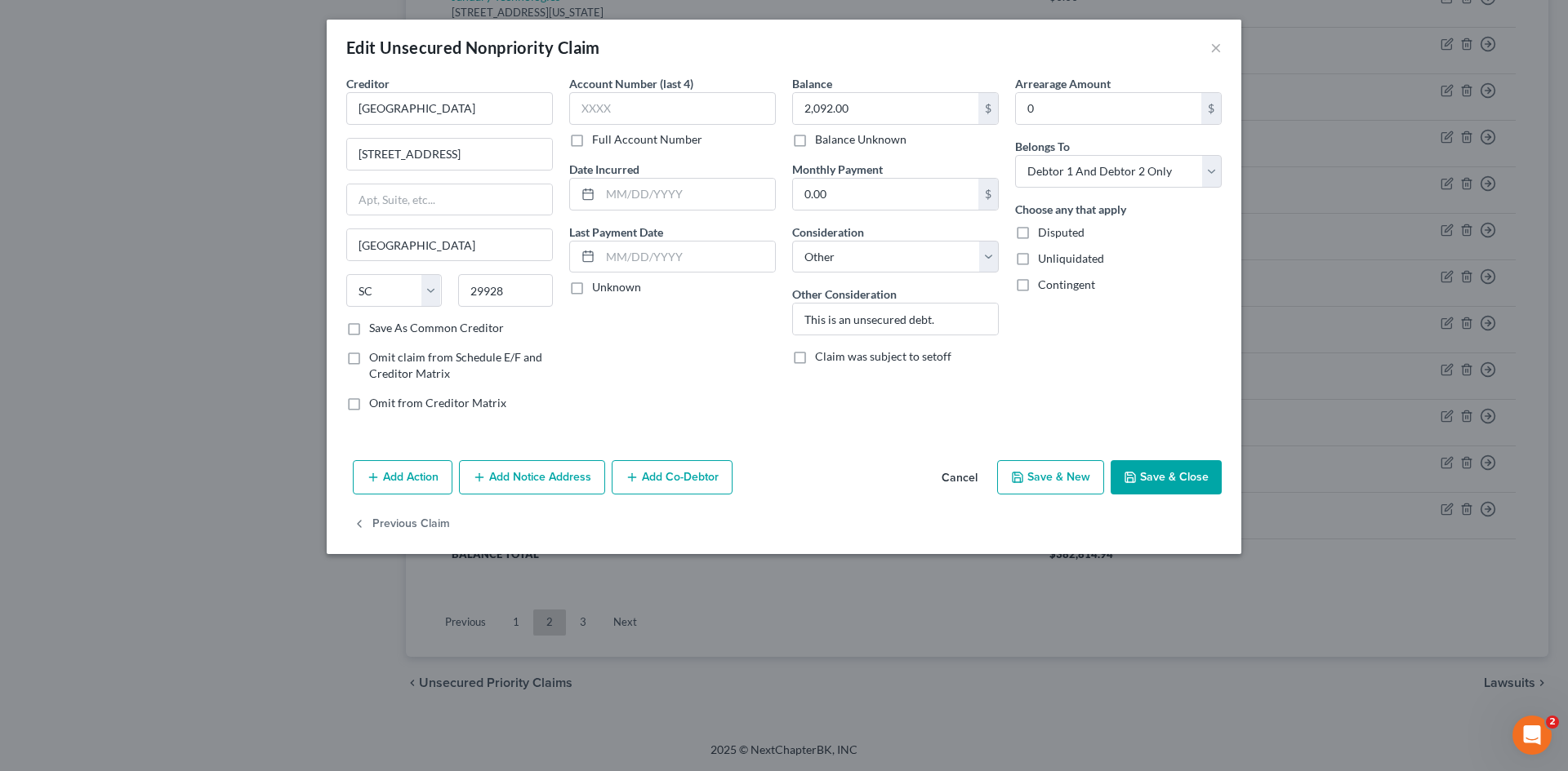
click at [1163, 473] on button "Save & Close" at bounding box center [1166, 477] width 111 height 34
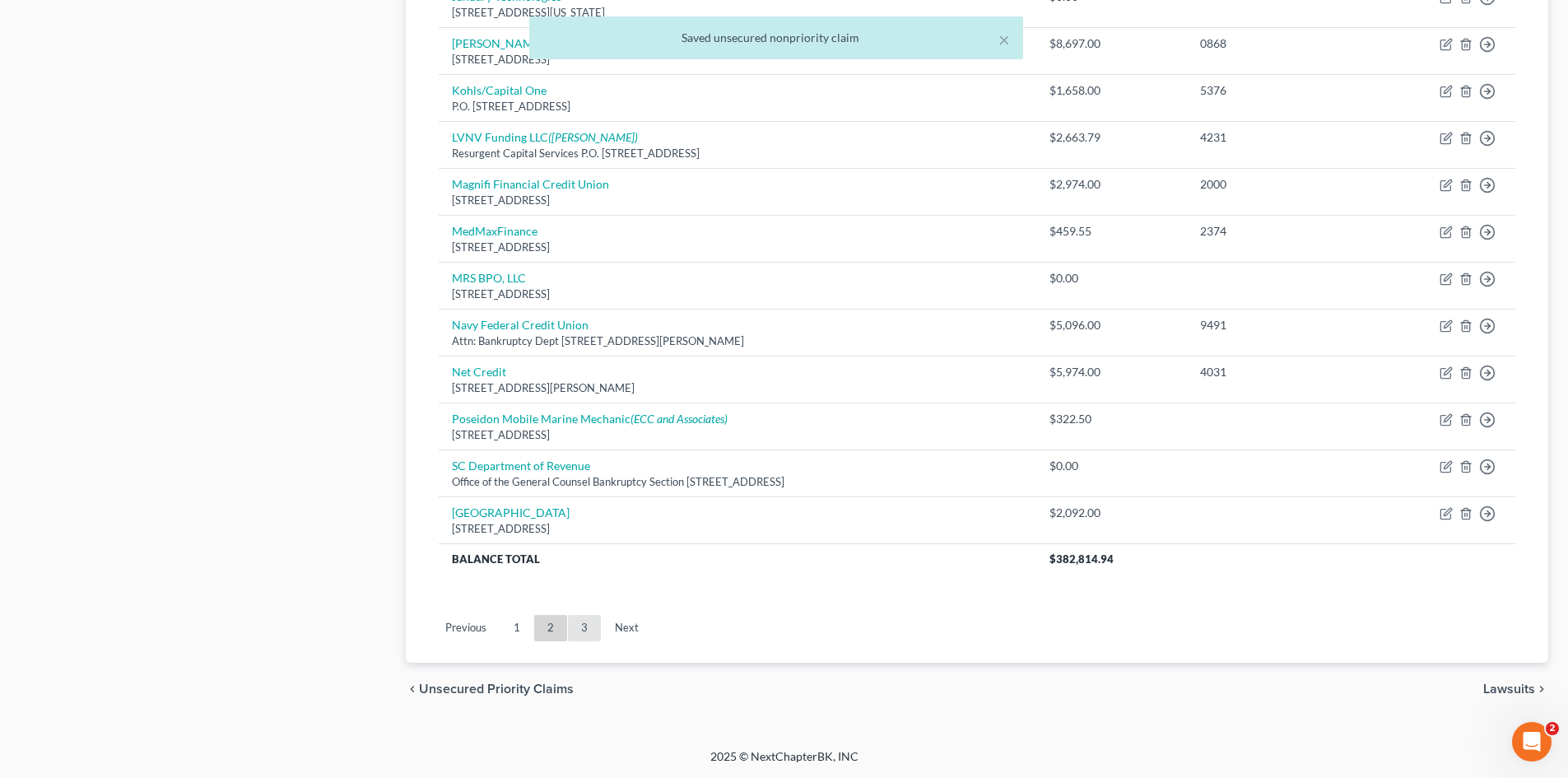
click at [588, 626] on link "3" at bounding box center [584, 628] width 33 height 26
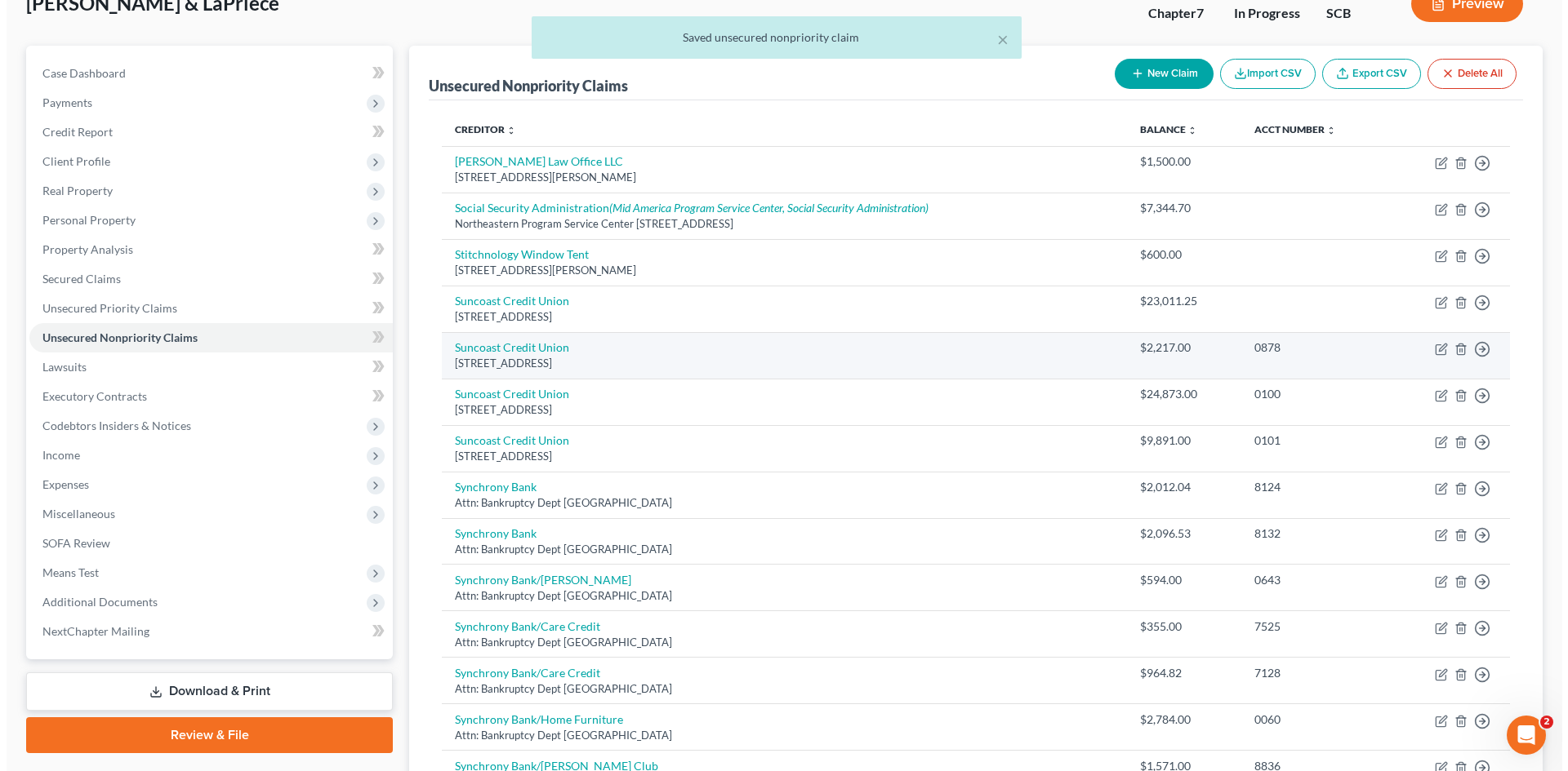
scroll to position [0, 0]
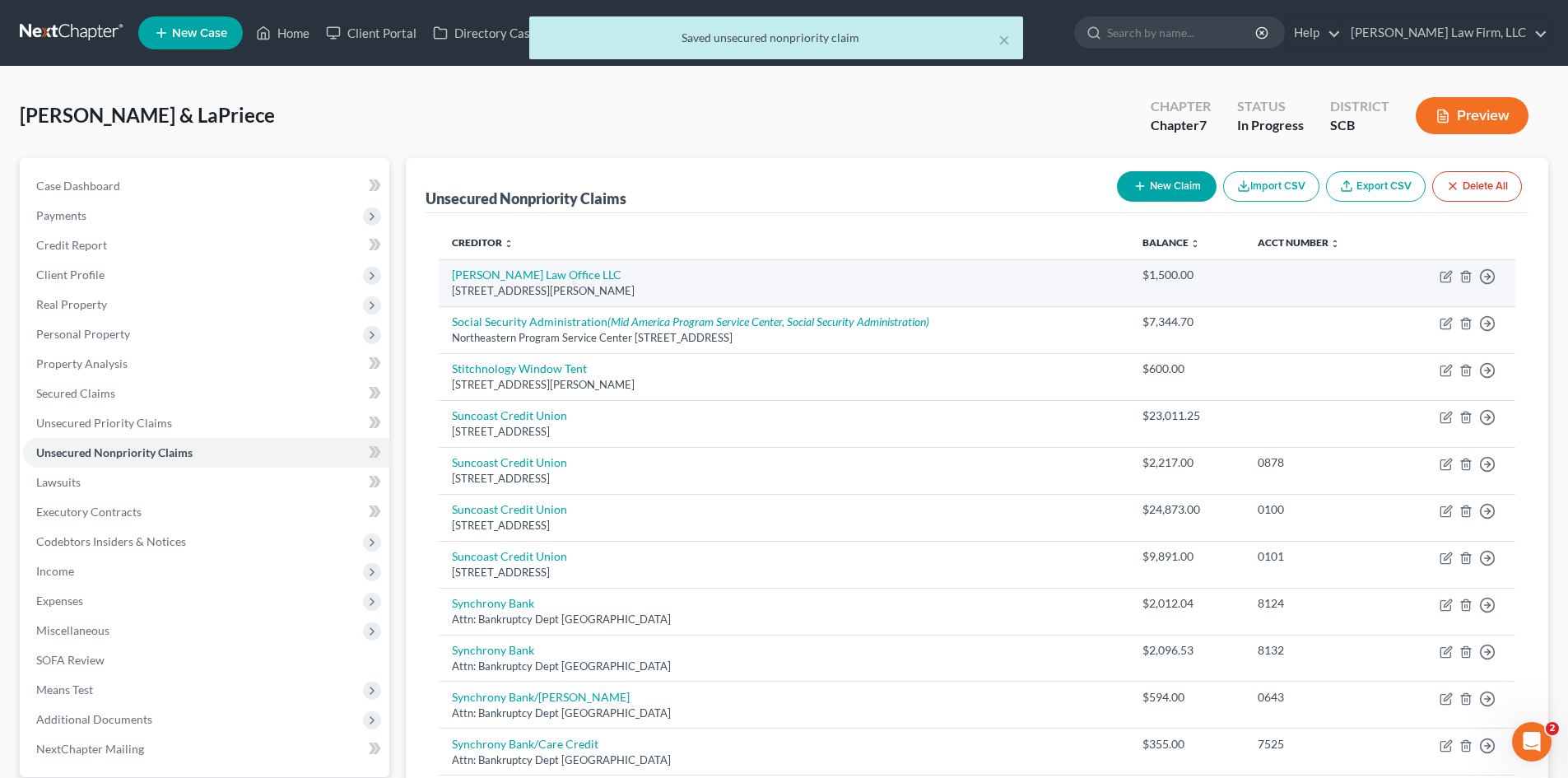
click at [508, 283] on td "Smits Law Office LLC 1 West Water Street Suite 255, Saint Paul, MN 55107" at bounding box center [784, 282] width 690 height 47
click at [510, 279] on link "Smits Law Office LLC" at bounding box center [536, 274] width 169 height 14
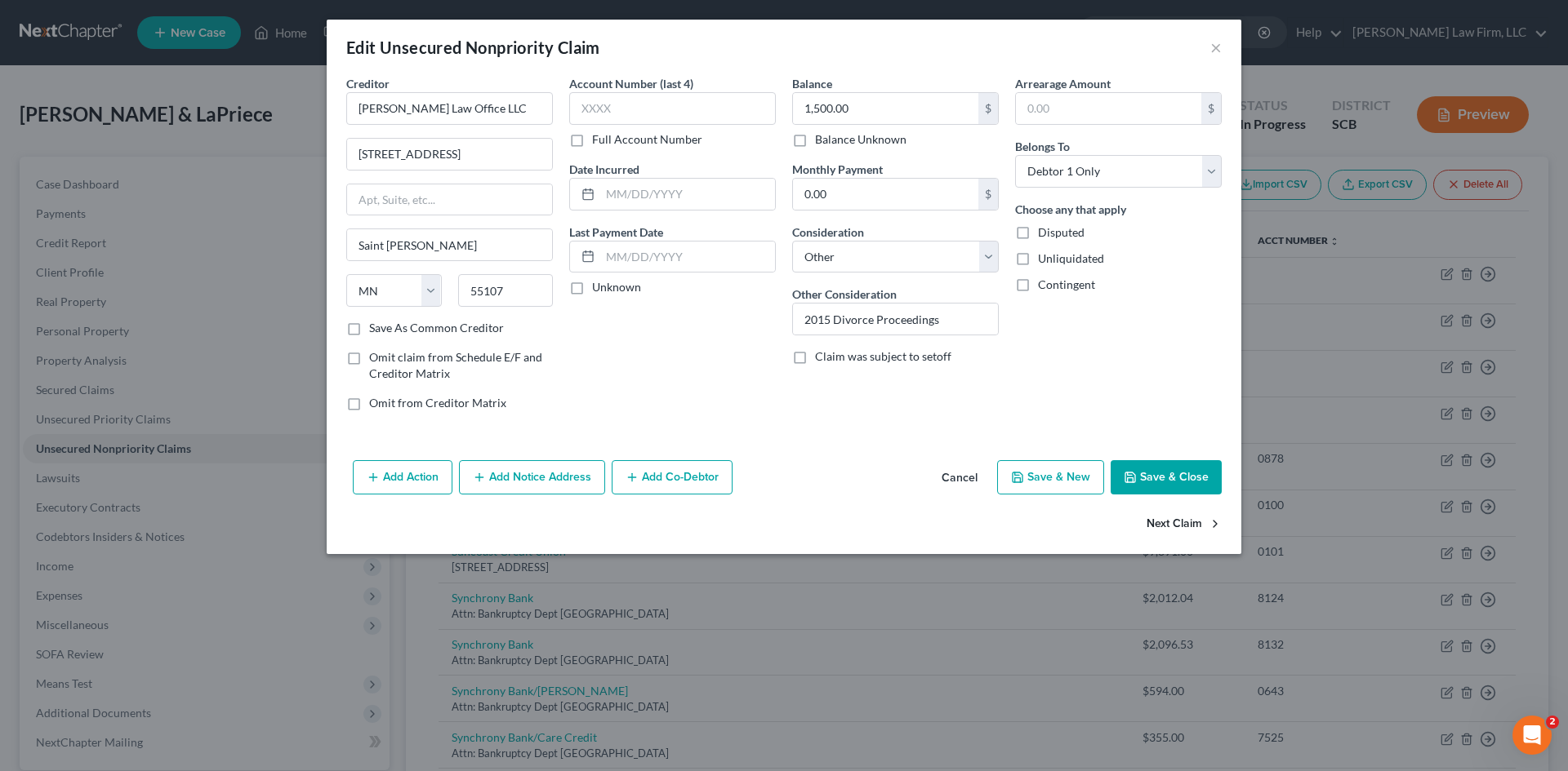
click at [1181, 525] on button "Next Claim" at bounding box center [1184, 524] width 76 height 34
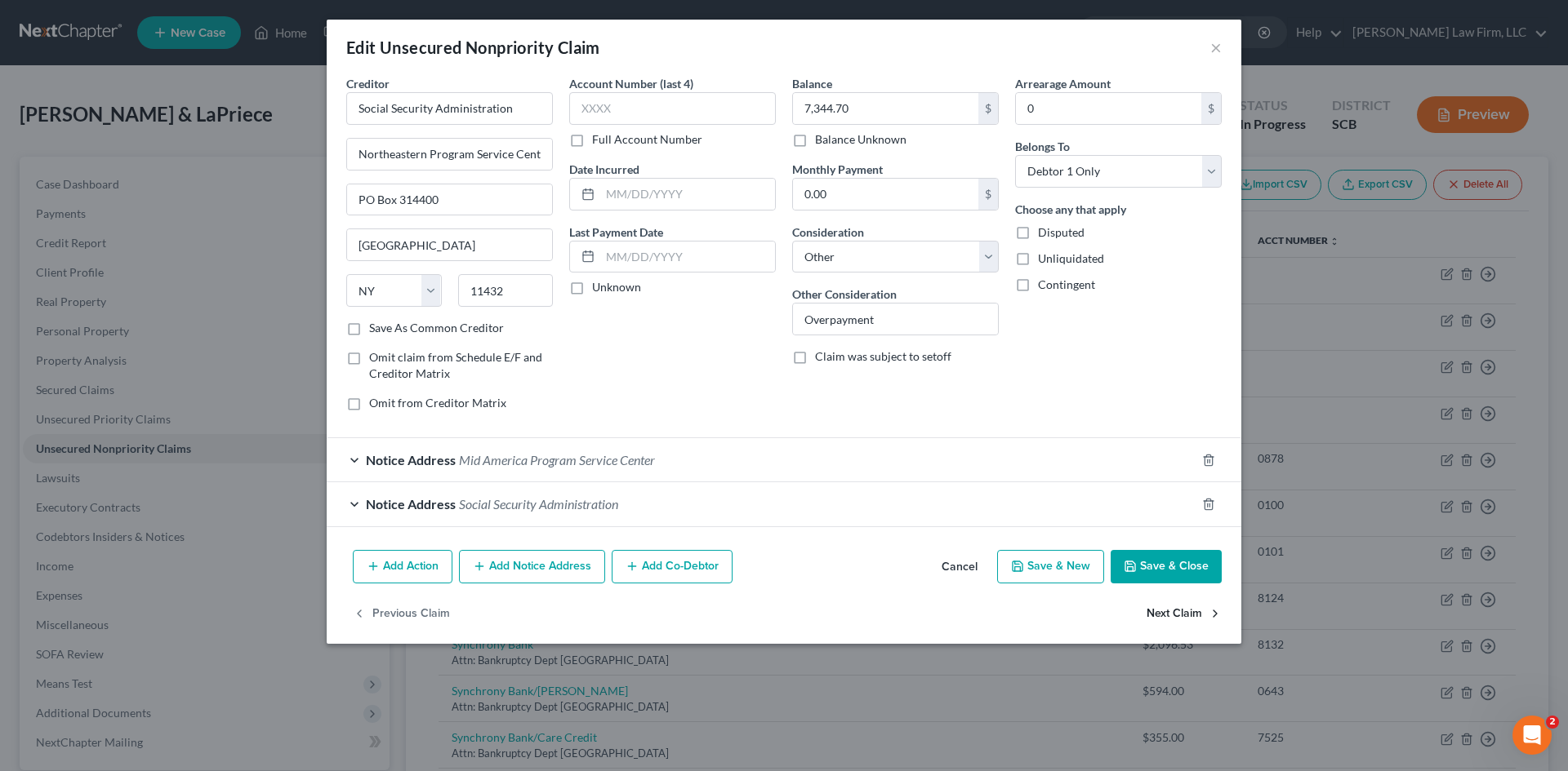
click at [1170, 617] on button "Next Claim" at bounding box center [1184, 613] width 76 height 34
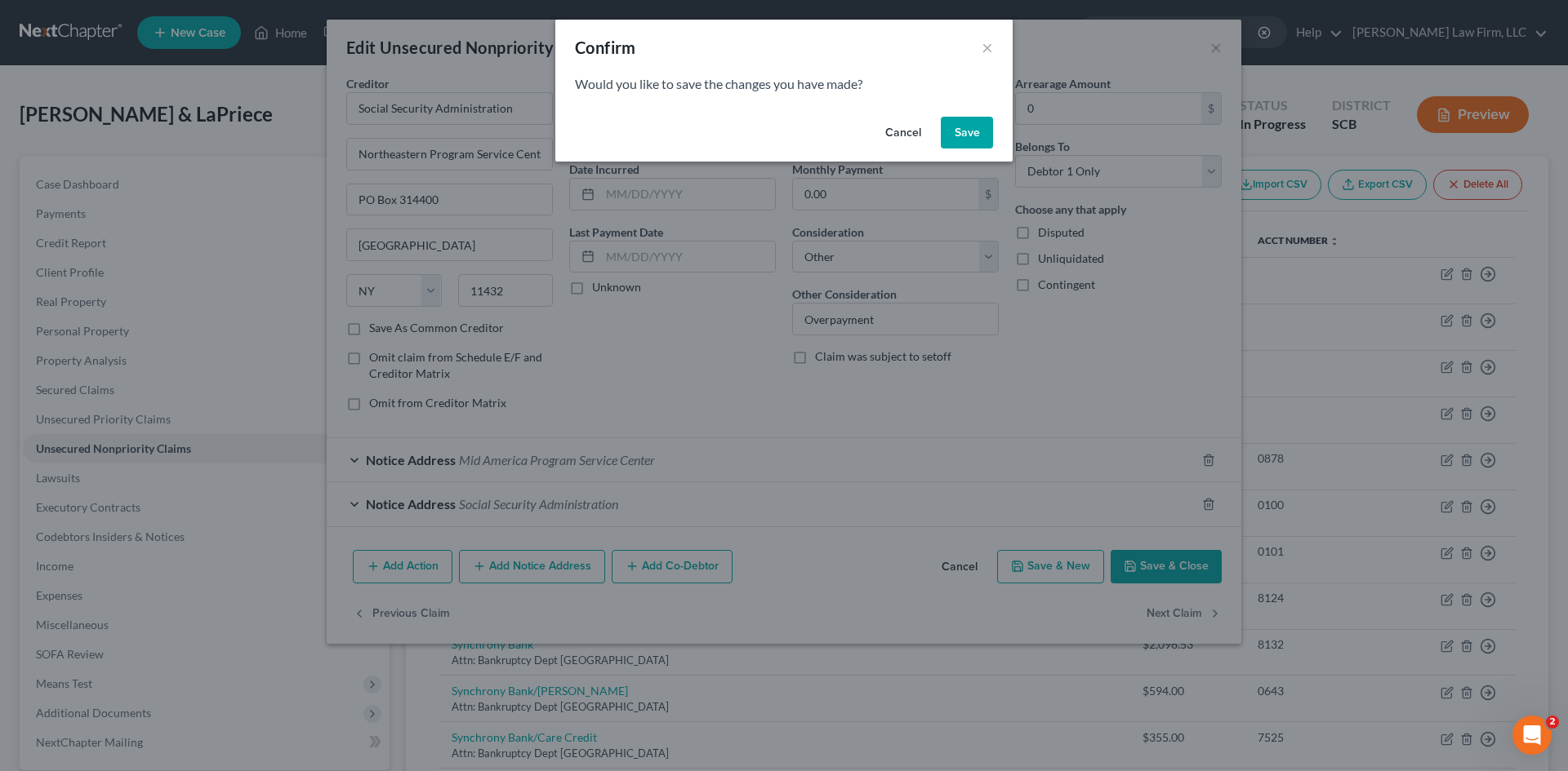
click at [975, 144] on button "Save" at bounding box center [967, 133] width 52 height 33
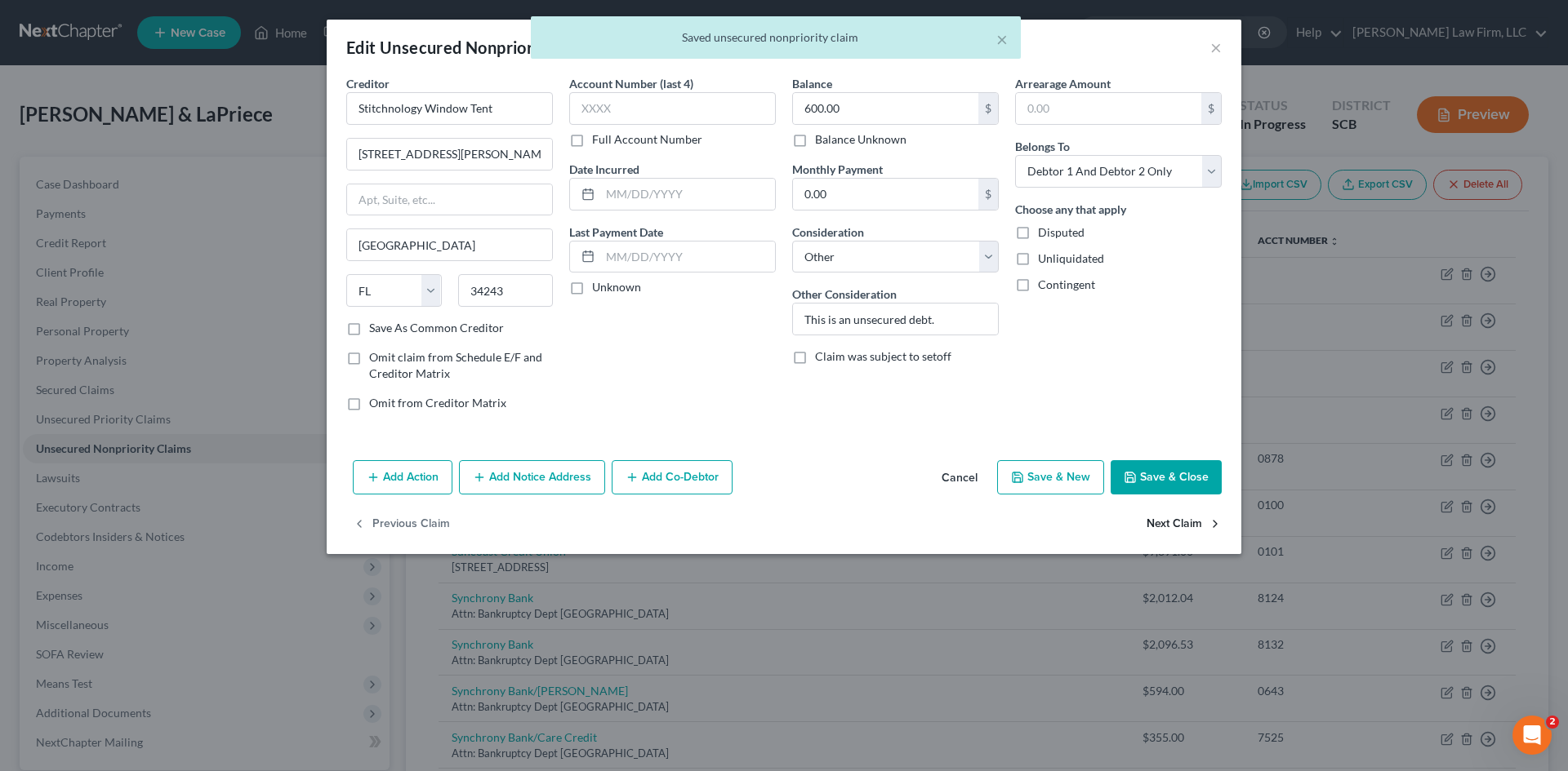
click at [1173, 524] on button "Next Claim" at bounding box center [1184, 524] width 76 height 34
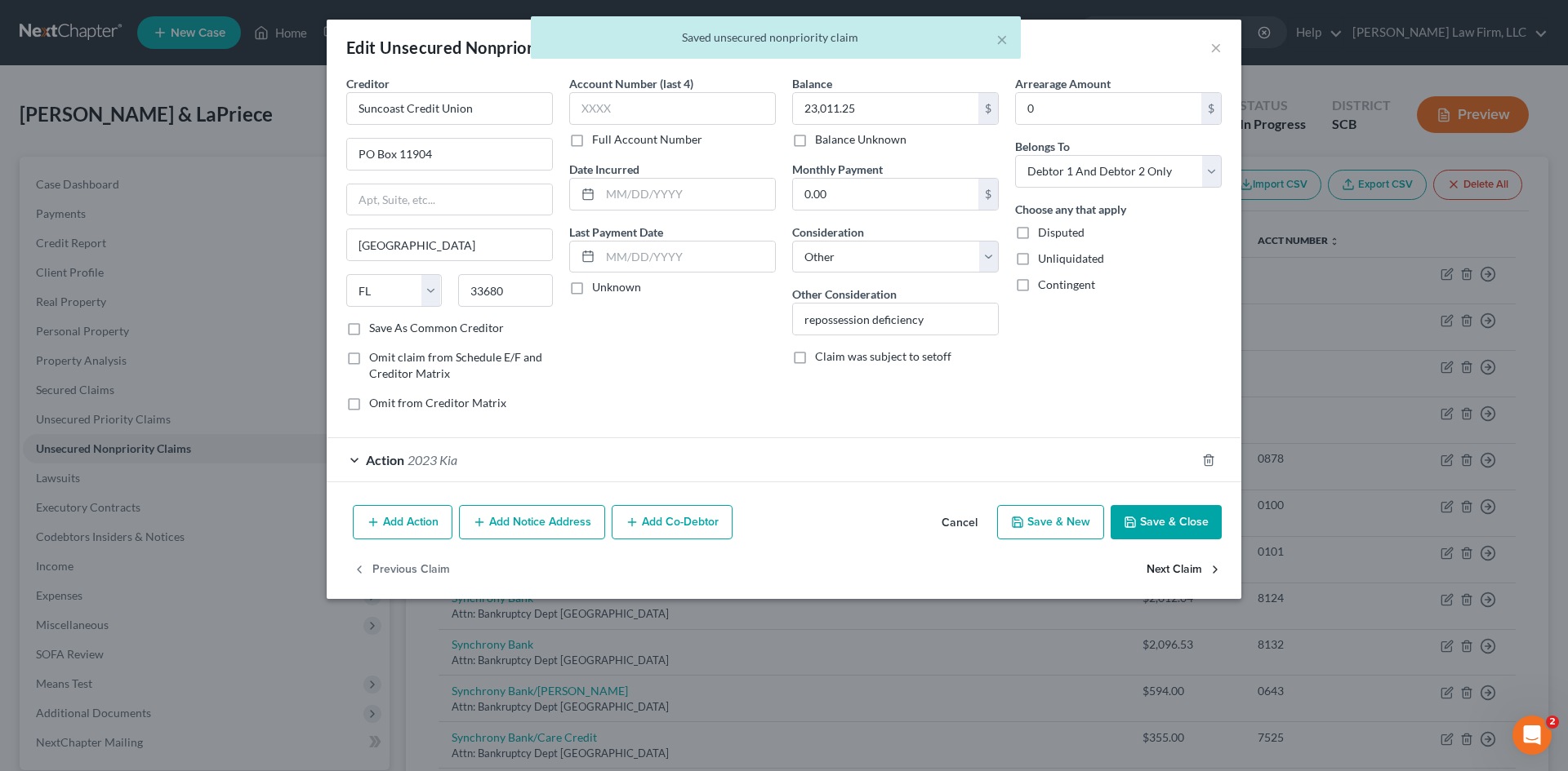
click at [1173, 564] on button "Next Claim" at bounding box center [1184, 570] width 76 height 34
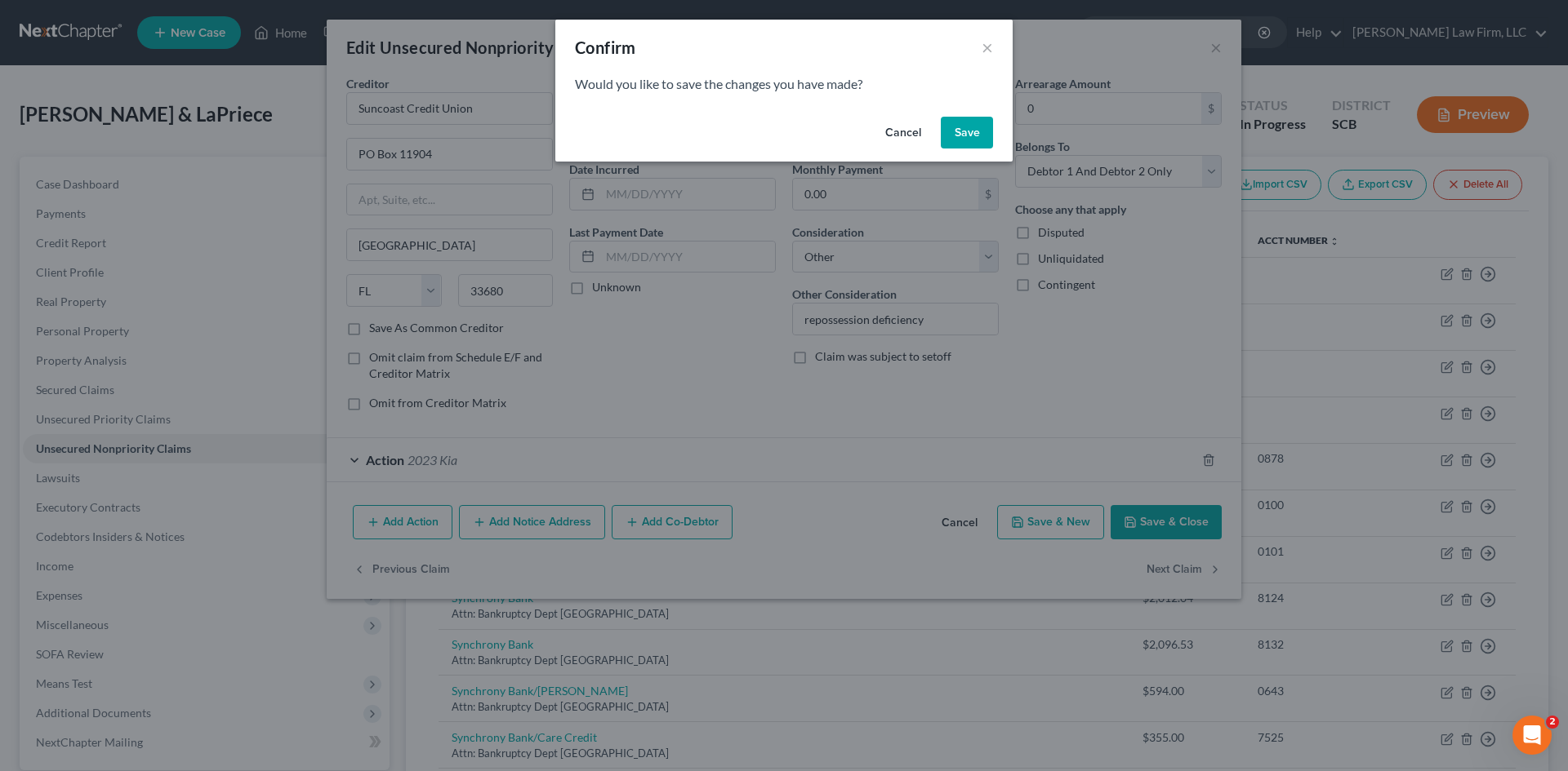
click at [916, 133] on button "Cancel" at bounding box center [903, 133] width 62 height 33
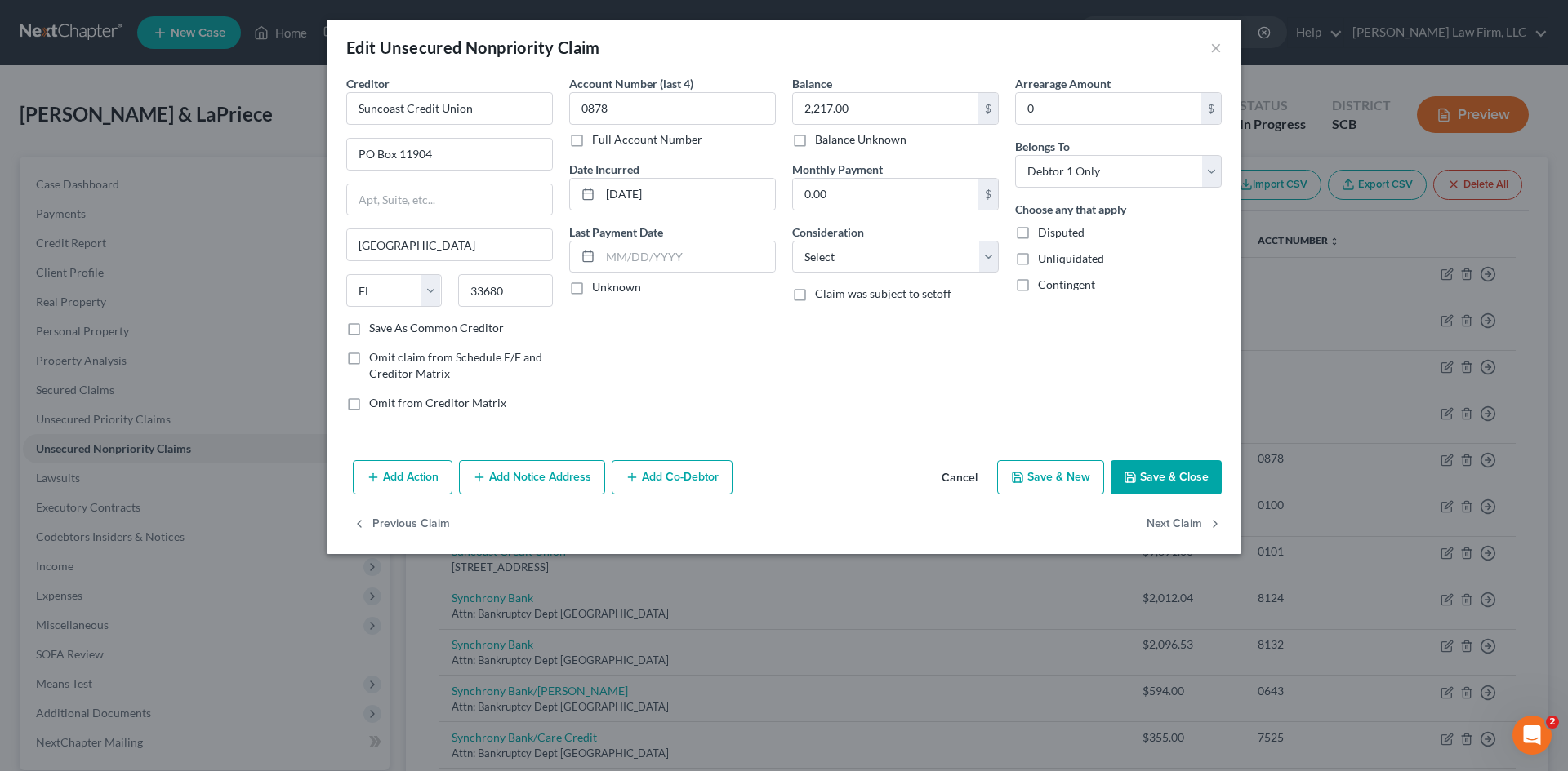
click at [1169, 487] on button "Save & Close" at bounding box center [1166, 477] width 111 height 34
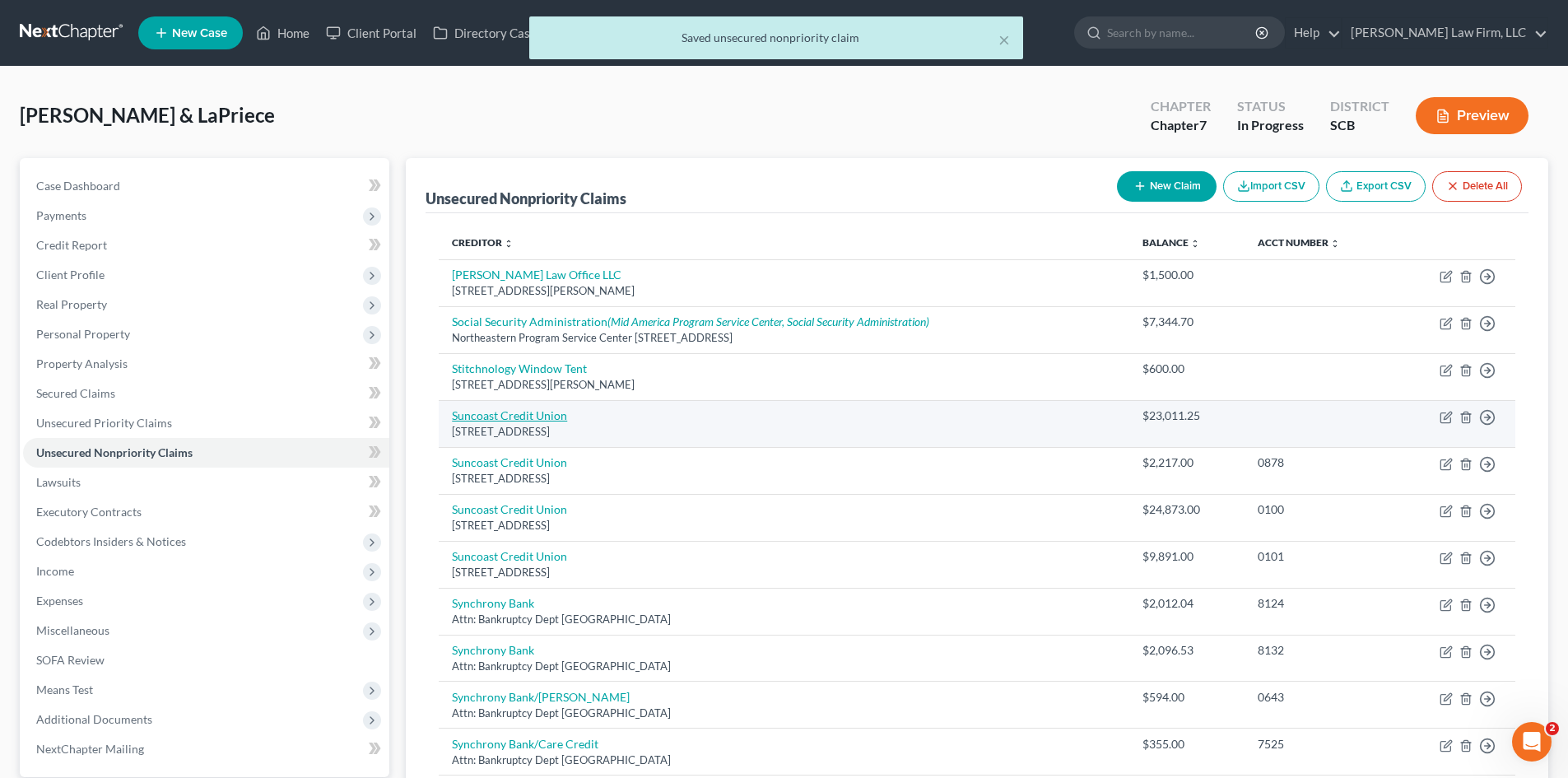
click at [502, 411] on link "Suncoast Credit Union" at bounding box center [509, 416] width 115 height 14
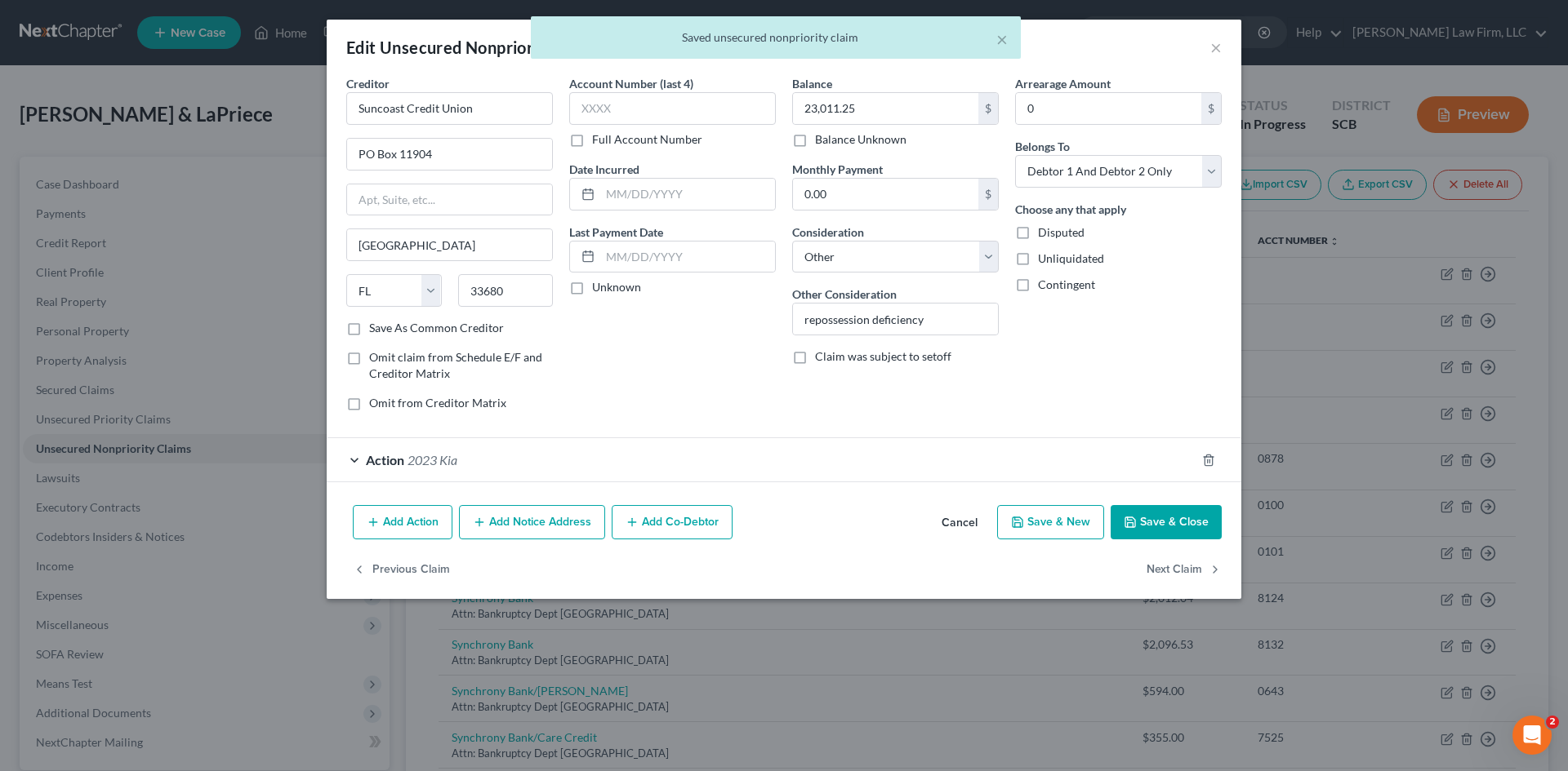
click at [552, 466] on div "Action 2023 Kia" at bounding box center [760, 460] width 869 height 44
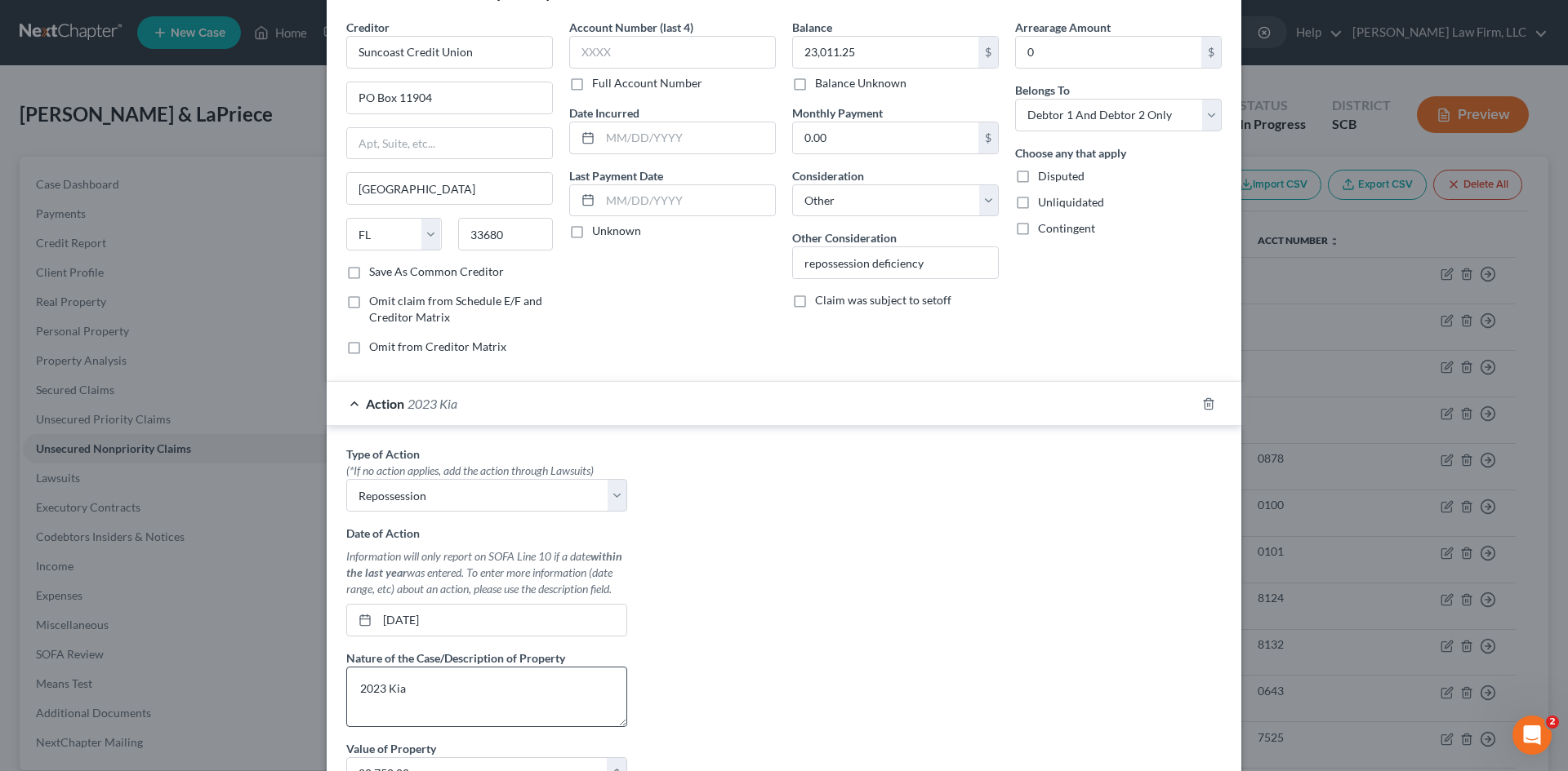
scroll to position [81, 0]
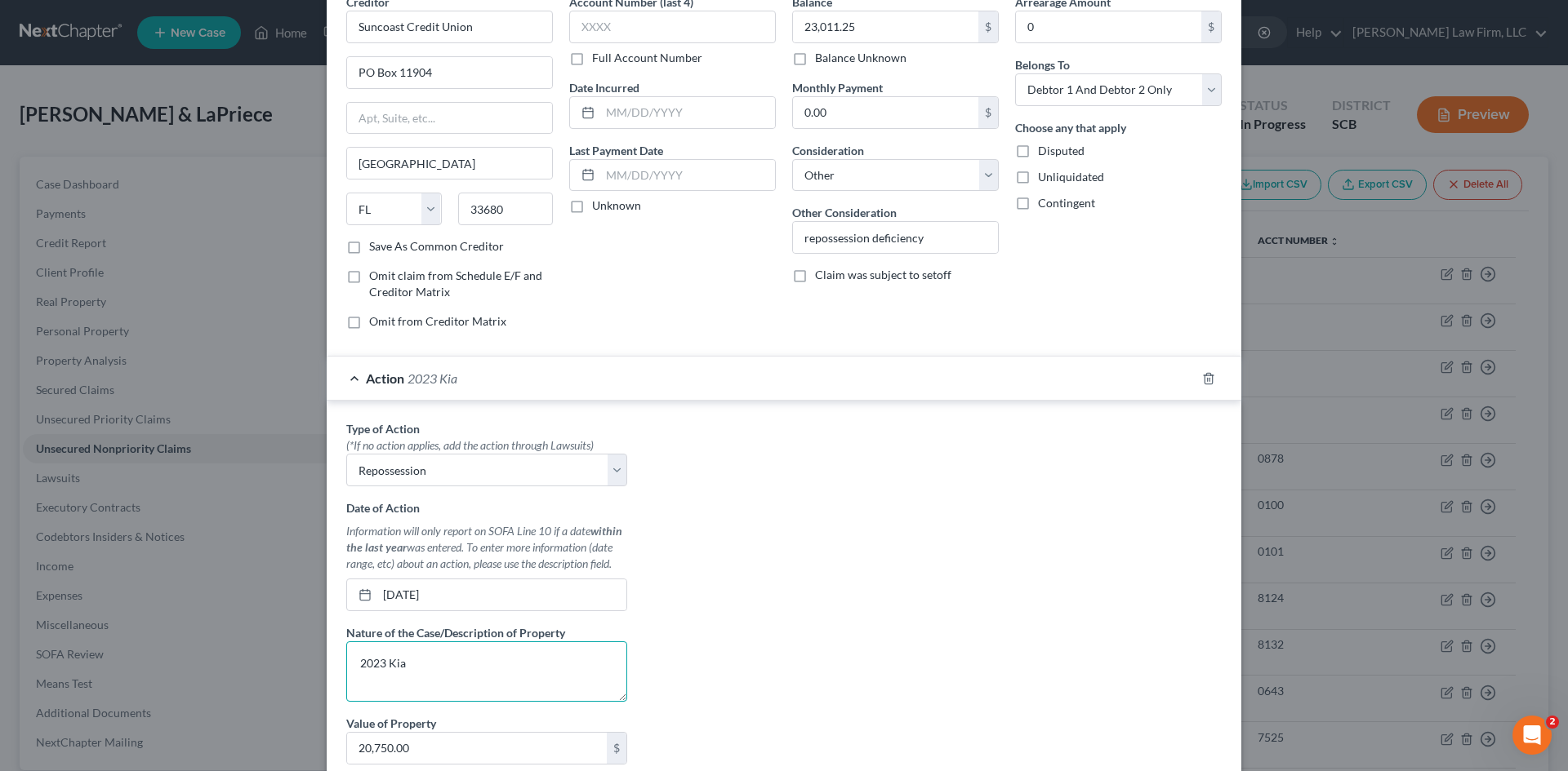
click at [492, 676] on textarea "2023 Kia" at bounding box center [487, 672] width 281 height 60
click at [416, 661] on textarea "2023 Kia" at bounding box center [487, 672] width 281 height 60
drag, startPoint x: 482, startPoint y: 675, endPoint x: 436, endPoint y: 673, distance: 46.0
click at [436, 673] on textarea "2023 Kia Niro Hev" at bounding box center [487, 672] width 281 height 60
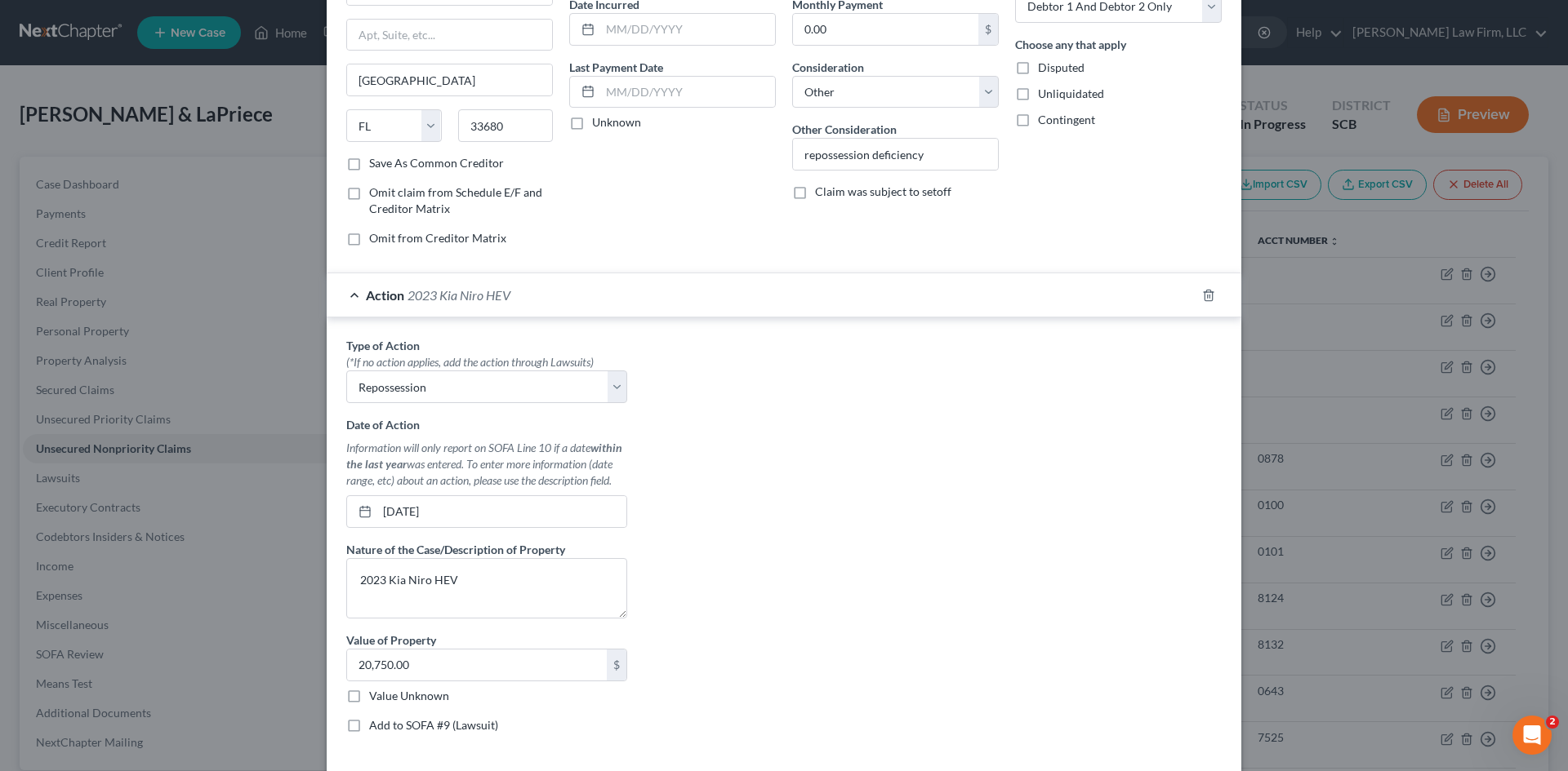
scroll to position [289, 0]
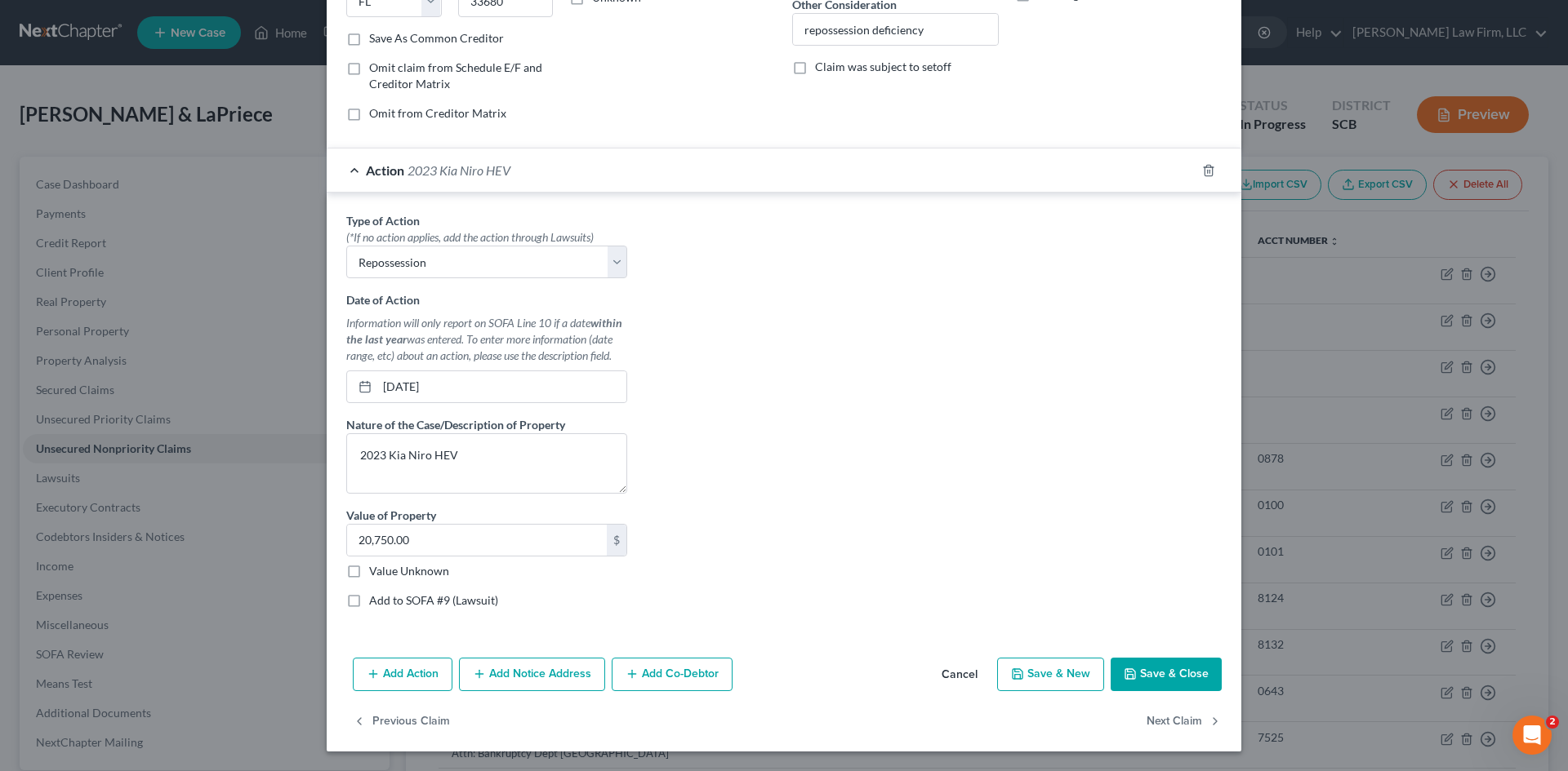
drag, startPoint x: 1149, startPoint y: 676, endPoint x: 1148, endPoint y: 655, distance: 21.0
click at [1149, 676] on button "Save & Close" at bounding box center [1166, 675] width 111 height 34
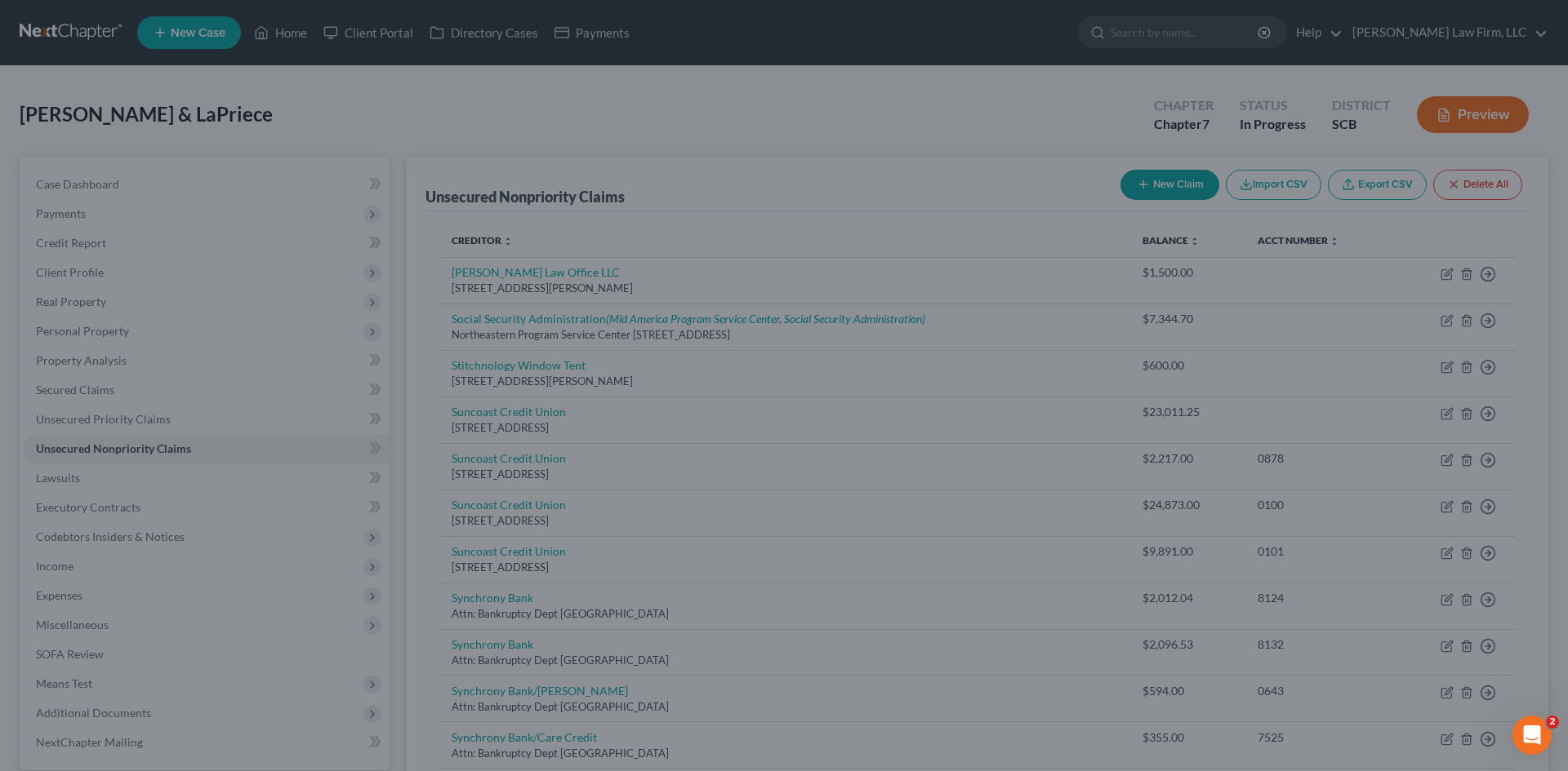
scroll to position [0, 0]
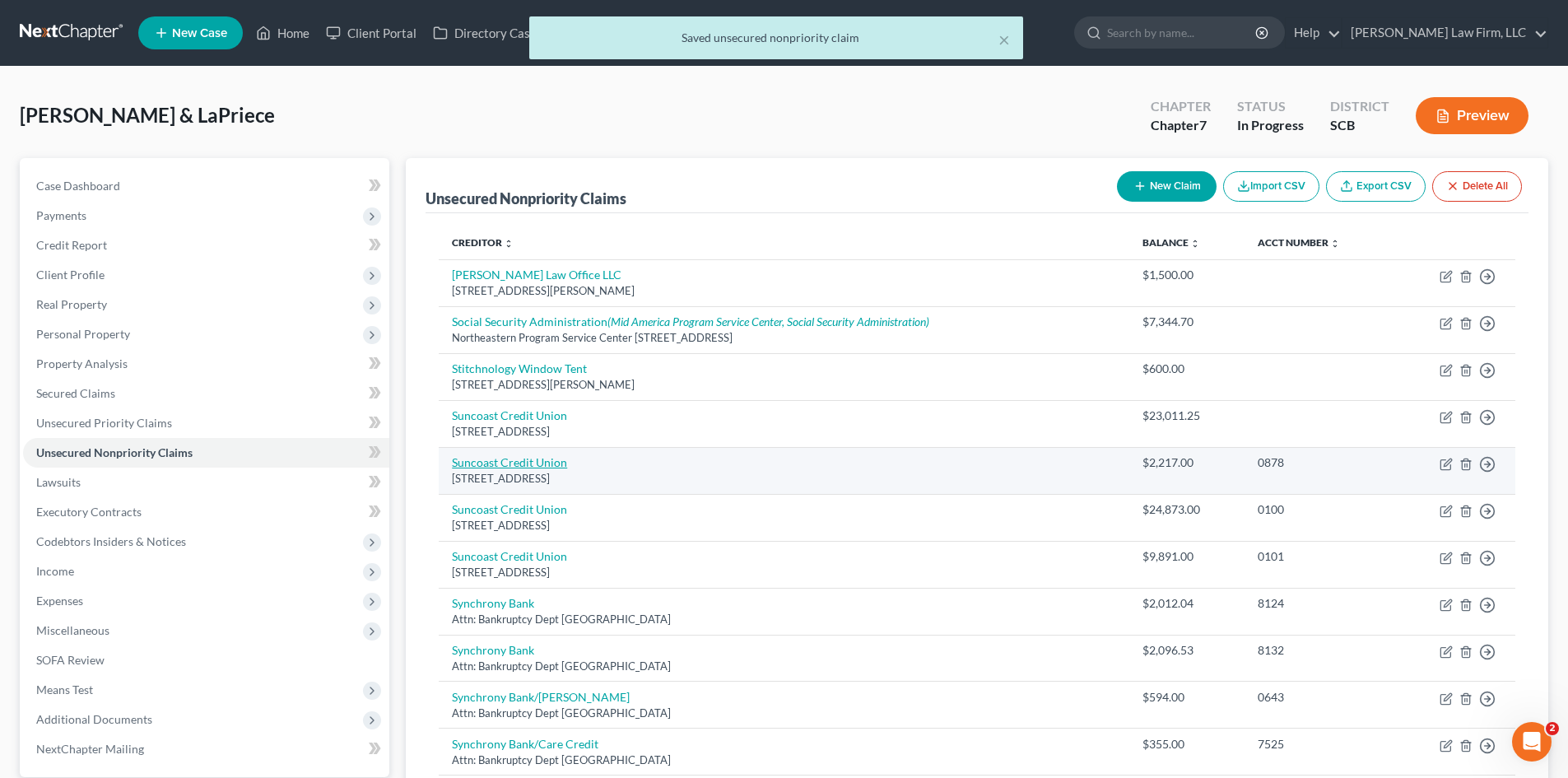
click at [534, 461] on link "Suncoast Credit Union" at bounding box center [509, 462] width 115 height 14
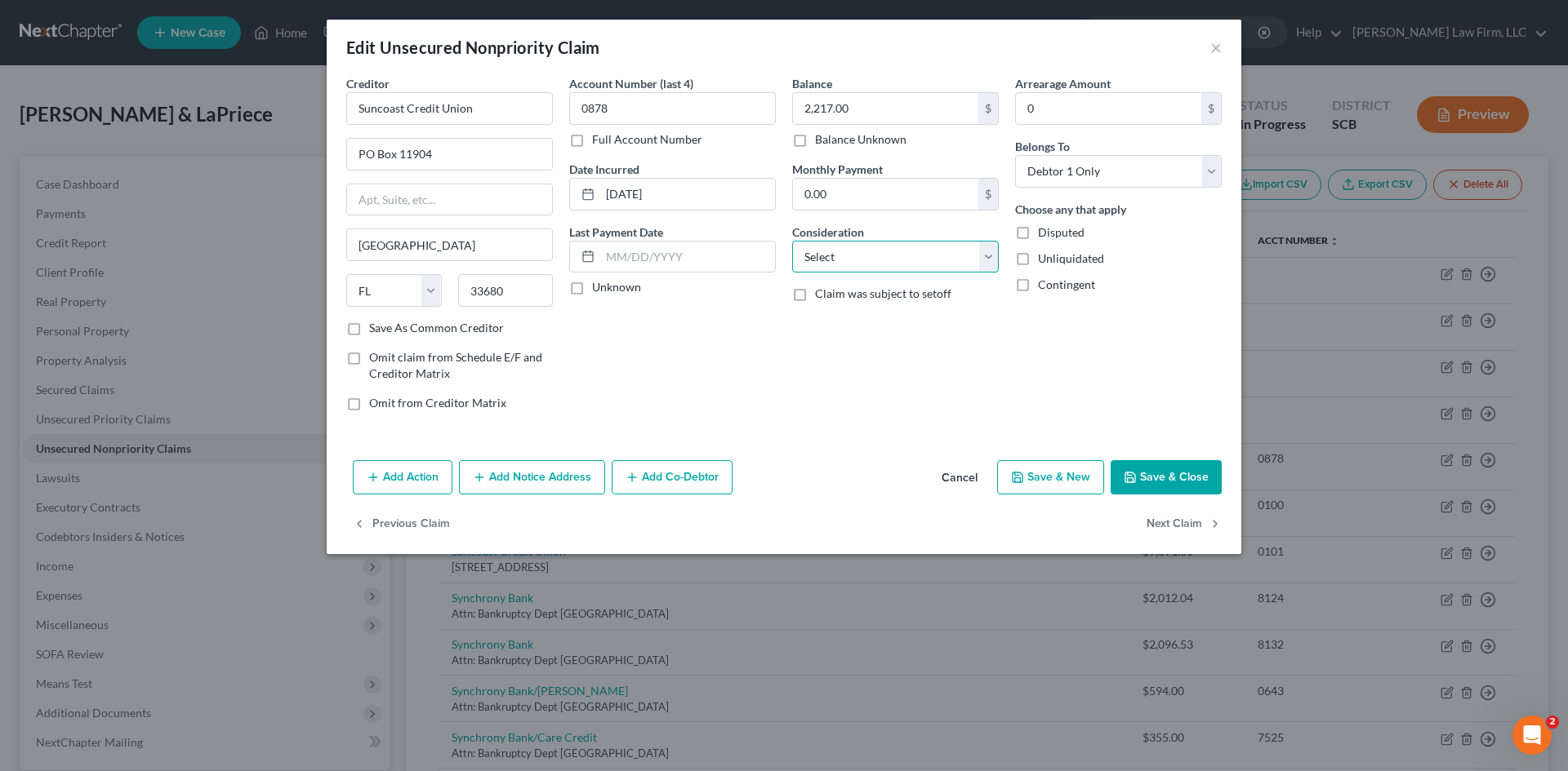
click at [847, 261] on select "Select Cable / Satellite Services Collection Agency Credit Card Debt Debt Couns…" at bounding box center [896, 257] width 206 height 33
click at [792, 241] on select "Select Cable / Satellite Services Collection Agency Credit Card Debt Debt Couns…" at bounding box center [896, 257] width 206 height 33
click at [871, 321] on input "text" at bounding box center [896, 319] width 205 height 31
click at [1149, 478] on button "Save & Close" at bounding box center [1166, 477] width 111 height 34
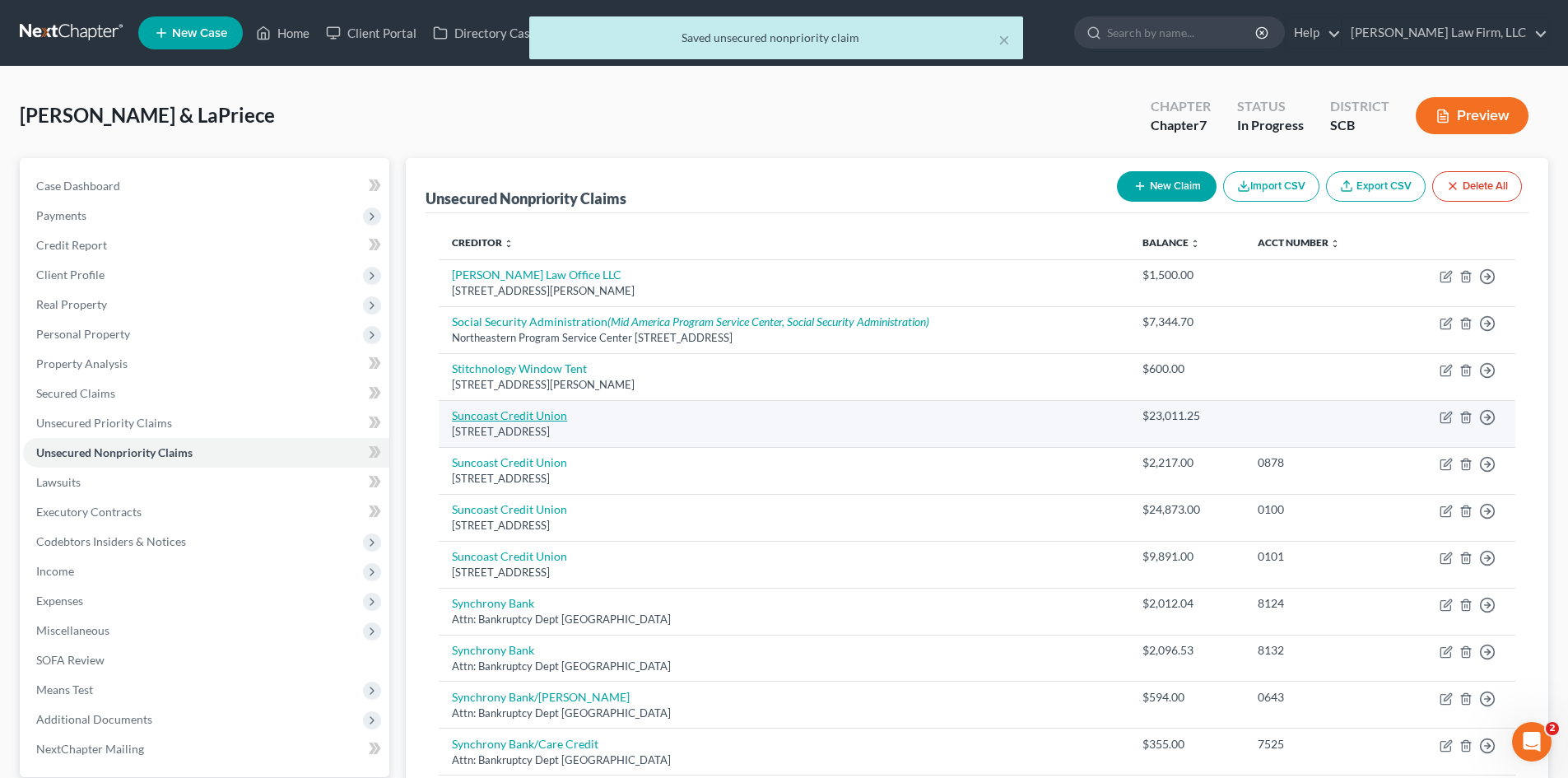
click at [514, 417] on link "Suncoast Credit Union" at bounding box center [509, 416] width 115 height 14
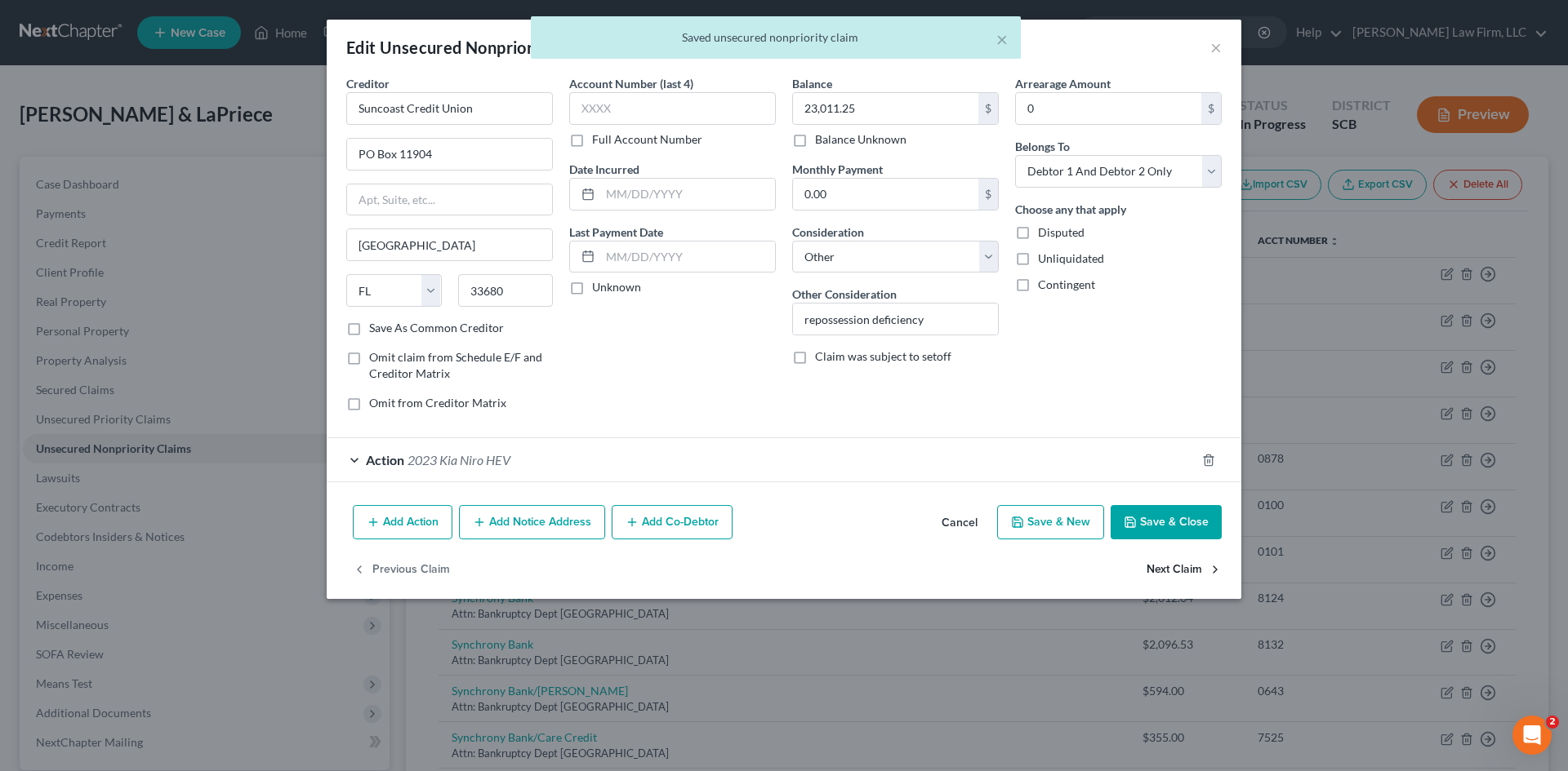
click at [1161, 566] on button "Next Claim" at bounding box center [1184, 570] width 76 height 34
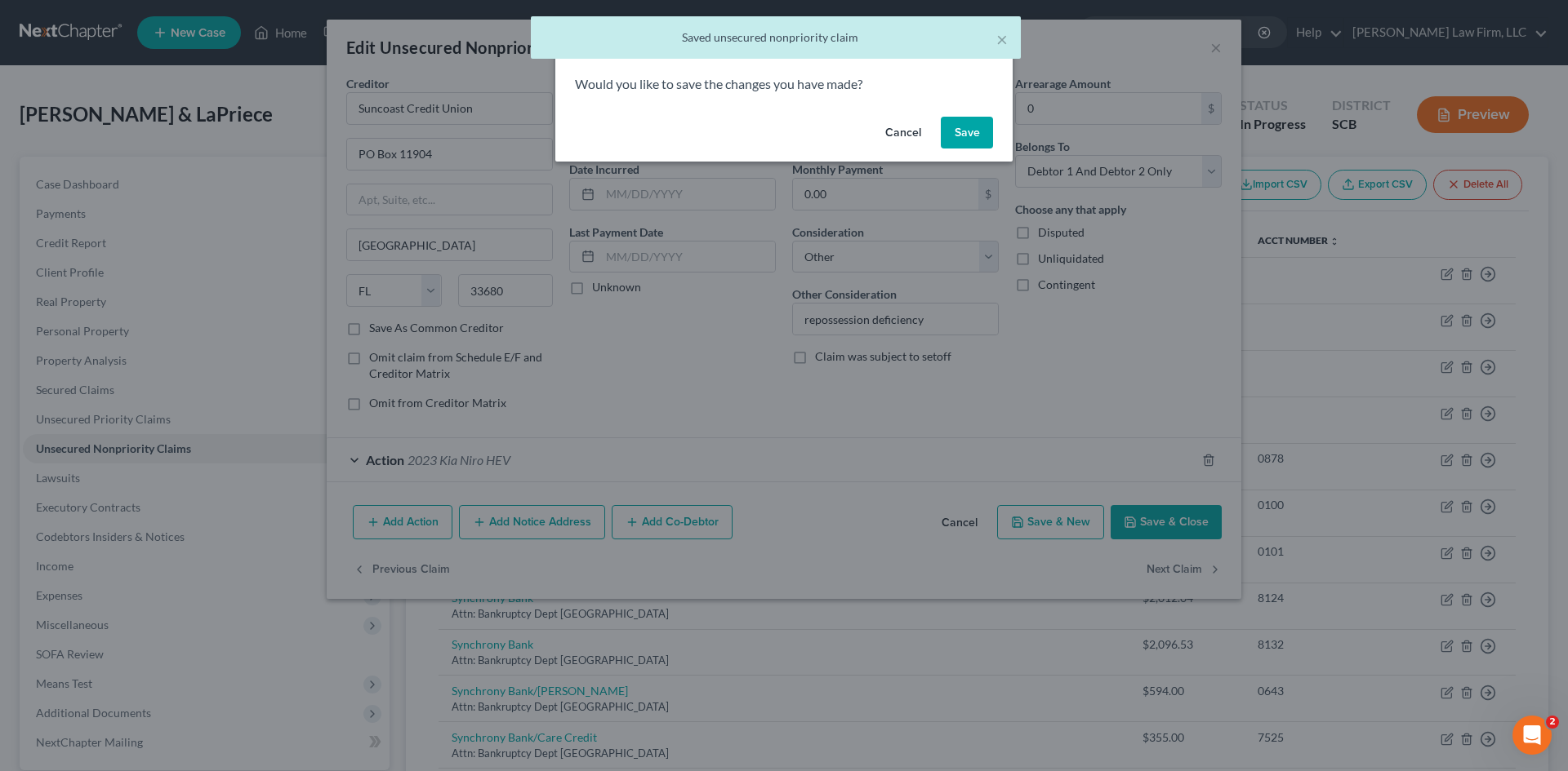
click at [959, 128] on button "Save" at bounding box center [967, 133] width 52 height 33
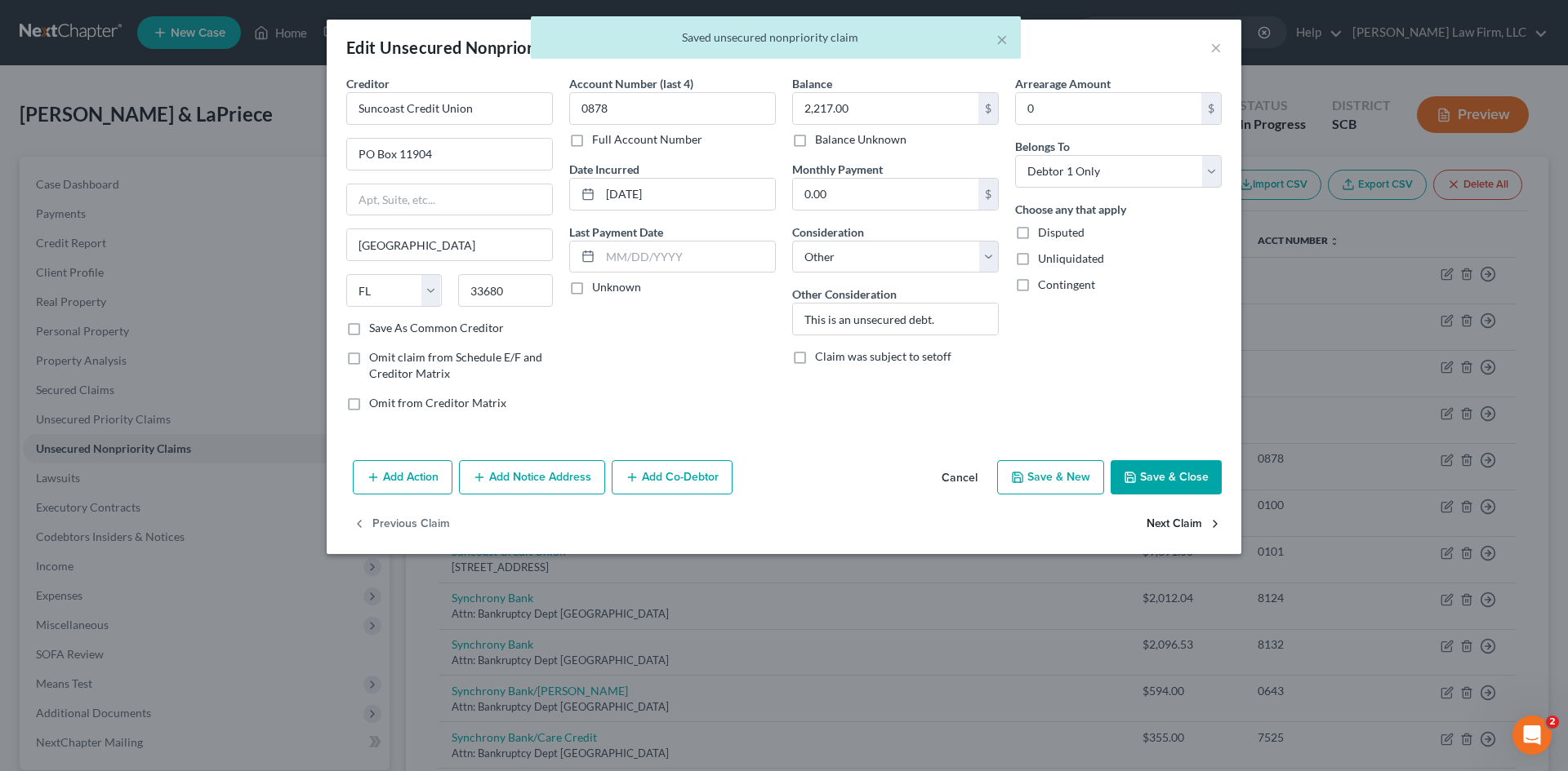
click at [1184, 524] on button "Next Claim" at bounding box center [1184, 524] width 76 height 34
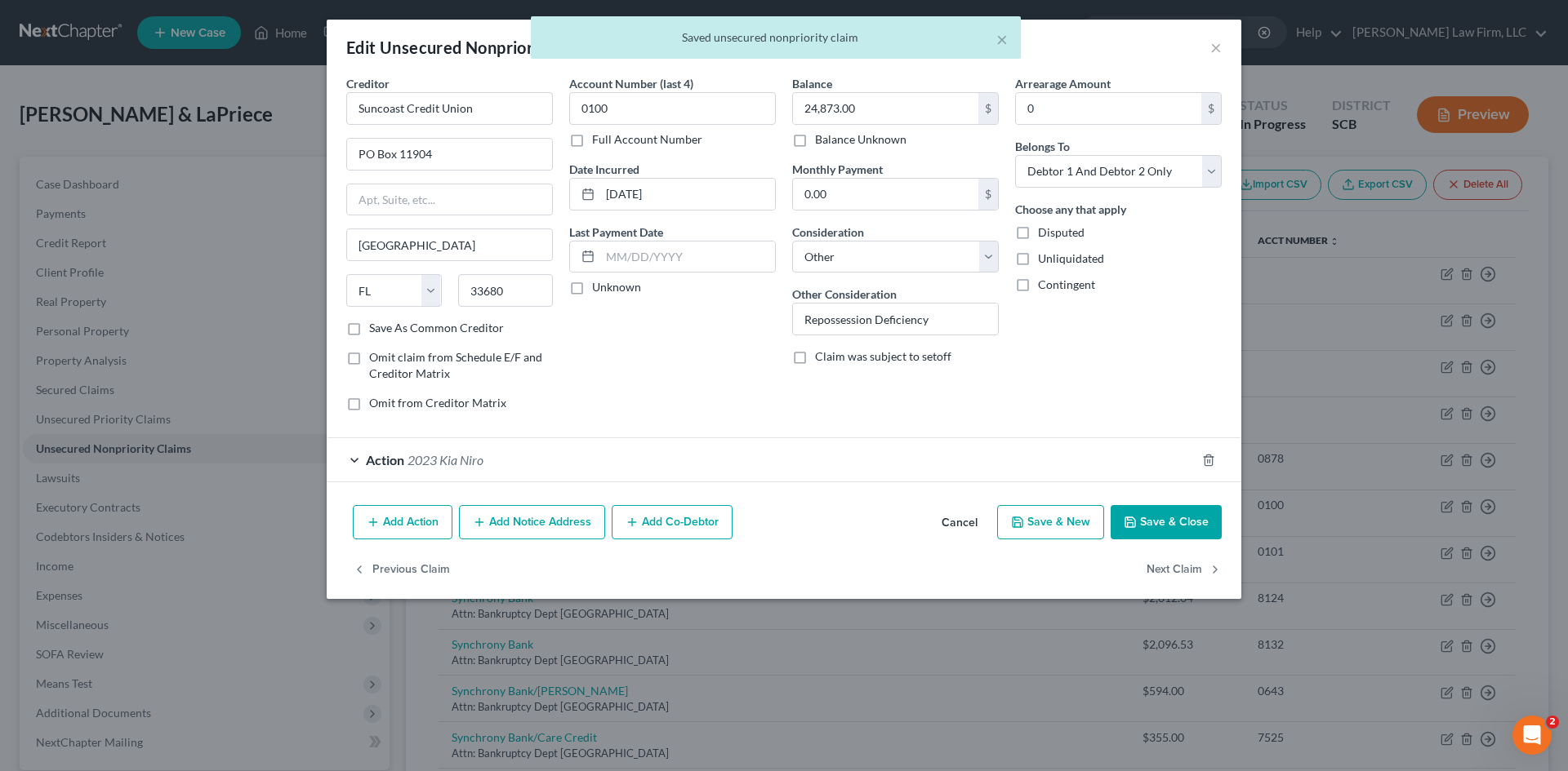
click at [1164, 524] on button "Save & Close" at bounding box center [1166, 522] width 111 height 34
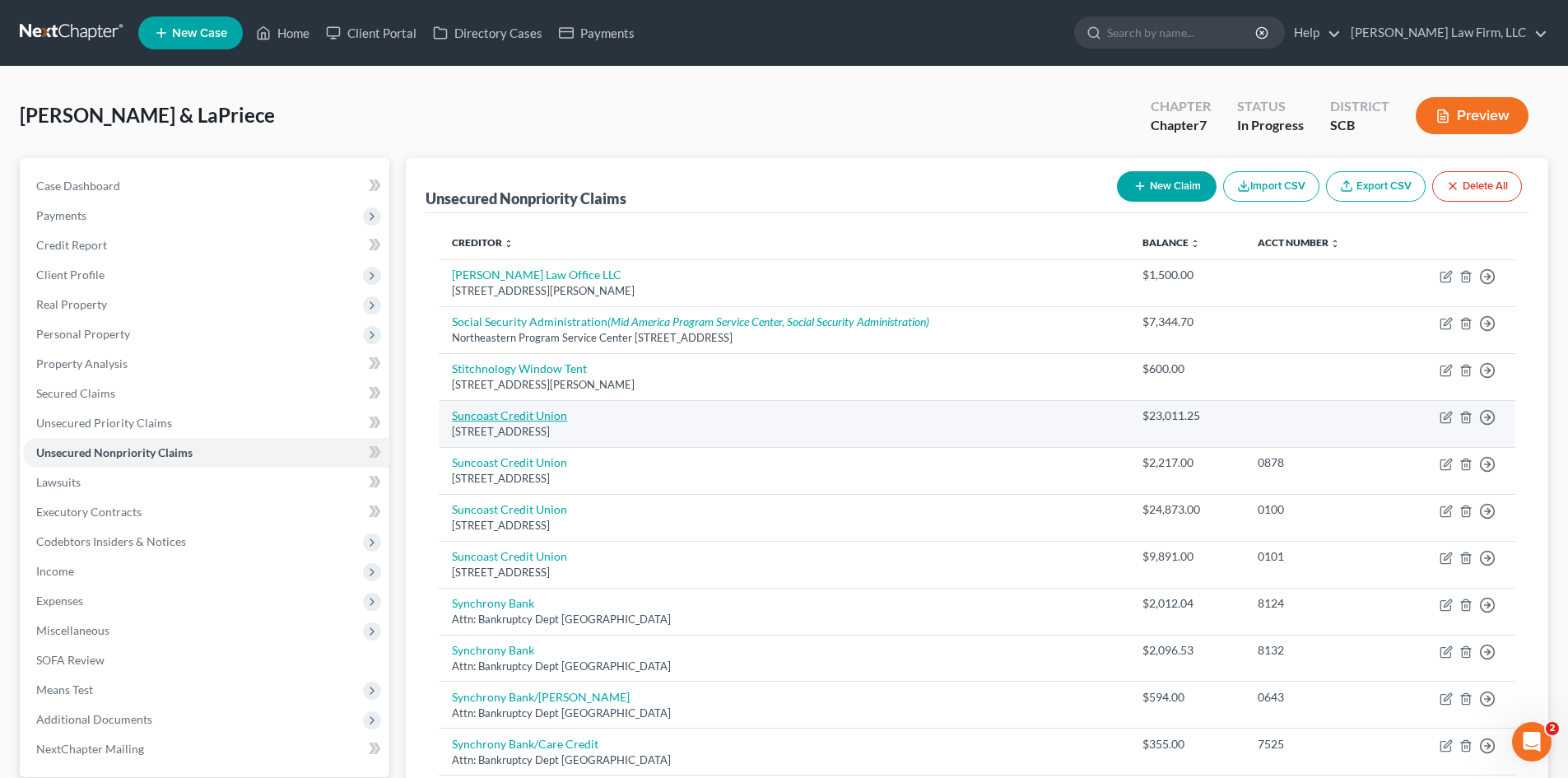
click at [489, 415] on link "Suncoast Credit Union" at bounding box center [509, 416] width 115 height 14
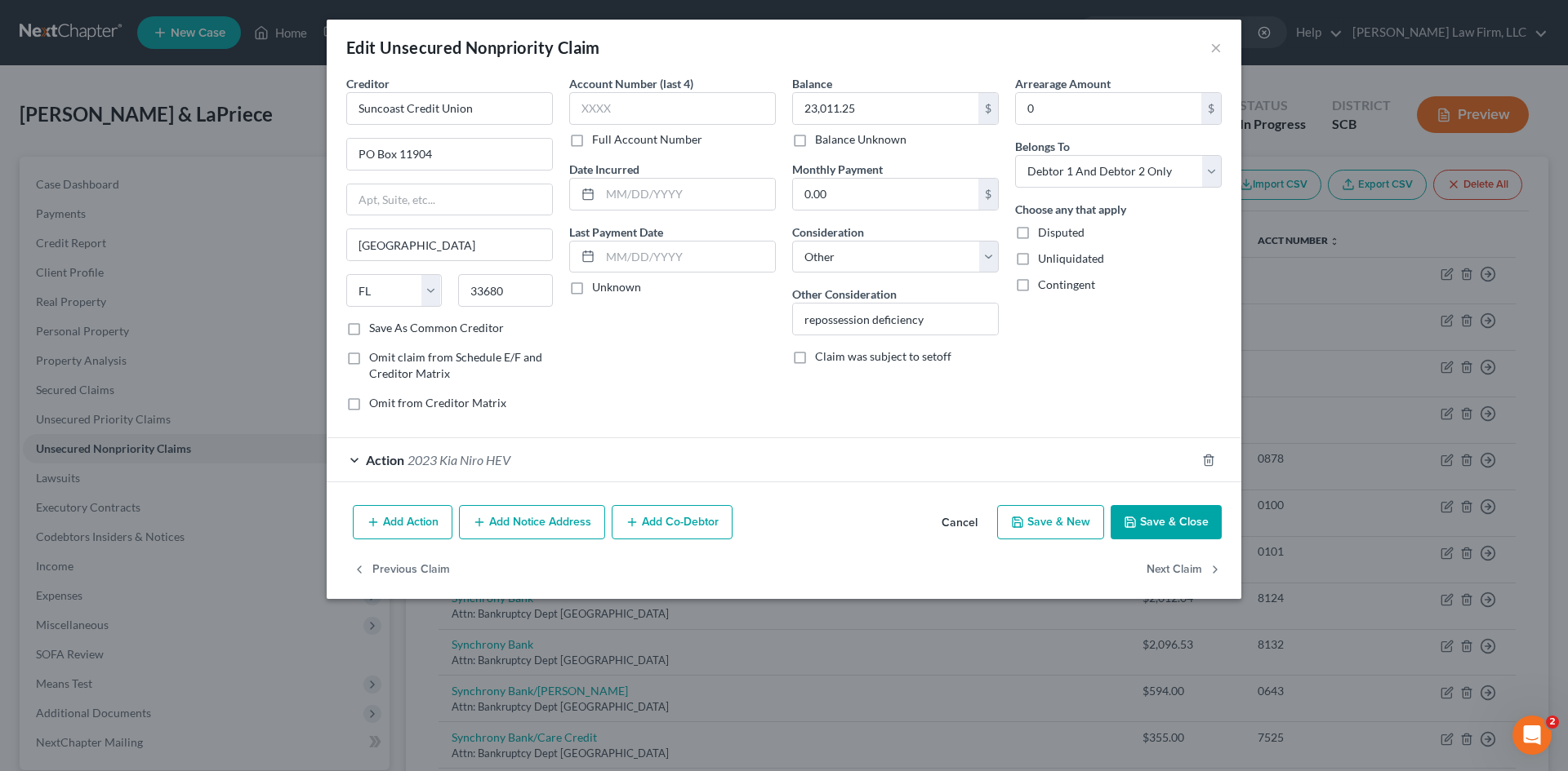
click at [1143, 510] on button "Save & Close" at bounding box center [1166, 522] width 111 height 34
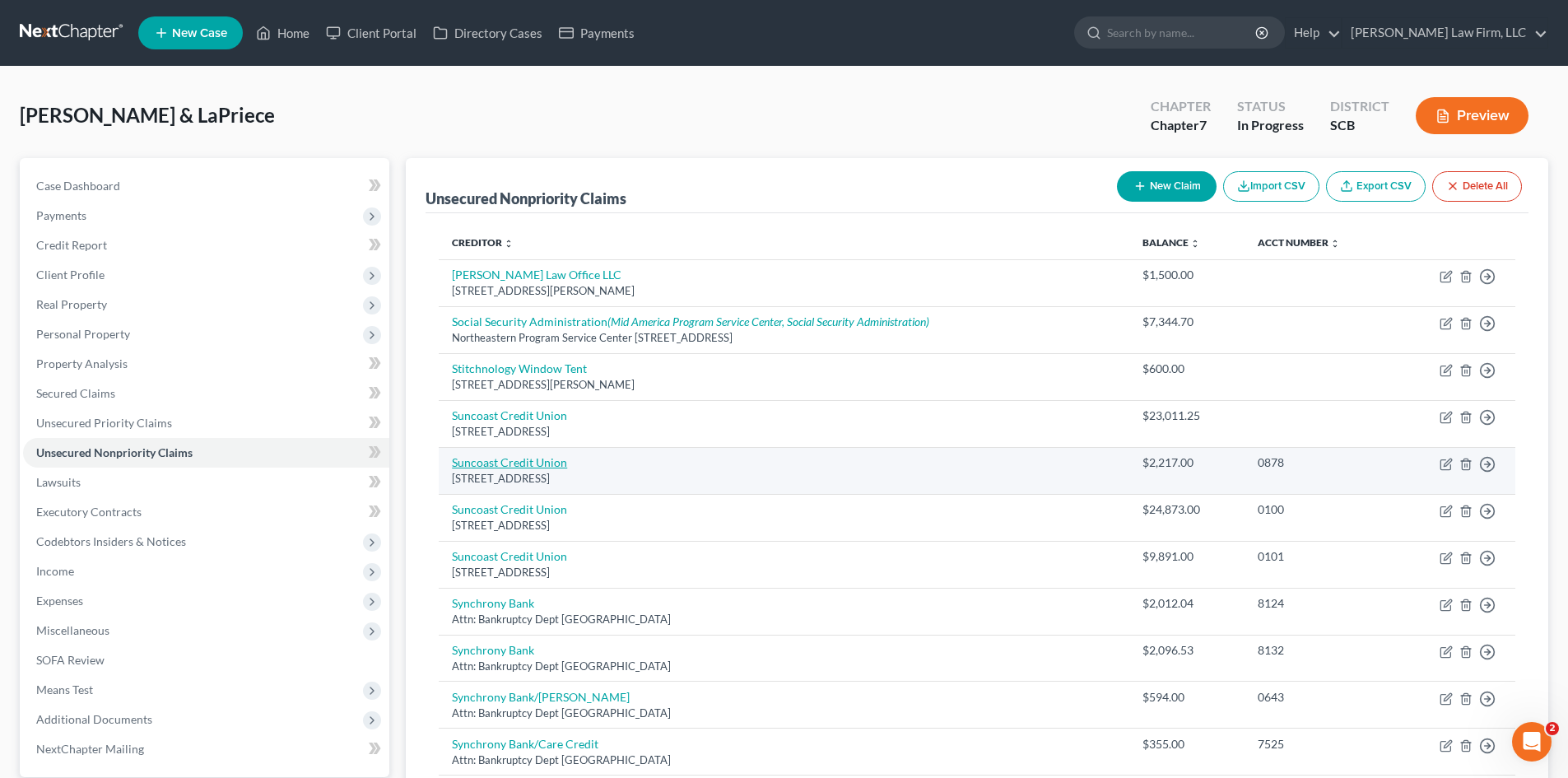
click at [518, 463] on link "Suncoast Credit Union" at bounding box center [509, 462] width 115 height 14
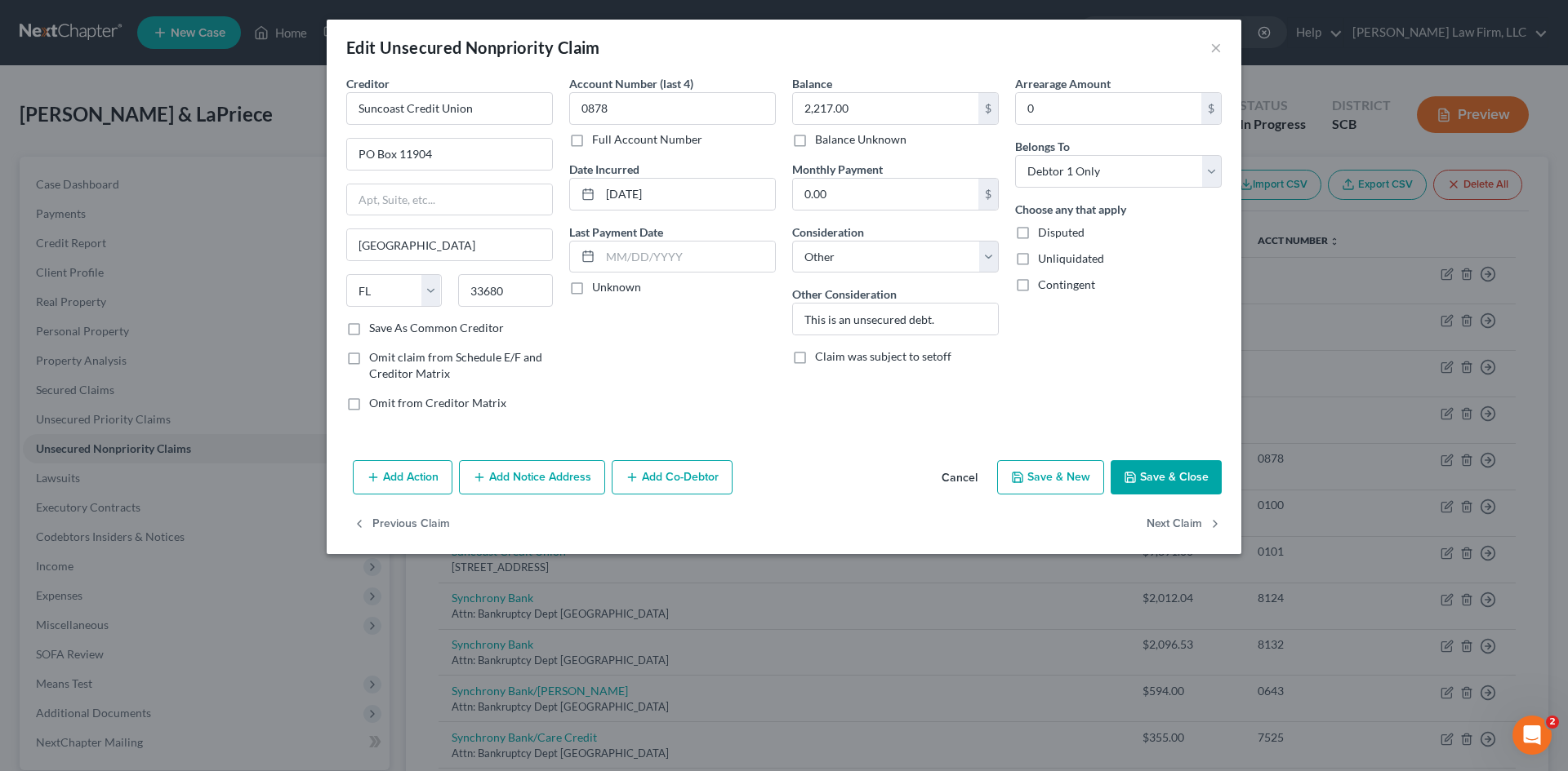
click at [1142, 485] on button "Save & Close" at bounding box center [1166, 477] width 111 height 34
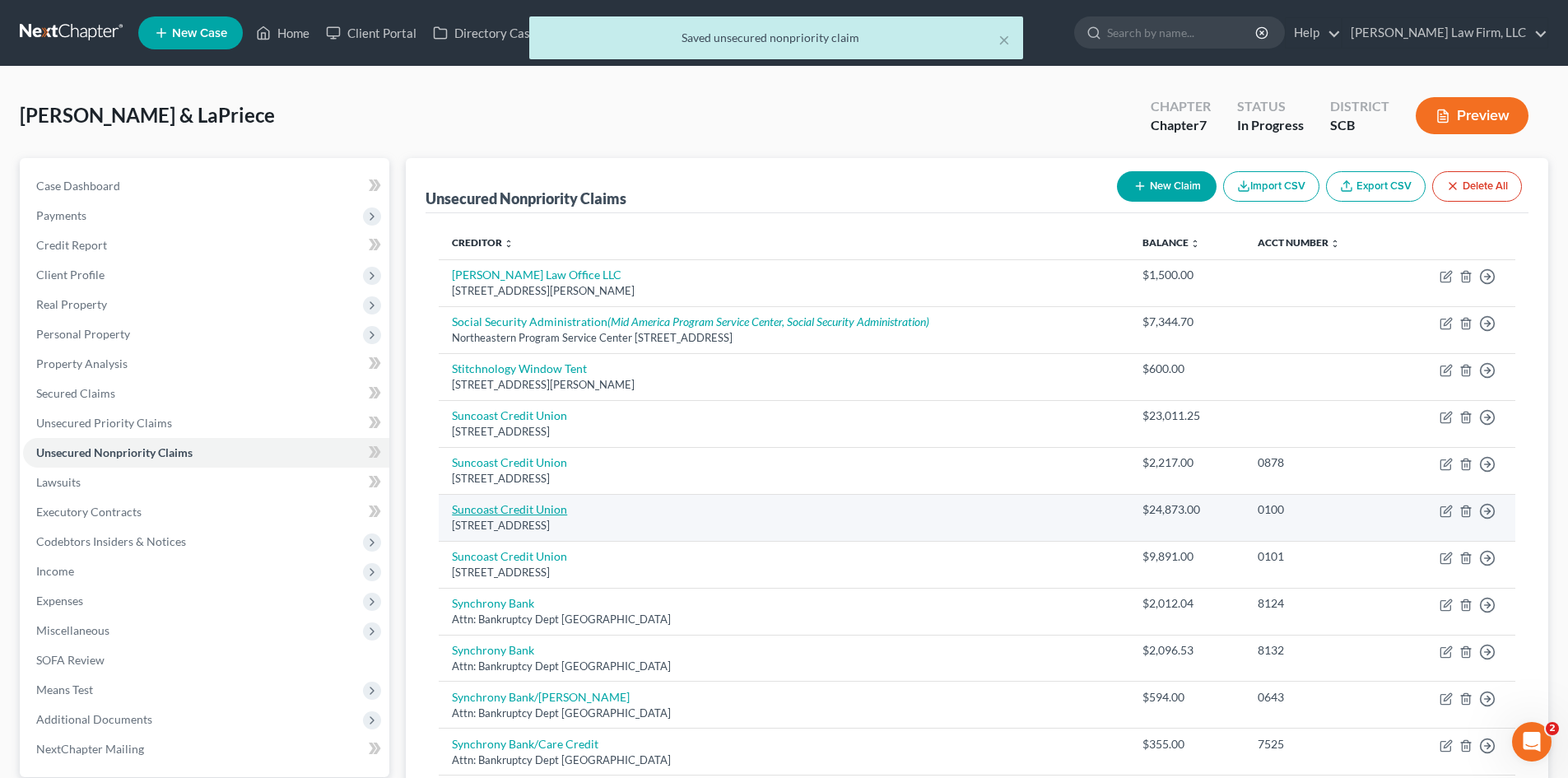
click at [500, 509] on link "Suncoast Credit Union" at bounding box center [509, 509] width 115 height 14
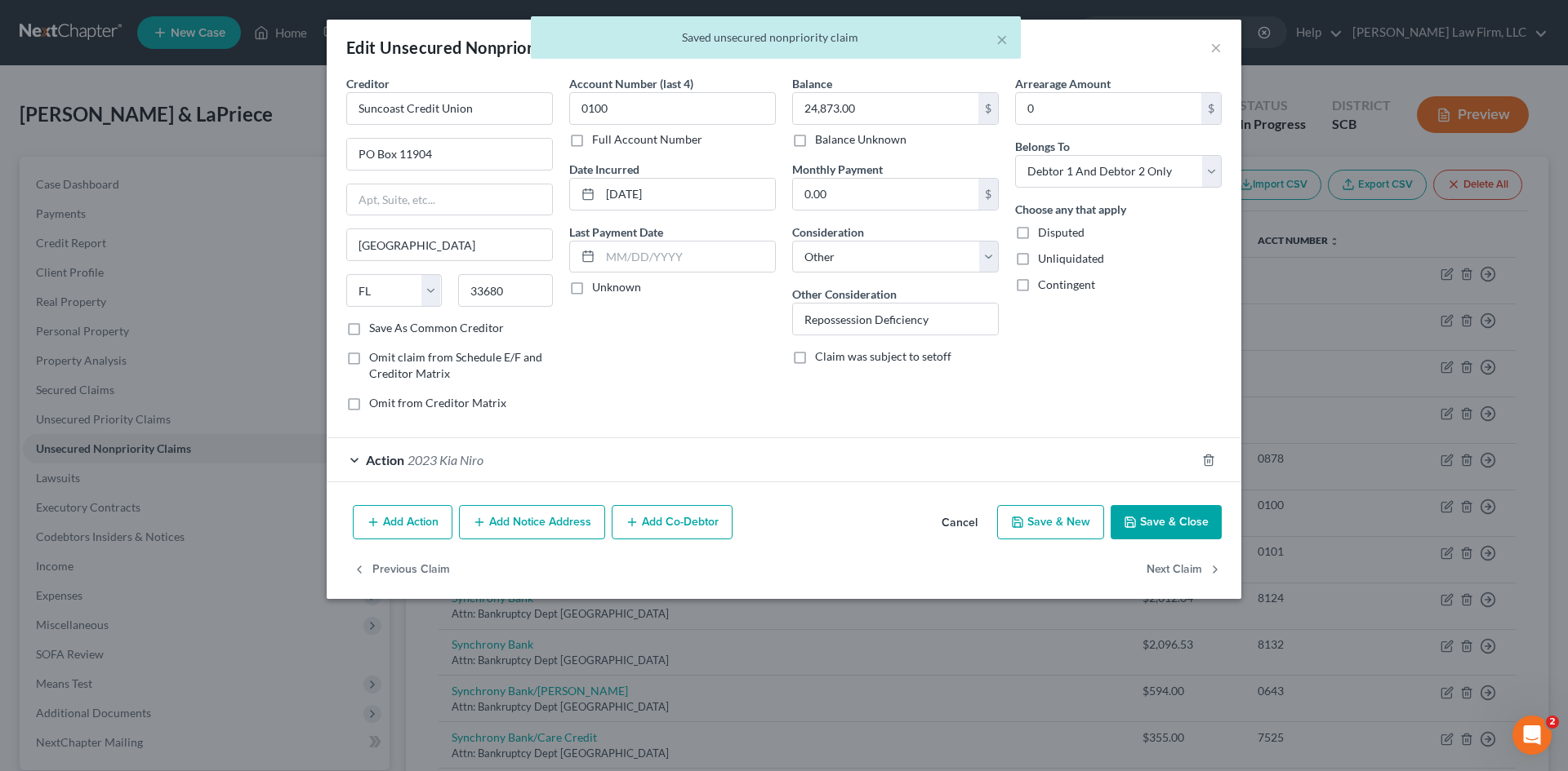
click at [1168, 518] on button "Save & Close" at bounding box center [1166, 522] width 111 height 34
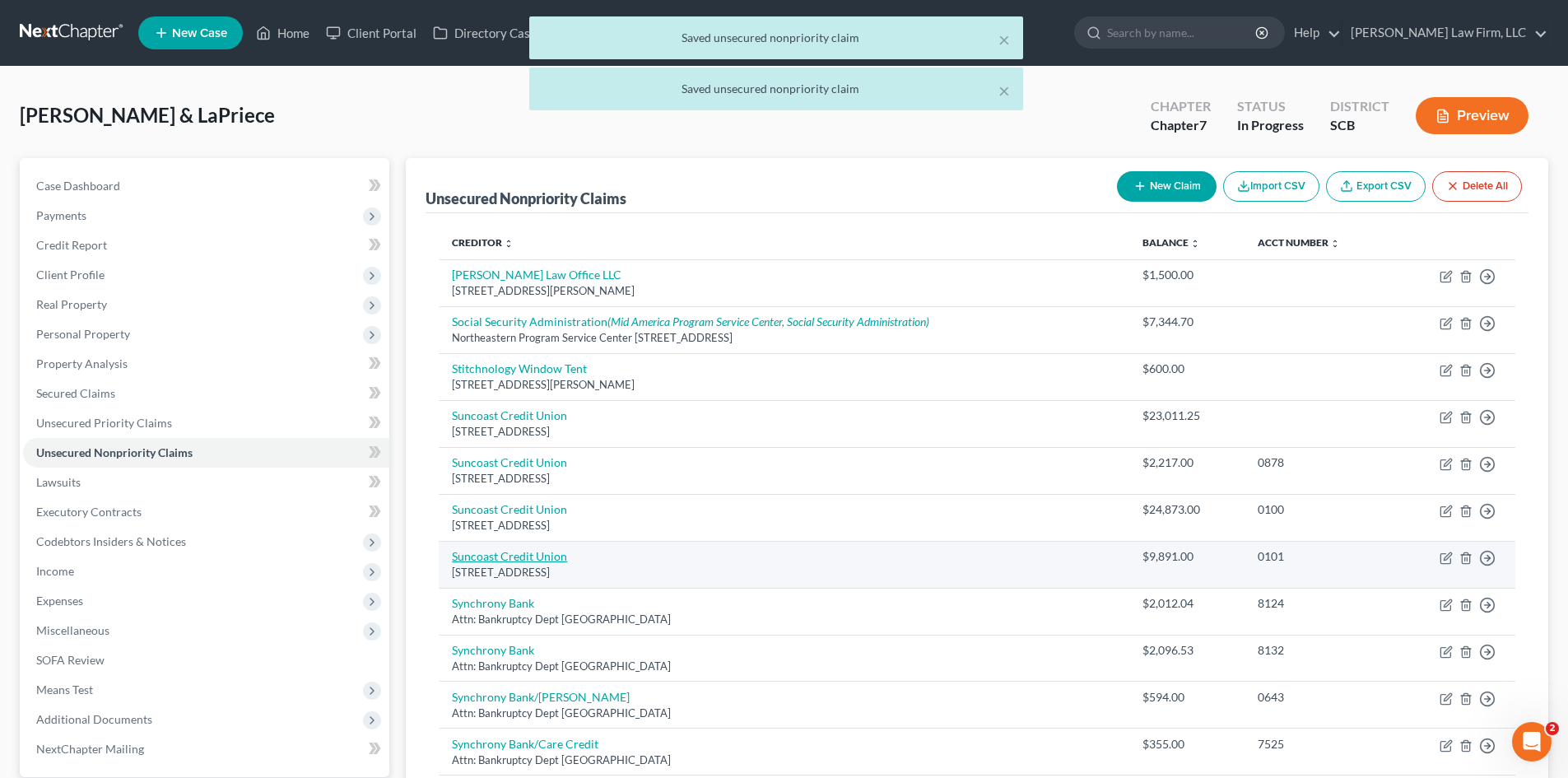
click at [533, 551] on link "Suncoast Credit Union" at bounding box center [509, 556] width 115 height 14
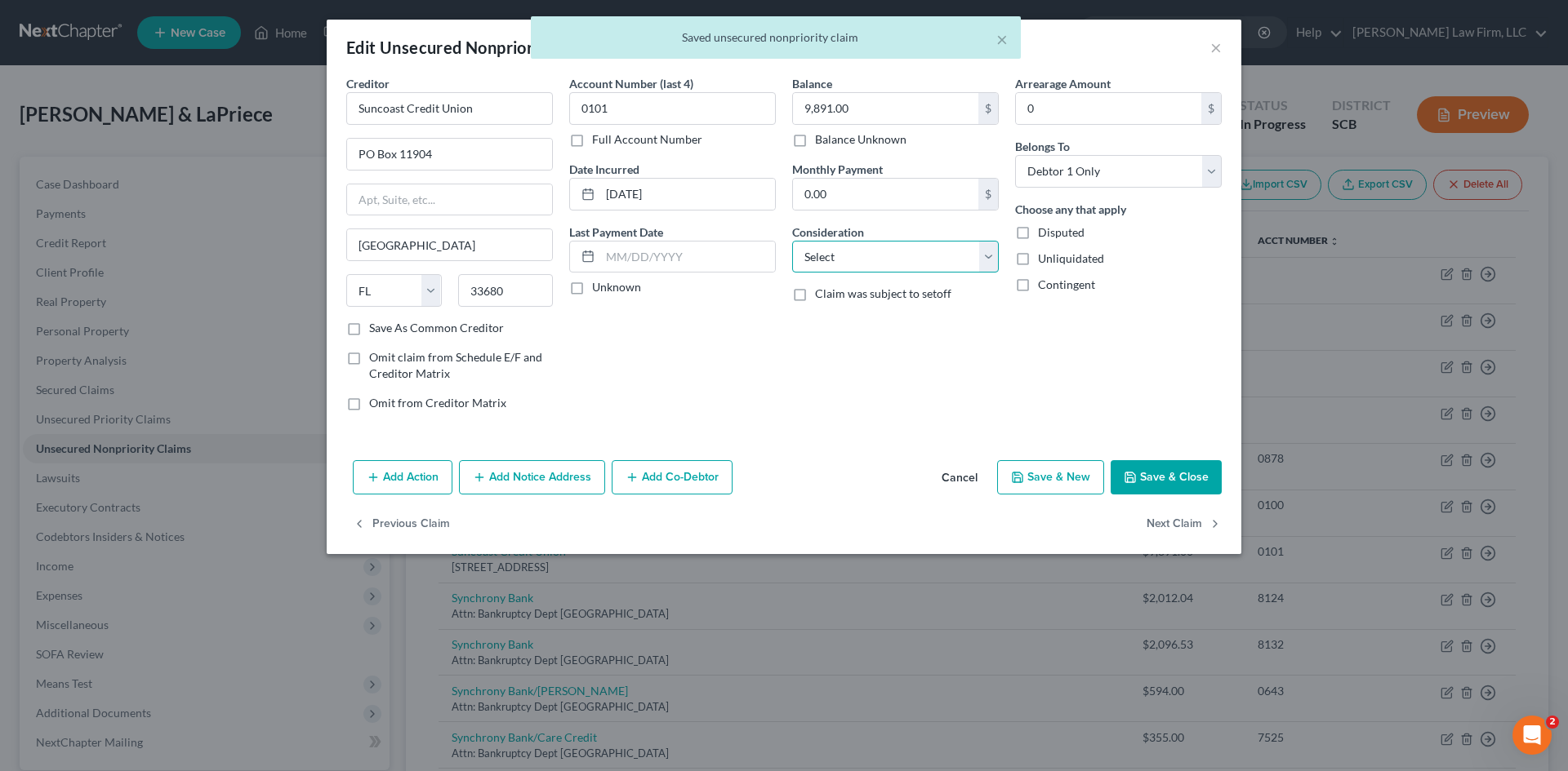
click at [887, 263] on select "Select Cable / Satellite Services Collection Agency Credit Card Debt Debt Couns…" at bounding box center [896, 257] width 206 height 33
click at [792, 241] on select "Select Cable / Satellite Services Collection Agency Credit Card Debt Debt Couns…" at bounding box center [896, 257] width 206 height 33
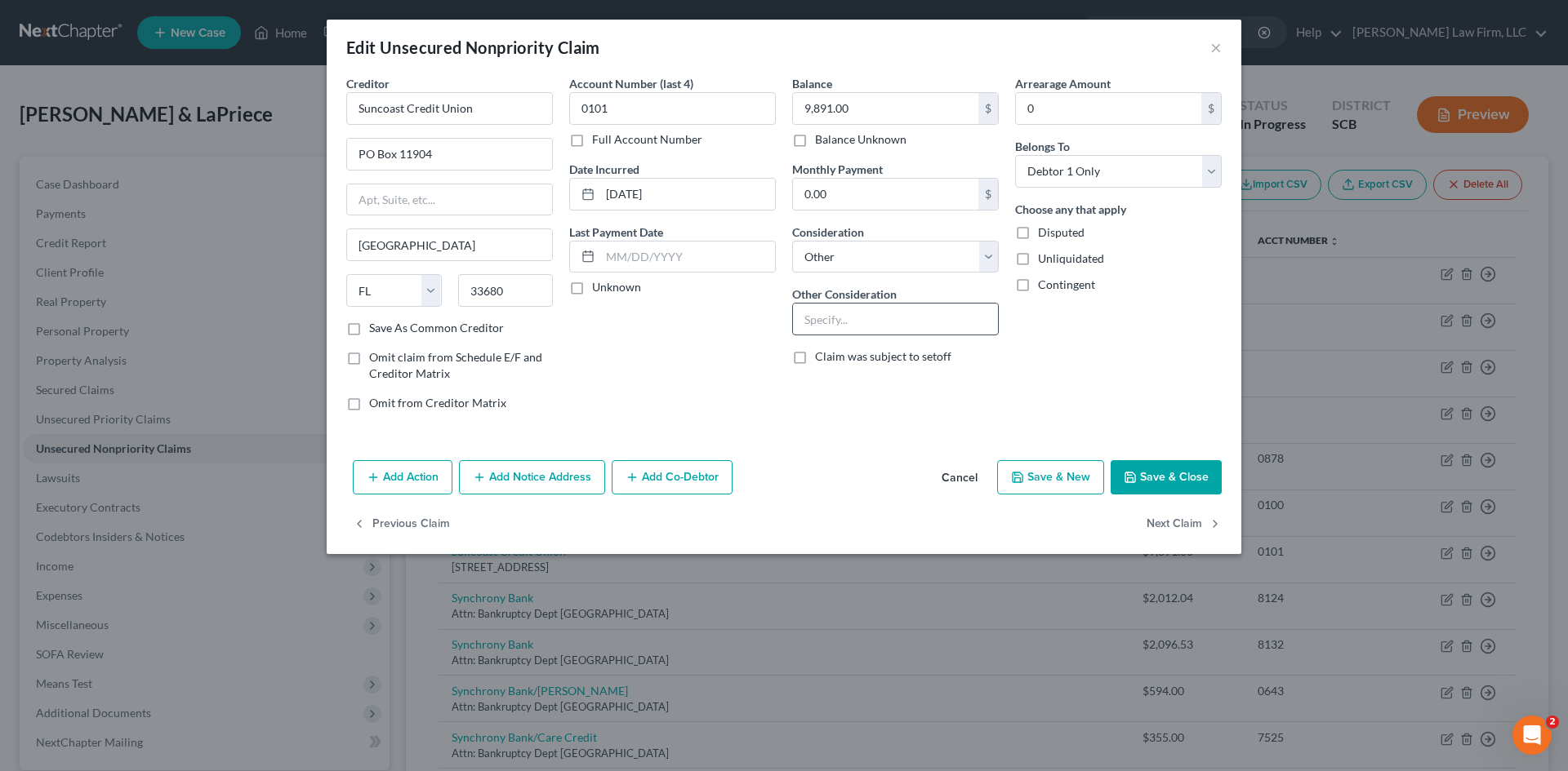
click at [856, 328] on input "text" at bounding box center [896, 319] width 205 height 31
click at [1159, 471] on button "Save & Close" at bounding box center [1166, 477] width 111 height 34
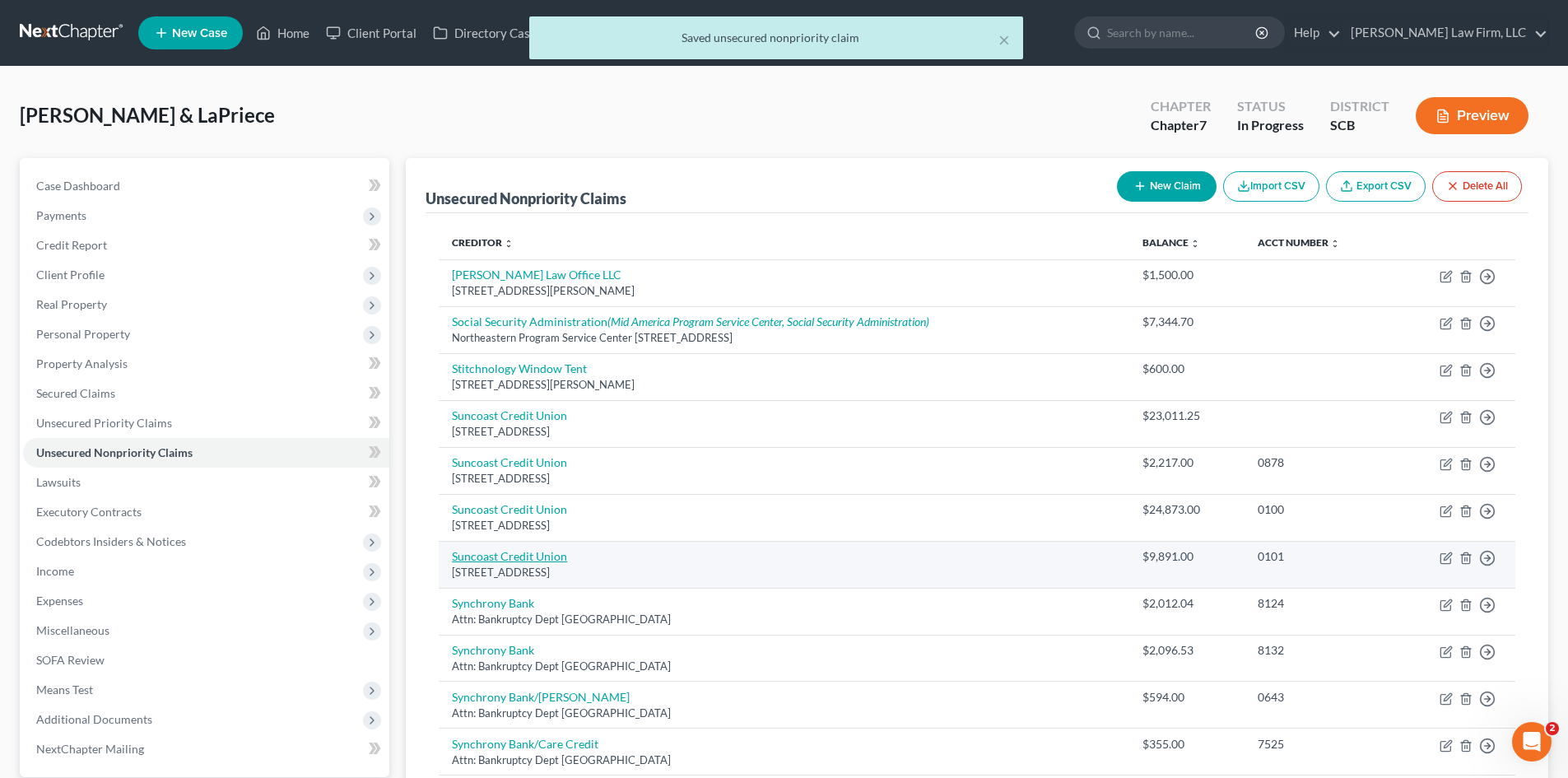
click at [514, 560] on link "Suncoast Credit Union" at bounding box center [509, 556] width 115 height 14
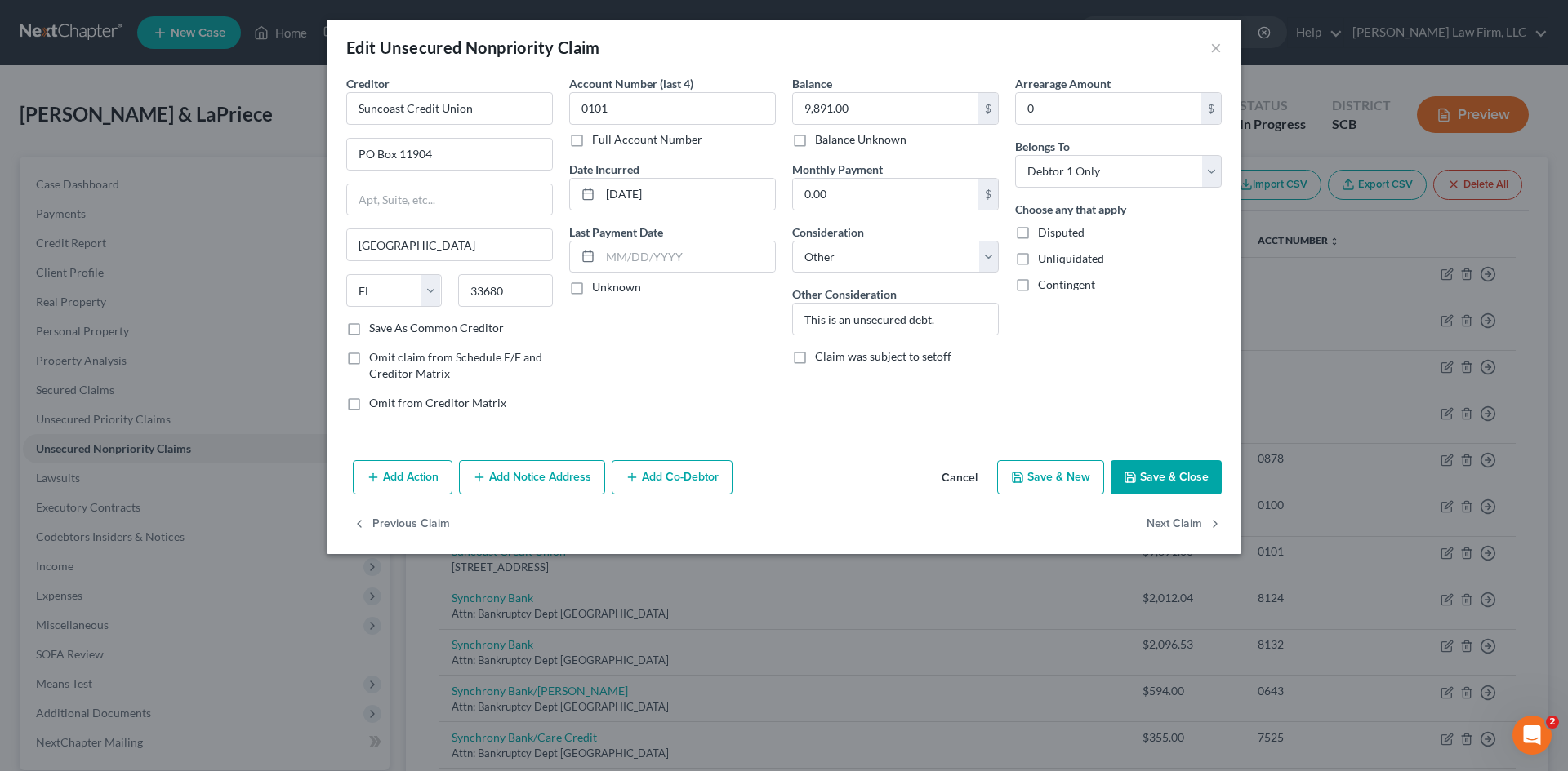
click at [984, 478] on button "Cancel" at bounding box center [959, 478] width 62 height 33
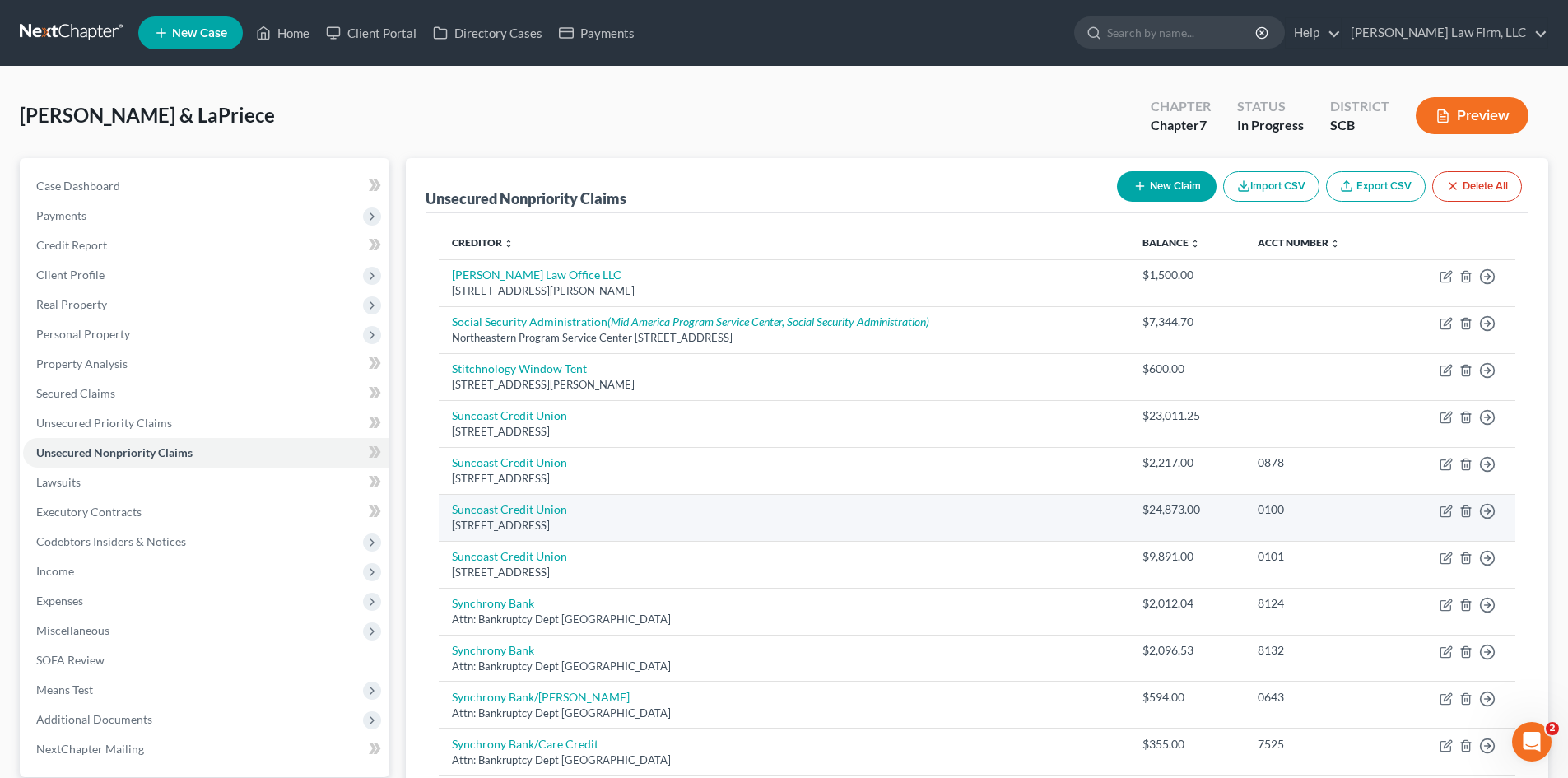
click at [529, 510] on link "Suncoast Credit Union" at bounding box center [509, 509] width 115 height 14
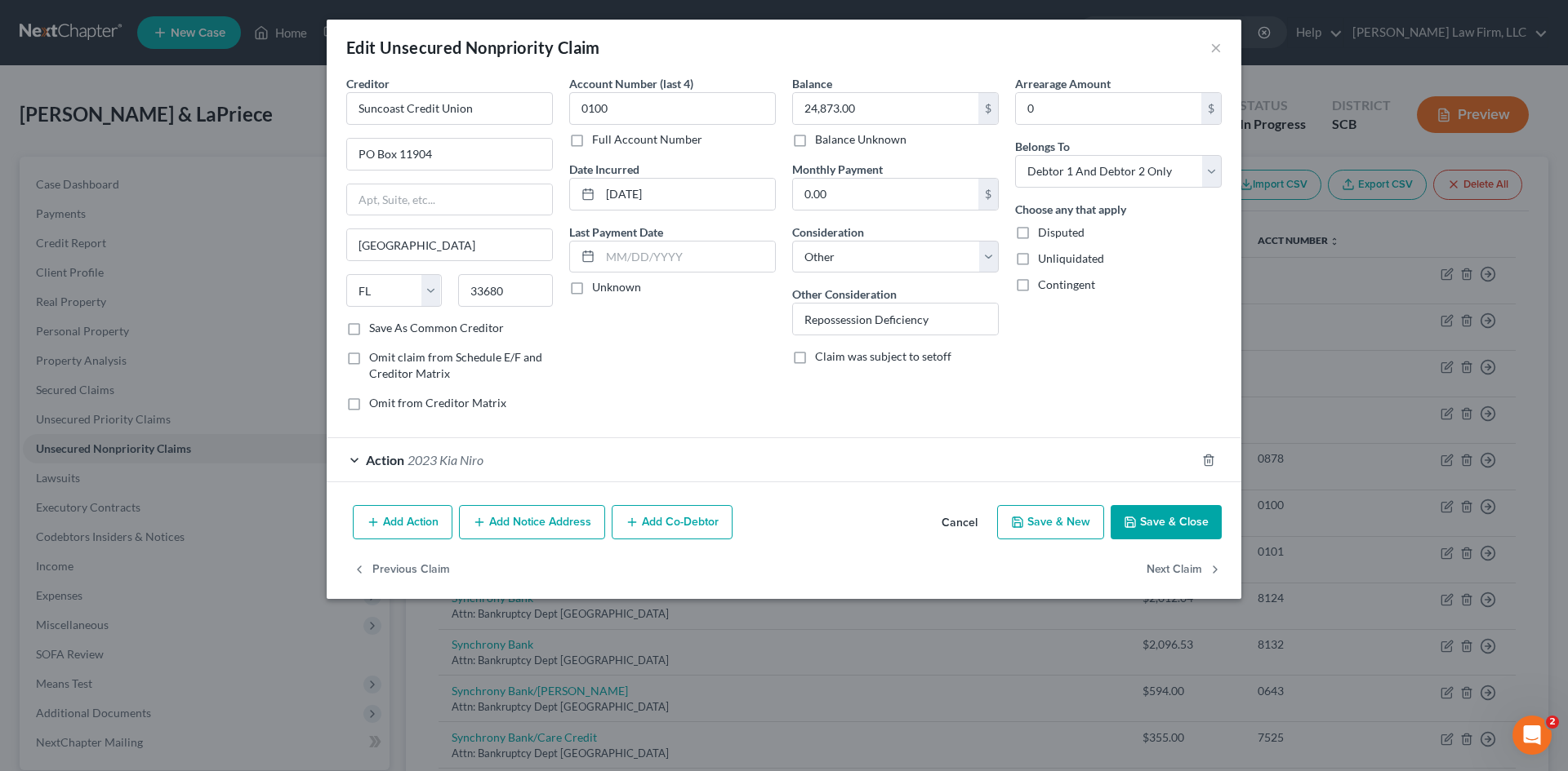
click at [460, 471] on div "Action 2023 Kia Niro" at bounding box center [760, 460] width 869 height 44
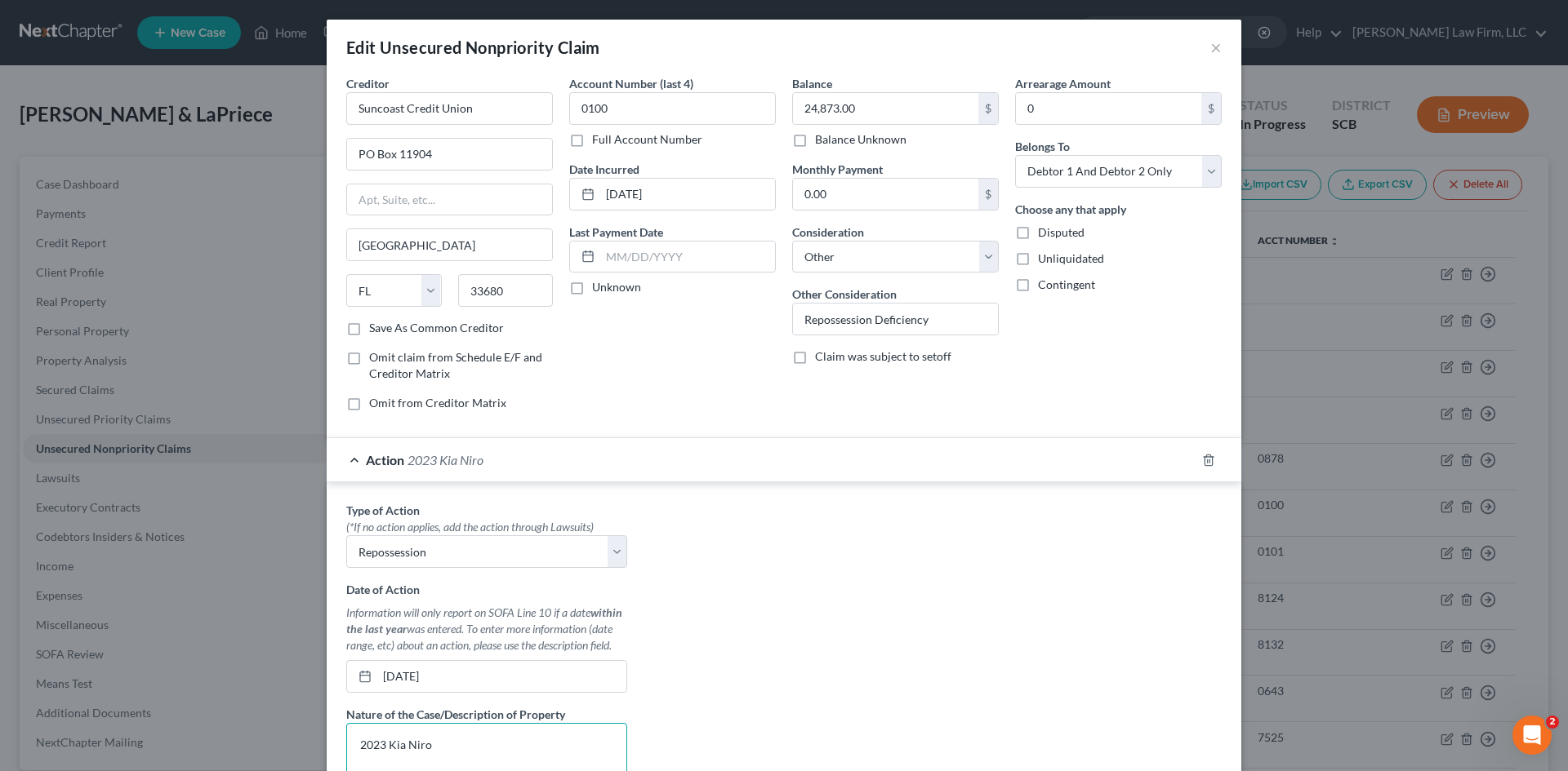
click at [453, 741] on textarea "2023 Kia Niro" at bounding box center [487, 753] width 281 height 60
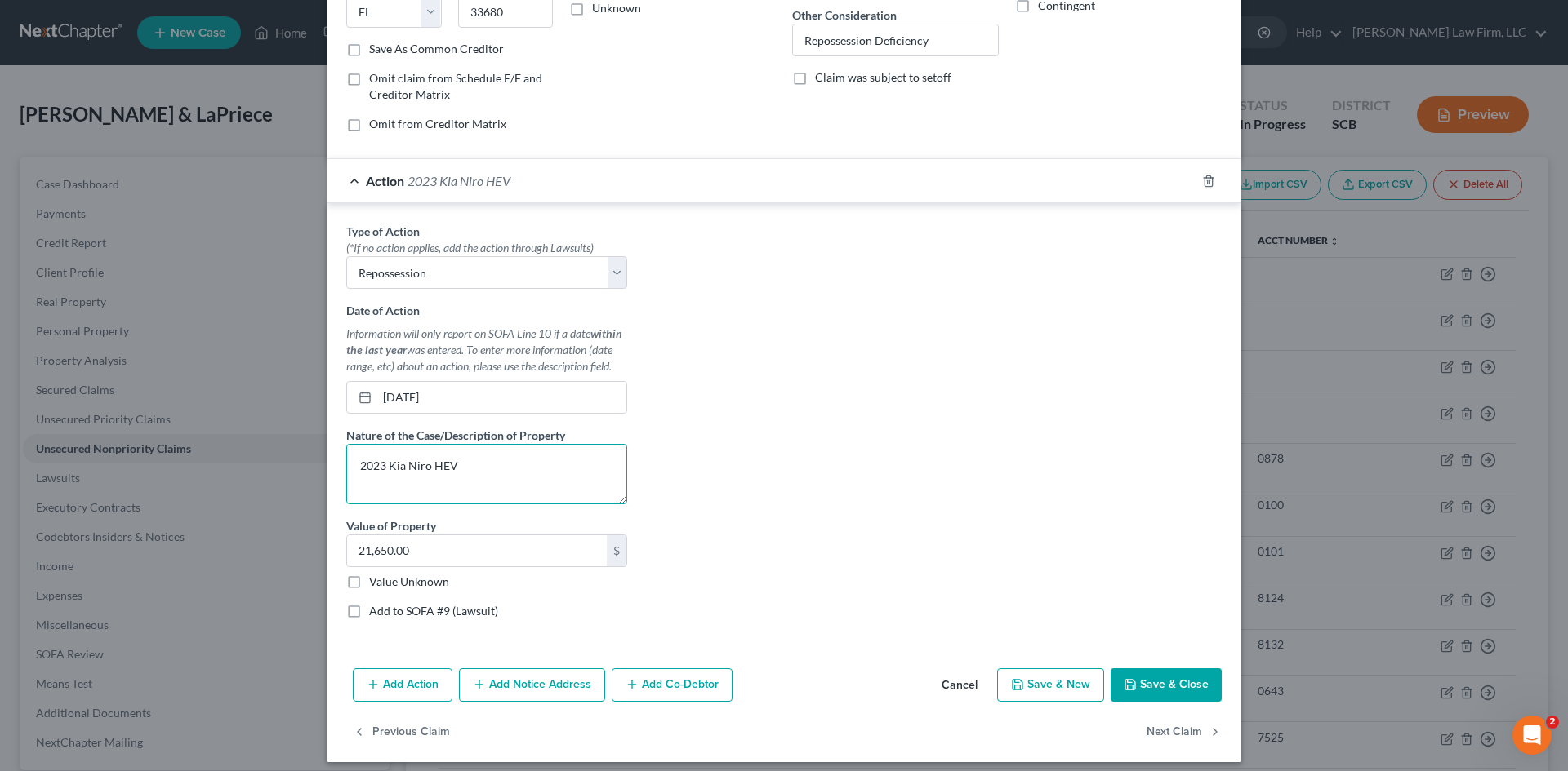
scroll to position [289, 0]
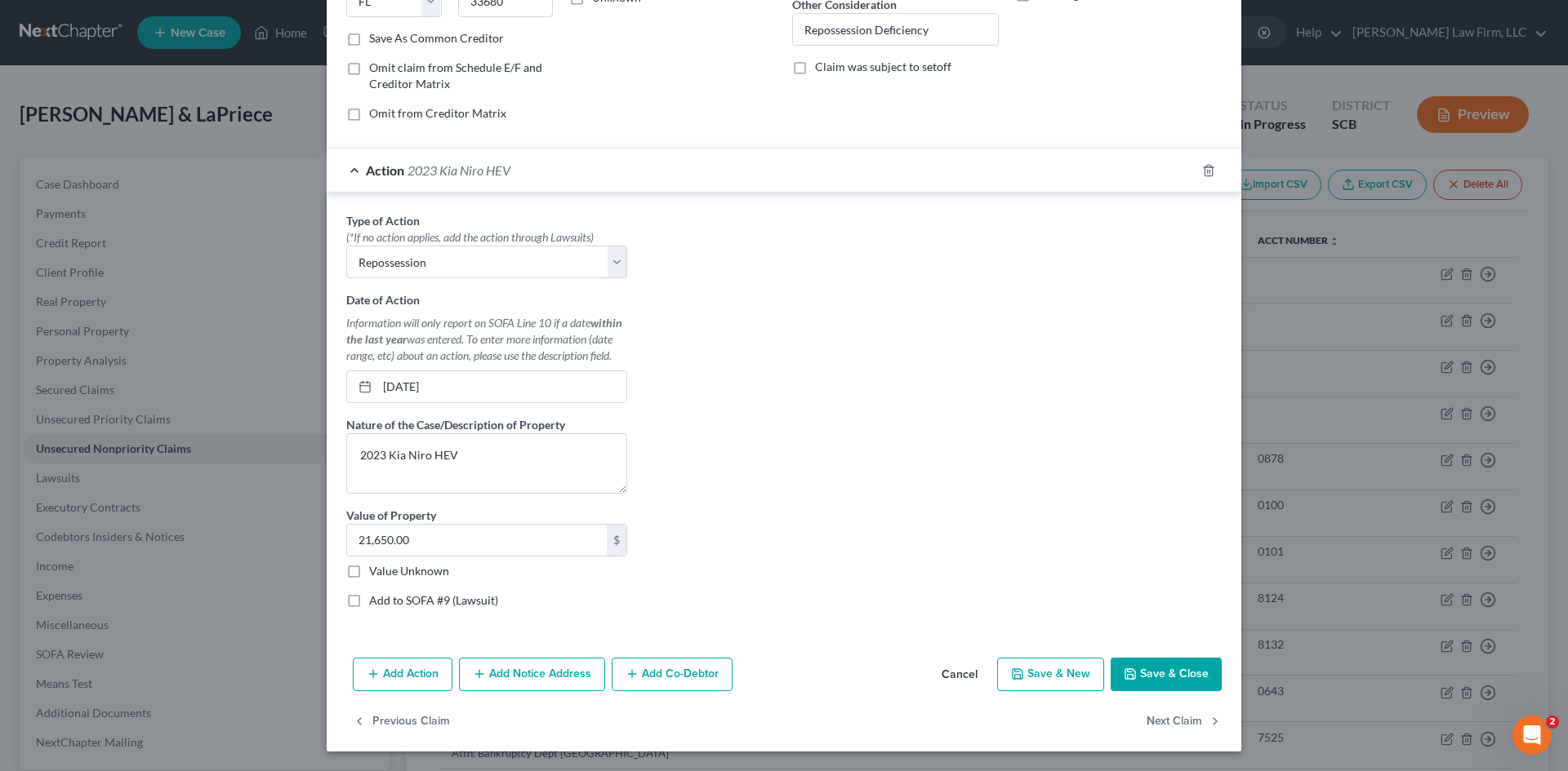
click at [1134, 672] on button "Save & Close" at bounding box center [1166, 675] width 111 height 34
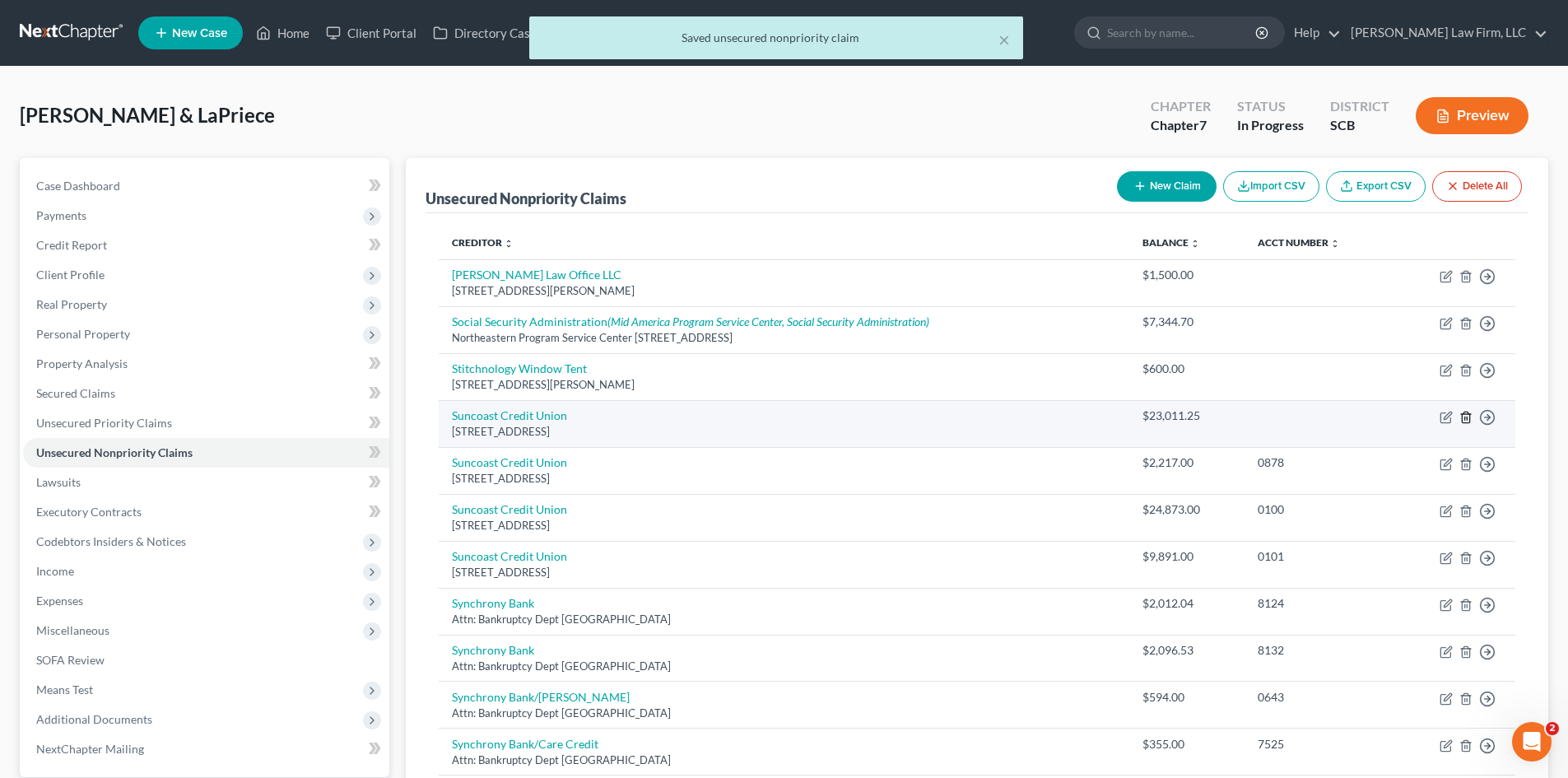
click at [1465, 422] on icon "button" at bounding box center [1466, 417] width 8 height 11
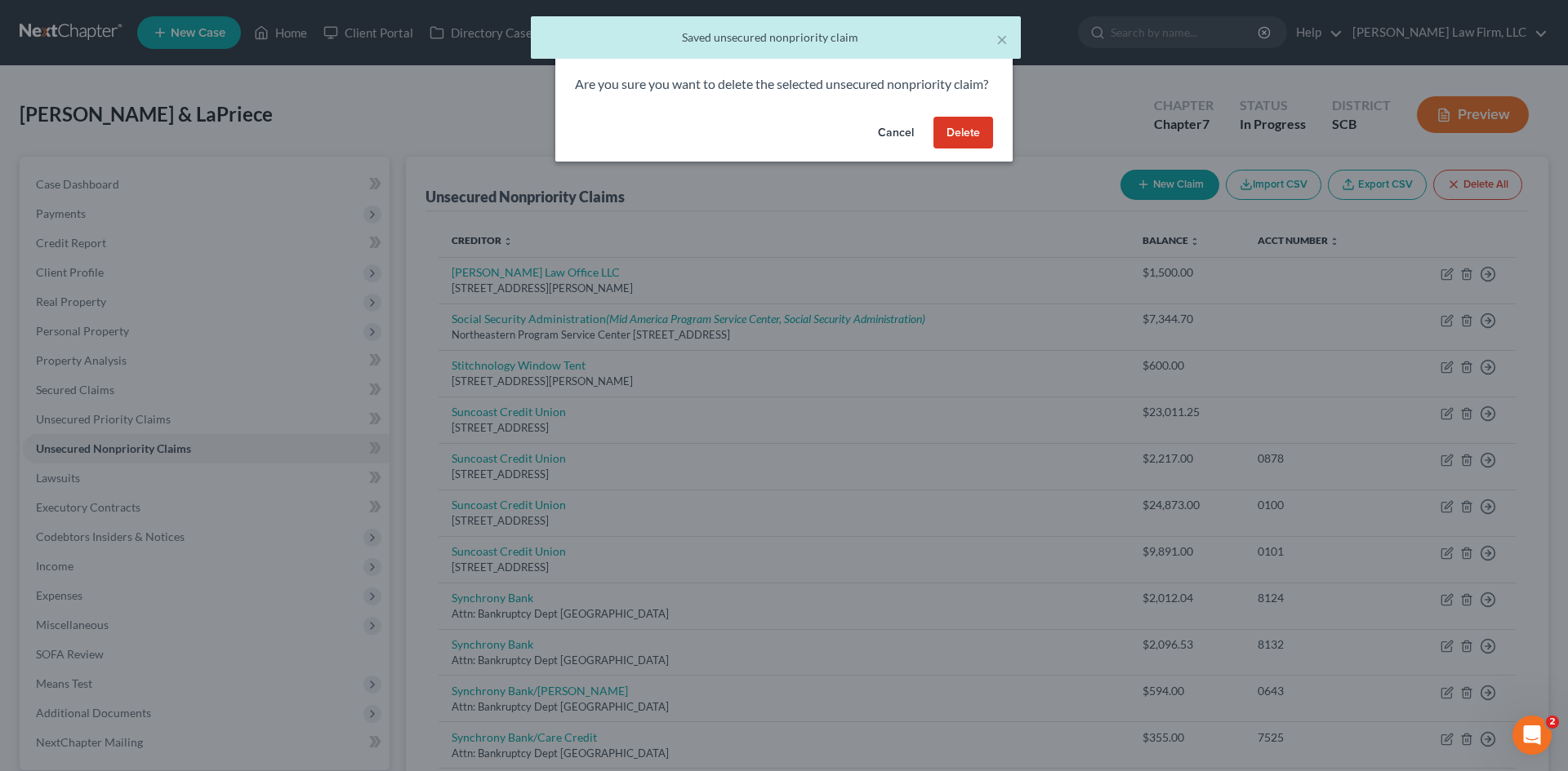
click at [975, 149] on button "Delete" at bounding box center [963, 133] width 60 height 33
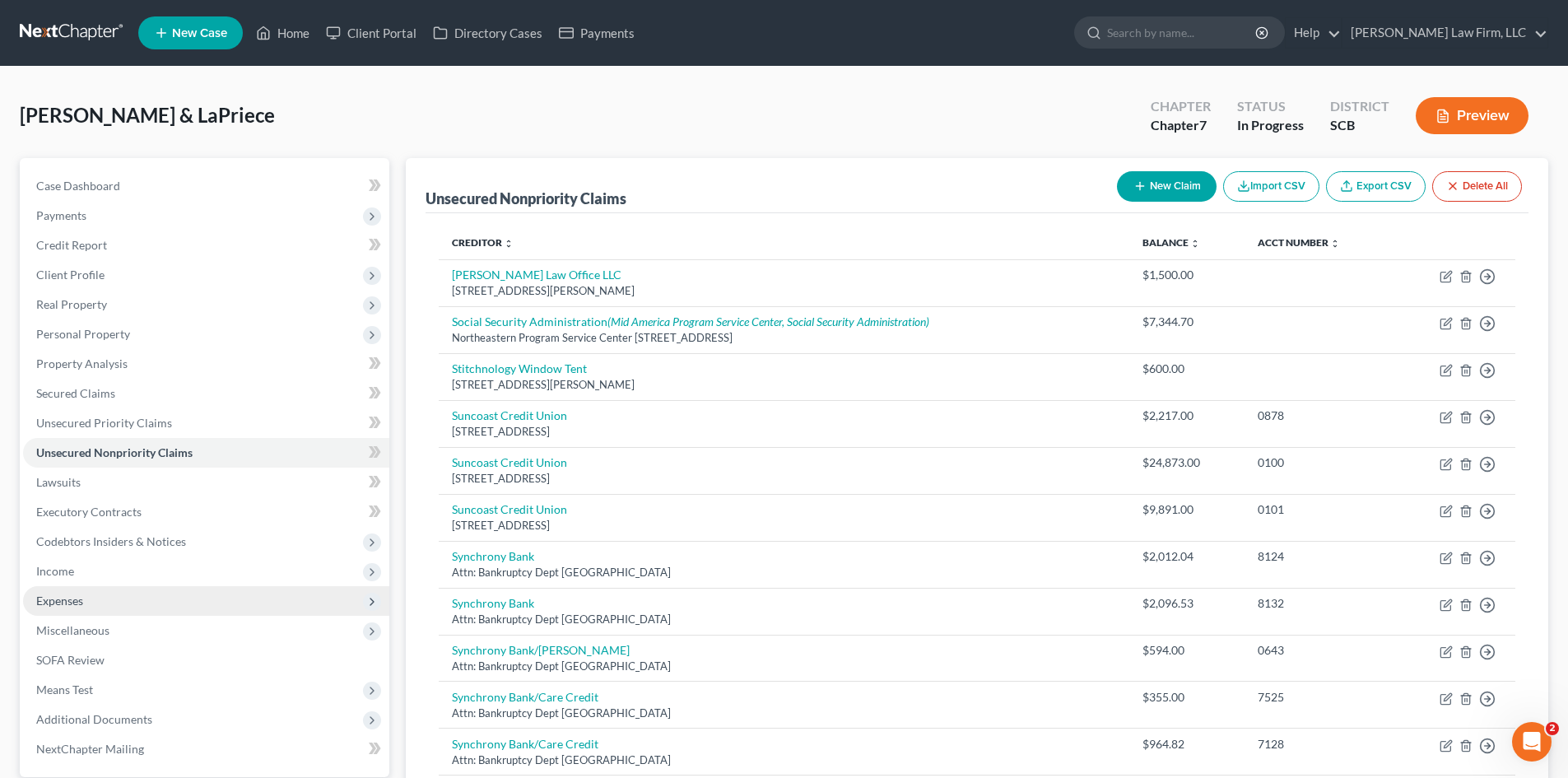
click at [81, 602] on span "Expenses" at bounding box center [59, 600] width 47 height 14
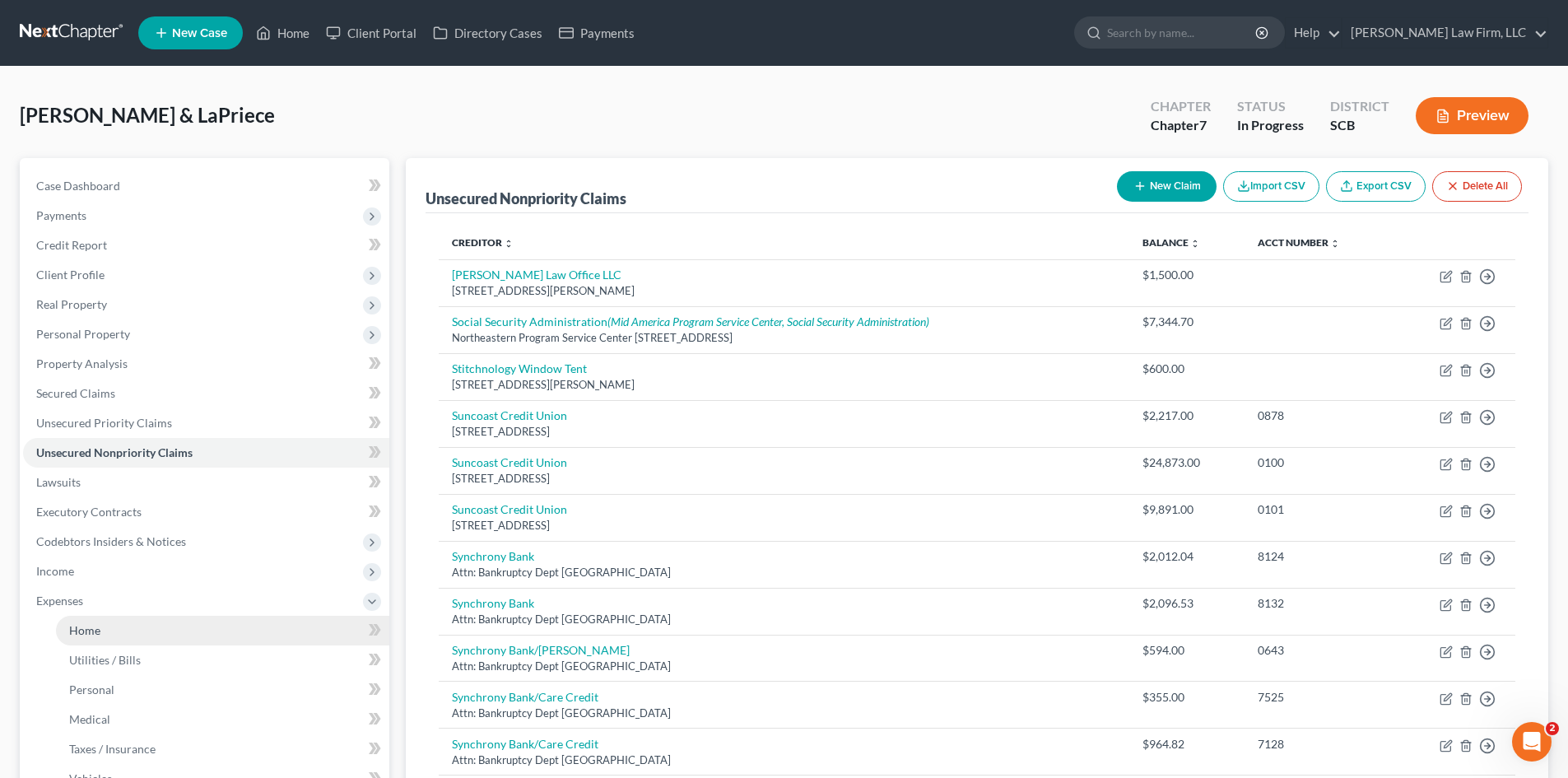
click at [106, 629] on link "Home" at bounding box center [223, 631] width 333 height 30
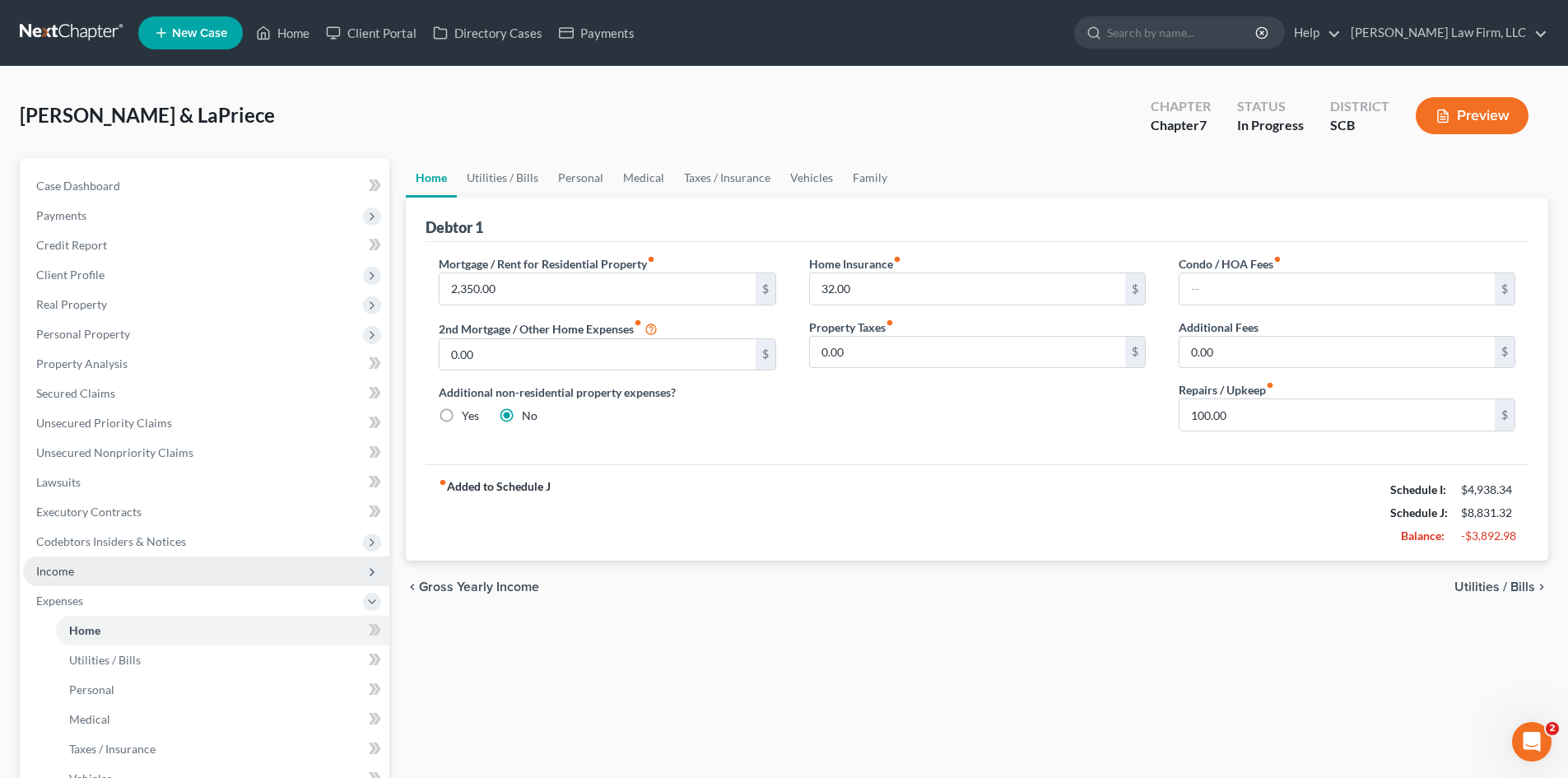
click at [61, 571] on span "Income" at bounding box center [55, 571] width 38 height 14
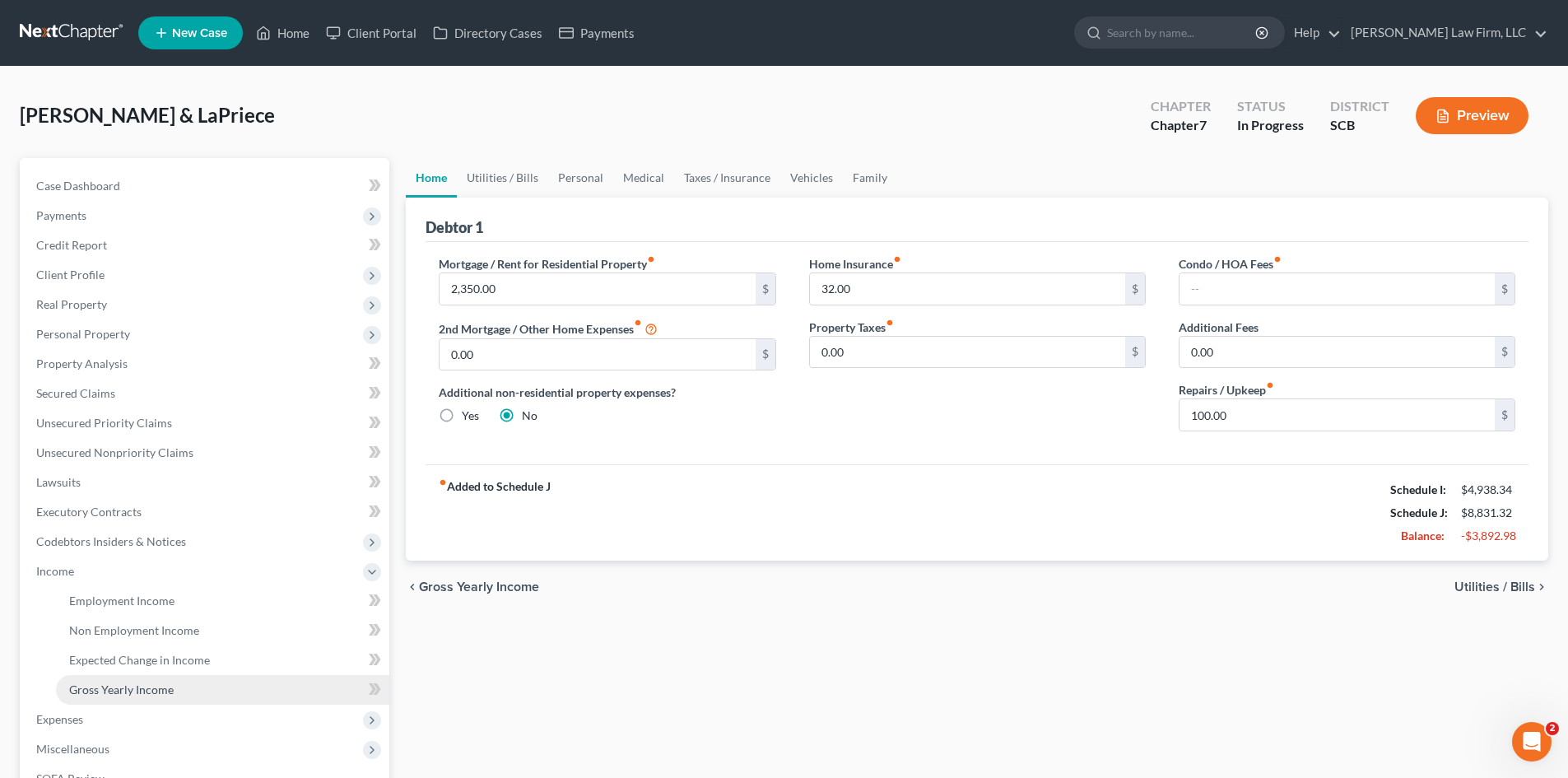
click at [138, 686] on span "Gross Yearly Income" at bounding box center [122, 690] width 105 height 14
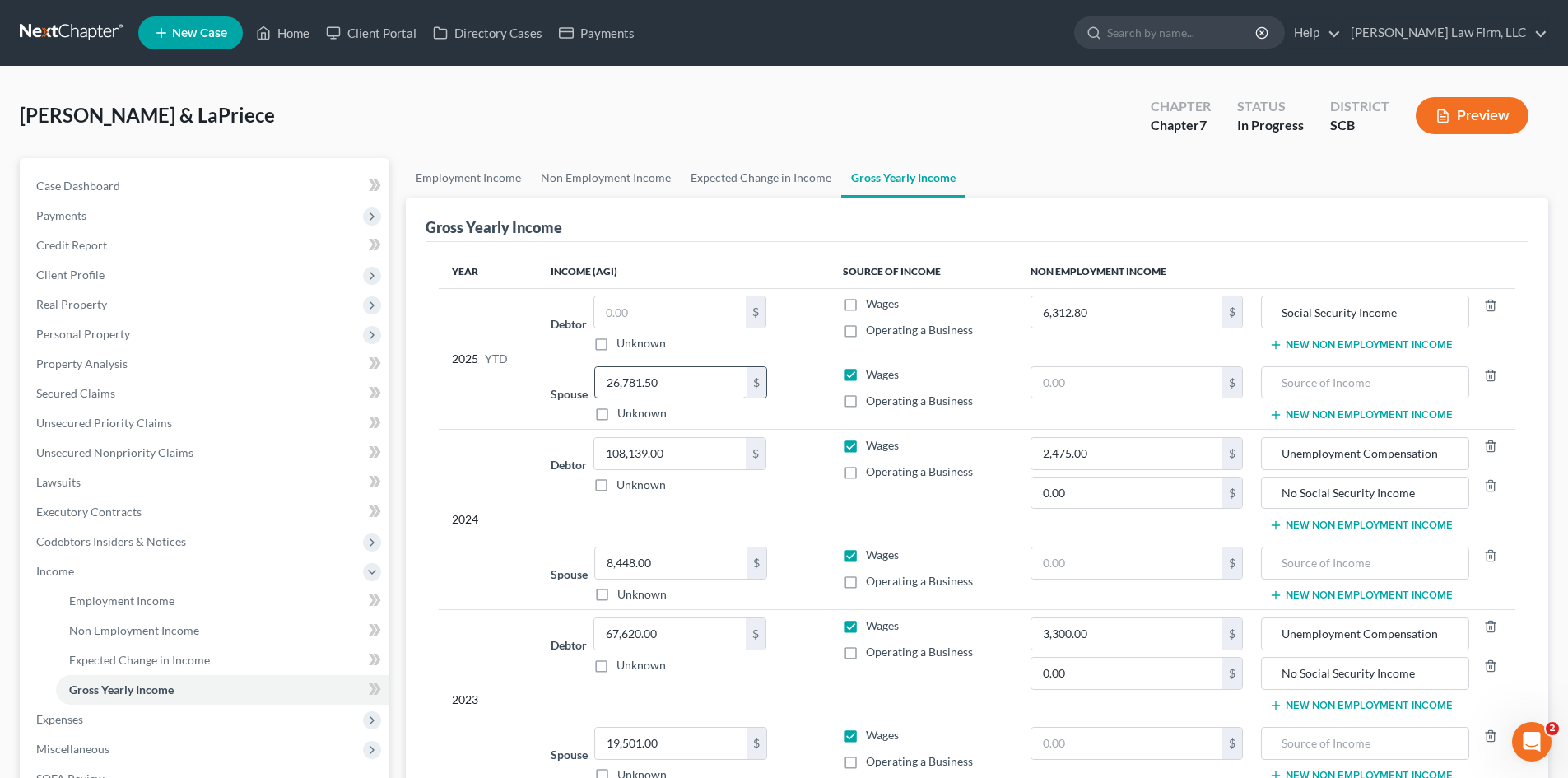
click at [686, 374] on input "26,781.50" at bounding box center [670, 383] width 151 height 31
click at [681, 317] on input "text" at bounding box center [669, 312] width 151 height 31
click at [727, 189] on link "Expected Change in Income" at bounding box center [762, 178] width 161 height 40
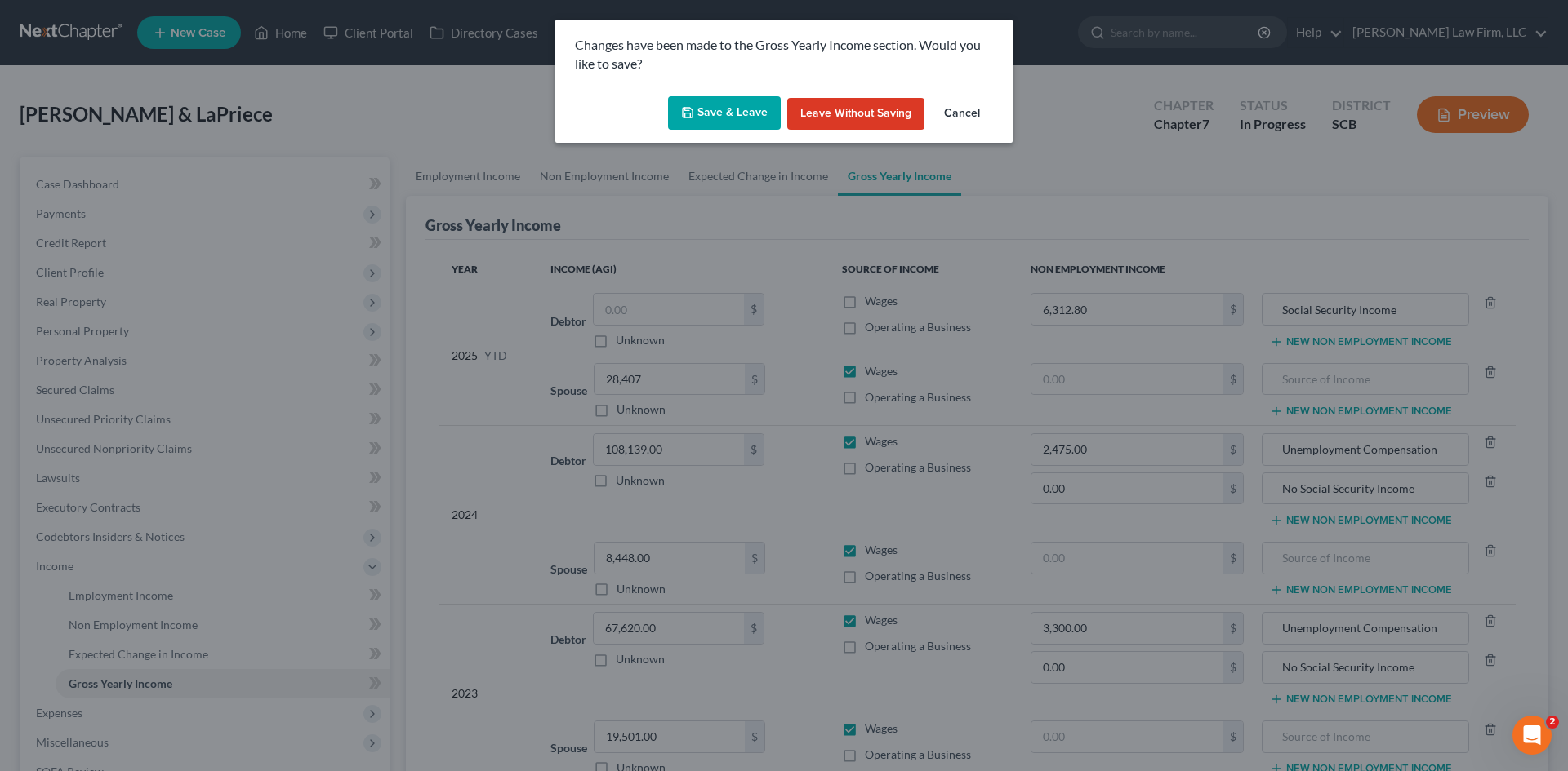
click at [750, 109] on button "Save & Leave" at bounding box center [724, 113] width 112 height 34
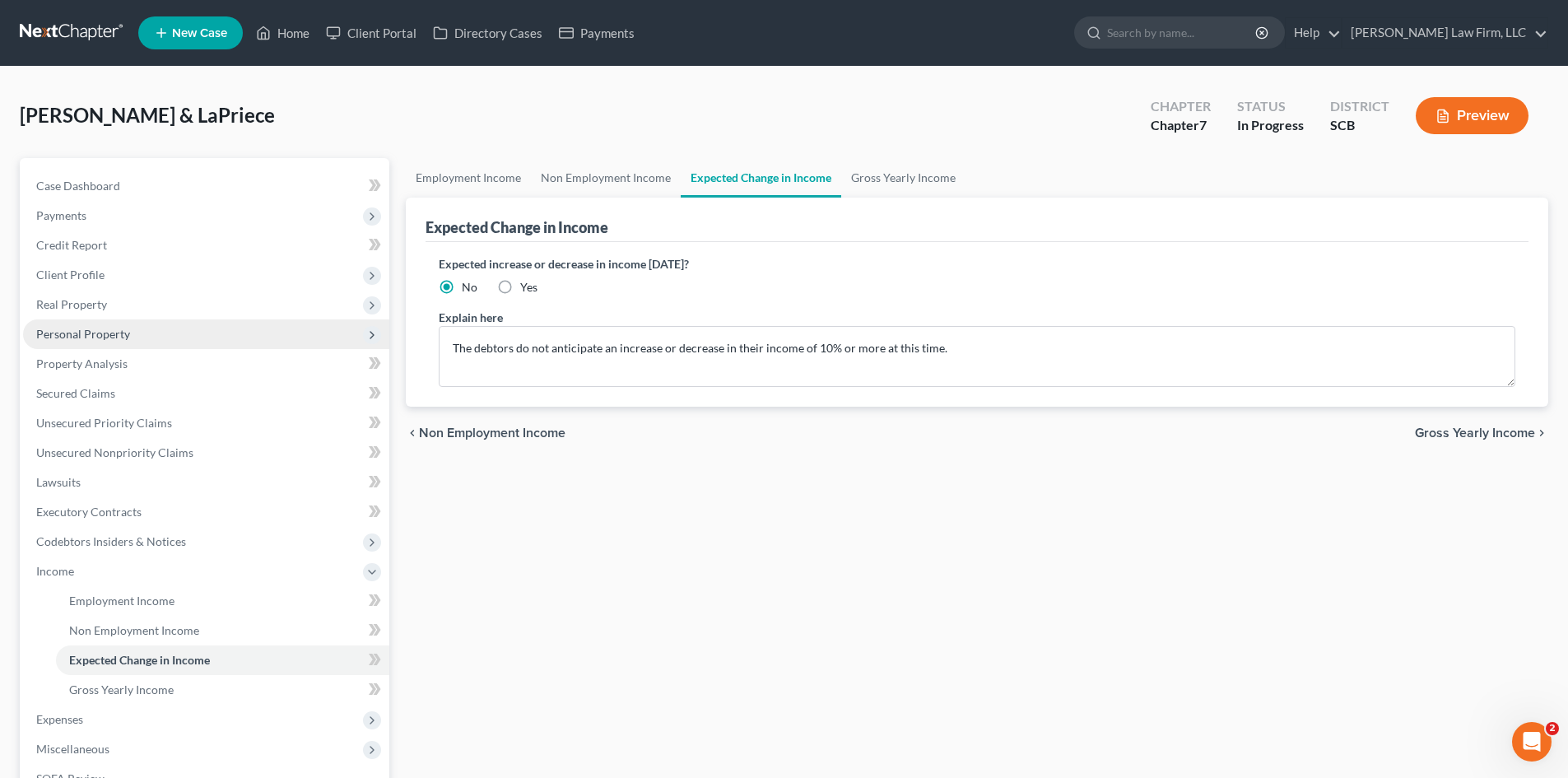
click at [50, 333] on span "Personal Property" at bounding box center [83, 334] width 94 height 14
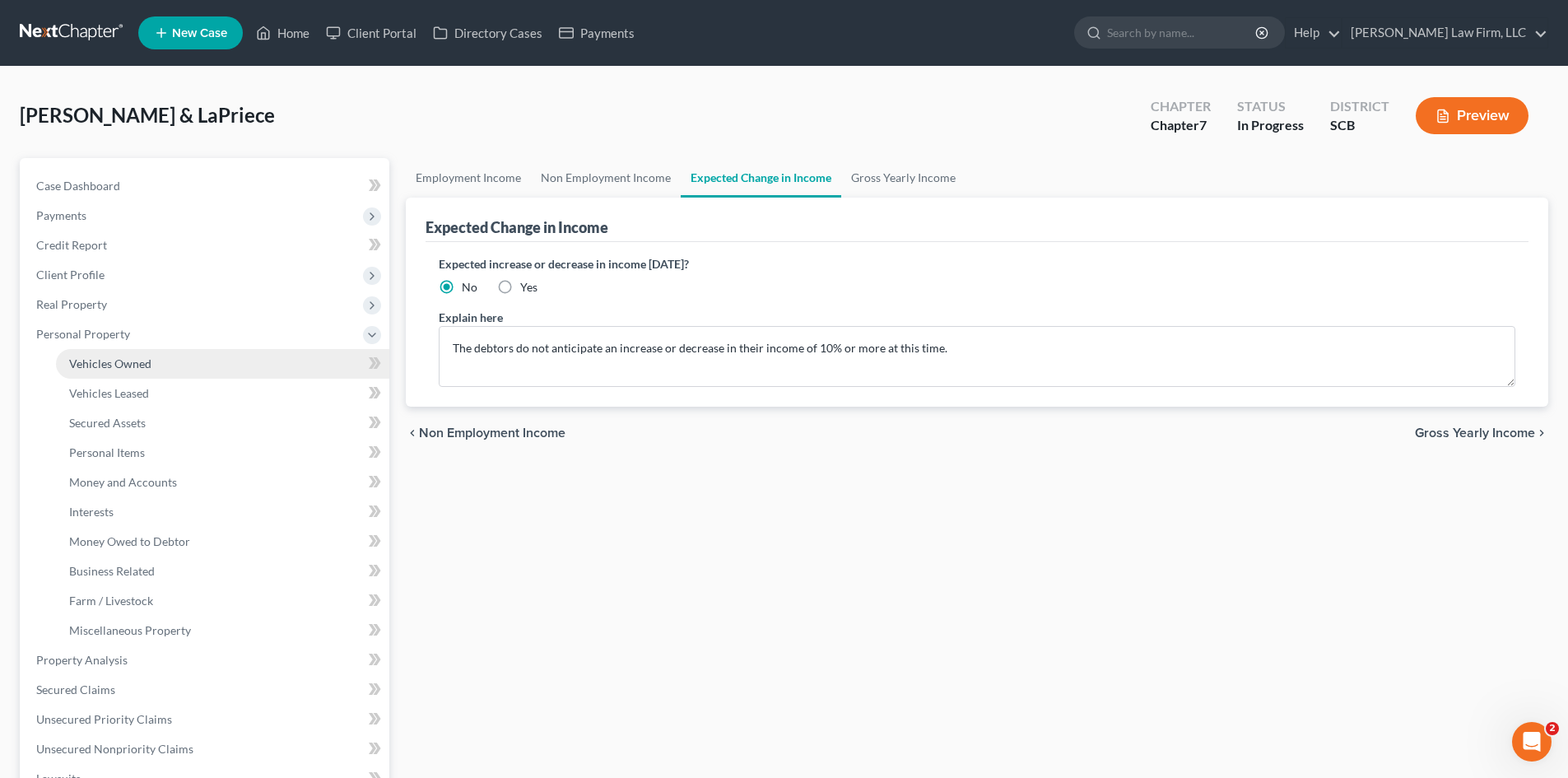
click at [103, 356] on span "Vehicles Owned" at bounding box center [110, 363] width 82 height 14
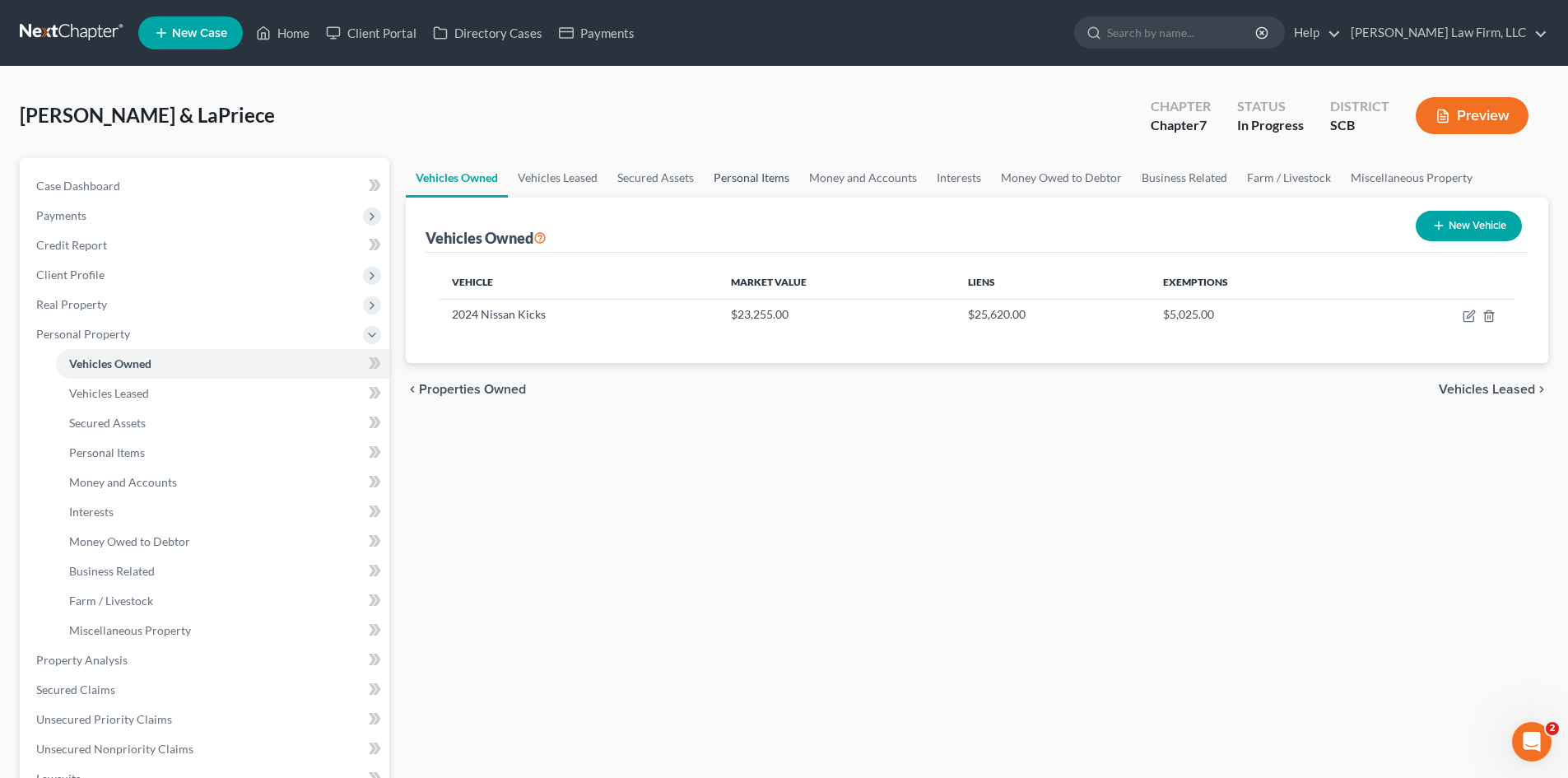
click at [774, 183] on link "Personal Items" at bounding box center [751, 178] width 96 height 40
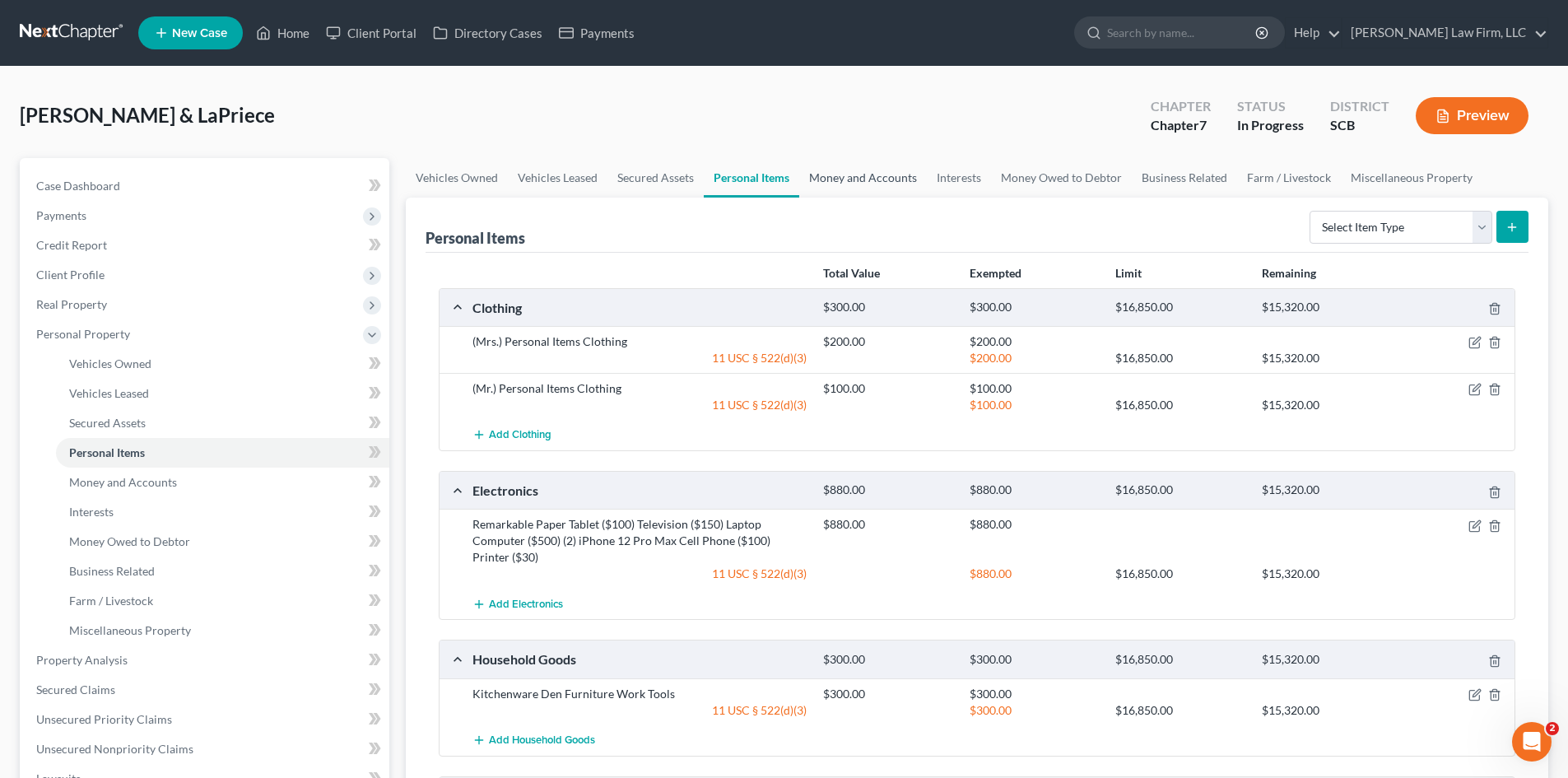
click at [884, 185] on link "Money and Accounts" at bounding box center [863, 178] width 128 height 40
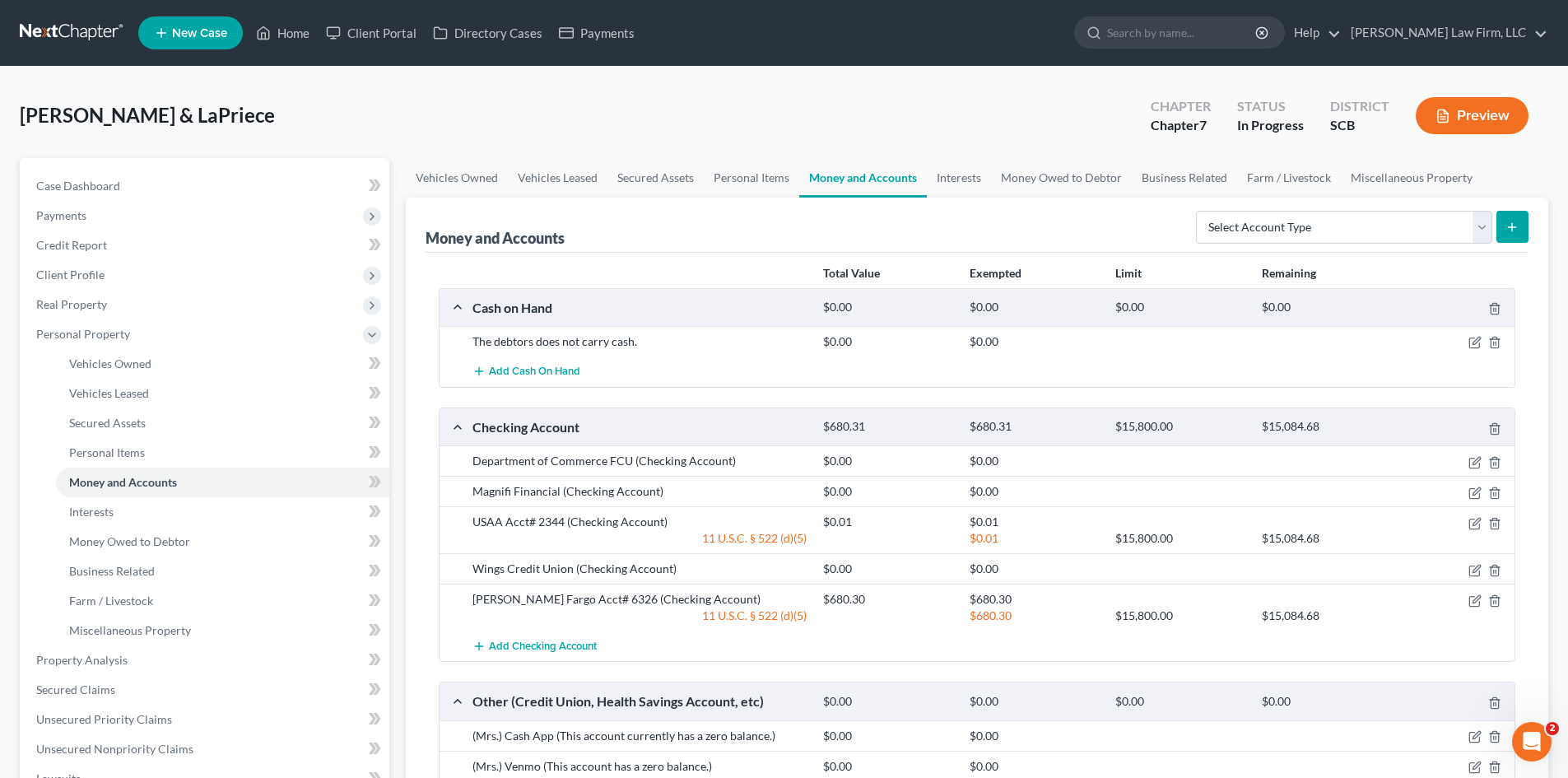
drag, startPoint x: 1372, startPoint y: 615, endPoint x: 1418, endPoint y: 606, distance: 46.9
click at [1411, 609] on div "$680.30 $15,800.00 $15,084.68" at bounding box center [1165, 615] width 701 height 16
click at [1470, 602] on icon "button" at bounding box center [1475, 601] width 10 height 10
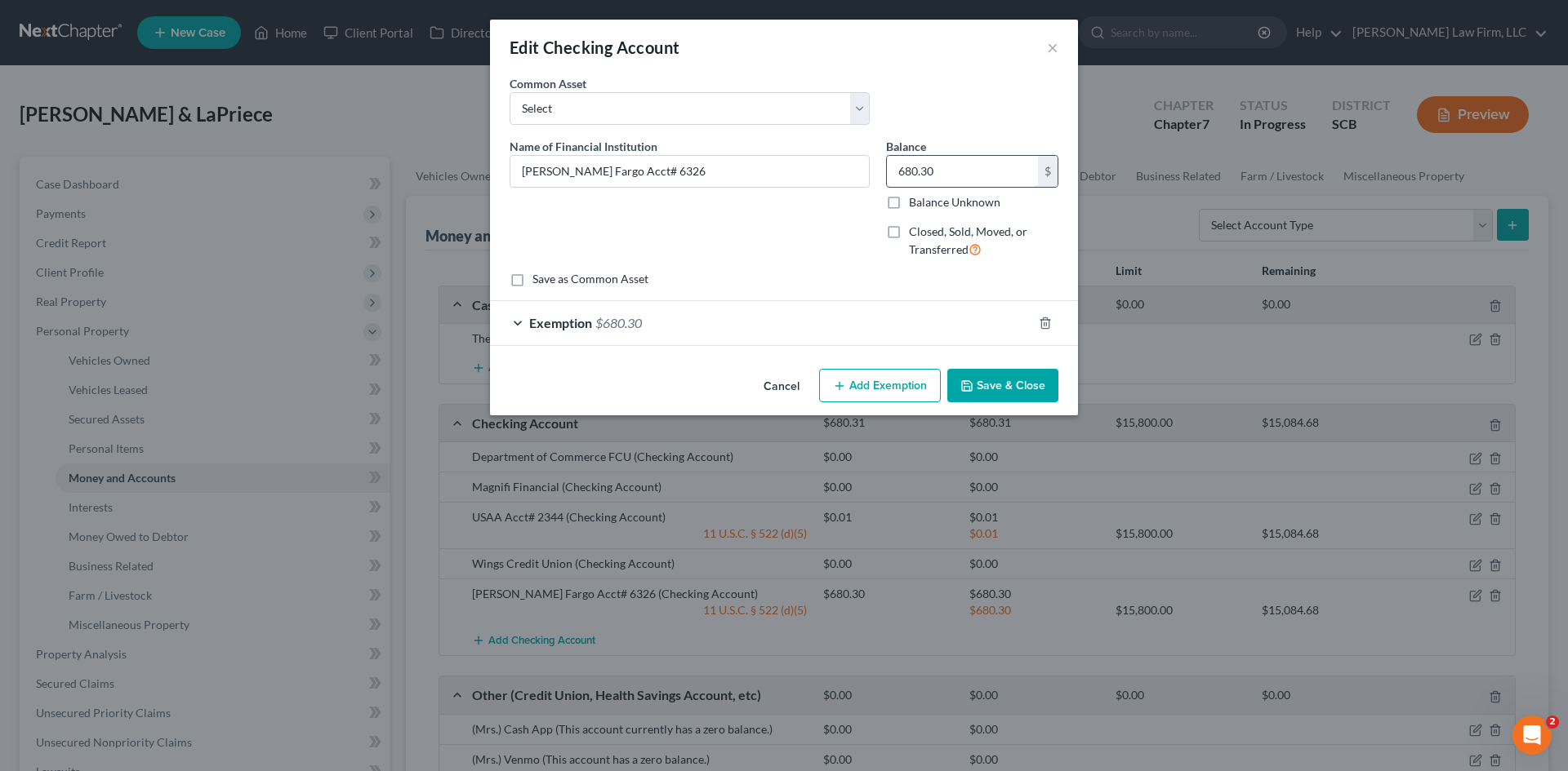
click at [930, 175] on input "680.30" at bounding box center [963, 171] width 151 height 31
click at [679, 324] on div "Exemption $680.30" at bounding box center [761, 323] width 542 height 44
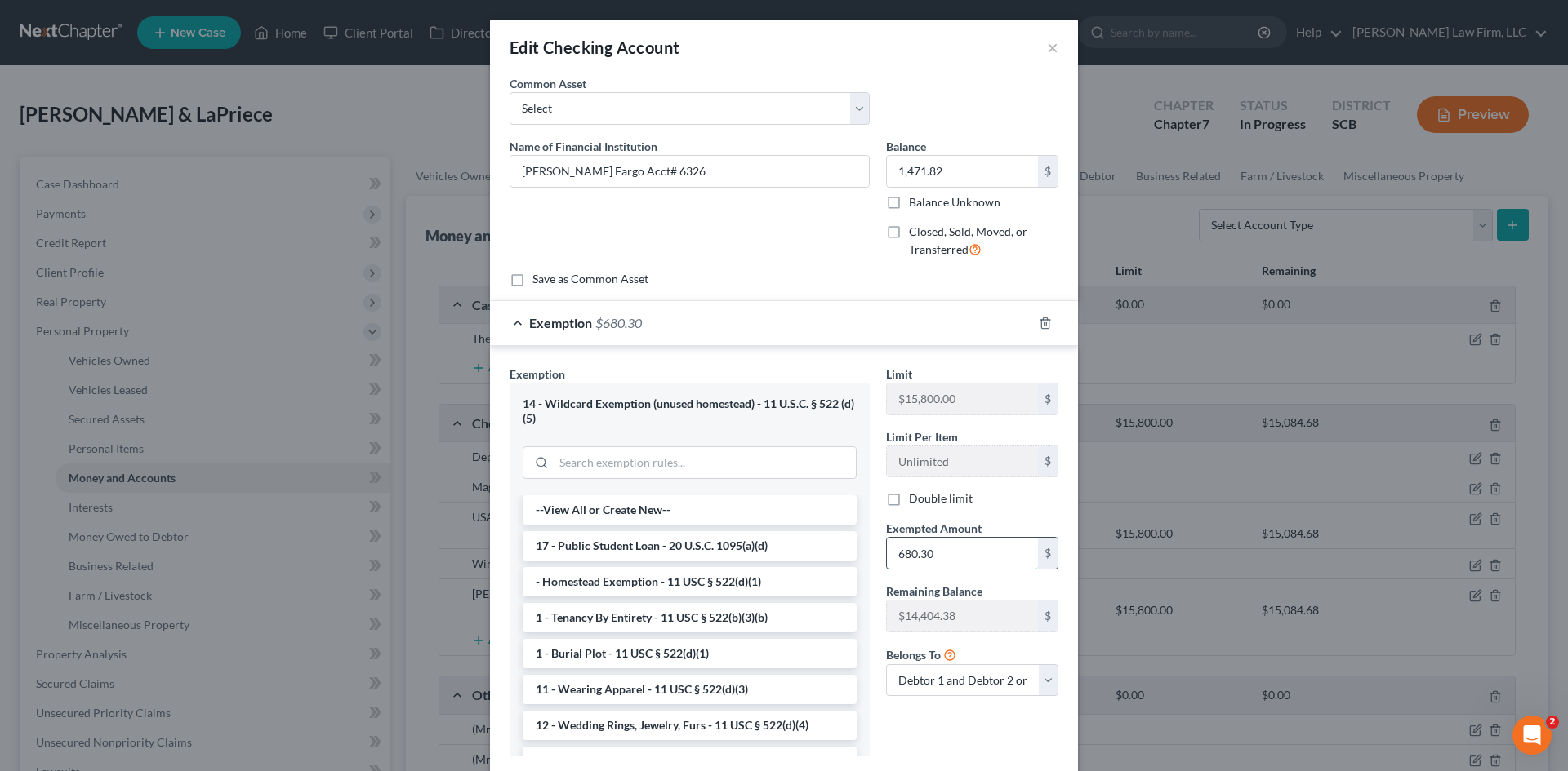
click at [937, 557] on input "680.30" at bounding box center [963, 553] width 151 height 31
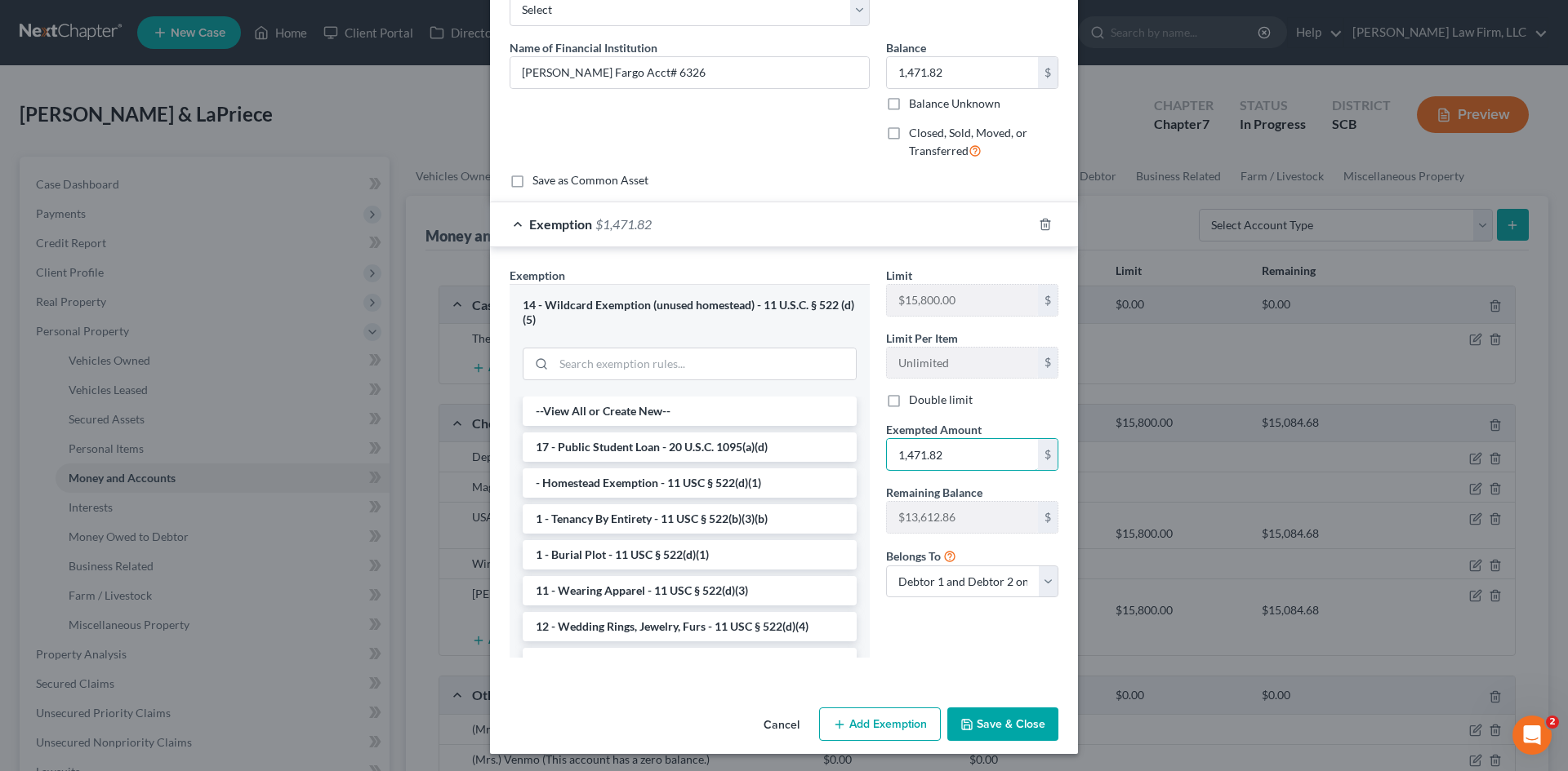
scroll to position [102, 0]
click at [1018, 707] on button "Save & Close" at bounding box center [1003, 722] width 111 height 34
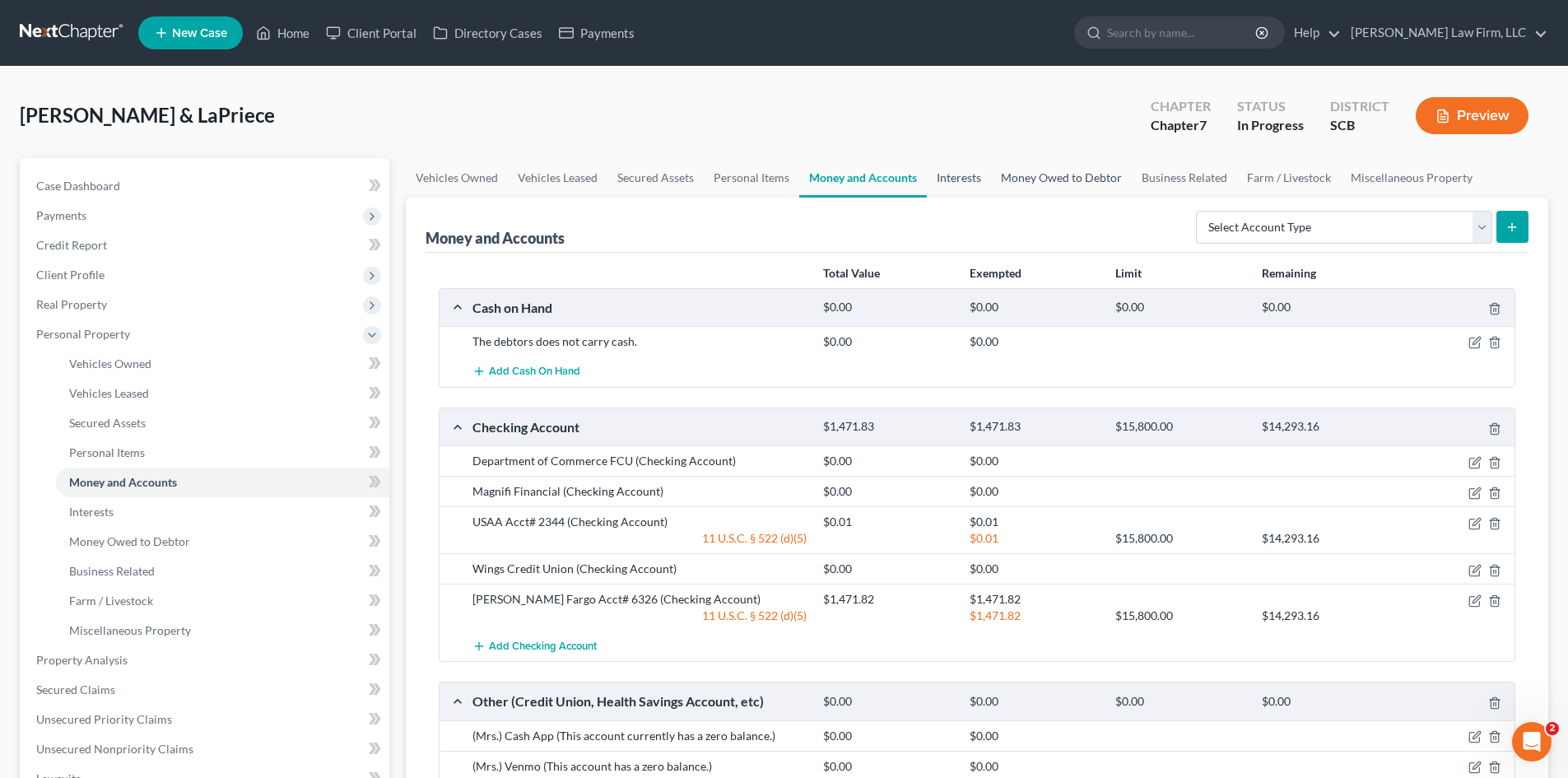
drag, startPoint x: 960, startPoint y: 170, endPoint x: 1075, endPoint y: 188, distance: 116.4
click at [960, 170] on link "Interests" at bounding box center [959, 178] width 64 height 40
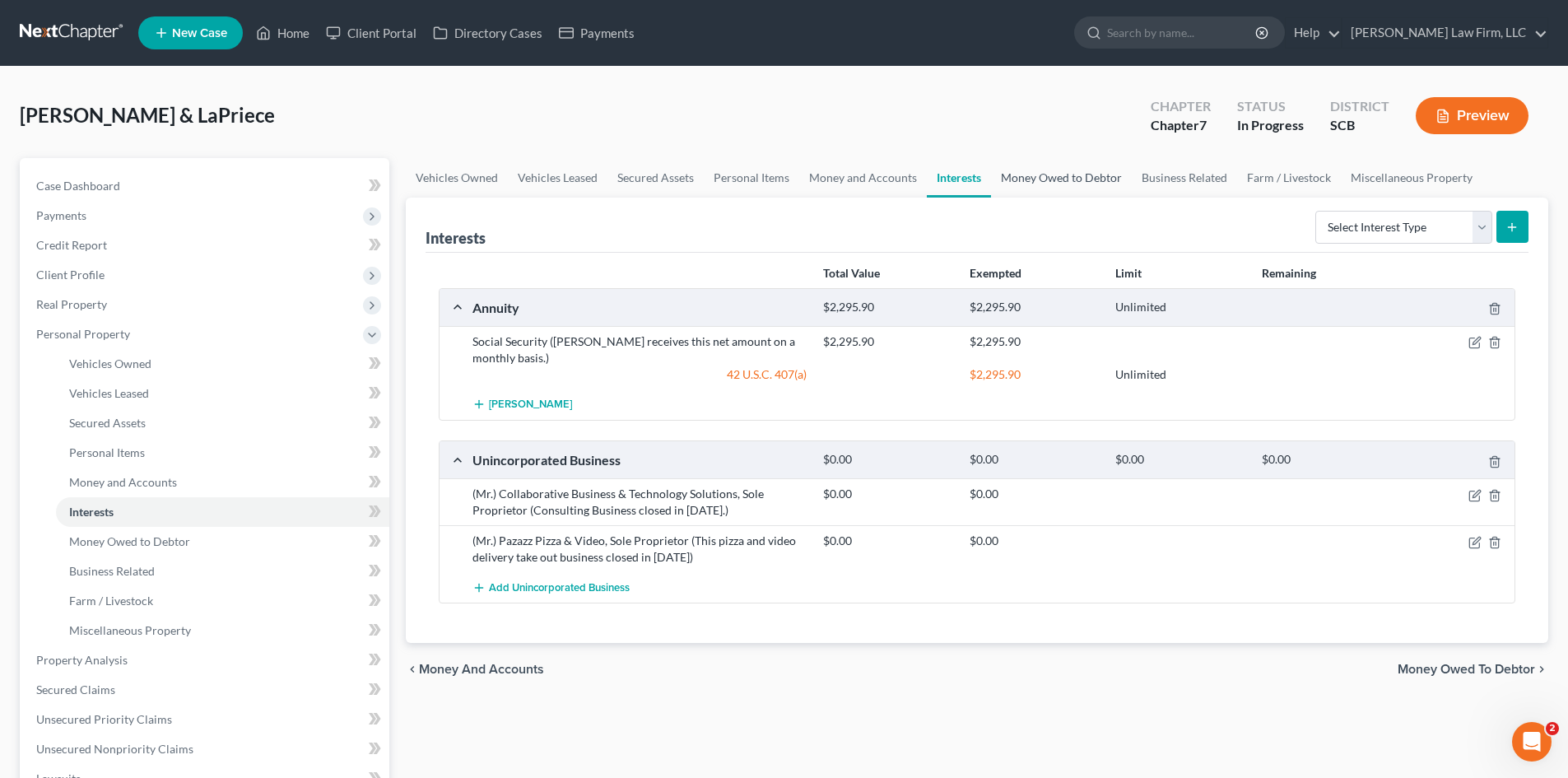
click at [1075, 188] on link "Money Owed to Debtor" at bounding box center [1061, 178] width 140 height 40
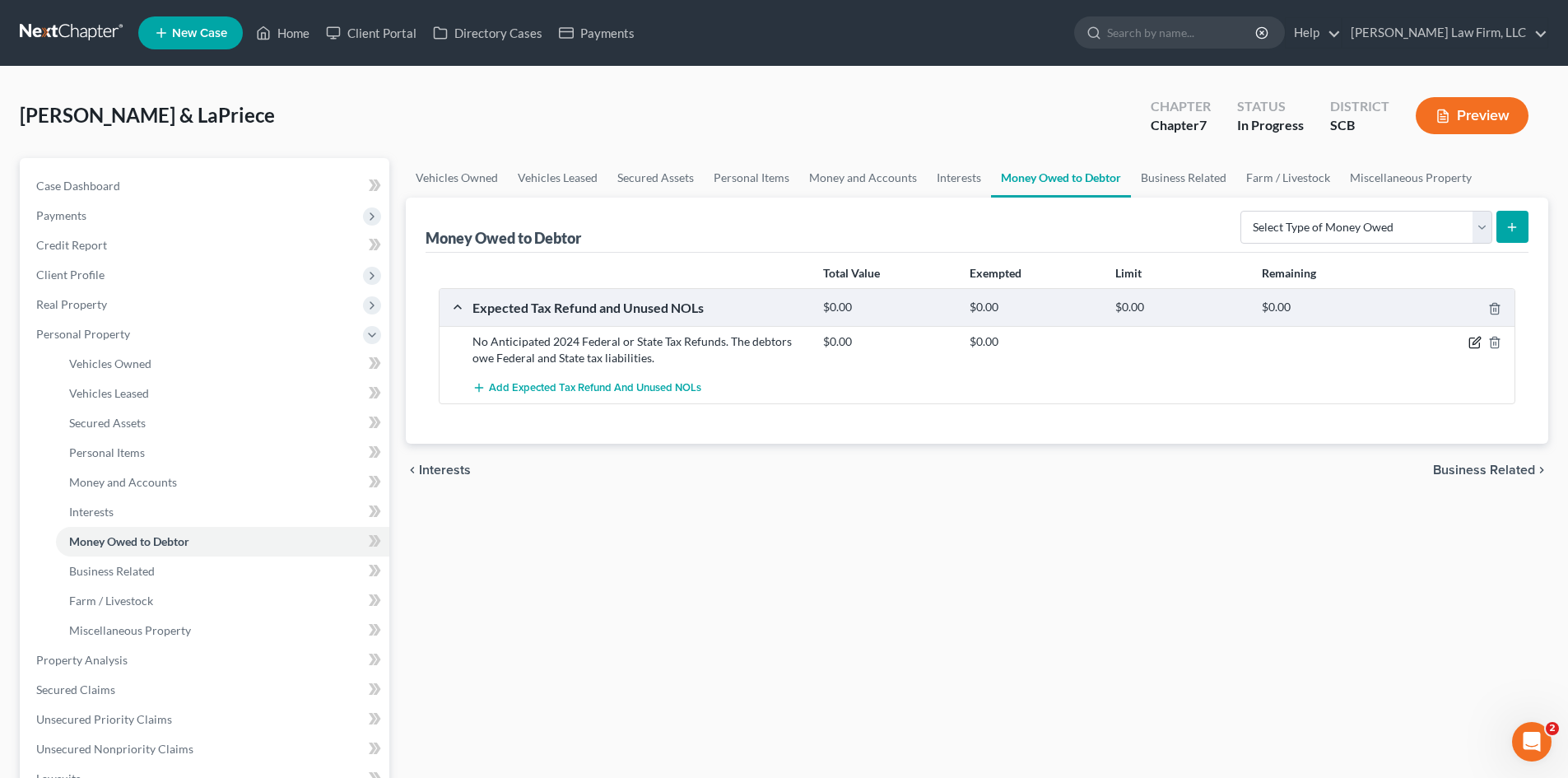
click at [1471, 347] on icon "button" at bounding box center [1476, 343] width 14 height 14
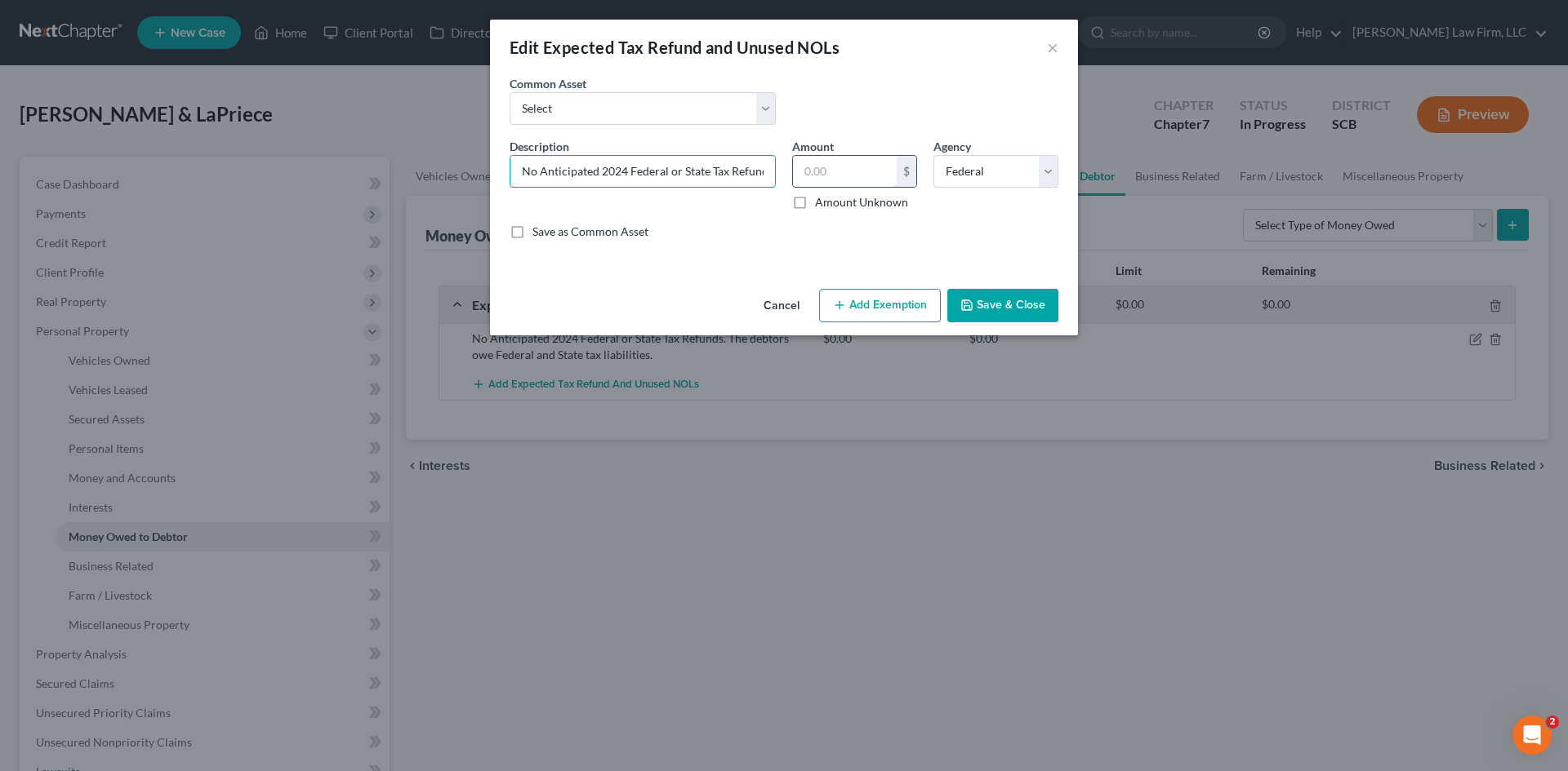
scroll to position [0, 252]
drag, startPoint x: 519, startPoint y: 172, endPoint x: 831, endPoint y: 177, distance: 312.0
click at [831, 177] on div "Description * No Anticipated 2024 Federal or State Tax Refunds. The debtors owe…" at bounding box center [783, 195] width 565 height 115
click at [689, 114] on select "Select 2024 Anticipated Federal and State Tax Refunds (This amount is based on …" at bounding box center [642, 108] width 266 height 33
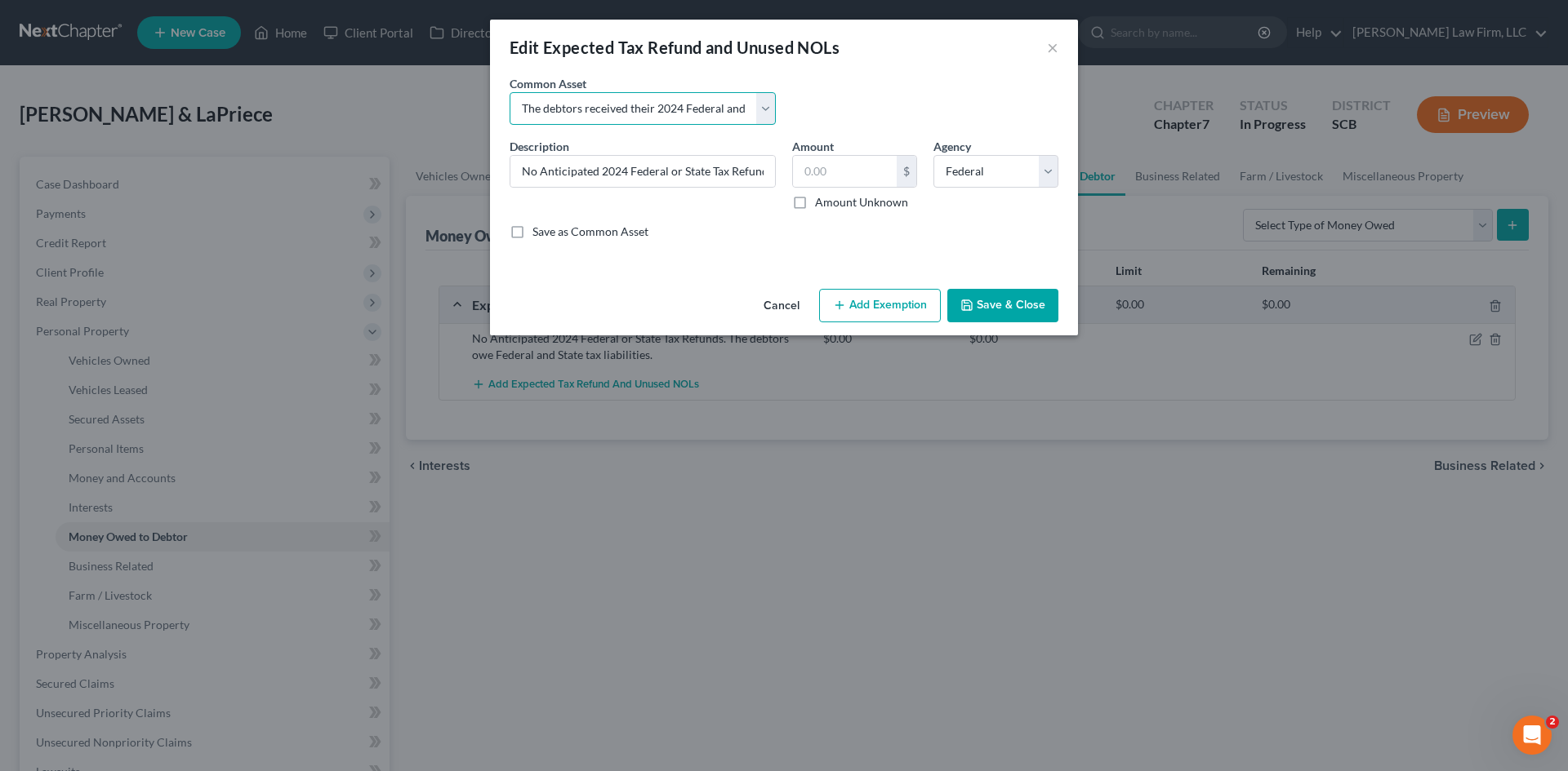
click at [510, 92] on select "Select 2024 Anticipated Federal and State Tax Refunds (This amount is based on …" at bounding box center [642, 108] width 266 height 33
click at [683, 175] on input "The debtors received their 2024 Federal and State Tax refunds prepetition in th…" at bounding box center [642, 171] width 264 height 31
click at [997, 184] on select "Select Federal State Local" at bounding box center [996, 171] width 125 height 33
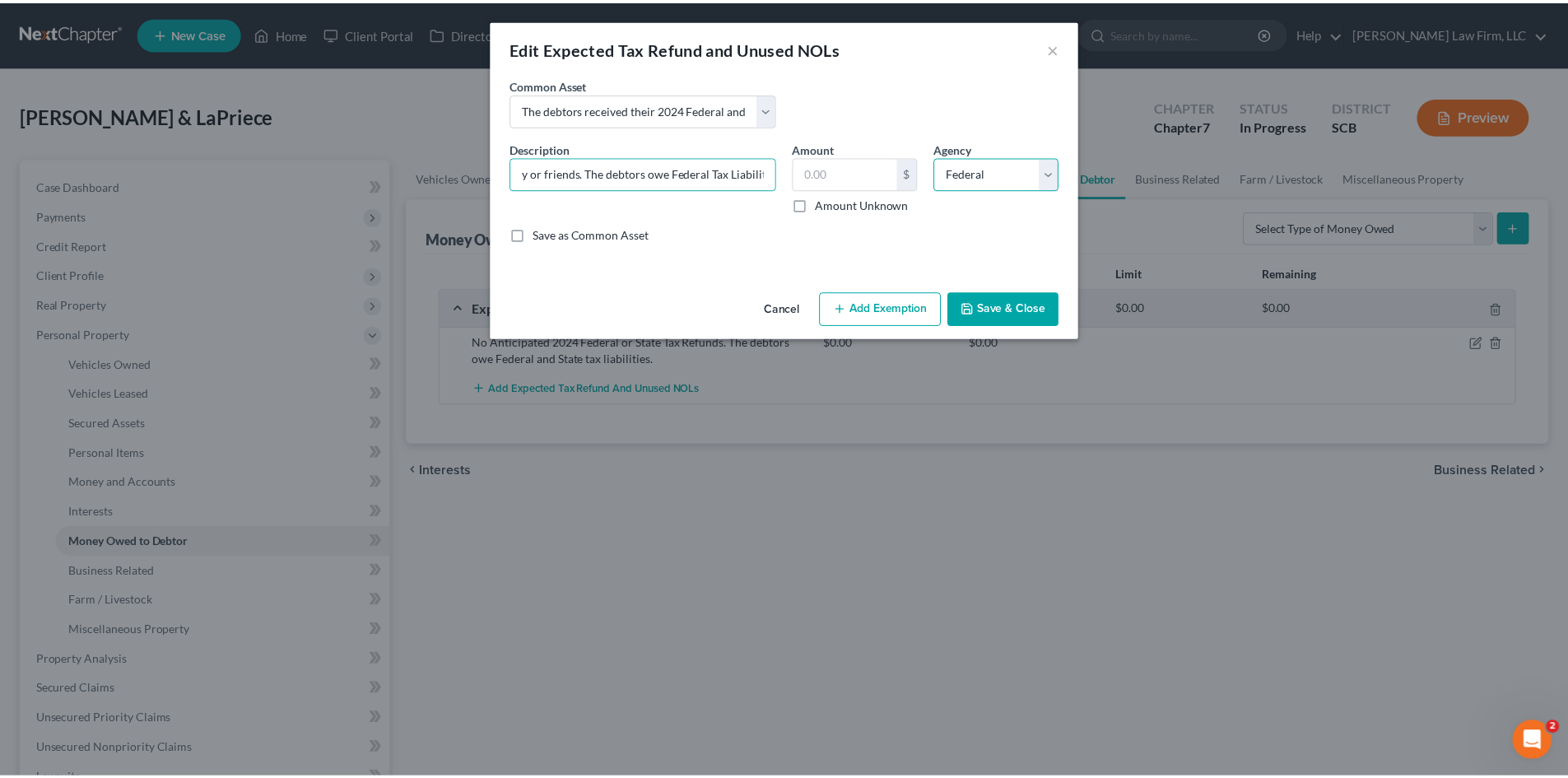
scroll to position [0, 0]
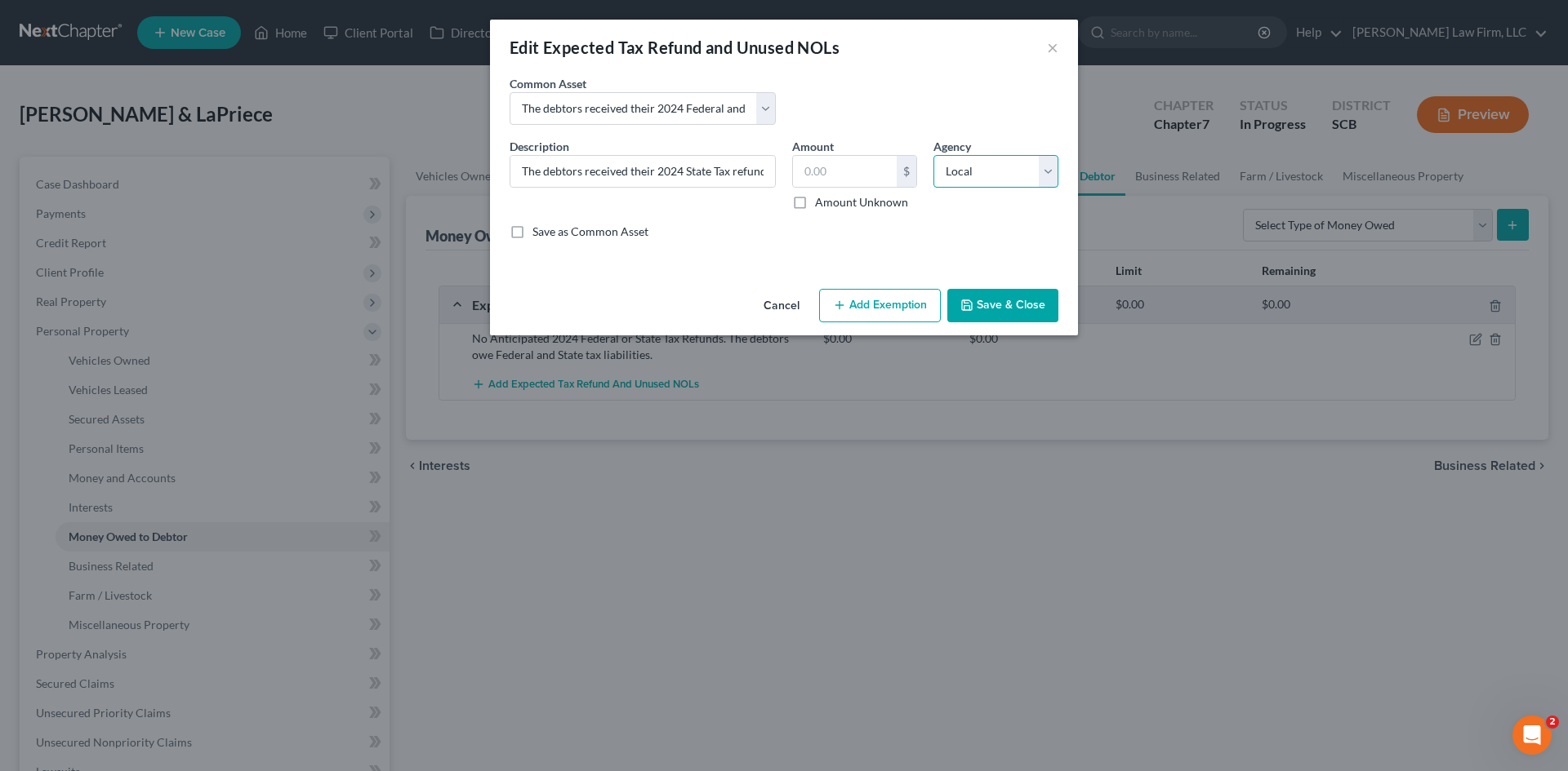
click at [933, 155] on select "Select Federal State Local" at bounding box center [996, 171] width 125 height 33
click at [999, 192] on div "Agency Select Federal State Local" at bounding box center [996, 174] width 141 height 73
click at [1002, 186] on select "Select Federal State Local" at bounding box center [996, 171] width 125 height 33
click at [933, 155] on select "Select Federal State Local" at bounding box center [996, 171] width 125 height 33
click at [1012, 306] on button "Save & Close" at bounding box center [1003, 305] width 111 height 34
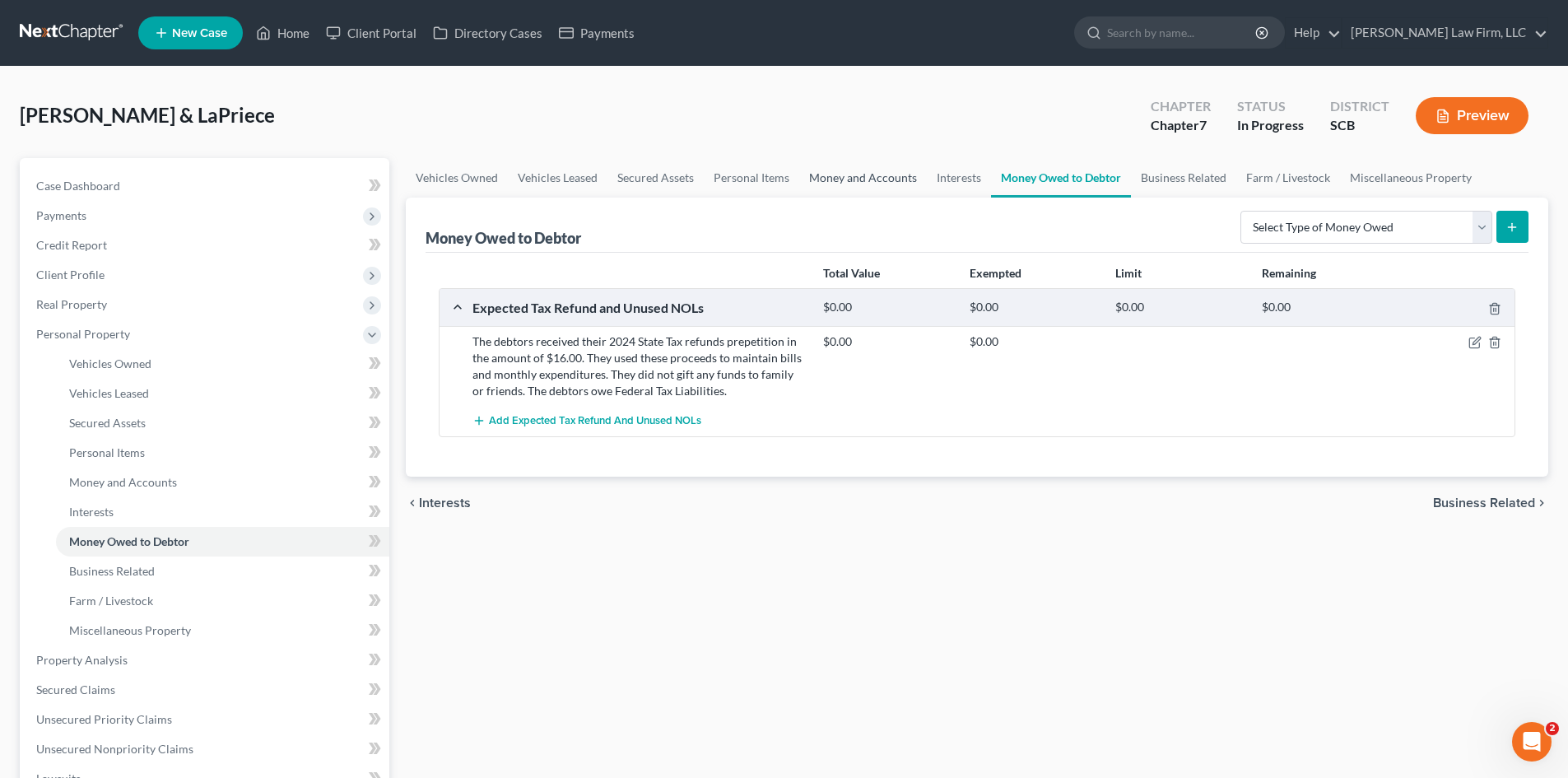
click at [834, 184] on link "Money and Accounts" at bounding box center [863, 178] width 128 height 40
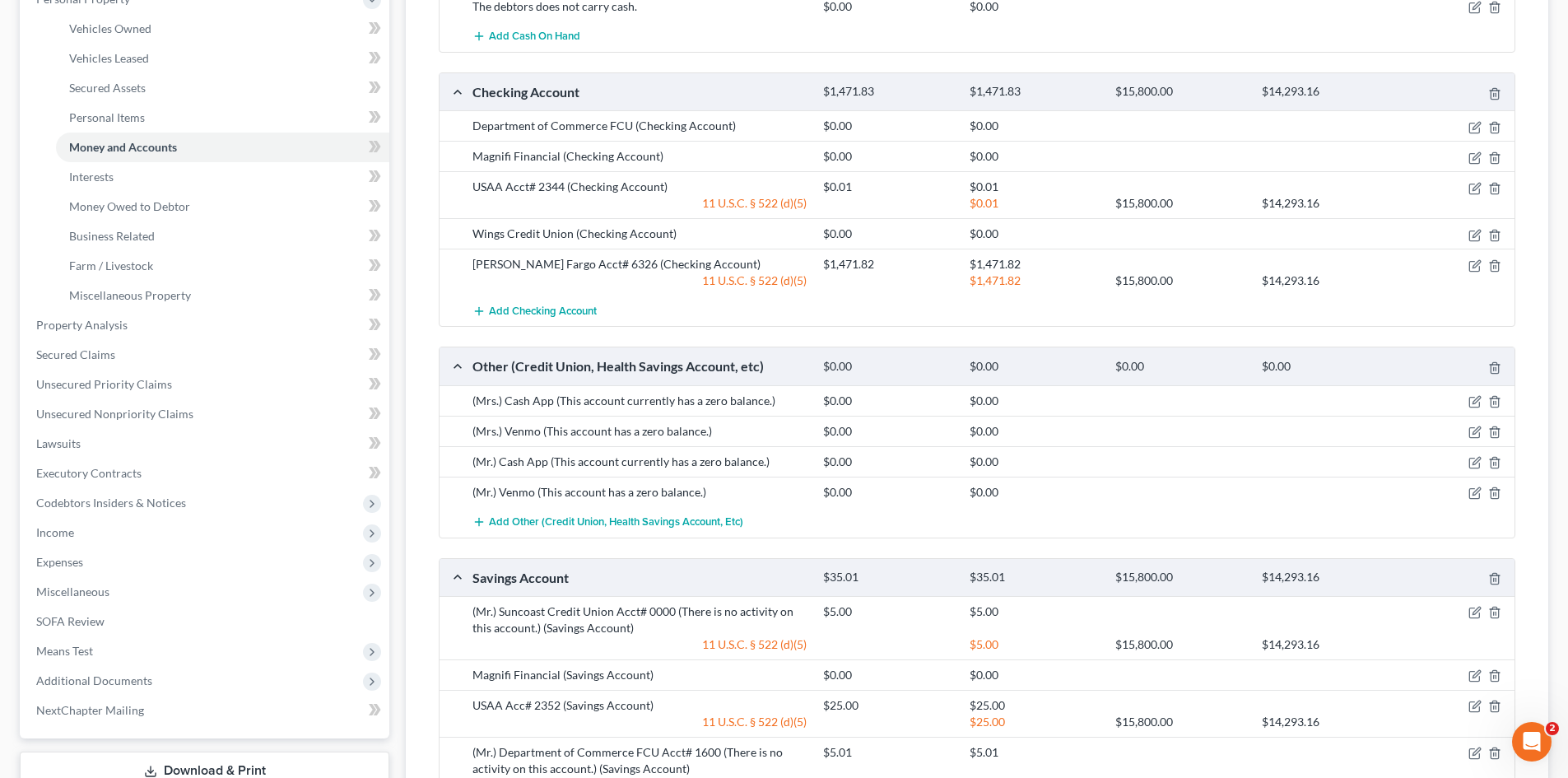
scroll to position [411, 0]
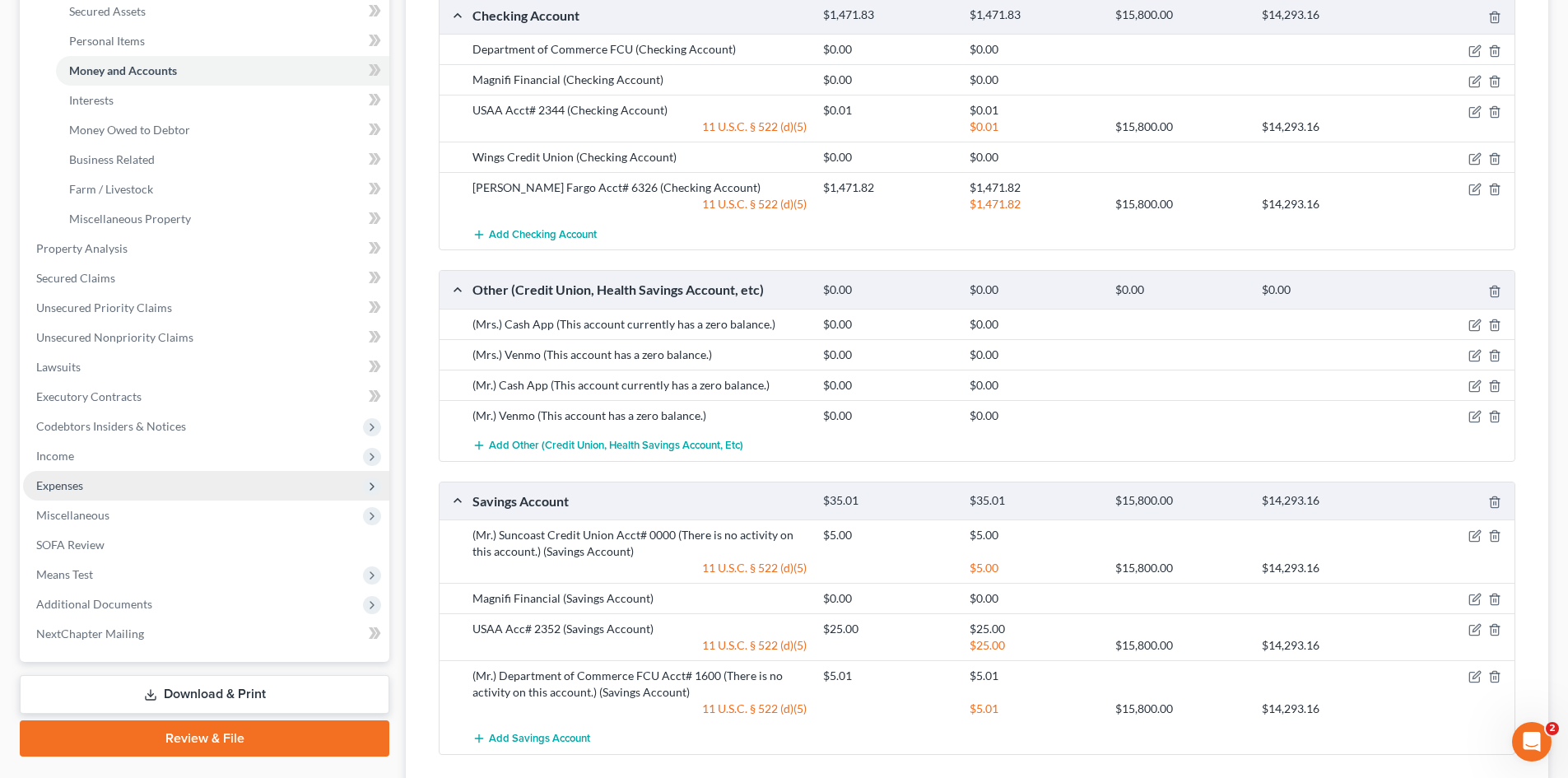
click at [56, 486] on span "Expenses" at bounding box center [59, 485] width 47 height 14
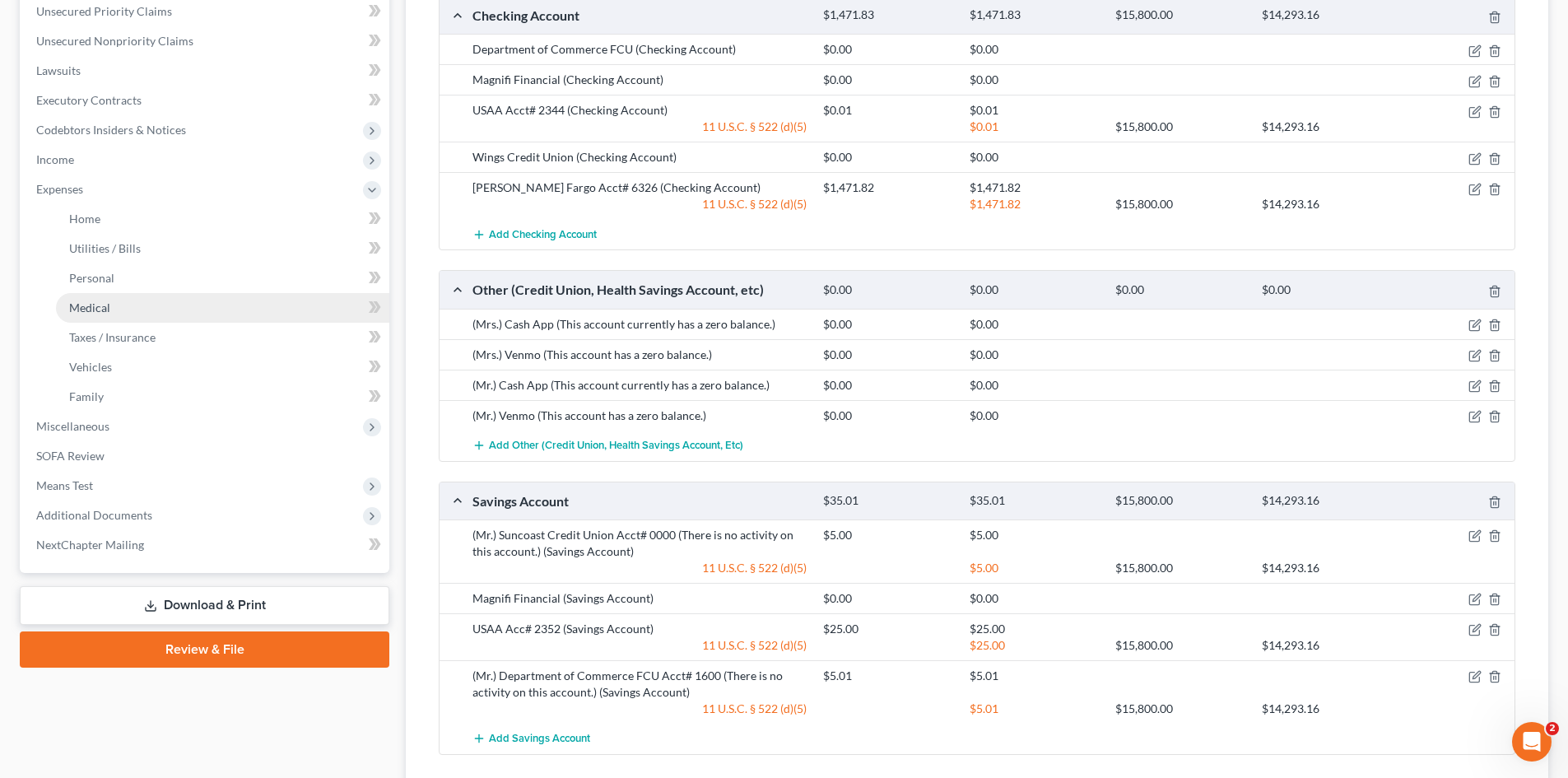
click at [92, 314] on span "Medical" at bounding box center [90, 307] width 41 height 14
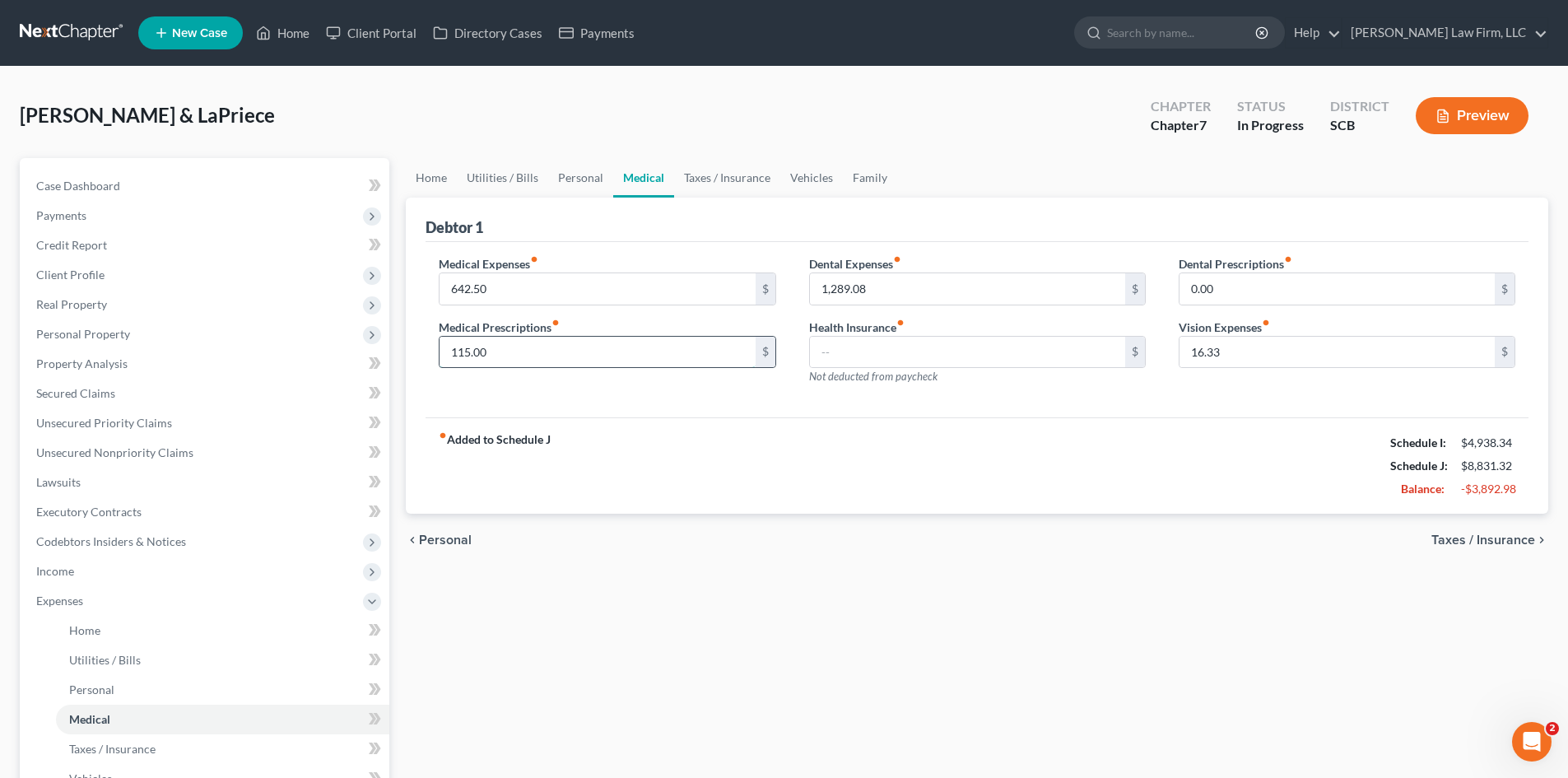
click at [531, 355] on input "115.00" at bounding box center [597, 352] width 316 height 31
paste input "7.615"
click at [581, 290] on input "642.50" at bounding box center [597, 289] width 316 height 31
paste input "8.94125"
click at [905, 292] on input "1,289.08" at bounding box center [967, 289] width 316 height 31
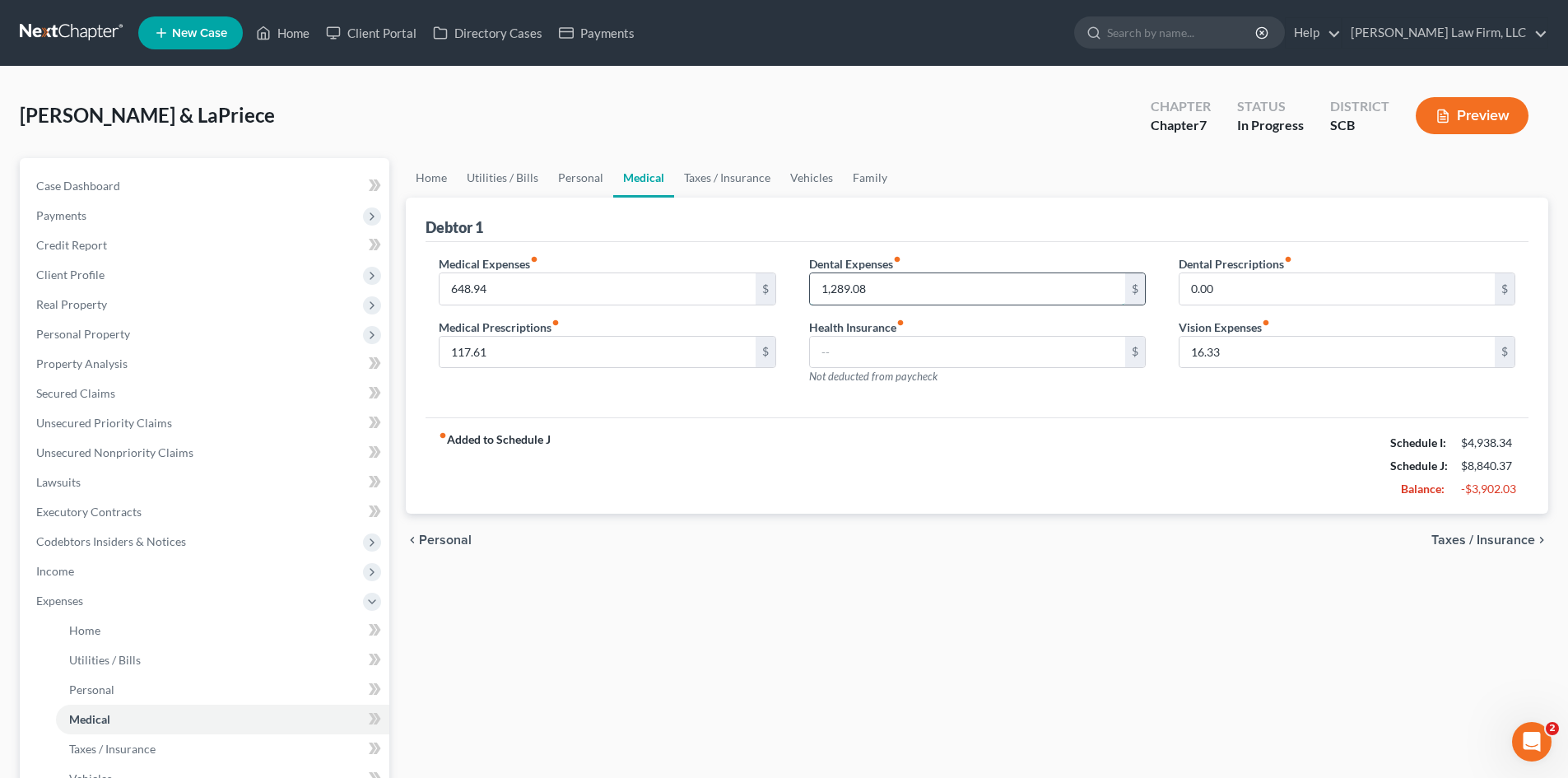
click at [897, 288] on input "1,289.08" at bounding box center [967, 289] width 316 height 31
drag, startPoint x: 897, startPoint y: 288, endPoint x: 741, endPoint y: 306, distance: 157.0
click at [741, 306] on div "Medical Expenses fiber_manual_record 648.94 $ Medical Prescriptions fiber_manua…" at bounding box center [977, 327] width 1109 height 143
paste input "4.625"
click at [862, 176] on link "Family" at bounding box center [870, 178] width 54 height 40
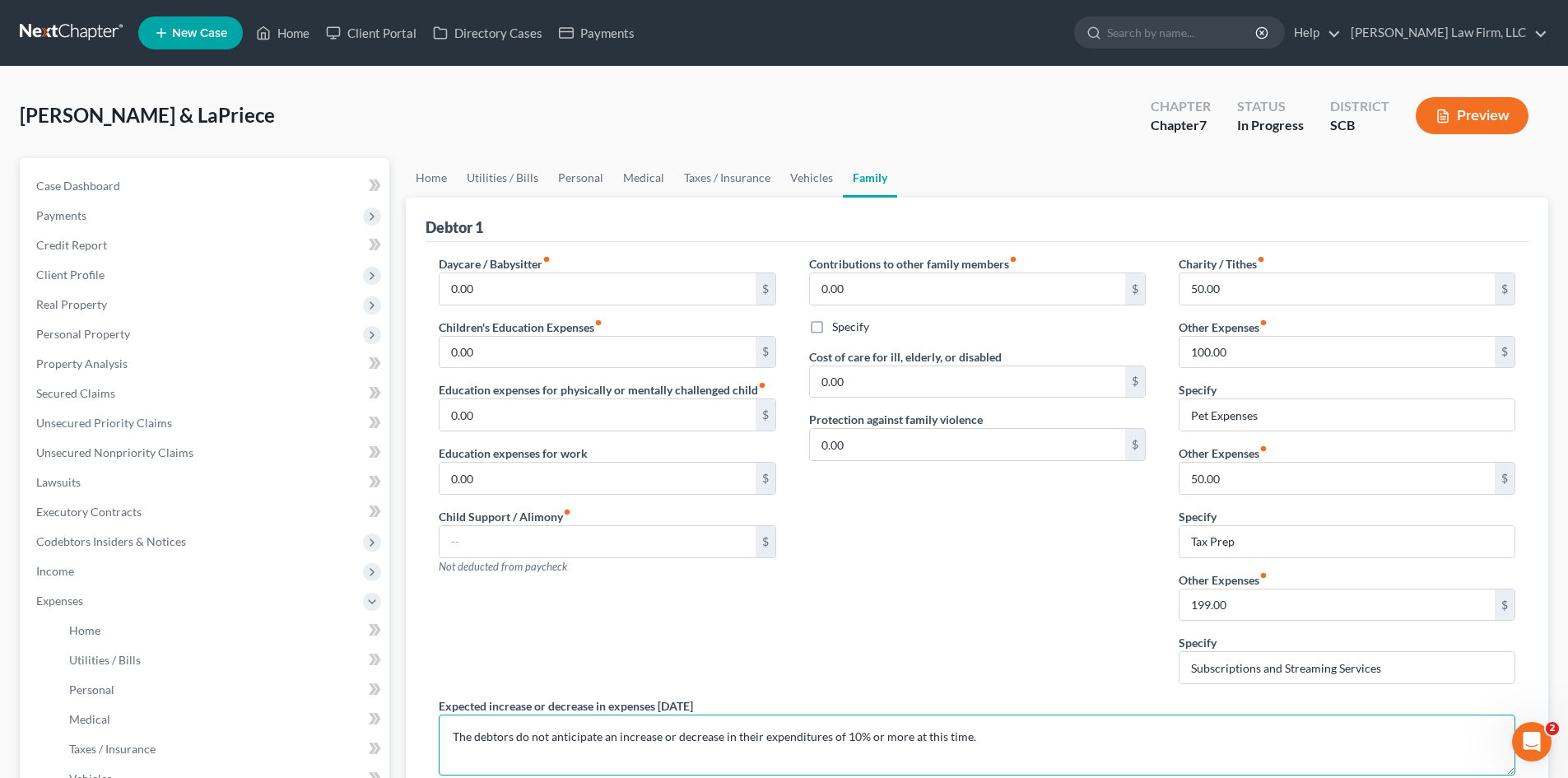
click at [451, 735] on textarea "The debtors do not anticipate an increase or decrease in their expenditures of …" at bounding box center [977, 745] width 1077 height 61
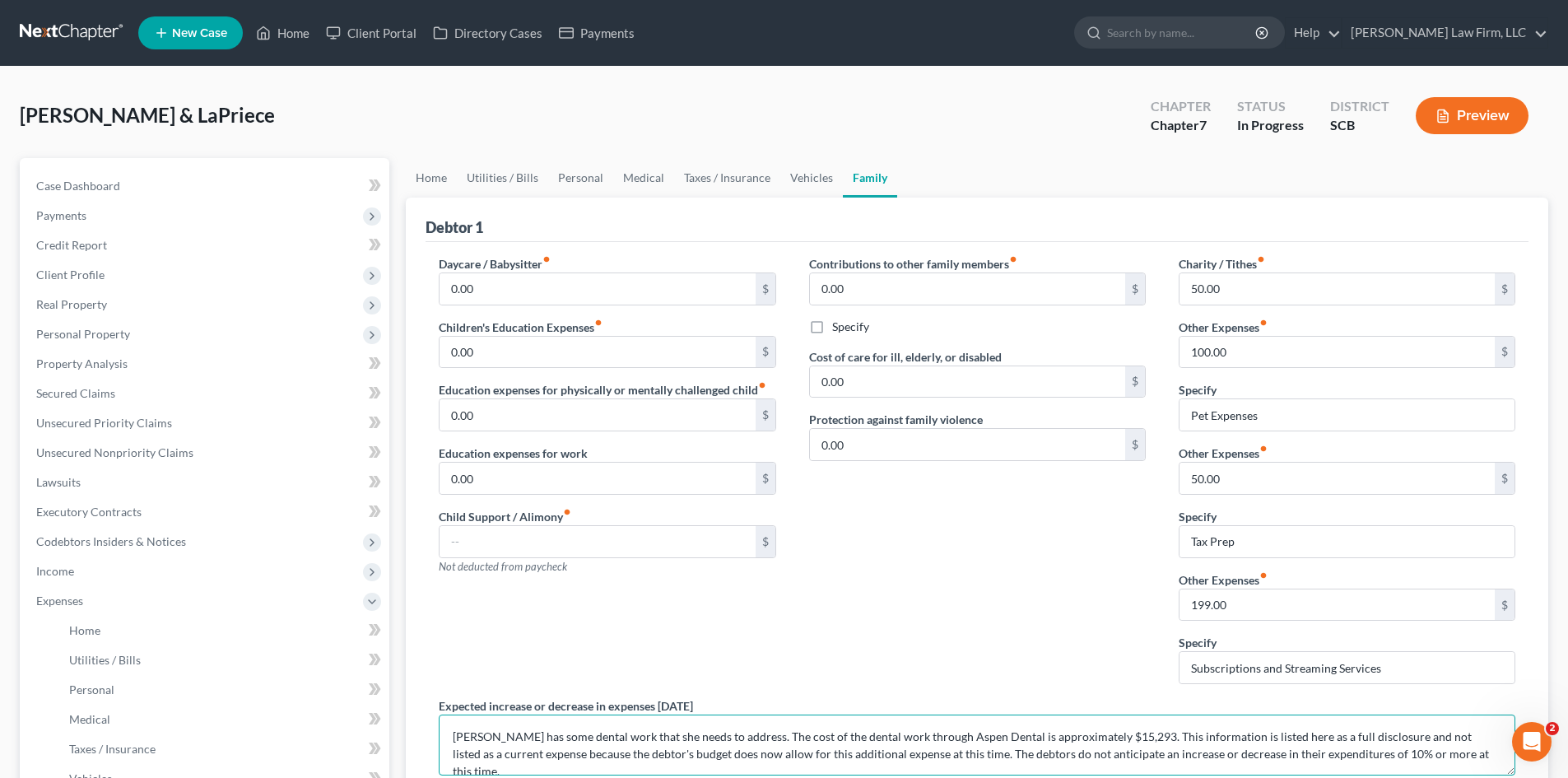
click at [1114, 759] on textarea "Mrs. Stoltman has some dental work that she needs to address. The cost of the d…" at bounding box center [977, 745] width 1077 height 61
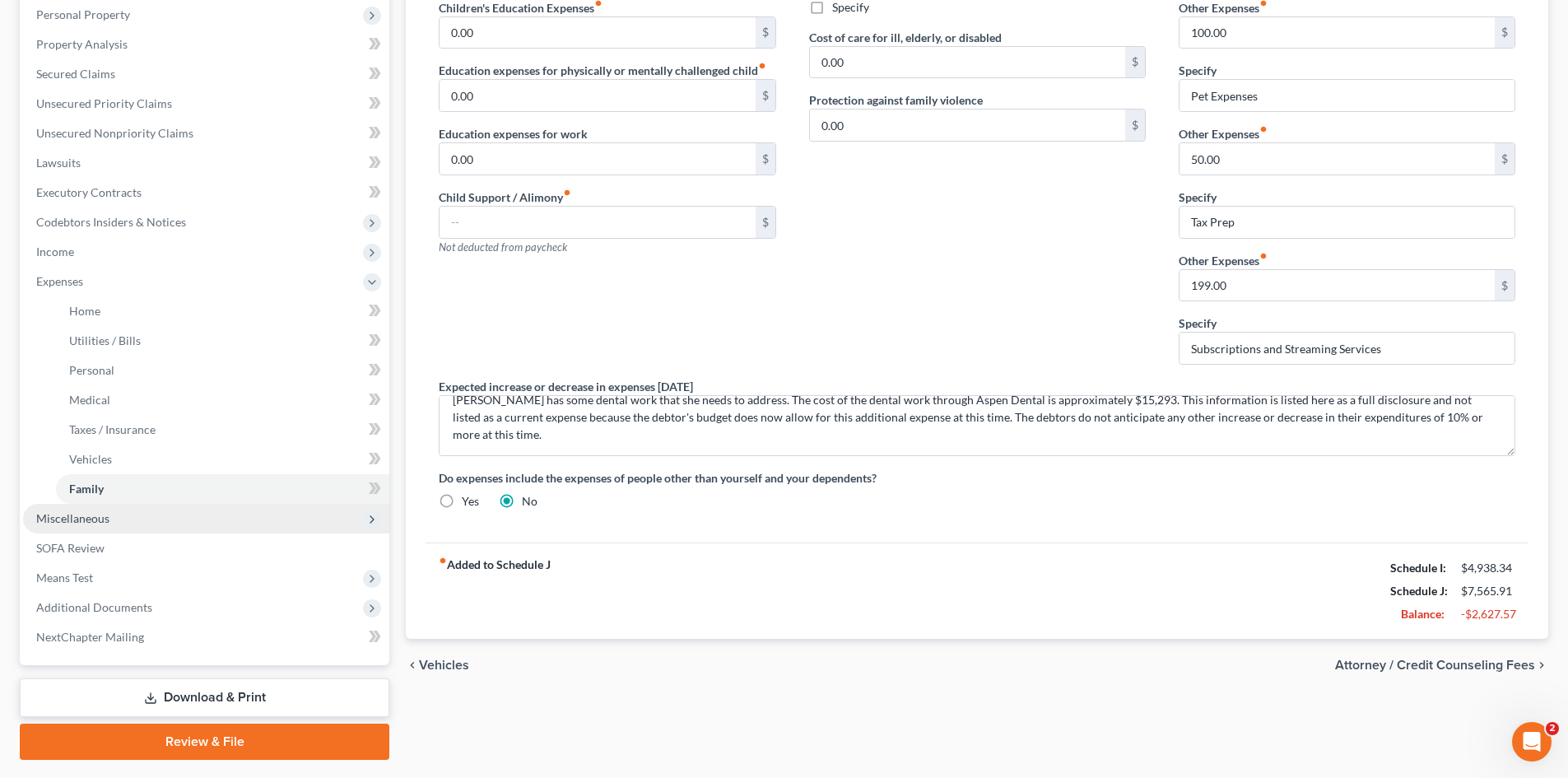
scroll to position [329, 0]
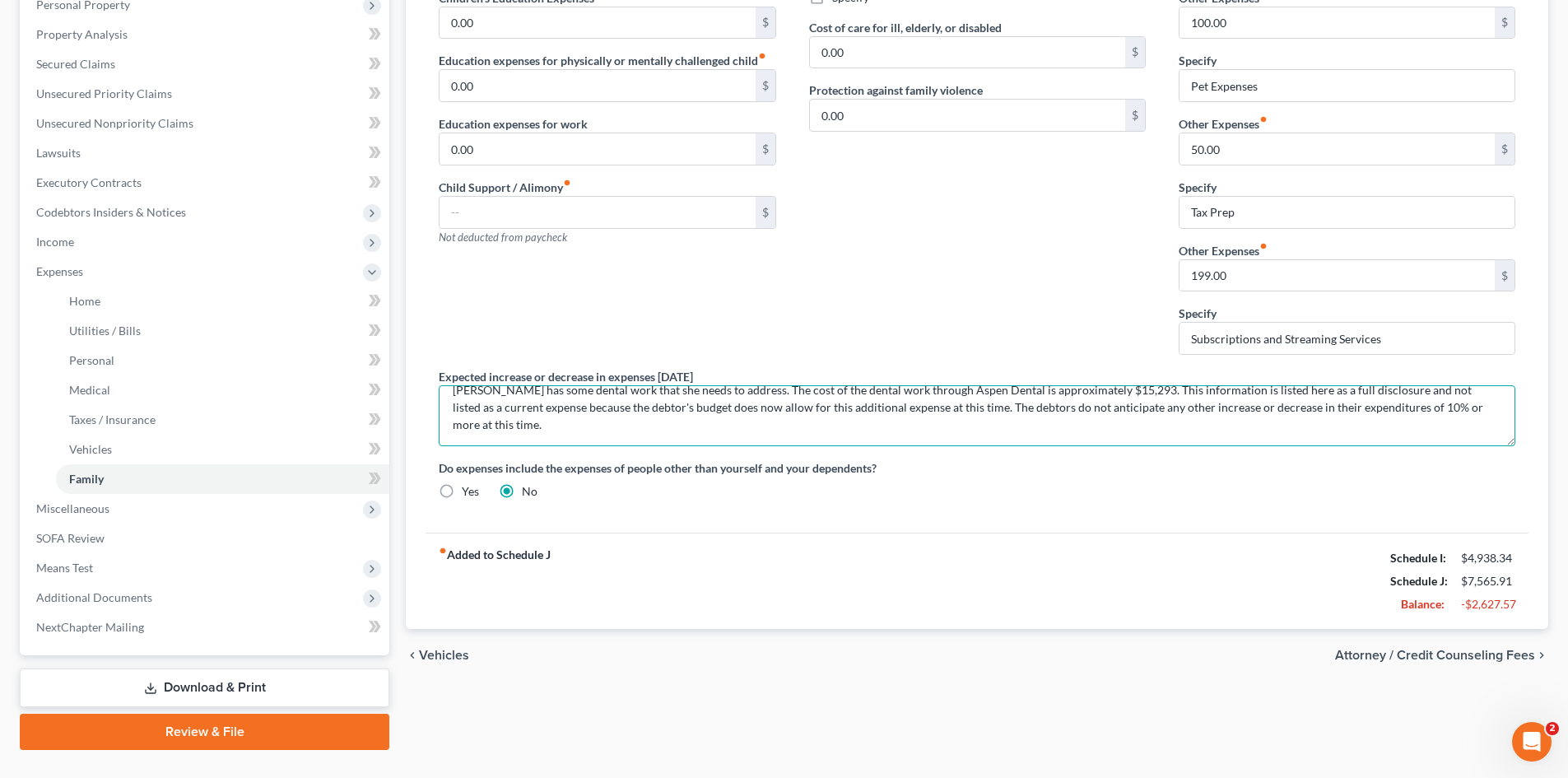
click at [542, 444] on textarea "Mrs. Stoltman has some dental work that she needs to address. The cost of the d…" at bounding box center [977, 416] width 1077 height 61
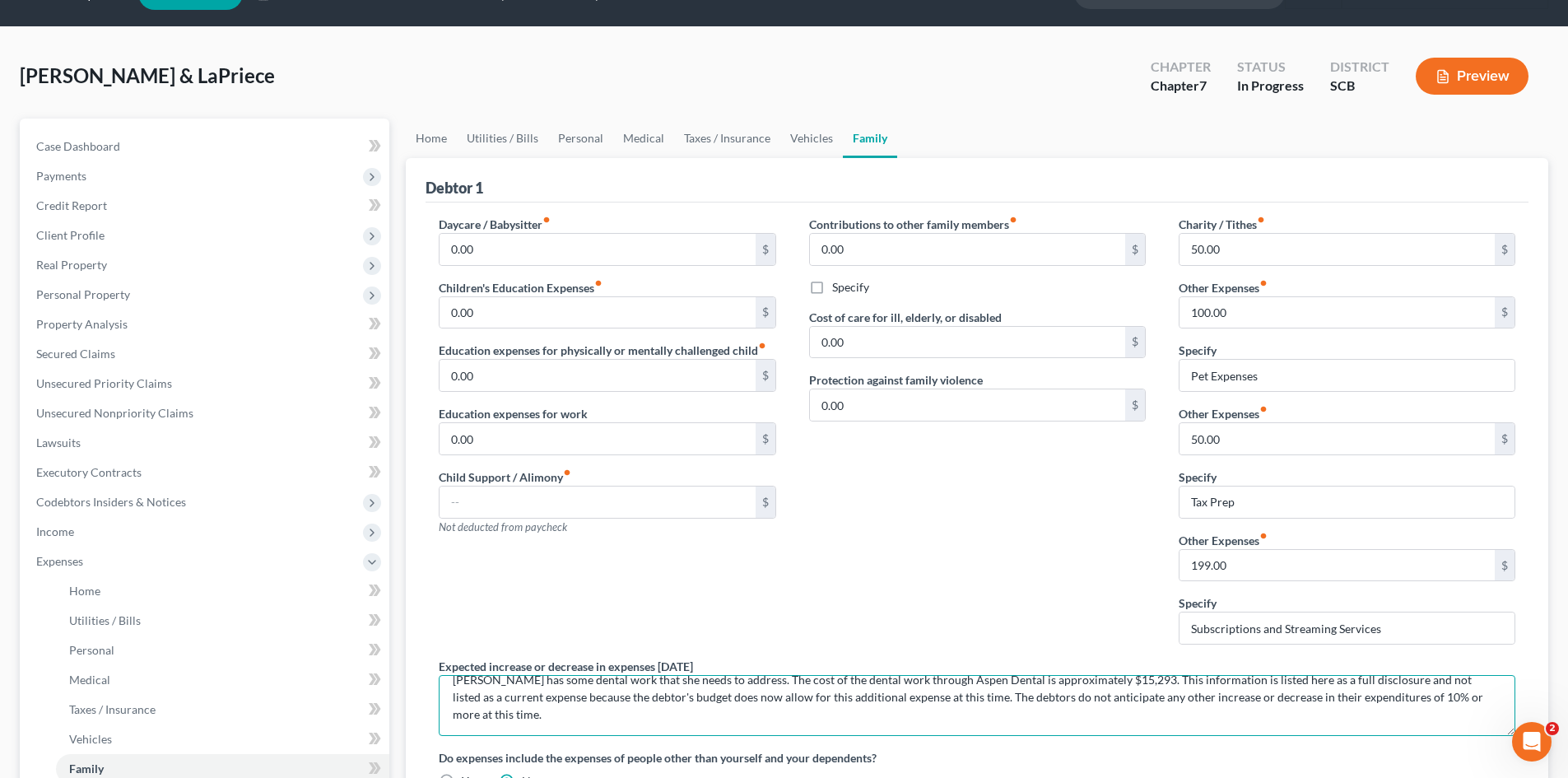
scroll to position [0, 0]
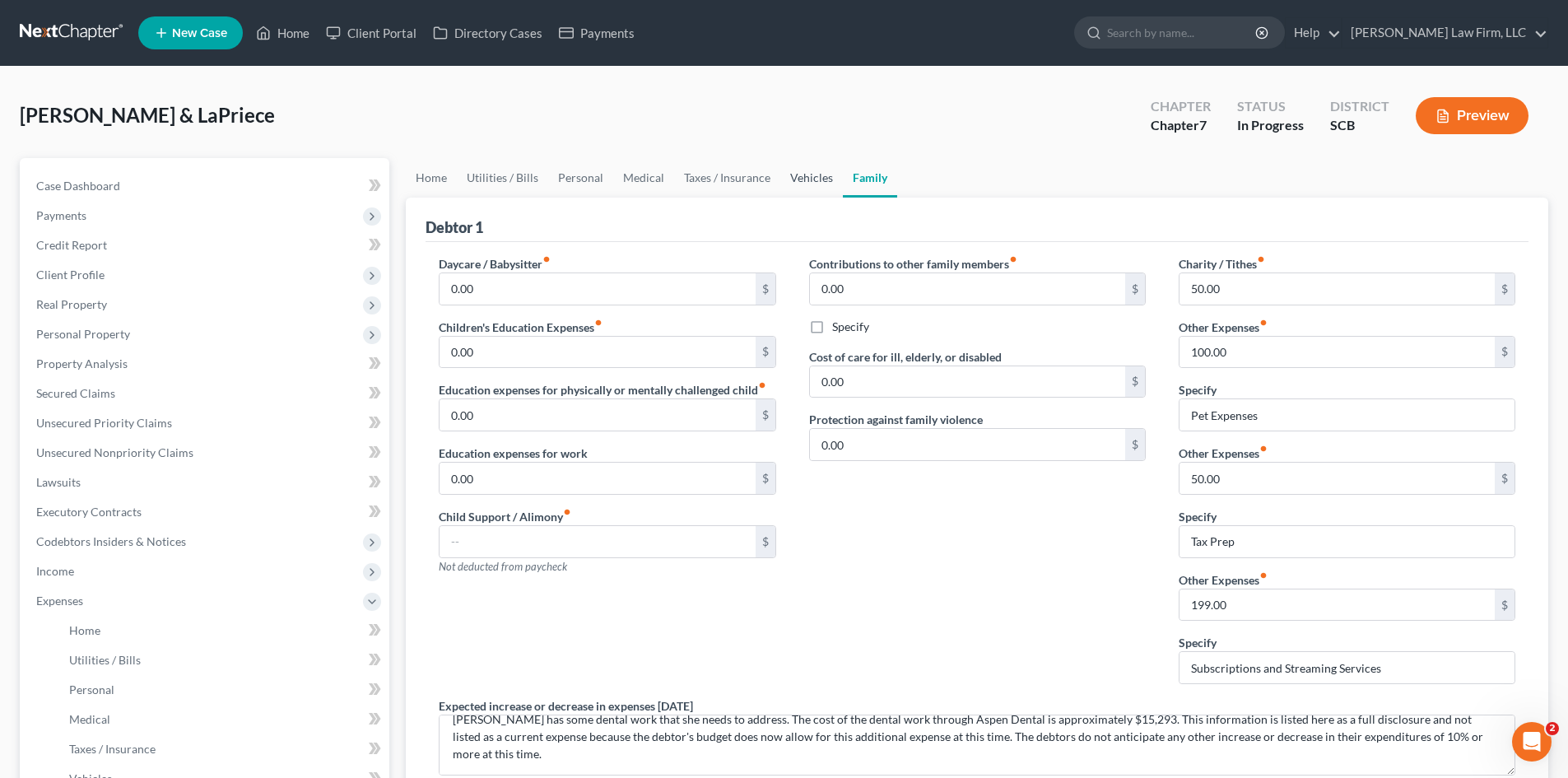
click at [809, 174] on link "Vehicles" at bounding box center [812, 178] width 63 height 40
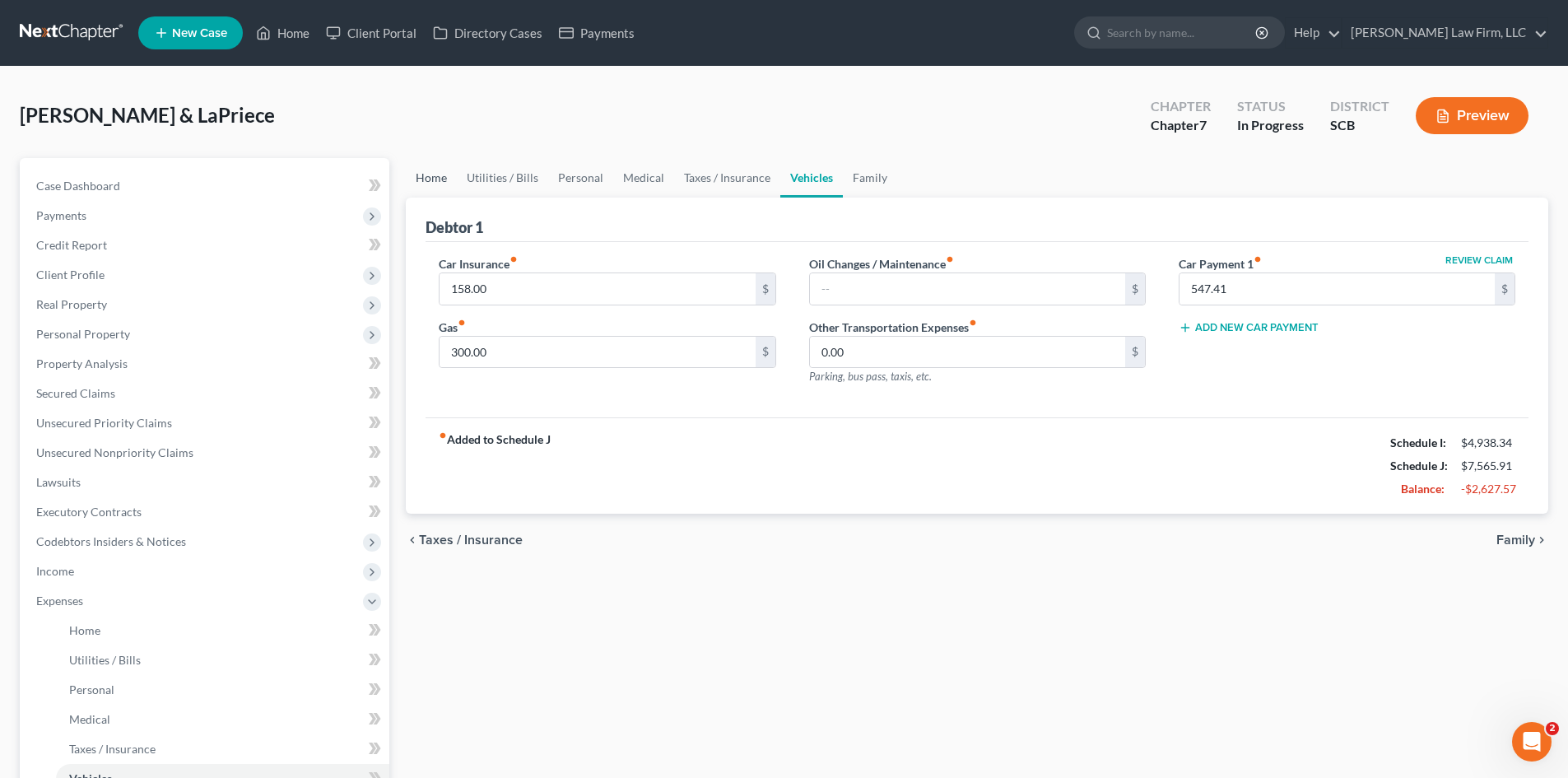
click at [440, 176] on link "Home" at bounding box center [432, 178] width 51 height 40
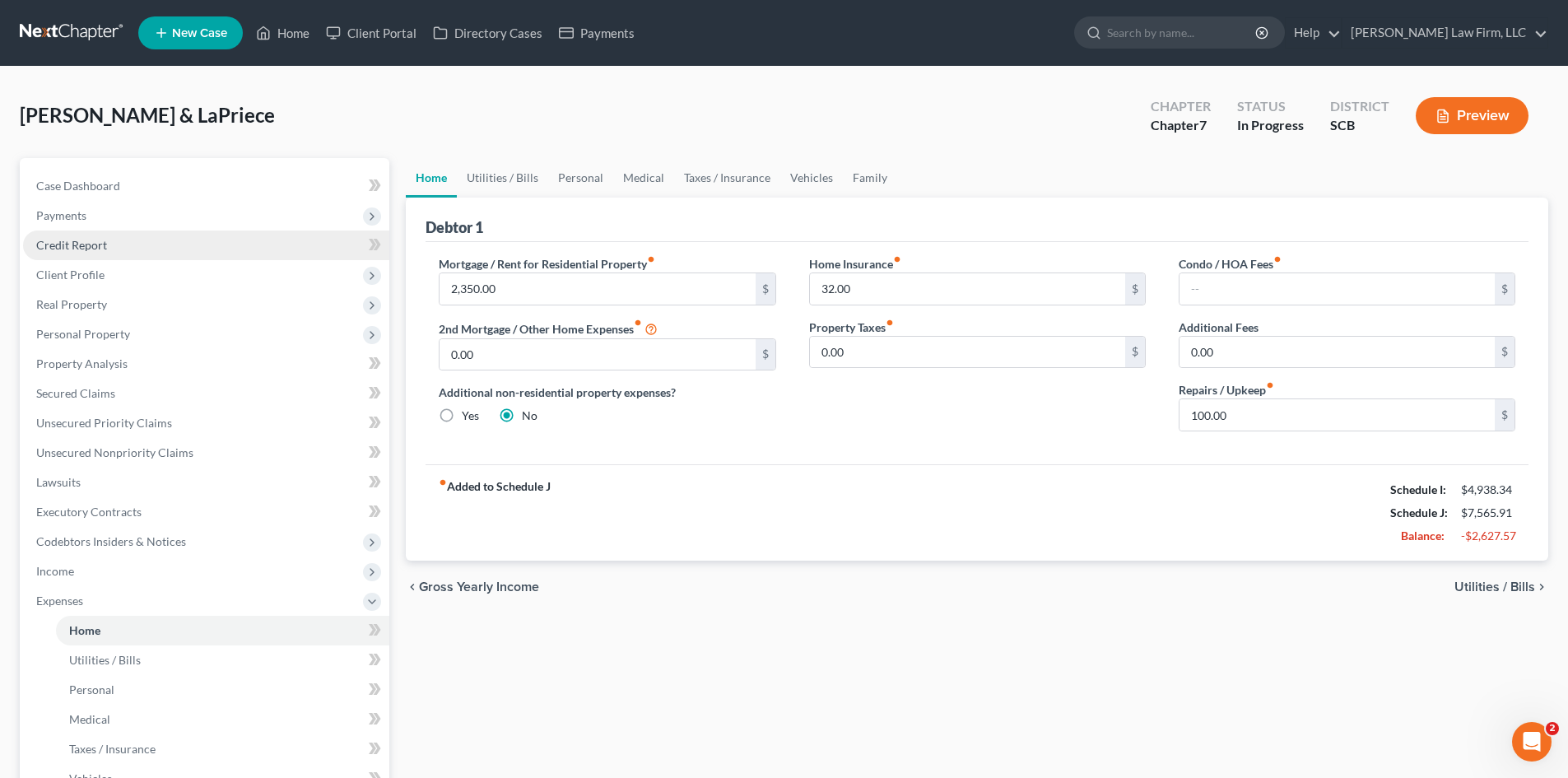
click at [73, 253] on link "Credit Report" at bounding box center [206, 245] width 366 height 30
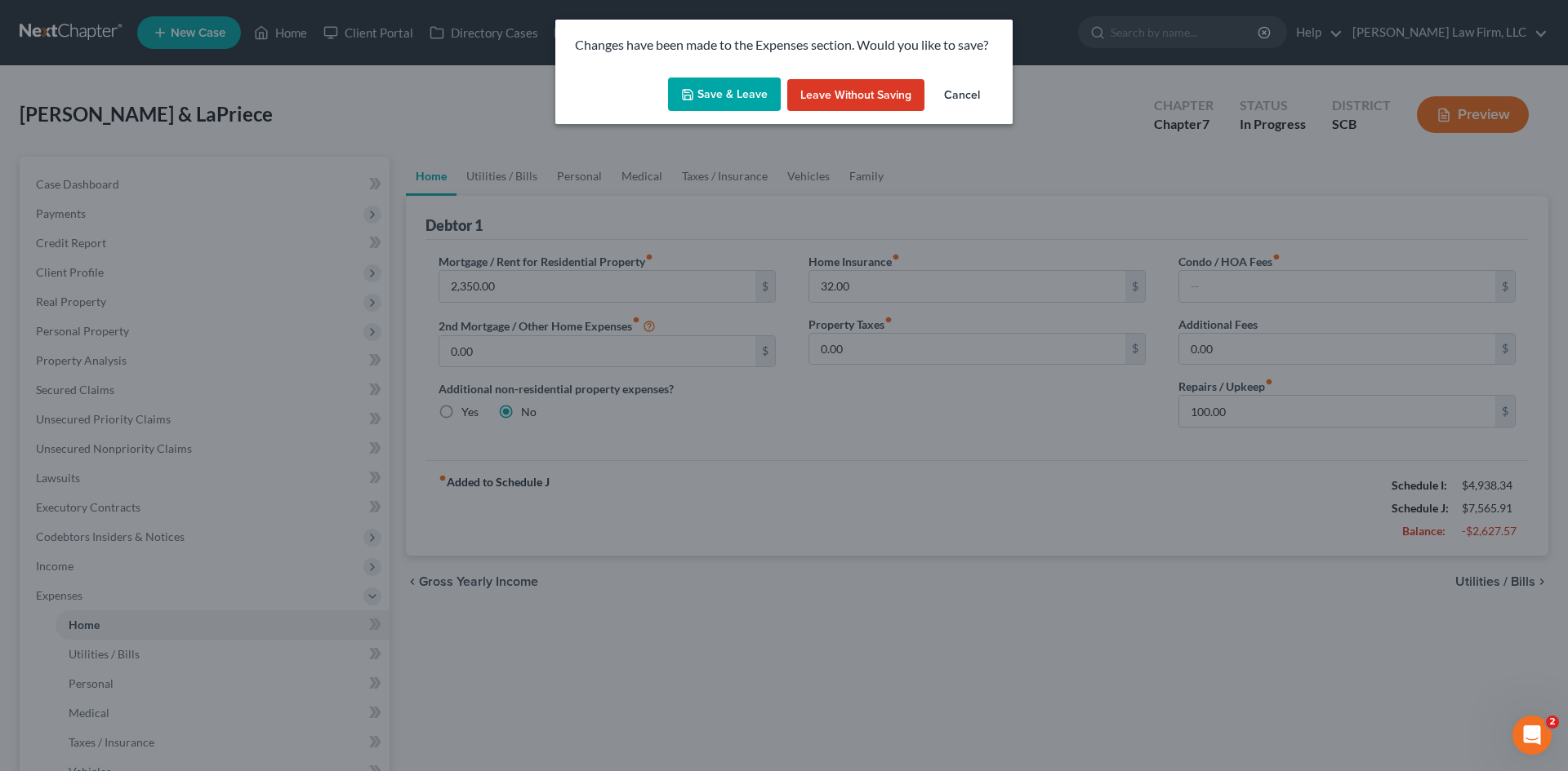
click at [694, 90] on icon "button" at bounding box center [687, 95] width 13 height 13
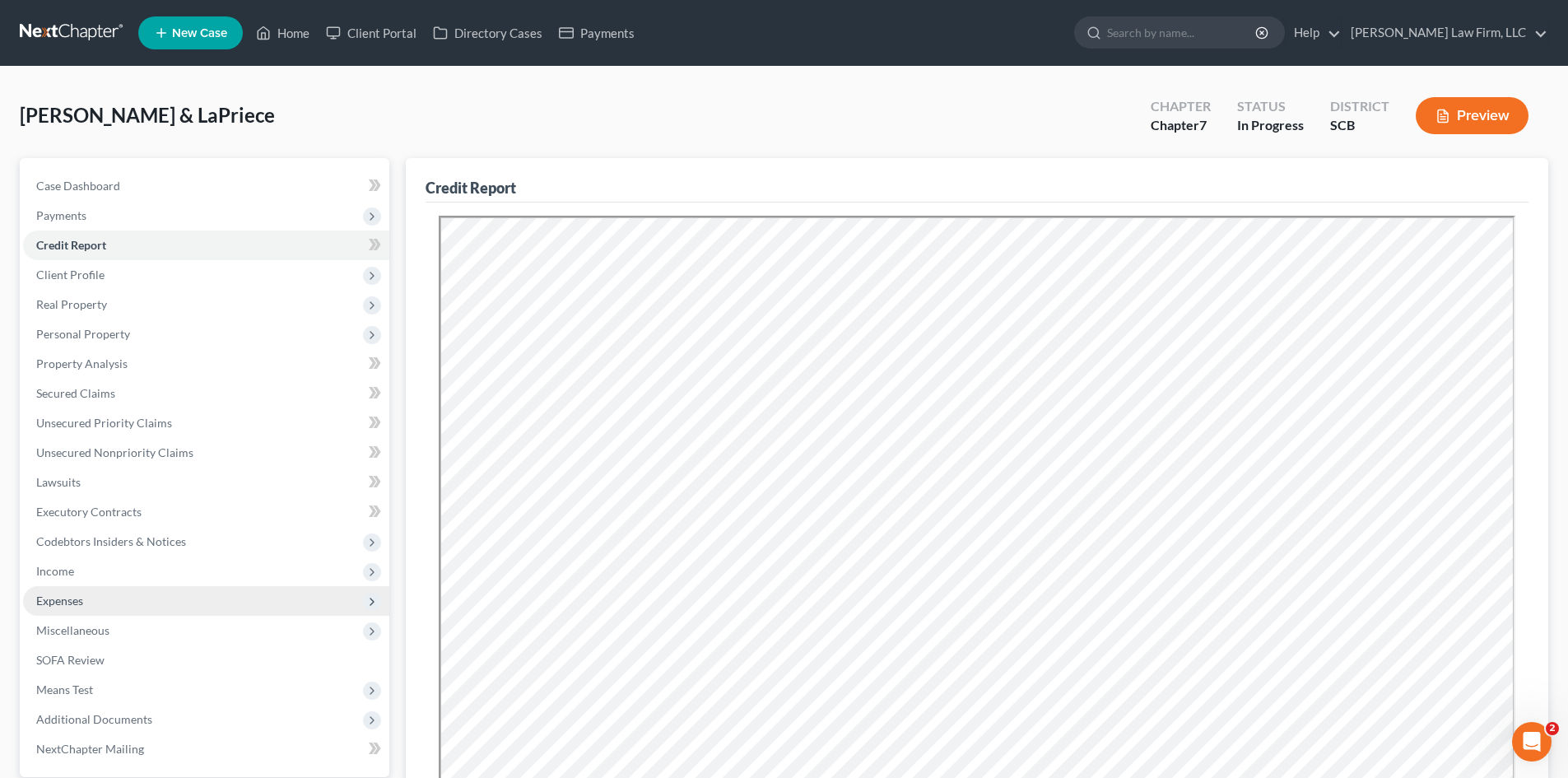
click at [74, 597] on span "Expenses" at bounding box center [59, 600] width 47 height 14
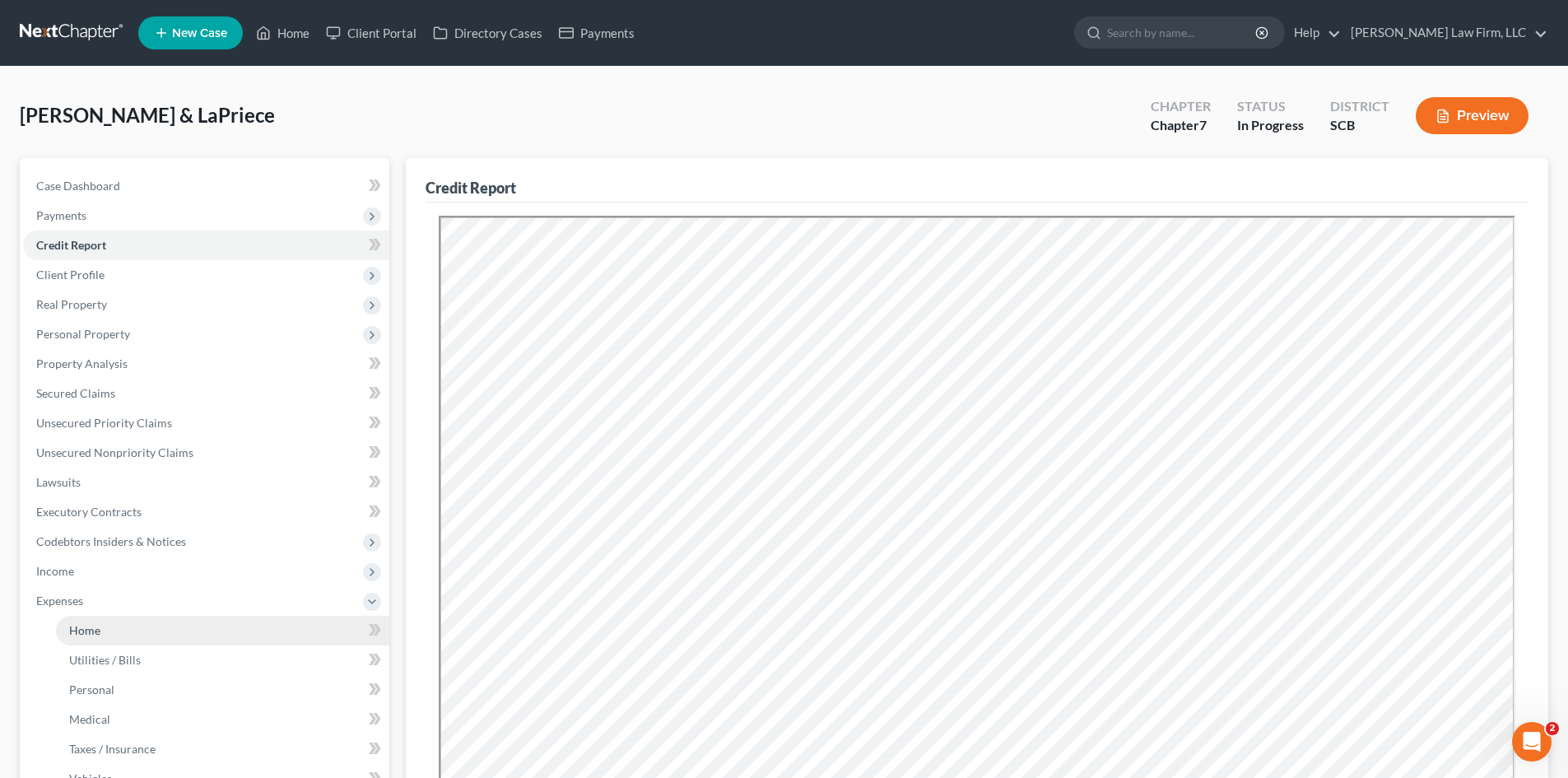
click at [83, 629] on span "Home" at bounding box center [85, 630] width 31 height 14
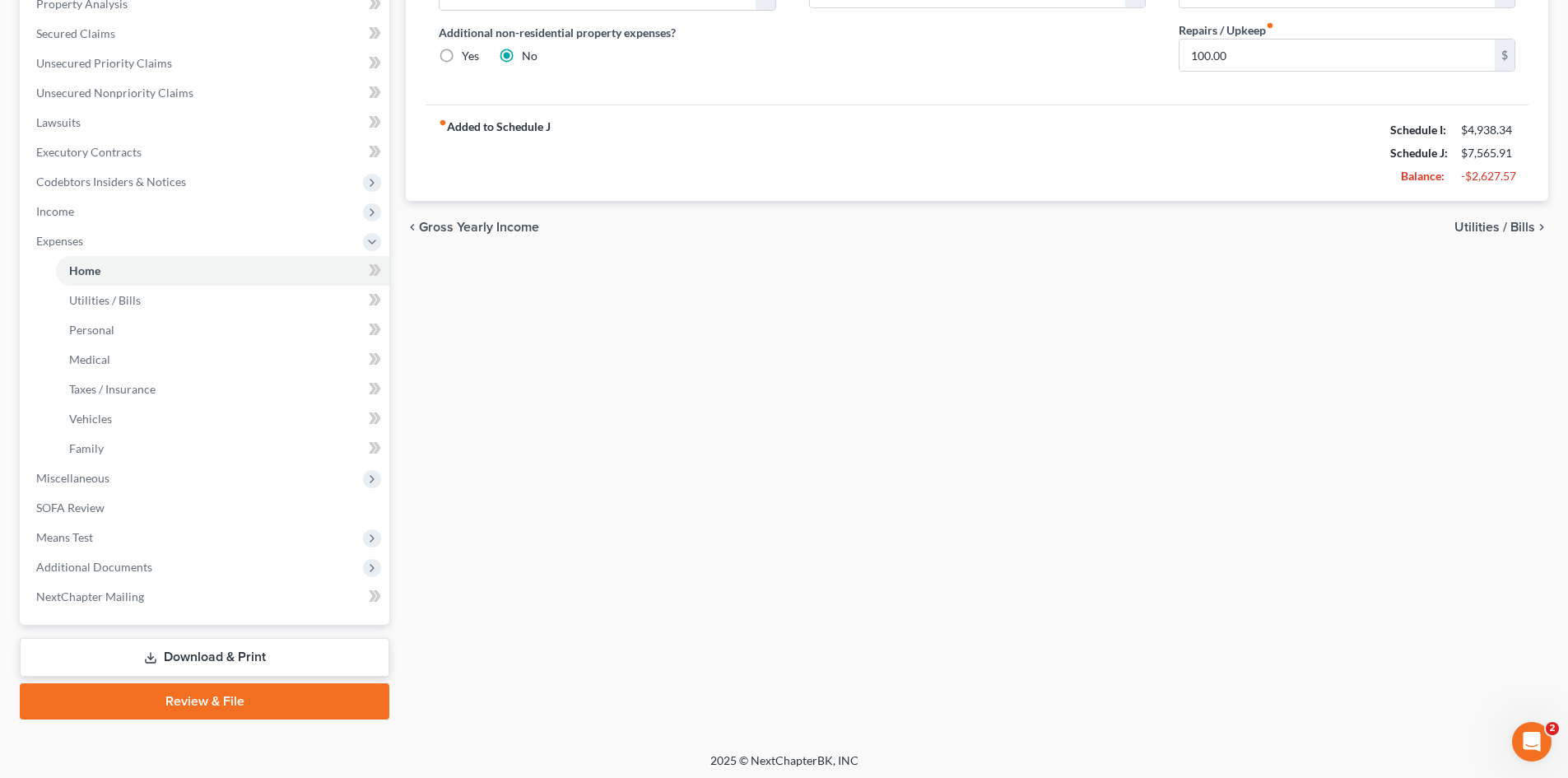
scroll to position [364, 0]
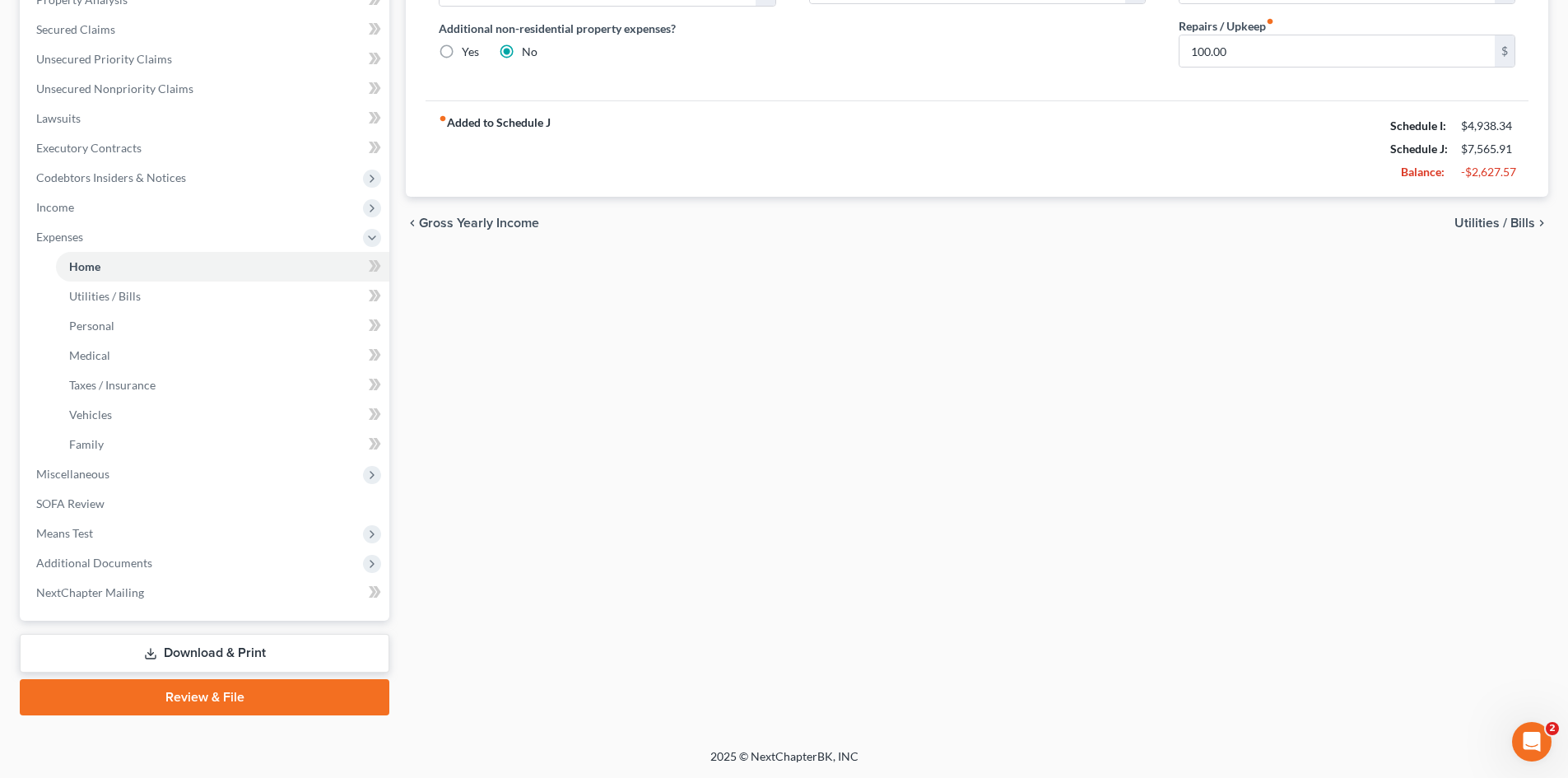
click at [86, 646] on link "Download & Print" at bounding box center [204, 654] width 370 height 39
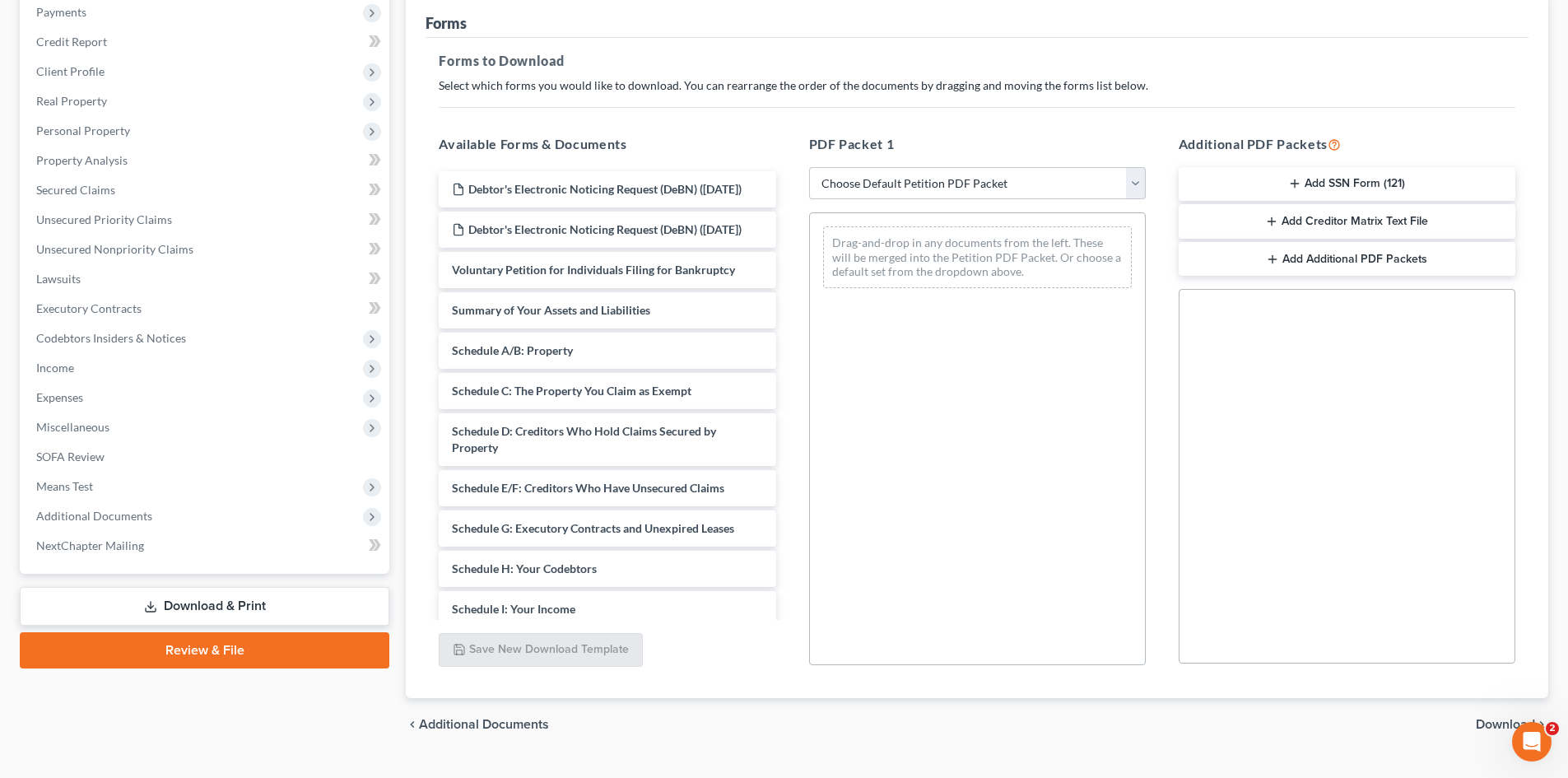
scroll to position [239, 0]
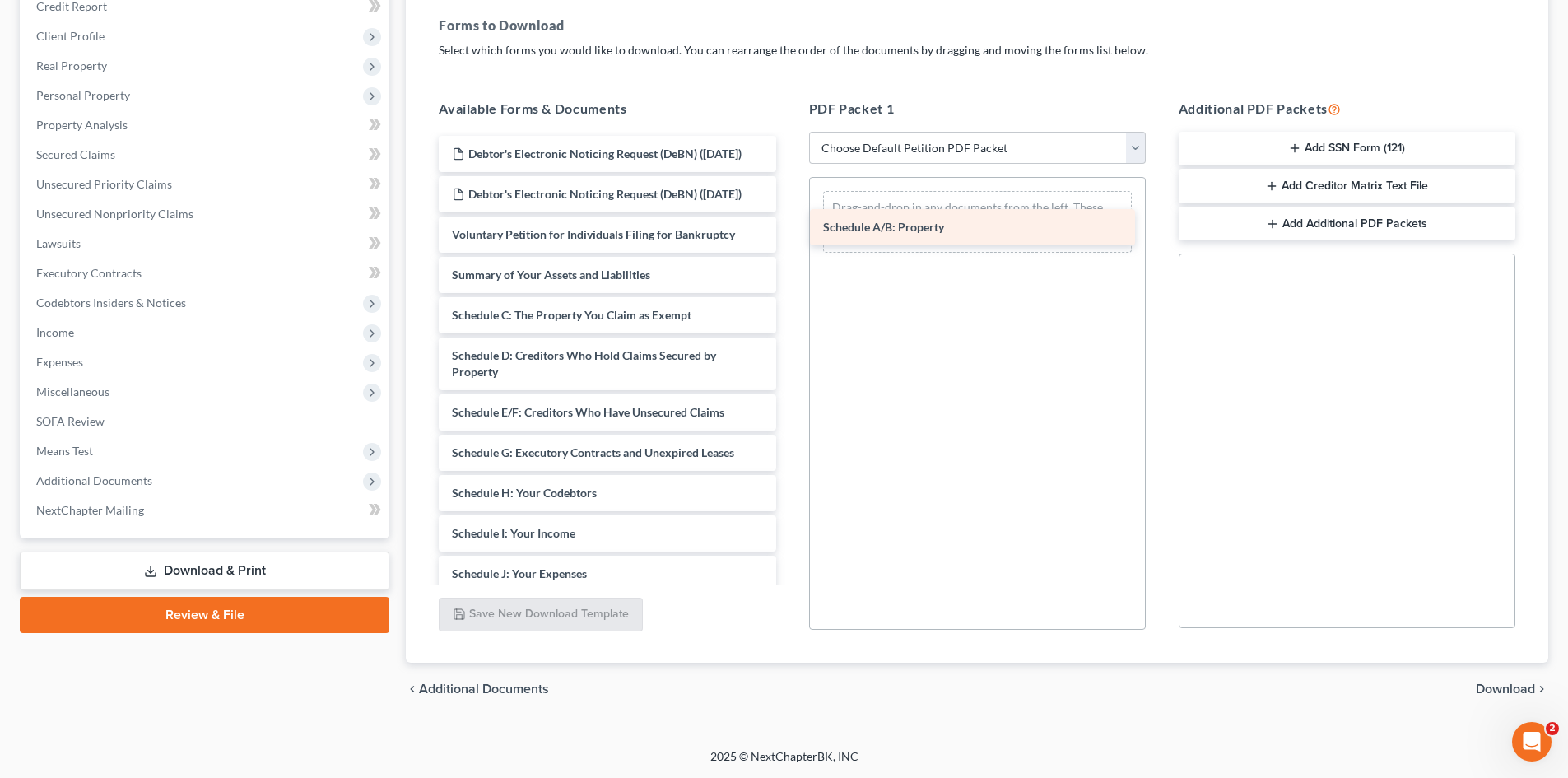
drag, startPoint x: 564, startPoint y: 341, endPoint x: 935, endPoint y: 220, distance: 390.2
click at [789, 220] on div "Schedule A/B: Property Debtor's Electronic Noticing Request (DeBN) (08/12/2025)…" at bounding box center [607, 550] width 363 height 829
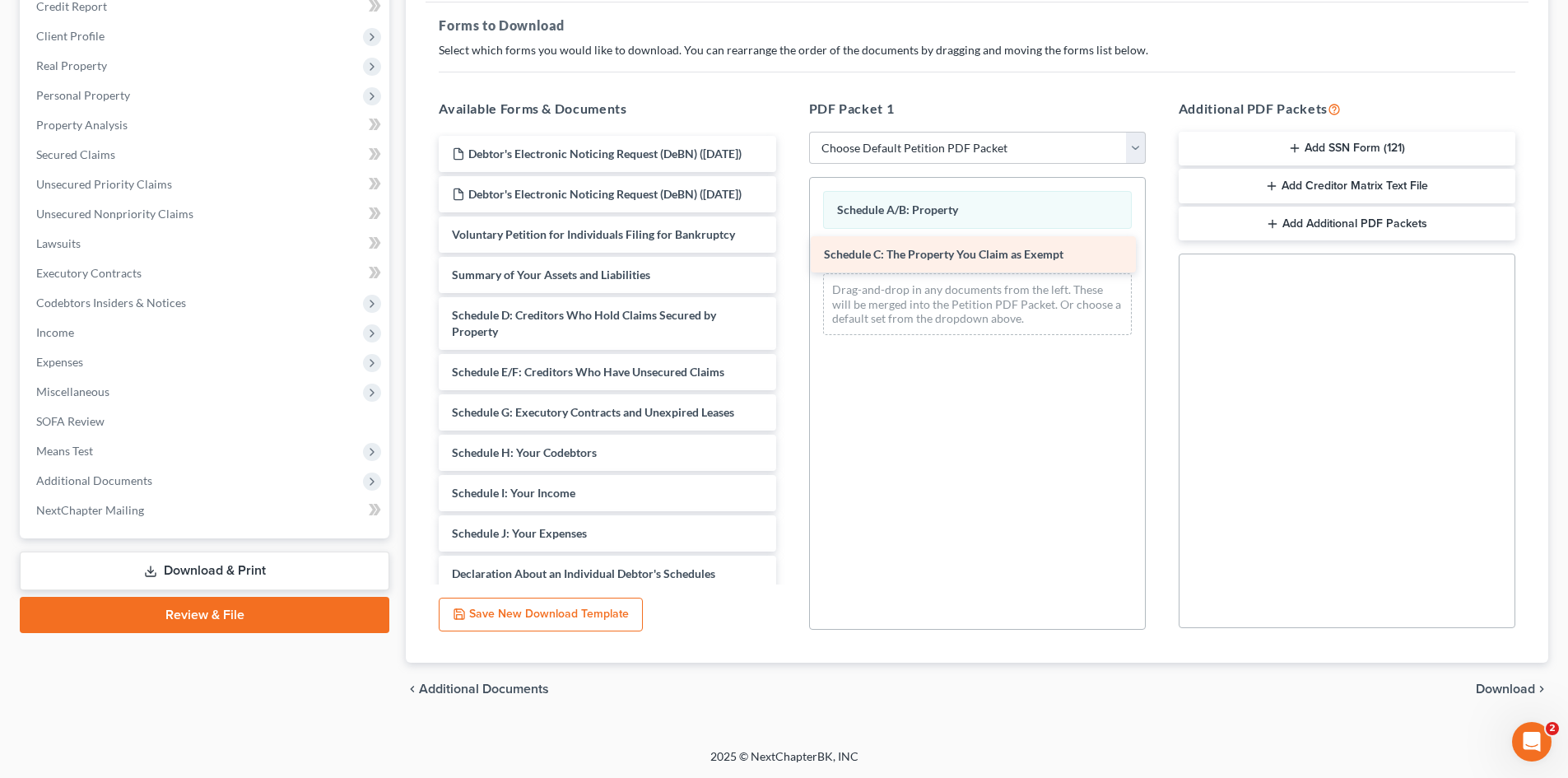
drag, startPoint x: 526, startPoint y: 346, endPoint x: 898, endPoint y: 252, distance: 383.7
click at [789, 252] on div "Schedule C: The Property You Claim as Exempt Debtor's Electronic Noticing Reque…" at bounding box center [607, 530] width 363 height 788
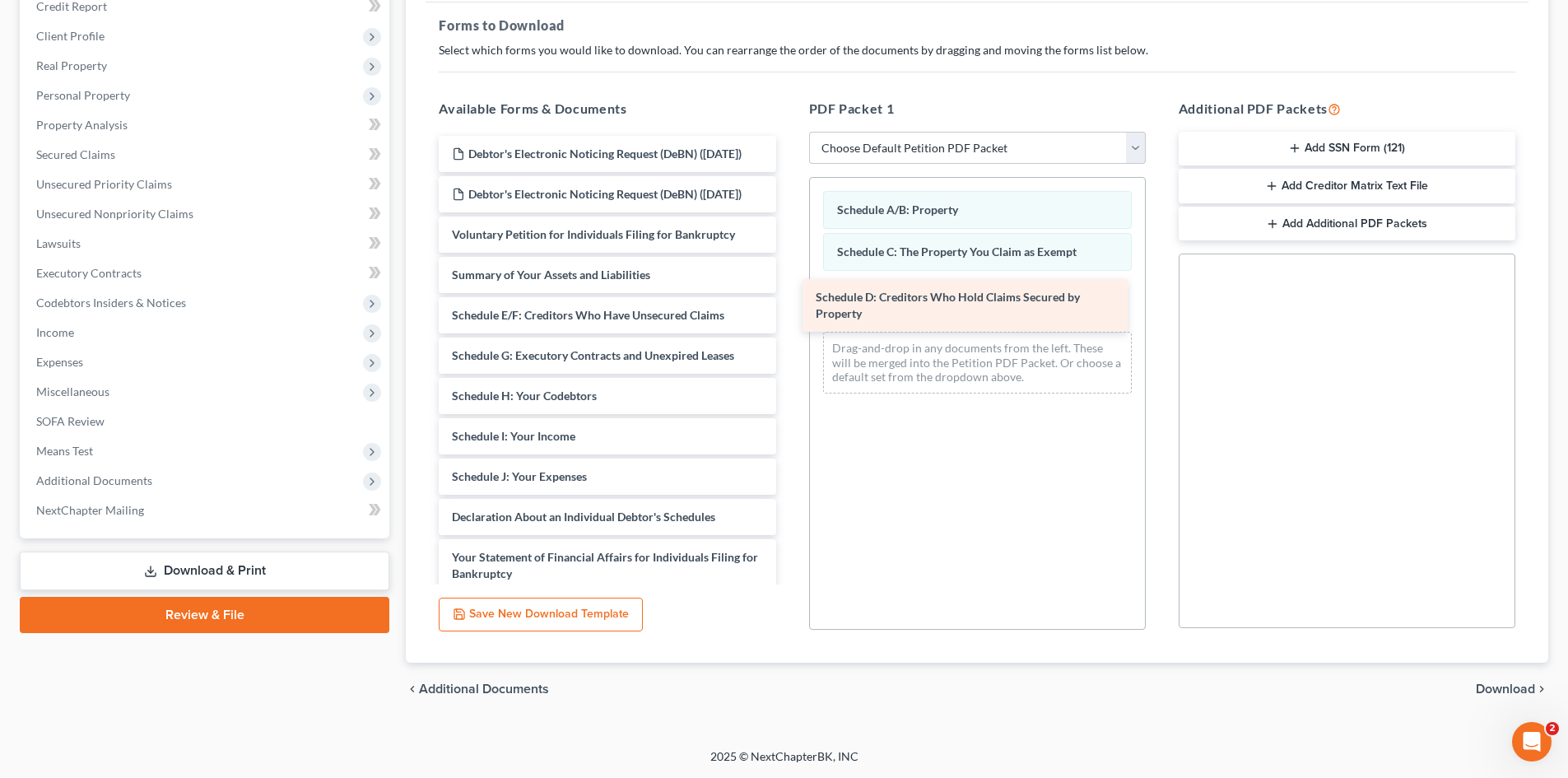
drag, startPoint x: 574, startPoint y: 361, endPoint x: 938, endPoint y: 310, distance: 367.6
click at [789, 310] on div "Schedule D: Creditors Who Hold Claims Secured by Property Debtor's Electronic N…" at bounding box center [607, 502] width 363 height 731
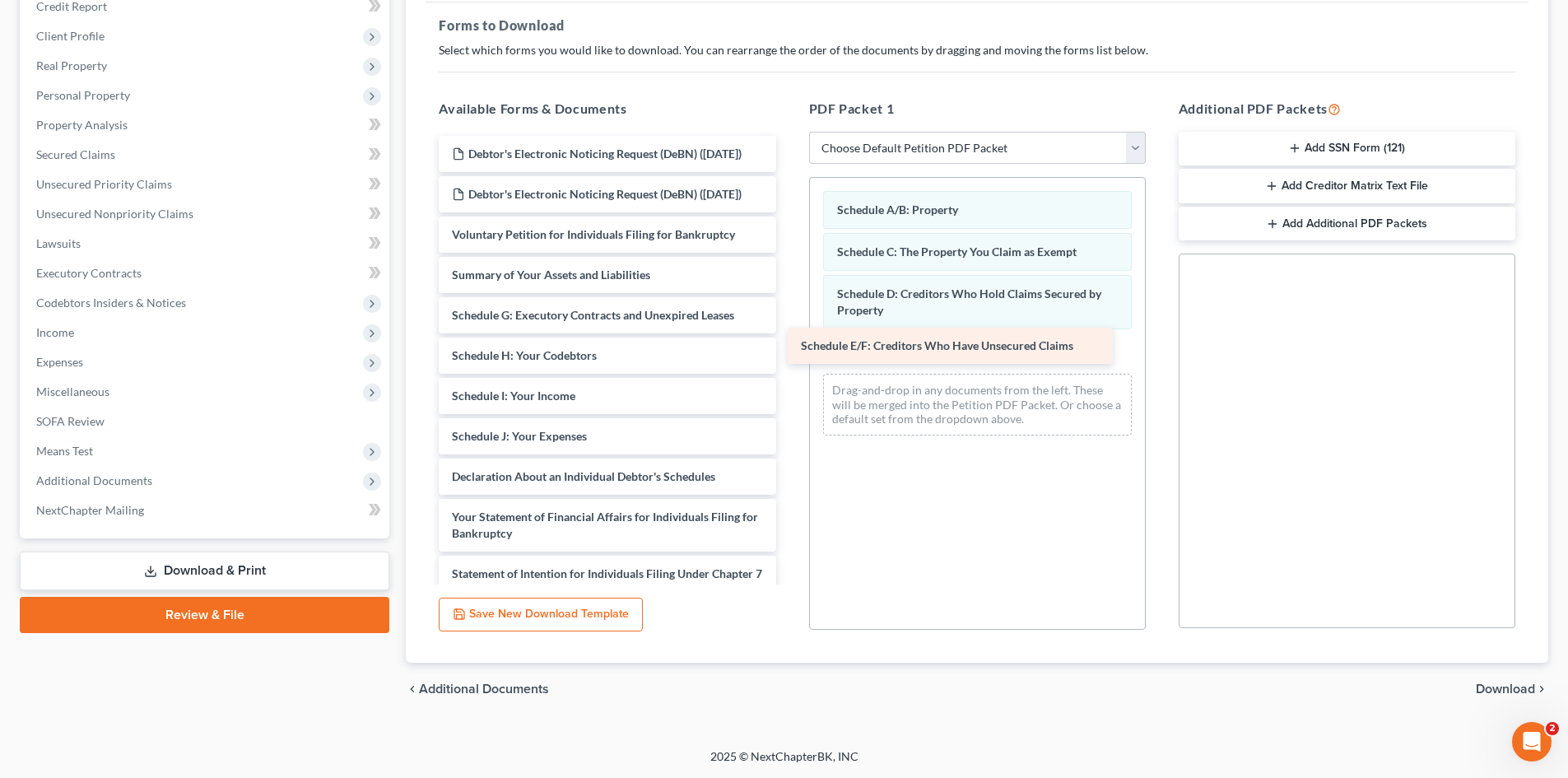
drag, startPoint x: 604, startPoint y: 358, endPoint x: 955, endPoint y: 356, distance: 351.0
click at [789, 356] on div "Schedule E/F: Creditors Who Have Unsecured Claims Debtor's Electronic Noticing …" at bounding box center [607, 482] width 363 height 691
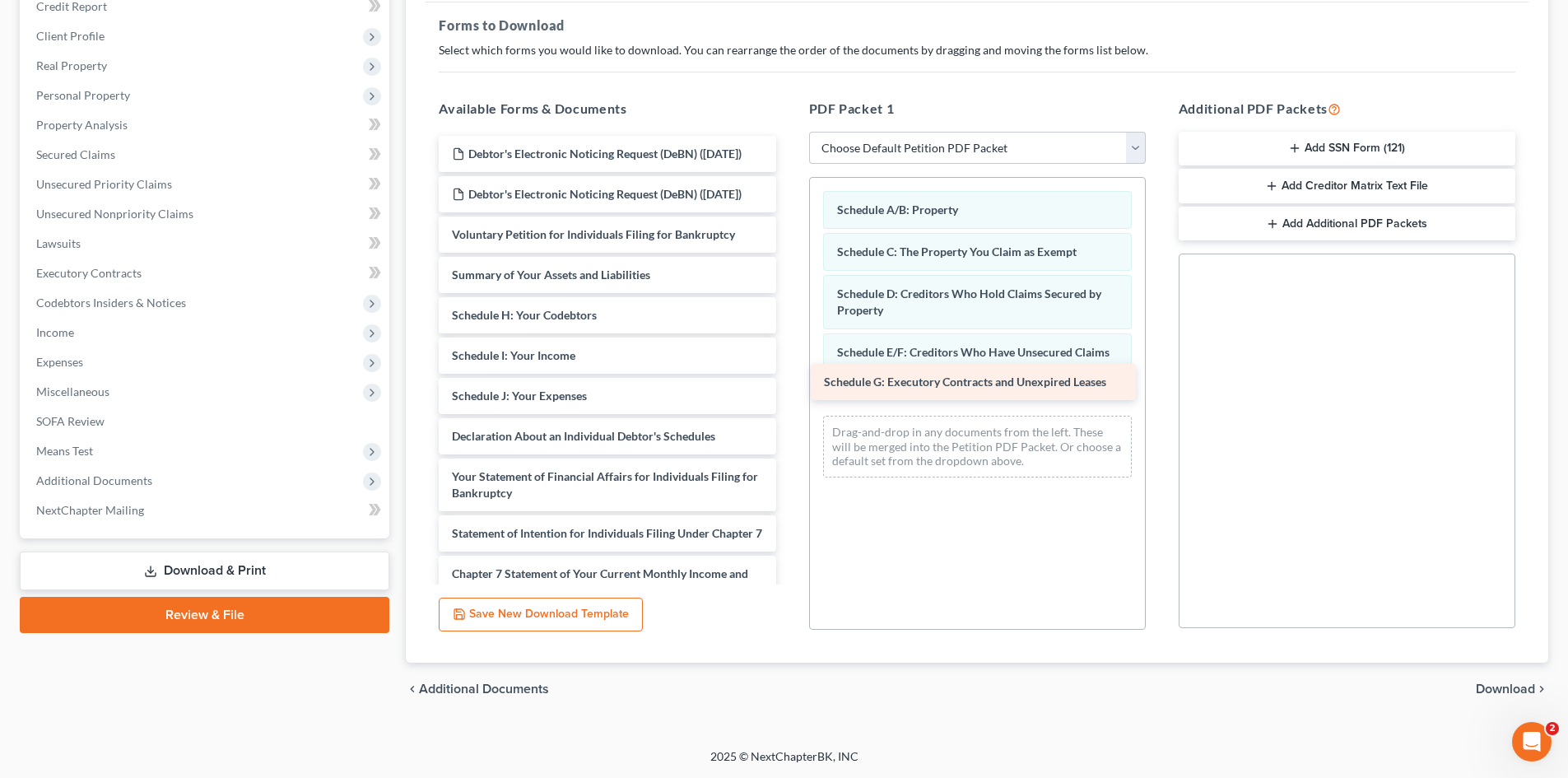
drag, startPoint x: 537, startPoint y: 354, endPoint x: 910, endPoint y: 389, distance: 374.6
click at [789, 389] on div "Schedule G: Executory Contracts and Unexpired Leases Debtor's Electronic Notici…" at bounding box center [607, 461] width 363 height 651
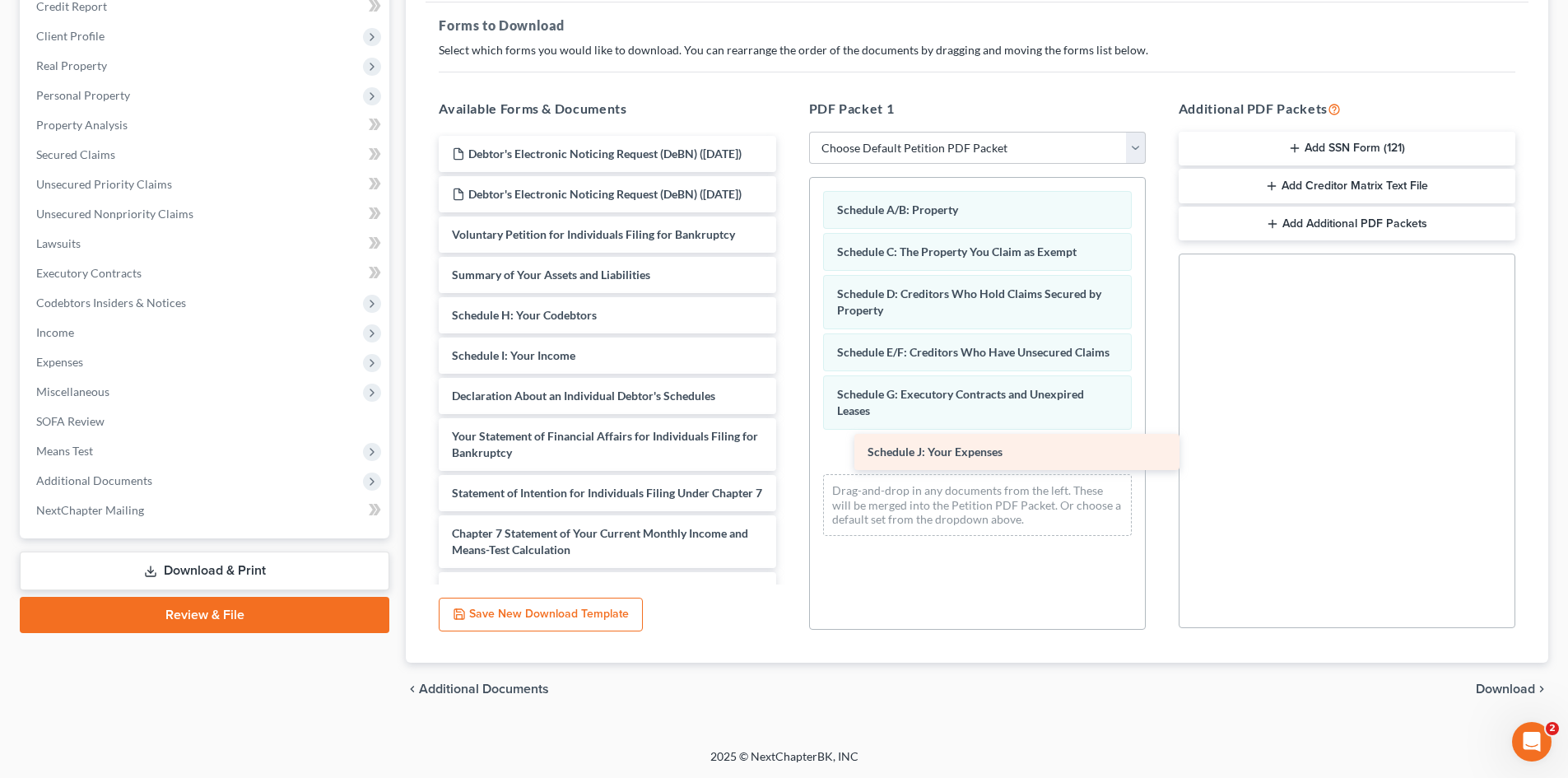
drag, startPoint x: 563, startPoint y: 429, endPoint x: 979, endPoint y: 452, distance: 416.6
click at [789, 452] on div "Schedule J: Your Expenses Debtor's Electronic Noticing Request (DeBN) (08/12/20…" at bounding box center [607, 441] width 363 height 610
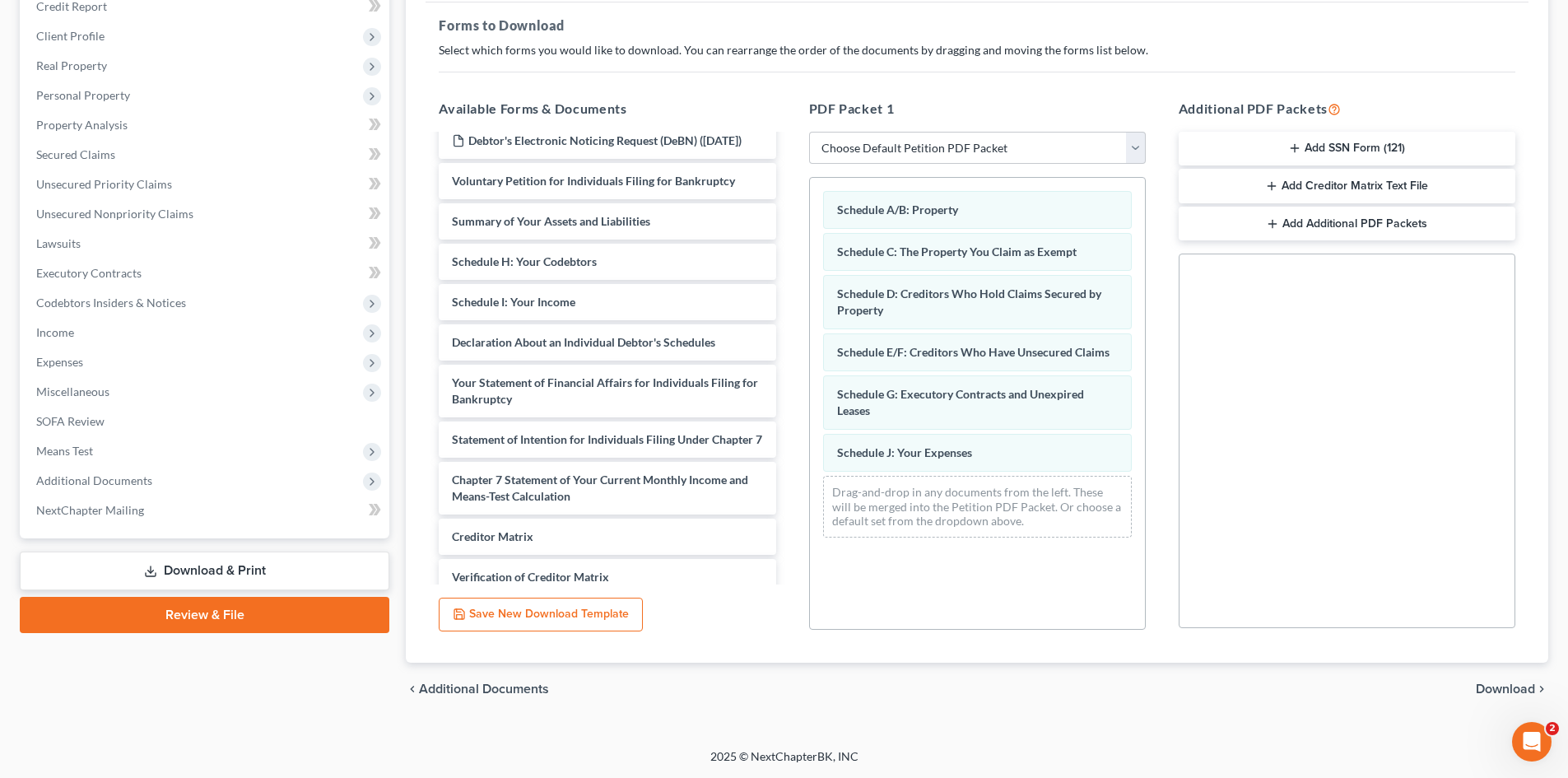
scroll to position [82, 0]
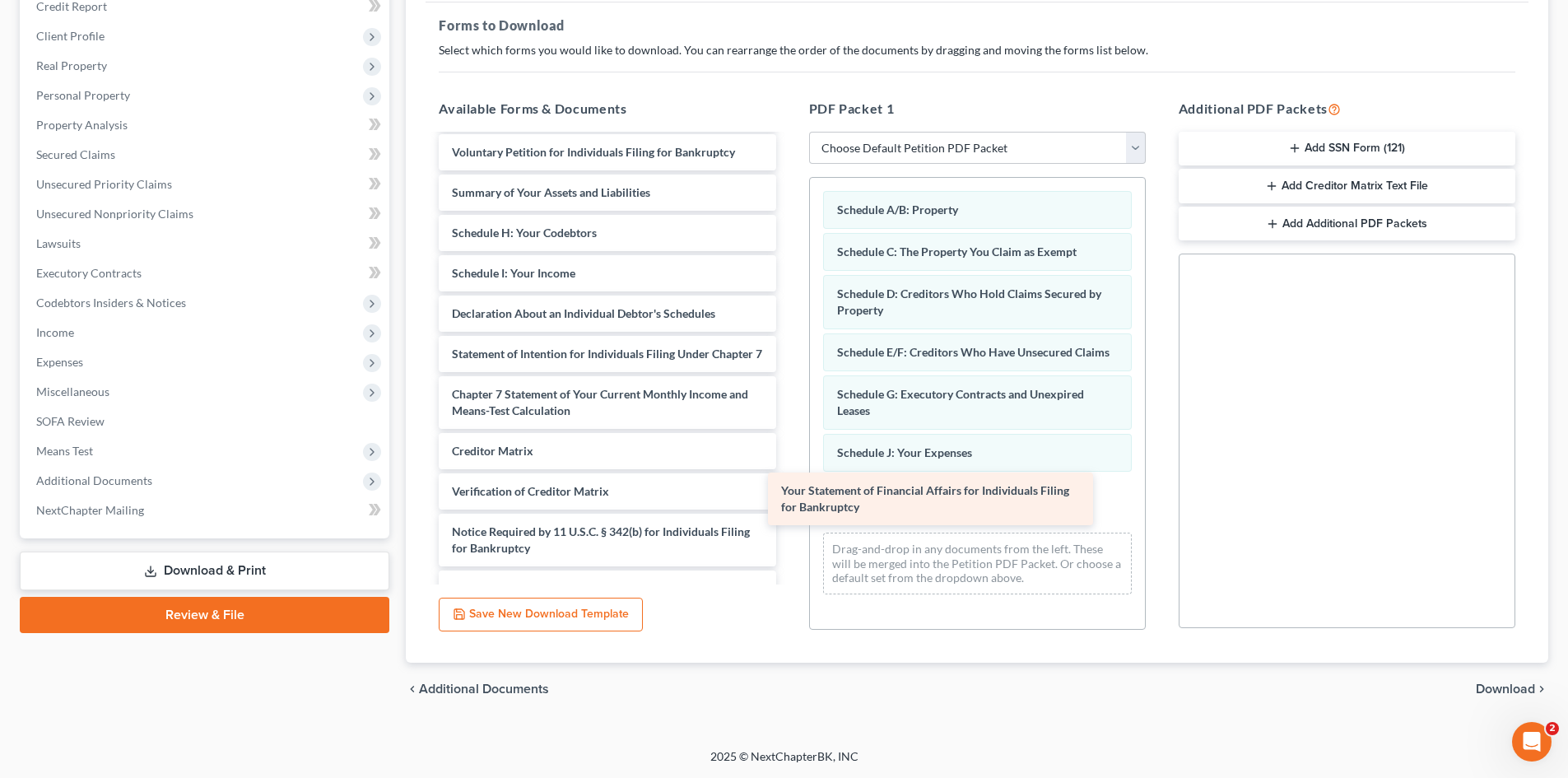
drag, startPoint x: 673, startPoint y: 397, endPoint x: 1002, endPoint y: 501, distance: 345.0
click at [789, 501] on div "Your Statement of Financial Affairs for Individuals Filing for Bankruptcy Debto…" at bounding box center [607, 330] width 363 height 554
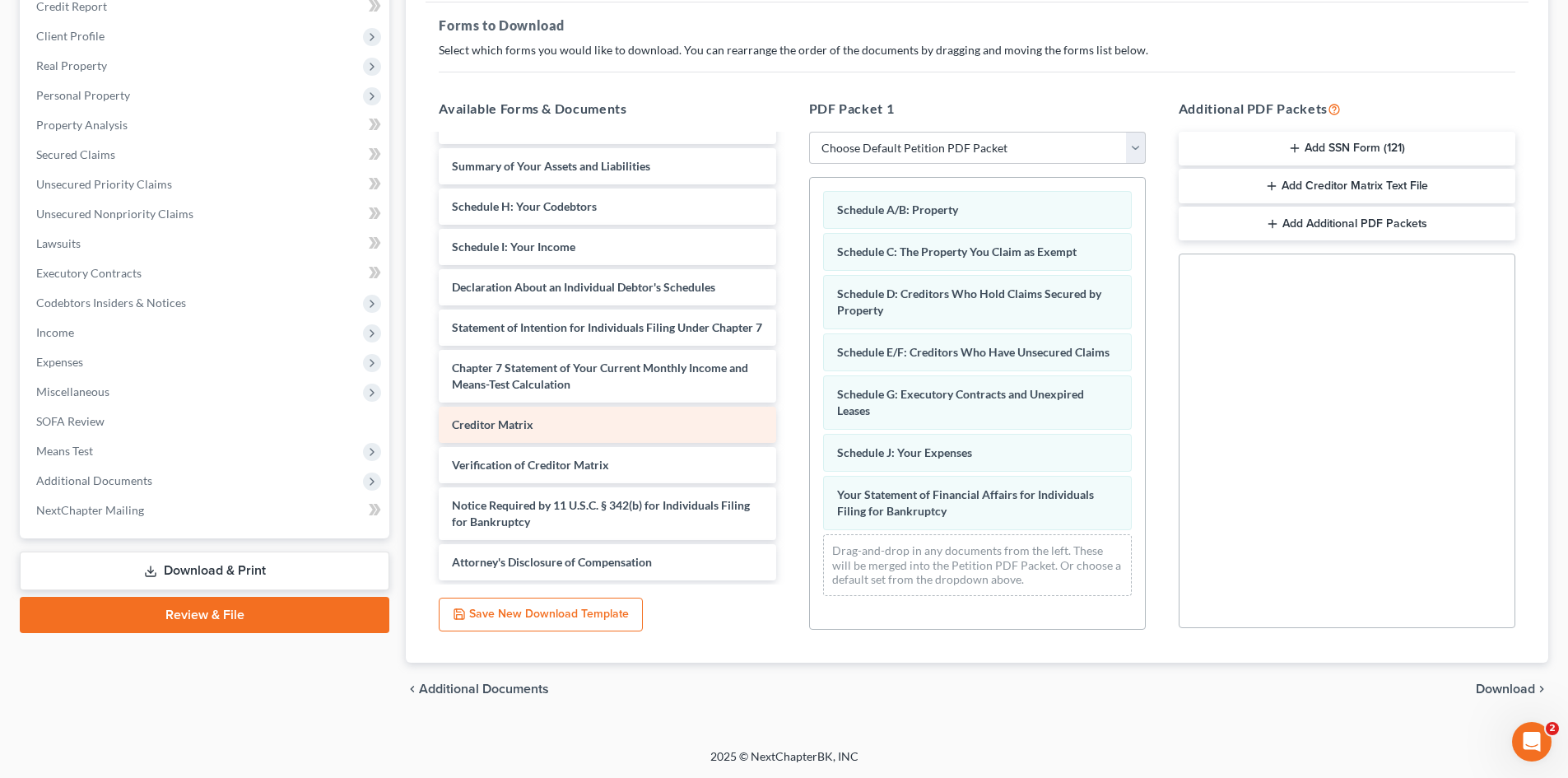
scroll to position [158, 0]
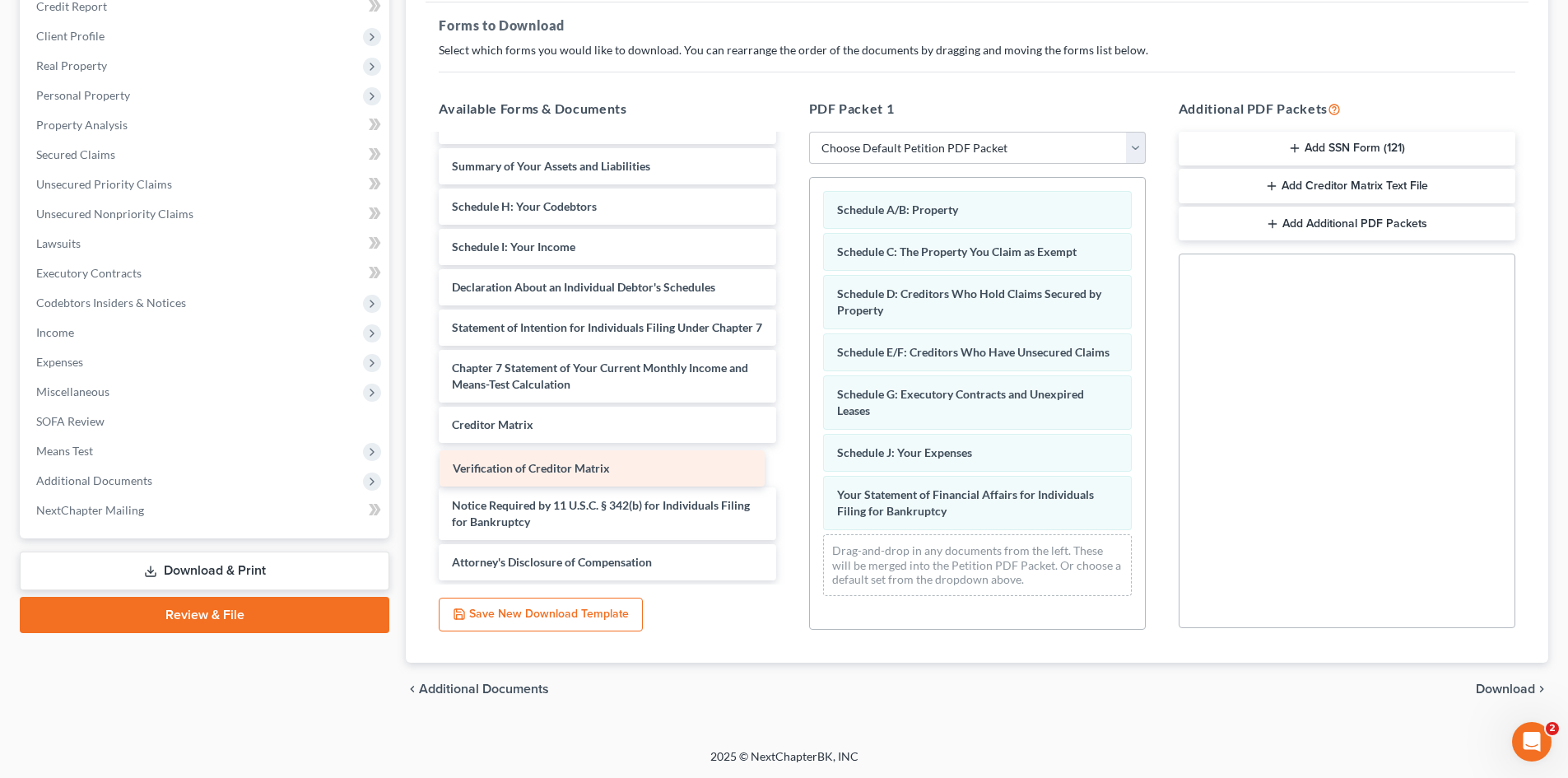
click at [581, 471] on div "Verification of Creditor Matrix Debtor's Electronic Noticing Request (DeBN) (08…" at bounding box center [607, 304] width 363 height 554
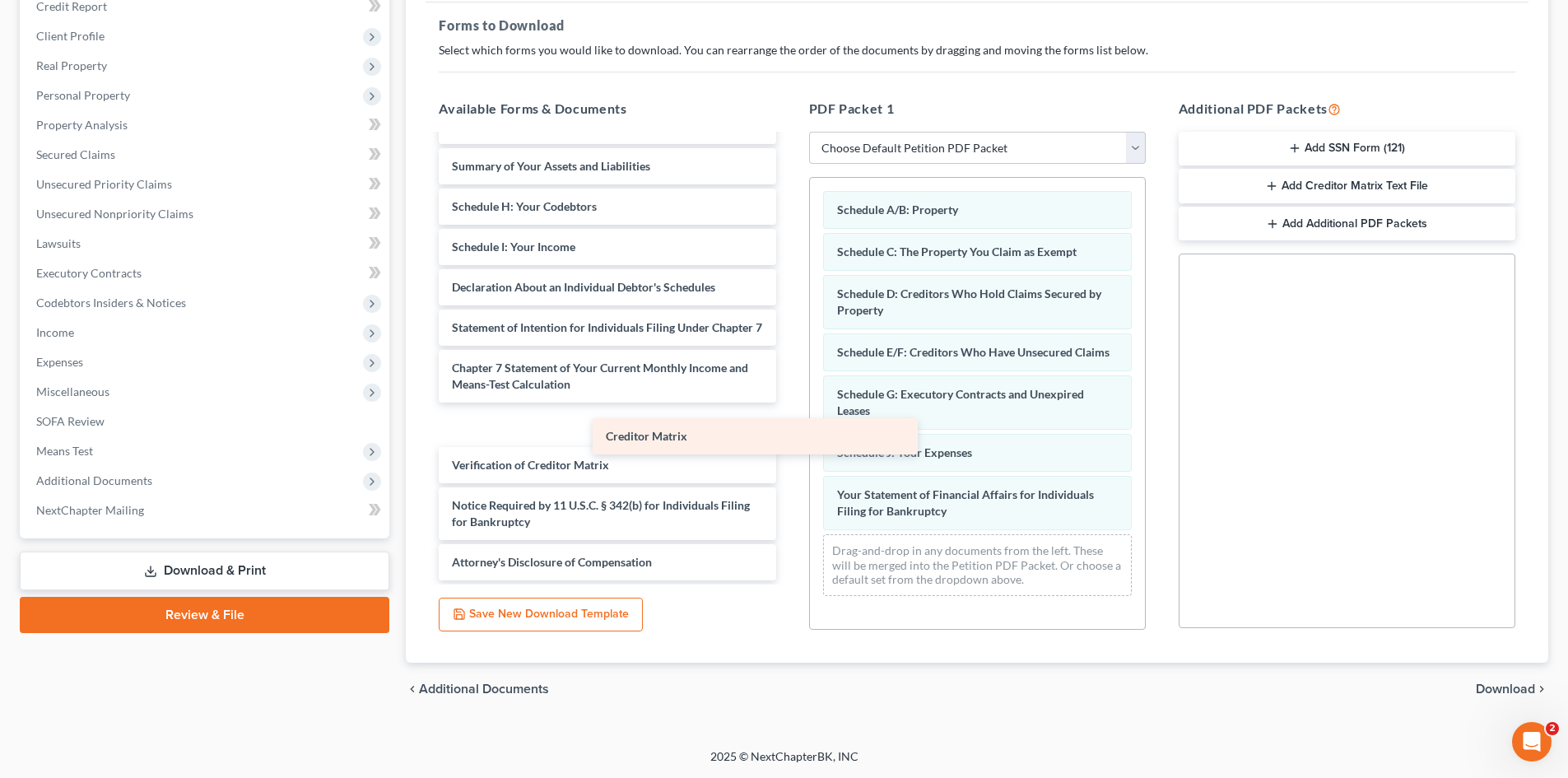
scroll to position [118, 0]
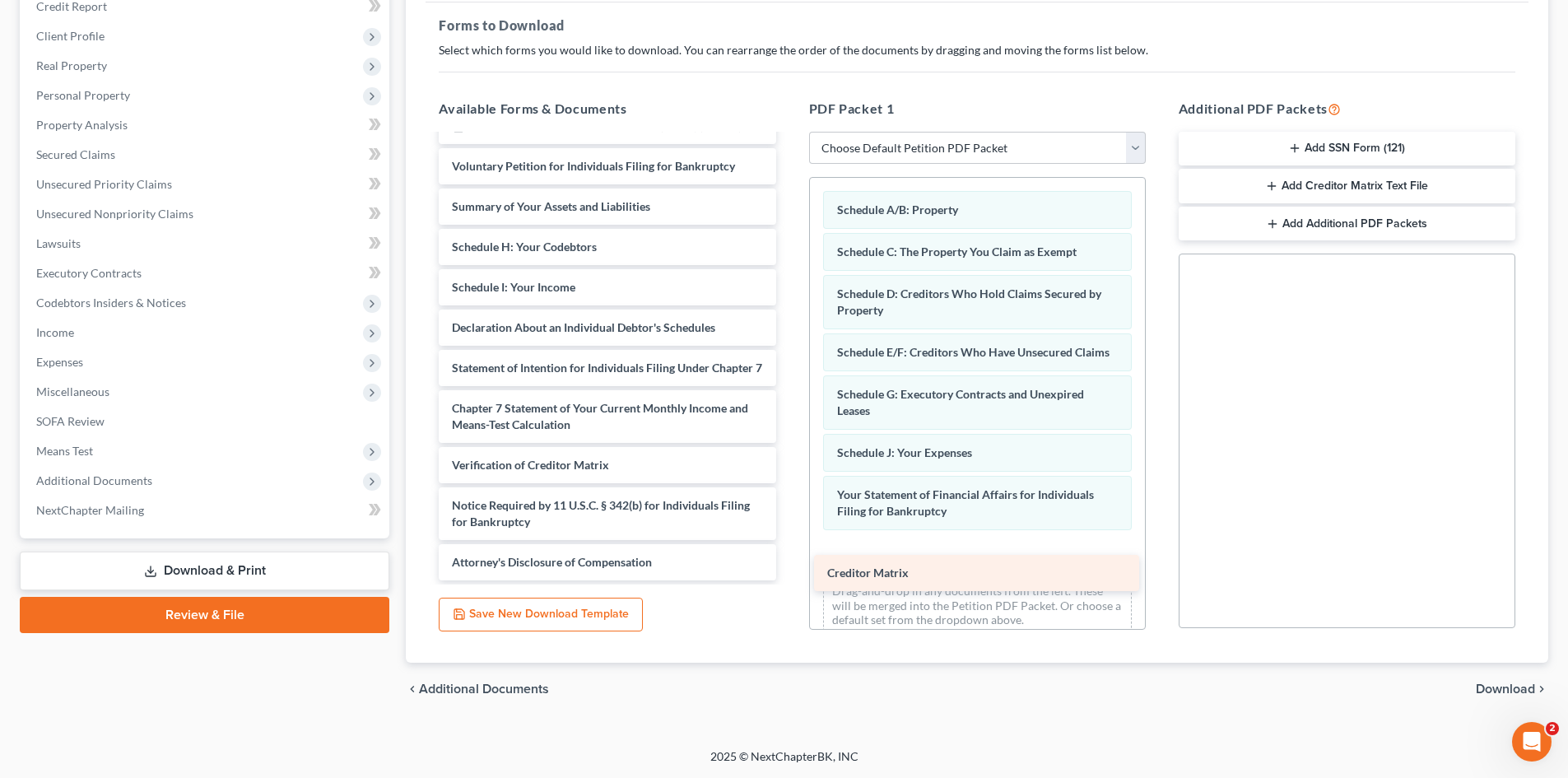
drag, startPoint x: 520, startPoint y: 424, endPoint x: 896, endPoint y: 569, distance: 403.0
click at [789, 572] on div "Creditor Matrix Debtor's Electronic Noticing Request (DeBN) (08/12/2025) Debtor…" at bounding box center [607, 324] width 363 height 513
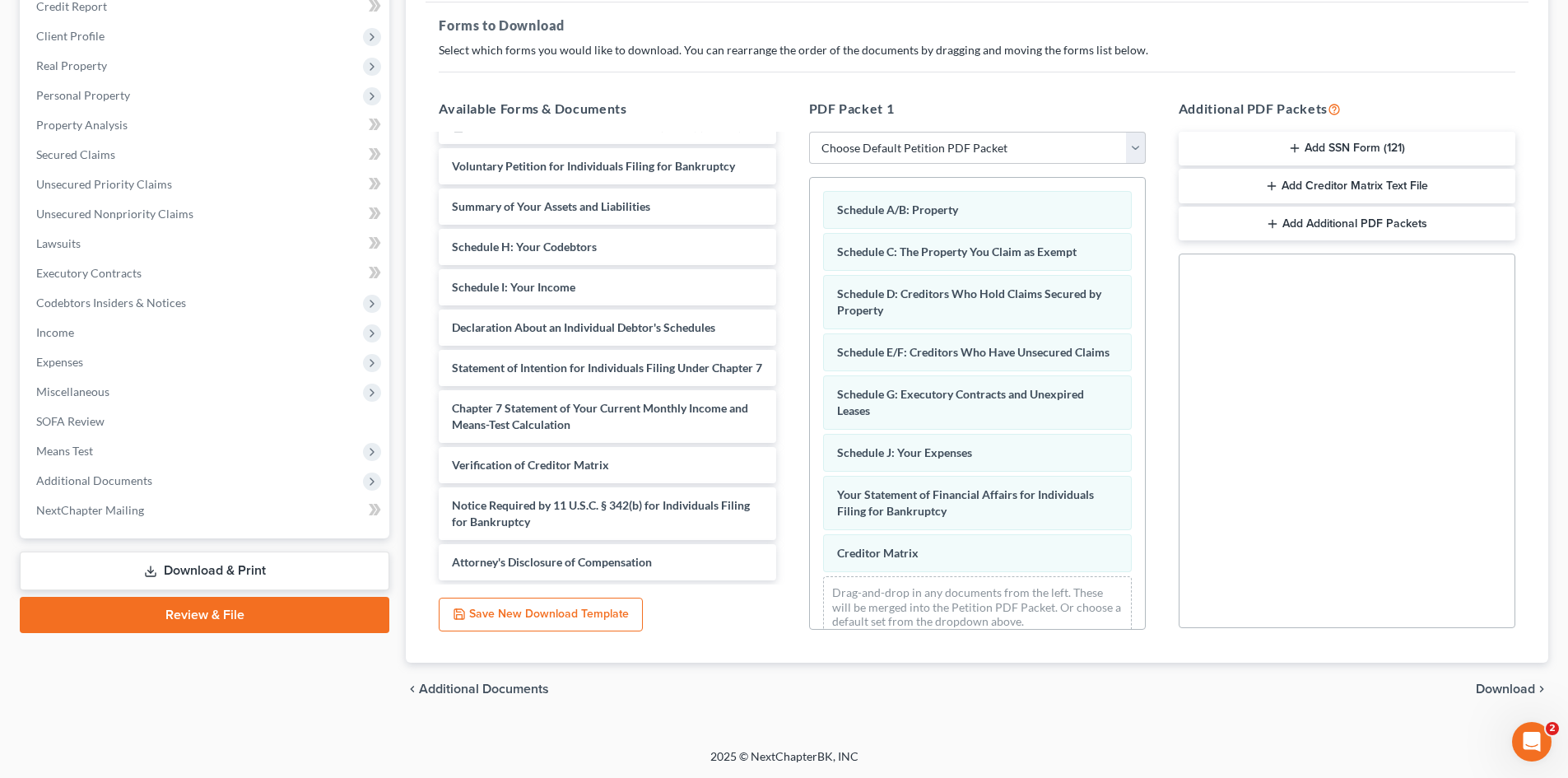
click at [1513, 688] on span "Download" at bounding box center [1505, 690] width 59 height 14
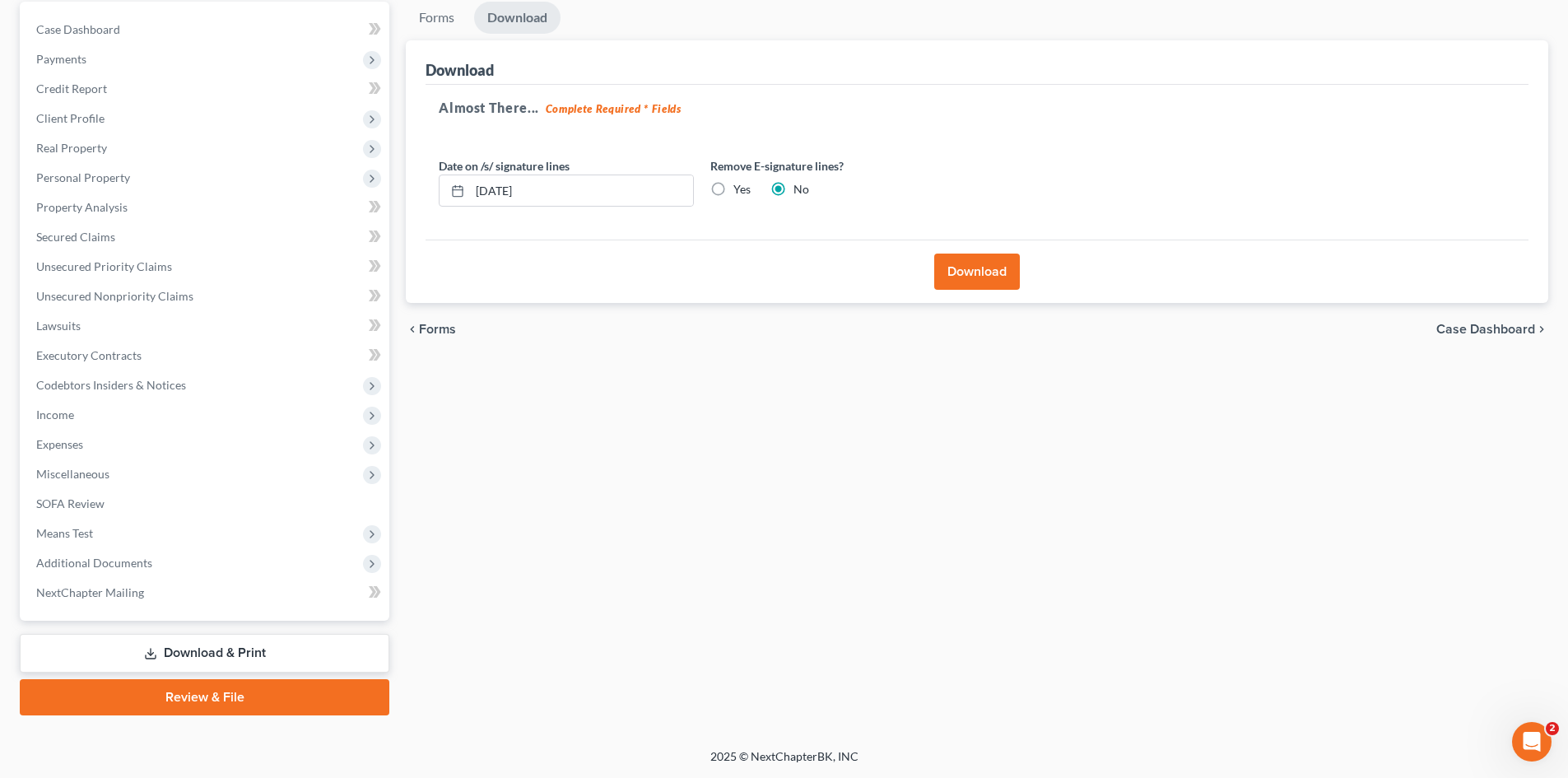
scroll to position [157, 0]
drag, startPoint x: 580, startPoint y: 204, endPoint x: 456, endPoint y: 202, distance: 124.0
click at [454, 205] on div "08/15/2025" at bounding box center [567, 190] width 256 height 33
click at [734, 194] on label "Yes" at bounding box center [742, 189] width 17 height 16
click at [740, 192] on input "Yes" at bounding box center [745, 186] width 11 height 11
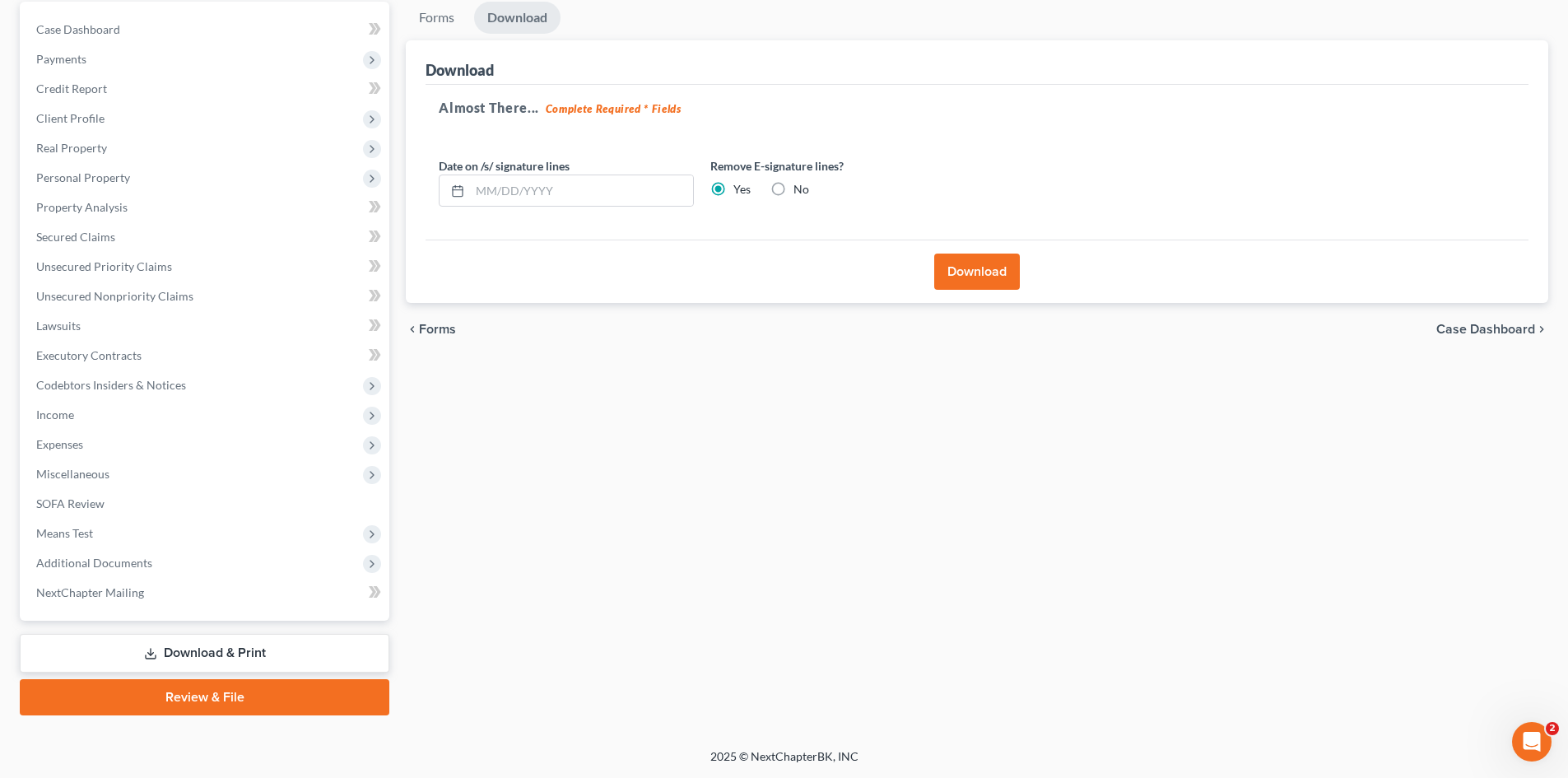
click at [955, 267] on button "Download" at bounding box center [977, 272] width 85 height 36
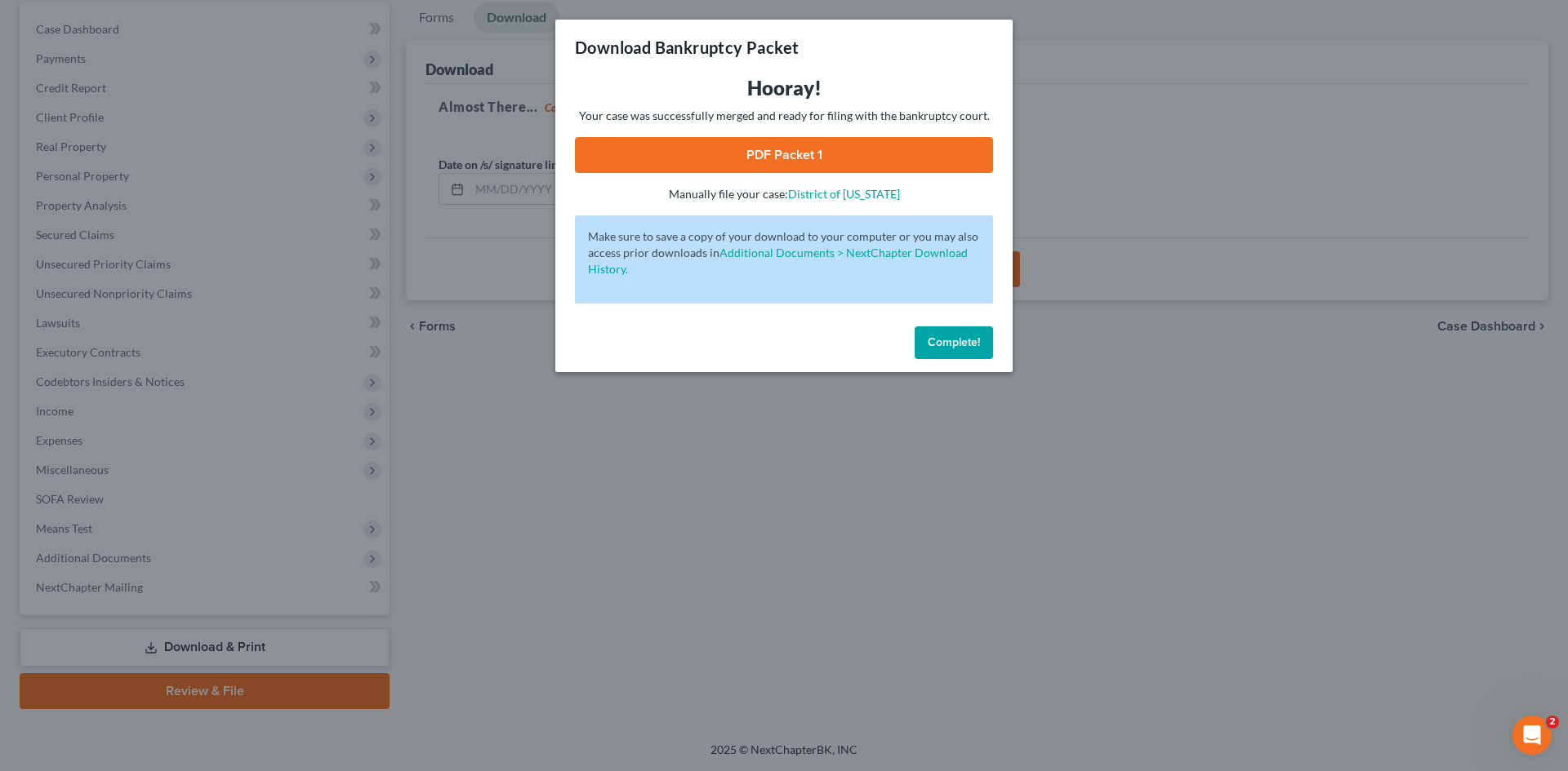
click at [669, 139] on link "PDF Packet 1" at bounding box center [784, 154] width 418 height 36
click at [970, 338] on span "Complete!" at bounding box center [954, 342] width 52 height 14
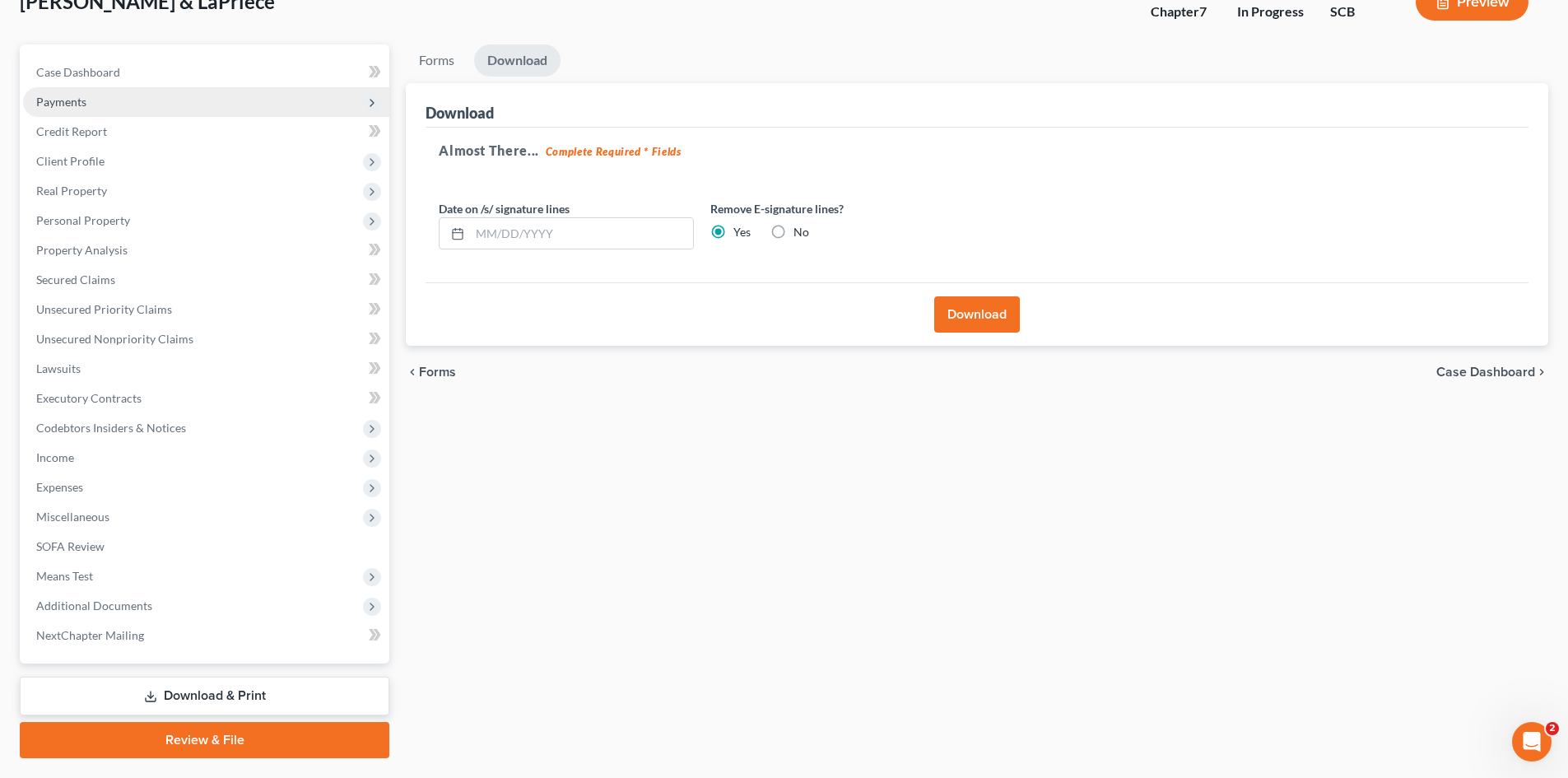
scroll to position [0, 0]
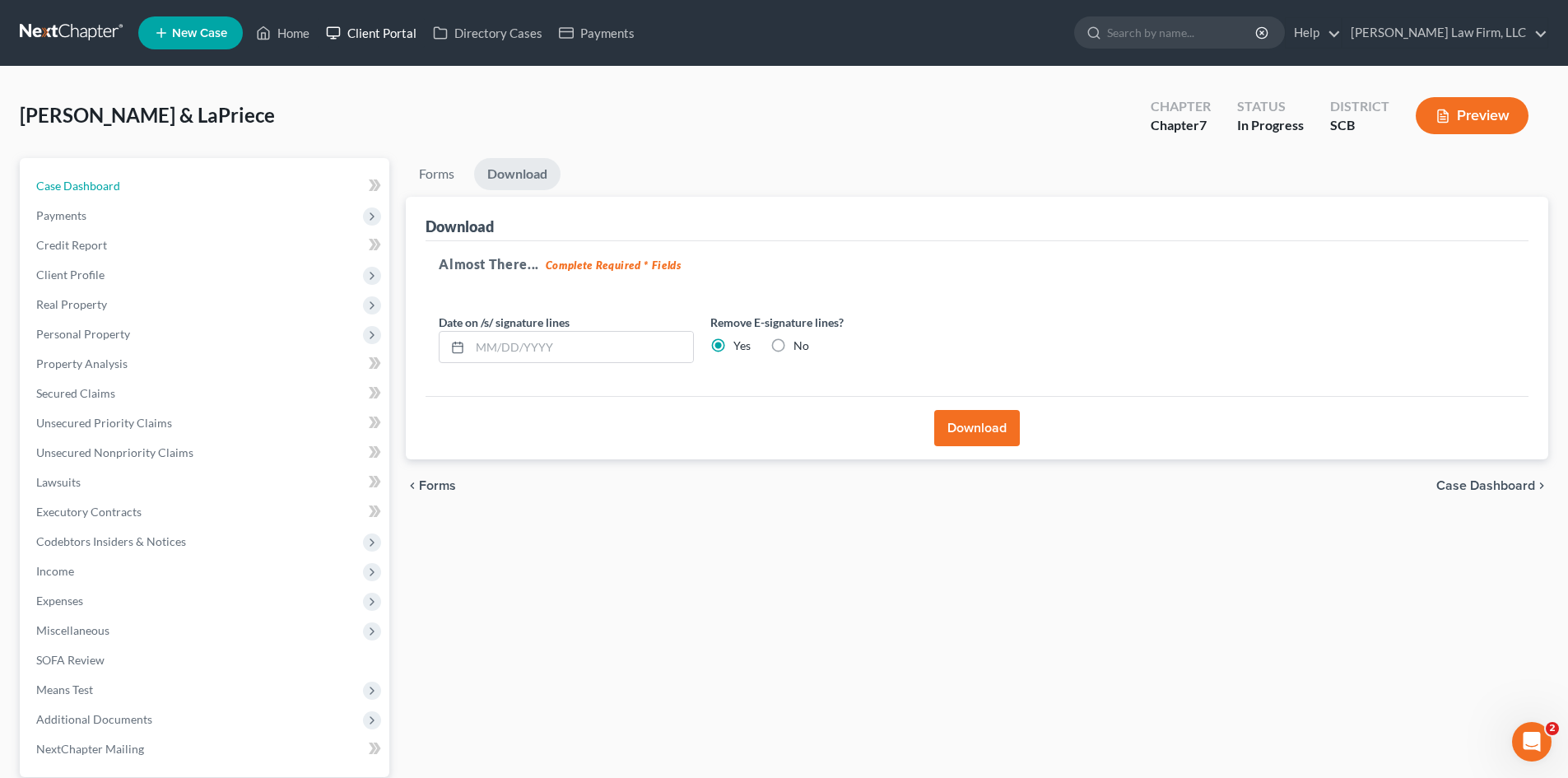
drag, startPoint x: 61, startPoint y: 190, endPoint x: 420, endPoint y: 30, distance: 393.0
click at [61, 190] on span "Case Dashboard" at bounding box center [78, 185] width 84 height 14
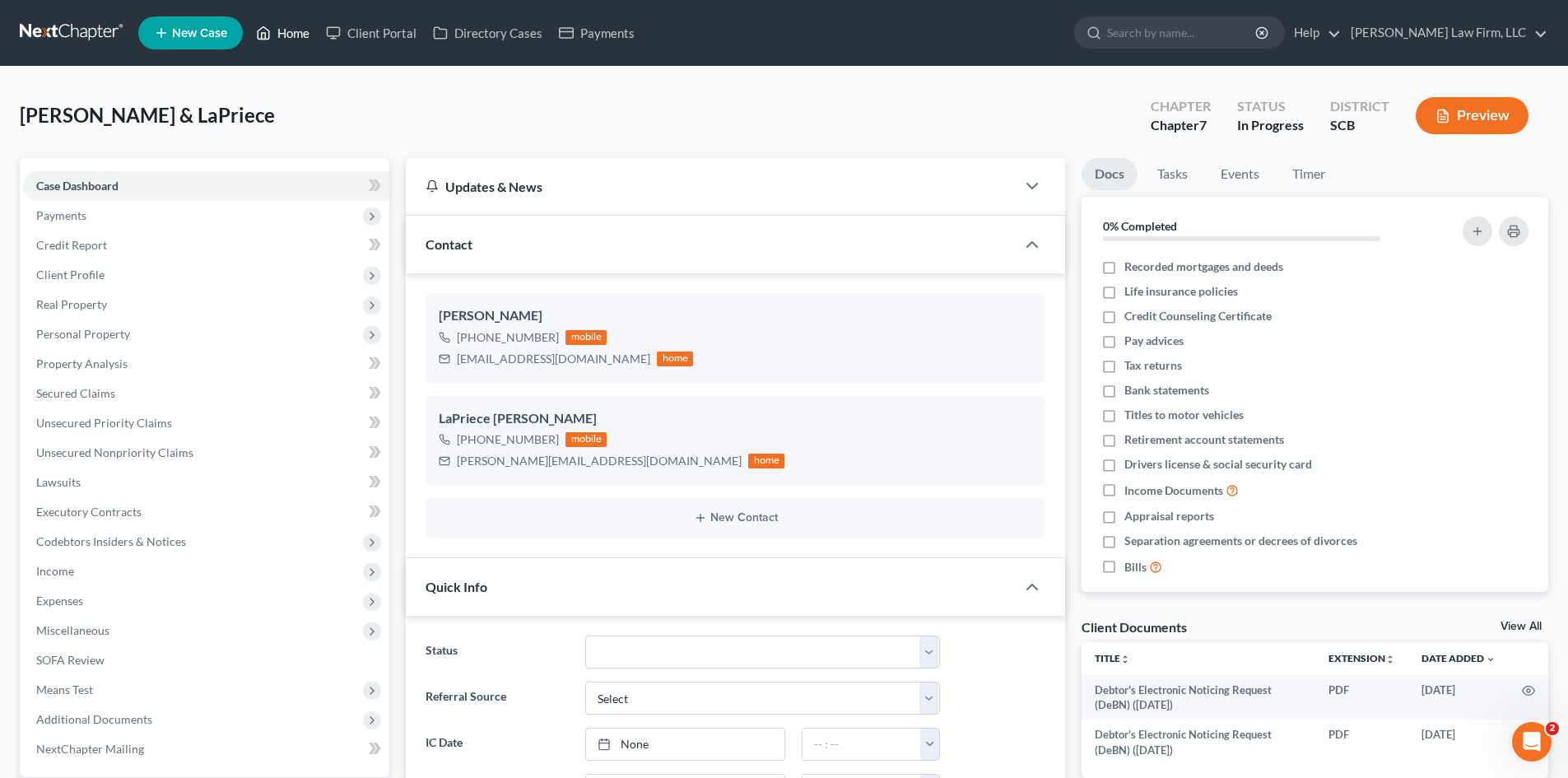
click at [292, 31] on link "Home" at bounding box center [283, 32] width 70 height 30
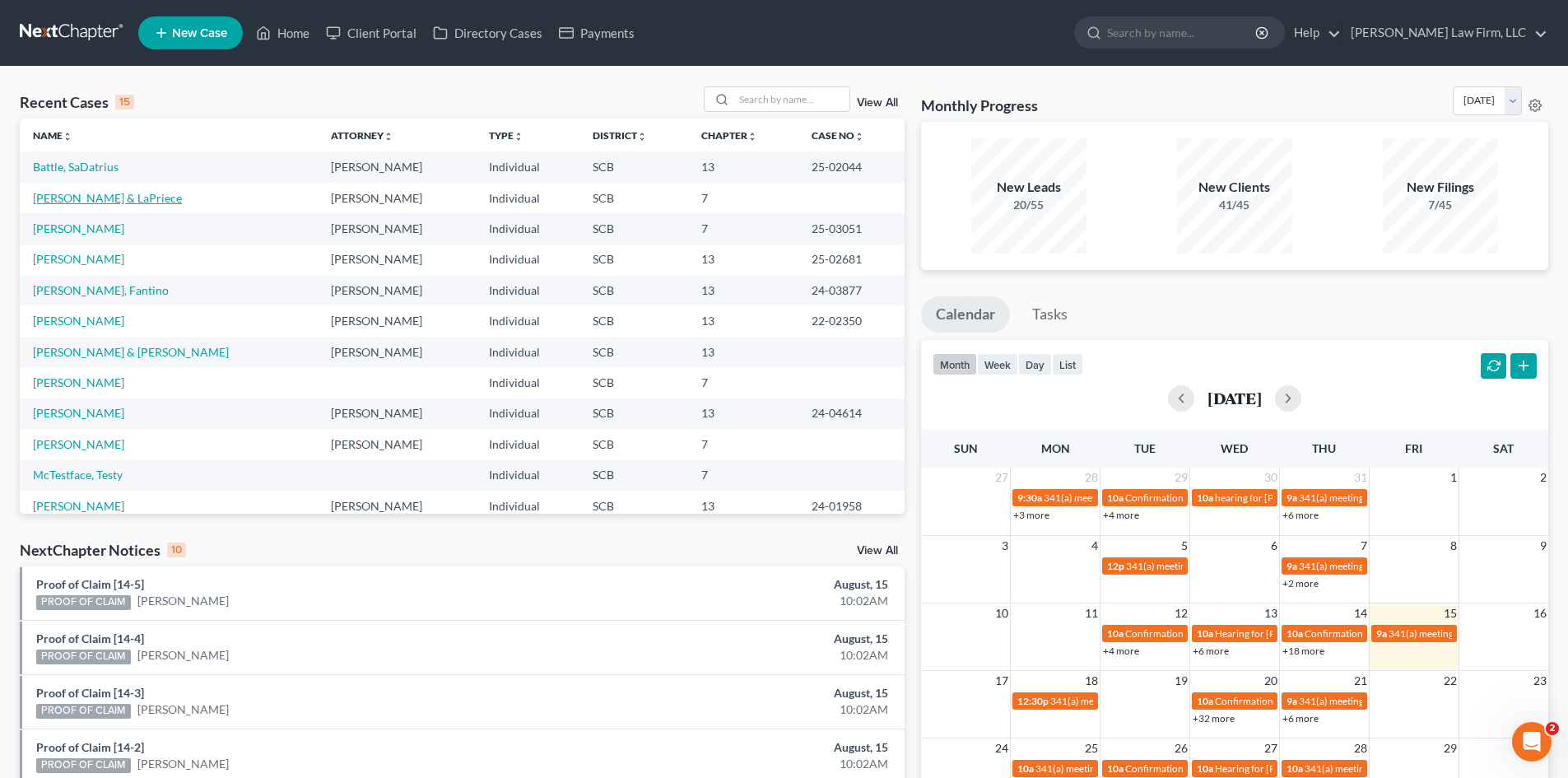
click at [167, 203] on link "Stoltman, Steven & LaPriece" at bounding box center [107, 198] width 149 height 14
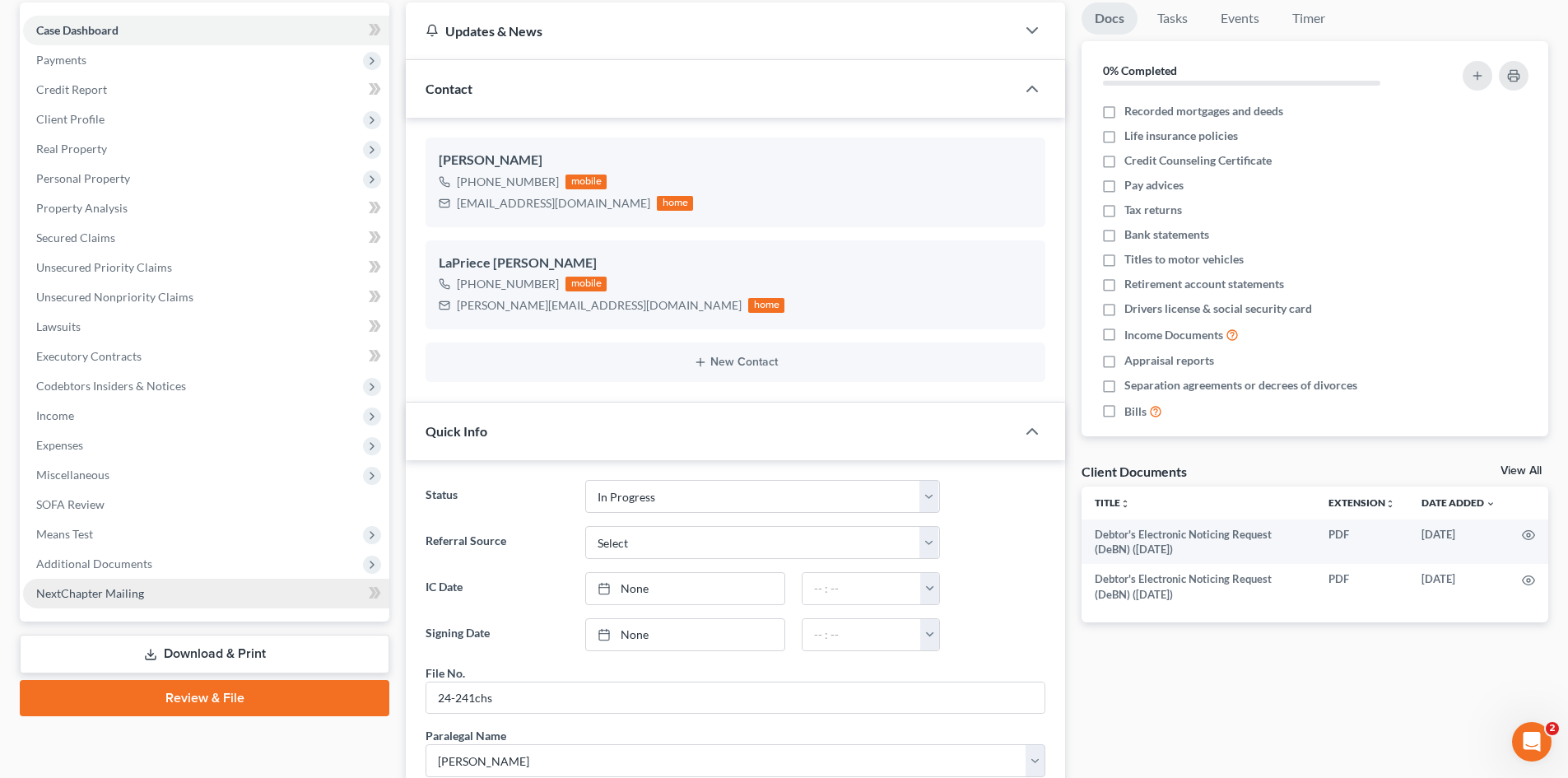
scroll to position [165, 0]
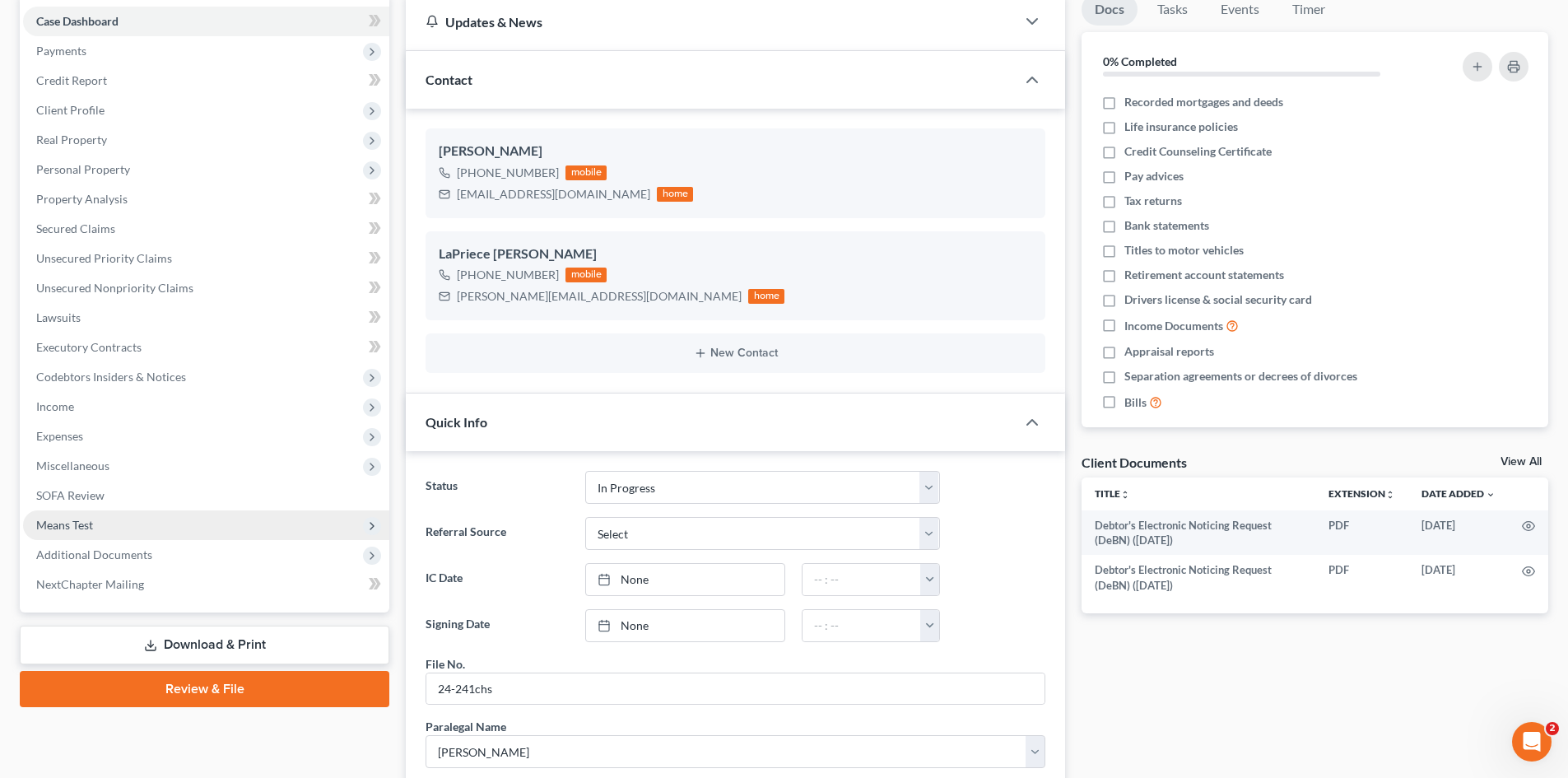
click at [74, 528] on span "Means Test" at bounding box center [64, 525] width 57 height 14
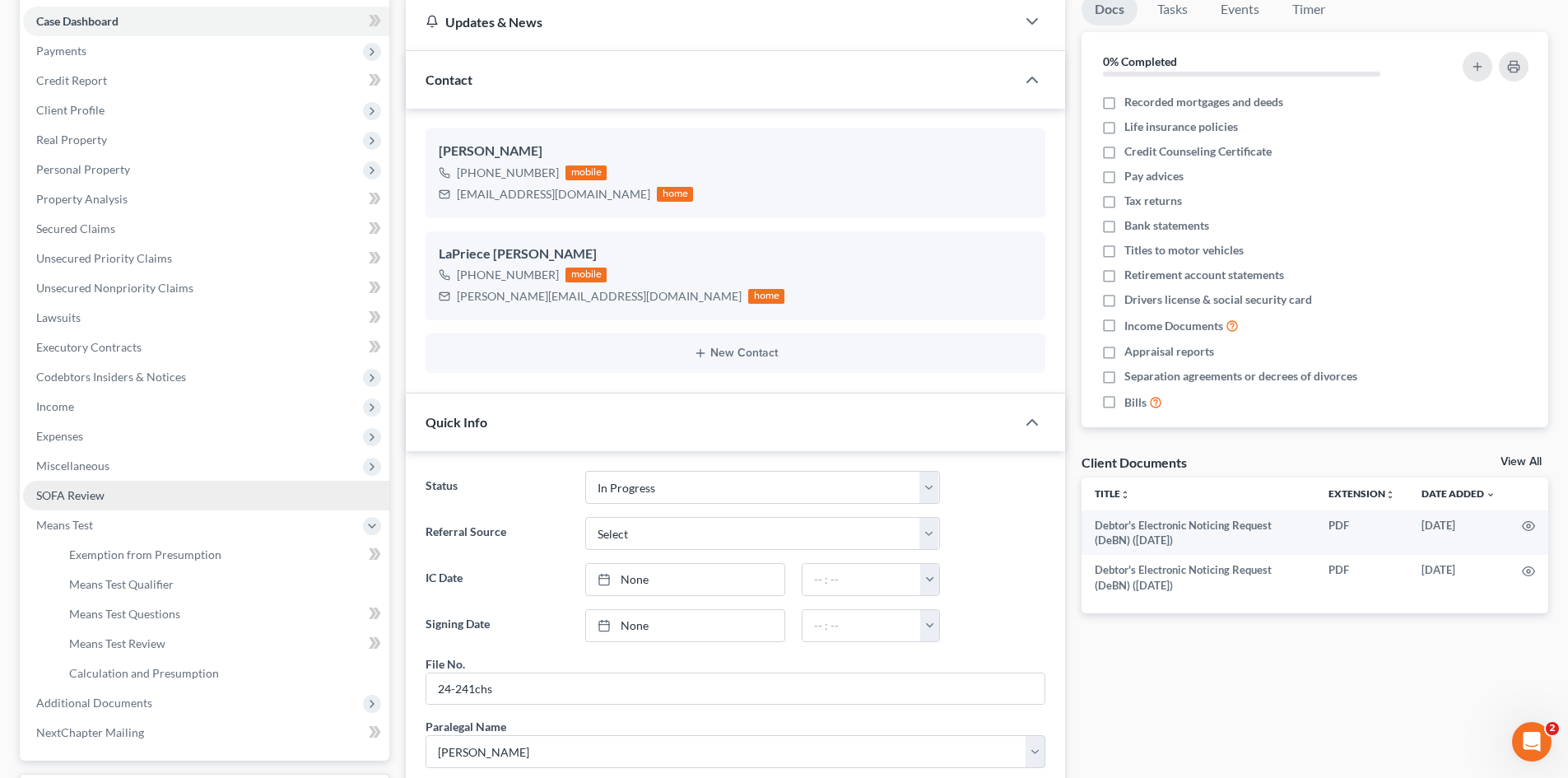
click at [78, 496] on span "SOFA Review" at bounding box center [70, 495] width 69 height 14
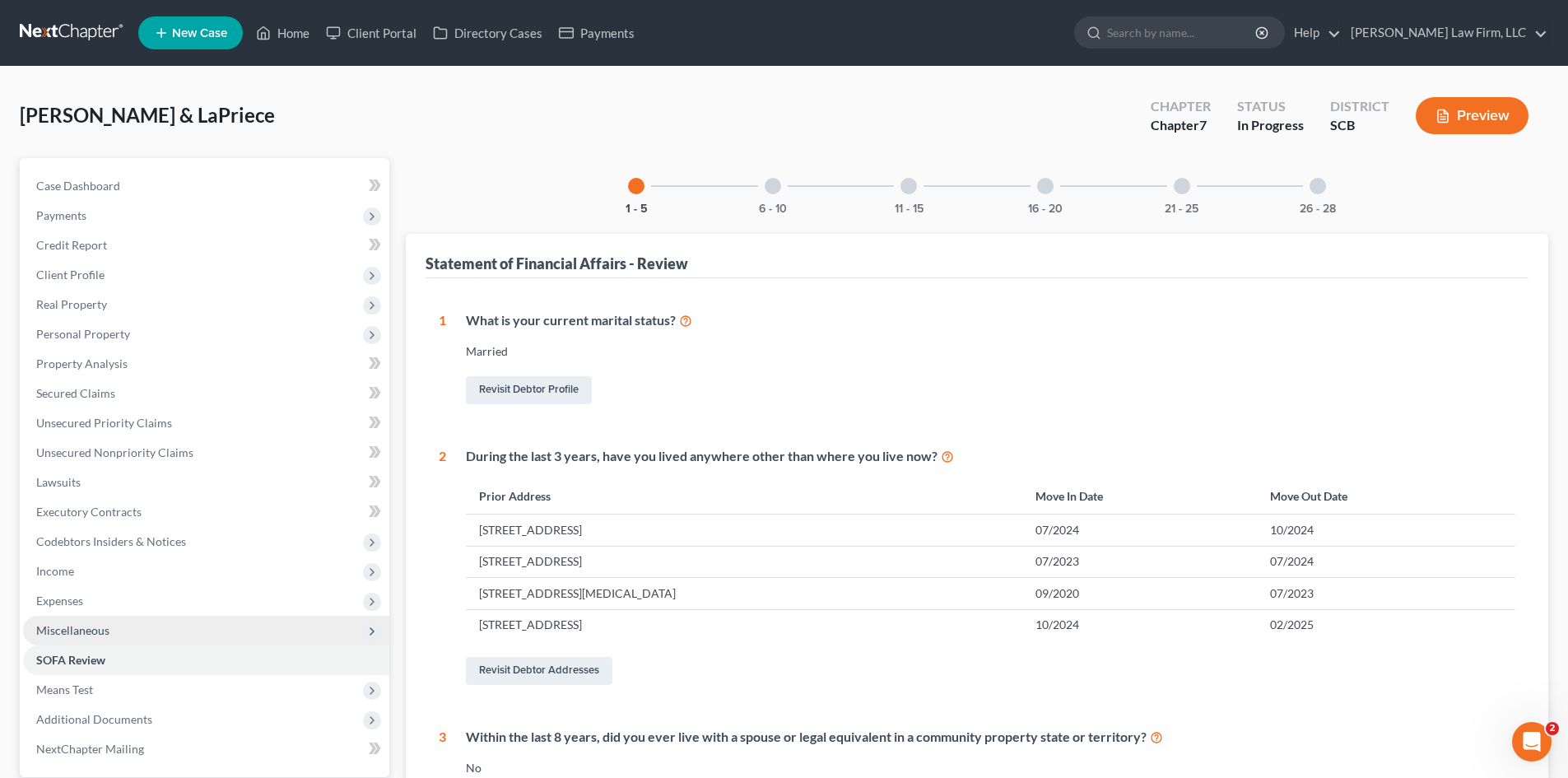
click at [89, 629] on span "Miscellaneous" at bounding box center [73, 630] width 74 height 14
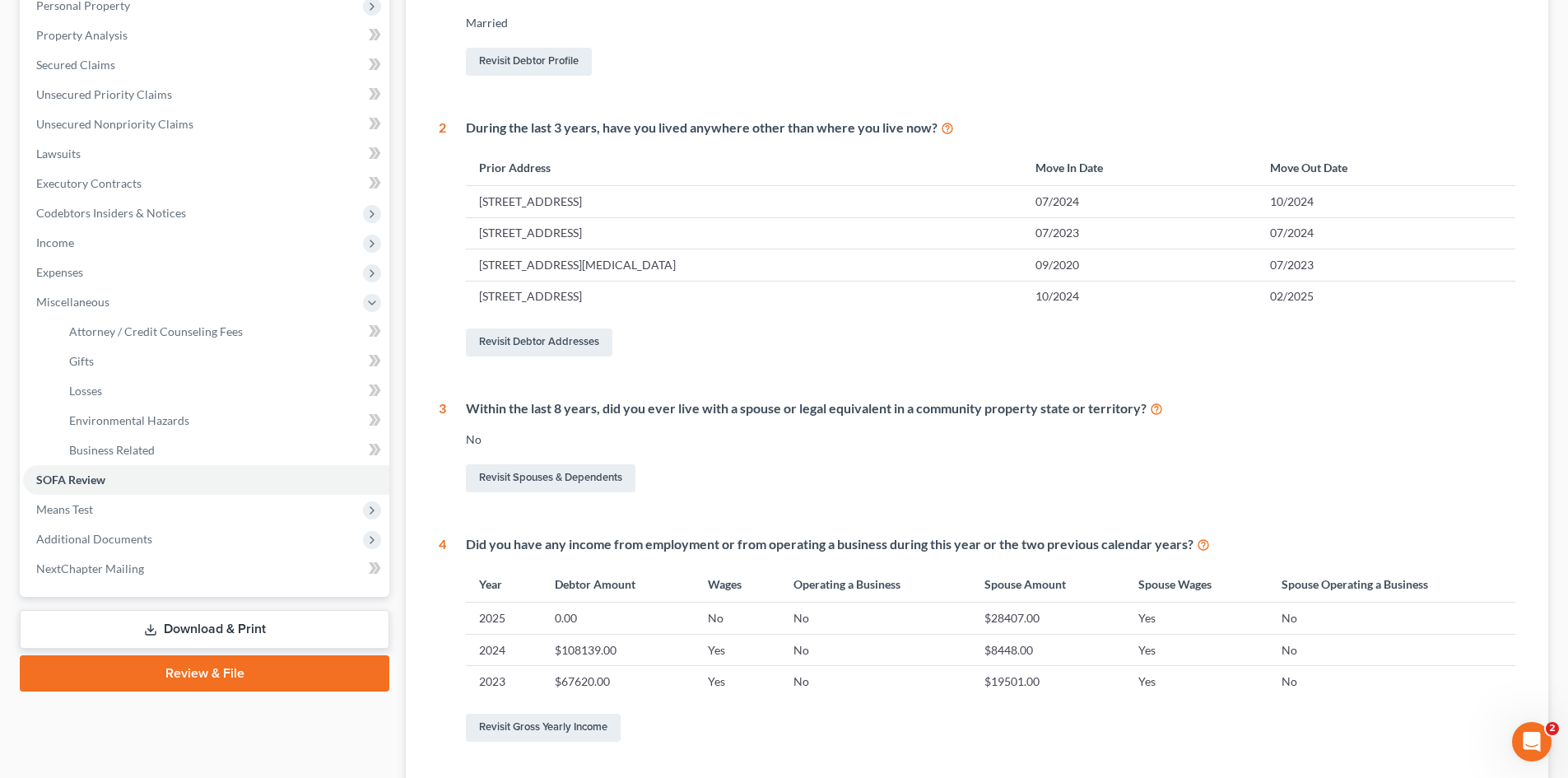
scroll to position [329, 0]
click at [187, 625] on link "Download & Print" at bounding box center [204, 629] width 370 height 39
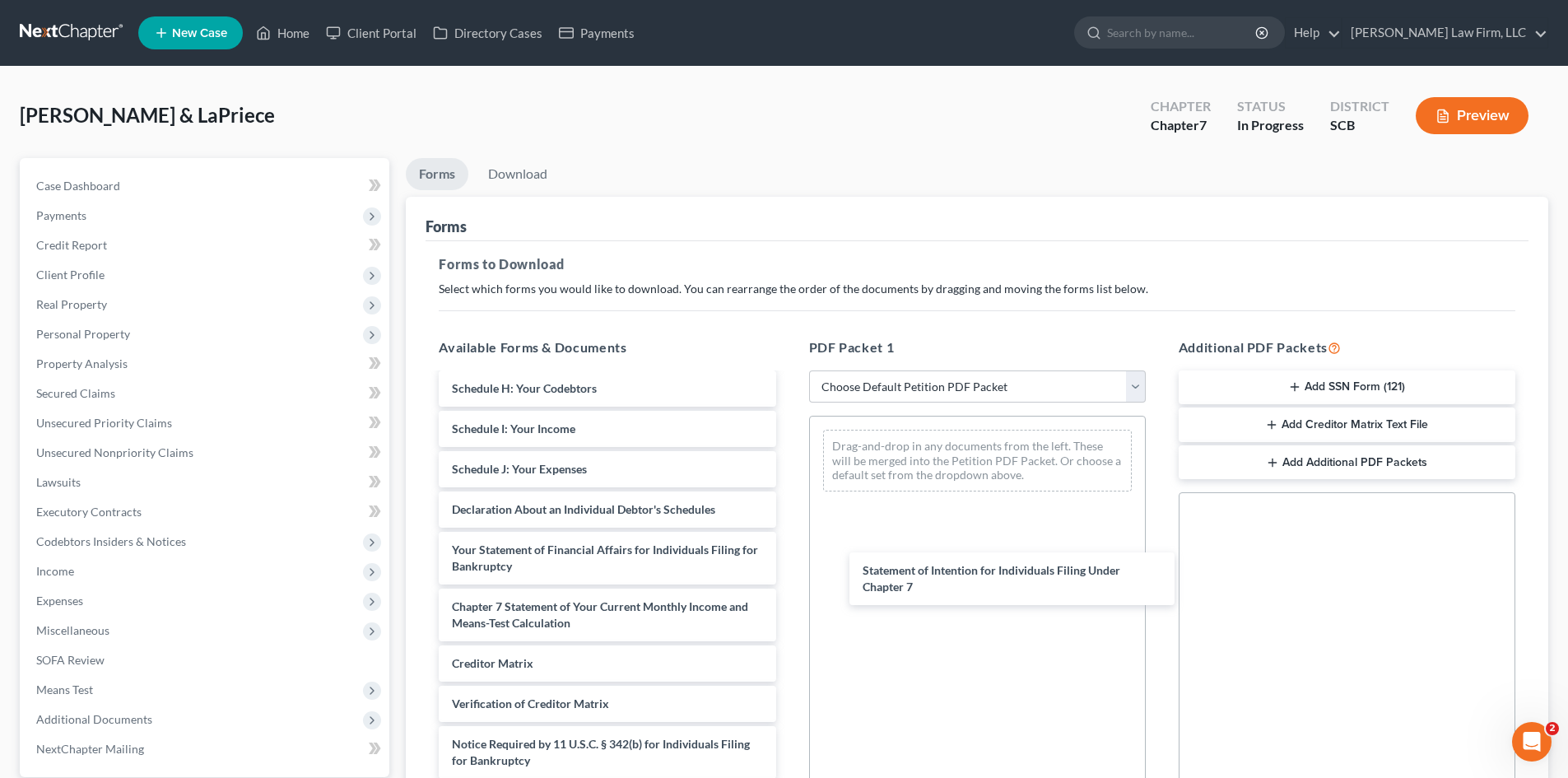
scroll to position [417, 0]
drag, startPoint x: 524, startPoint y: 556, endPoint x: 959, endPoint y: 566, distance: 435.1
click at [789, 572] on div "Statement of Intention for Individuals Filing Under Chapter 7 Debtor's Electron…" at bounding box center [607, 405] width 363 height 829
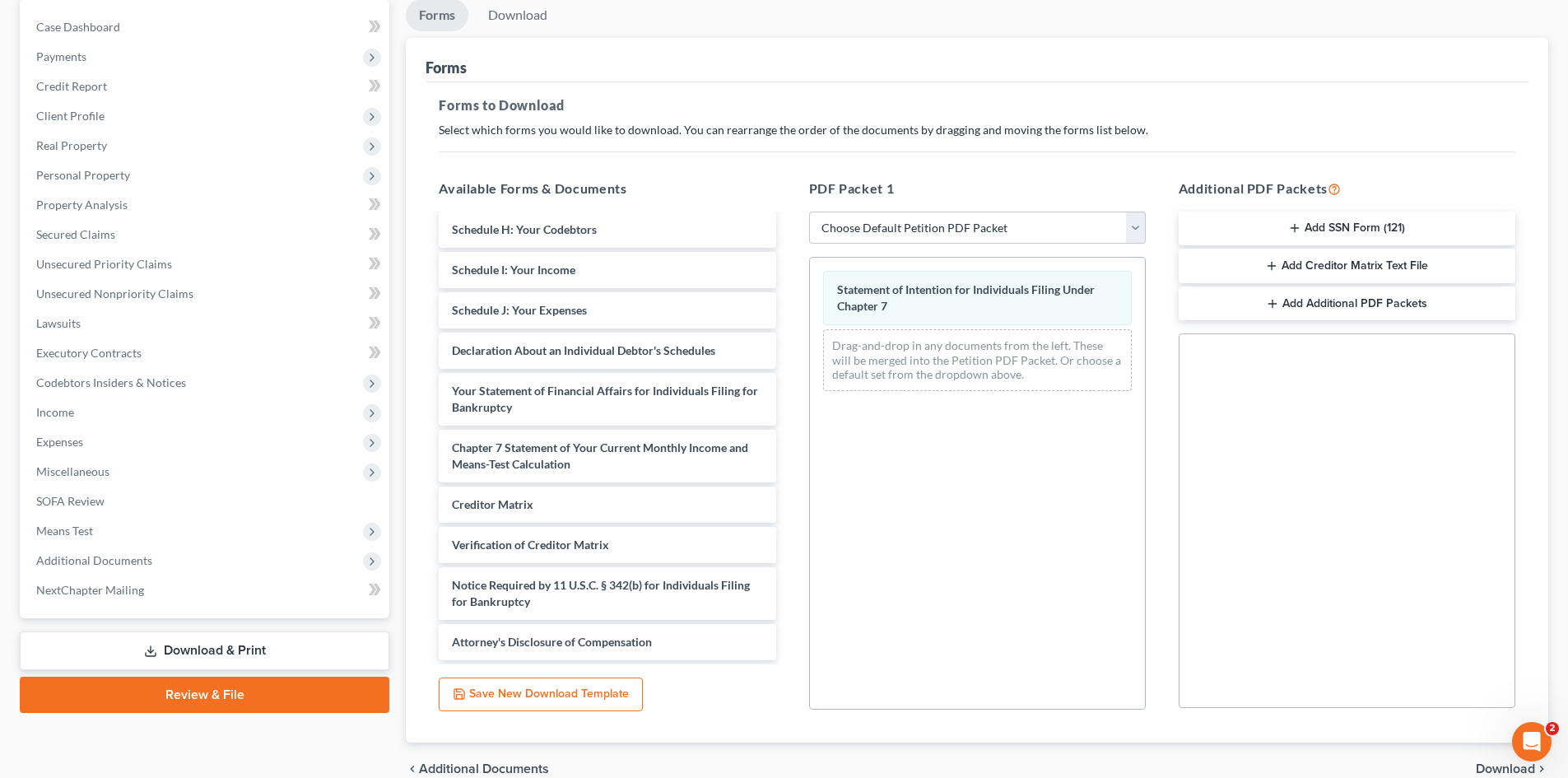
scroll to position [239, 0]
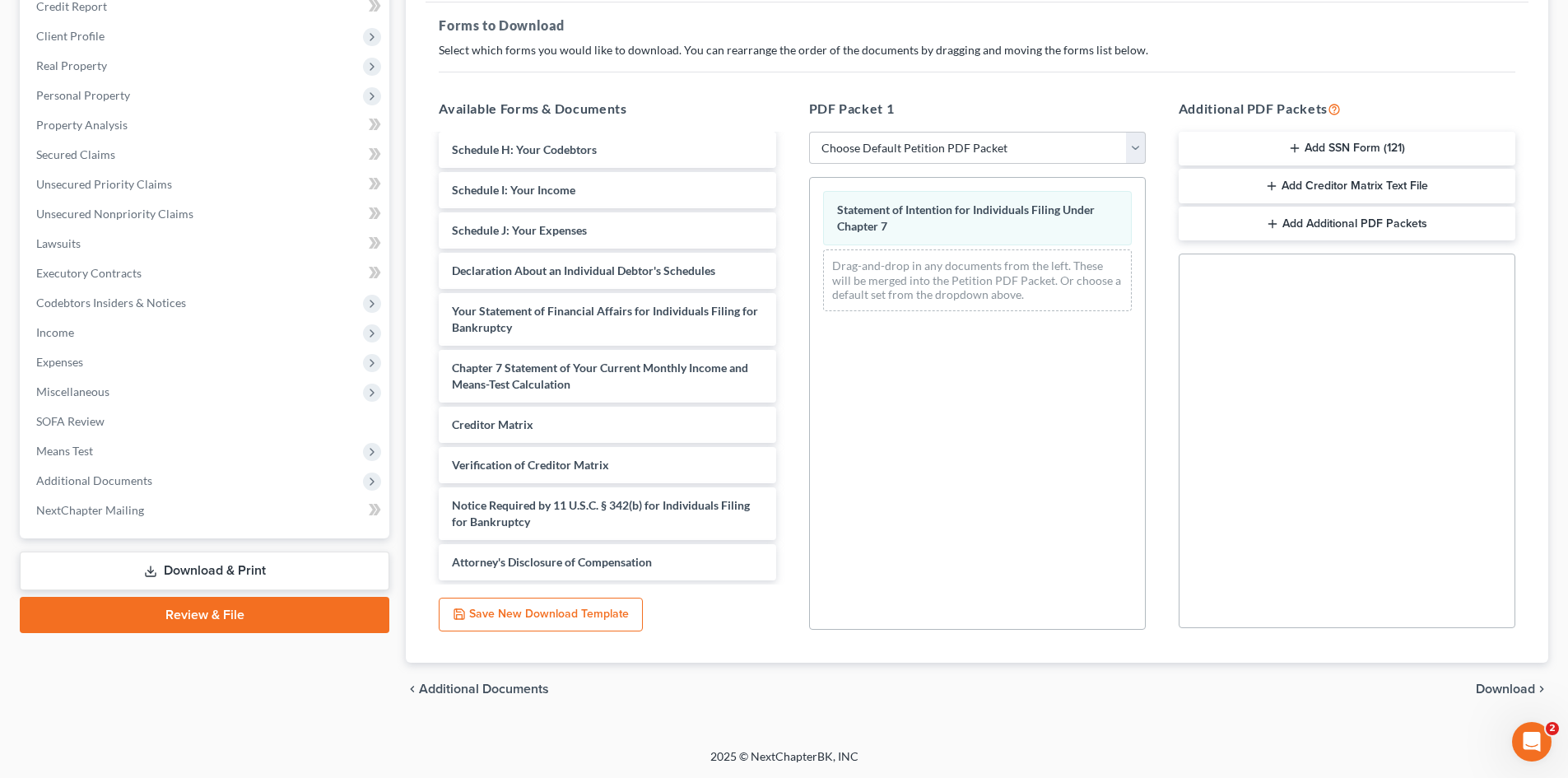
click at [1507, 694] on span "Download" at bounding box center [1505, 690] width 59 height 14
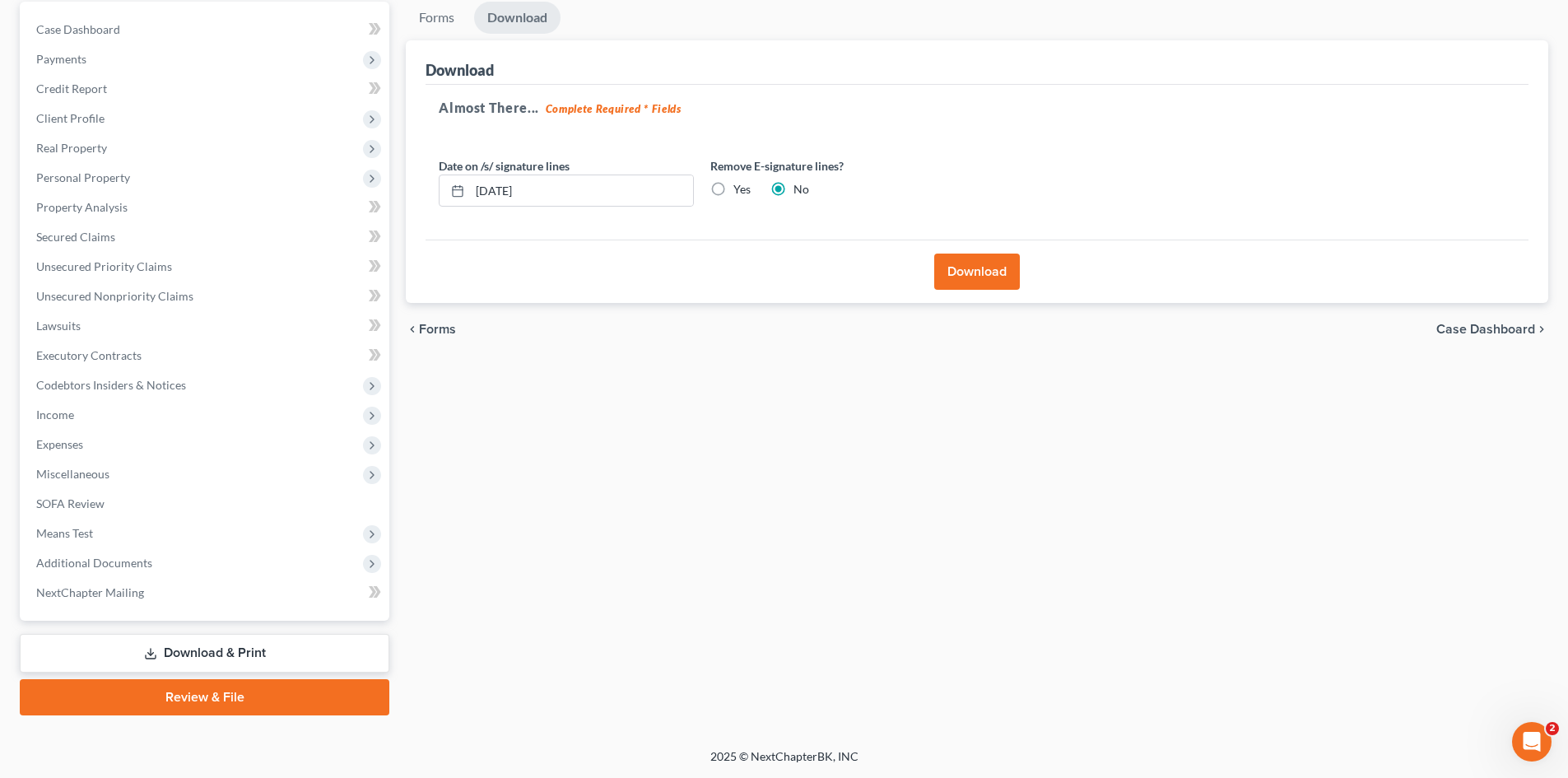
scroll to position [157, 0]
drag, startPoint x: 542, startPoint y: 194, endPoint x: 459, endPoint y: 207, distance: 84.0
click at [460, 212] on div "Date on /s/ signature lines 08/15/2025 Remove E-signature lines? Yes No" at bounding box center [702, 189] width 543 height 63
click at [734, 185] on label "Yes" at bounding box center [742, 189] width 17 height 16
click at [740, 185] on input "Yes" at bounding box center [745, 186] width 11 height 11
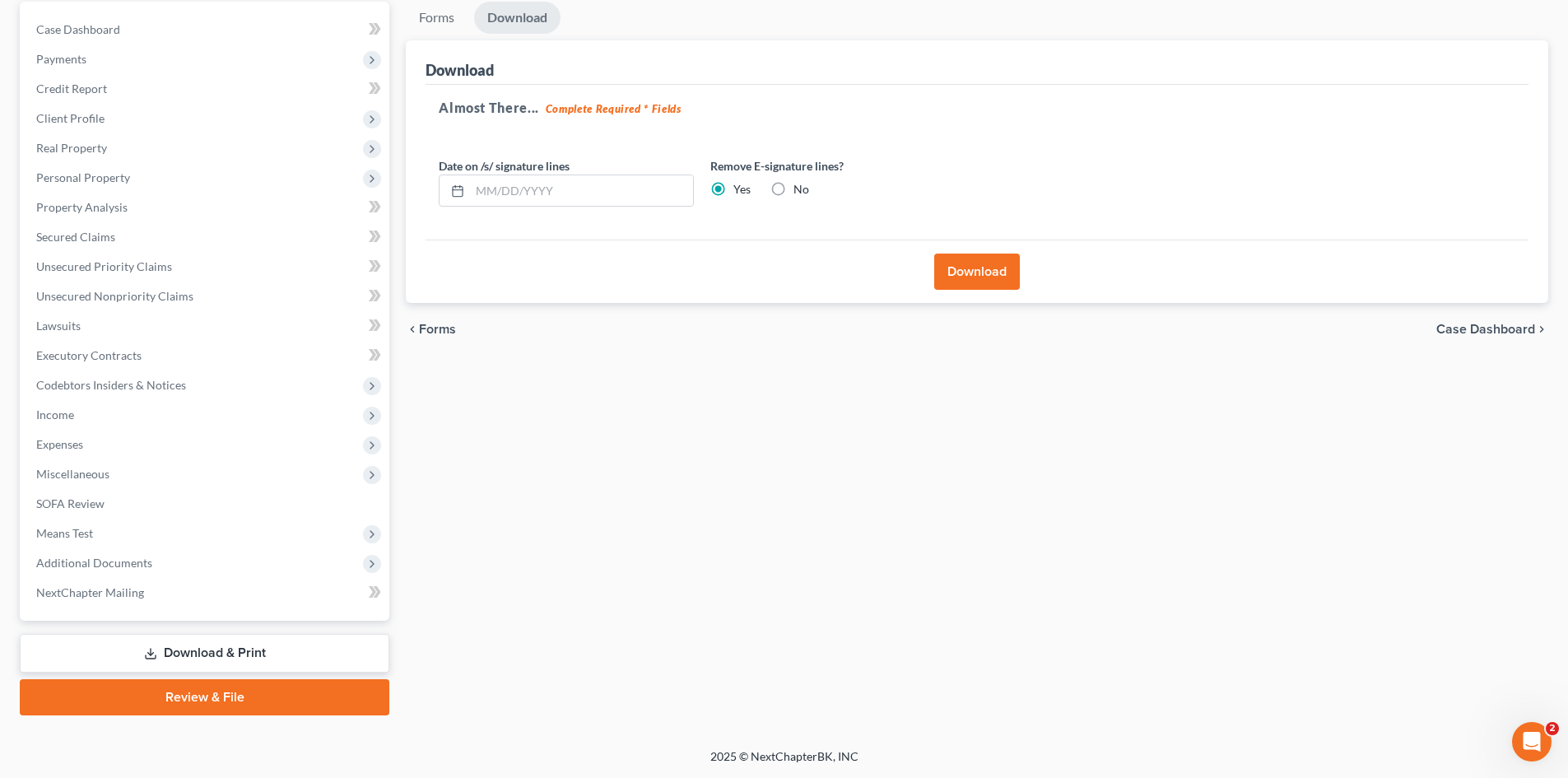
click at [974, 268] on button "Download" at bounding box center [977, 272] width 85 height 36
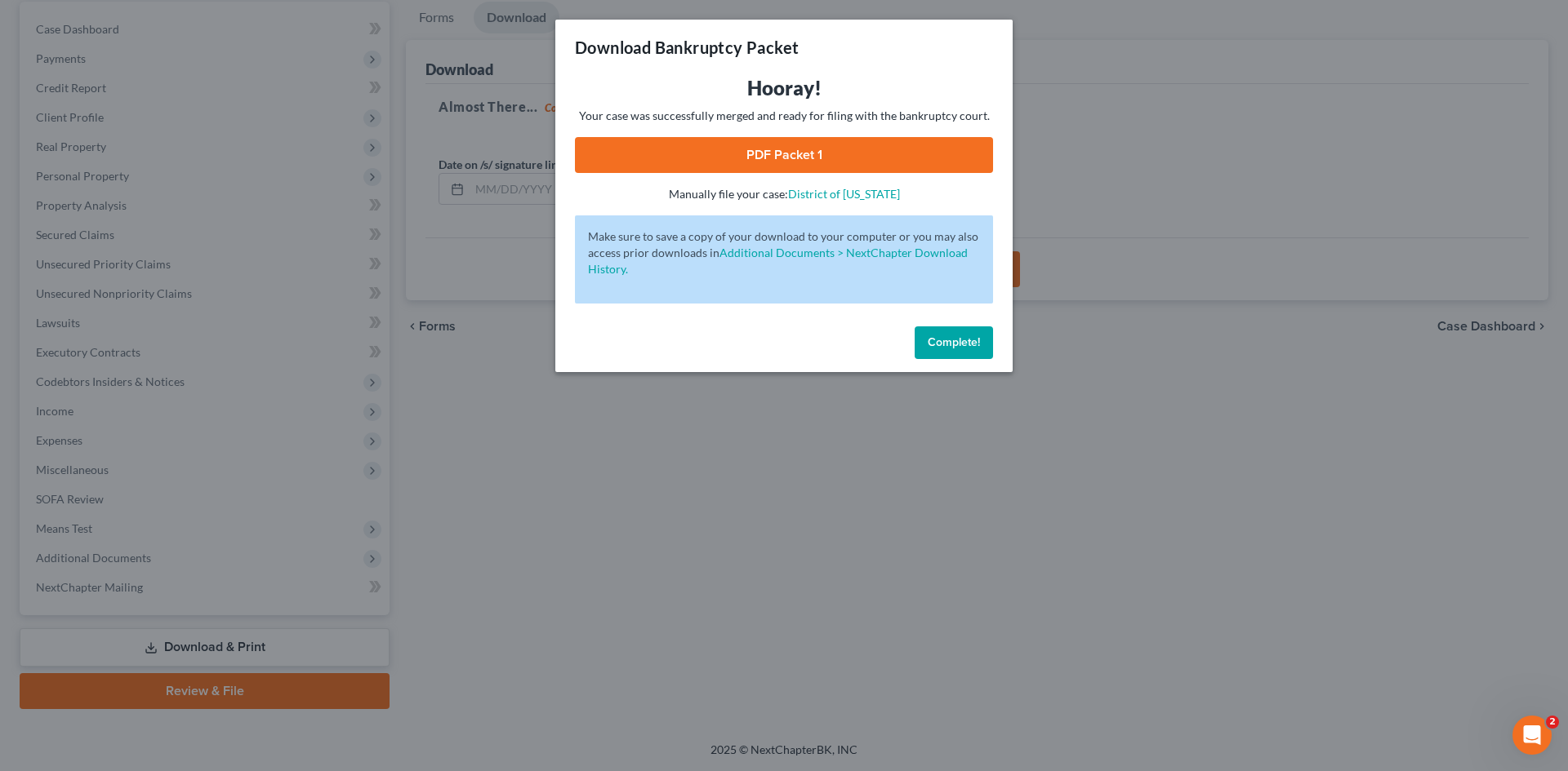
click at [705, 159] on link "PDF Packet 1" at bounding box center [784, 154] width 418 height 36
click at [972, 343] on span "Complete!" at bounding box center [954, 342] width 52 height 14
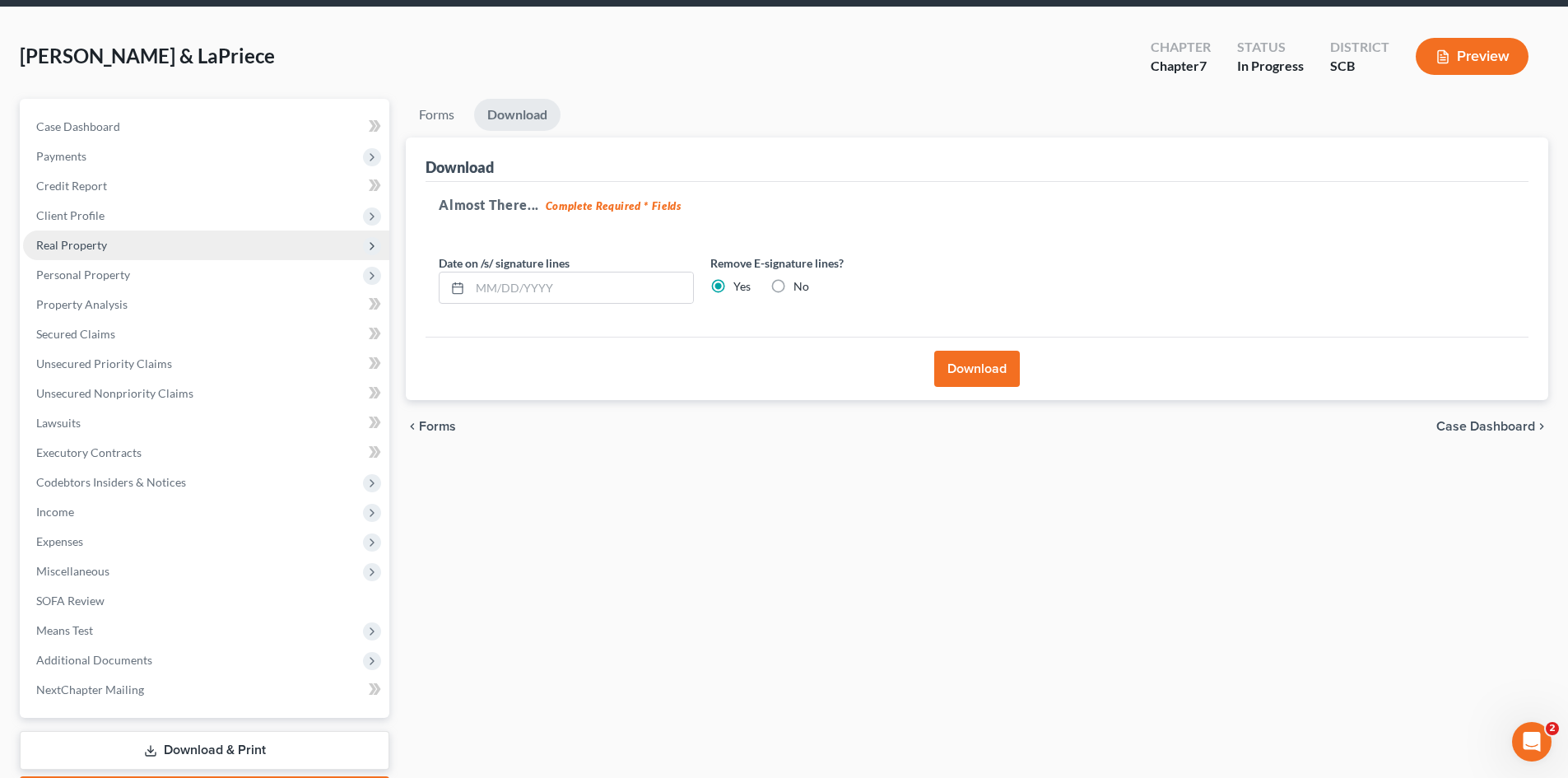
scroll to position [0, 0]
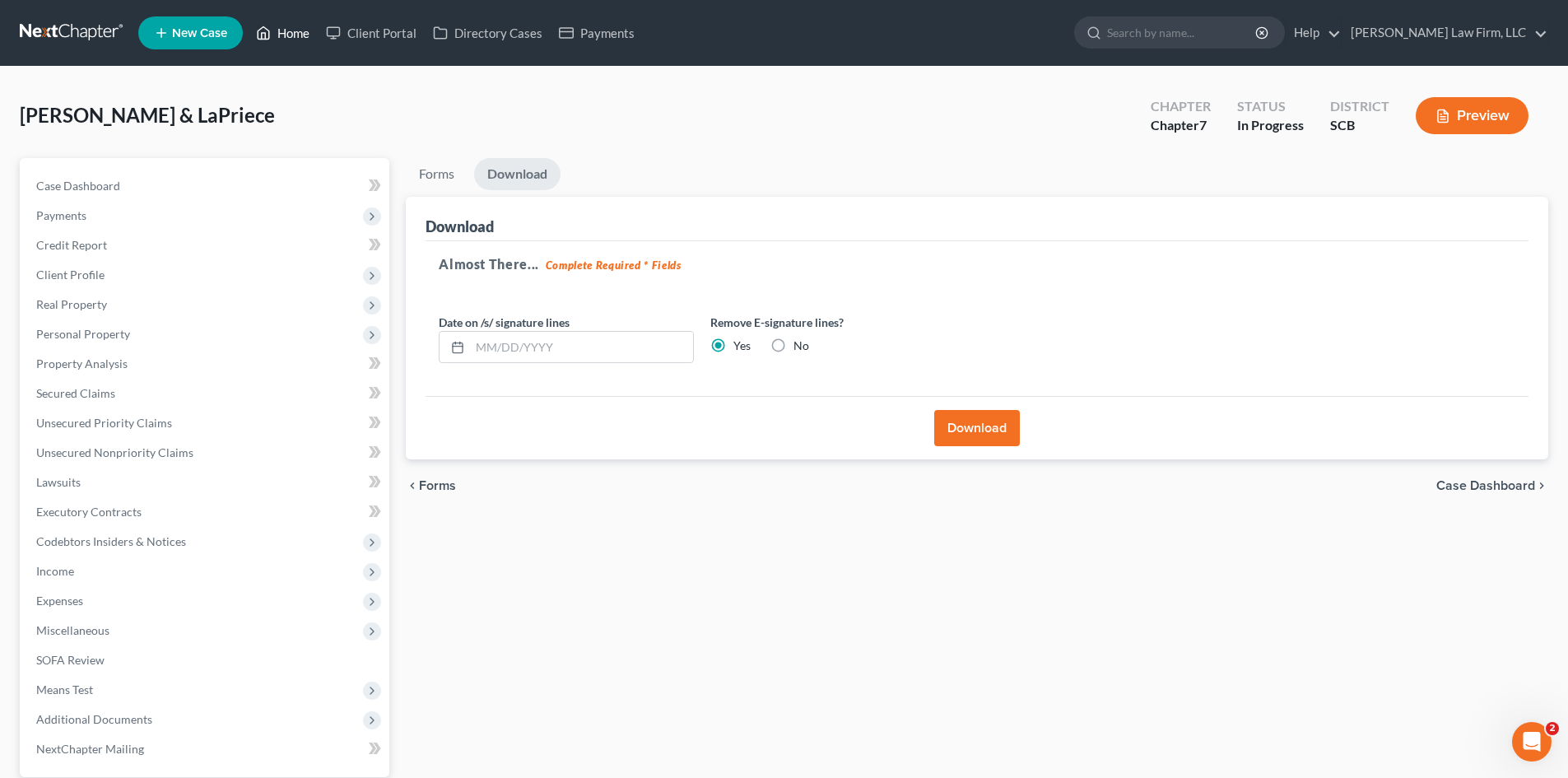
click at [285, 35] on link "Home" at bounding box center [283, 32] width 70 height 30
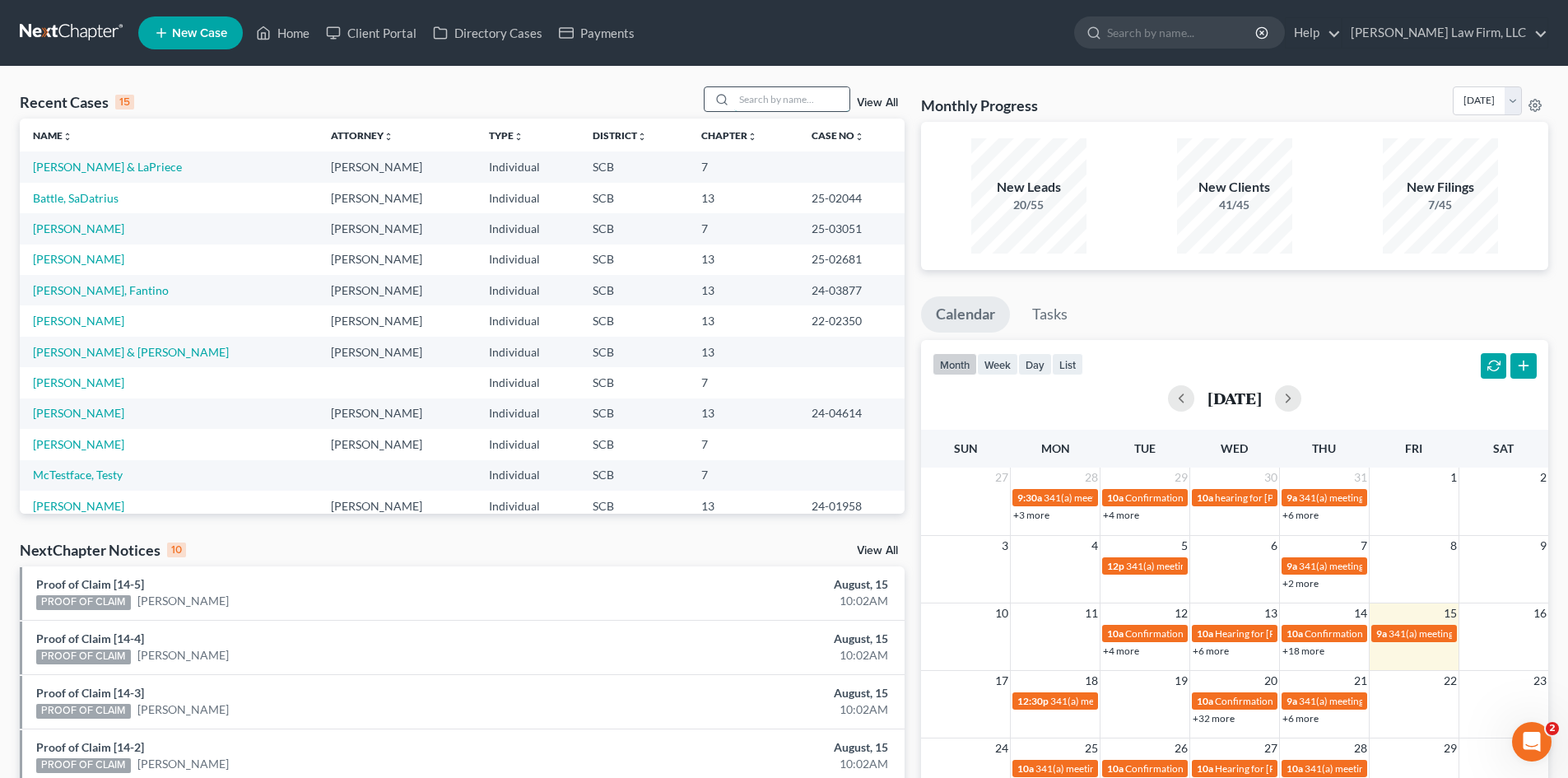
click at [756, 106] on input "search" at bounding box center [792, 99] width 115 height 24
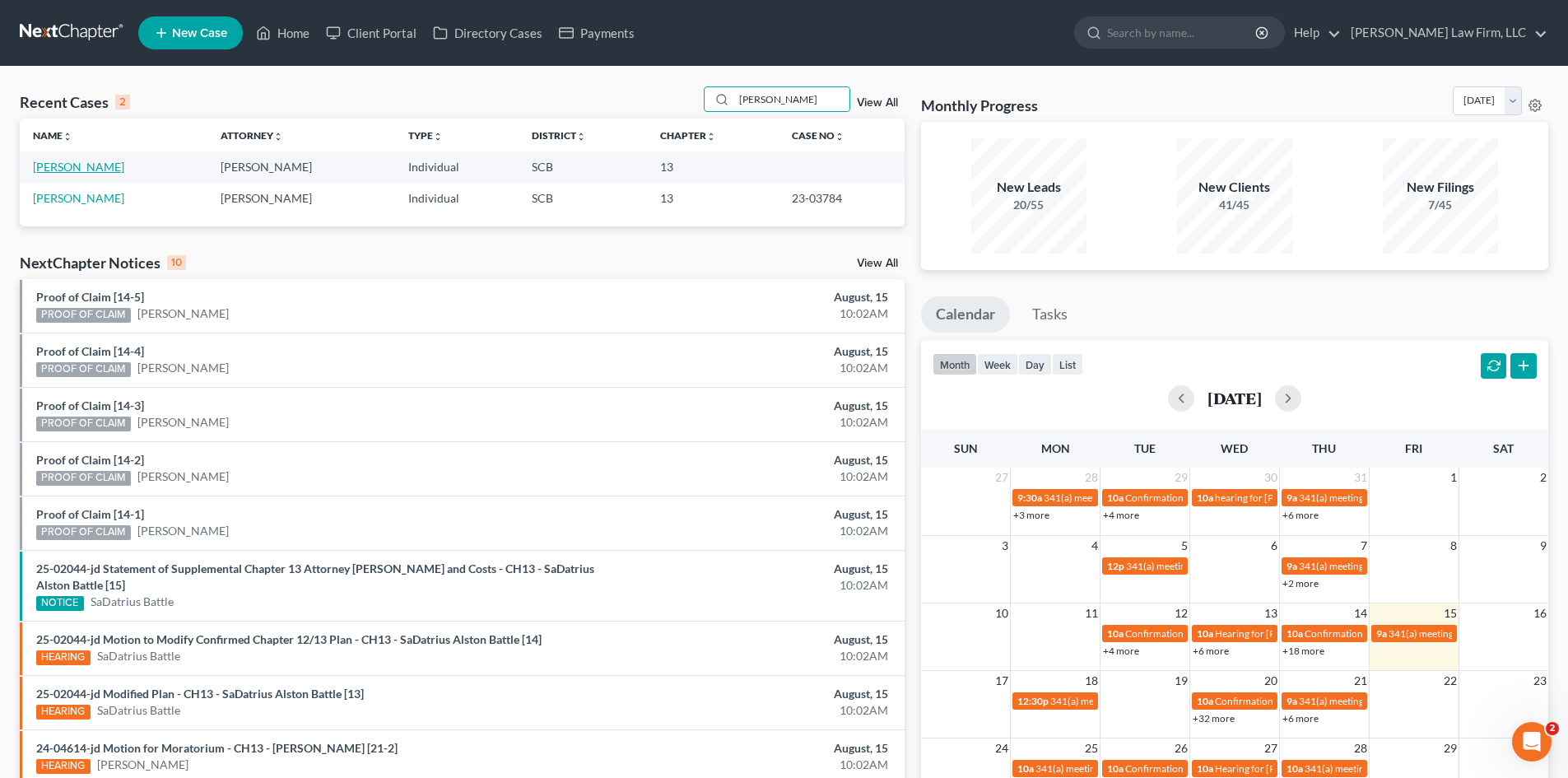
click at [73, 168] on link "Wittrell, Irvin" at bounding box center [79, 167] width 91 height 14
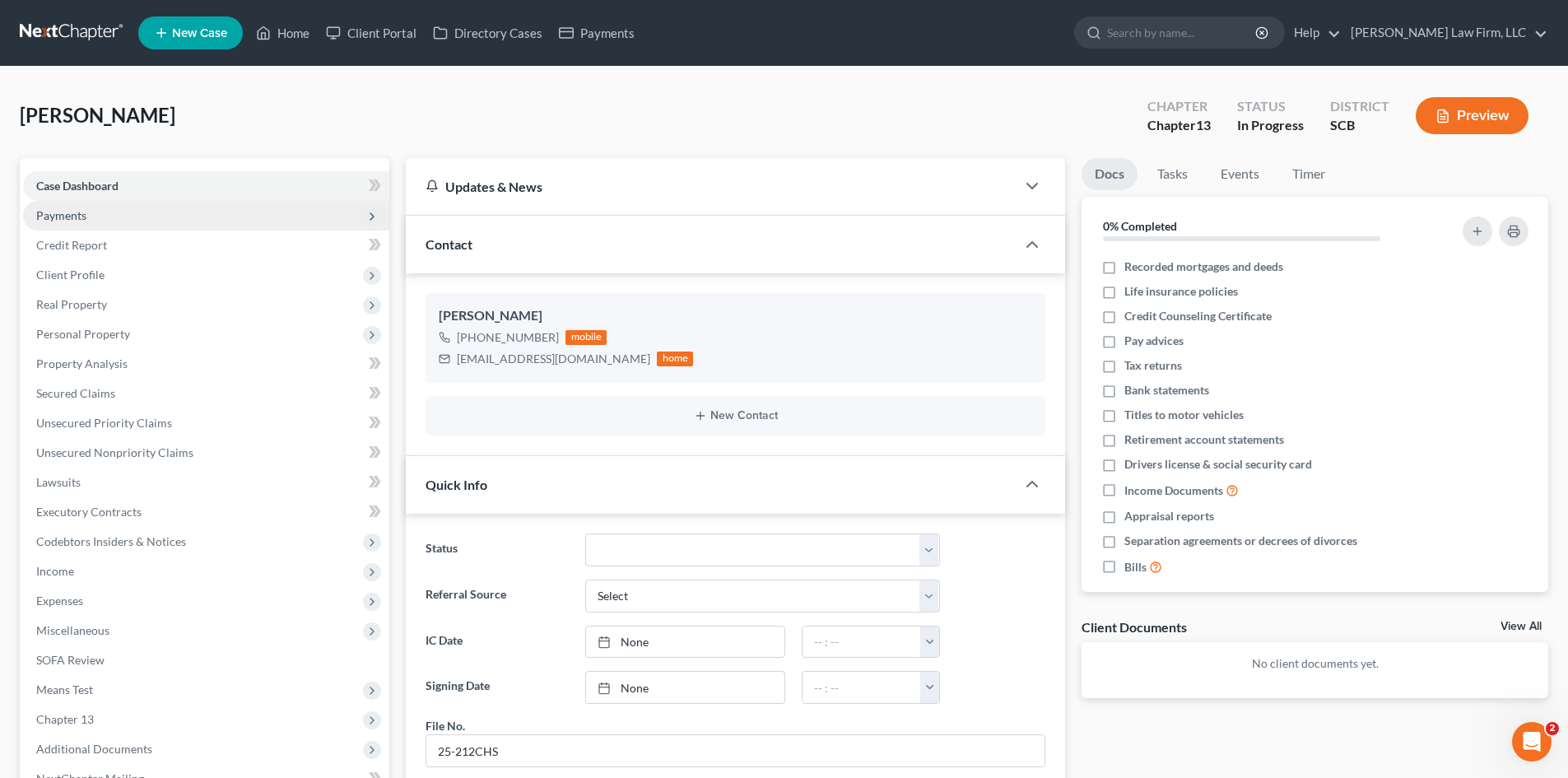
click at [64, 218] on span "Payments" at bounding box center [61, 215] width 50 height 14
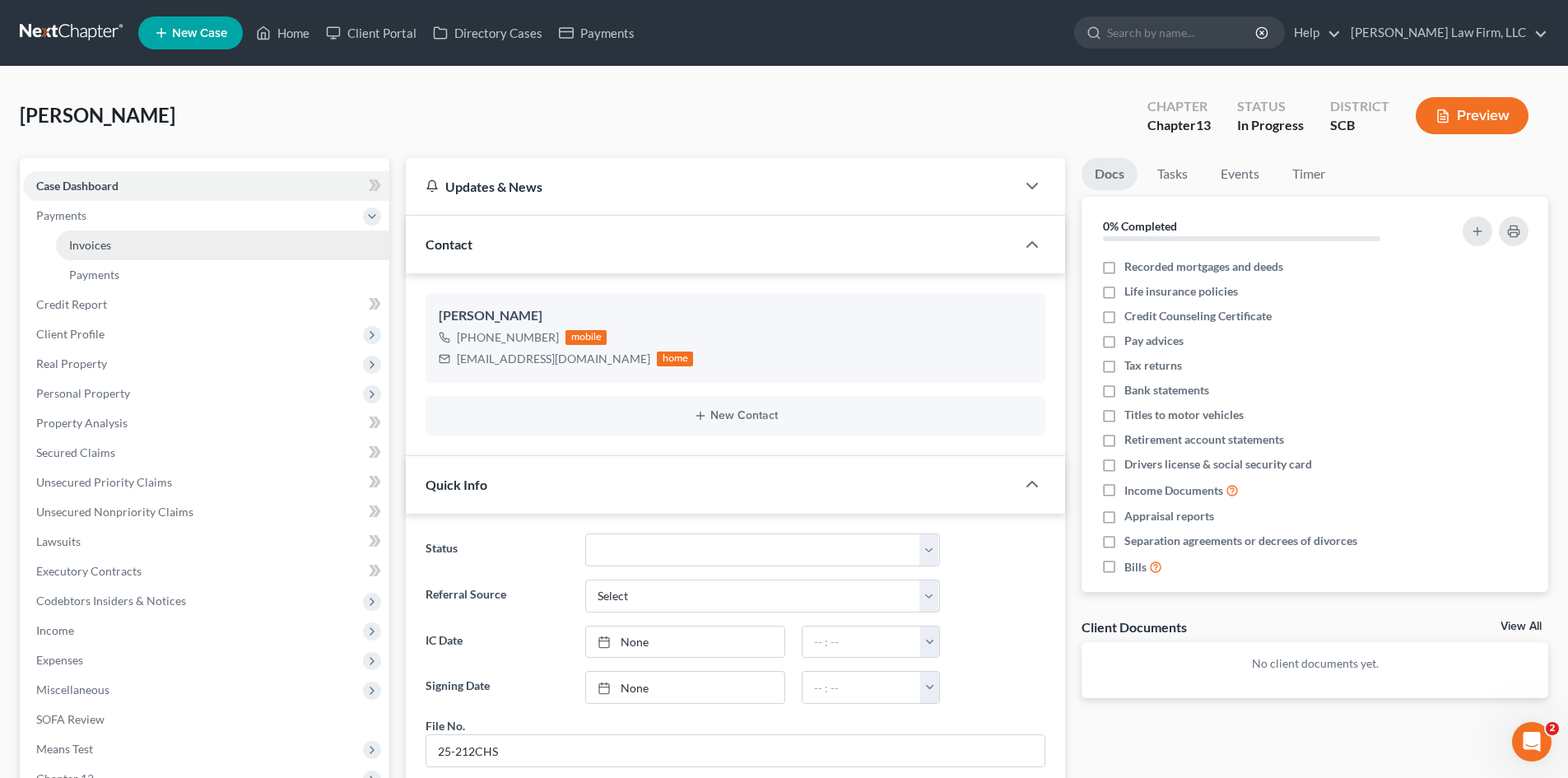
click at [101, 241] on span "Invoices" at bounding box center [91, 245] width 42 height 14
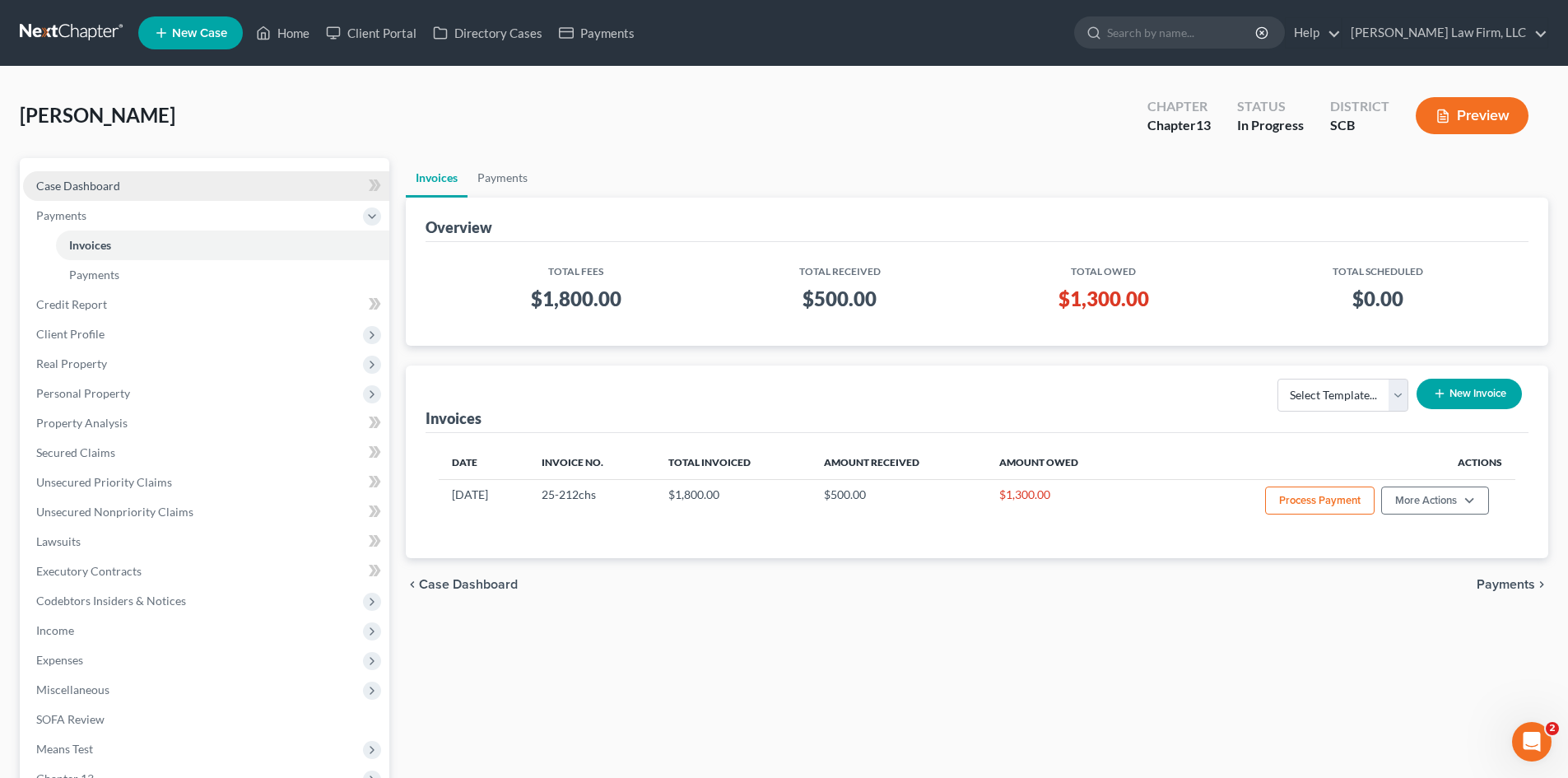
click at [77, 195] on link "Case Dashboard" at bounding box center [206, 185] width 366 height 30
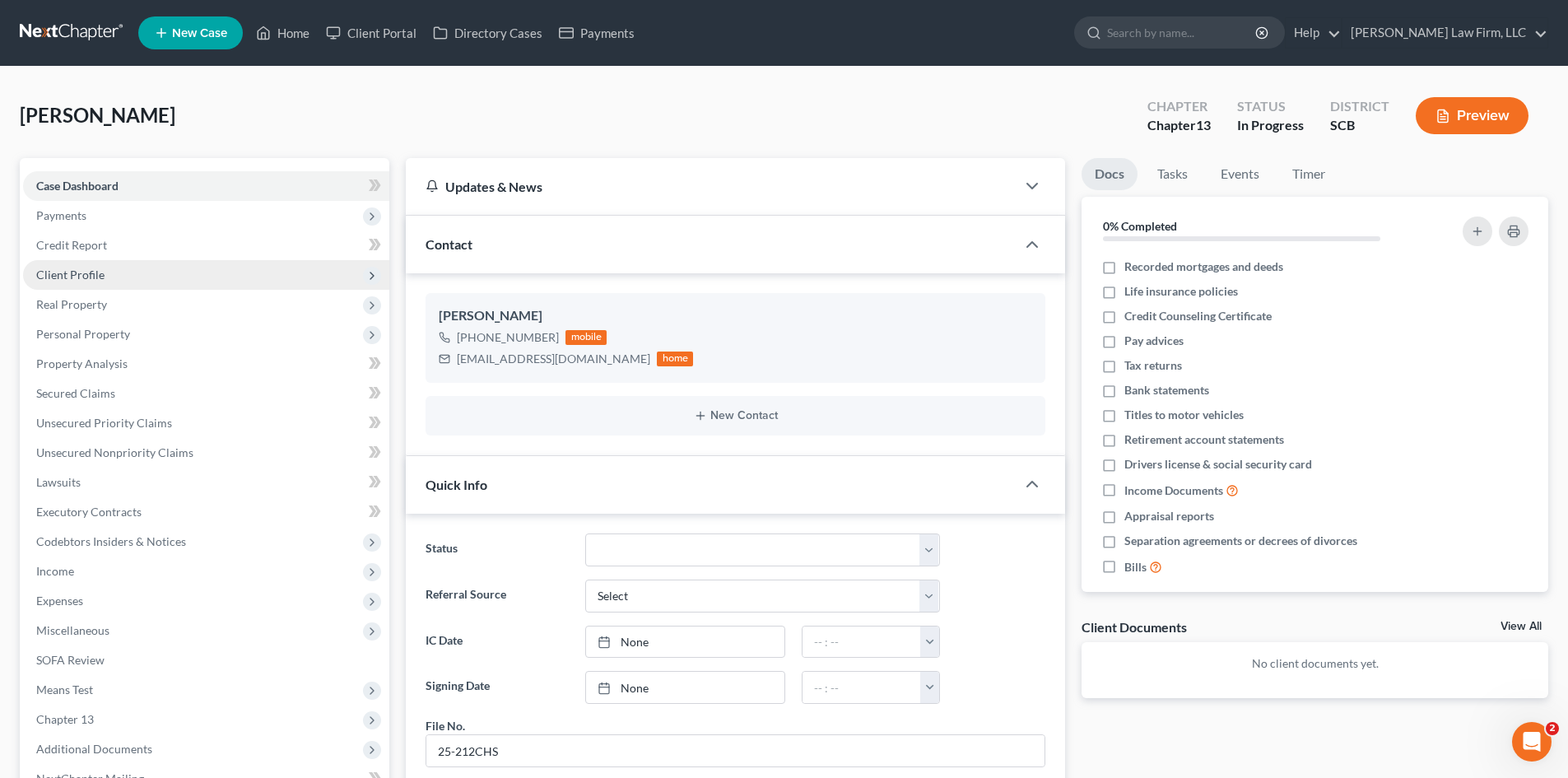
drag, startPoint x: 91, startPoint y: 279, endPoint x: 146, endPoint y: 280, distance: 55.0
click at [91, 279] on span "Client Profile" at bounding box center [70, 274] width 69 height 14
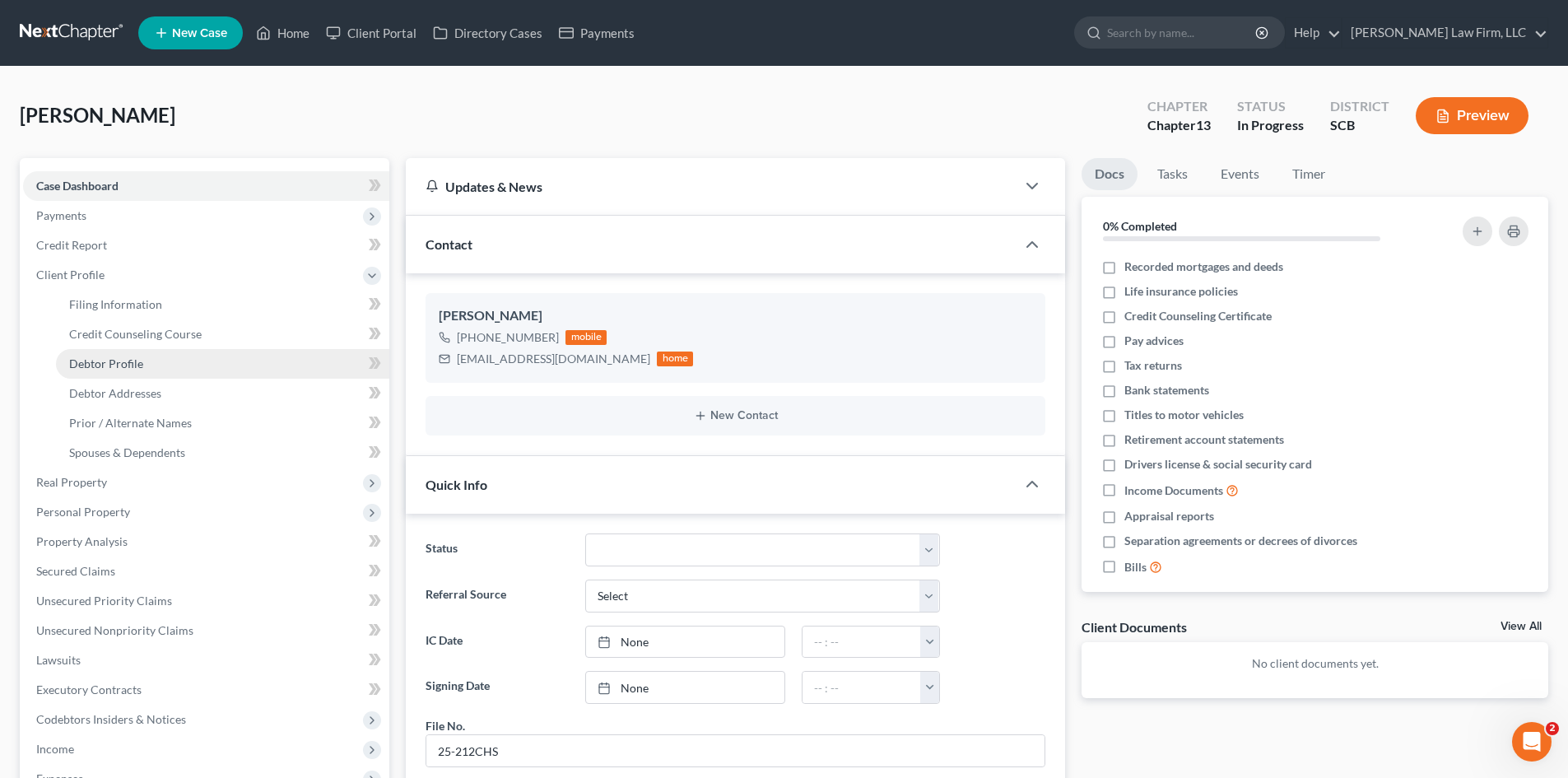
click at [134, 356] on span "Debtor Profile" at bounding box center [107, 363] width 74 height 14
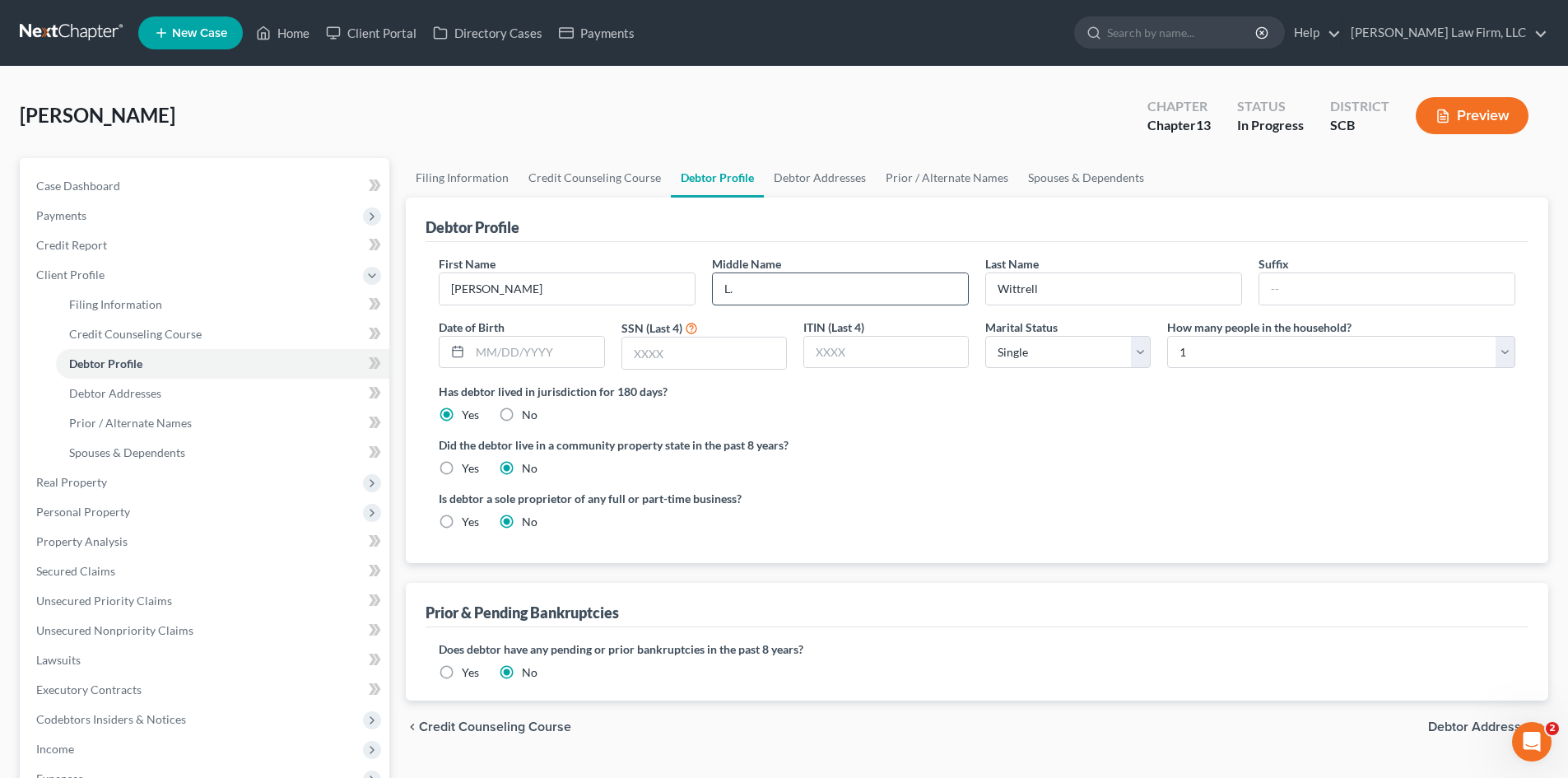
click at [866, 291] on input "L." at bounding box center [841, 289] width 256 height 31
click at [497, 358] on input "text" at bounding box center [537, 352] width 134 height 31
click at [711, 357] on input "text" at bounding box center [705, 353] width 164 height 31
click at [461, 174] on link "Filing Information" at bounding box center [462, 178] width 113 height 40
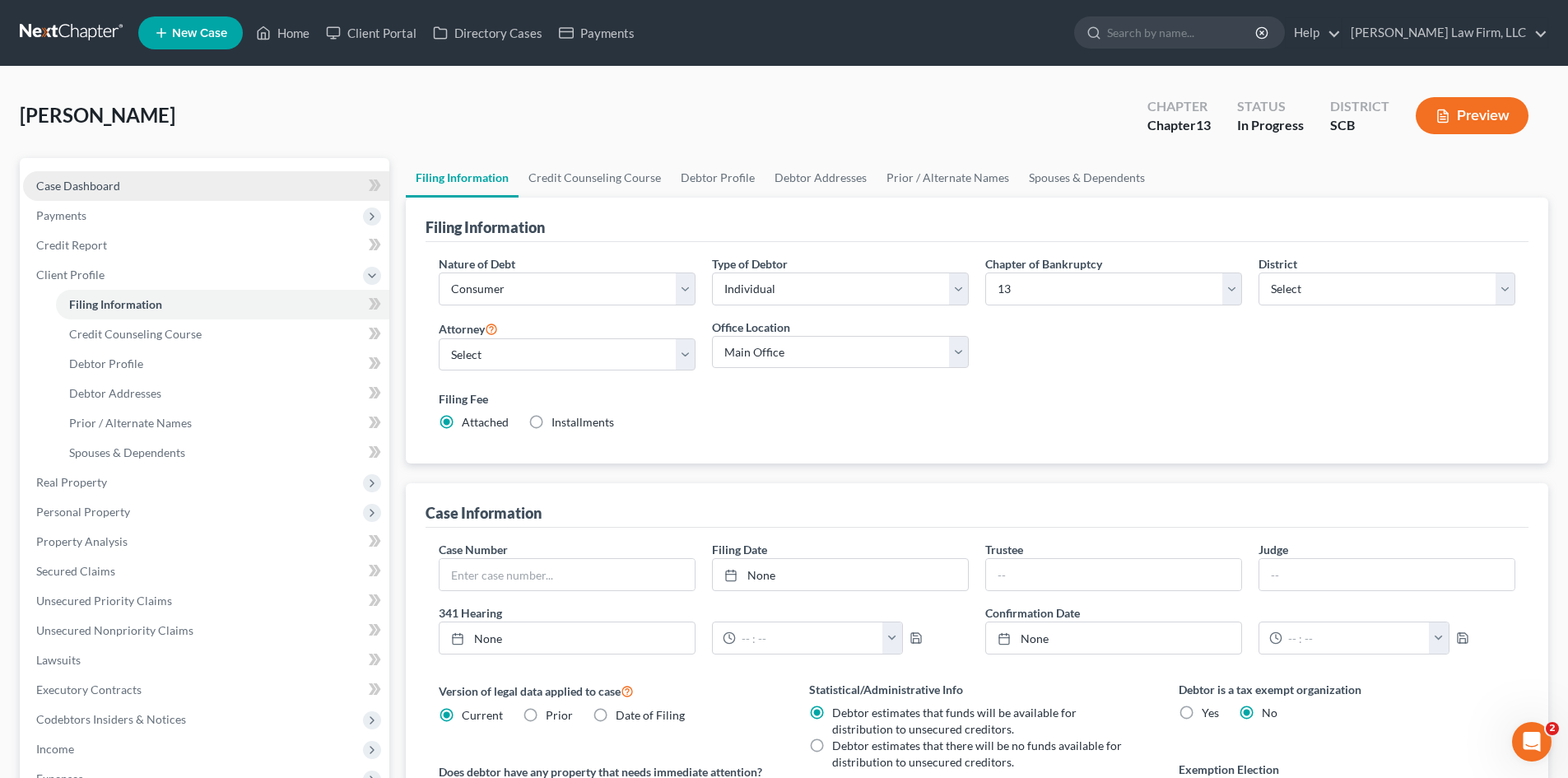
click at [111, 179] on span "Case Dashboard" at bounding box center [78, 185] width 84 height 14
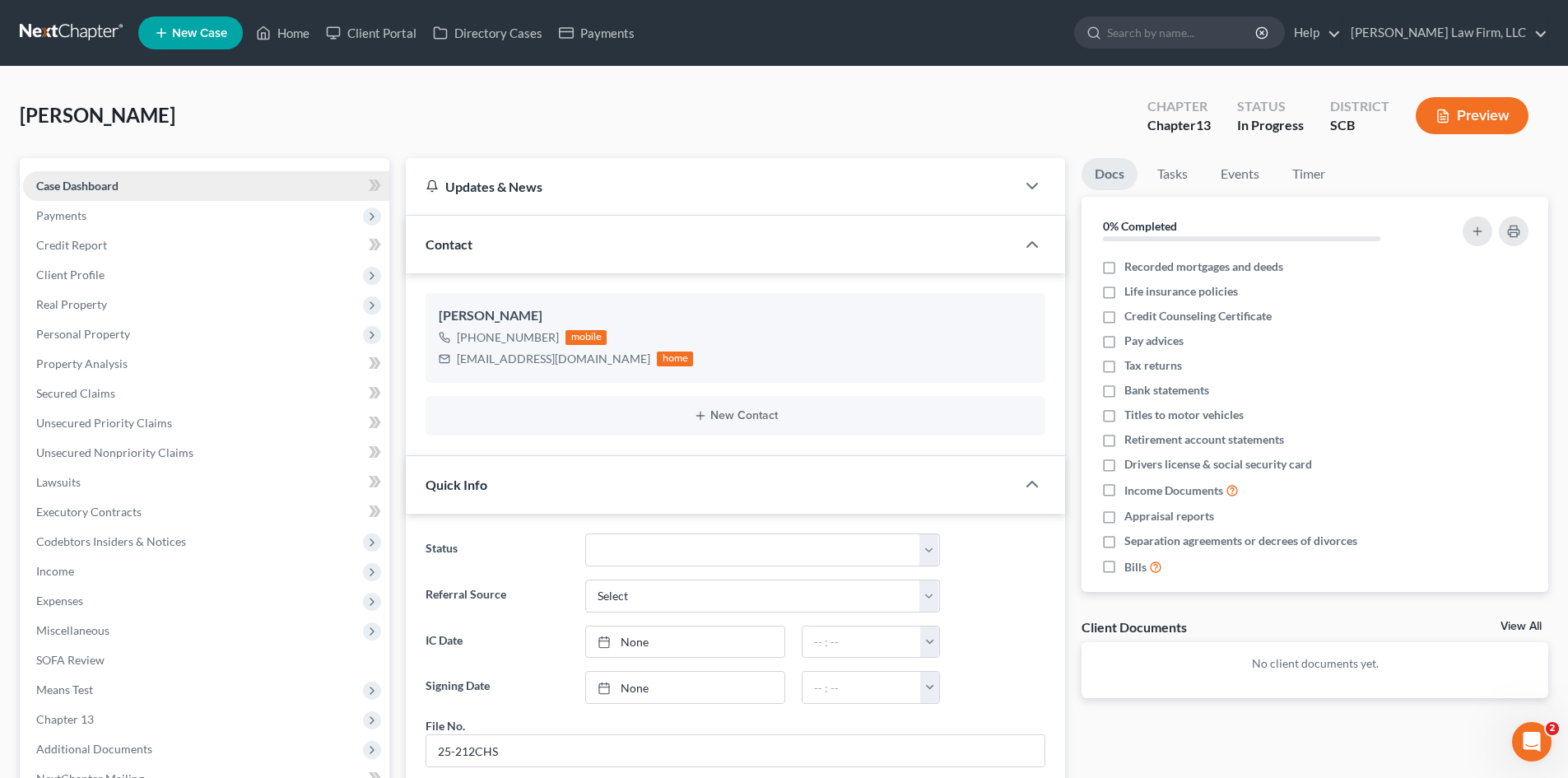
click at [90, 191] on span "Case Dashboard" at bounding box center [77, 185] width 82 height 14
click at [98, 209] on span "Payments" at bounding box center [206, 215] width 366 height 30
drag, startPoint x: 98, startPoint y: 209, endPoint x: 757, endPoint y: 305, distance: 666.0
click at [588, 88] on div "Wittrell, Irvin Upgraded Chapter Chapter 13 Status In Progress District SCB Pre…" at bounding box center [784, 122] width 1529 height 72
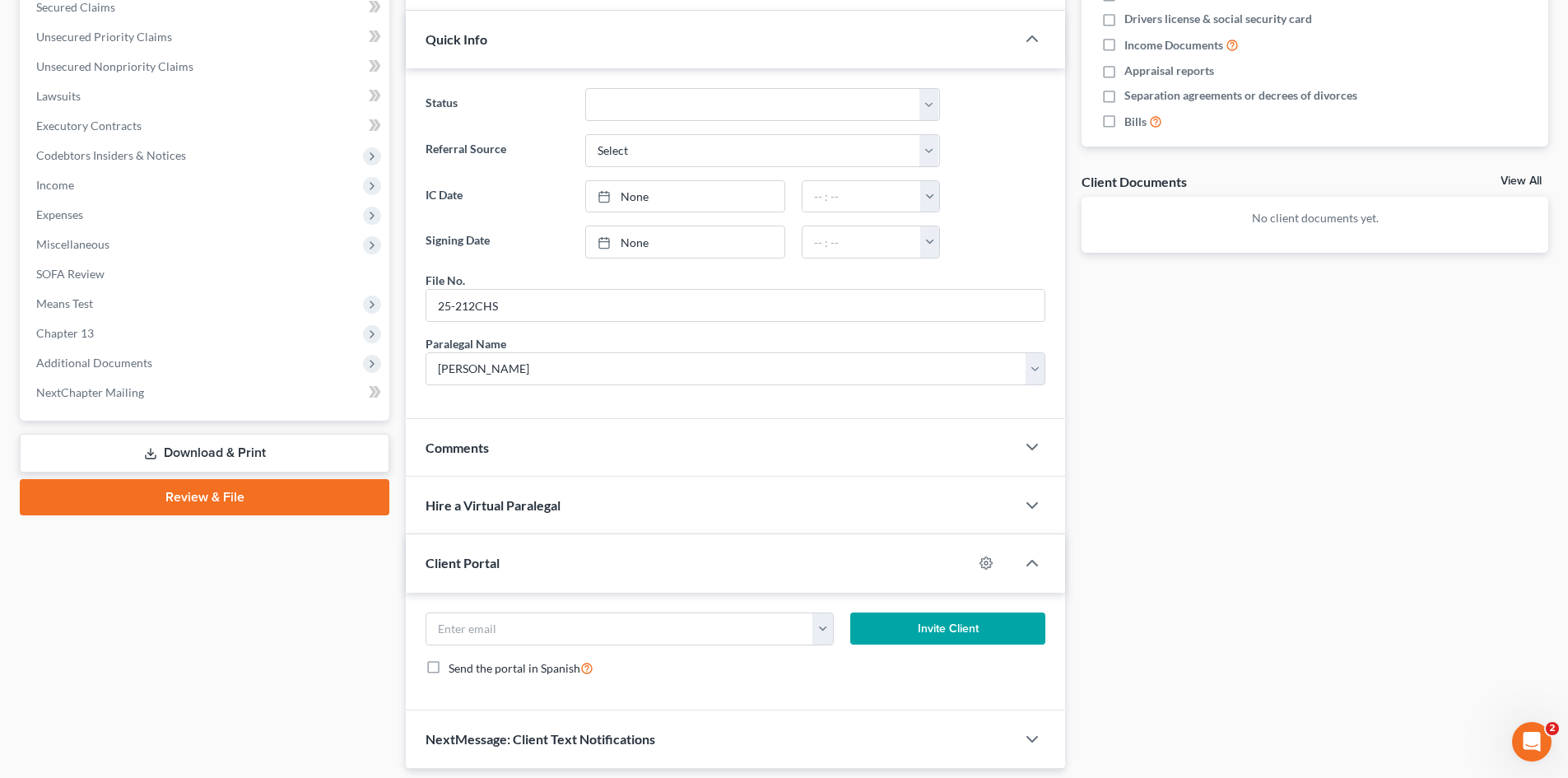
scroll to position [417, 0]
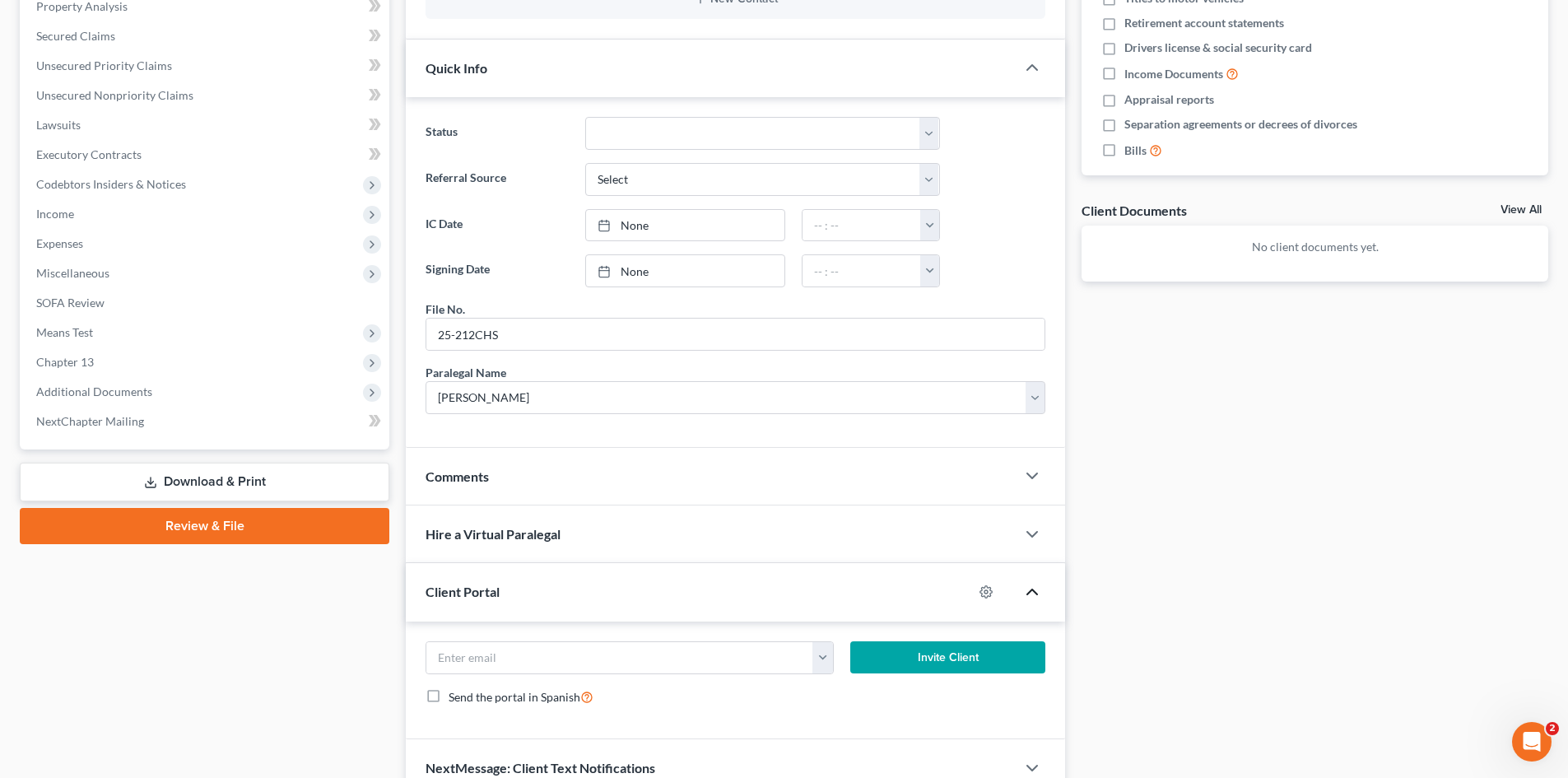
click at [1025, 593] on icon "button" at bounding box center [1032, 592] width 19 height 19
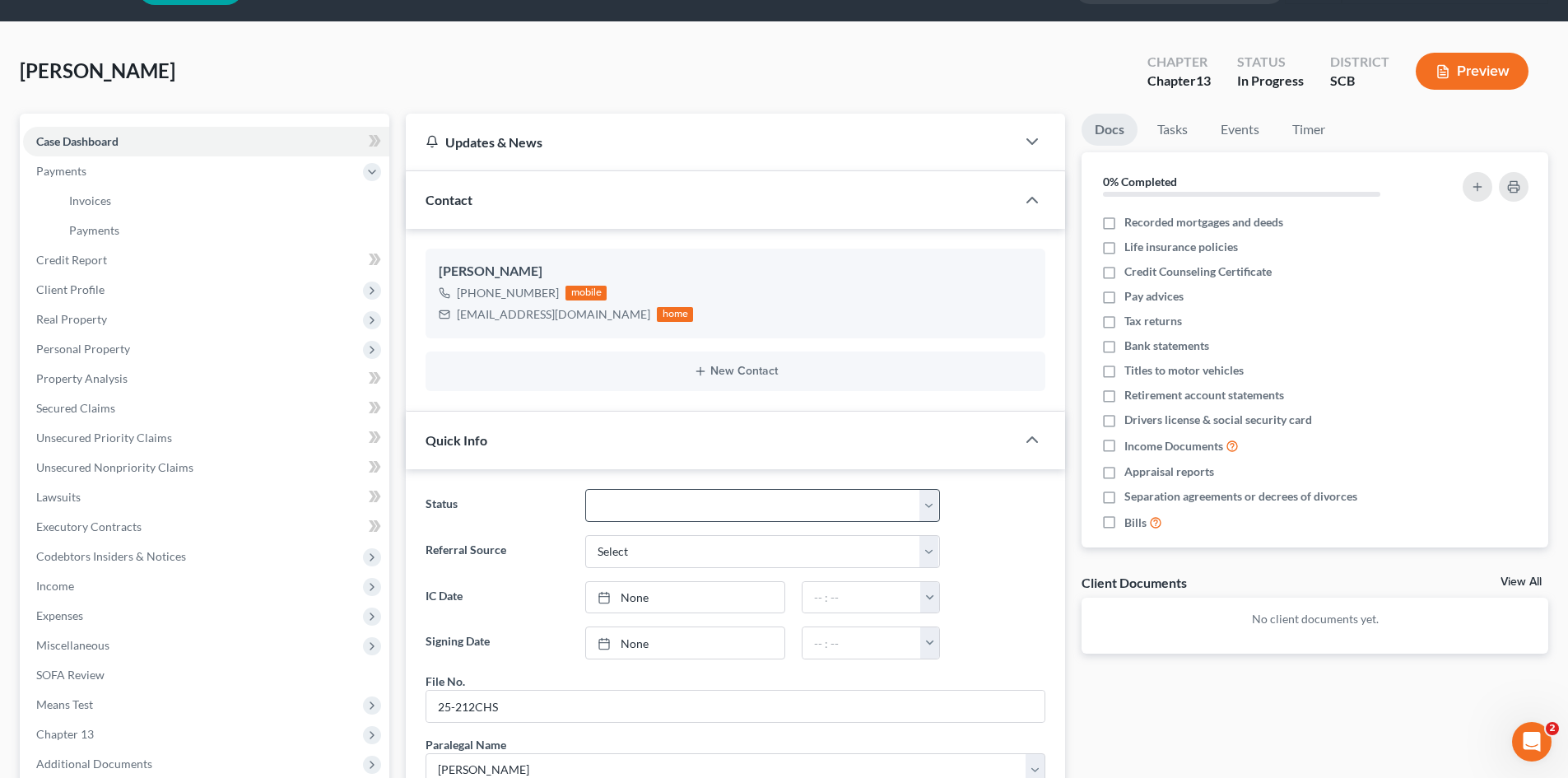
scroll to position [0, 0]
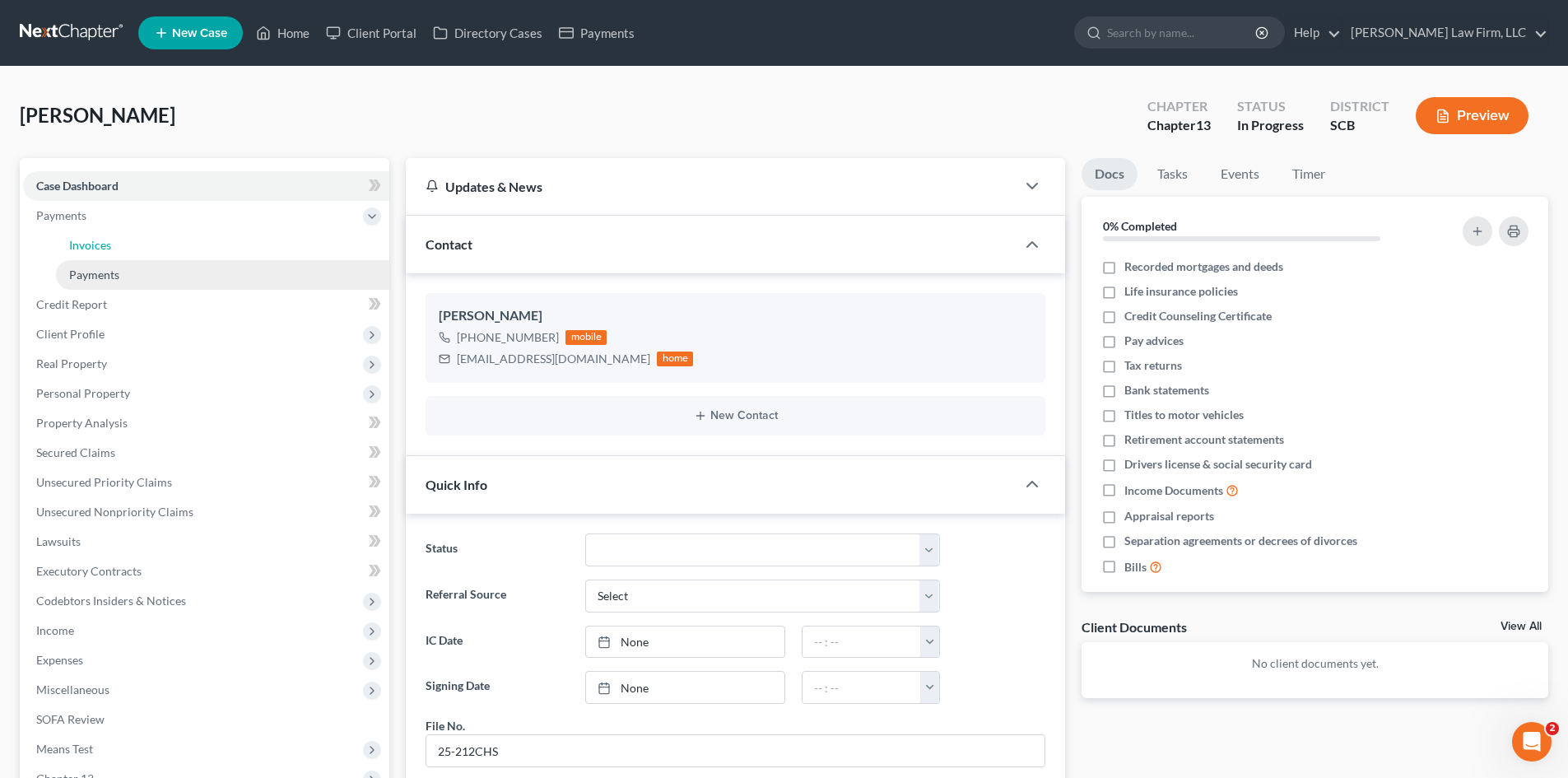
drag, startPoint x: 85, startPoint y: 249, endPoint x: 100, endPoint y: 260, distance: 18.6
click at [85, 249] on span "Invoices" at bounding box center [91, 245] width 42 height 14
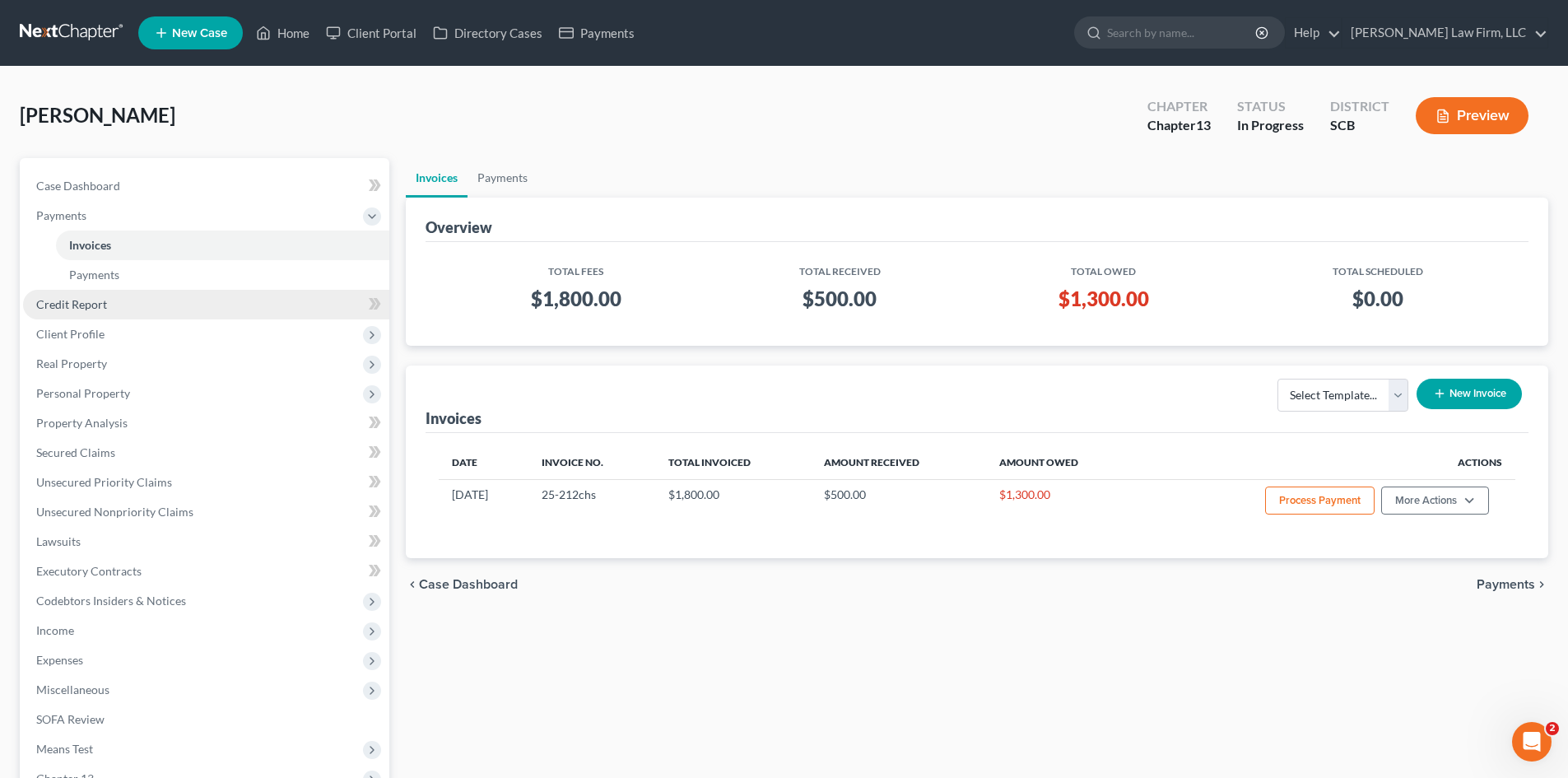
click at [92, 297] on span "Credit Report" at bounding box center [72, 304] width 71 height 14
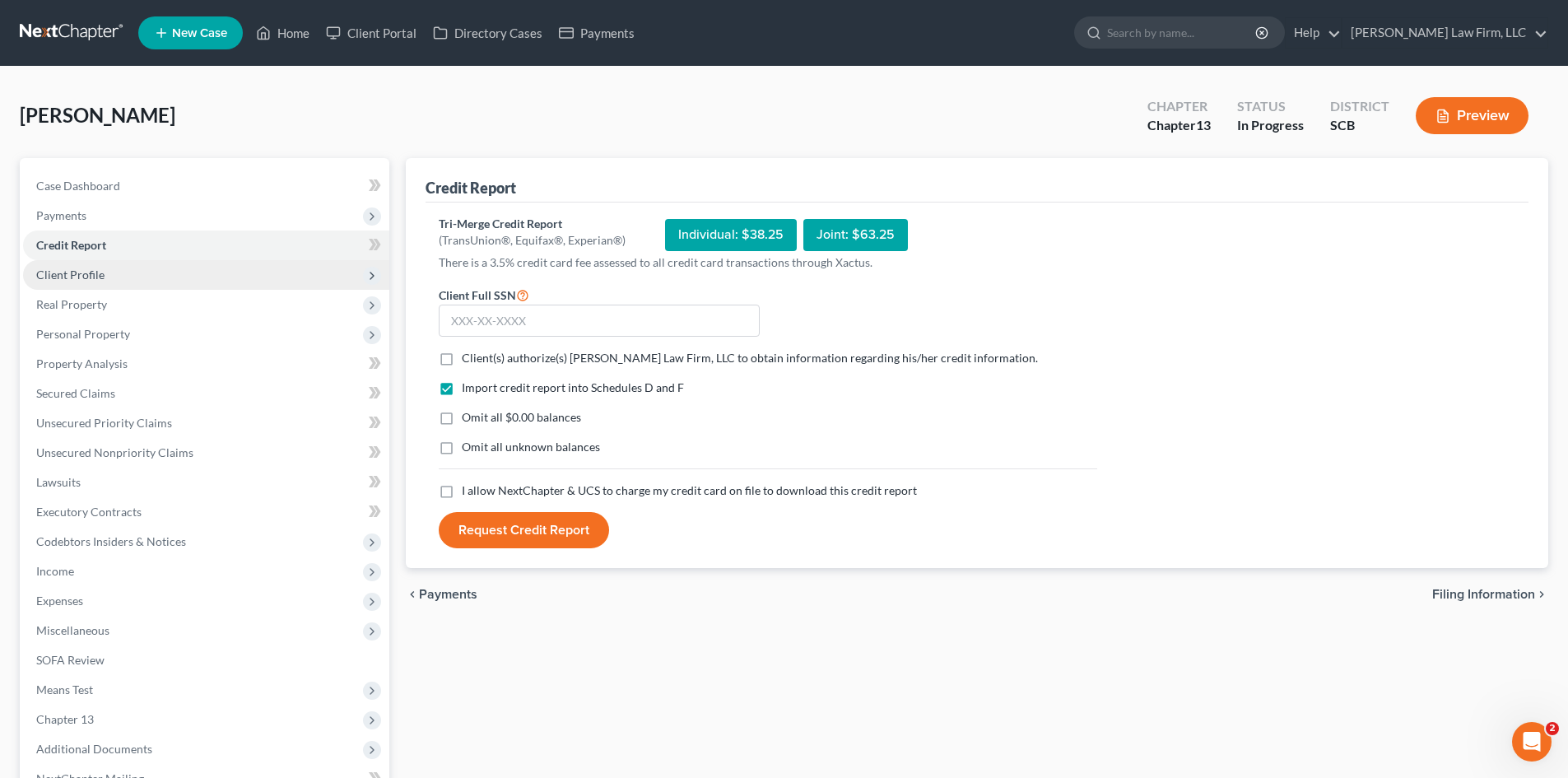
click at [80, 275] on span "Client Profile" at bounding box center [70, 274] width 69 height 14
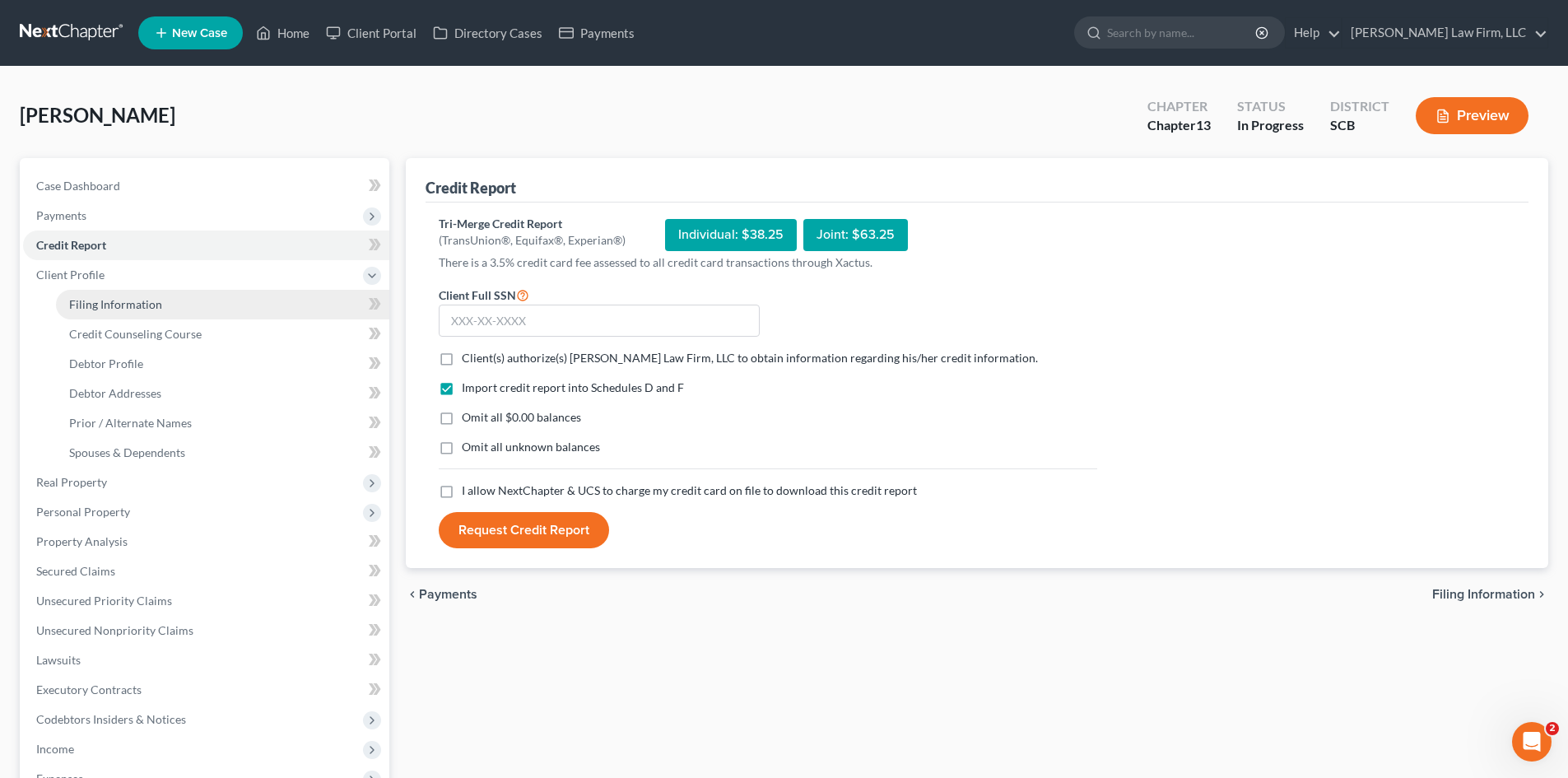
click at [168, 302] on link "Filing Information" at bounding box center [223, 304] width 333 height 30
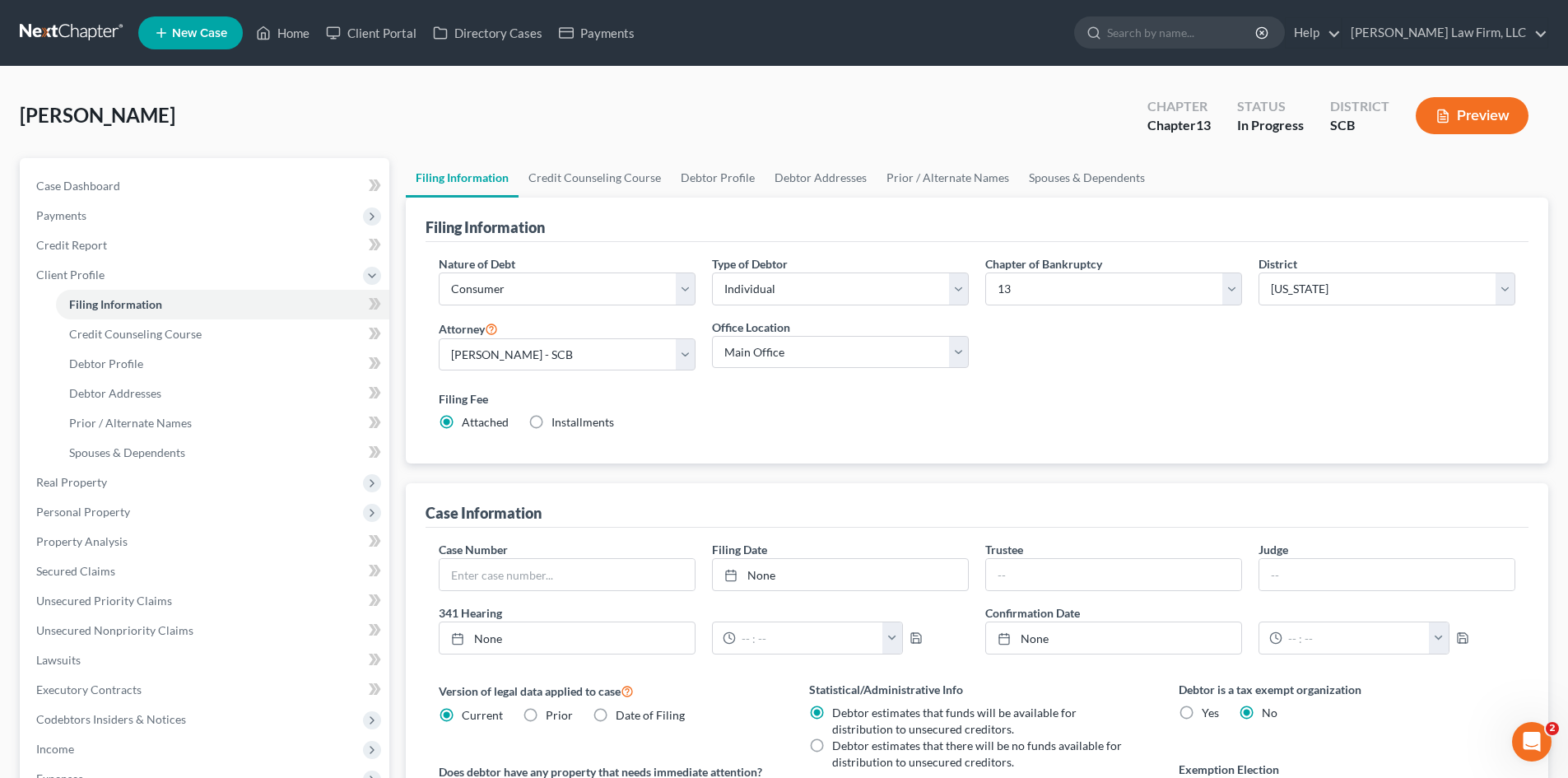
click at [619, 199] on div "Filing Information" at bounding box center [977, 219] width 1103 height 45
click at [600, 183] on link "Credit Counseling Course" at bounding box center [595, 178] width 152 height 40
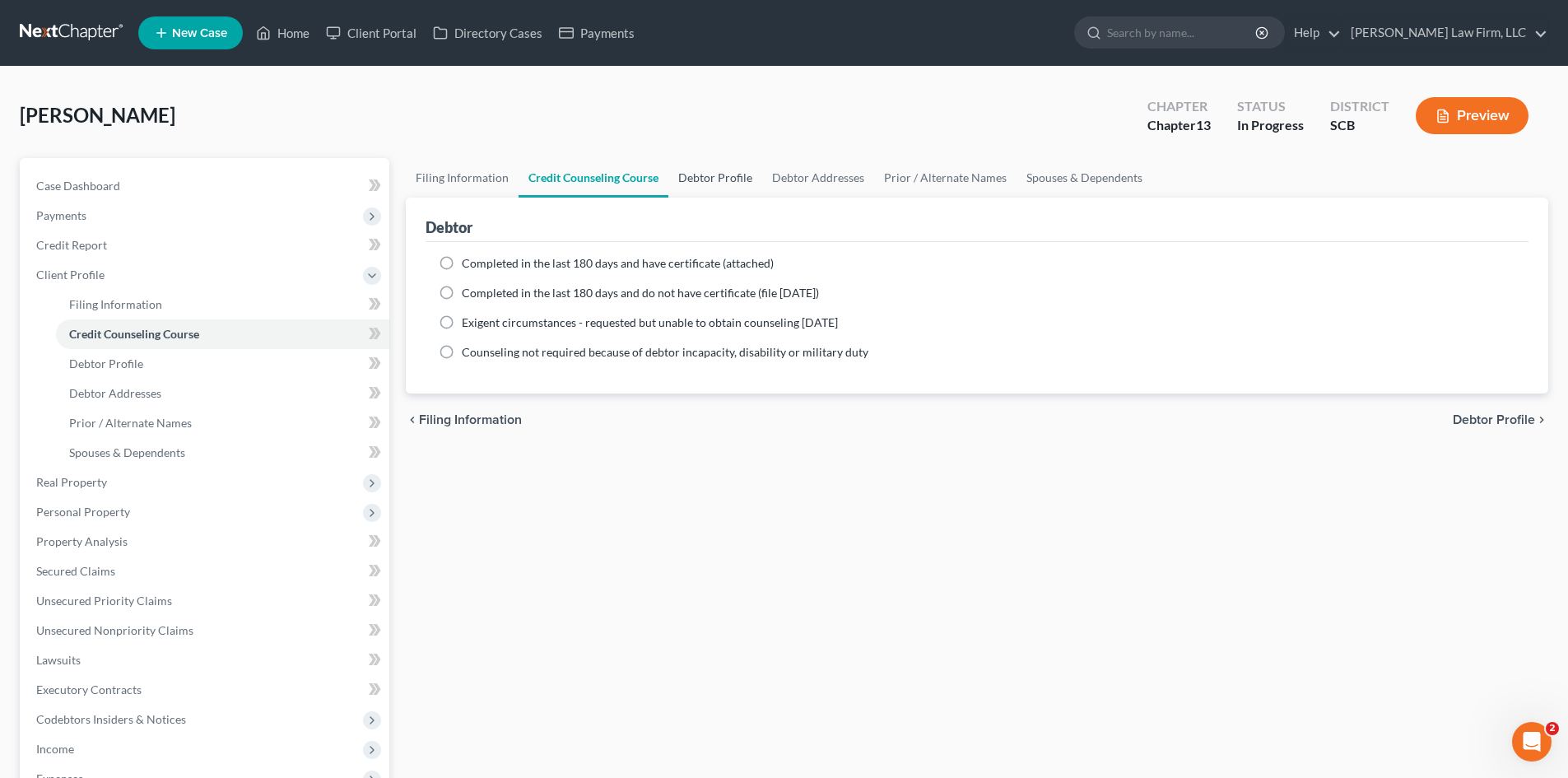
click at [747, 182] on link "Debtor Profile" at bounding box center [715, 178] width 94 height 40
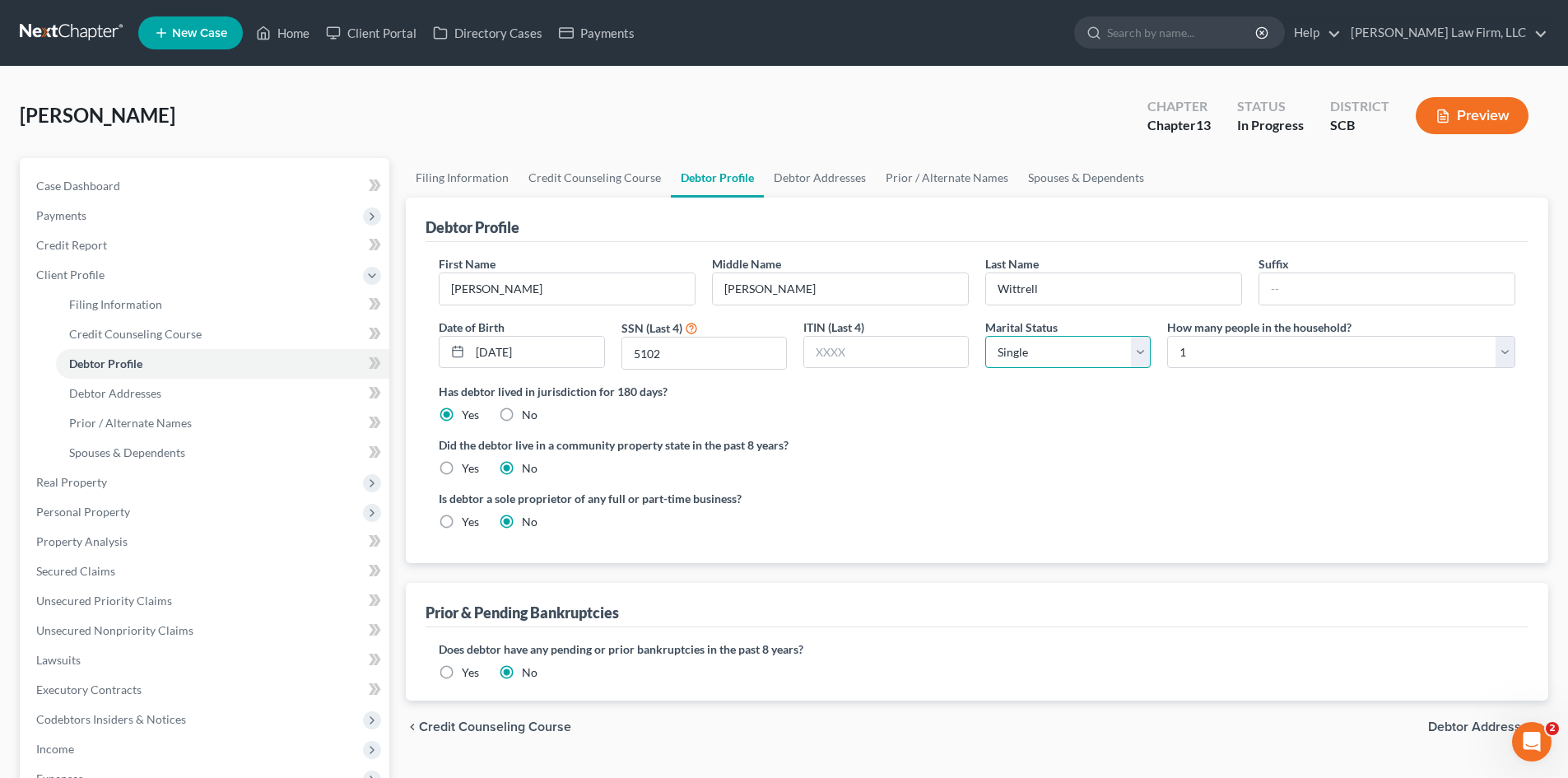
click at [1049, 354] on select "Select Single Married Separated Divorced Widowed" at bounding box center [1069, 352] width 166 height 33
click at [986, 336] on select "Select Single Married Separated Divorced Widowed" at bounding box center [1069, 352] width 166 height 33
click at [823, 173] on link "Debtor Addresses" at bounding box center [820, 178] width 112 height 40
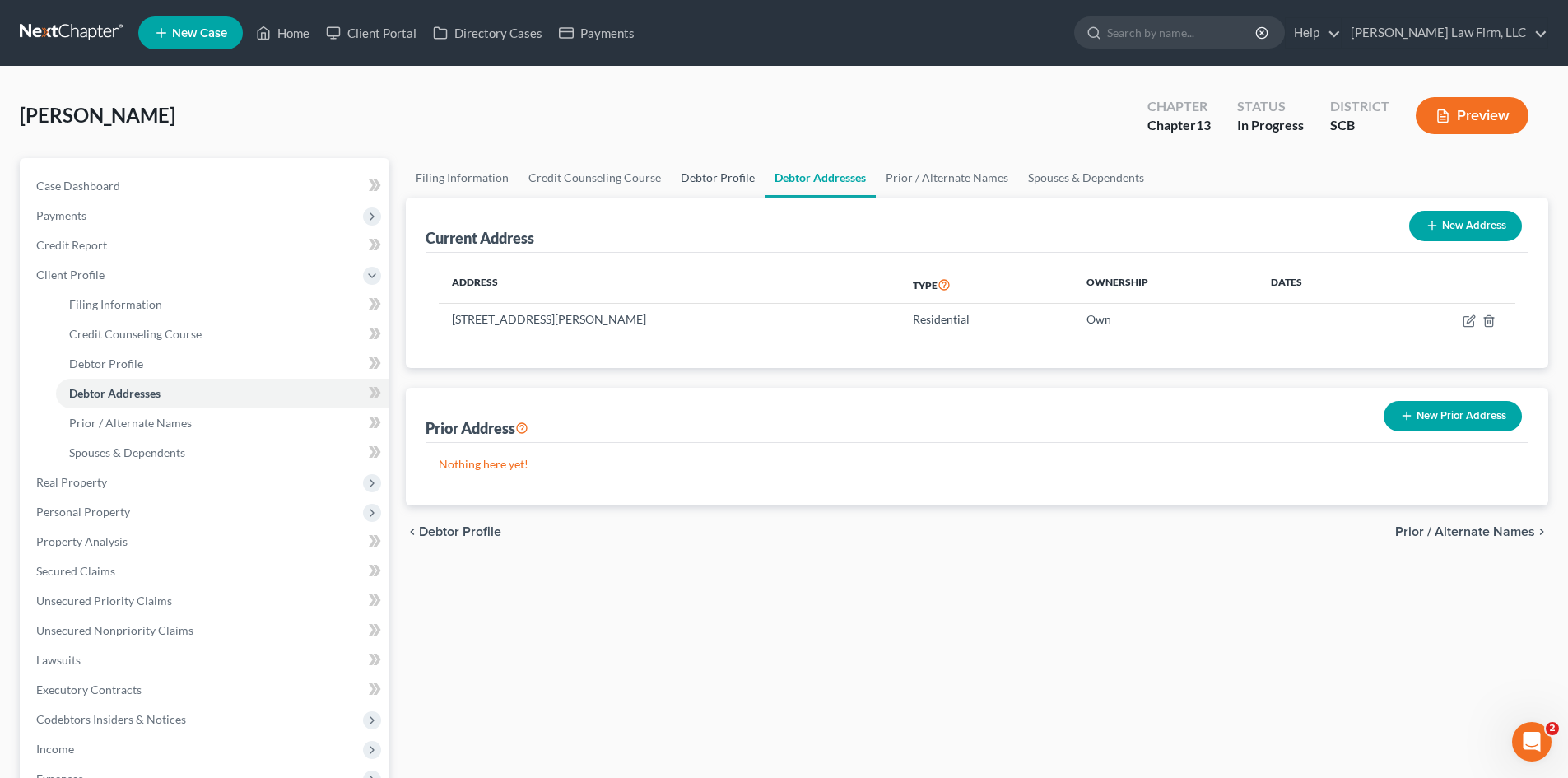
click at [686, 183] on link "Debtor Profile" at bounding box center [718, 178] width 94 height 40
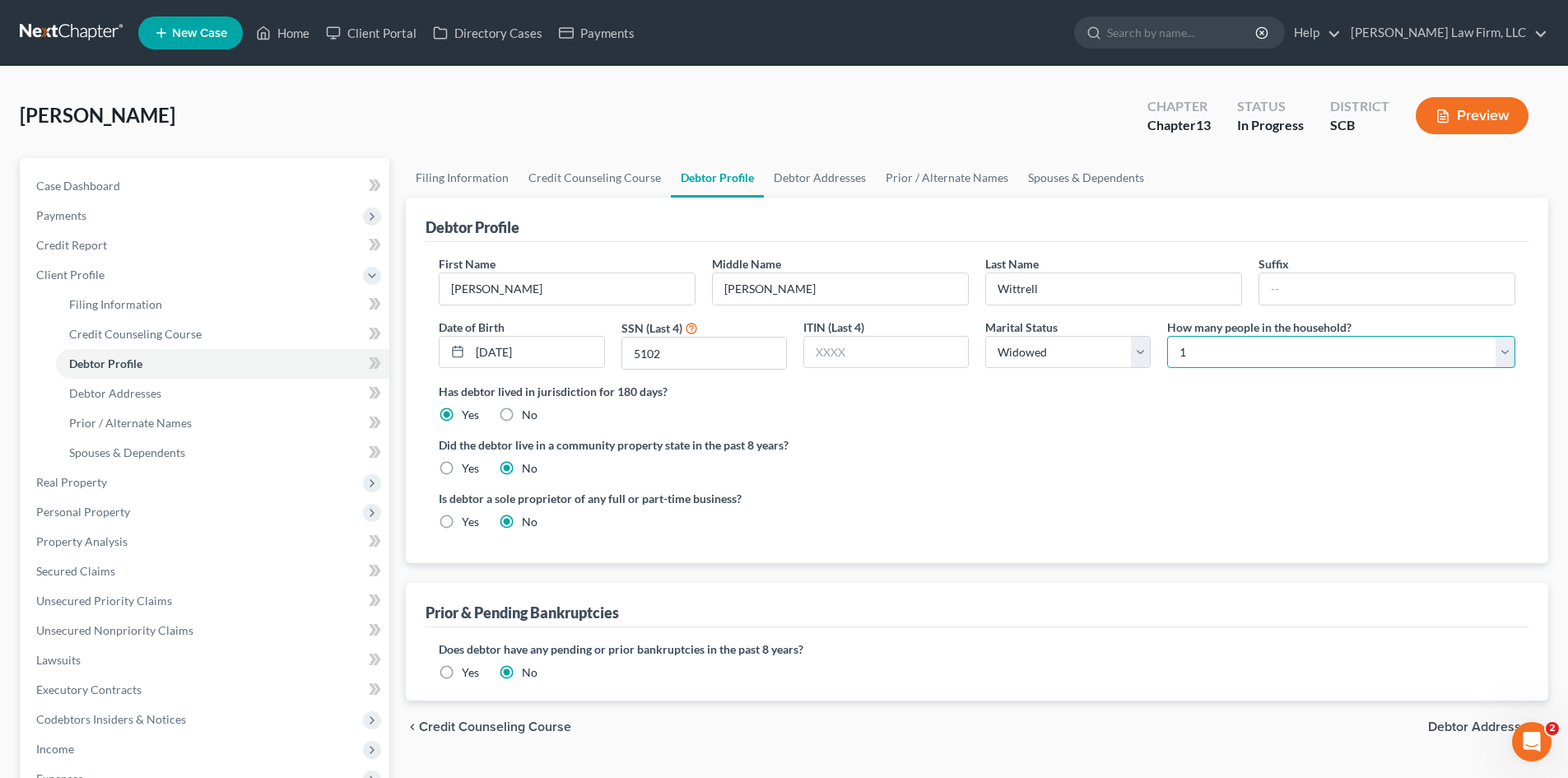
click at [1255, 346] on select "Select 1 2 3 4 5 6 7 8 9 10 11 12 13 14 15 16 17 18 19 20" at bounding box center [1342, 352] width 349 height 33
click at [1168, 336] on select "Select 1 2 3 4 5 6 7 8 9 10 11 12 13 14 15 16 17 18 19 20" at bounding box center [1342, 352] width 349 height 33
click at [1061, 183] on link "Spouses & Dependents" at bounding box center [1086, 178] width 136 height 40
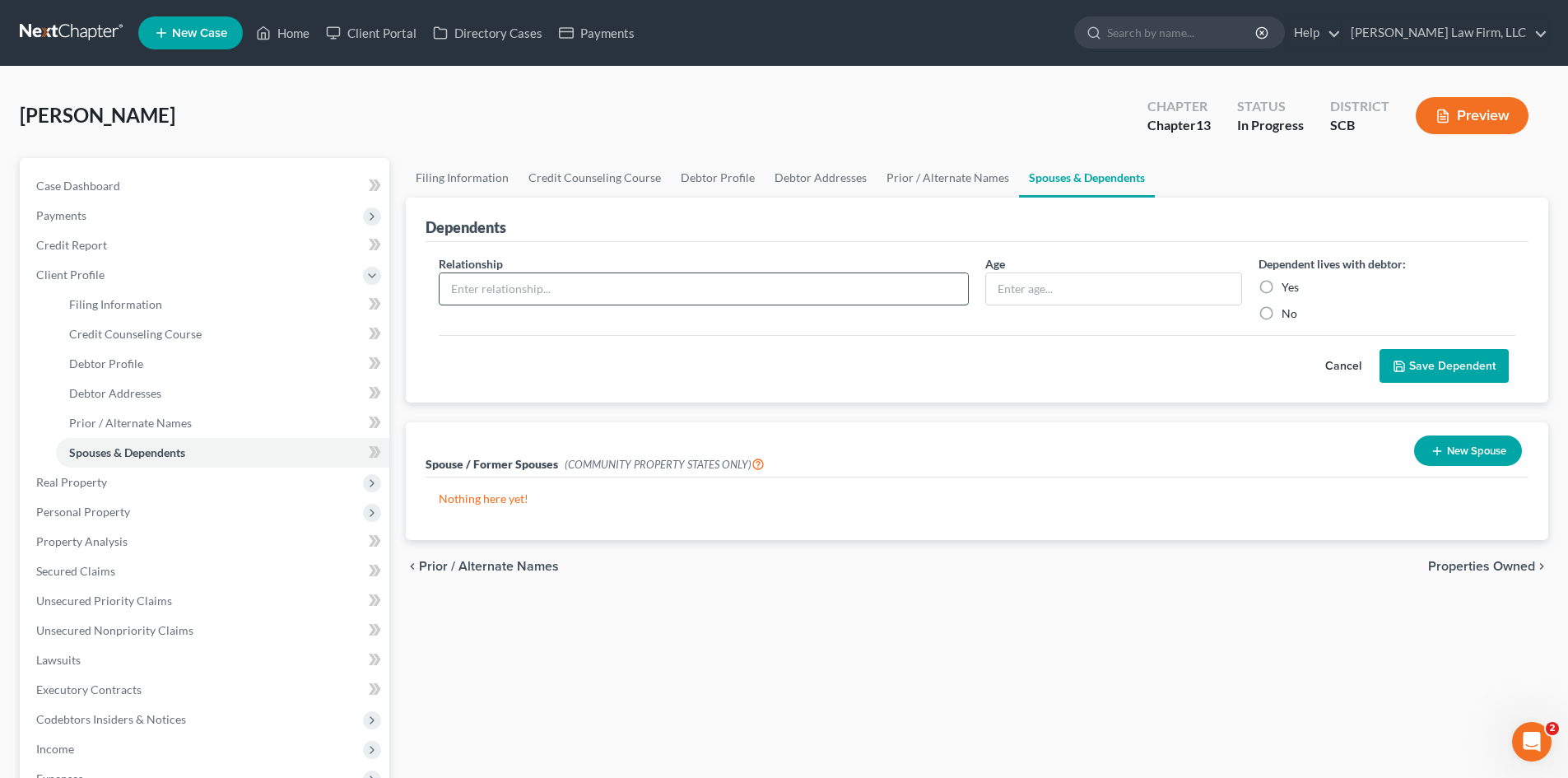
click at [569, 296] on input "text" at bounding box center [704, 289] width 529 height 31
click at [1118, 300] on input "text" at bounding box center [1114, 289] width 256 height 31
click at [1282, 290] on label "Yes" at bounding box center [1290, 287] width 17 height 16
click at [1289, 290] on input "Yes" at bounding box center [1294, 284] width 11 height 11
click at [1408, 359] on button "Save Dependent" at bounding box center [1444, 367] width 129 height 35
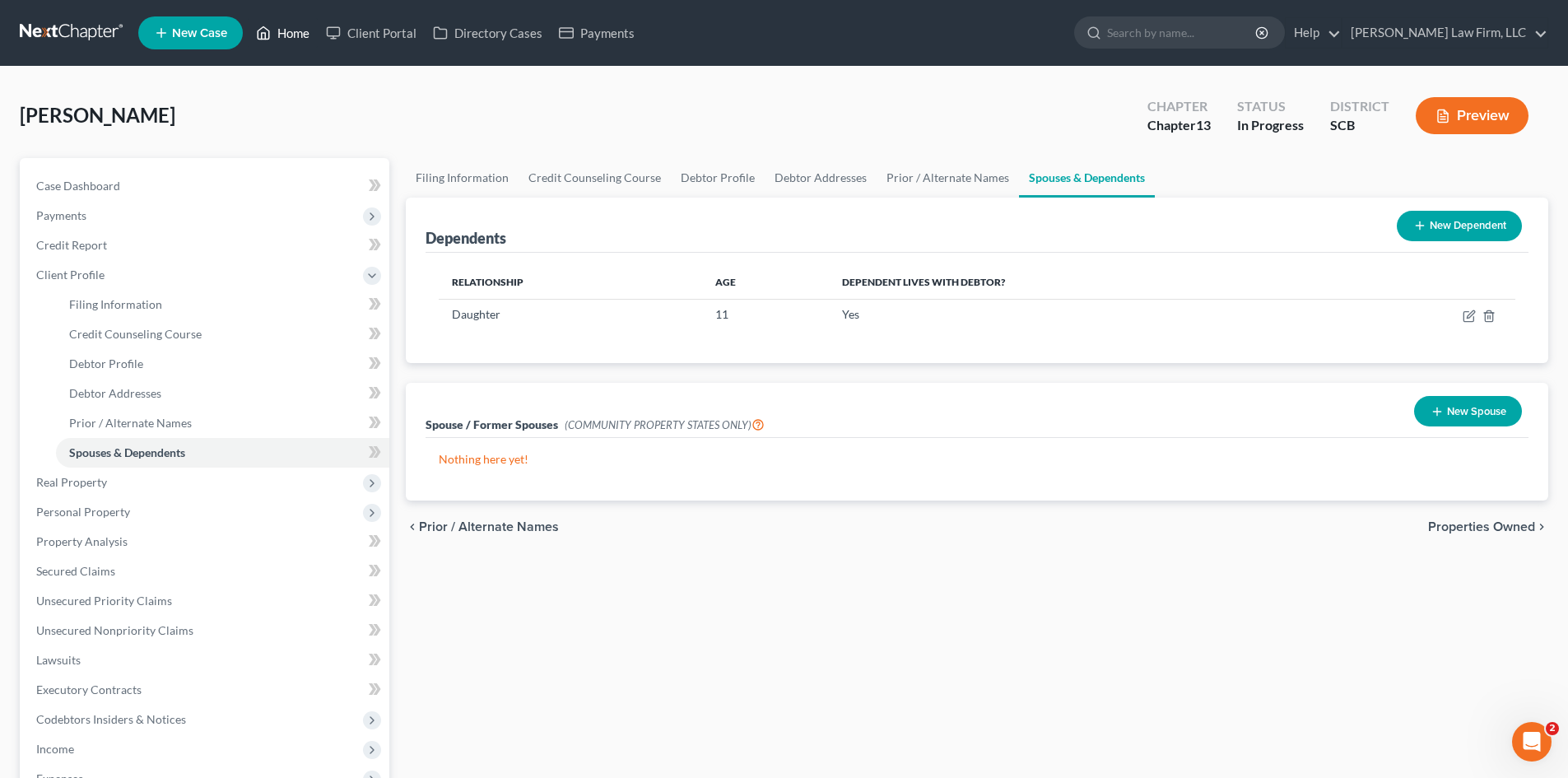
drag, startPoint x: 289, startPoint y: 32, endPoint x: 304, endPoint y: 14, distance: 23.4
click at [289, 32] on link "Home" at bounding box center [283, 32] width 70 height 30
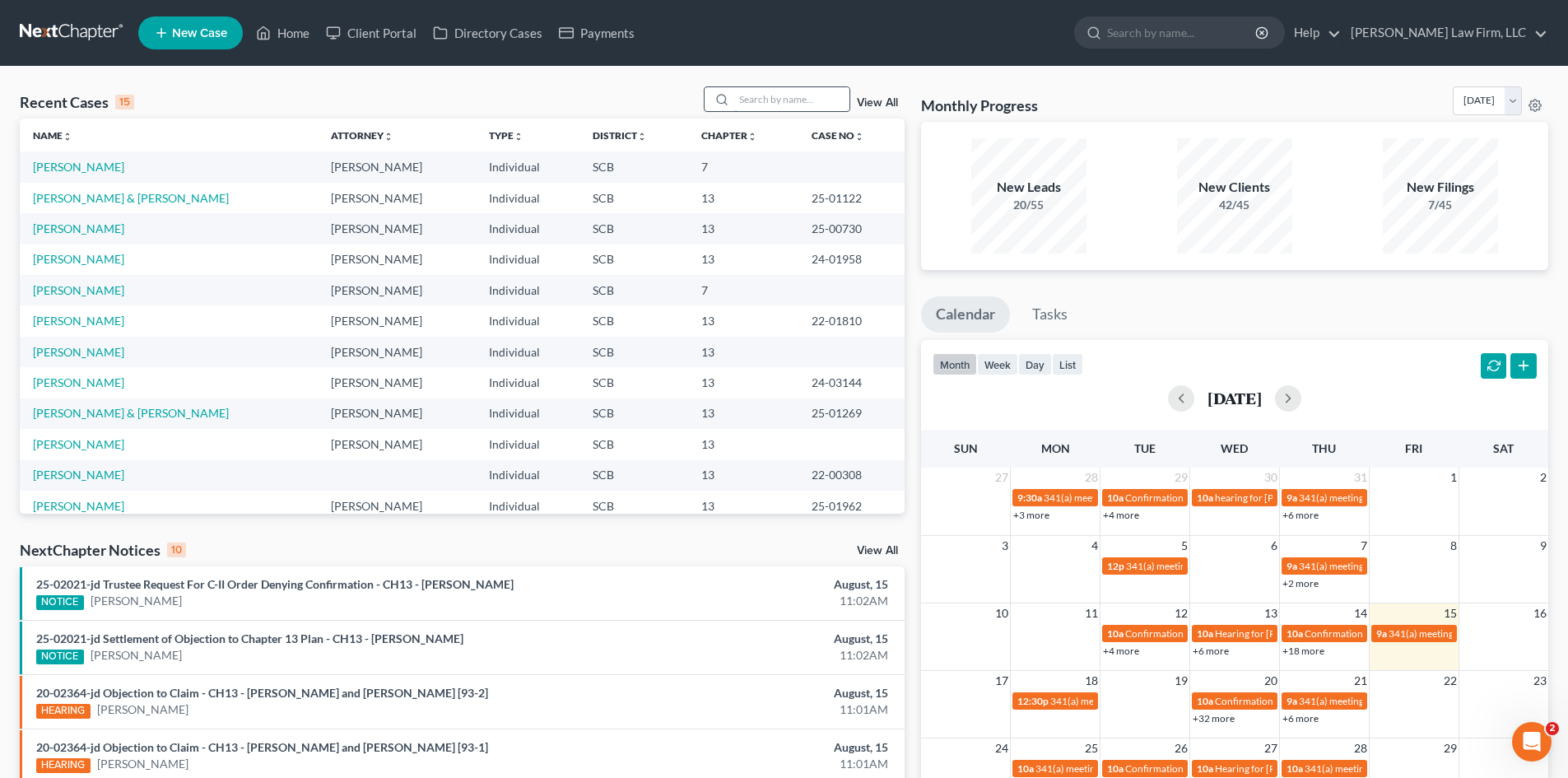
click at [765, 102] on input "search" at bounding box center [792, 99] width 115 height 24
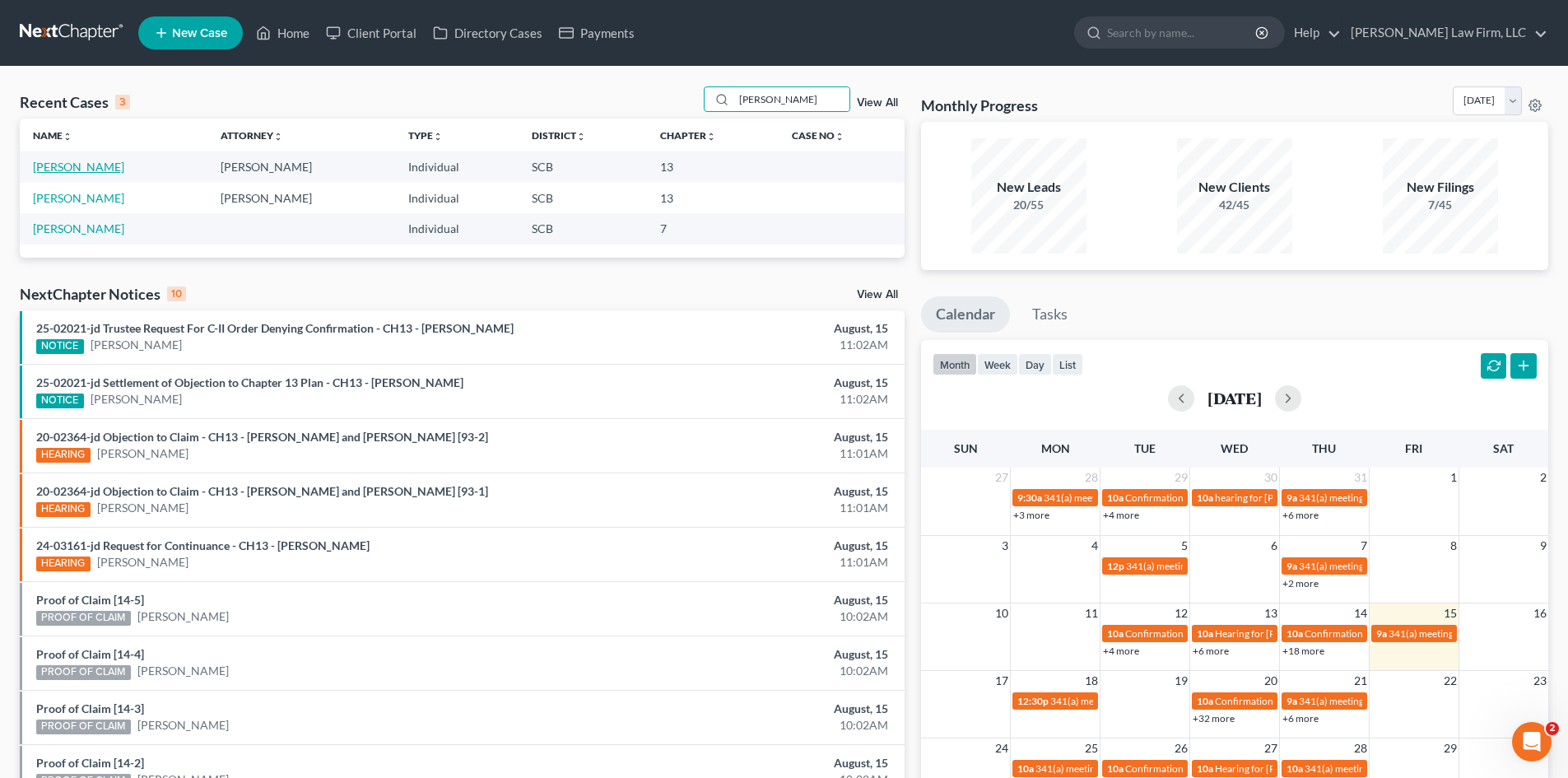
click at [63, 172] on link "Singleton, Jennifer" at bounding box center [79, 167] width 91 height 14
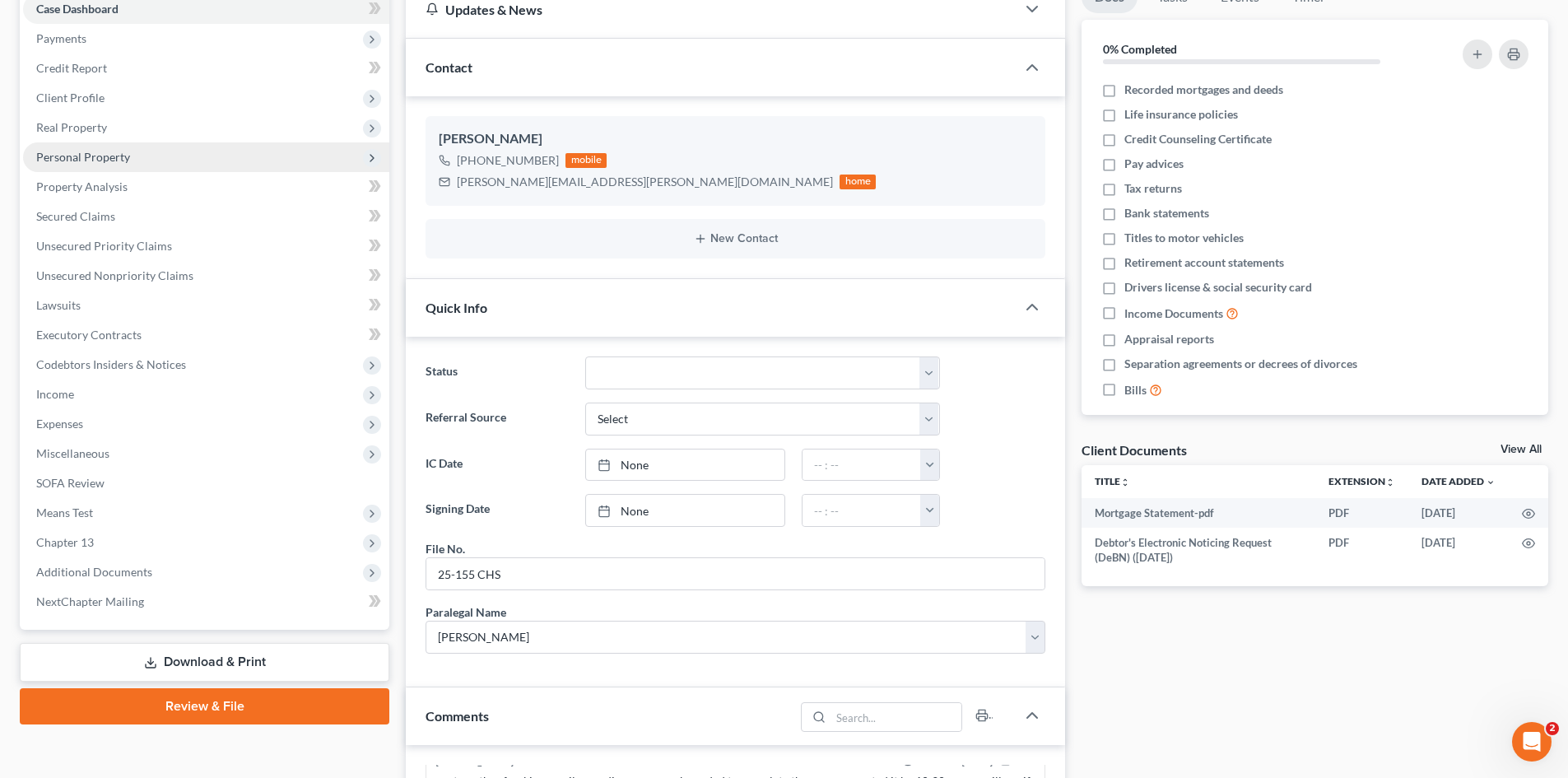
scroll to position [165, 0]
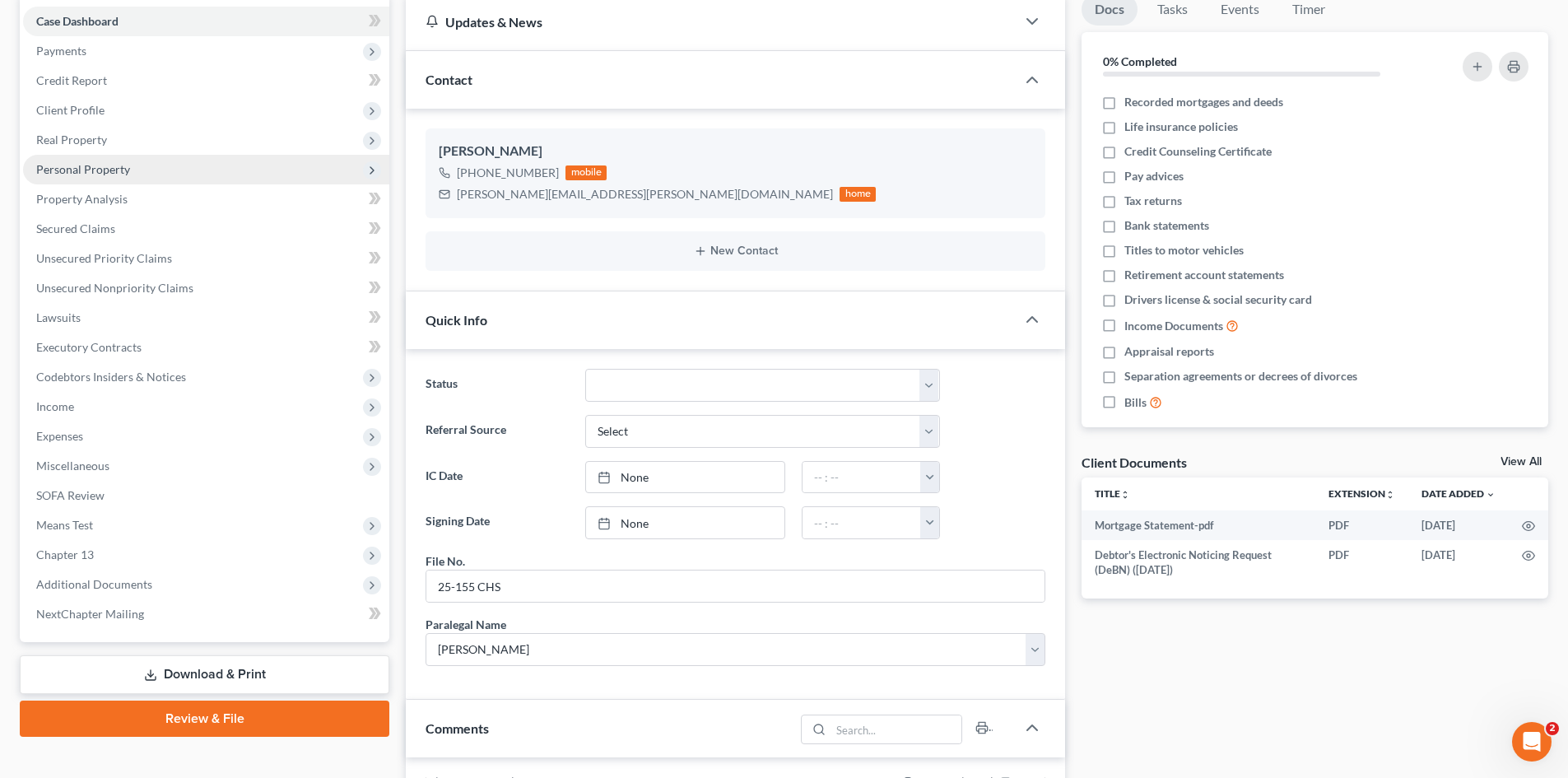
drag, startPoint x: 70, startPoint y: 106, endPoint x: 161, endPoint y: 167, distance: 109.6
click at [70, 106] on span "Client Profile" at bounding box center [70, 110] width 69 height 14
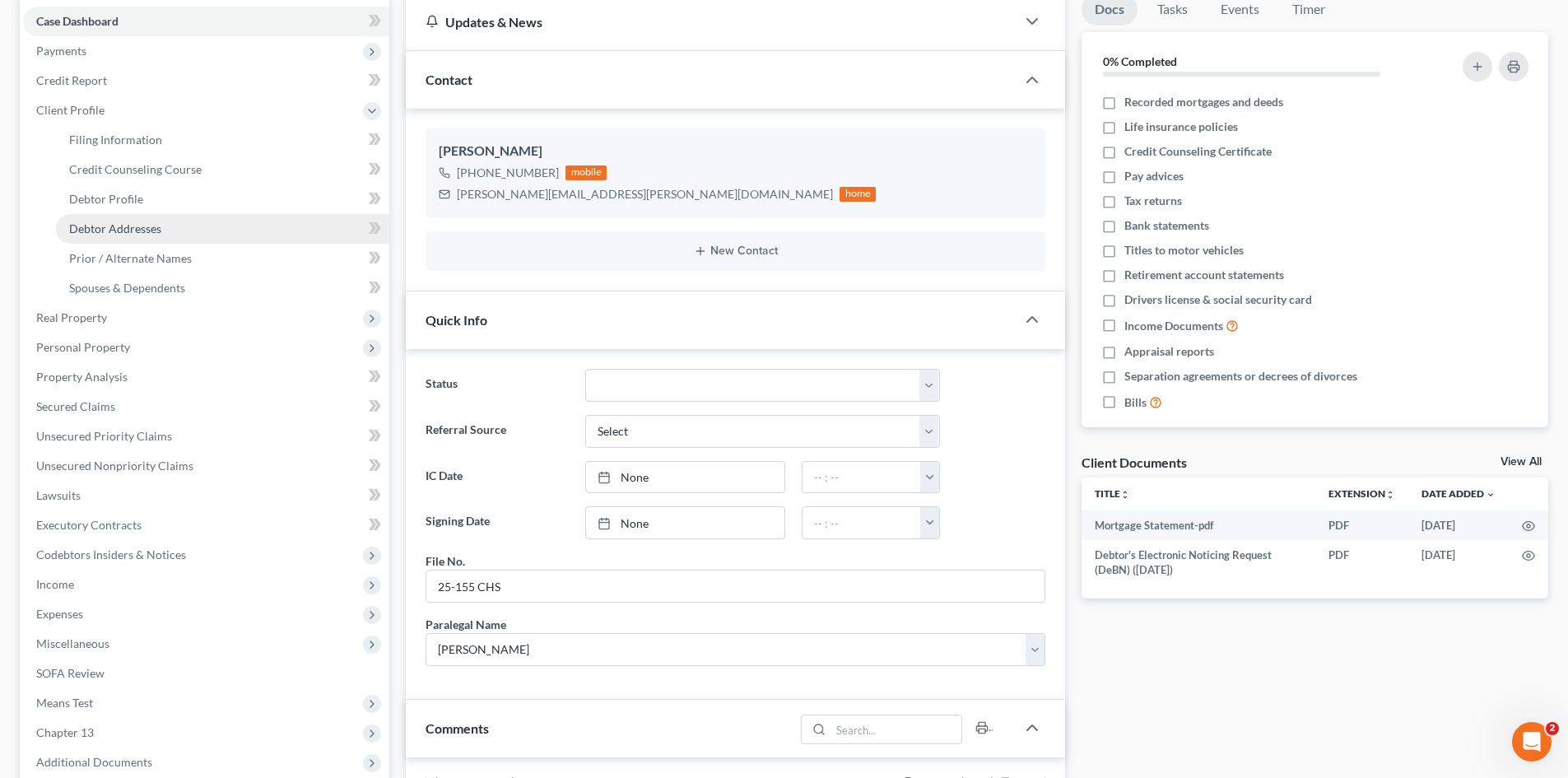
click at [131, 225] on span "Debtor Addresses" at bounding box center [115, 229] width 92 height 14
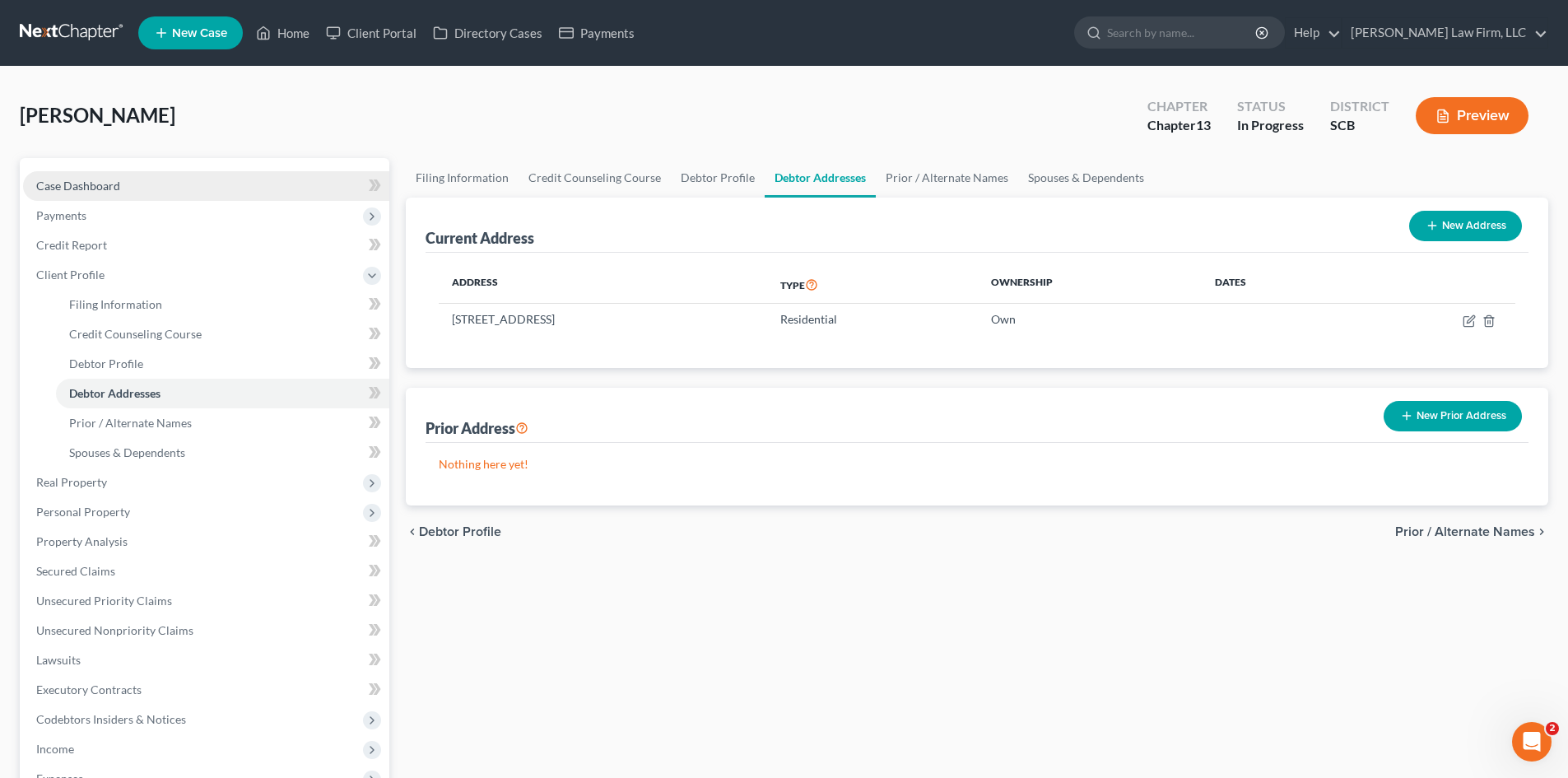
click at [105, 185] on span "Case Dashboard" at bounding box center [78, 185] width 84 height 14
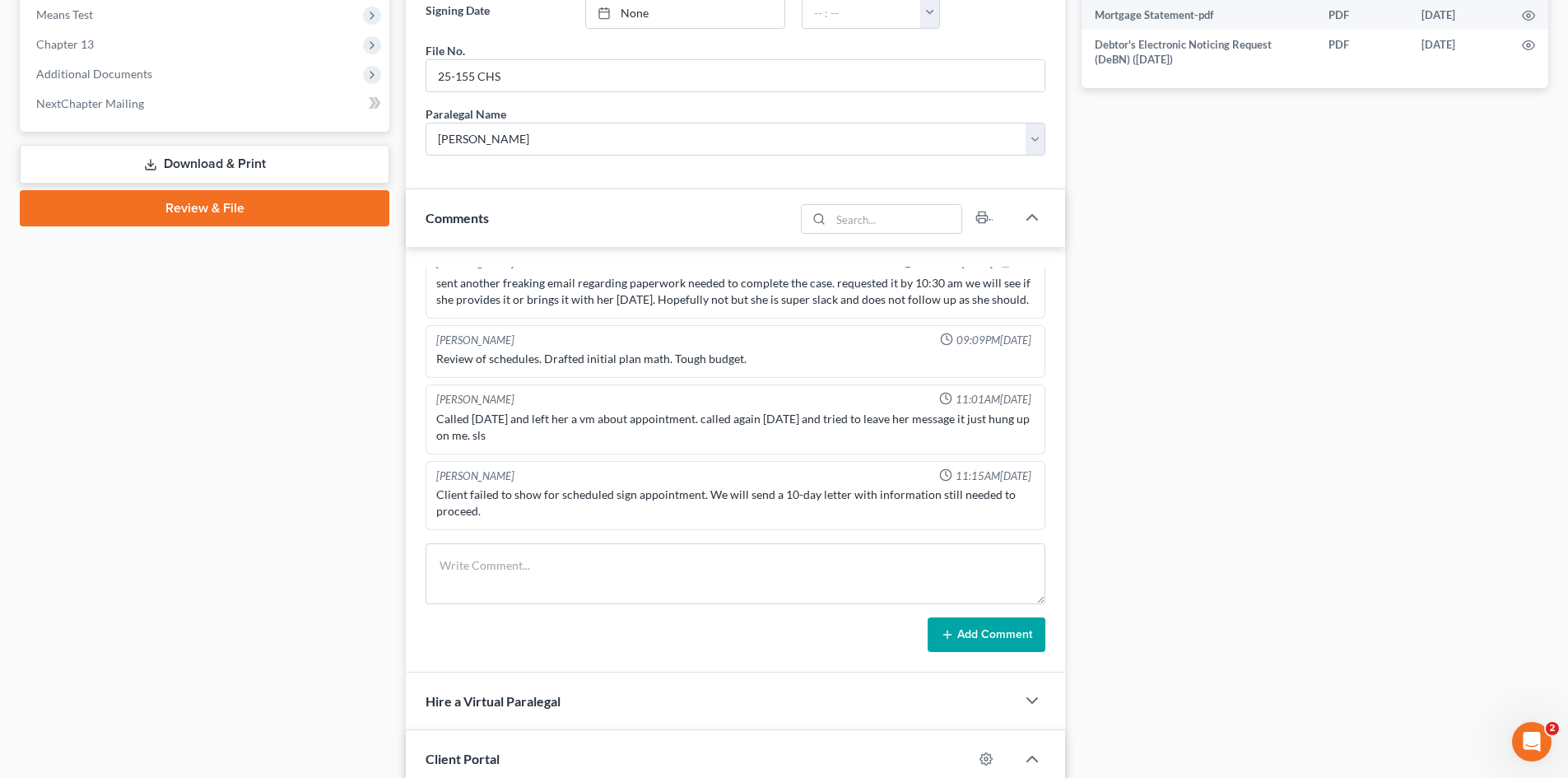
scroll to position [824, 0]
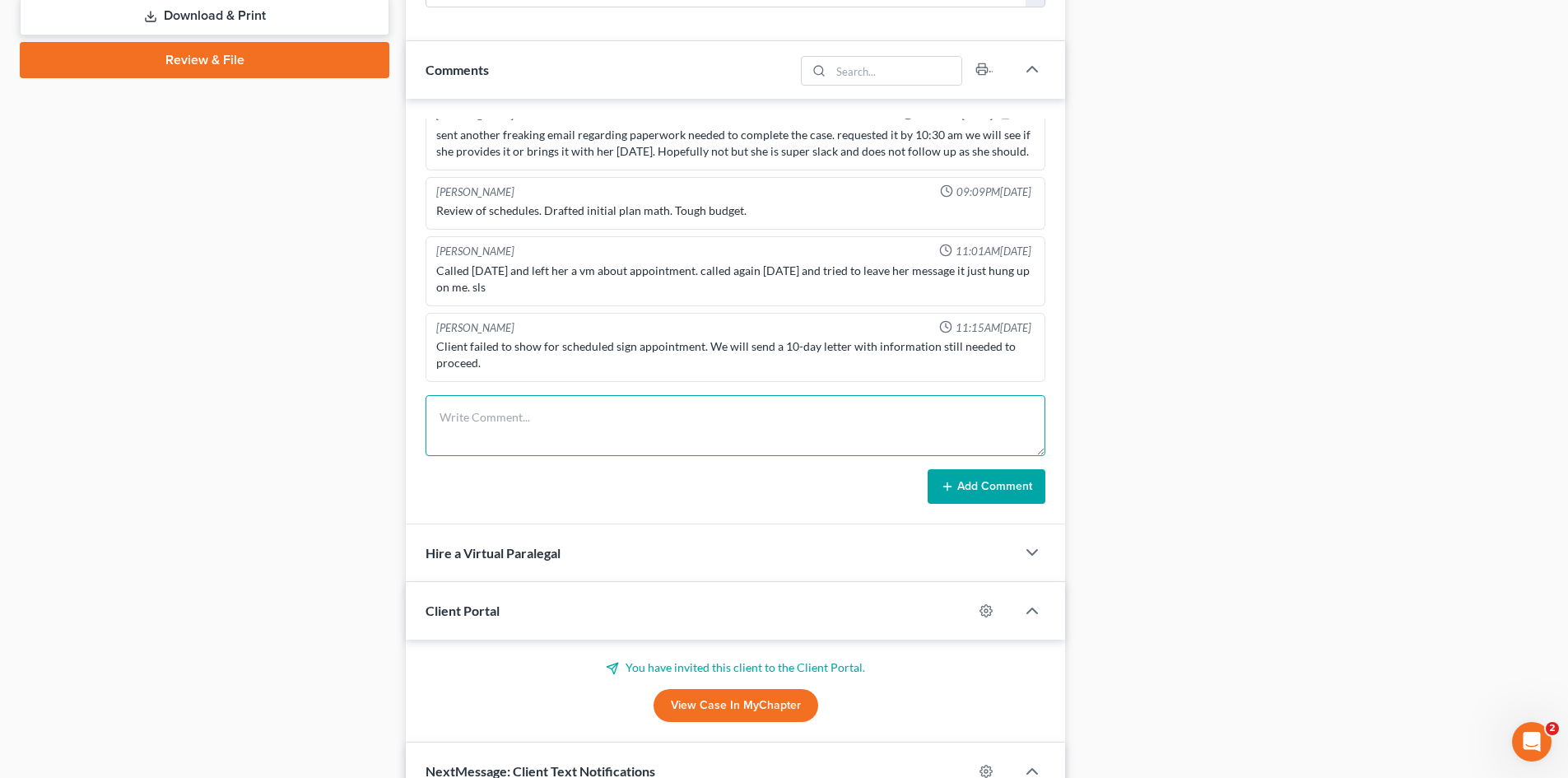
click at [487, 428] on textarea at bounding box center [735, 426] width 620 height 61
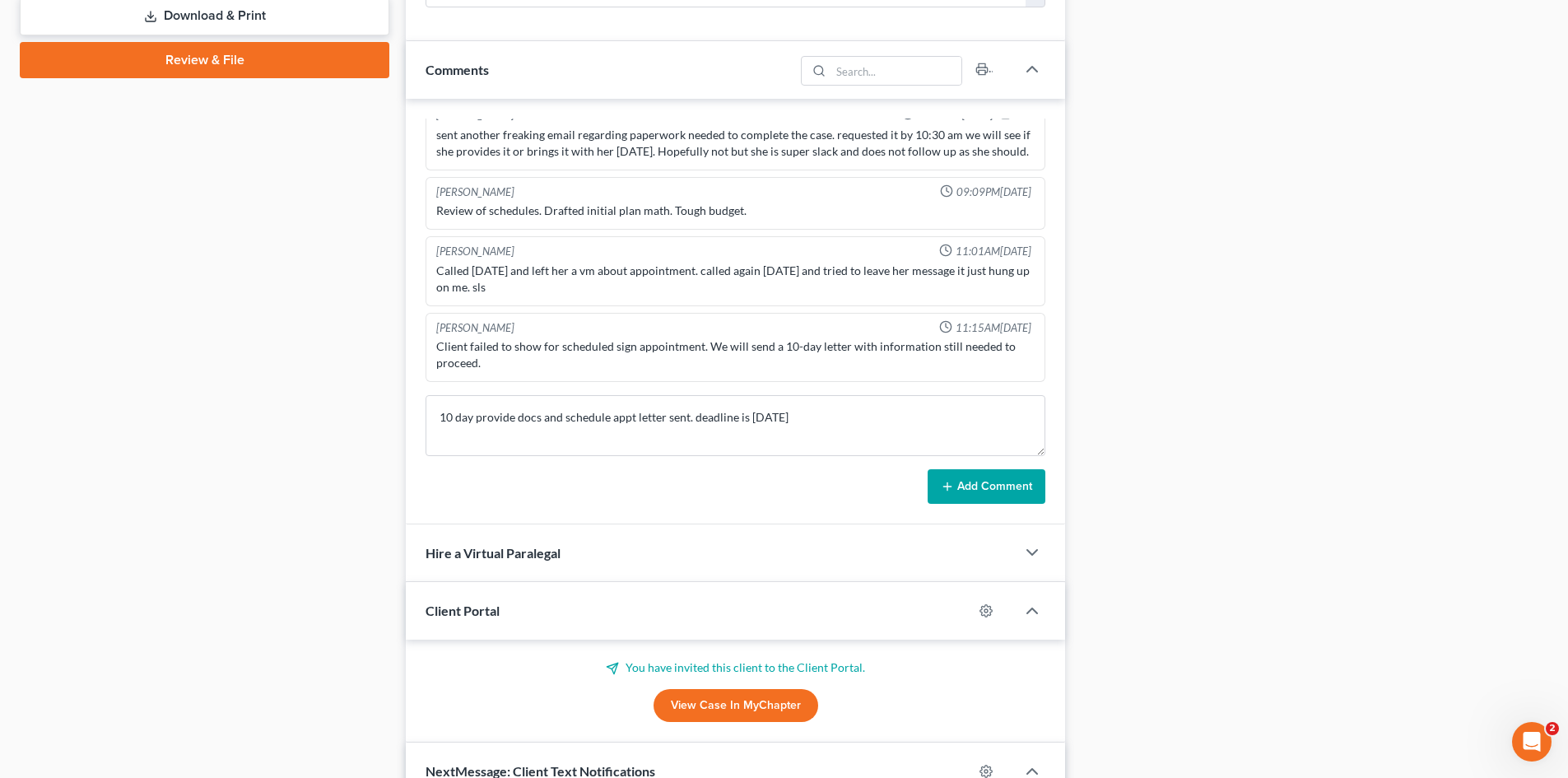
click at [985, 494] on button "Add Comment" at bounding box center [986, 487] width 118 height 35
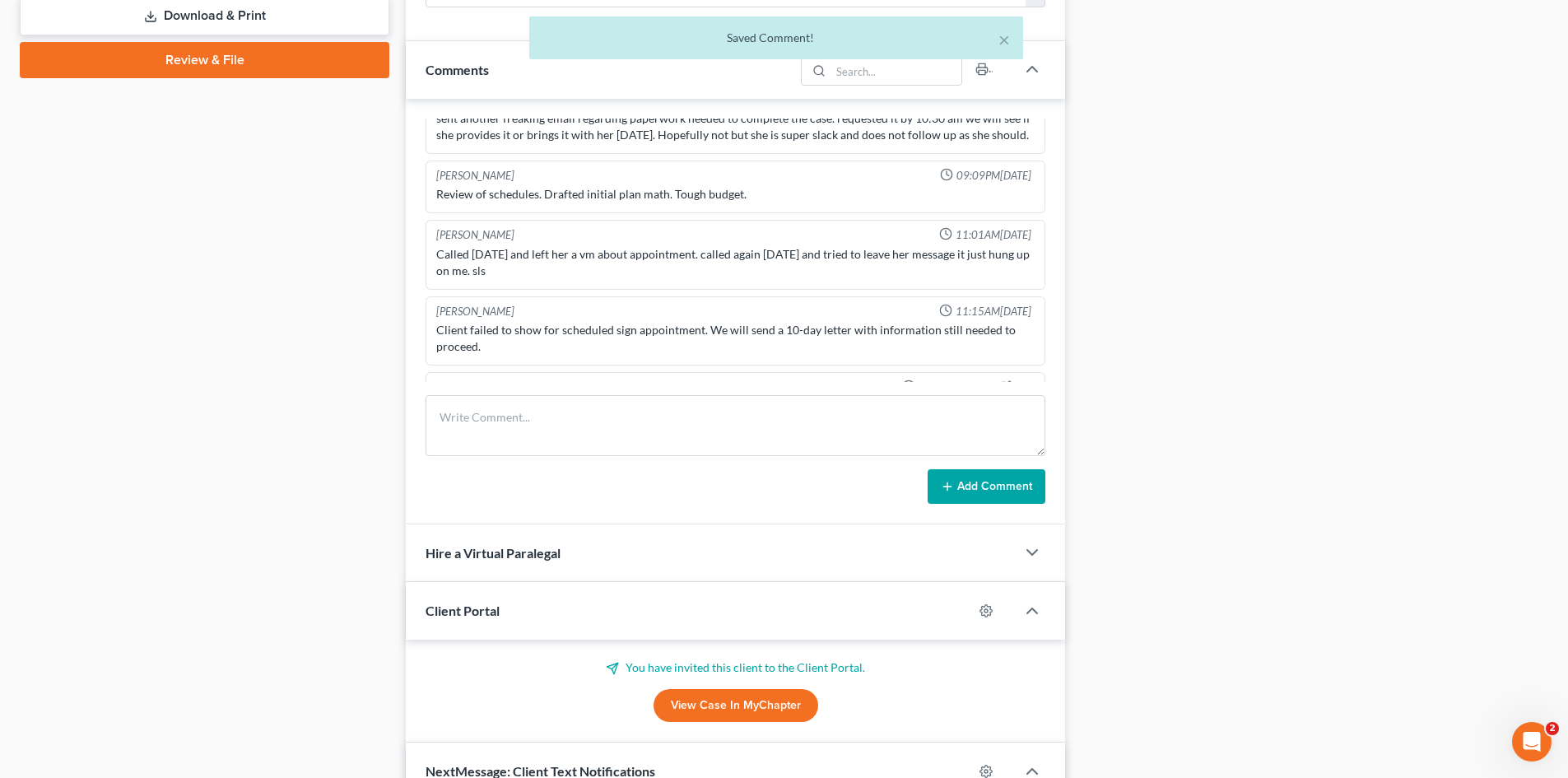
scroll to position [1166, 0]
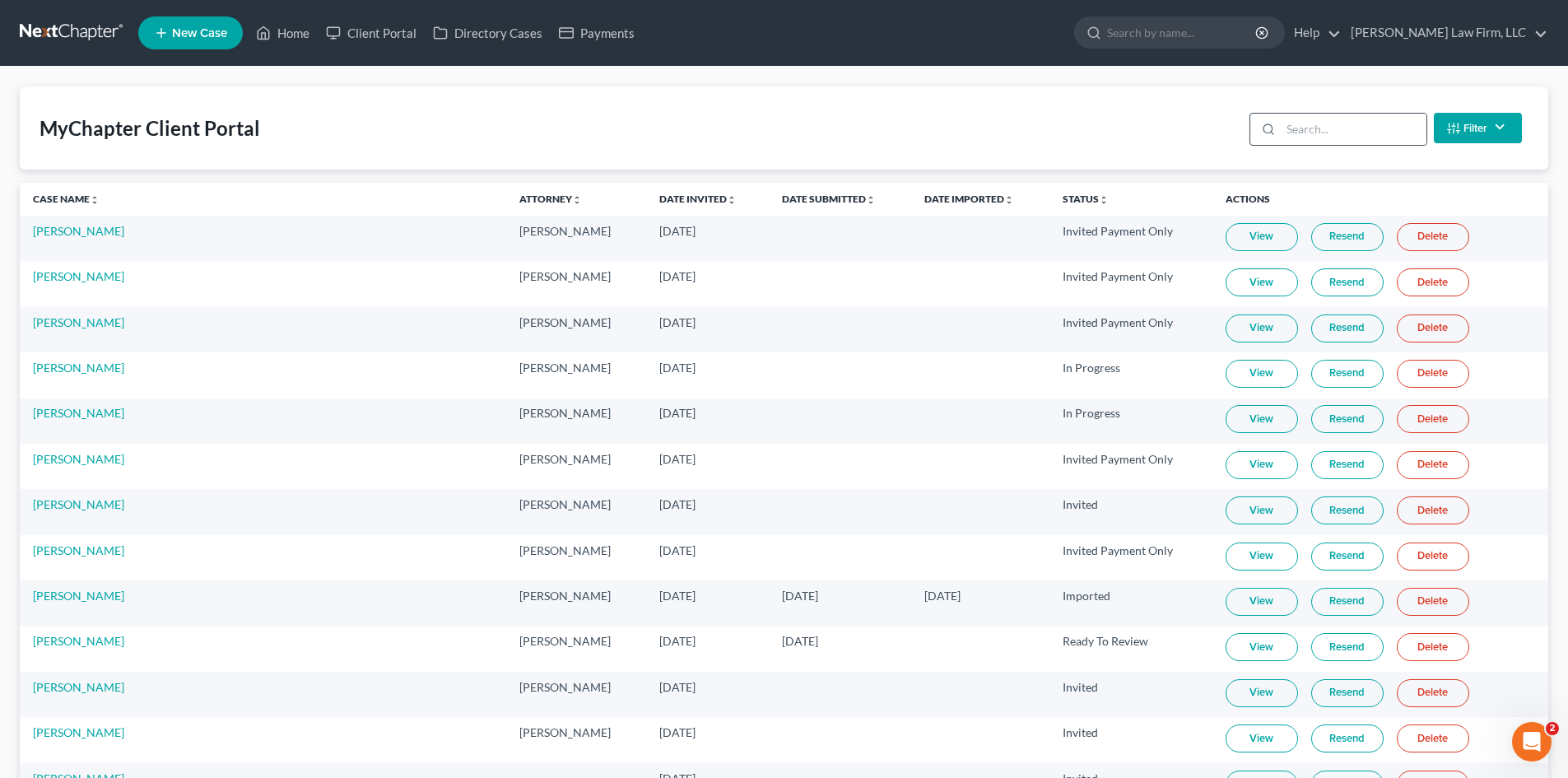
click at [1275, 135] on icon at bounding box center [1268, 130] width 14 height 14
click at [1294, 132] on input "search" at bounding box center [1354, 129] width 146 height 31
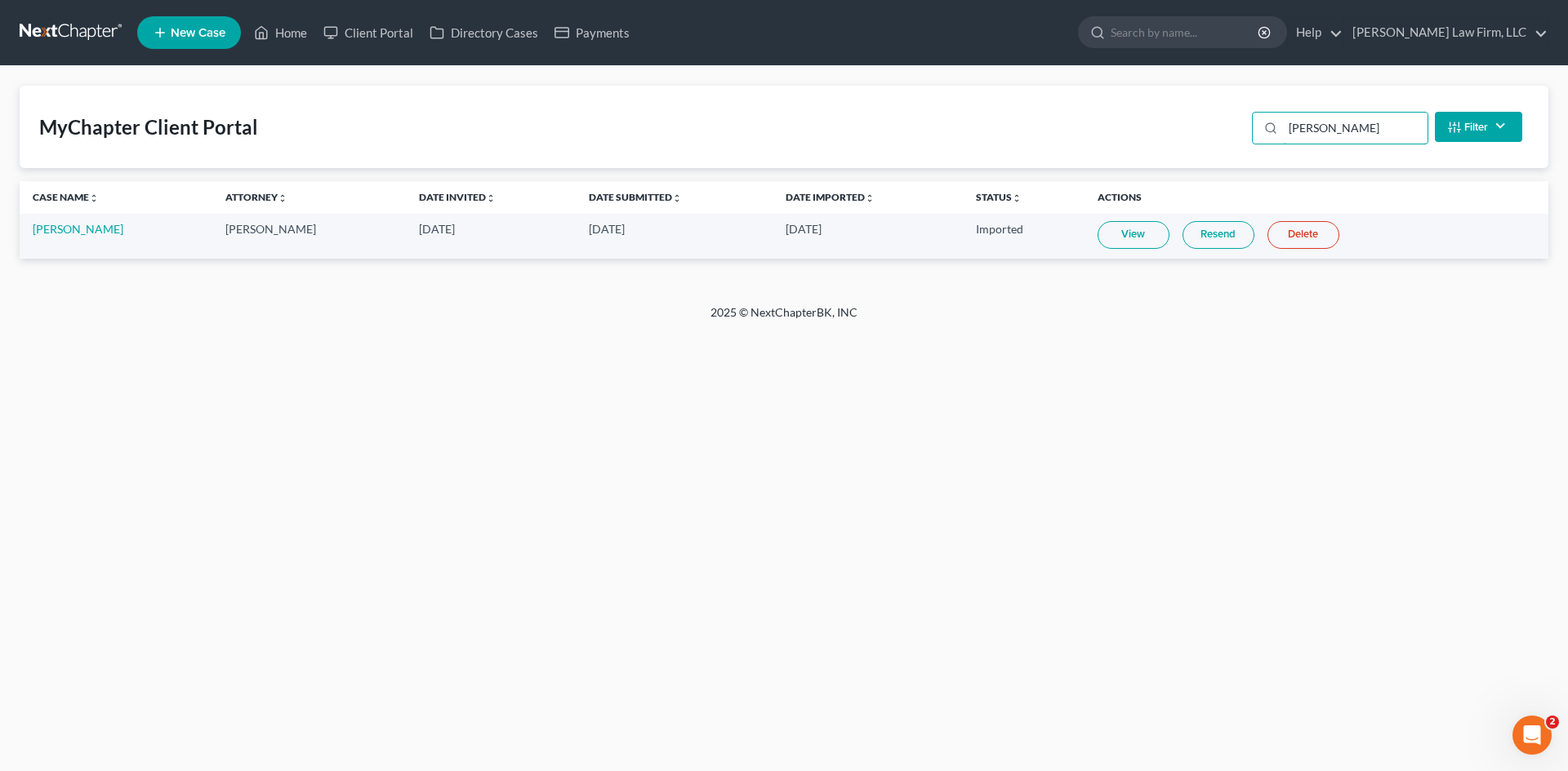
type input "[PERSON_NAME]"
click at [1146, 231] on link "View" at bounding box center [1134, 235] width 72 height 28
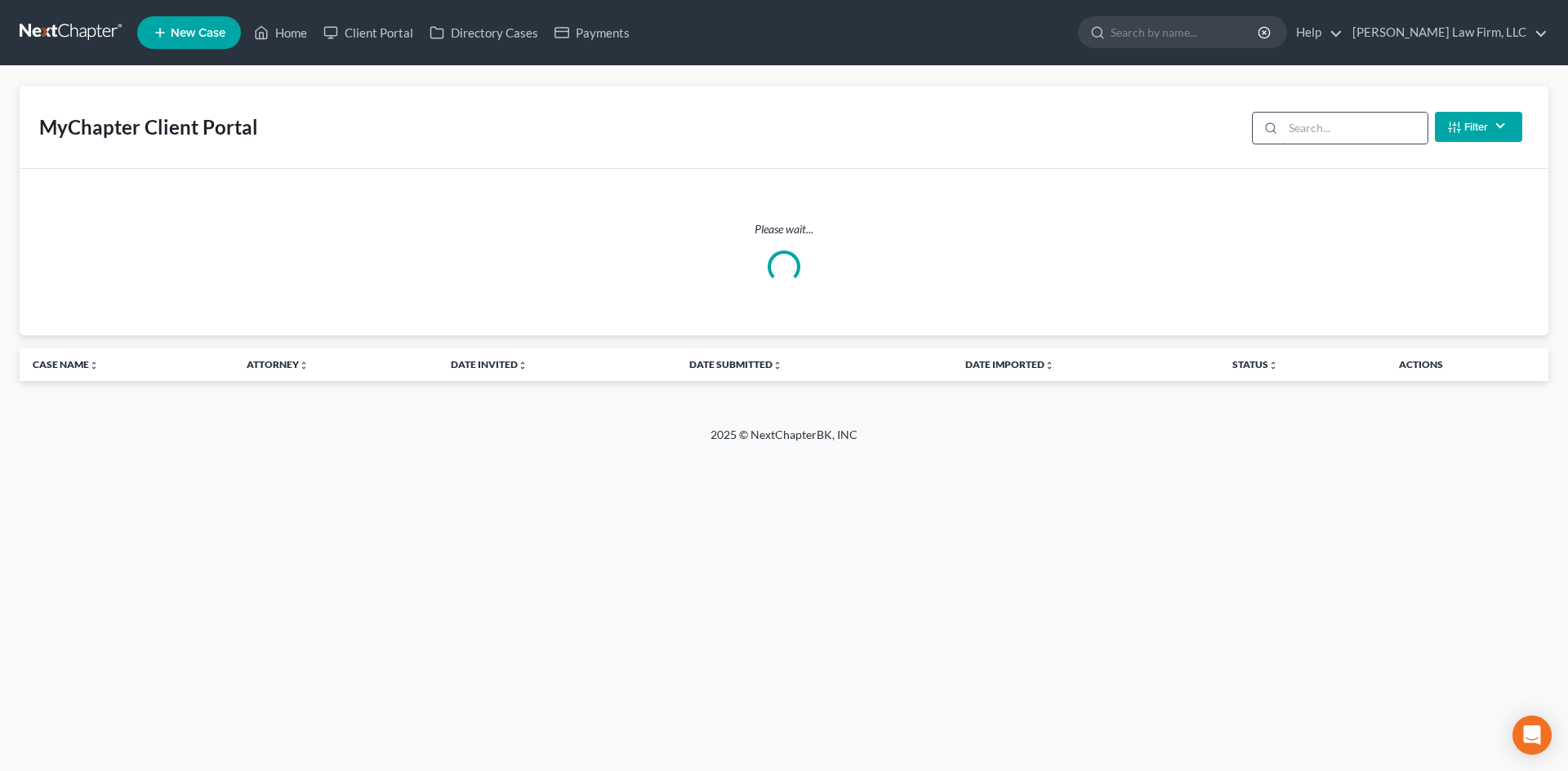
click at [1288, 130] on input "search" at bounding box center [1355, 128] width 144 height 31
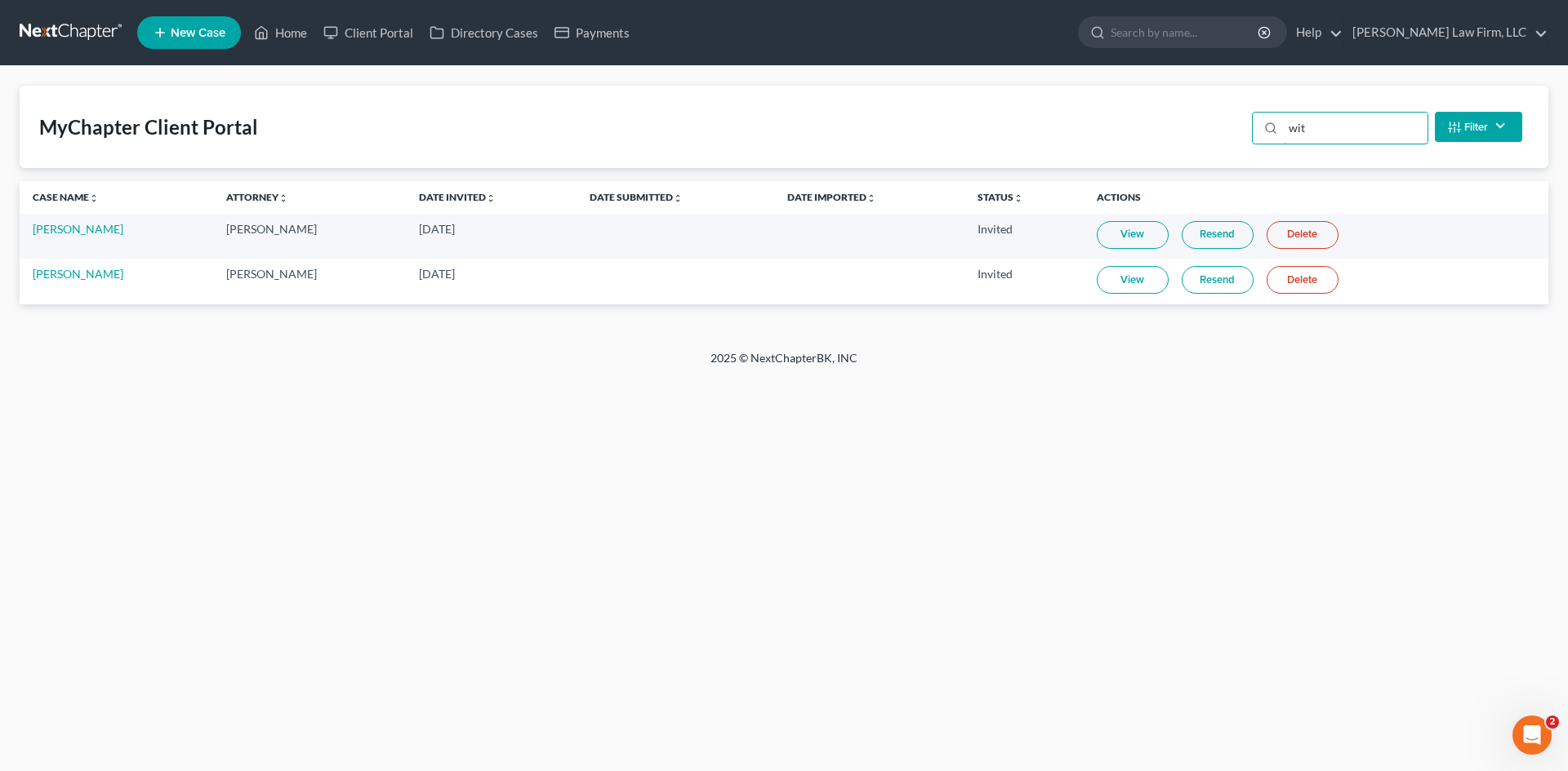
type input "wit"
click at [1143, 235] on link "View" at bounding box center [1133, 235] width 72 height 28
